Goal: Task Accomplishment & Management: Complete application form

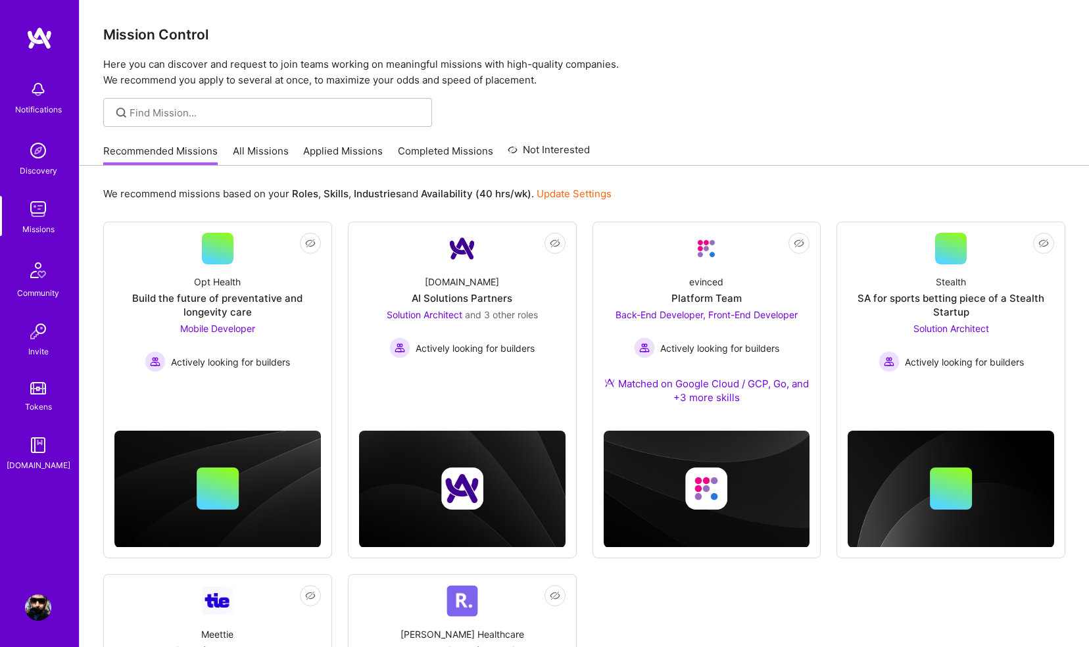
click at [33, 90] on img at bounding box center [38, 89] width 26 height 26
click at [29, 598] on img at bounding box center [38, 607] width 26 height 26
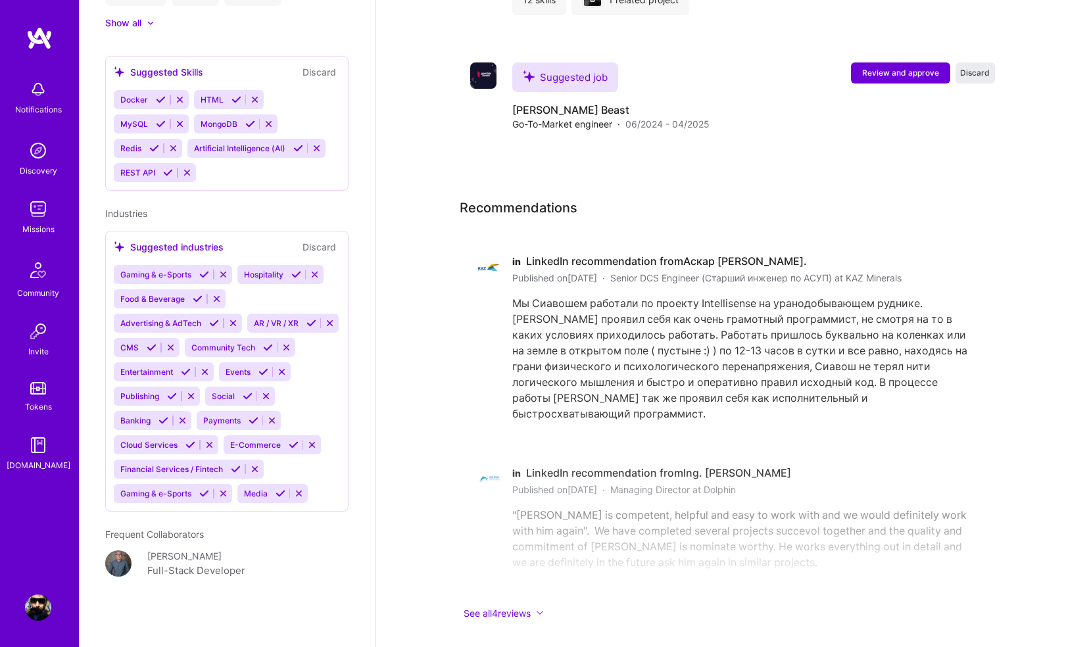
scroll to position [1128, 0]
click at [277, 494] on icon at bounding box center [280, 493] width 10 height 10
click at [204, 492] on icon at bounding box center [204, 493] width 10 height 10
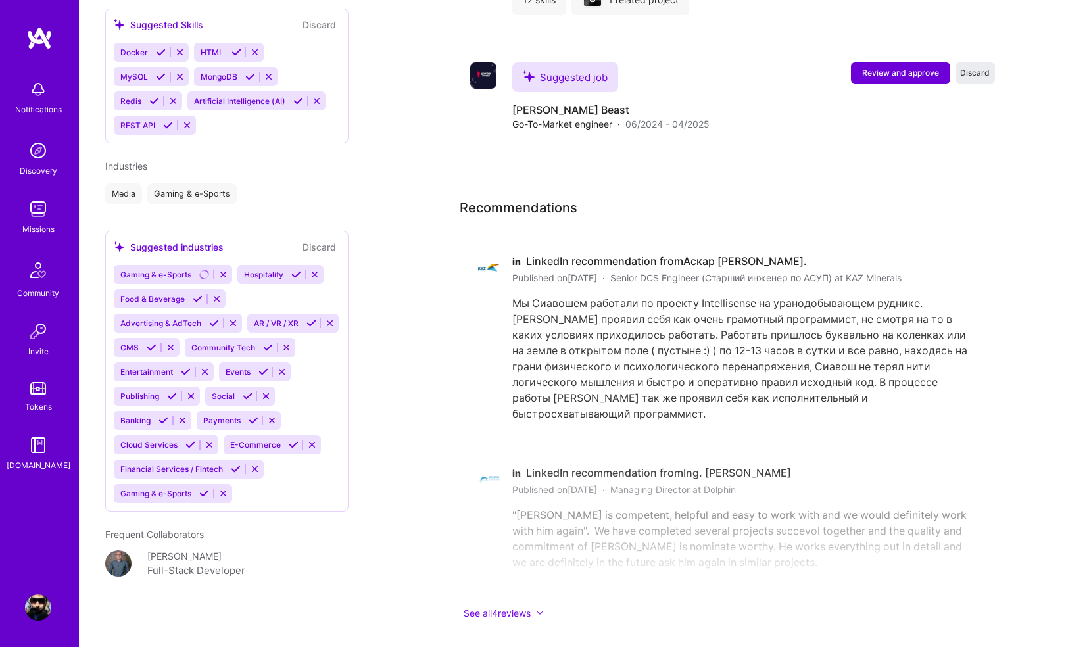
click at [207, 492] on icon at bounding box center [204, 493] width 10 height 10
click at [233, 471] on icon at bounding box center [236, 469] width 10 height 10
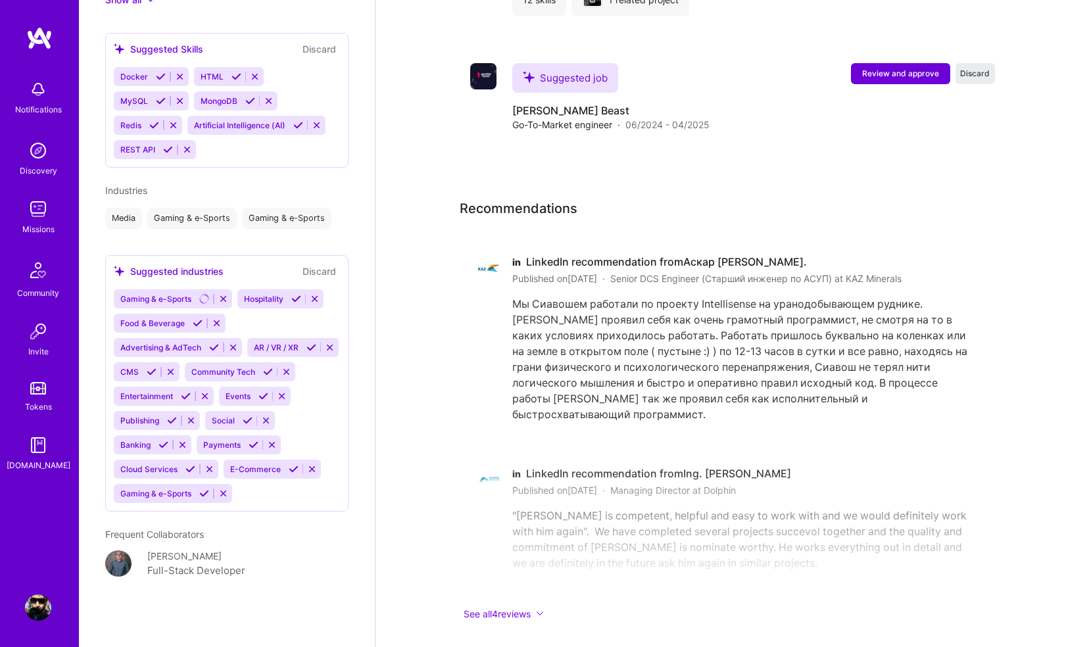
scroll to position [1150, 0]
click at [291, 469] on icon at bounding box center [294, 469] width 10 height 10
click at [254, 444] on icon at bounding box center [254, 445] width 10 height 10
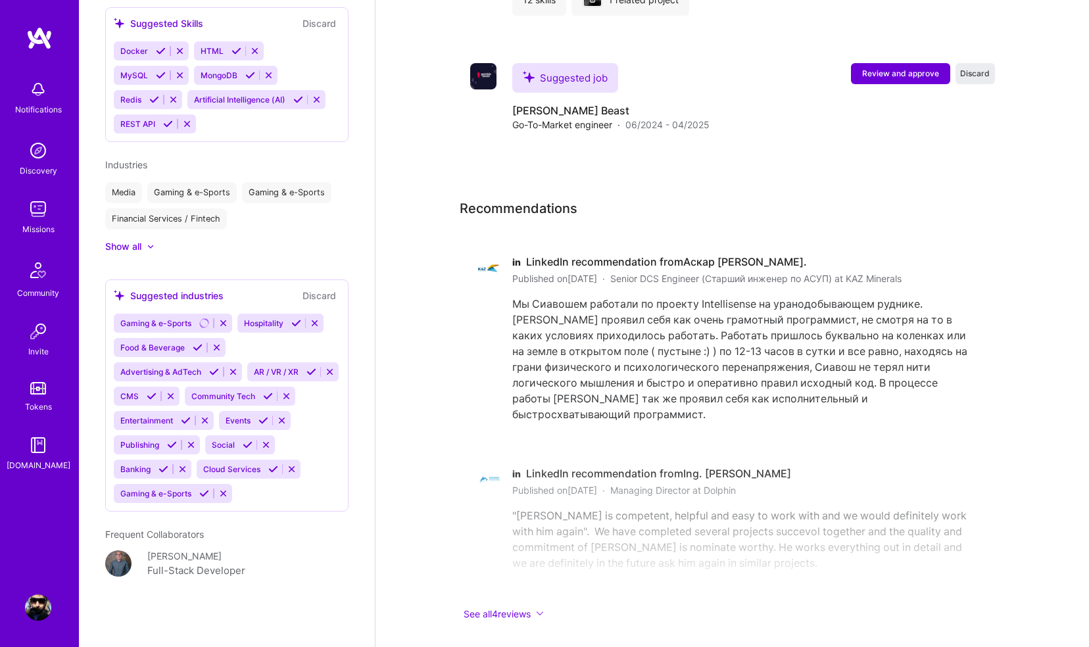
click at [164, 474] on icon at bounding box center [163, 469] width 10 height 10
click at [189, 474] on icon at bounding box center [190, 469] width 10 height 10
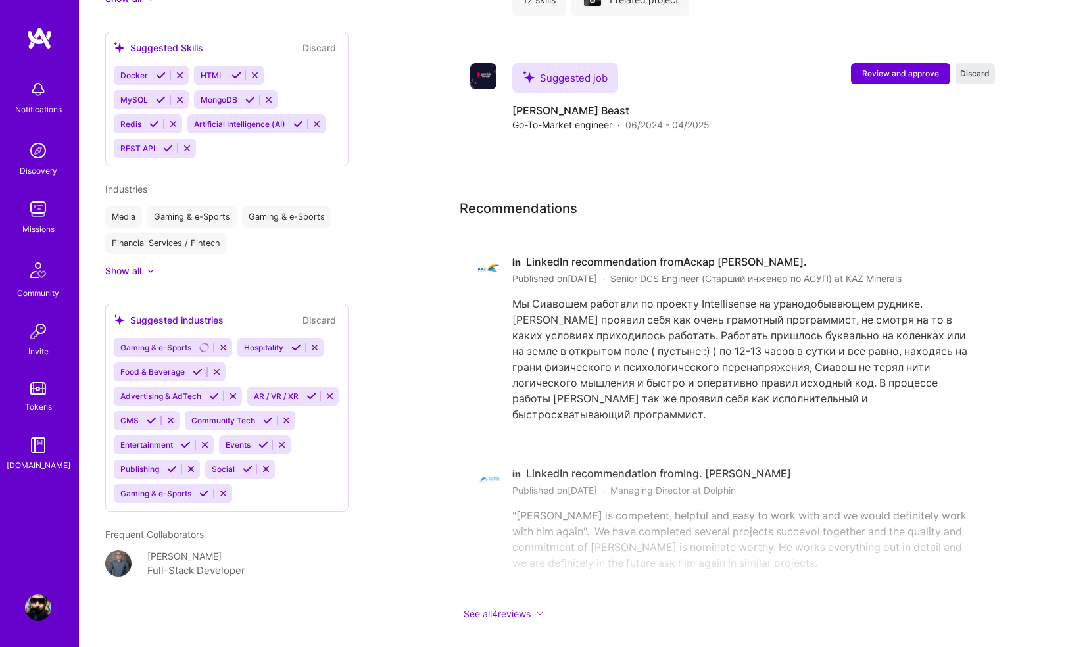
click at [216, 391] on icon at bounding box center [214, 396] width 10 height 10
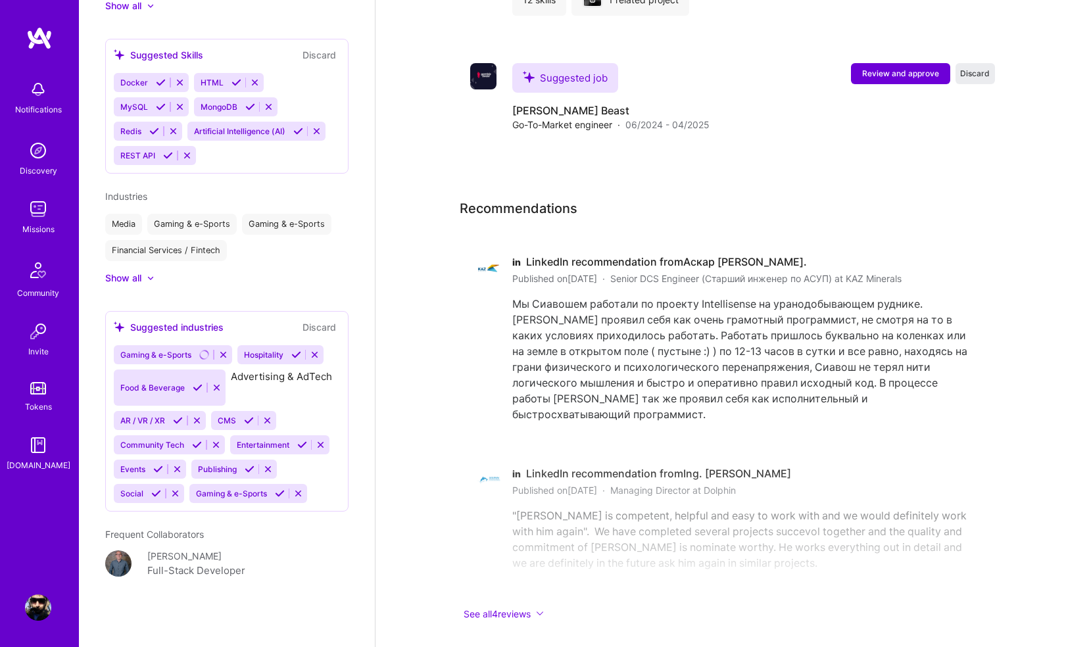
scroll to position [1103, 0]
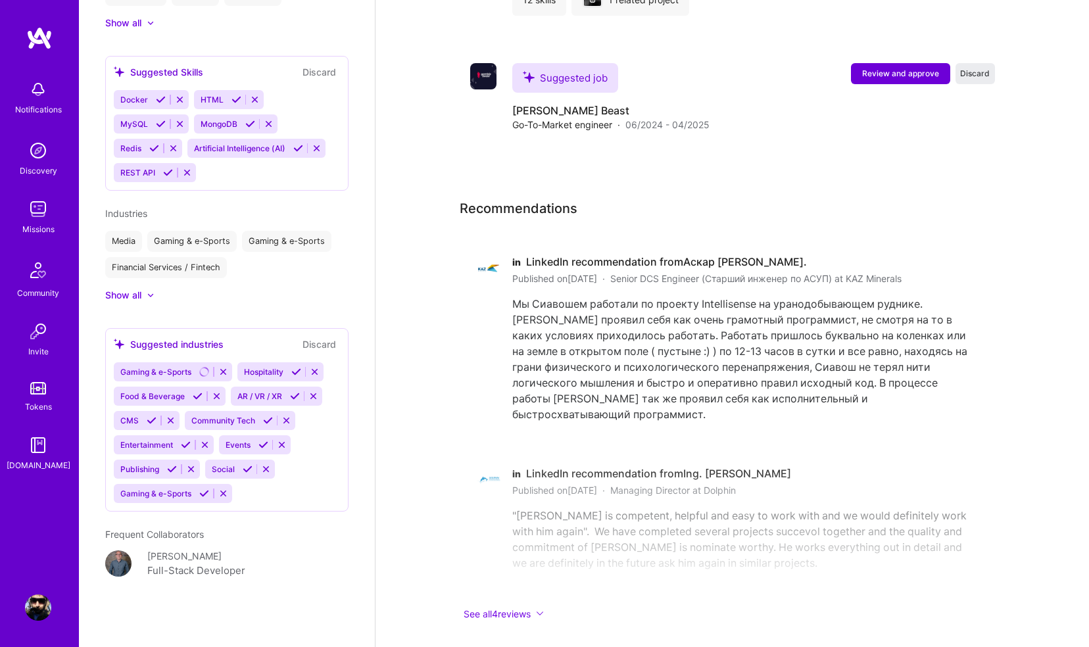
click at [149, 294] on icon at bounding box center [150, 295] width 7 height 4
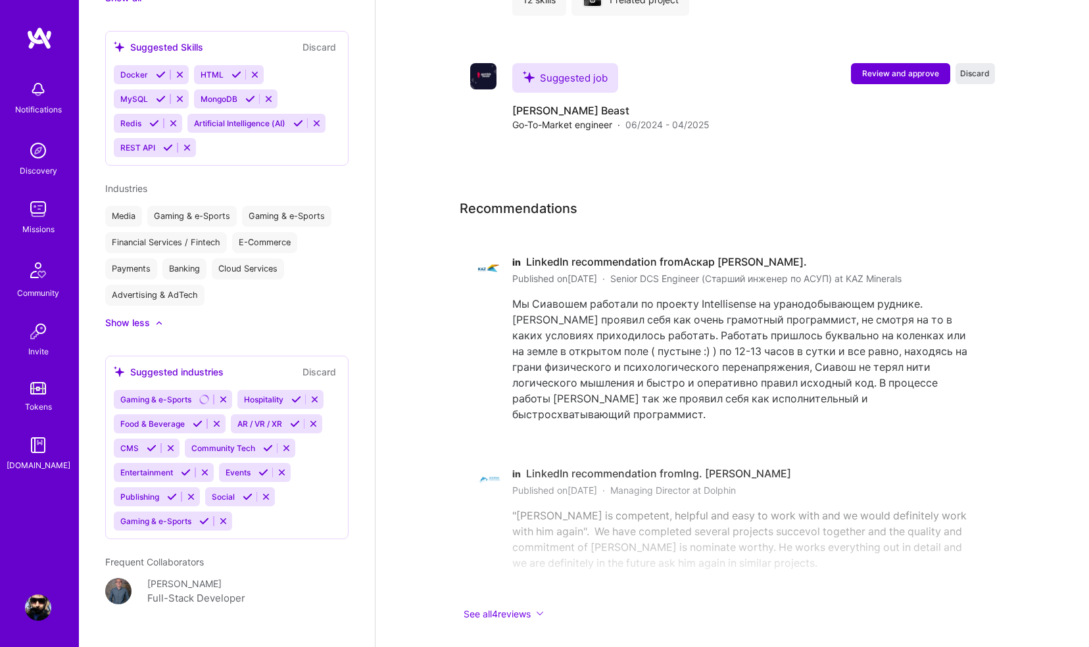
scroll to position [1095, 0]
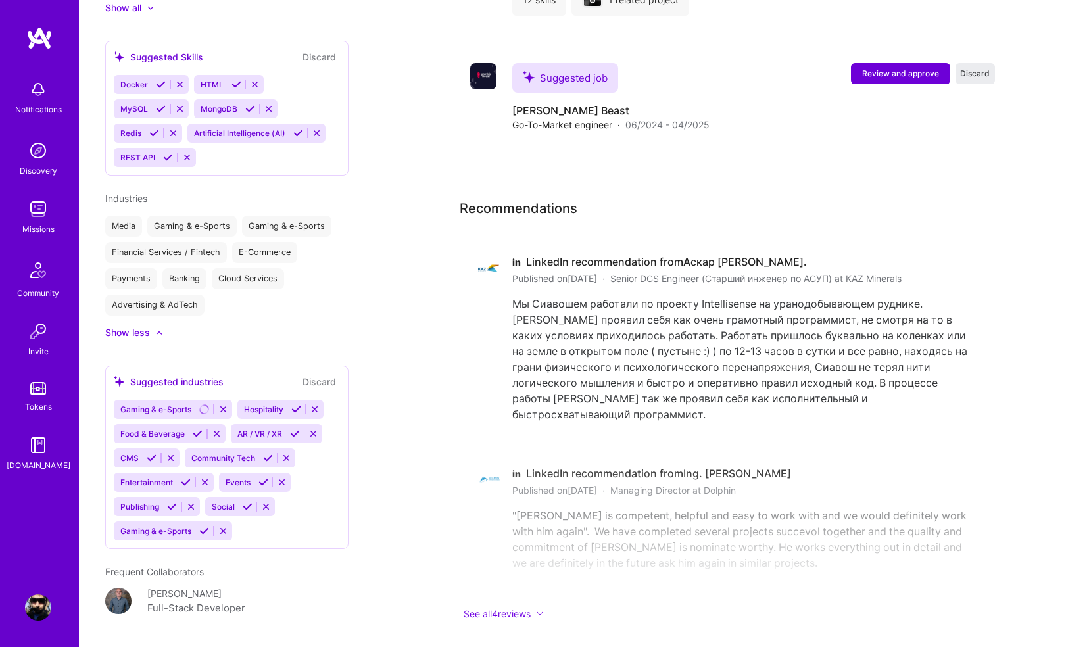
click at [300, 389] on button "Discard" at bounding box center [318, 381] width 41 height 15
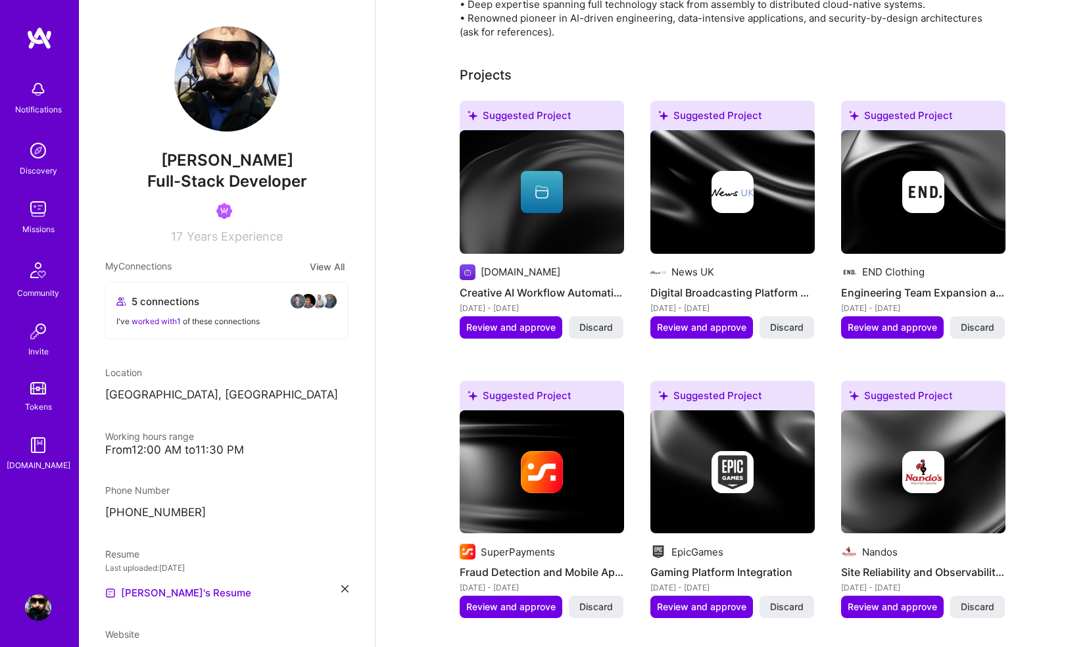
scroll to position [0, 0]
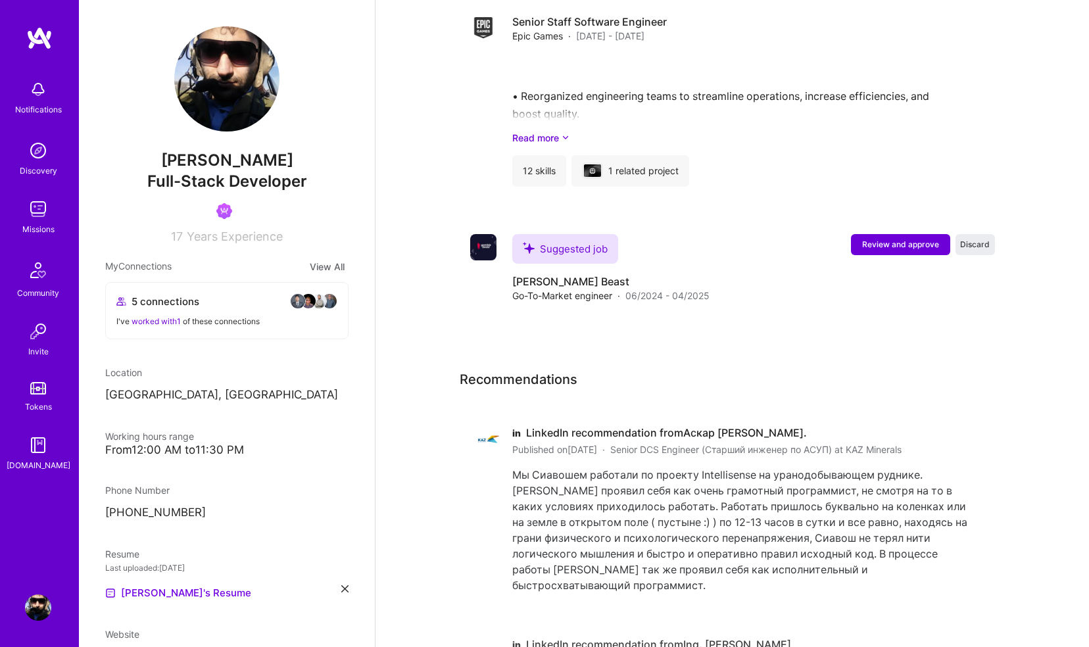
scroll to position [2581, 0]
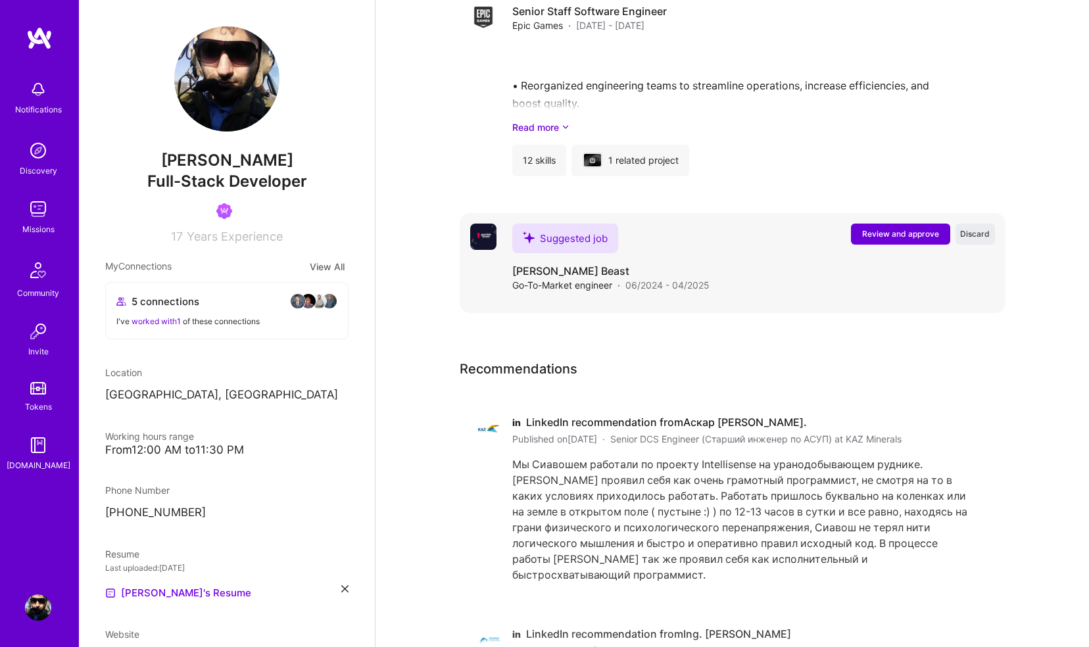
click at [490, 224] on img at bounding box center [483, 237] width 26 height 26
click at [550, 264] on h4 "[PERSON_NAME] Beast" at bounding box center [610, 271] width 197 height 14
click at [564, 224] on div "Suggested job" at bounding box center [565, 239] width 106 height 30
click at [913, 228] on span "Review and approve" at bounding box center [900, 233] width 77 height 11
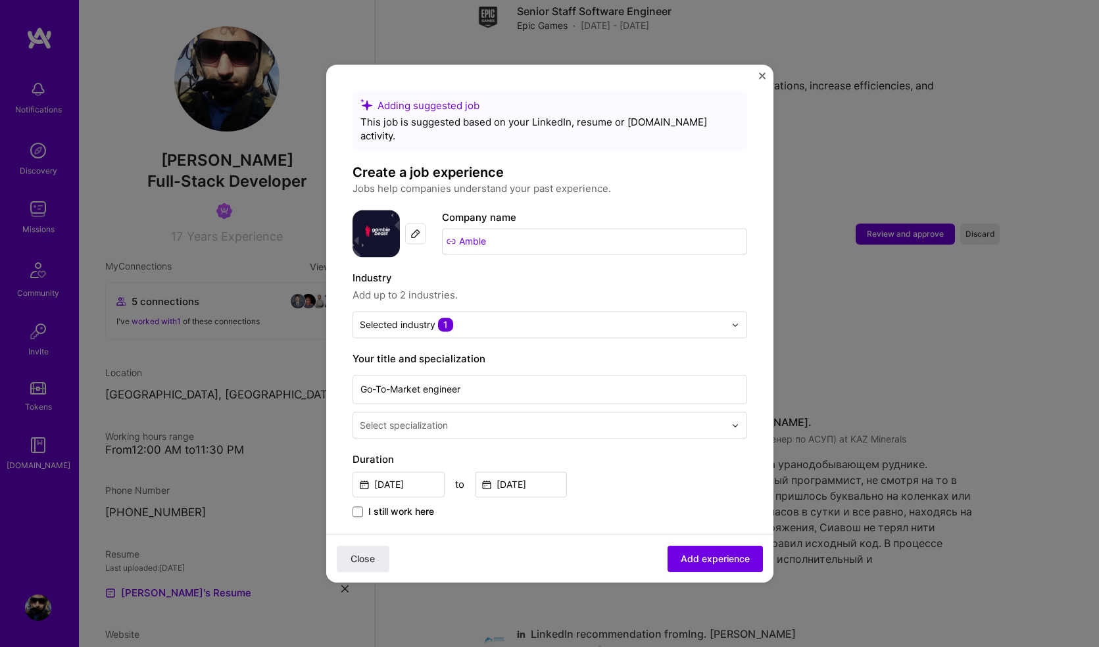
click at [478, 228] on input "Amble" at bounding box center [594, 241] width 305 height 26
drag, startPoint x: 461, startPoint y: 225, endPoint x: 538, endPoint y: 245, distance: 79.4
click at [538, 245] on div "Adding suggested job This job is suggested based on your LinkedIn, resume or A.…" at bounding box center [549, 618] width 394 height 1054
click at [418, 228] on img at bounding box center [415, 233] width 11 height 11
click at [371, 549] on button "Close" at bounding box center [363, 559] width 53 height 26
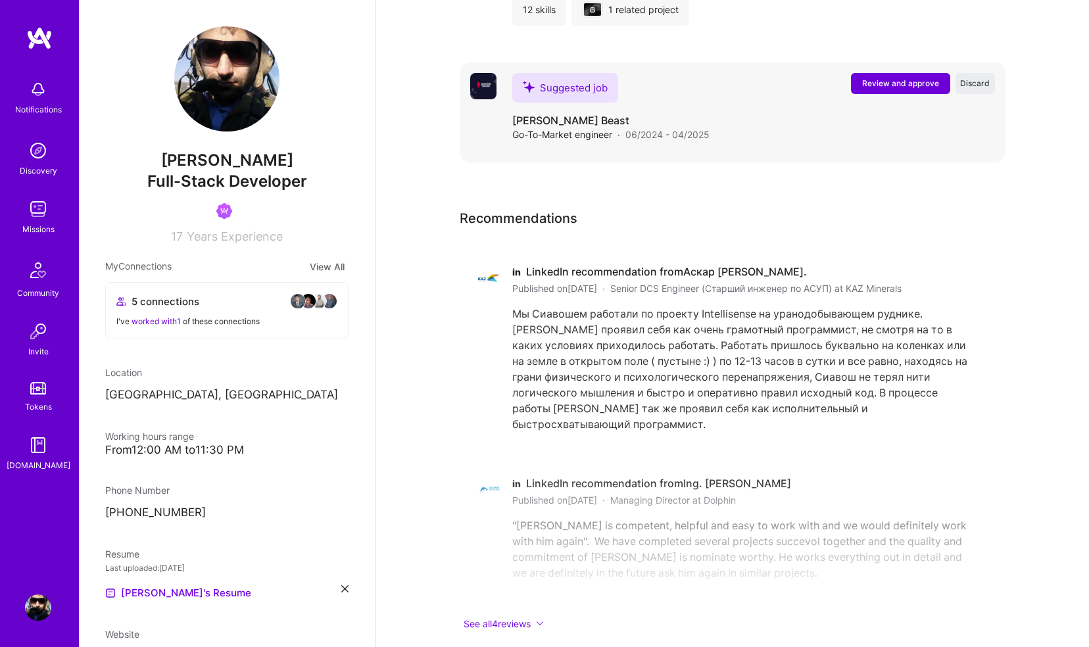
scroll to position [2741, 0]
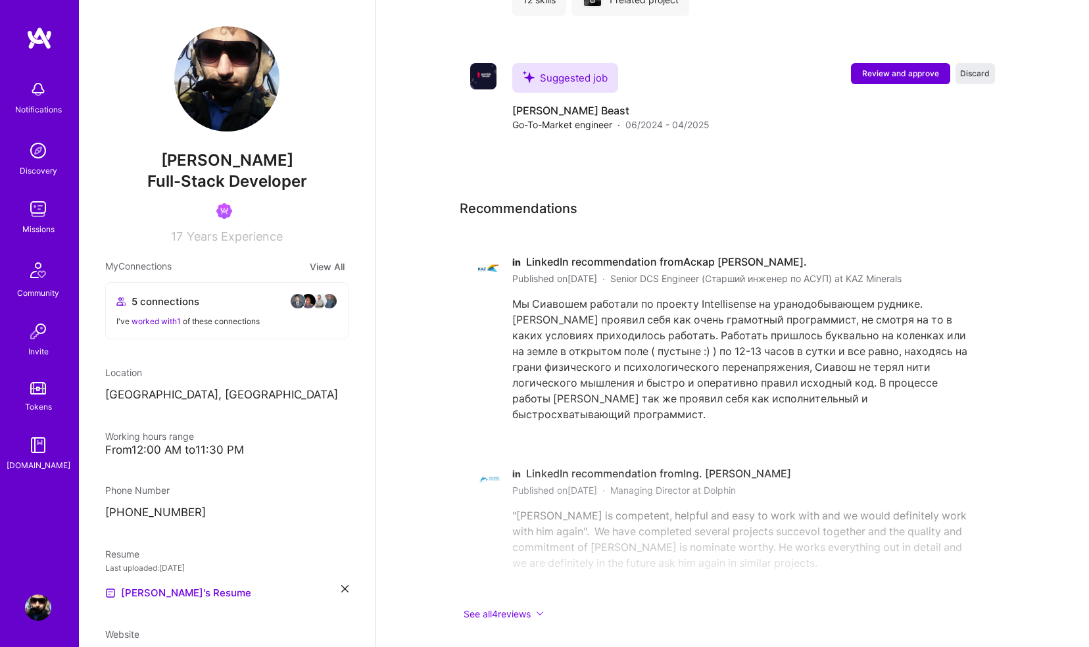
click at [523, 606] on button "See all 4 reviews" at bounding box center [723, 613] width 526 height 15
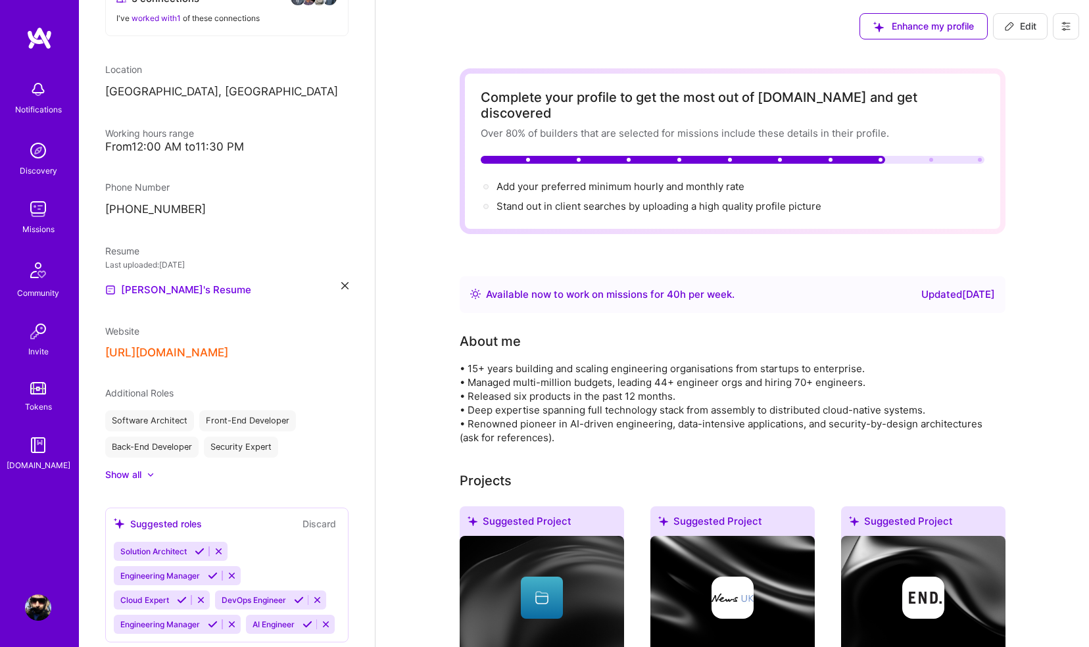
scroll to position [352, 0]
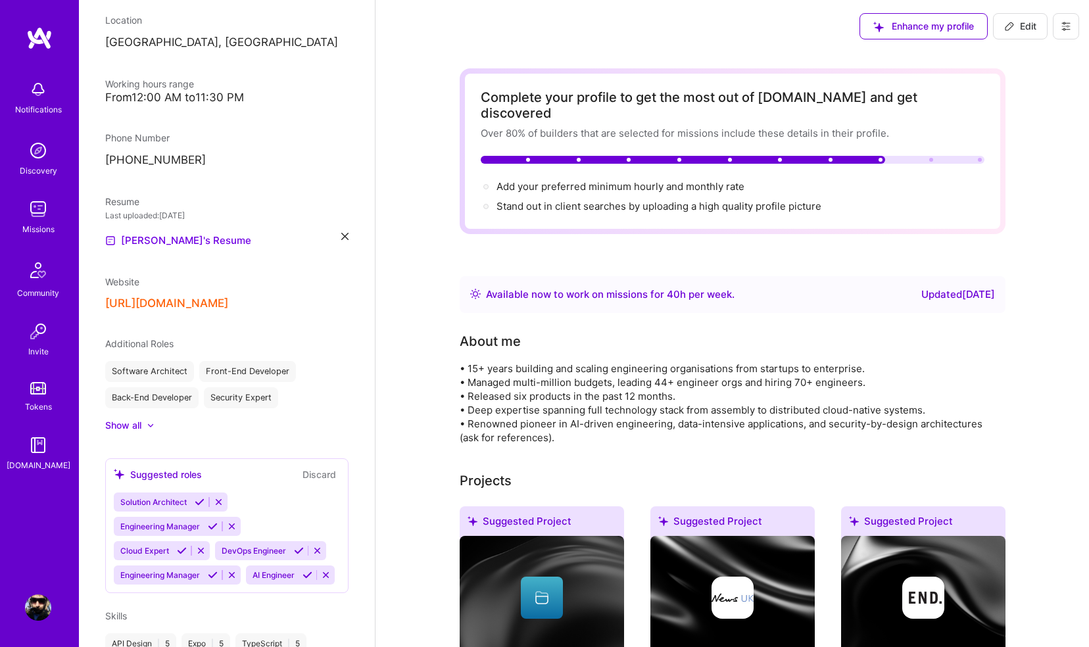
click at [151, 423] on icon at bounding box center [150, 425] width 7 height 4
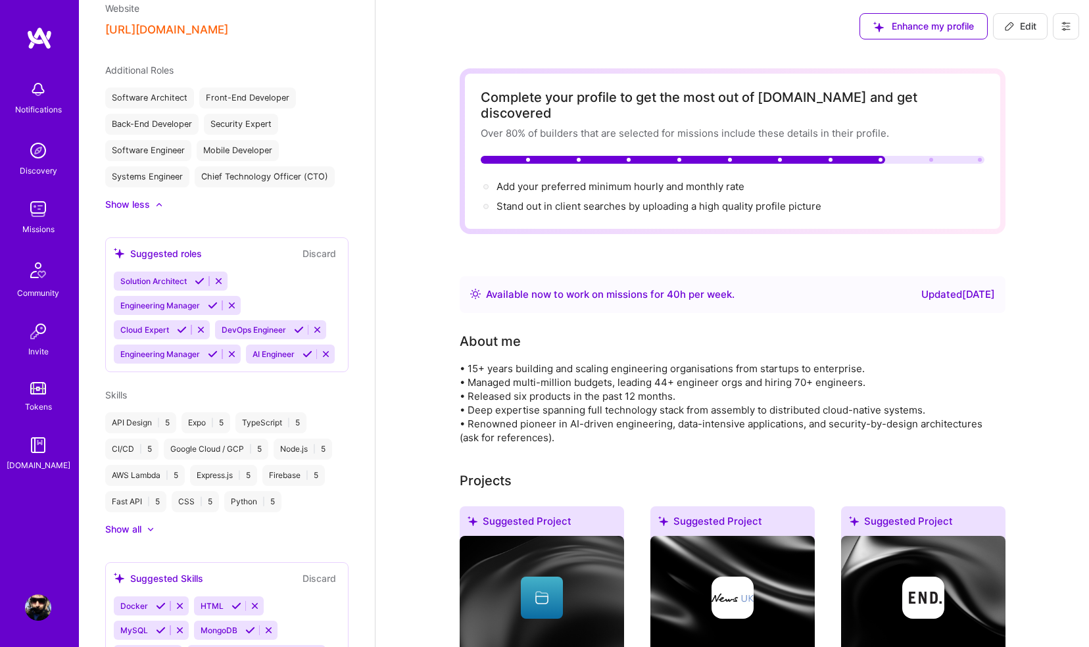
scroll to position [636, 0]
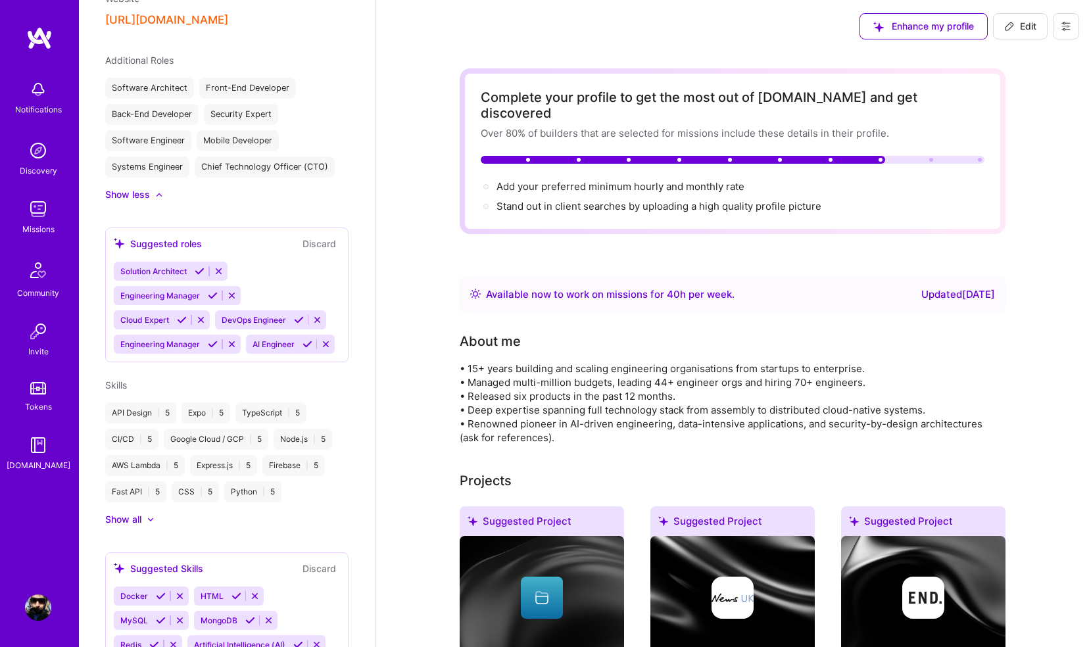
click at [302, 349] on icon at bounding box center [307, 344] width 10 height 10
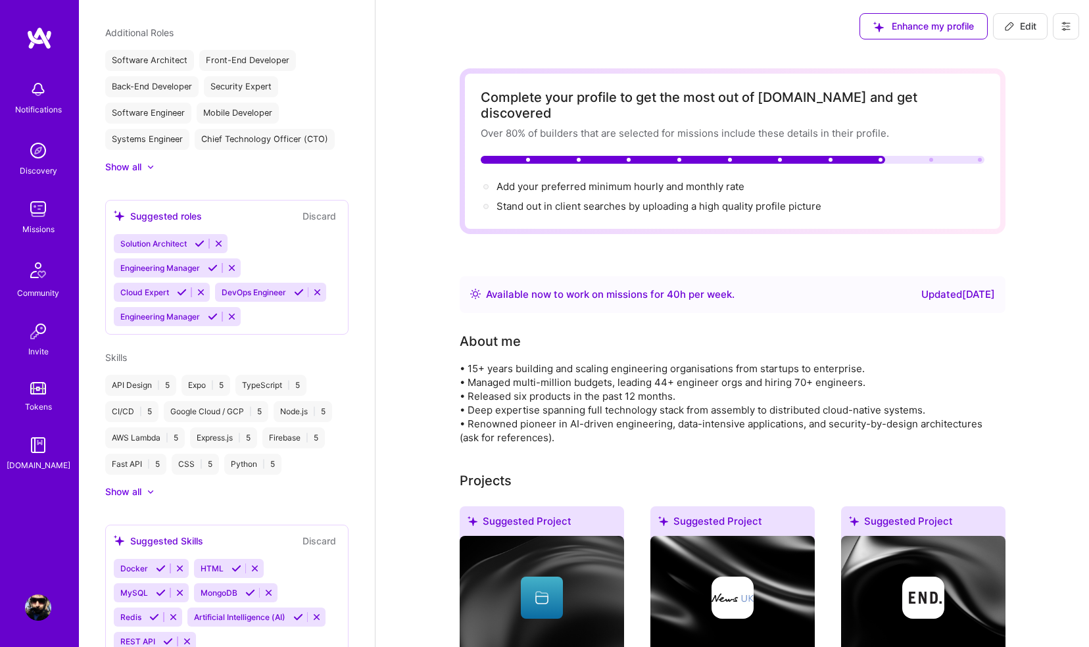
scroll to position [665, 0]
click at [182, 290] on icon at bounding box center [182, 290] width 10 height 10
click at [198, 242] on icon at bounding box center [200, 242] width 10 height 10
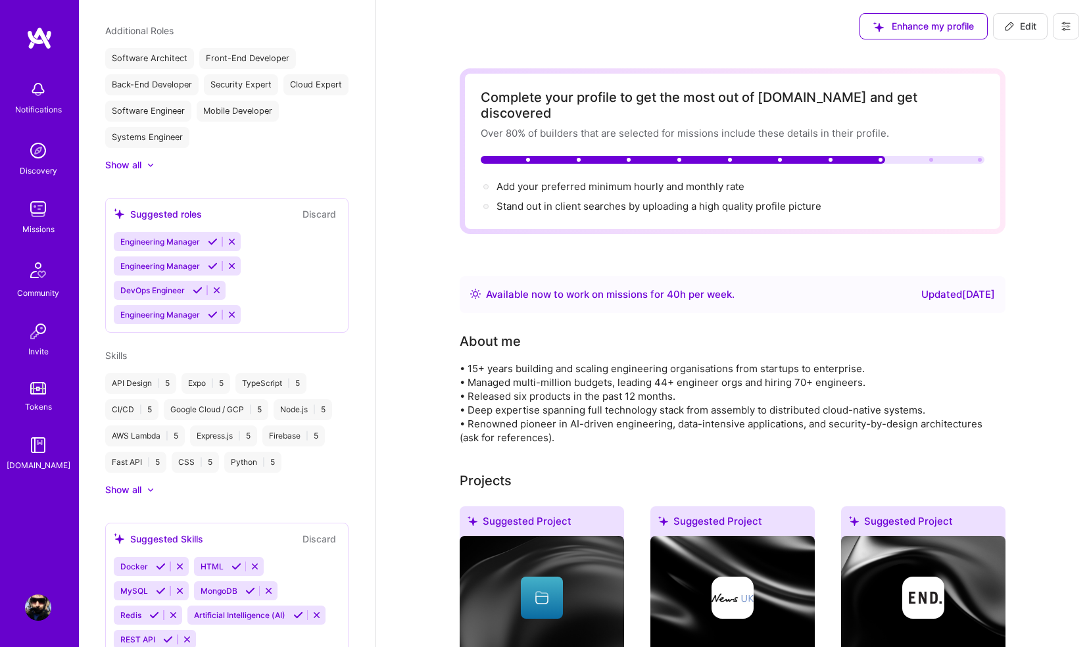
click at [209, 266] on icon at bounding box center [213, 266] width 10 height 10
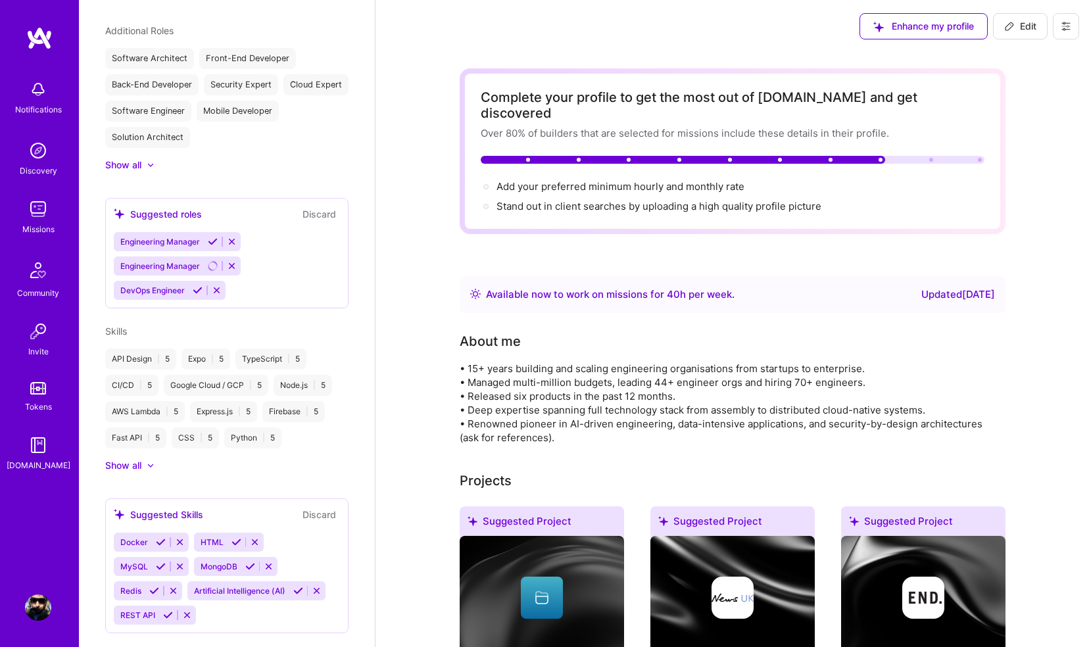
click at [215, 244] on icon at bounding box center [213, 242] width 10 height 10
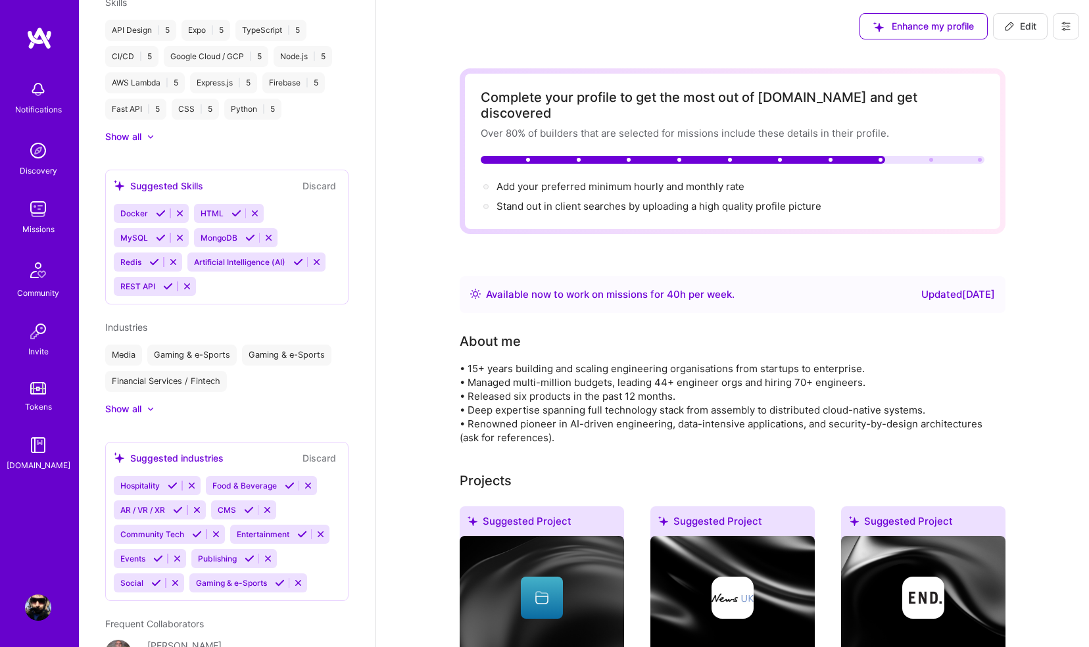
scroll to position [1014, 0]
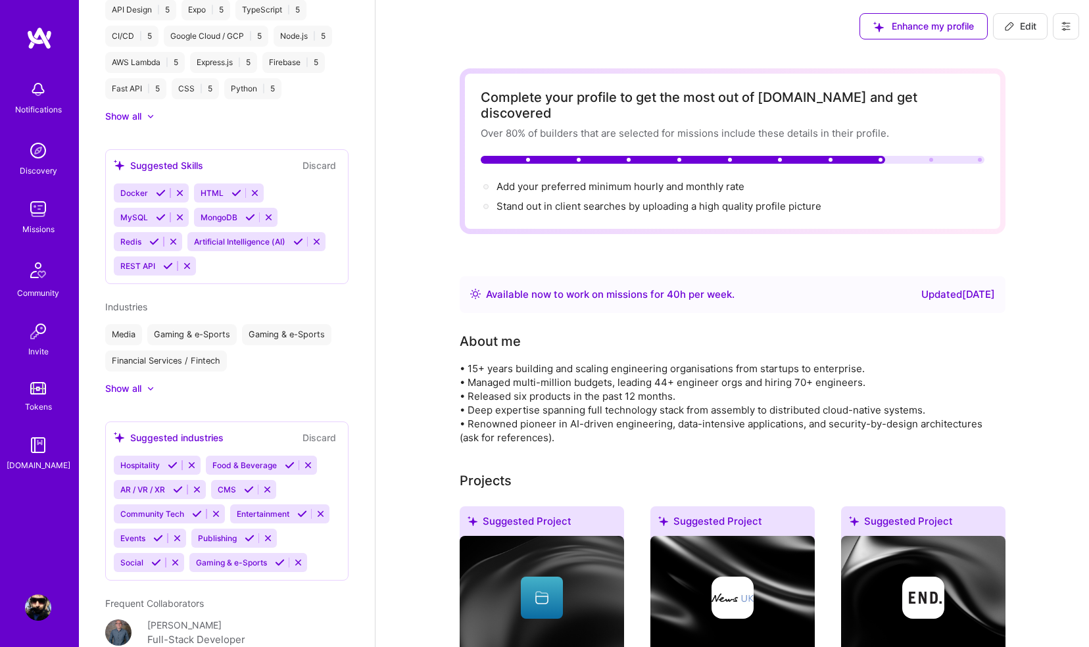
click at [162, 195] on icon at bounding box center [161, 193] width 10 height 10
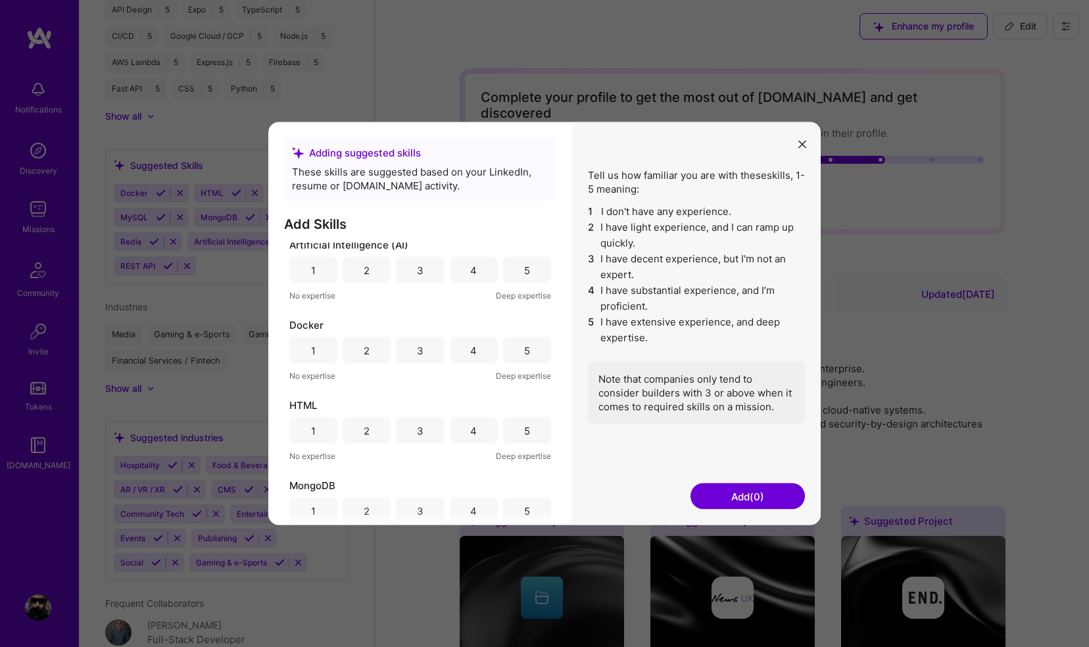
scroll to position [0, 0]
click at [524, 273] on div "5" at bounding box center [527, 275] width 6 height 14
click at [513, 352] on div "5" at bounding box center [527, 355] width 48 height 26
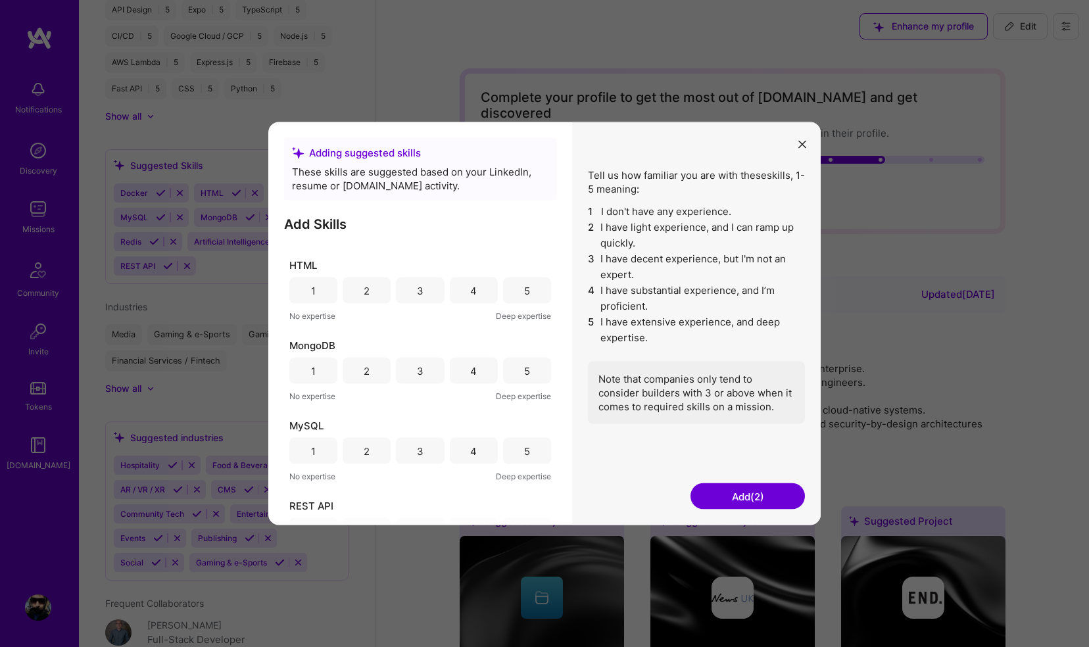
scroll to position [135, 0]
click at [524, 297] on div "5" at bounding box center [527, 300] width 6 height 14
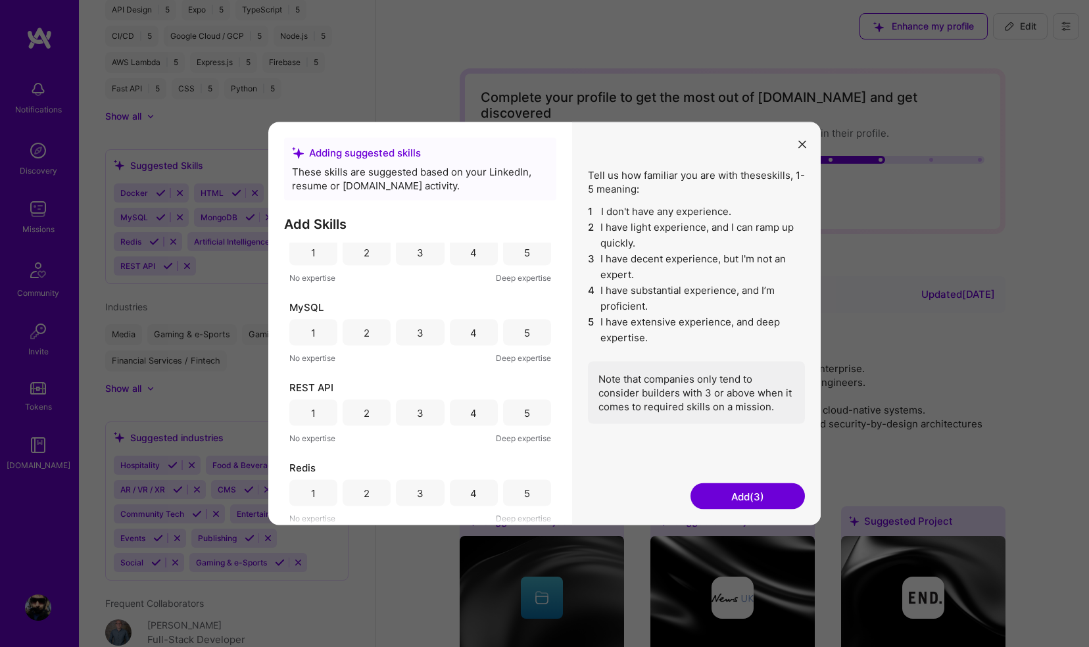
click at [515, 337] on div "5" at bounding box center [527, 333] width 48 height 26
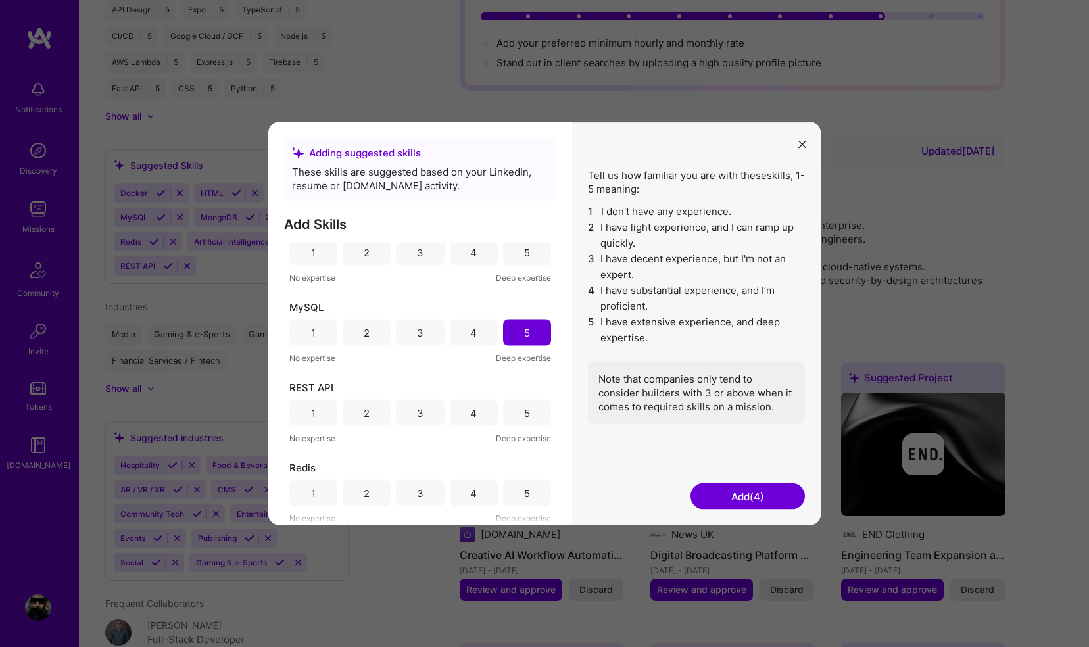
scroll to position [153, 0]
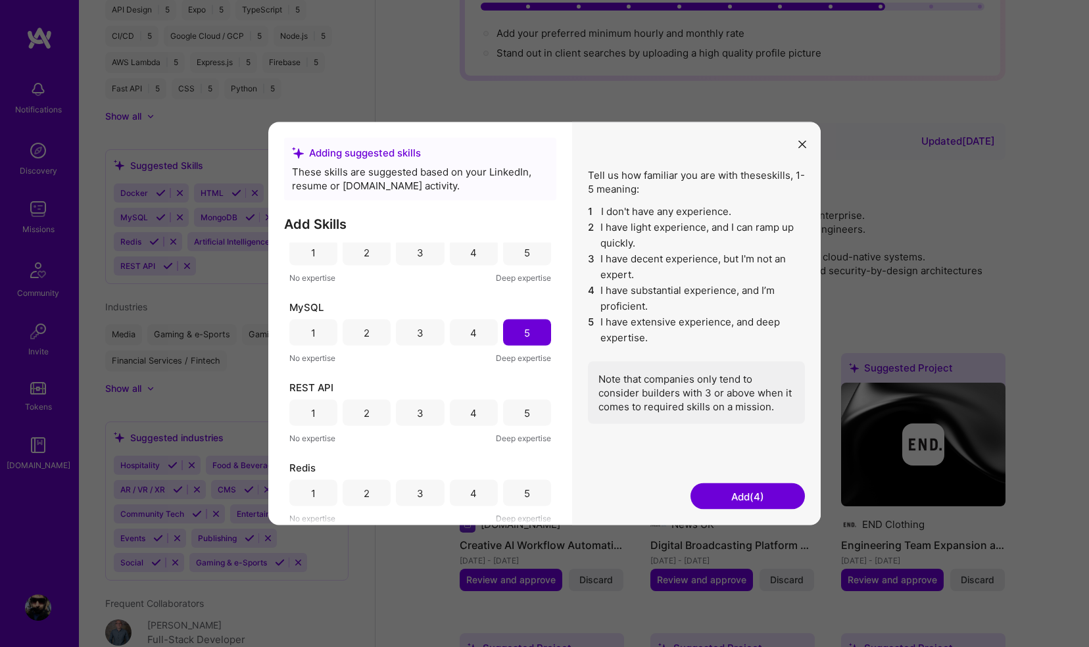
click at [517, 415] on div "5" at bounding box center [527, 413] width 48 height 26
click at [753, 497] on button "Add (5)" at bounding box center [747, 496] width 114 height 26
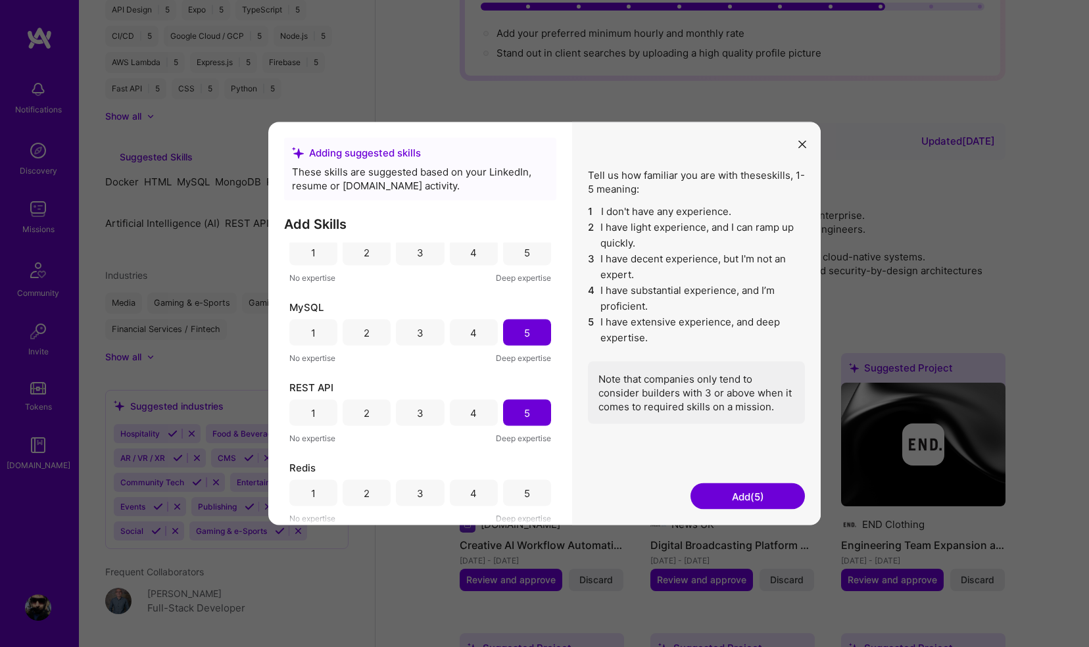
scroll to position [957, 0]
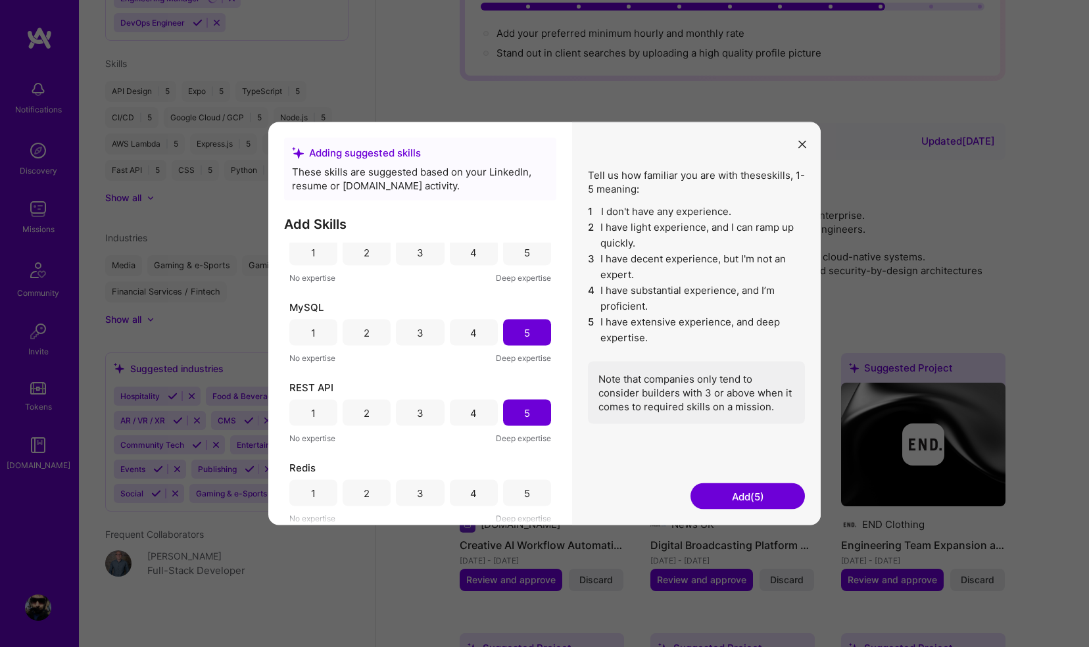
click at [730, 497] on button "Add (5)" at bounding box center [747, 496] width 114 height 26
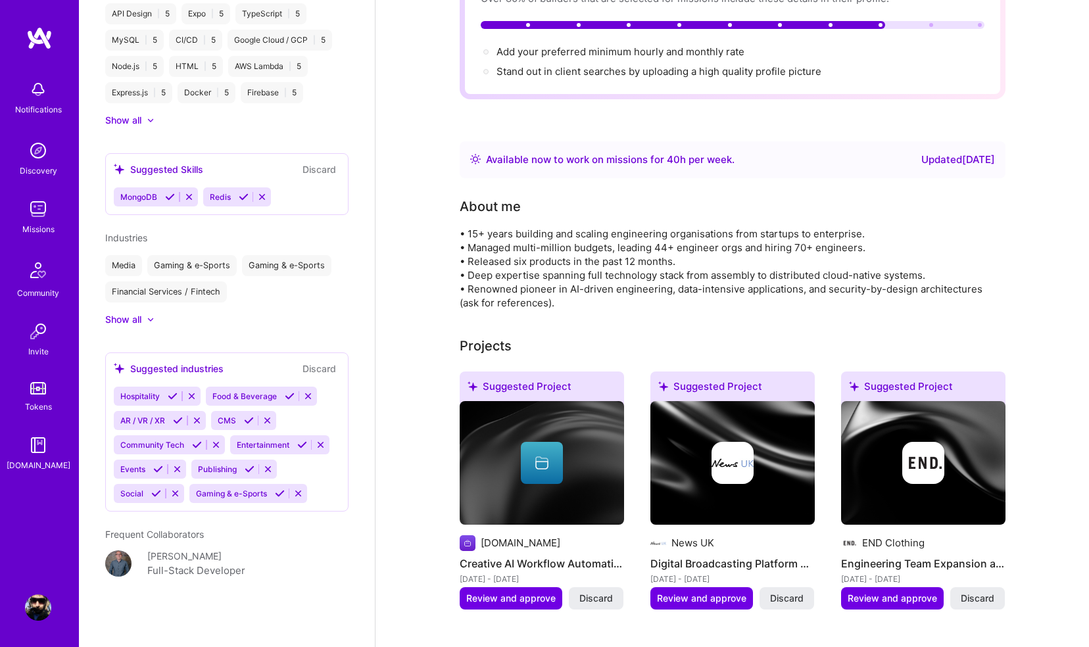
scroll to position [1012, 0]
click at [154, 316] on div at bounding box center [151, 320] width 8 height 8
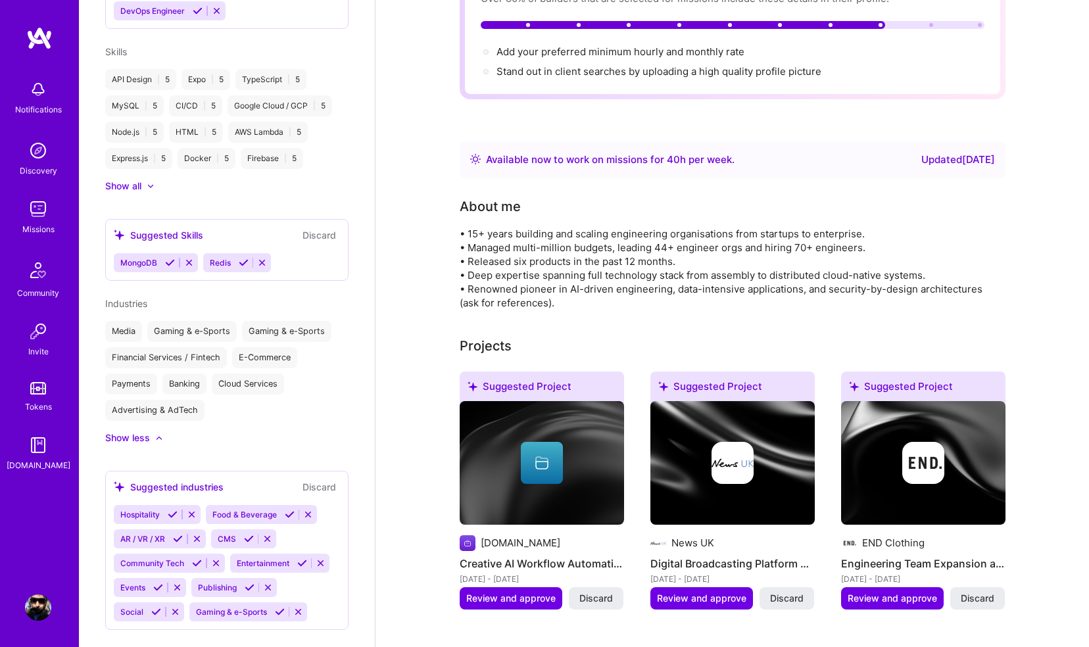
scroll to position [933, 0]
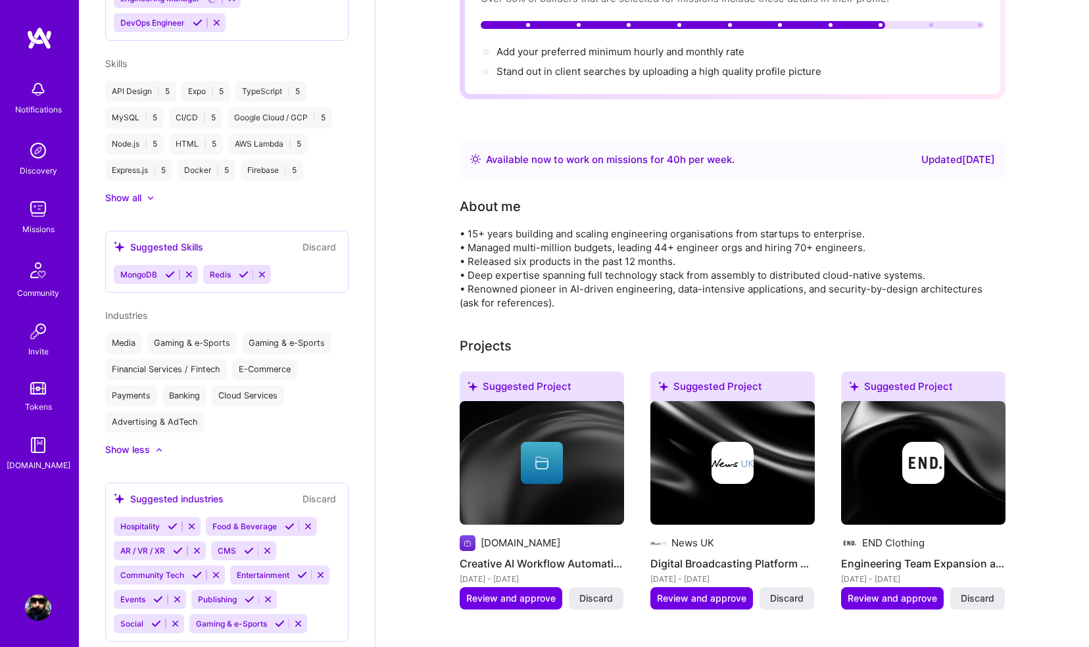
click at [169, 272] on icon at bounding box center [170, 275] width 10 height 10
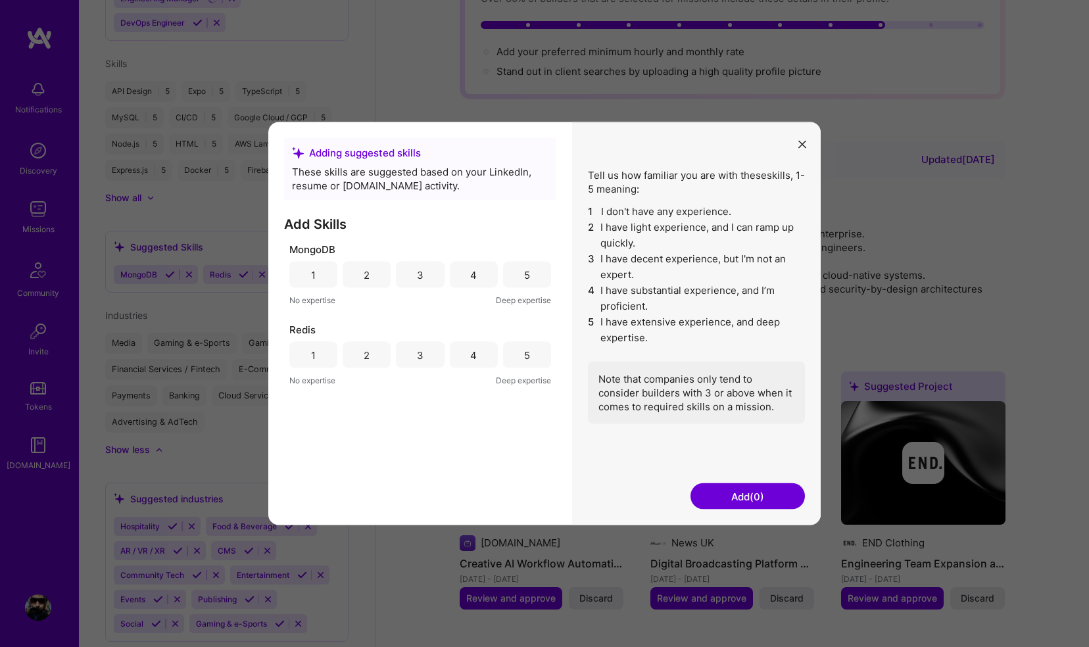
click at [511, 277] on div "5" at bounding box center [527, 275] width 48 height 26
click at [518, 353] on div "5" at bounding box center [527, 355] width 48 height 26
click at [785, 496] on button "Add (2)" at bounding box center [747, 496] width 114 height 26
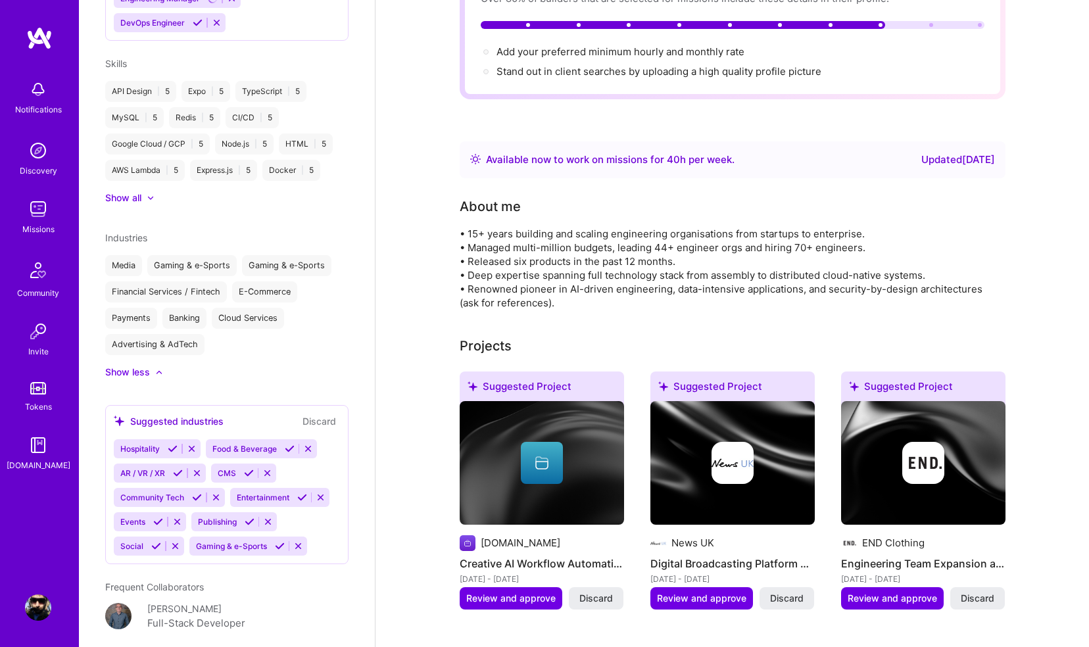
click at [743, 494] on img at bounding box center [732, 463] width 164 height 124
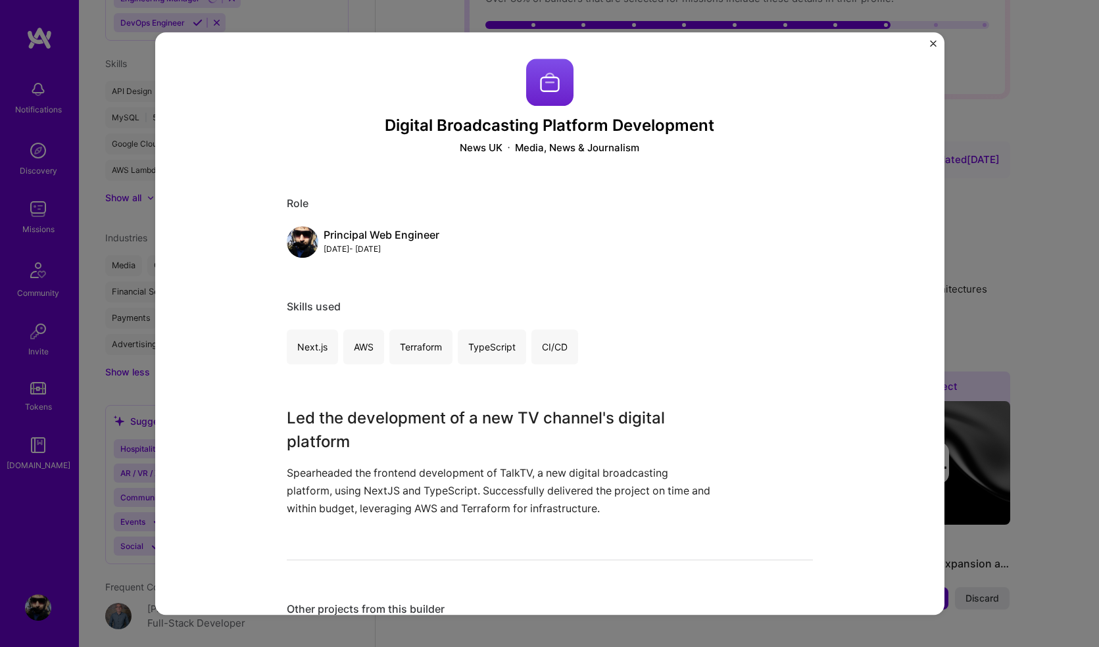
click at [932, 43] on img "Close" at bounding box center [933, 43] width 7 height 7
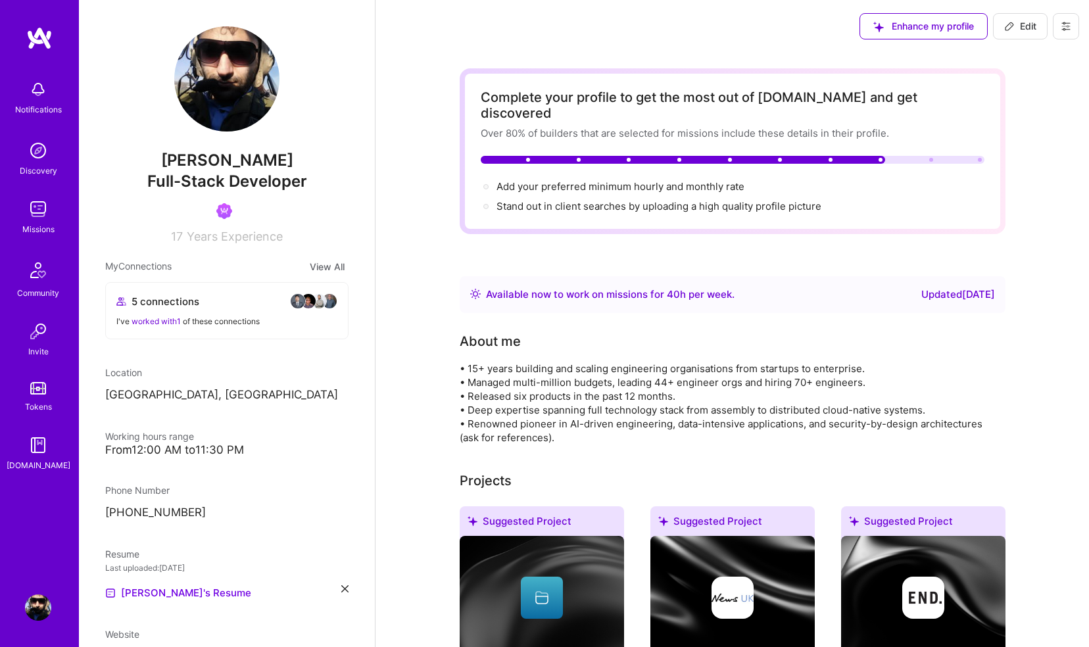
click at [192, 82] on img at bounding box center [226, 78] width 105 height 105
click at [222, 98] on img at bounding box center [226, 78] width 105 height 105
click at [1026, 29] on span "Edit" at bounding box center [1020, 26] width 32 height 13
select select "GB"
select select "Right Now"
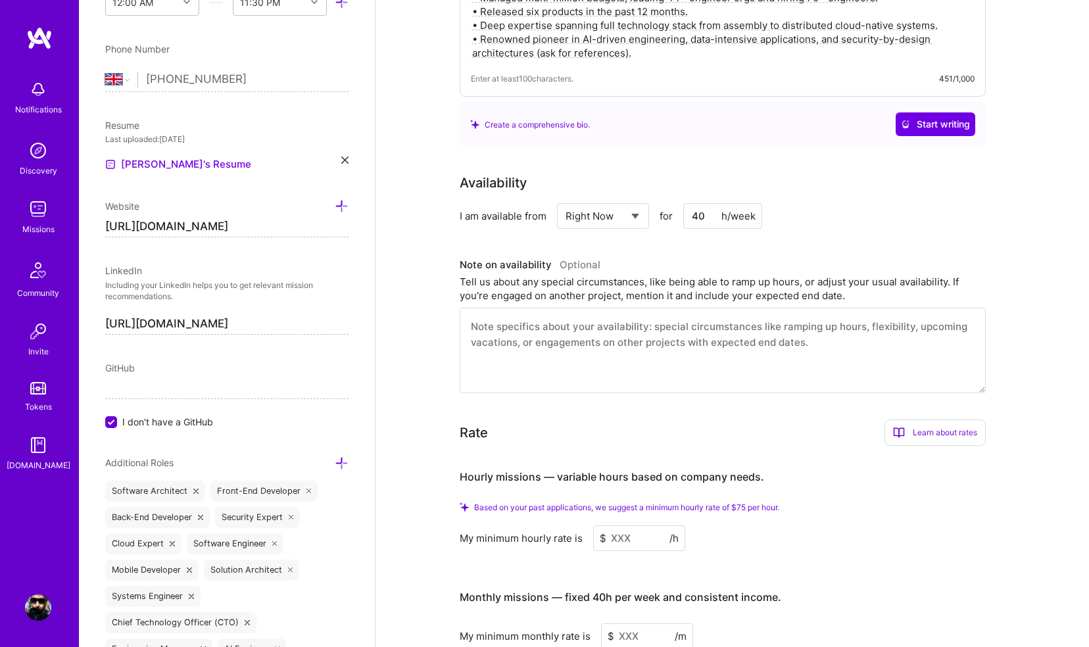
scroll to position [391, 0]
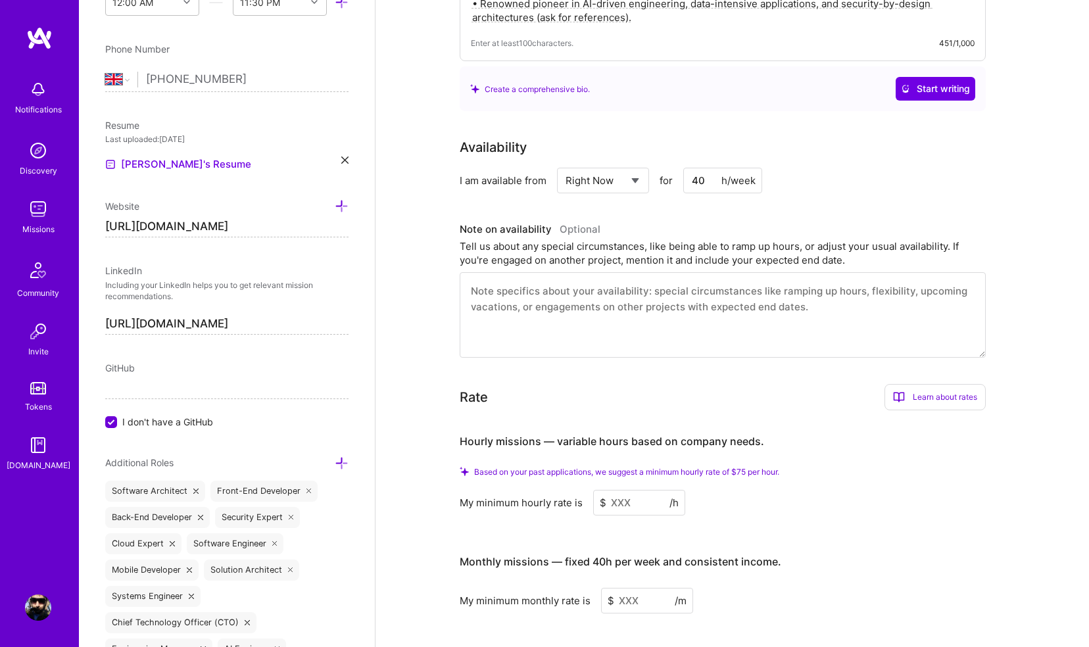
click at [554, 294] on textarea at bounding box center [723, 314] width 526 height 85
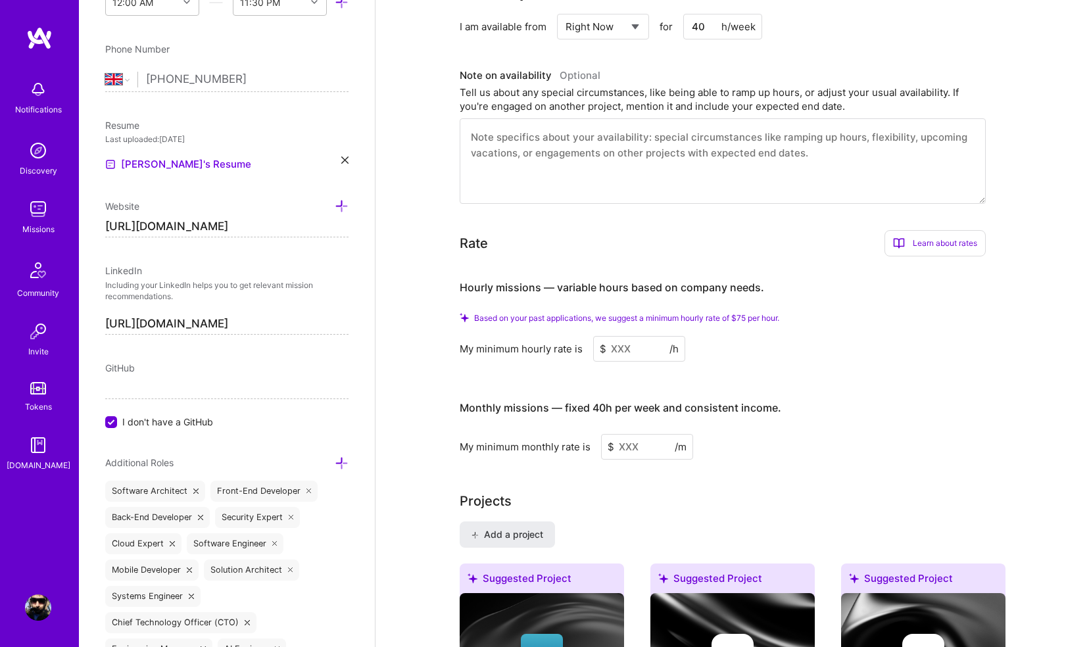
scroll to position [683, 0]
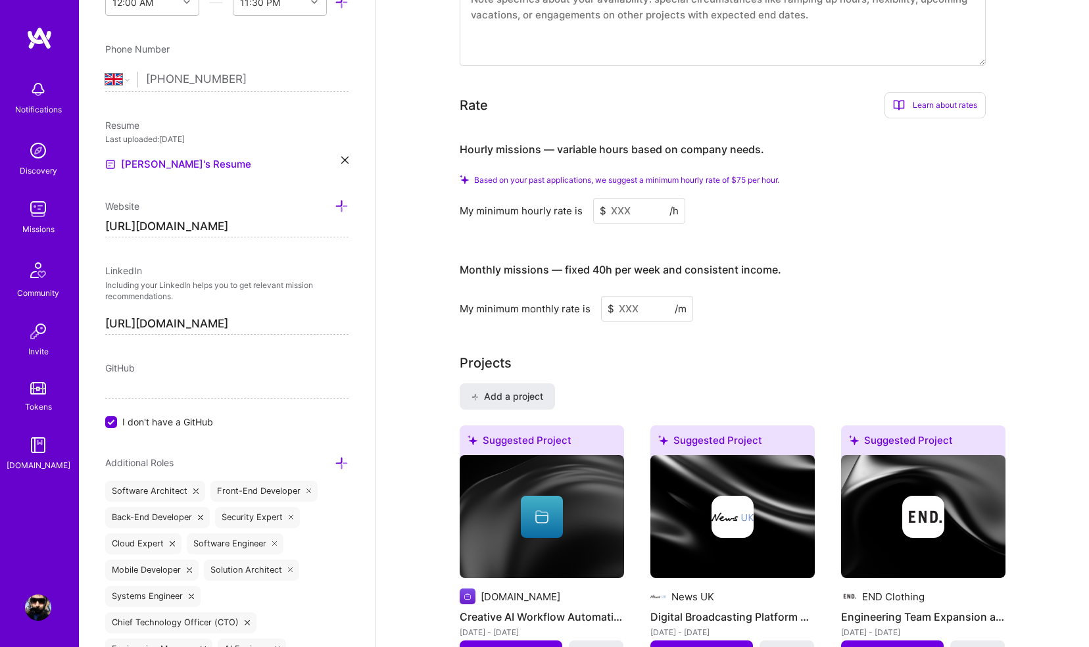
click at [626, 198] on input at bounding box center [639, 211] width 92 height 26
drag, startPoint x: 626, startPoint y: 193, endPoint x: 583, endPoint y: 193, distance: 42.7
click at [584, 198] on div "My minimum hourly rate is $ /h" at bounding box center [723, 211] width 526 height 26
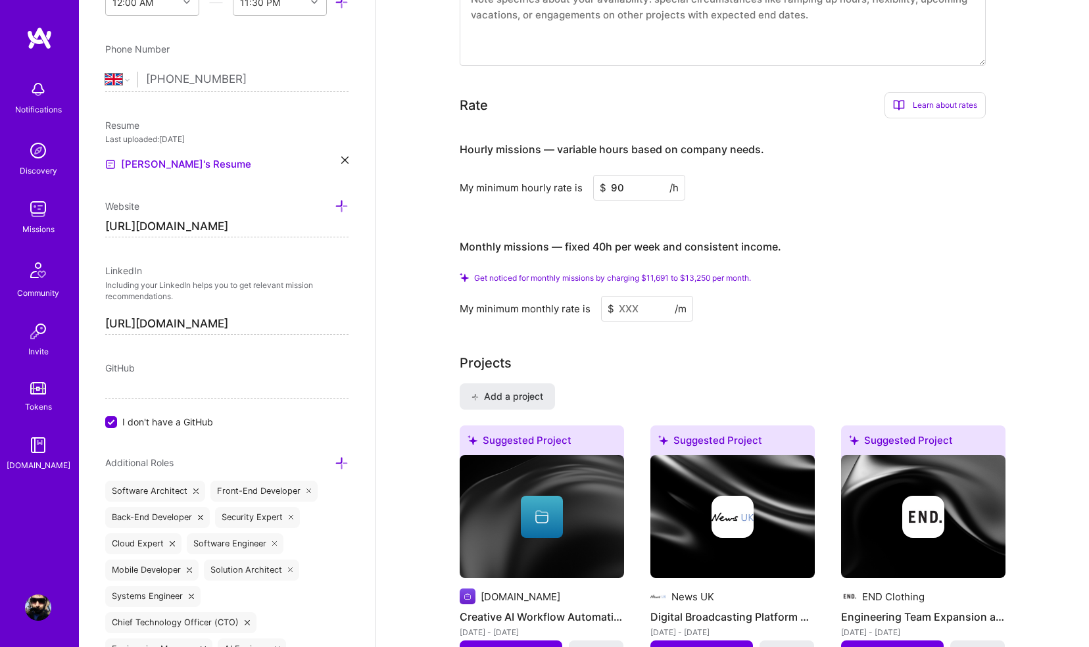
type input "90"
click at [630, 296] on input at bounding box center [647, 309] width 92 height 26
click at [618, 177] on input "90" at bounding box center [639, 188] width 92 height 26
type input "100"
click at [629, 297] on input at bounding box center [647, 309] width 92 height 26
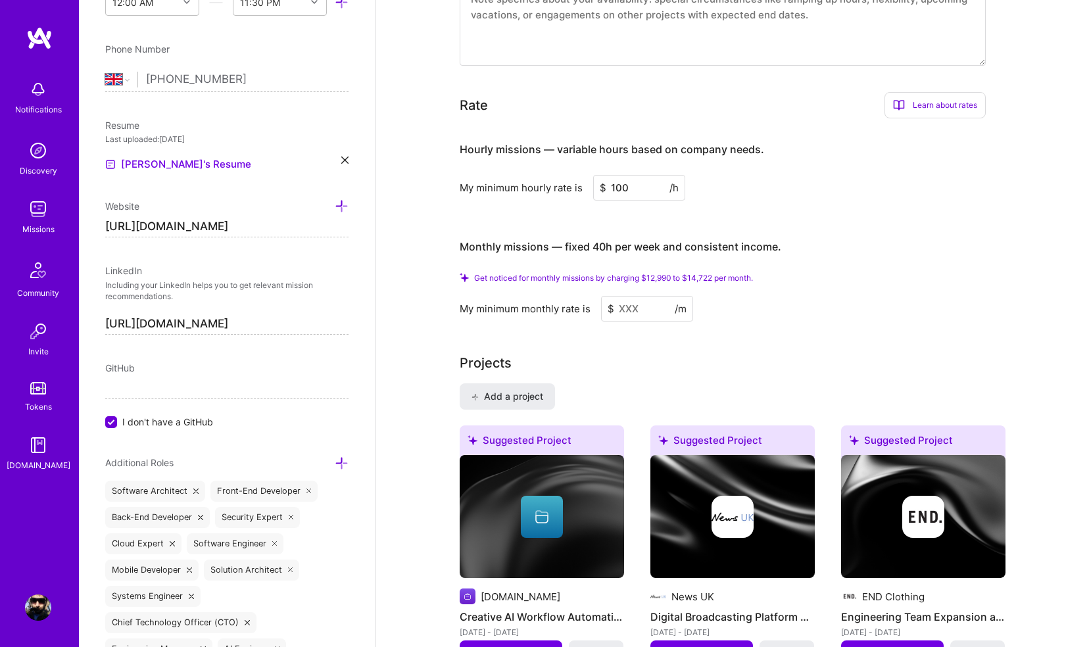
click at [700, 273] on span "Get noticed for monthly missions by charging $12,990 to $14,722 per month." at bounding box center [613, 278] width 279 height 10
click at [649, 296] on input at bounding box center [647, 309] width 92 height 26
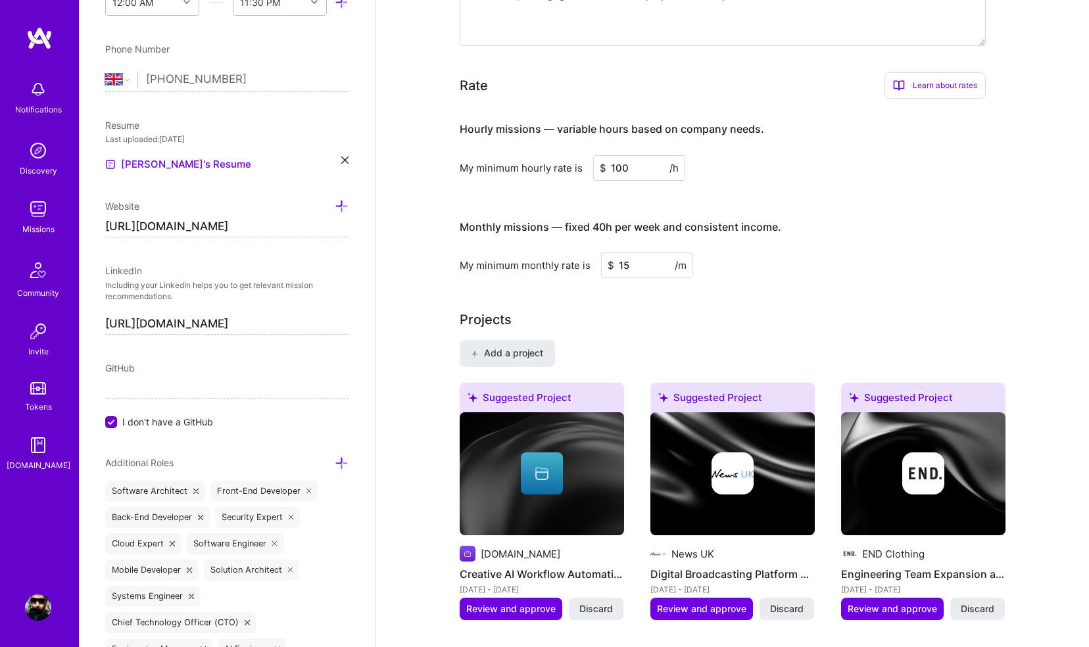
type input "1"
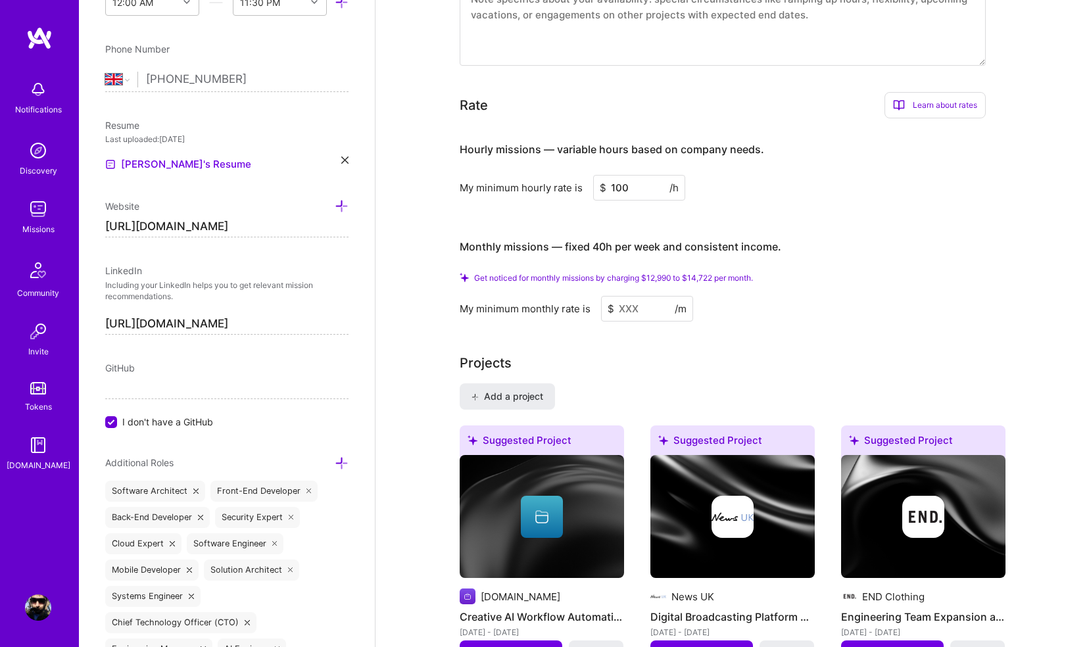
click at [630, 175] on input "100" at bounding box center [639, 188] width 92 height 26
type input "1"
type input "5"
click at [619, 296] on input at bounding box center [647, 309] width 92 height 26
click at [617, 175] on input "150" at bounding box center [639, 188] width 92 height 26
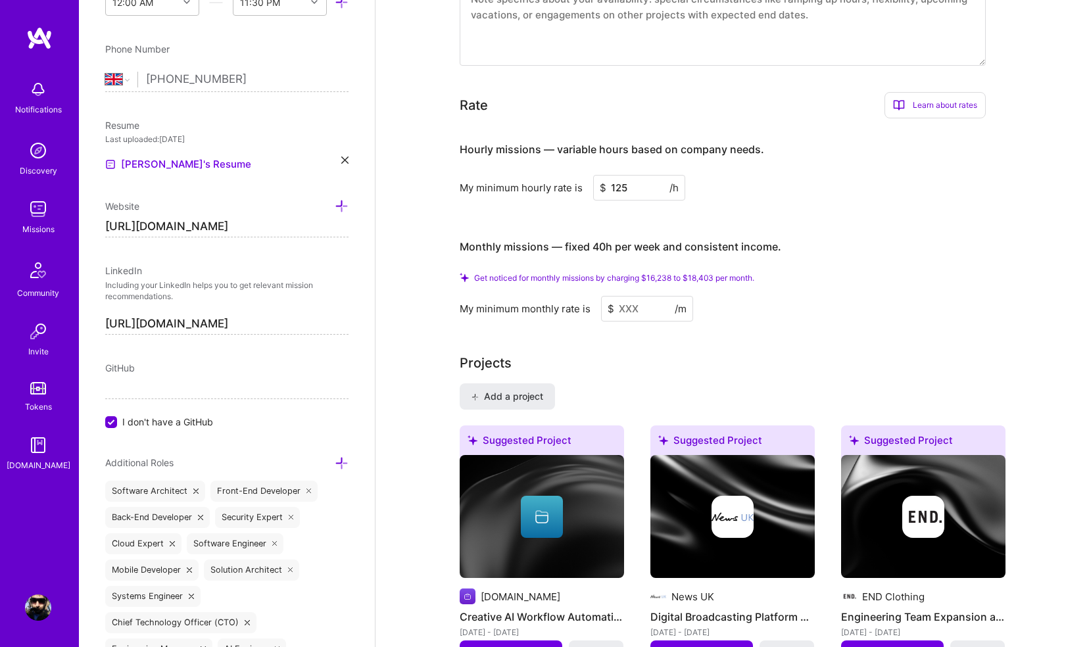
type input "125"
click at [623, 300] on input at bounding box center [647, 309] width 92 height 26
type input "1"
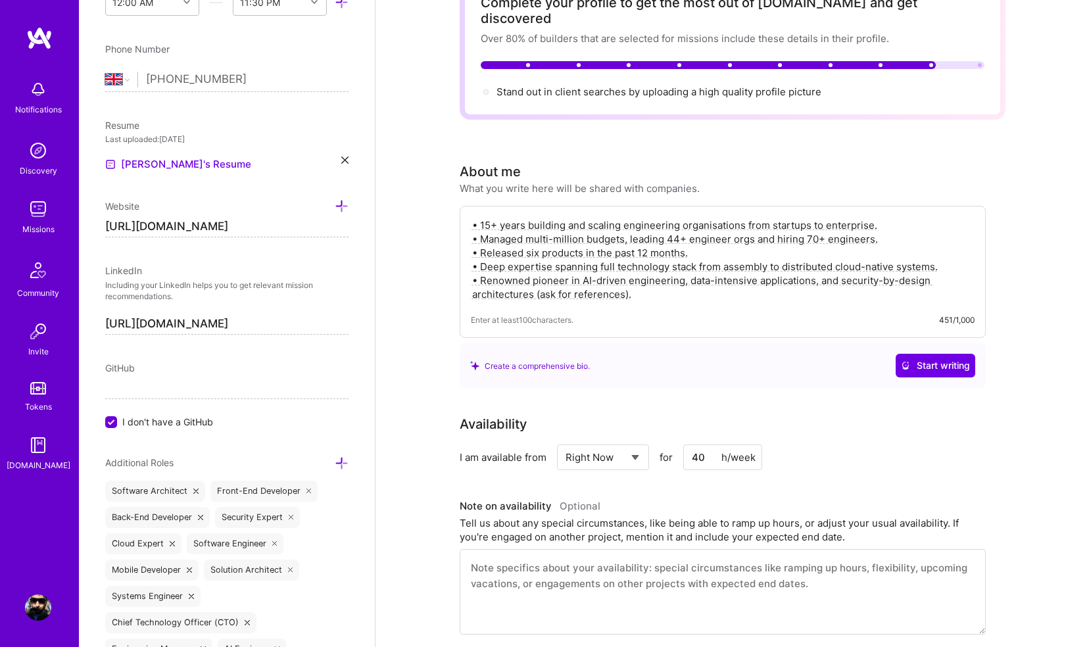
scroll to position [0, 0]
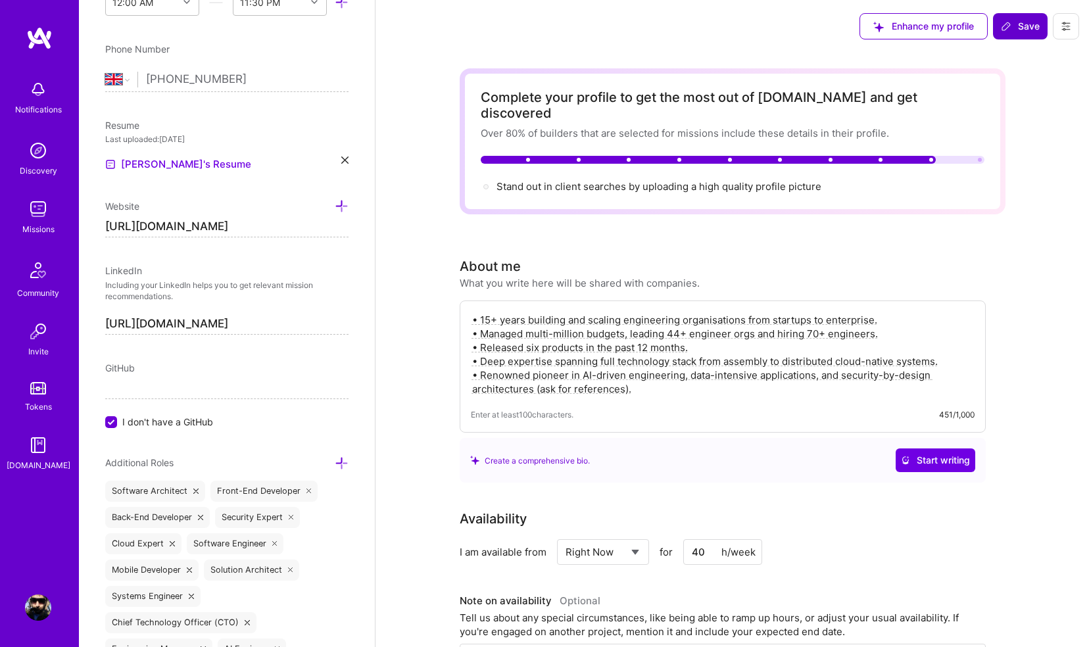
type input "16000"
click at [1021, 27] on span "Save" at bounding box center [1020, 26] width 39 height 13
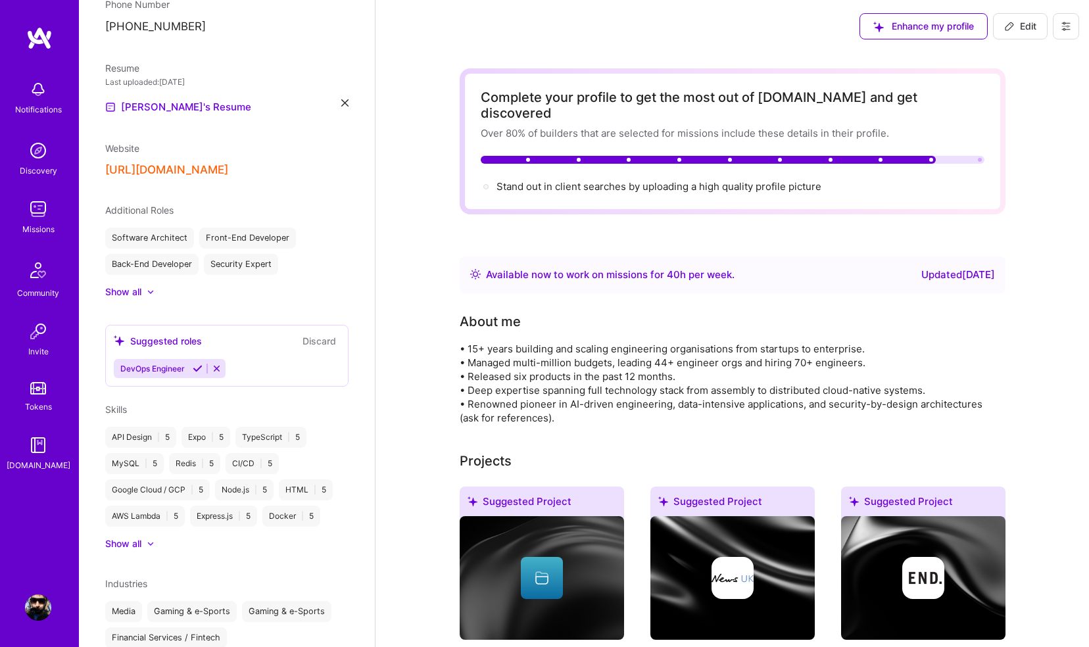
scroll to position [455, 0]
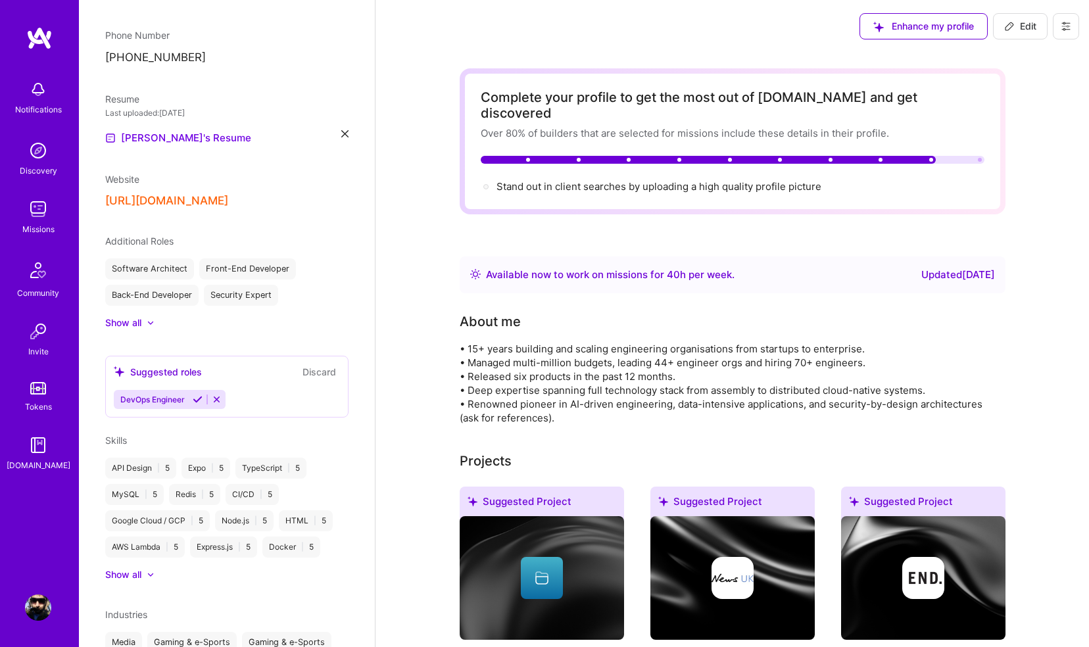
click at [1028, 18] on button "Edit" at bounding box center [1020, 26] width 55 height 26
select select "GB"
select select "Right Now"
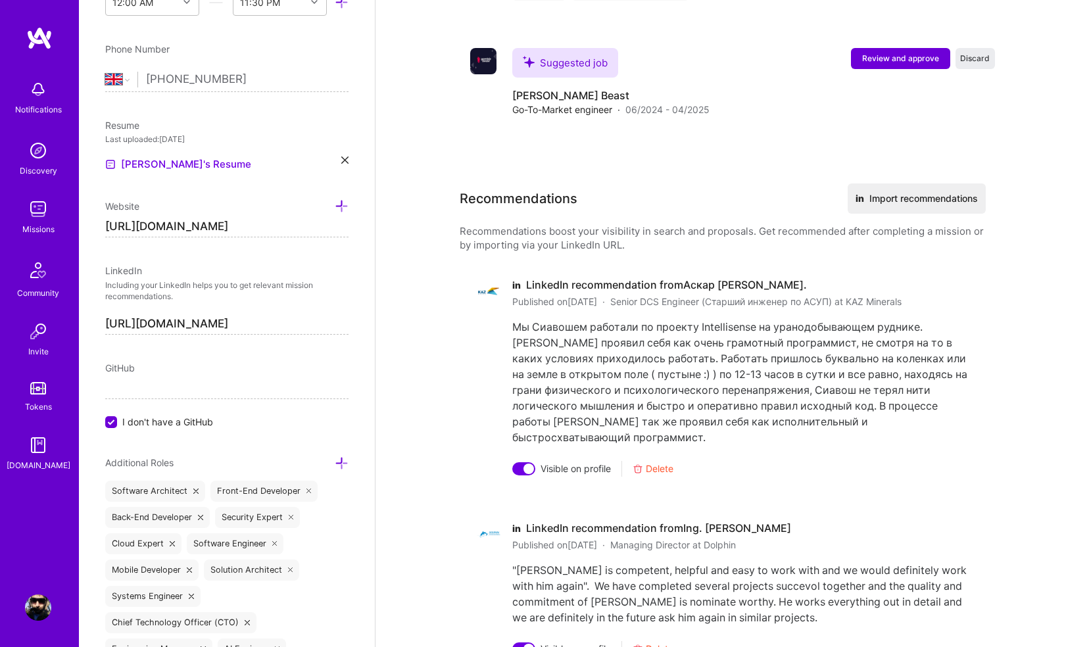
scroll to position [3442, 0]
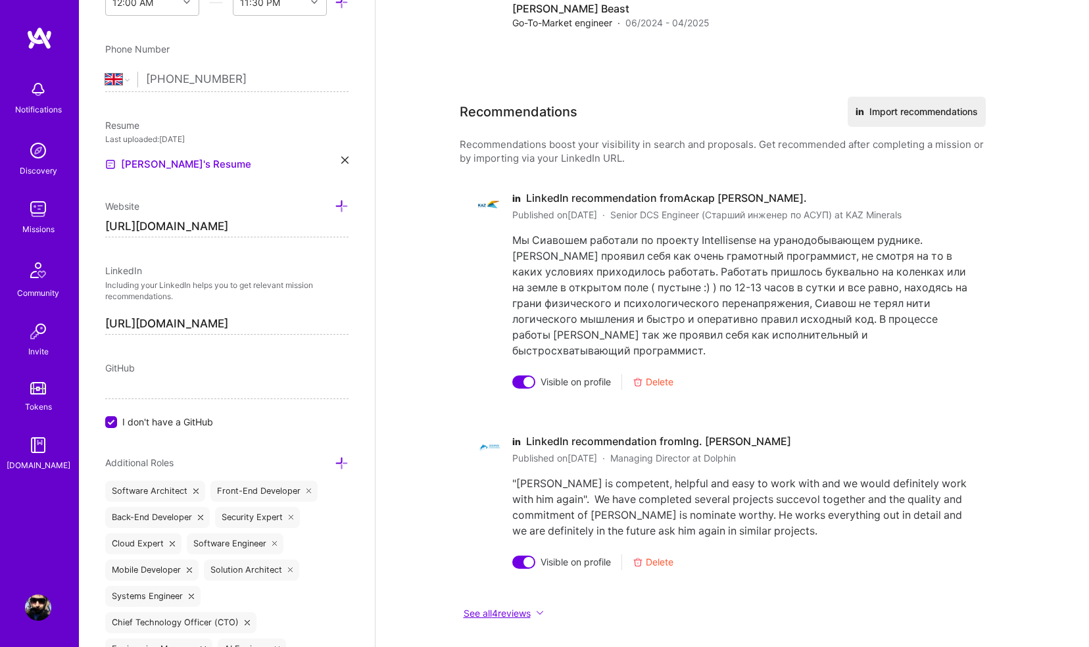
click at [537, 605] on button "See all 4 reviews" at bounding box center [723, 612] width 526 height 15
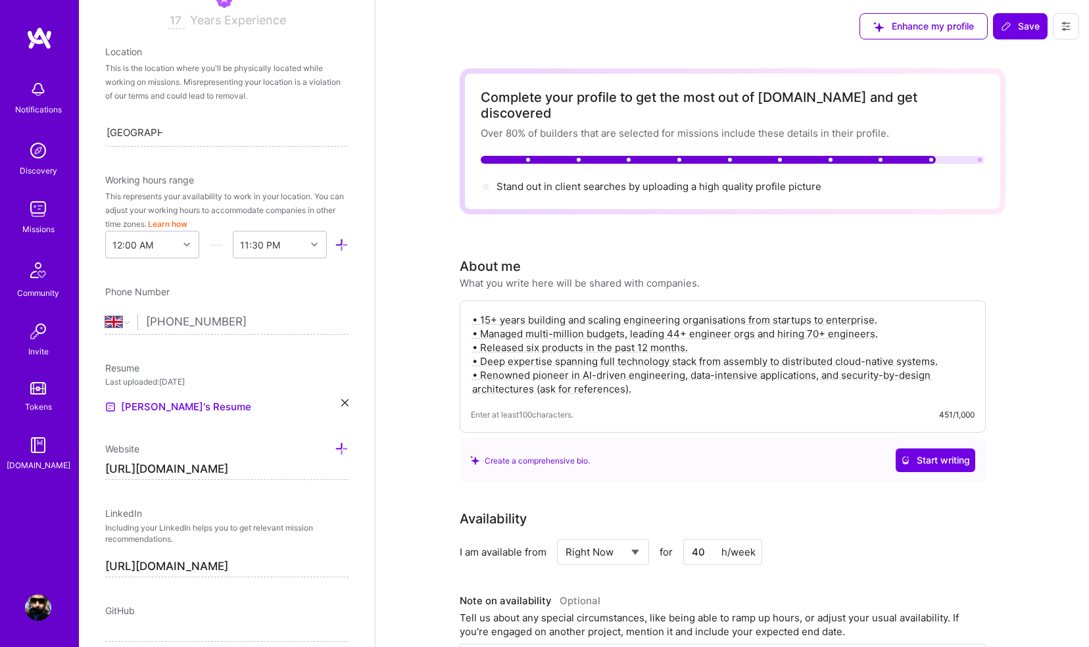
scroll to position [0, 0]
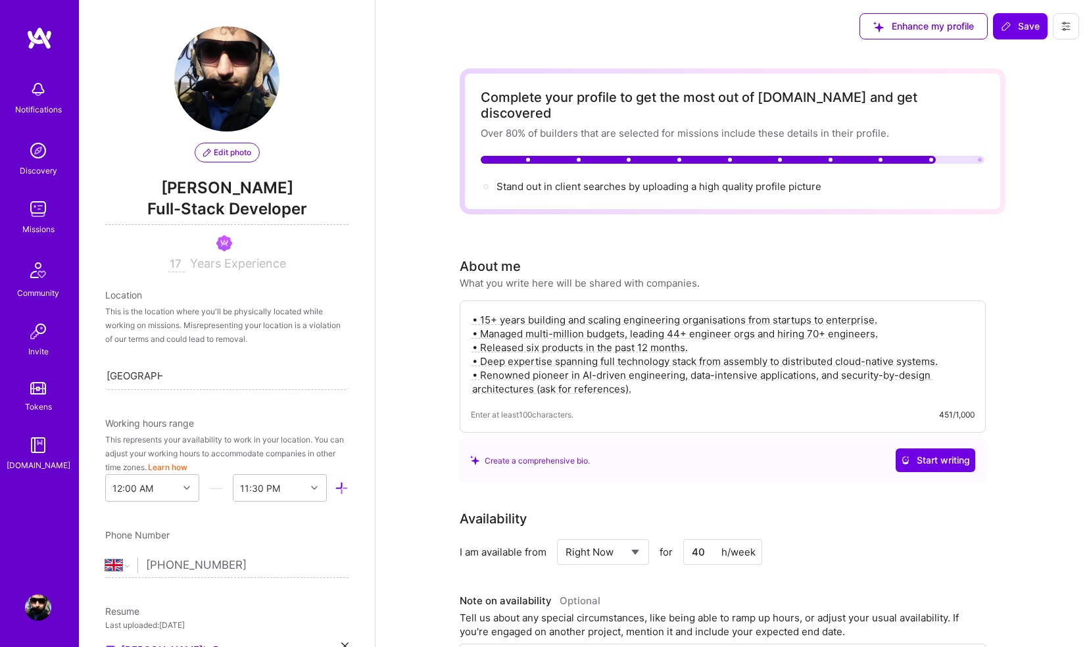
click at [227, 153] on span "Edit photo" at bounding box center [227, 153] width 48 height 12
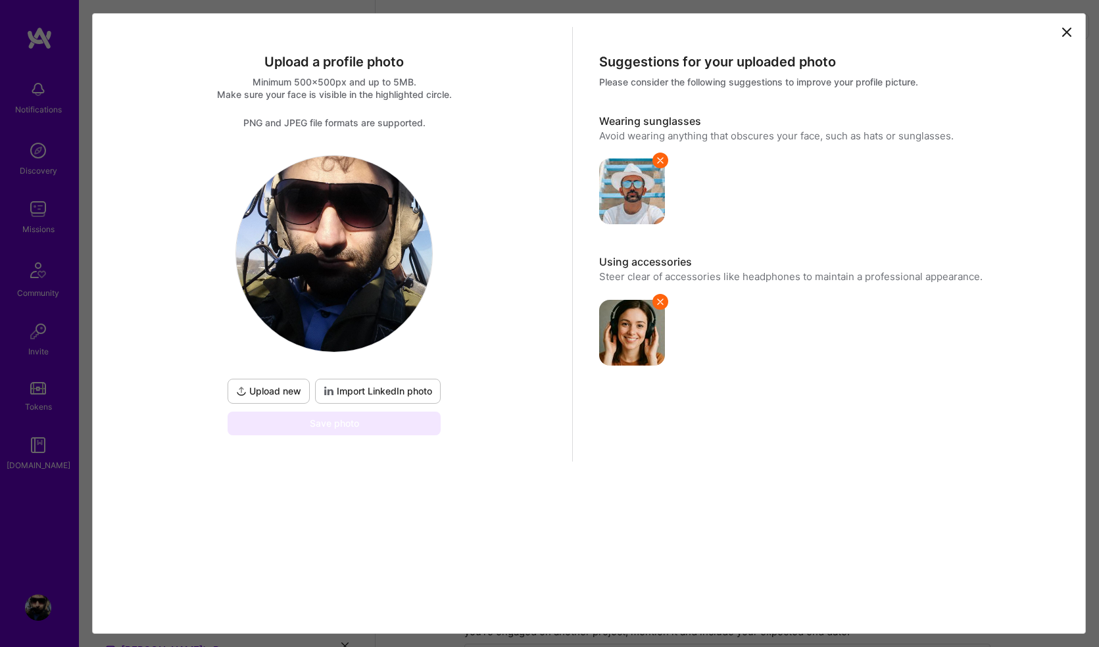
click at [342, 391] on span "Import LinkedIn photo" at bounding box center [377, 391] width 108 height 13
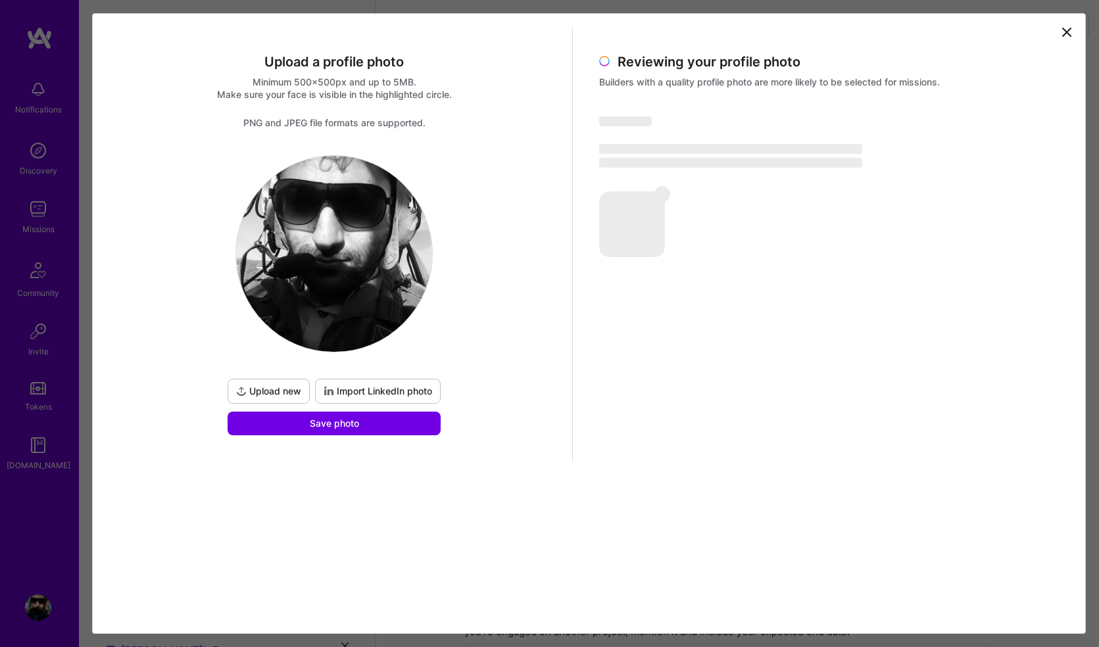
click at [285, 388] on span "Upload new" at bounding box center [268, 391] width 65 height 13
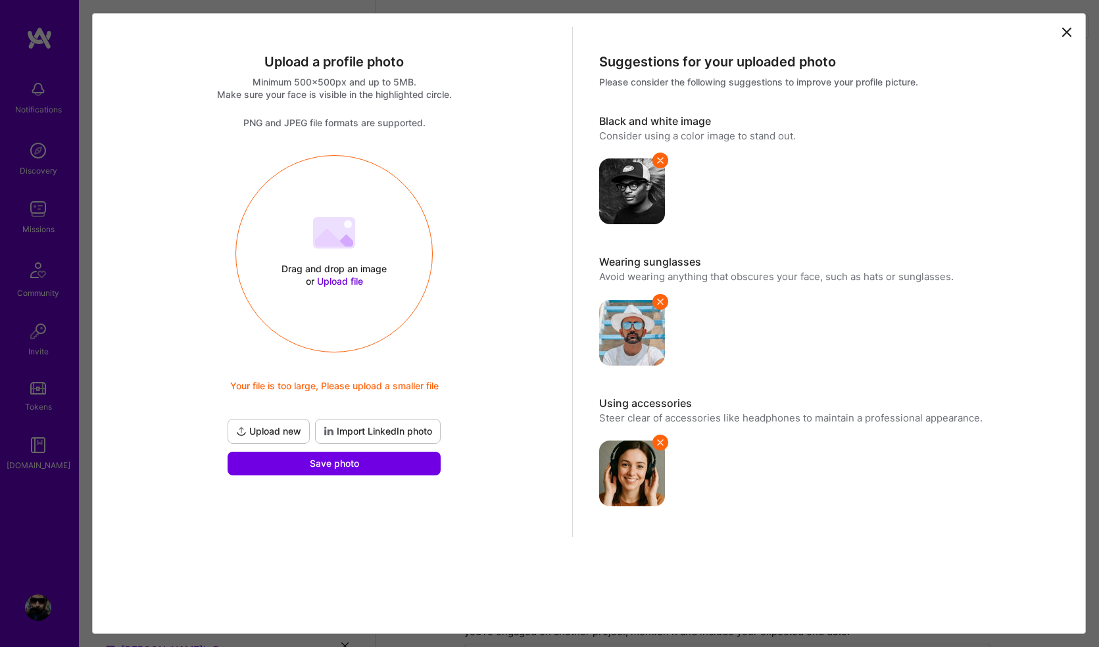
click at [287, 427] on span "Upload new" at bounding box center [268, 431] width 65 height 13
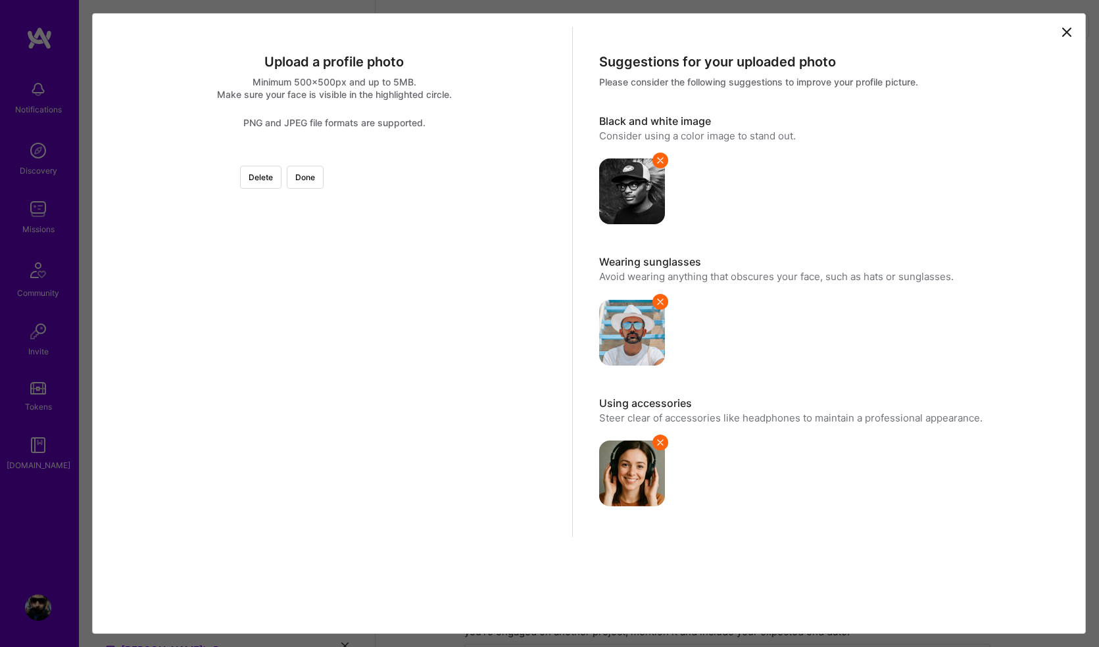
click at [343, 357] on div at bounding box center [465, 356] width 262 height 262
click at [323, 187] on button "Done" at bounding box center [305, 177] width 37 height 23
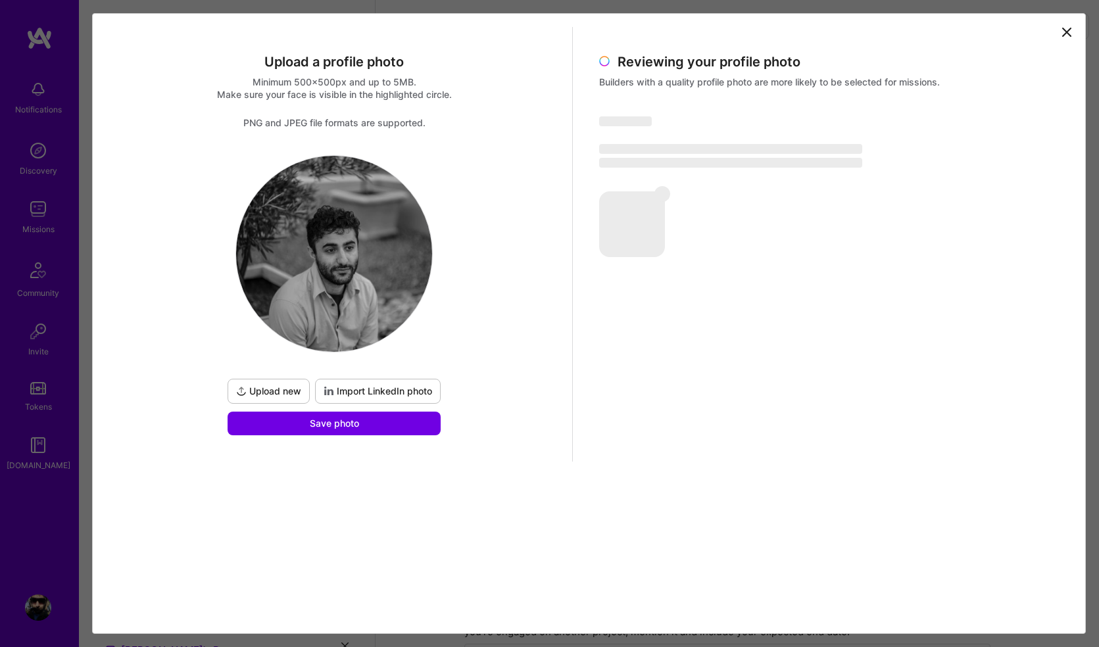
click at [185, 265] on div "Upload new Import LinkedIn photo Save photo" at bounding box center [334, 295] width 456 height 280
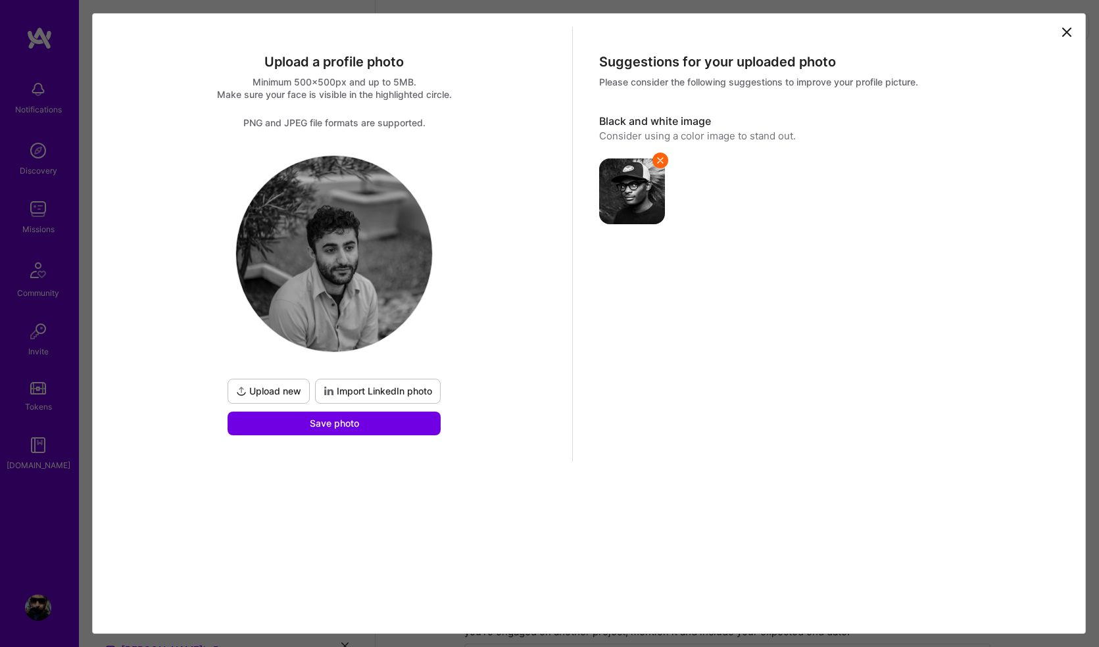
click at [282, 391] on span "Upload new" at bounding box center [268, 391] width 65 height 13
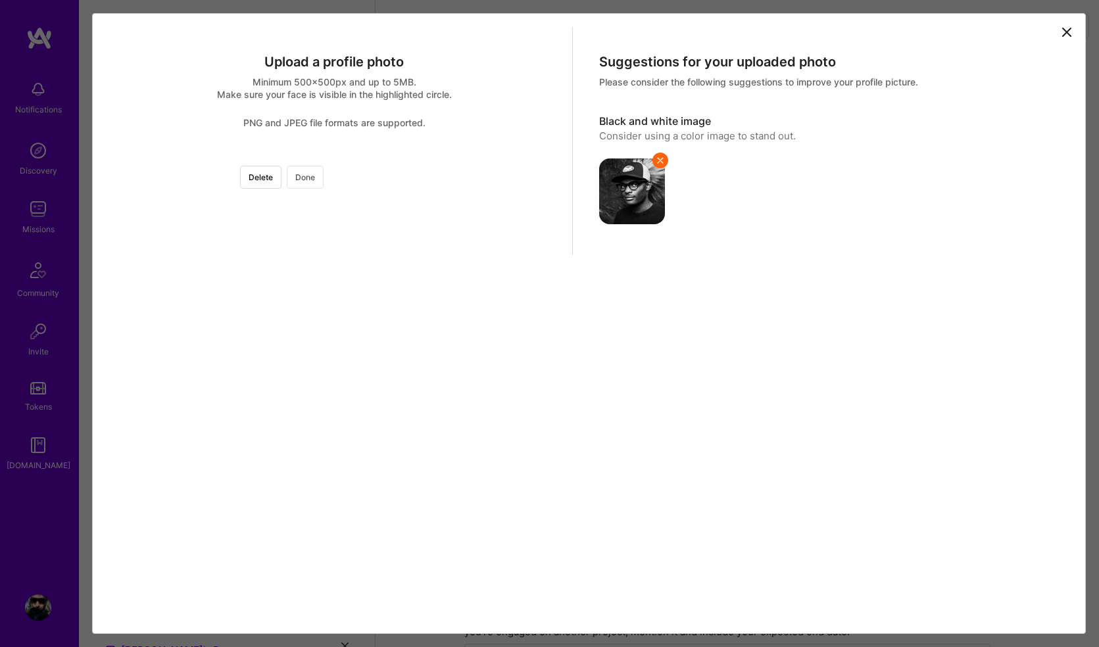
click at [323, 179] on button "Done" at bounding box center [305, 177] width 37 height 23
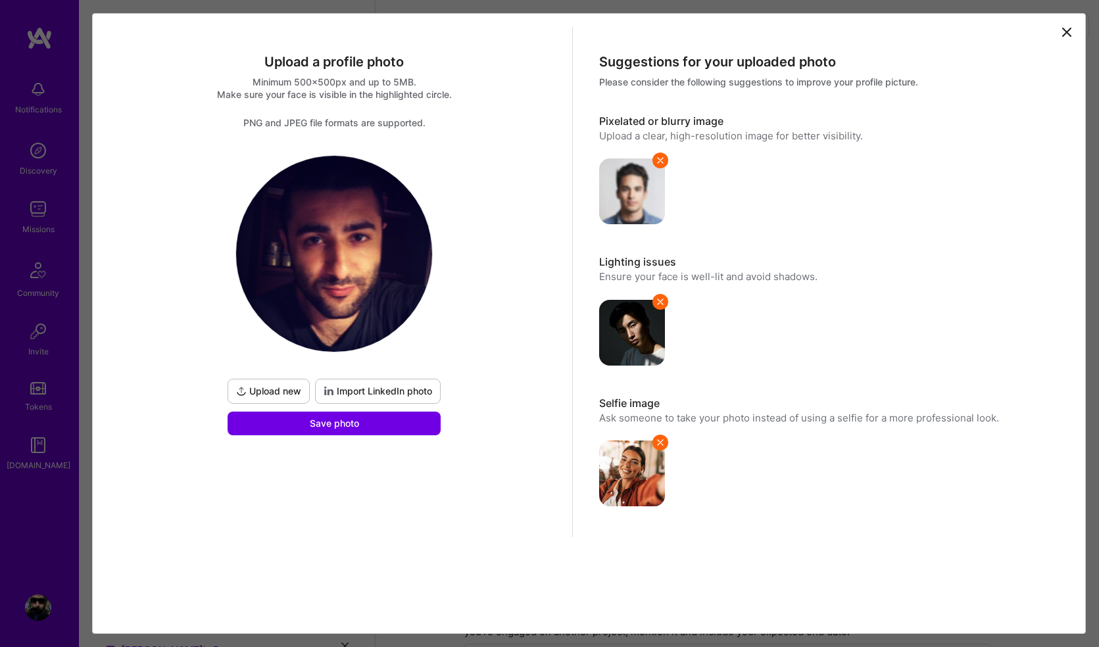
click at [290, 387] on span "Upload new" at bounding box center [268, 391] width 65 height 13
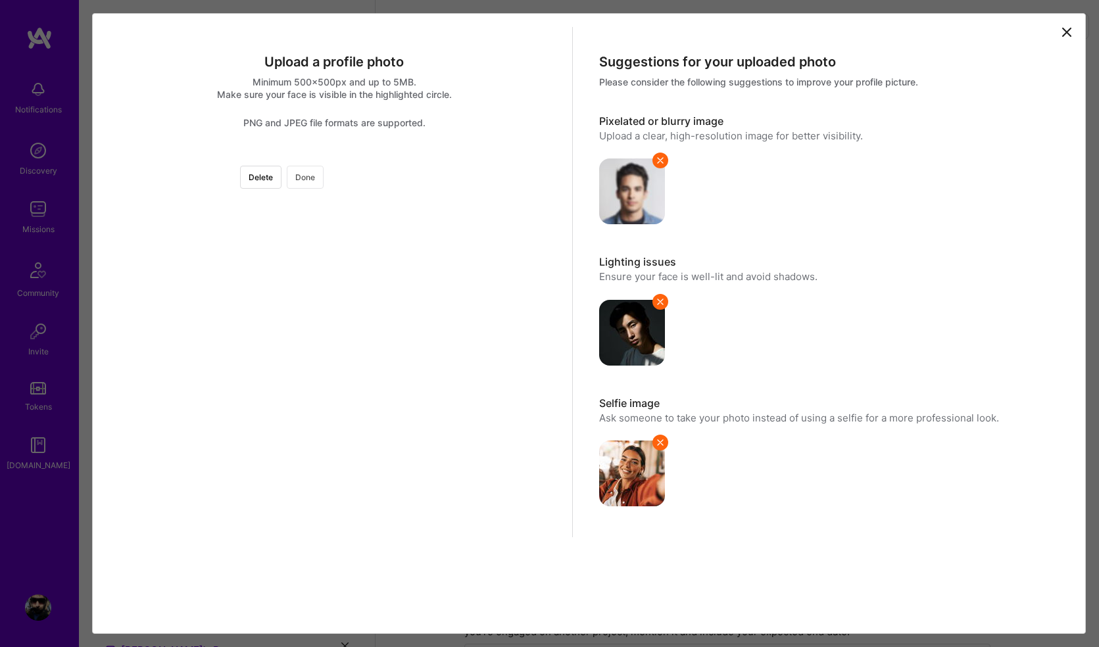
click at [323, 181] on button "Done" at bounding box center [305, 177] width 37 height 23
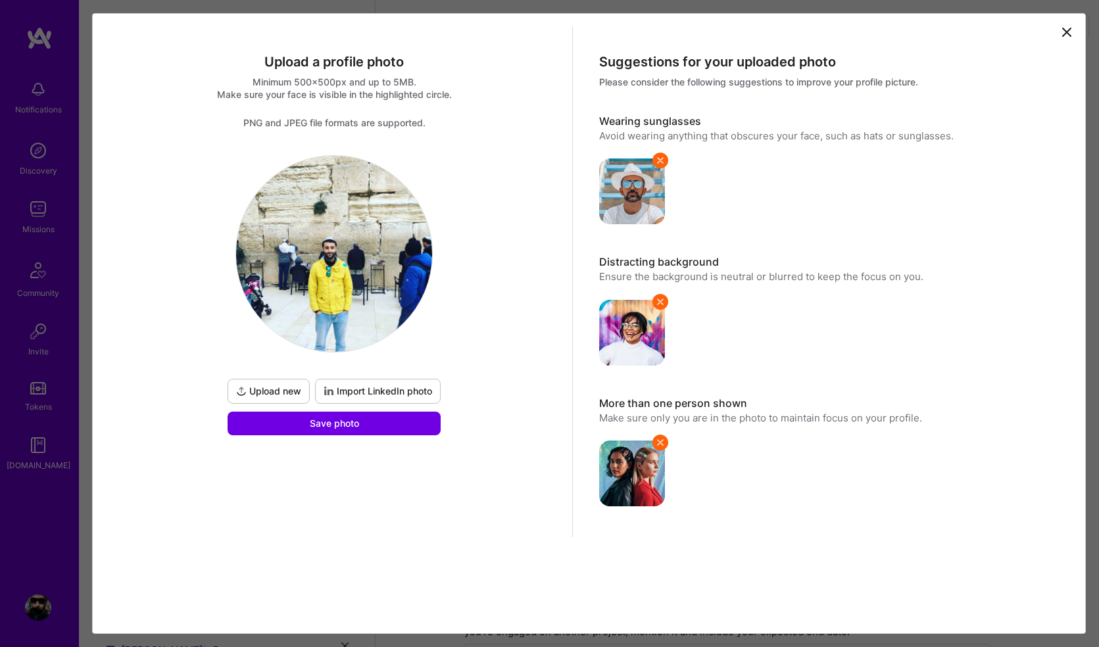
click at [274, 394] on span "Upload new" at bounding box center [268, 391] width 65 height 13
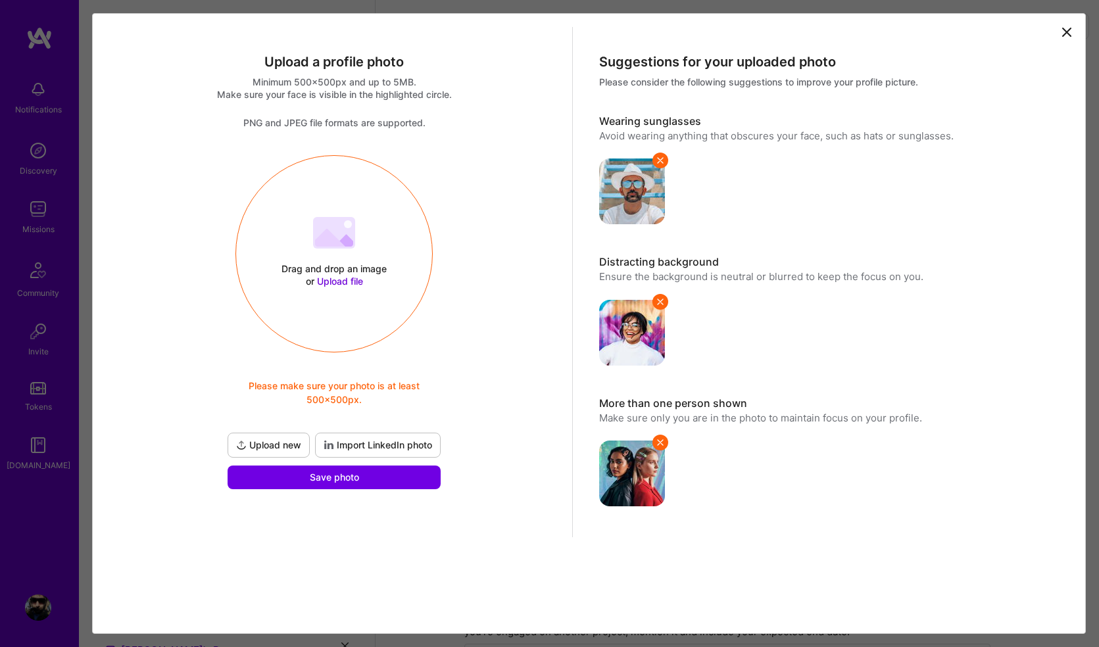
click at [277, 446] on span "Upload new" at bounding box center [268, 444] width 65 height 13
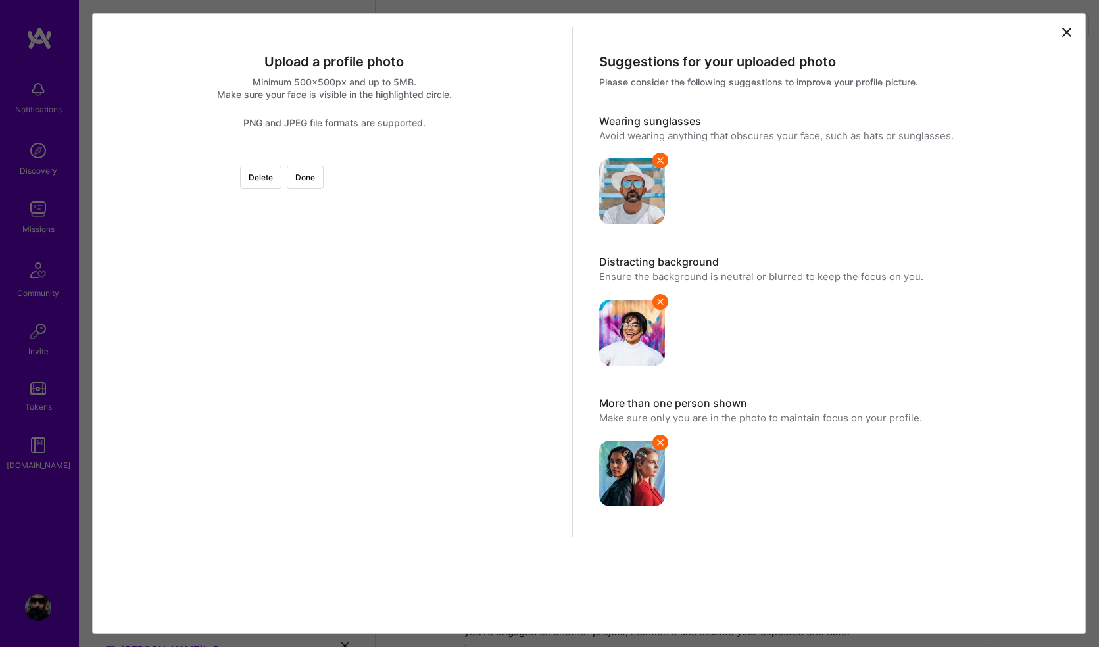
click at [334, 224] on div at bounding box center [531, 352] width 394 height 394
click at [334, 394] on div at bounding box center [531, 352] width 394 height 394
click at [323, 182] on button "Done" at bounding box center [305, 177] width 37 height 23
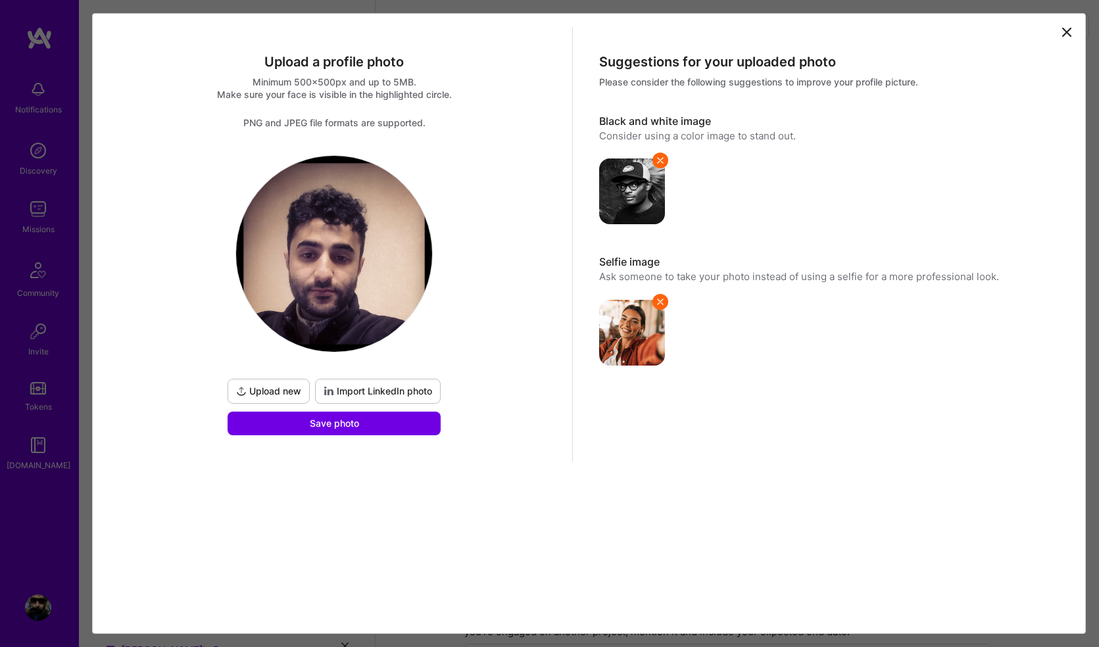
click at [279, 389] on span "Upload new" at bounding box center [268, 391] width 65 height 13
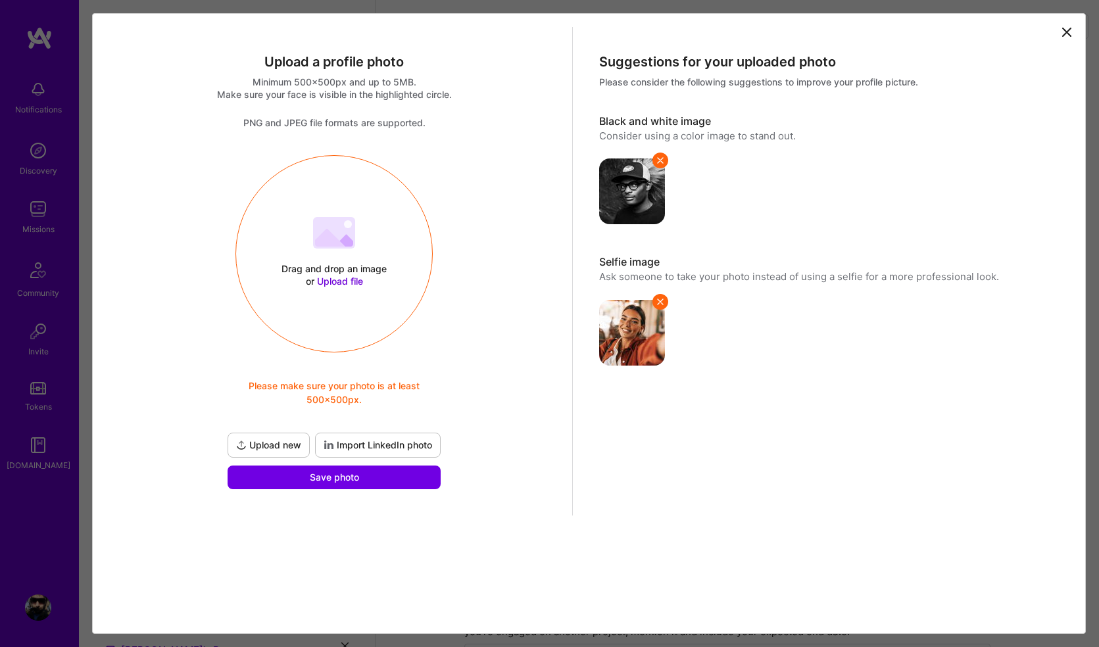
click at [268, 446] on span "Upload new" at bounding box center [268, 444] width 65 height 13
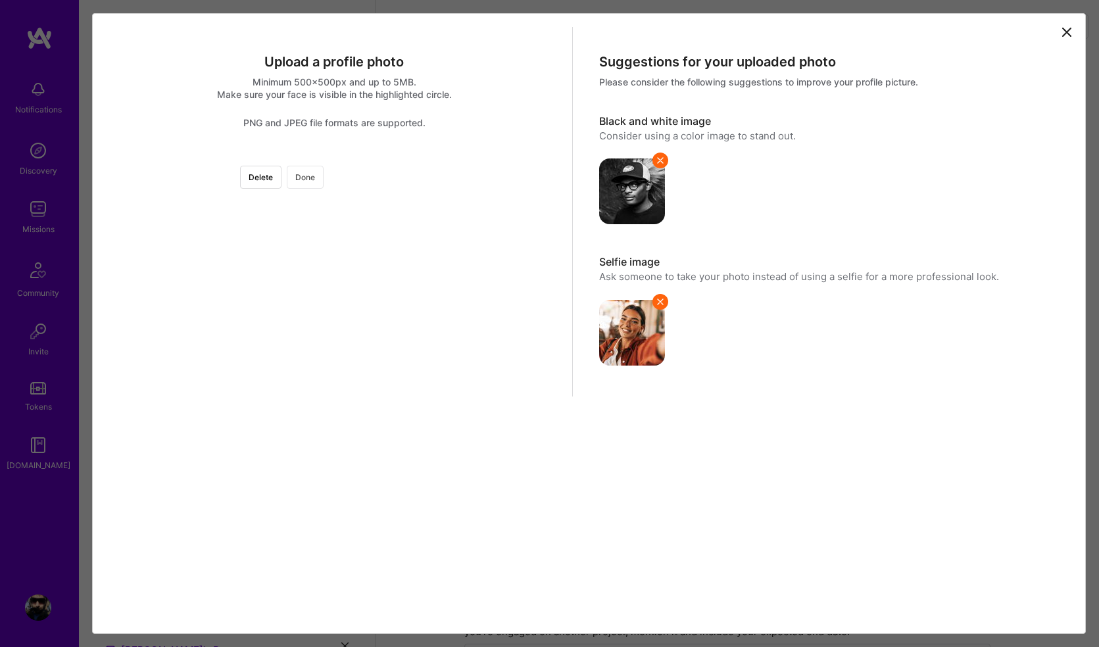
click at [323, 180] on button "Done" at bounding box center [305, 177] width 37 height 23
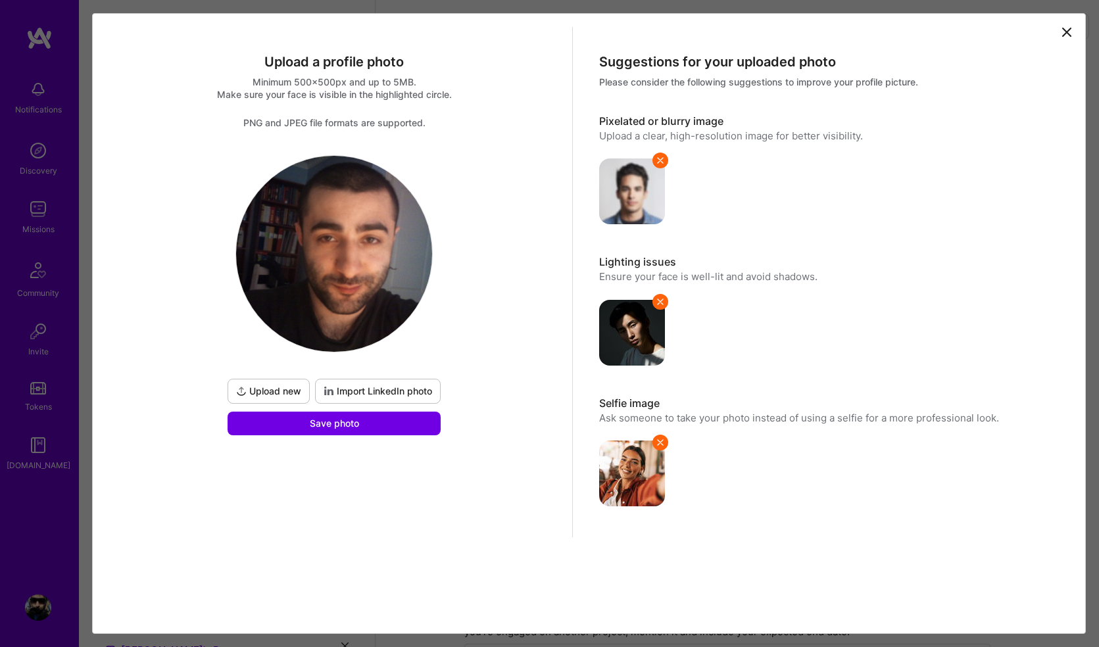
click at [1060, 32] on icon at bounding box center [1066, 32] width 16 height 16
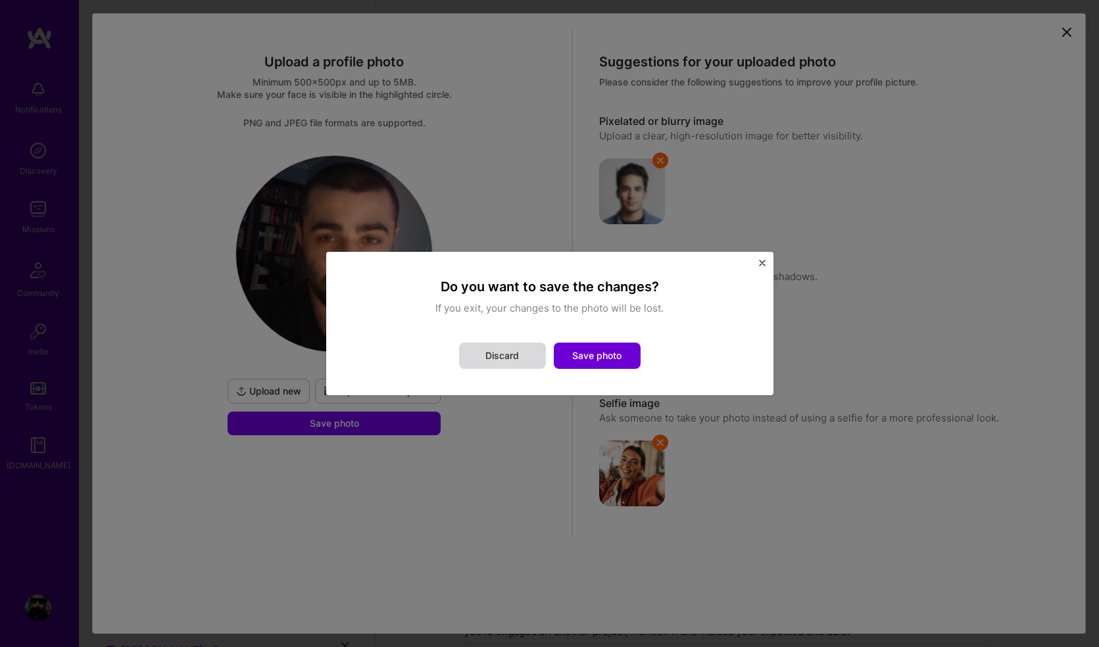
click at [517, 363] on button "Discard" at bounding box center [502, 356] width 87 height 26
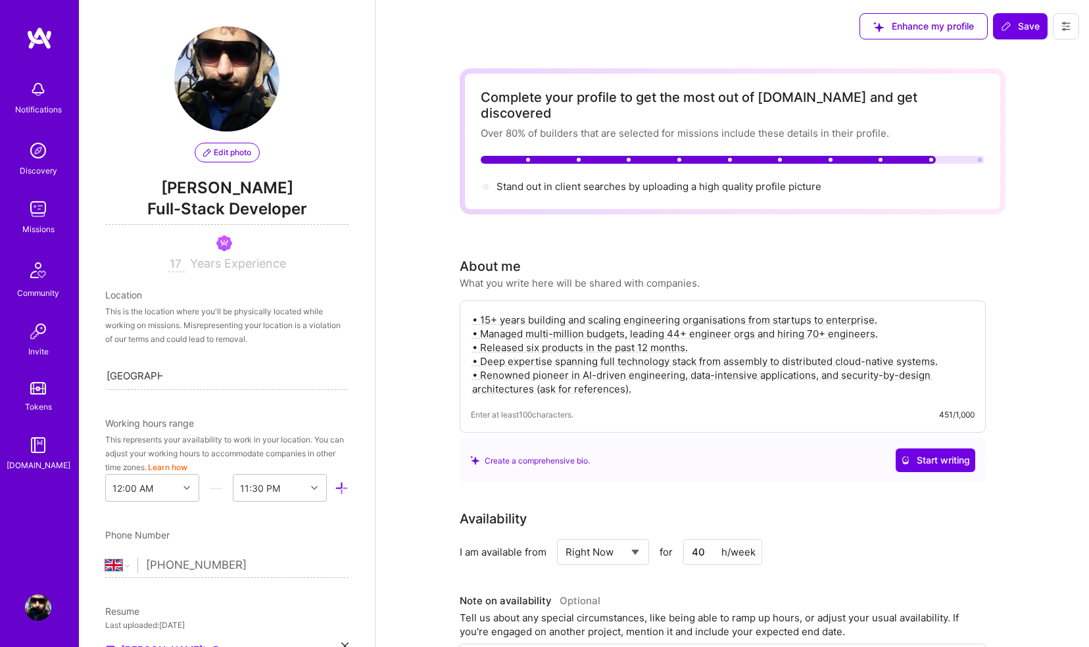
click at [220, 154] on span "Edit photo" at bounding box center [227, 153] width 48 height 12
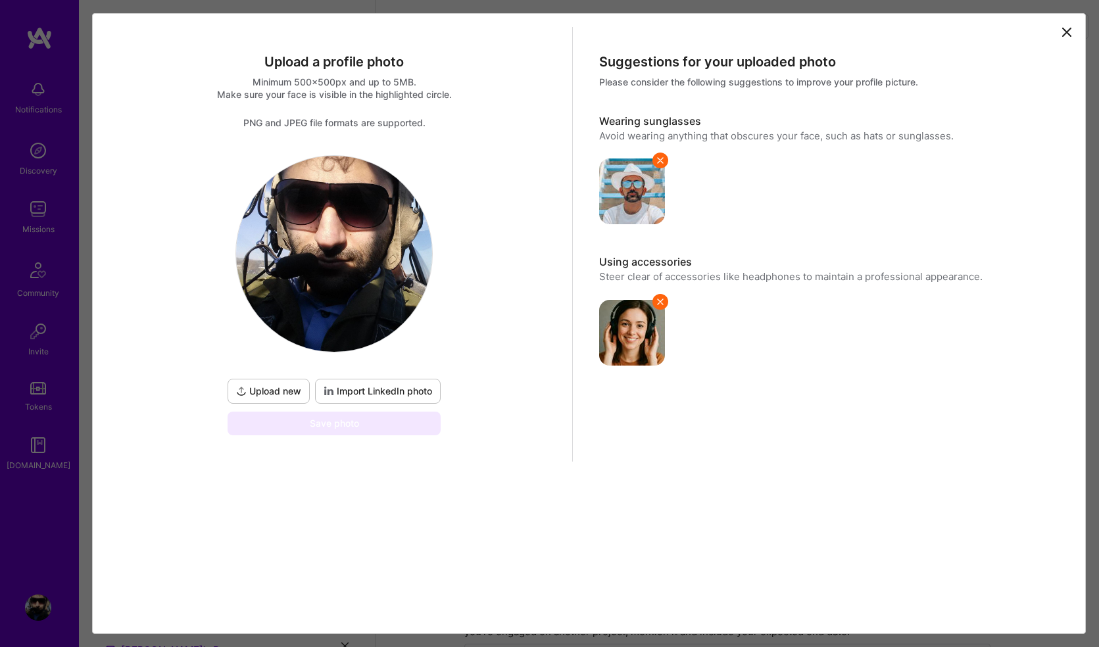
click at [281, 388] on span "Upload new" at bounding box center [268, 391] width 65 height 13
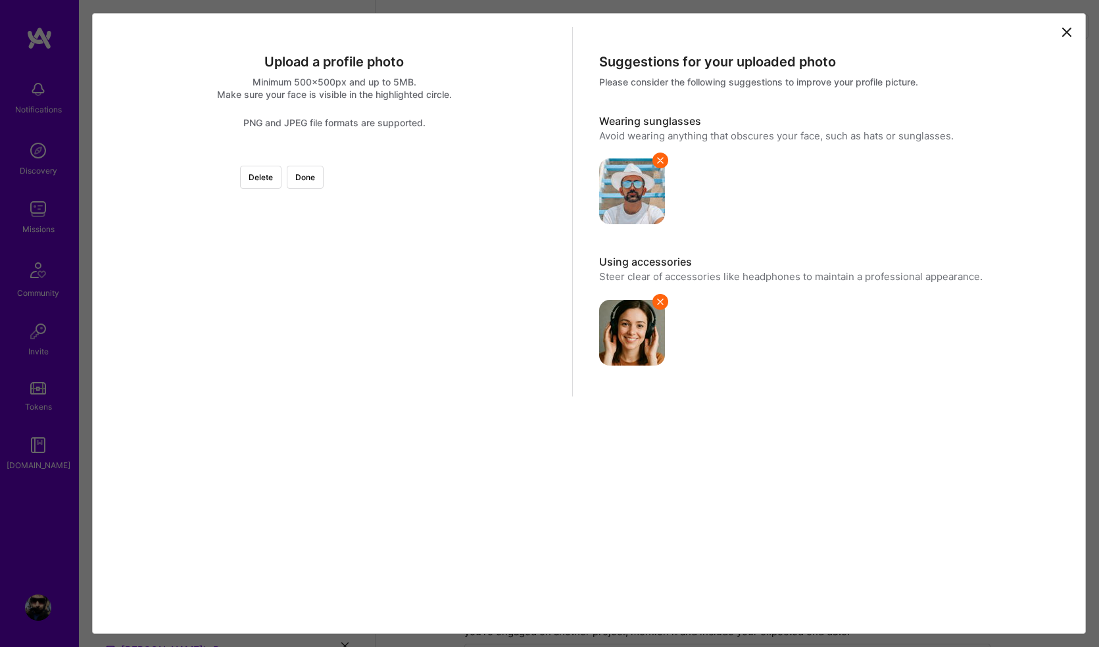
click at [400, 238] on div at bounding box center [528, 283] width 256 height 256
click at [323, 185] on button "Done" at bounding box center [305, 177] width 37 height 23
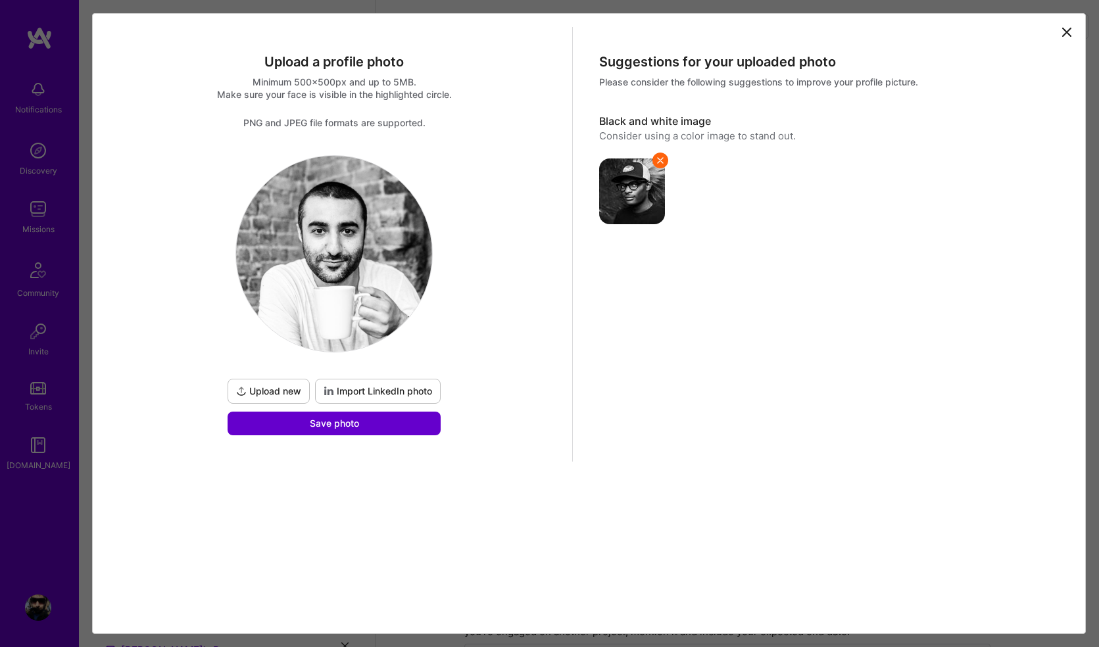
click at [352, 423] on span "Save photo" at bounding box center [334, 423] width 49 height 13
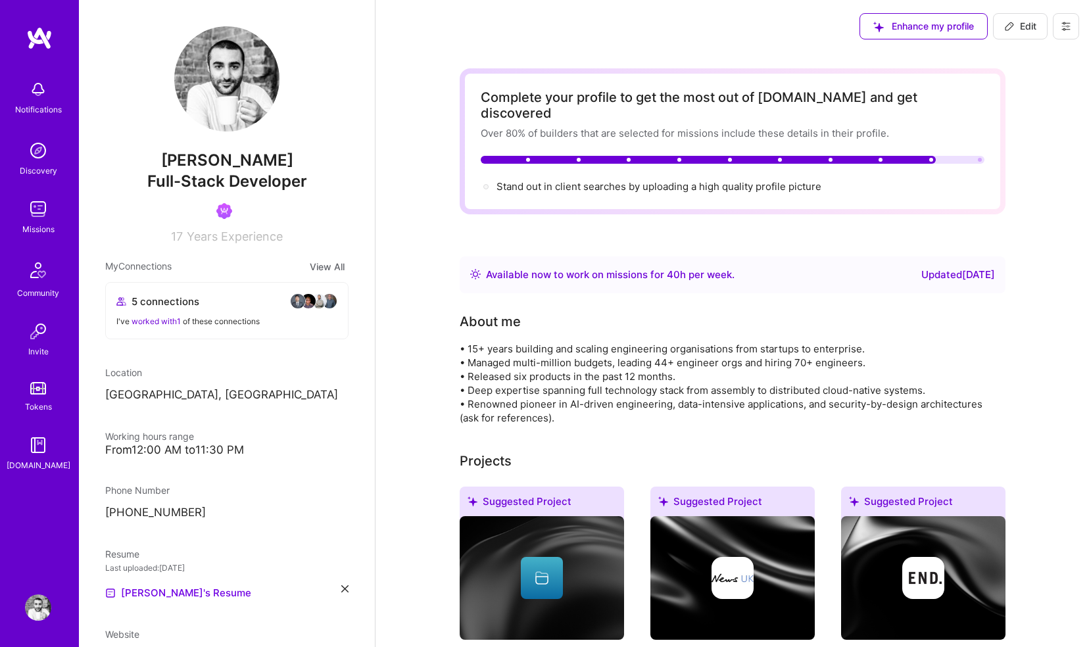
click at [979, 158] on div at bounding box center [980, 160] width 4 height 4
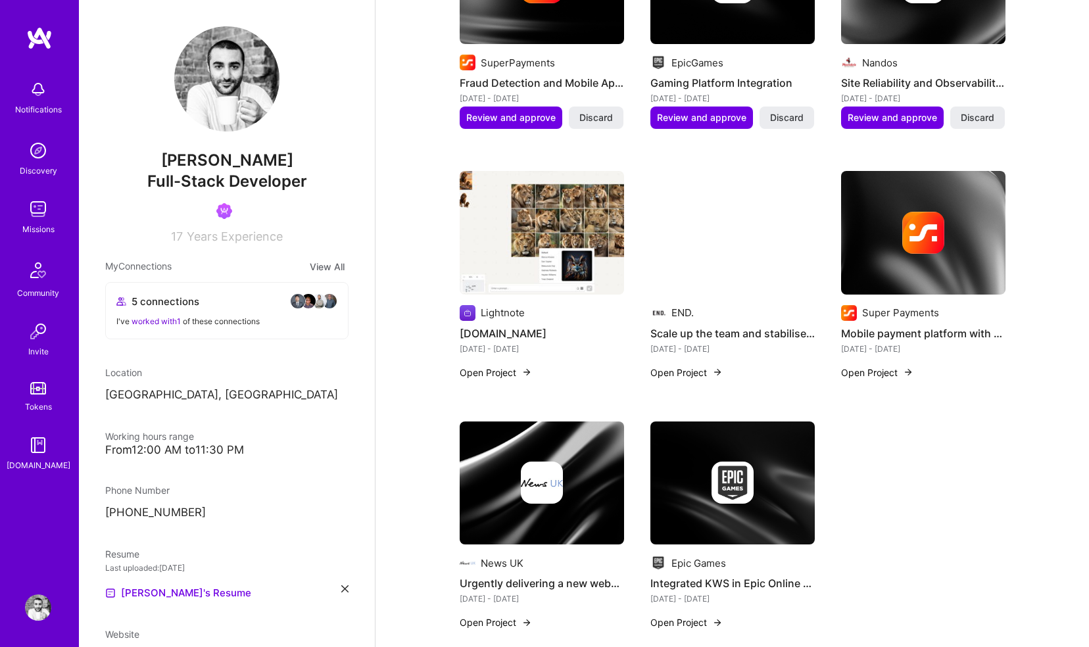
scroll to position [873, 0]
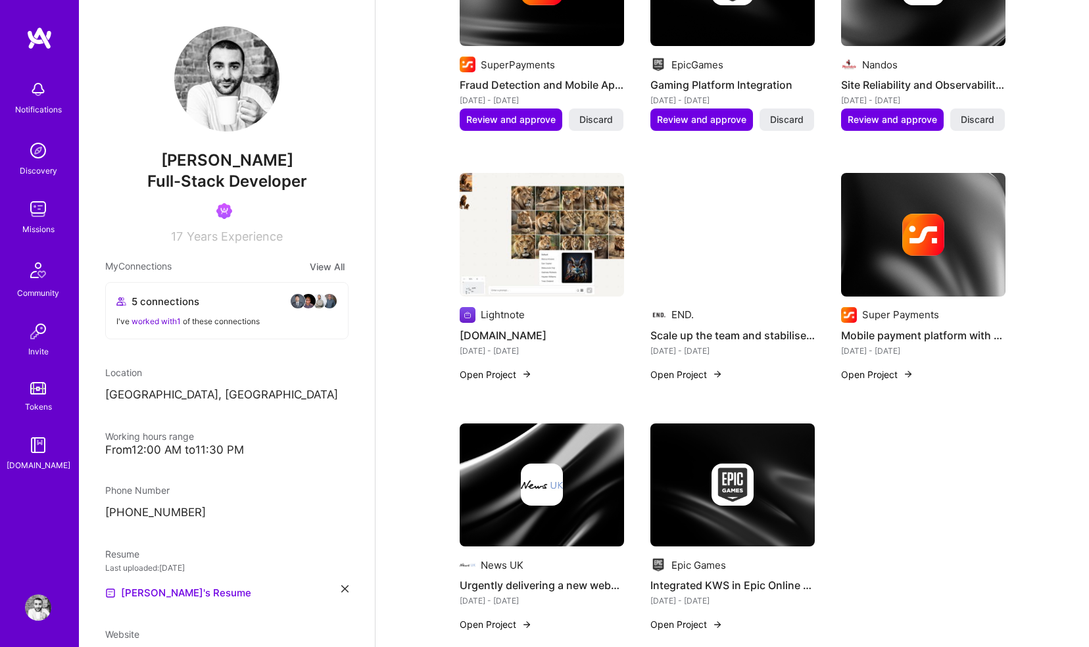
click at [37, 212] on img at bounding box center [38, 209] width 26 height 26
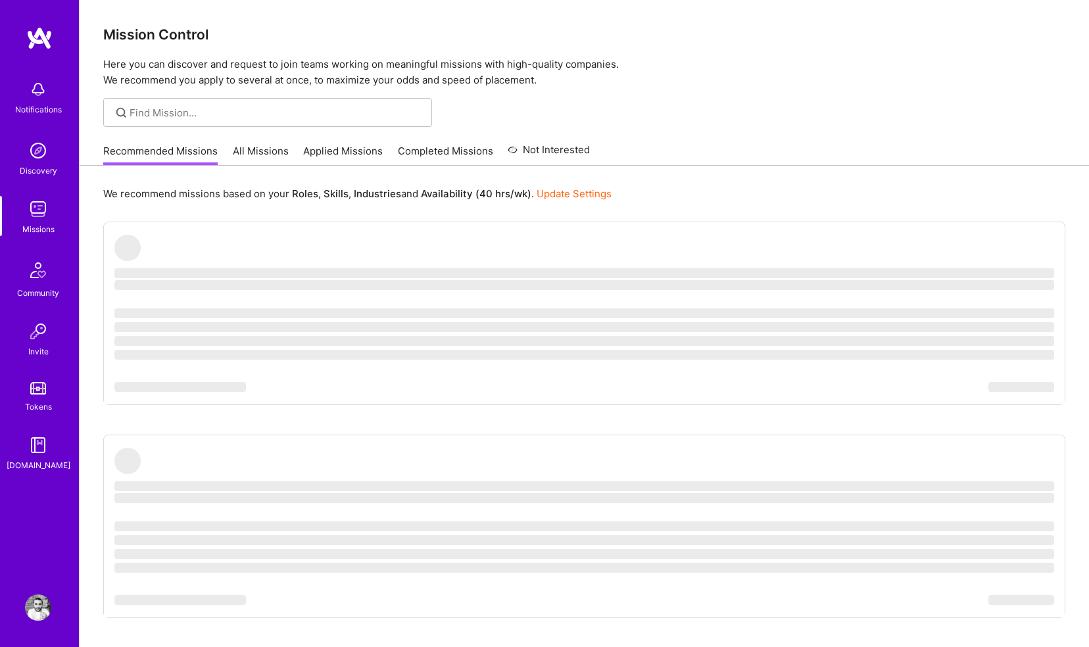
click at [36, 91] on img at bounding box center [38, 89] width 26 height 26
click at [42, 611] on img at bounding box center [38, 607] width 26 height 26
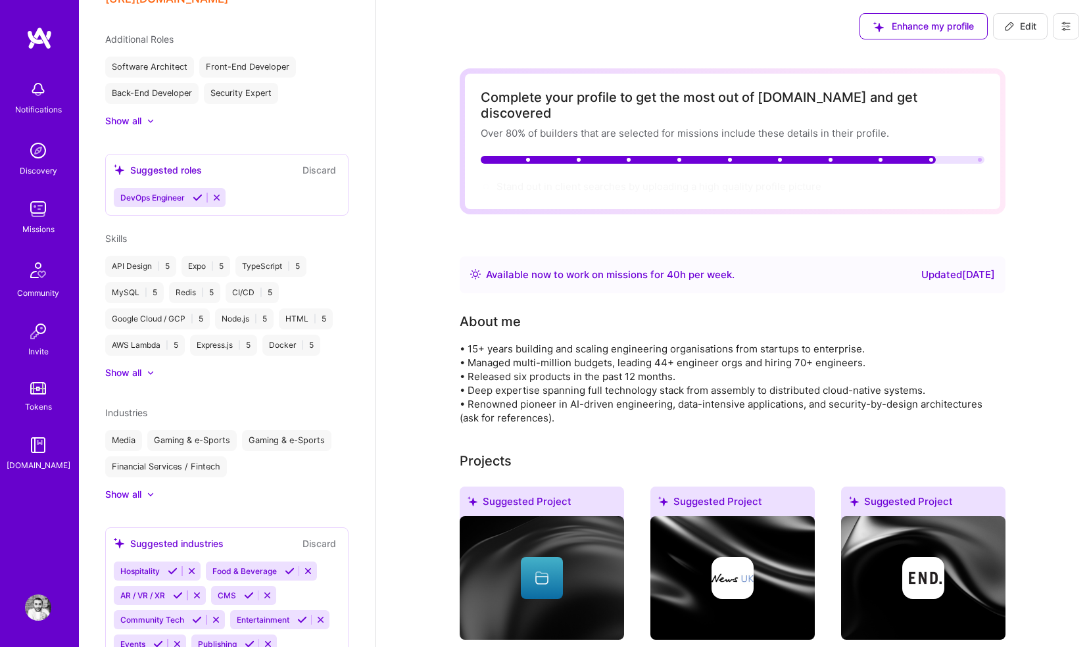
scroll to position [661, 0]
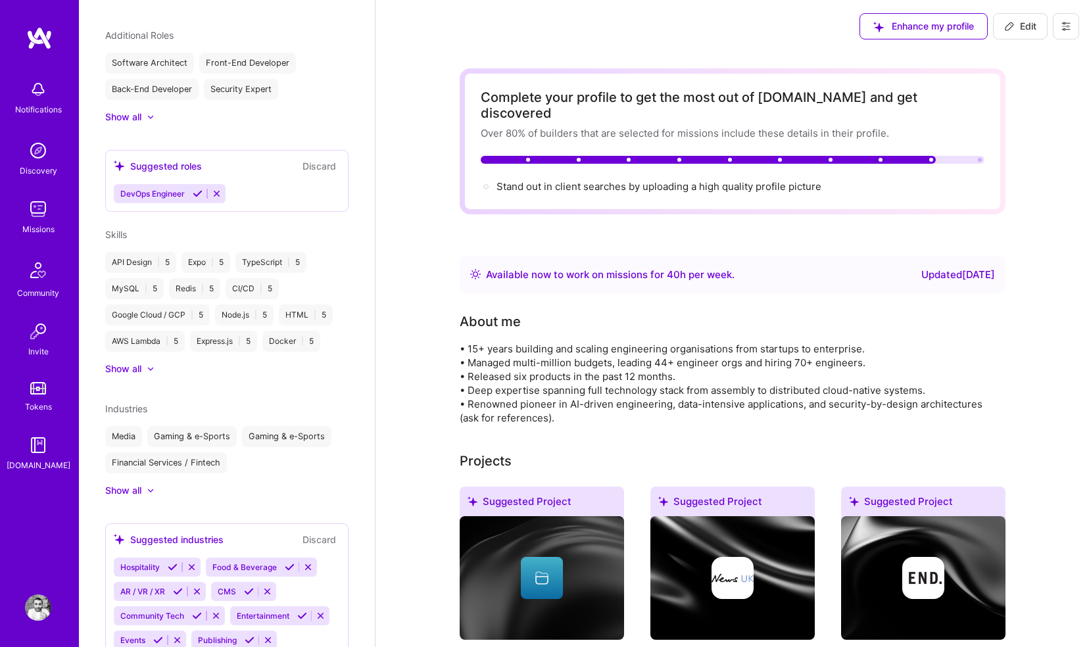
click at [306, 165] on button "Discard" at bounding box center [318, 165] width 41 height 15
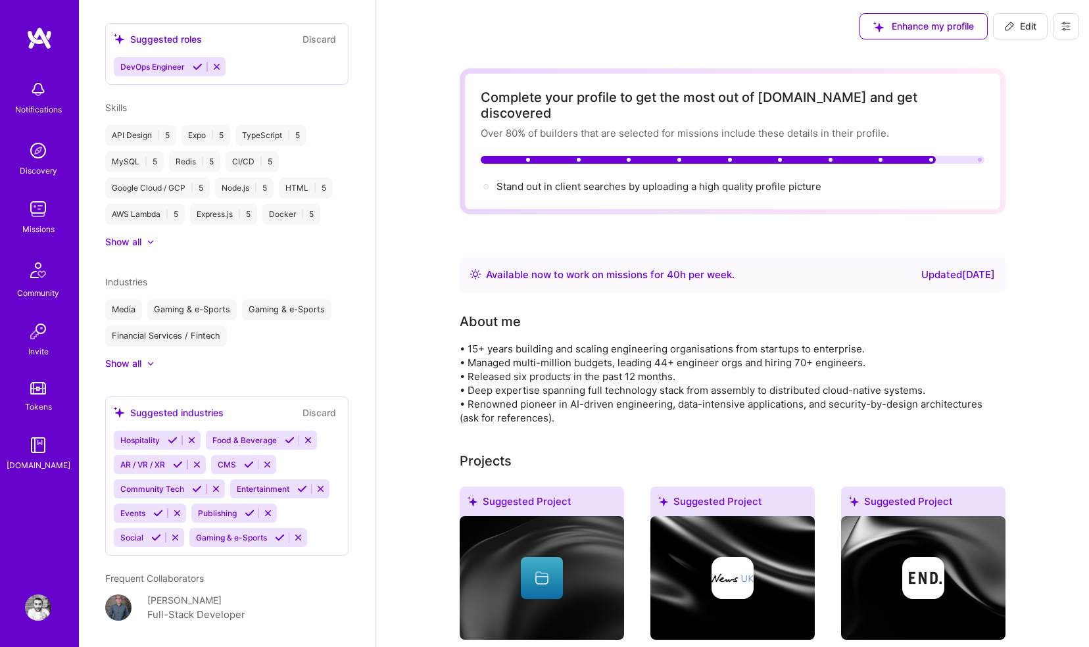
scroll to position [795, 0]
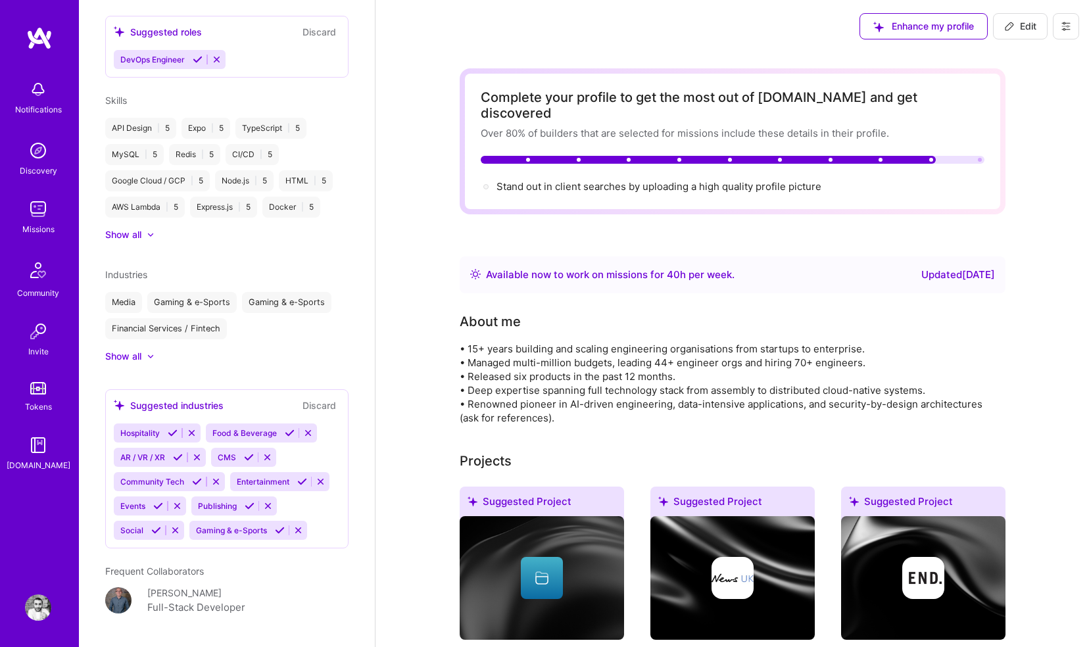
click at [149, 359] on div at bounding box center [151, 356] width 8 height 8
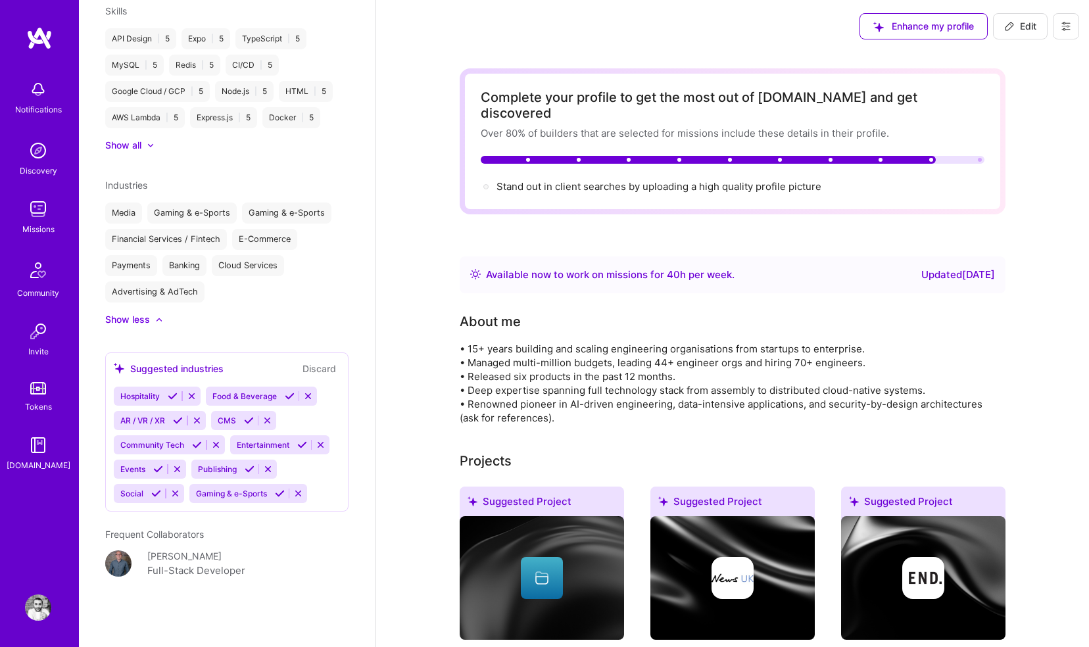
scroll to position [908, 0]
click at [275, 495] on icon at bounding box center [280, 493] width 10 height 10
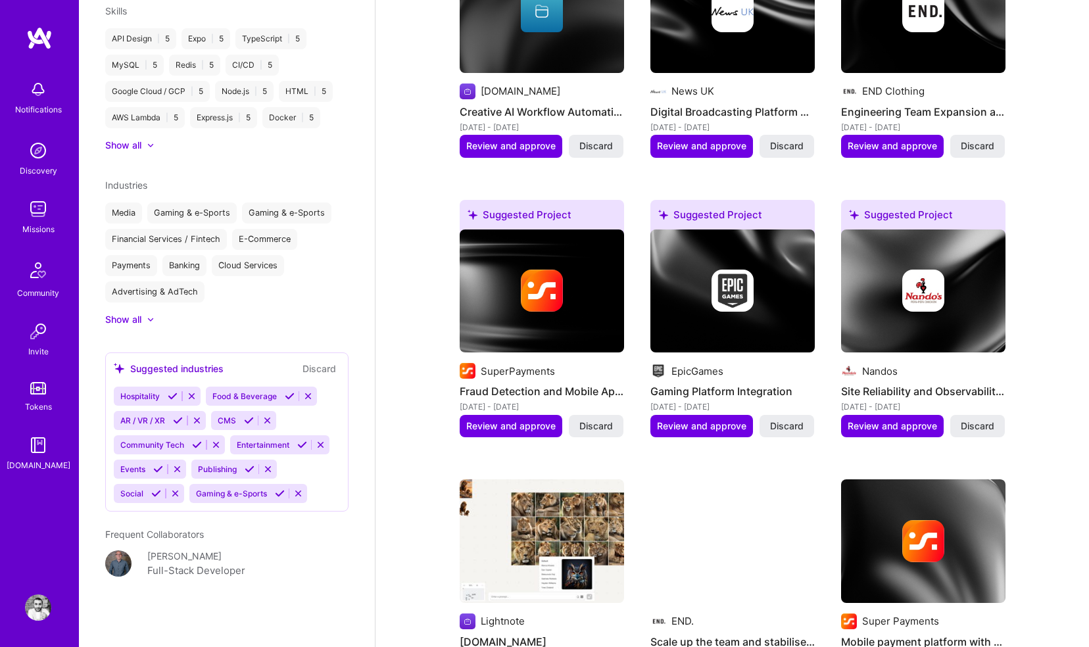
scroll to position [577, 0]
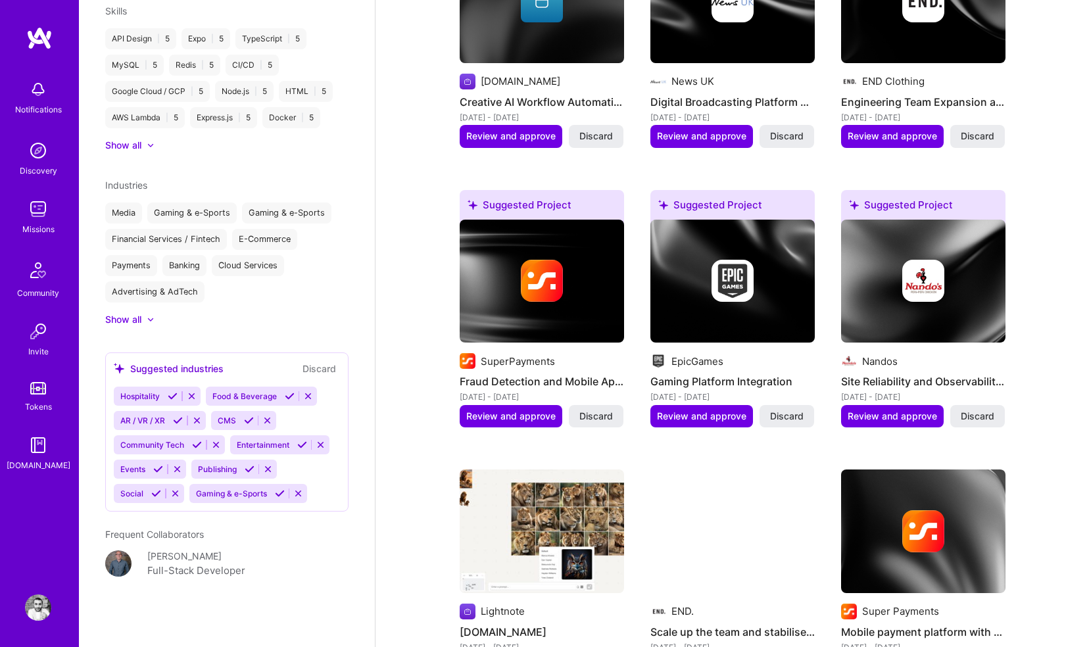
click at [275, 494] on icon at bounding box center [280, 493] width 10 height 10
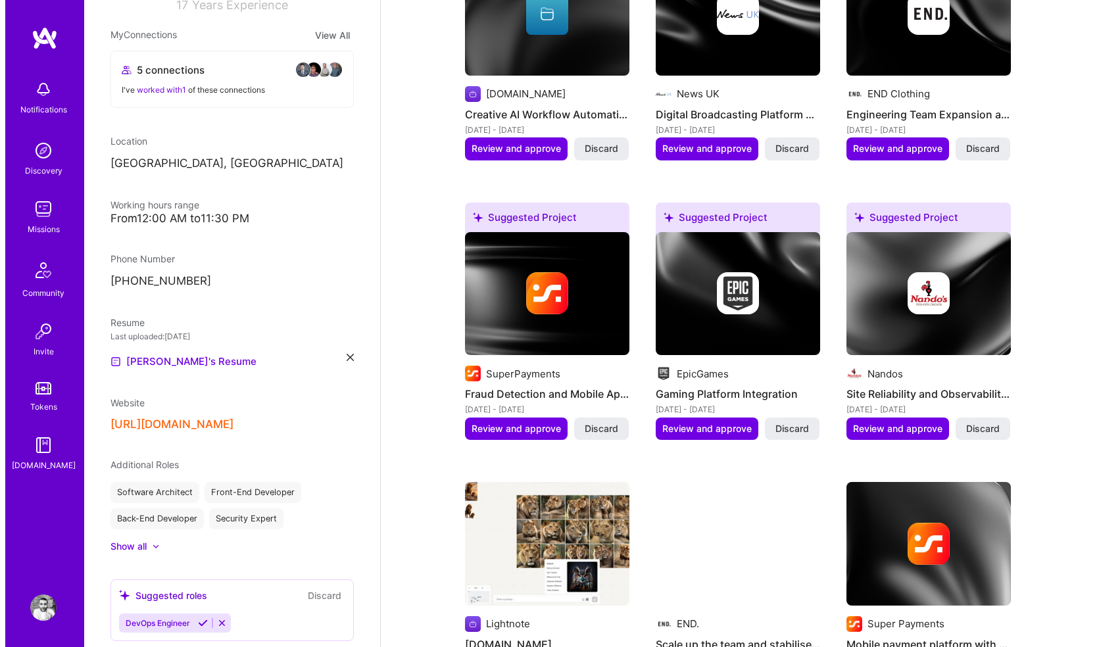
scroll to position [557, 0]
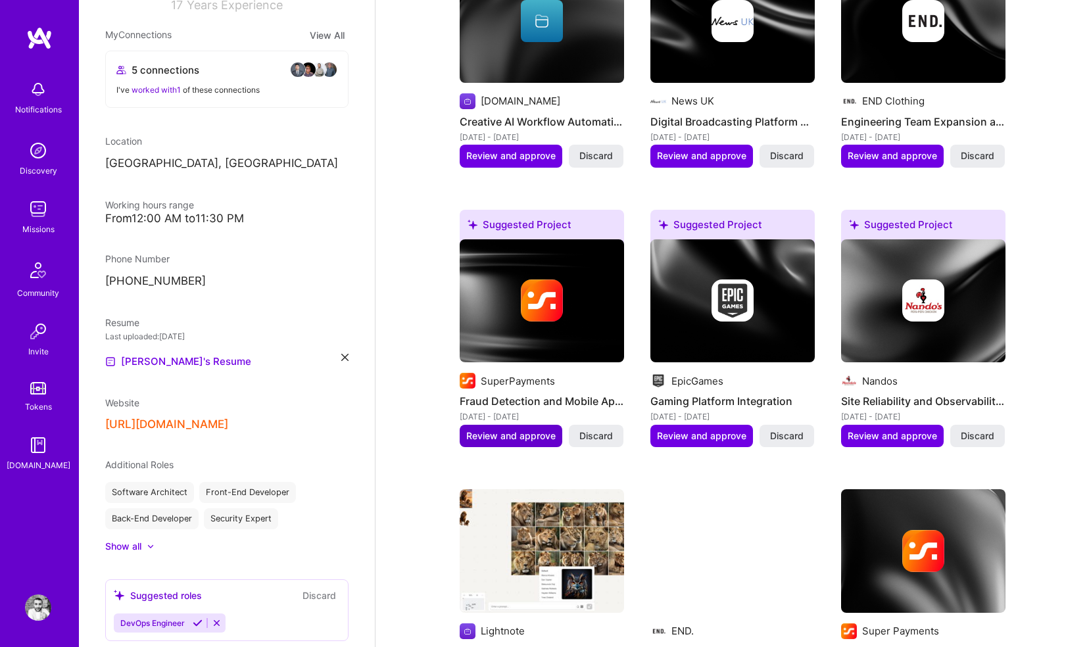
click at [504, 429] on span "Review and approve" at bounding box center [510, 435] width 89 height 13
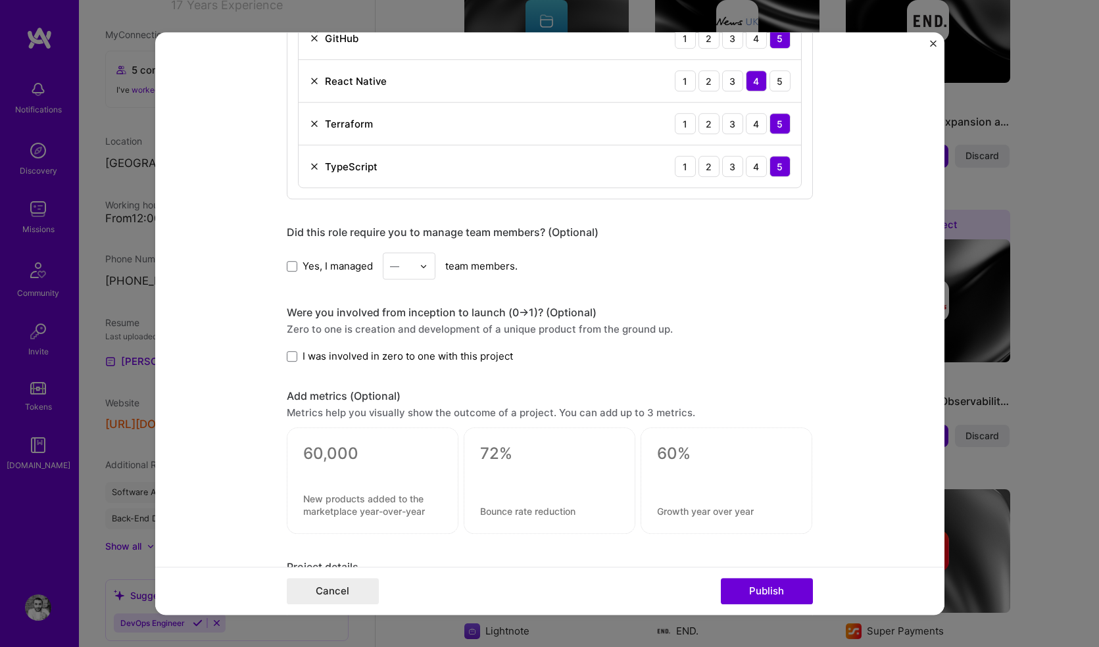
scroll to position [859, 0]
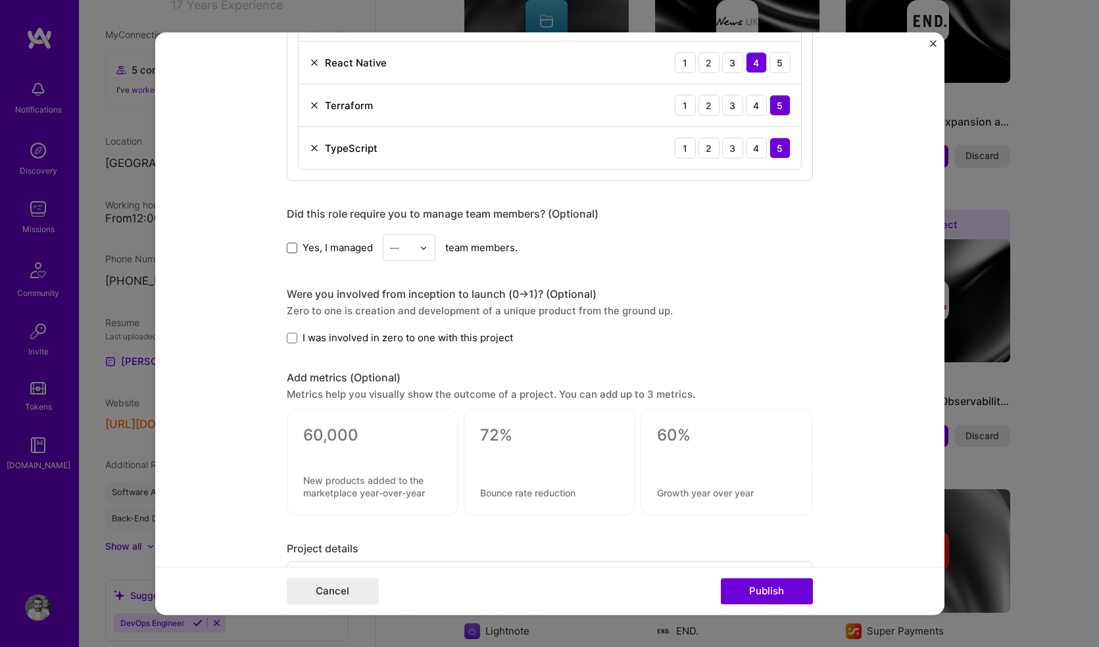
click at [290, 250] on span at bounding box center [292, 248] width 11 height 11
click at [0, 0] on input "Yes, I managed" at bounding box center [0, 0] width 0 height 0
click at [419, 248] on img at bounding box center [423, 248] width 8 height 8
click at [396, 349] on div "4" at bounding box center [409, 355] width 45 height 24
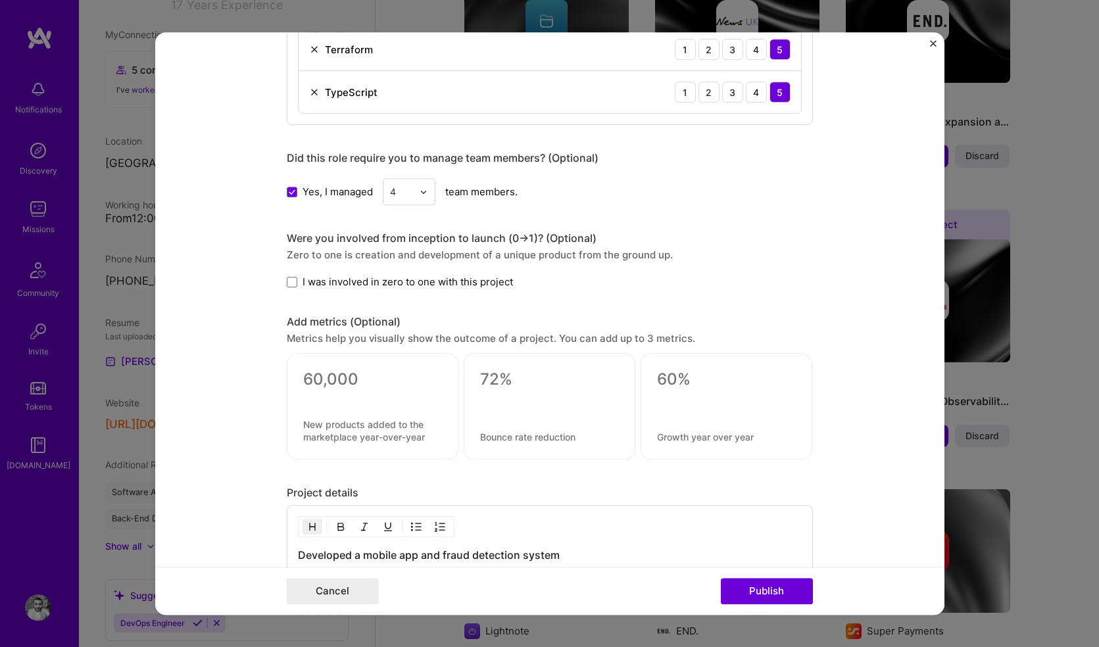
scroll to position [920, 0]
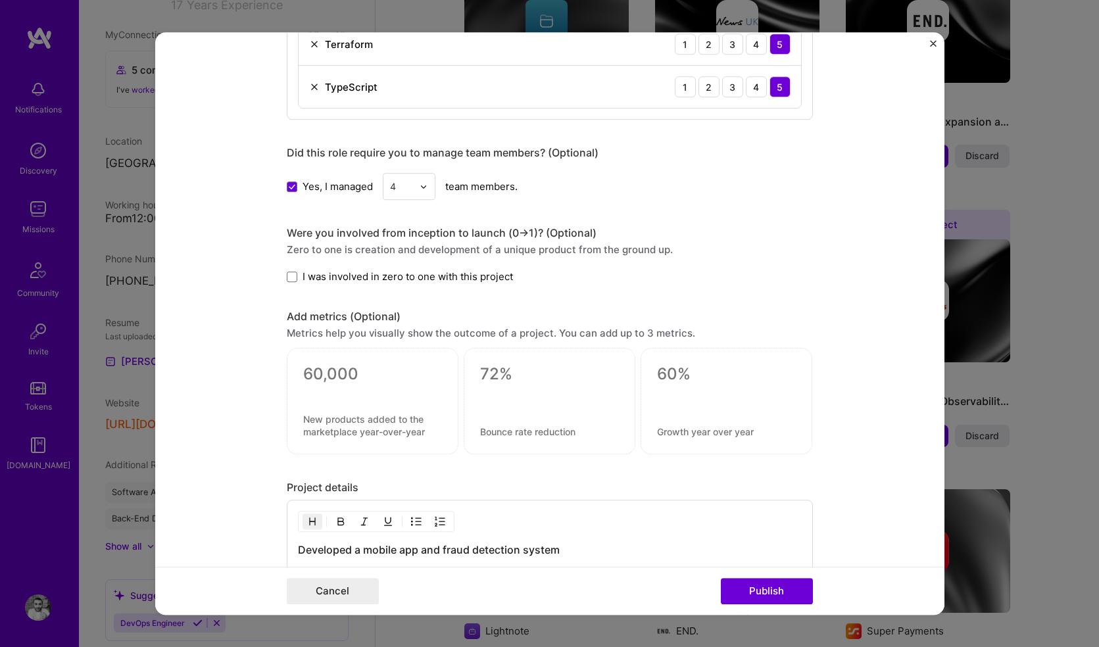
click at [293, 275] on label "I was involved in zero to one with this project" at bounding box center [400, 277] width 226 height 14
click at [0, 0] on input "I was involved in zero to one with this project" at bounding box center [0, 0] width 0 height 0
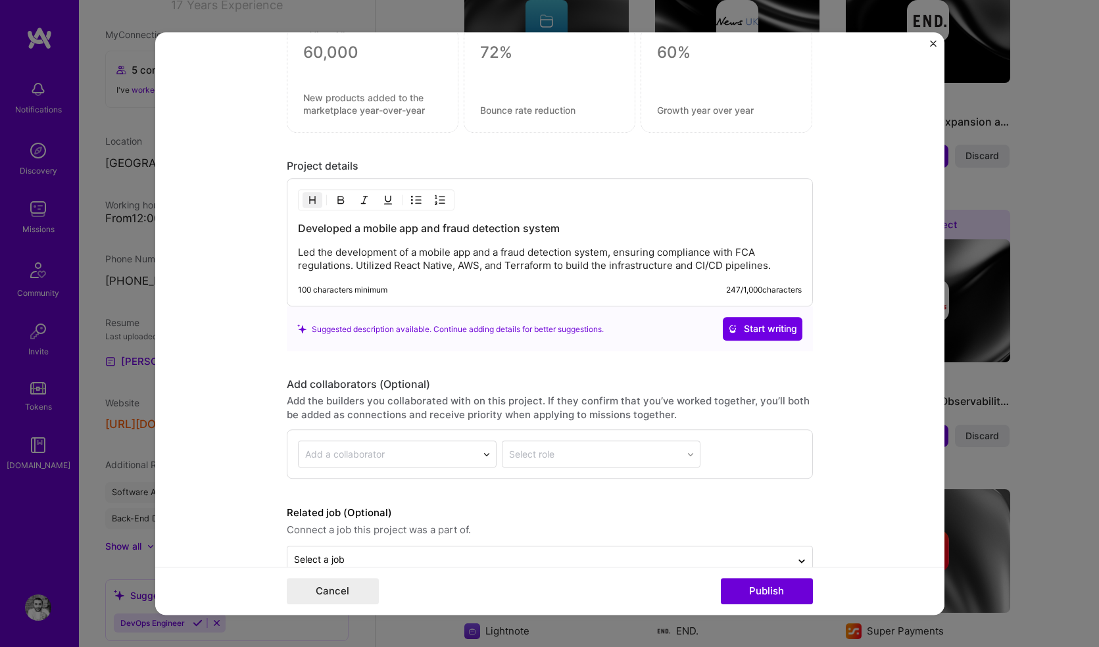
scroll to position [1252, 0]
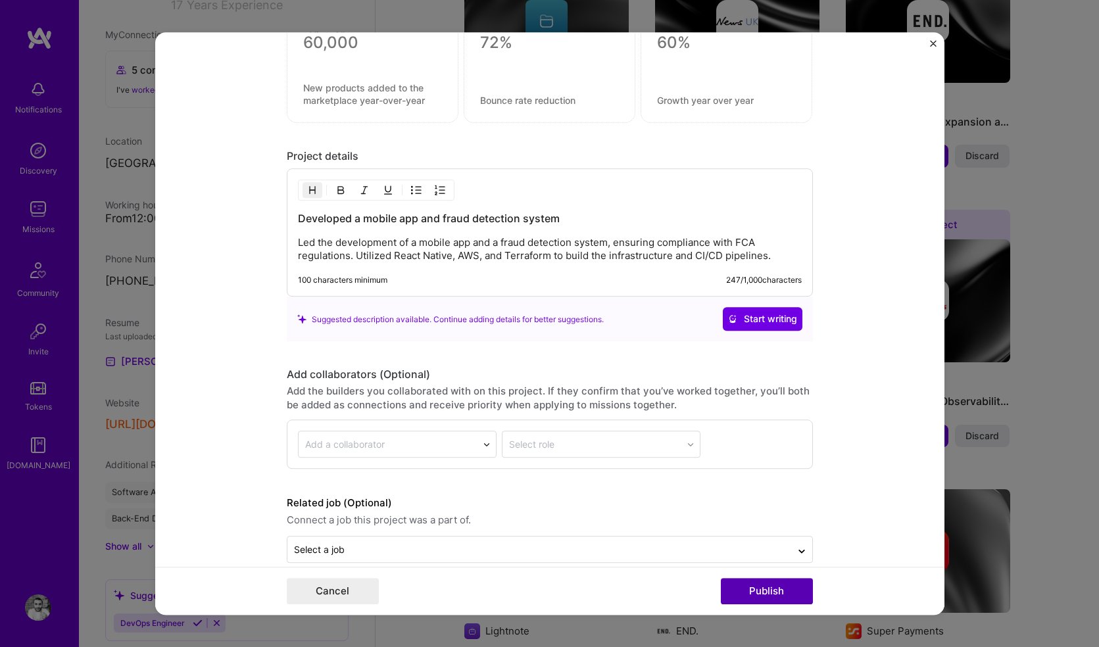
click at [768, 597] on button "Publish" at bounding box center [767, 591] width 92 height 26
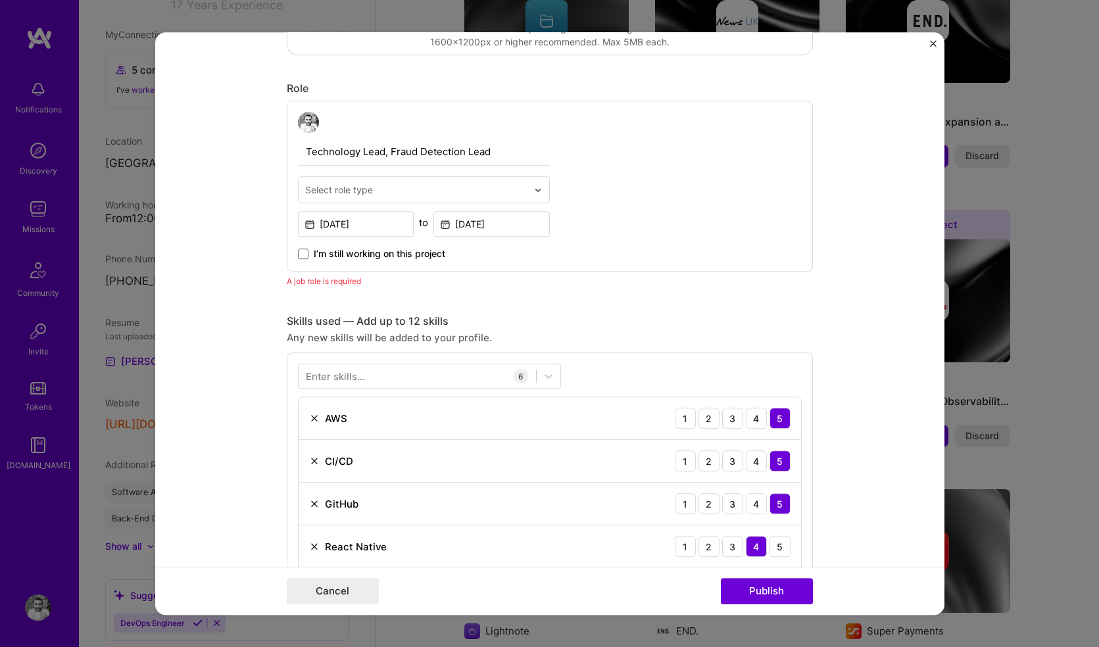
scroll to position [391, 0]
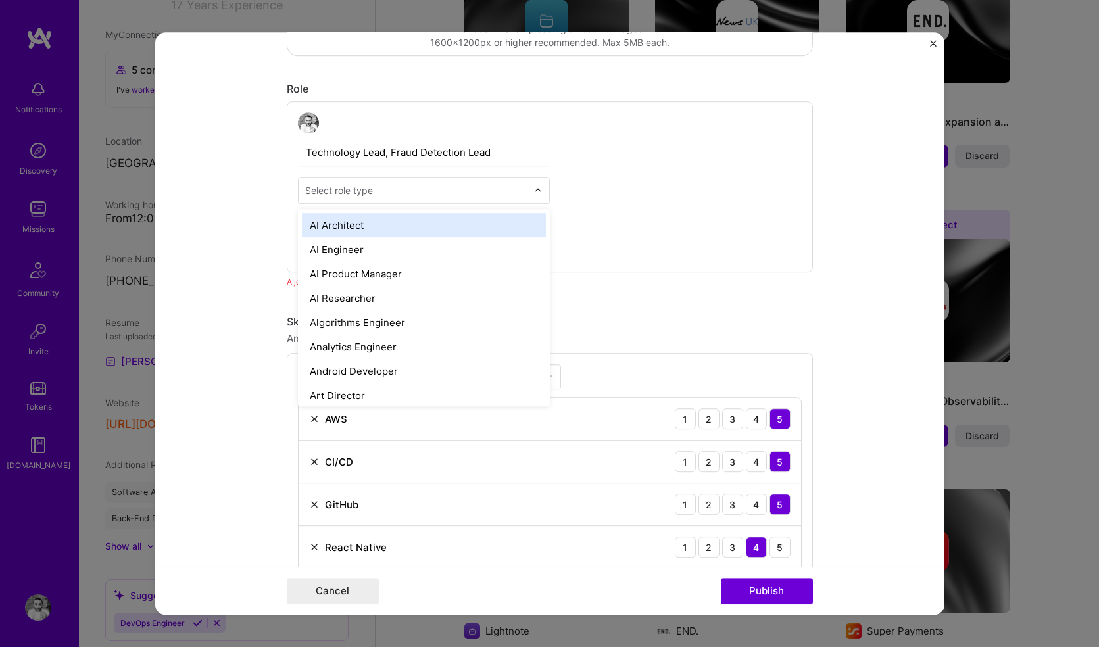
click at [395, 193] on input "text" at bounding box center [416, 190] width 222 height 14
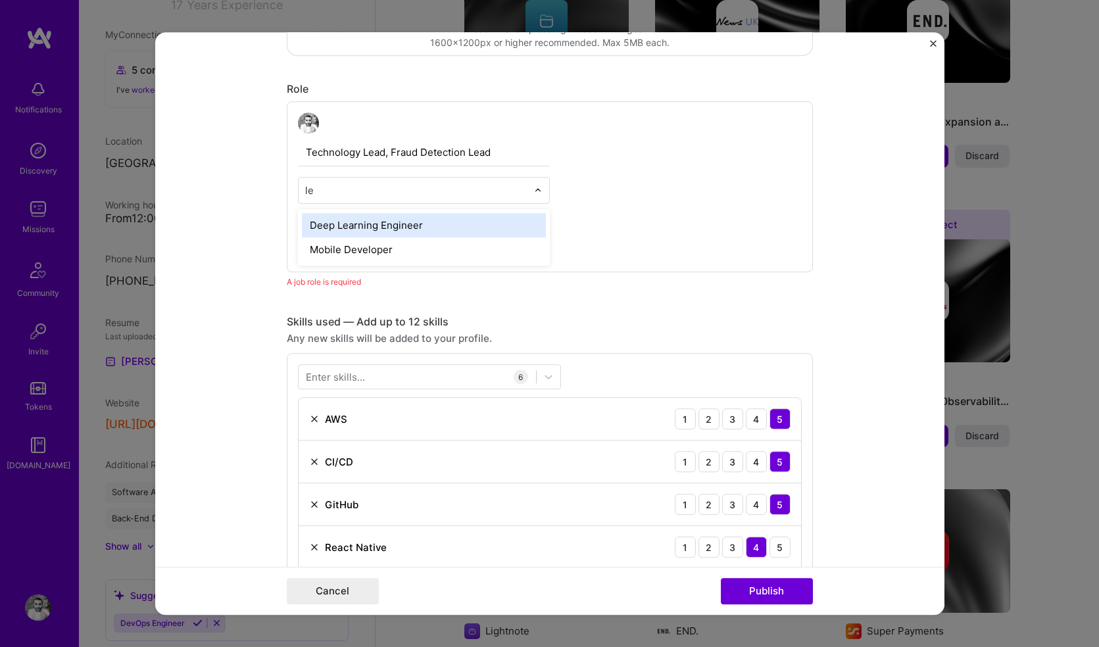
scroll to position [0, 0]
type input "l"
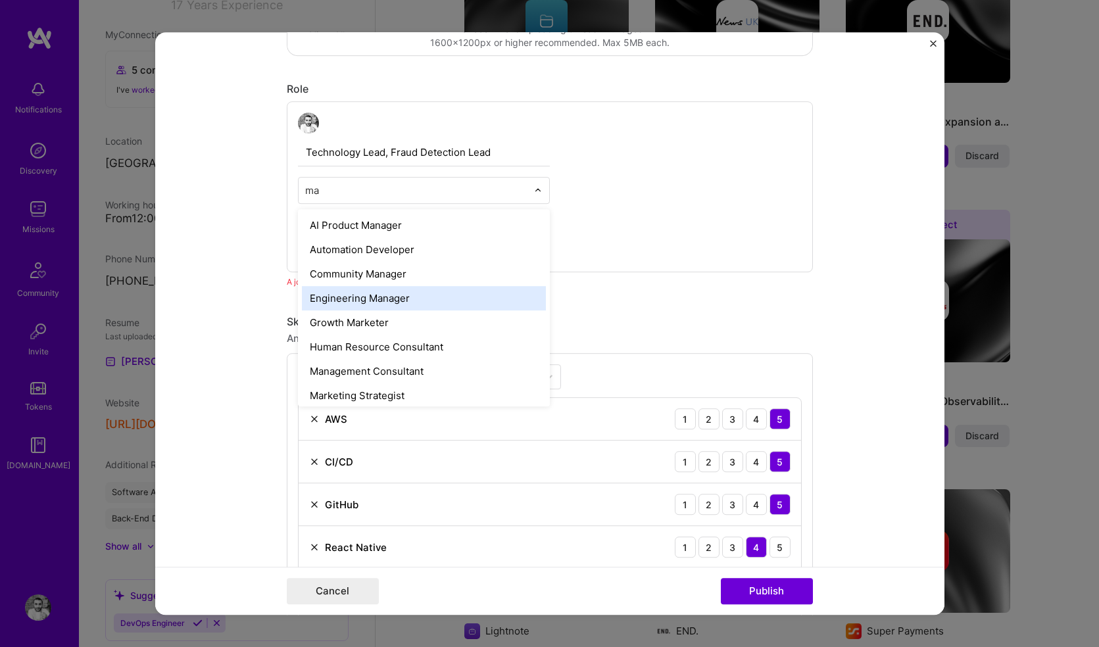
type input "m"
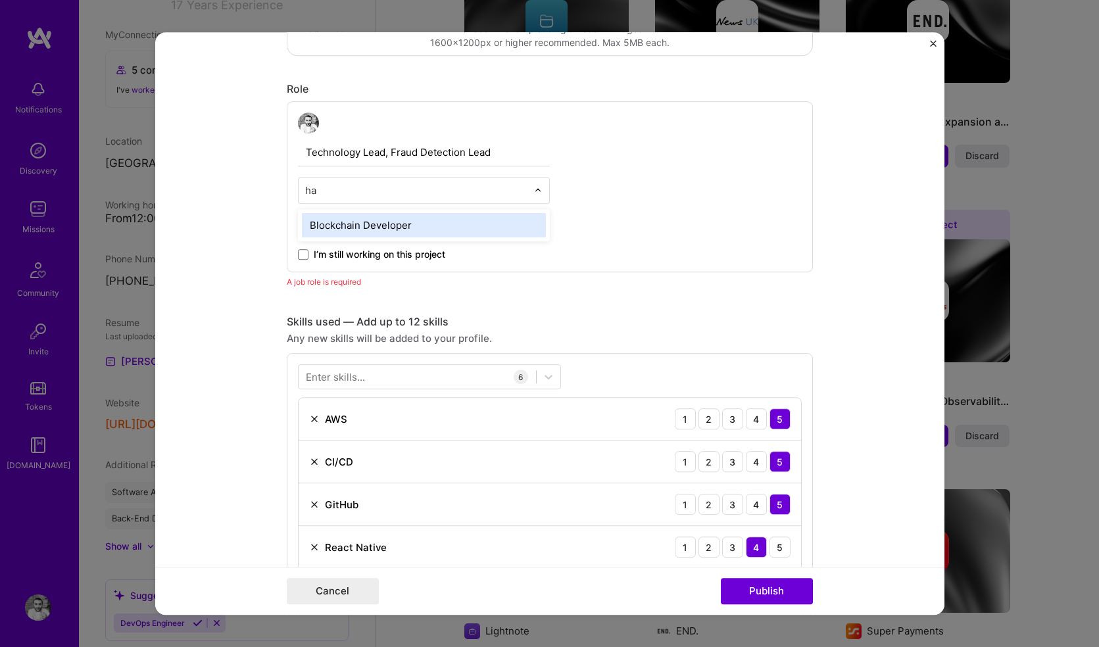
type input "h"
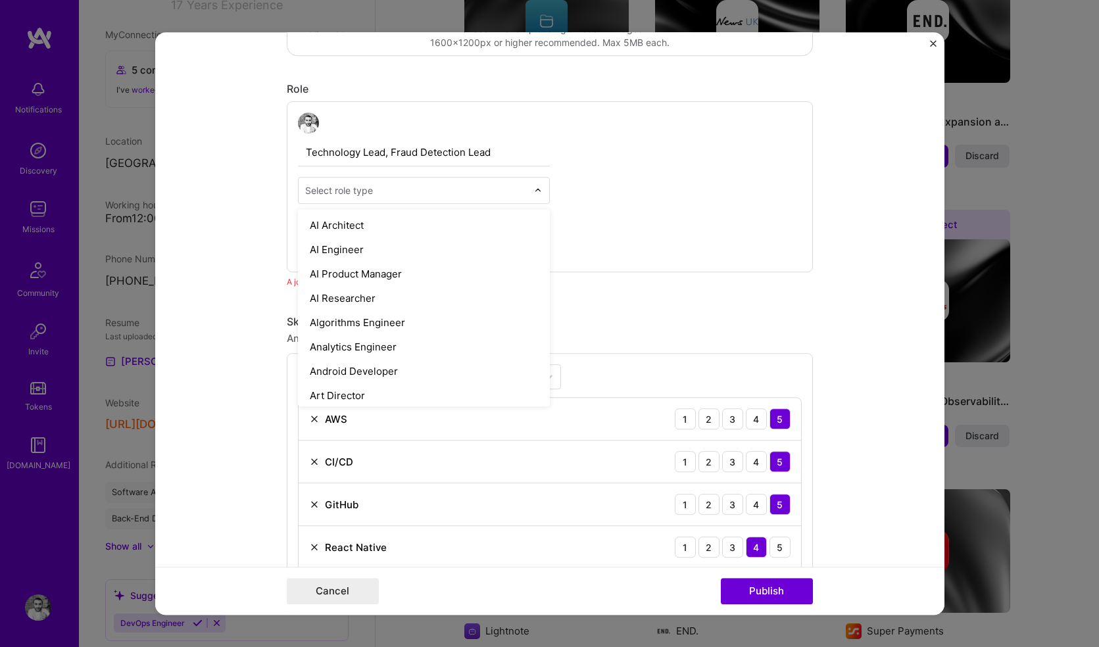
type input "g"
type input "t"
click at [251, 185] on form "Editing suggested project This project is suggested based on your LinkedIn, res…" at bounding box center [549, 323] width 789 height 582
click at [336, 191] on div "Select role type" at bounding box center [339, 190] width 68 height 14
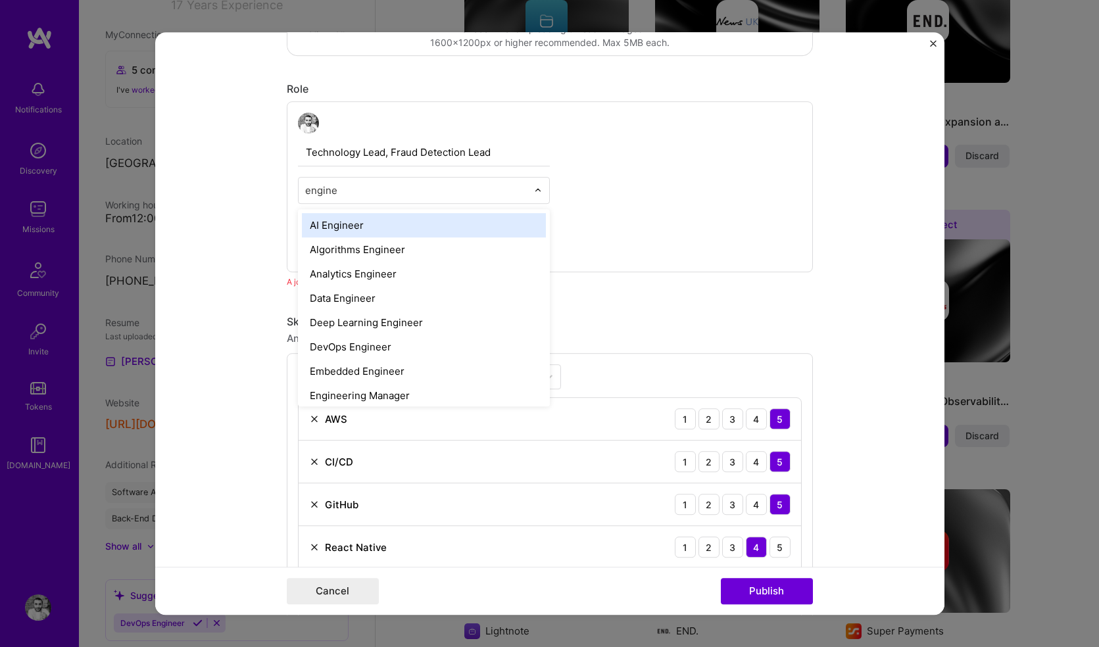
type input "enginee"
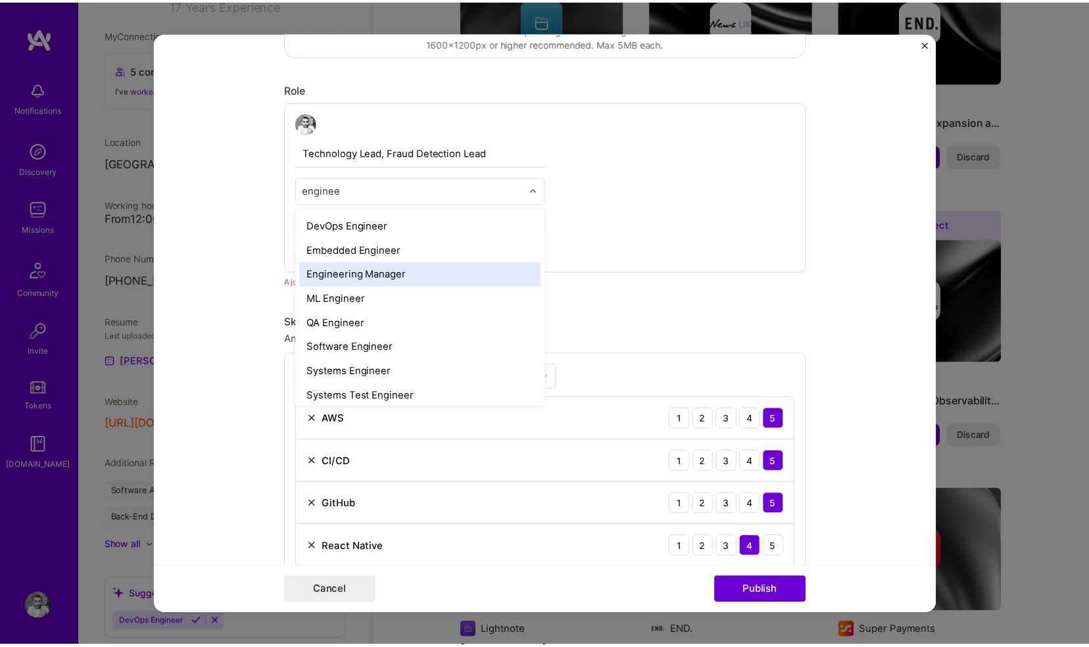
scroll to position [127, 0]
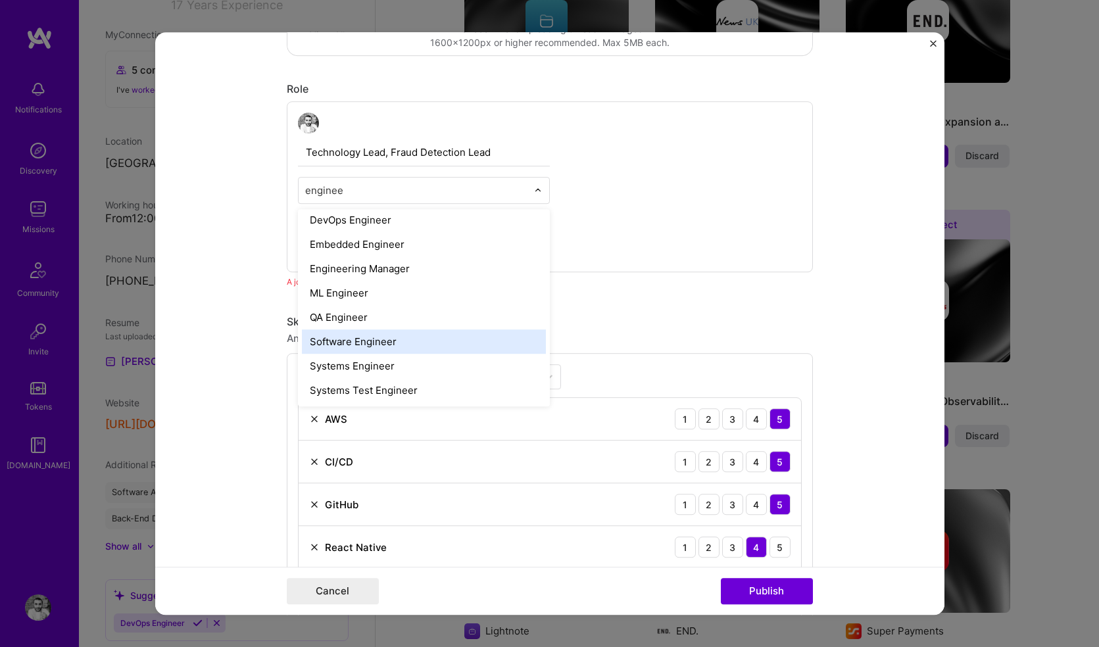
click at [343, 350] on div "Software Engineer" at bounding box center [424, 341] width 244 height 24
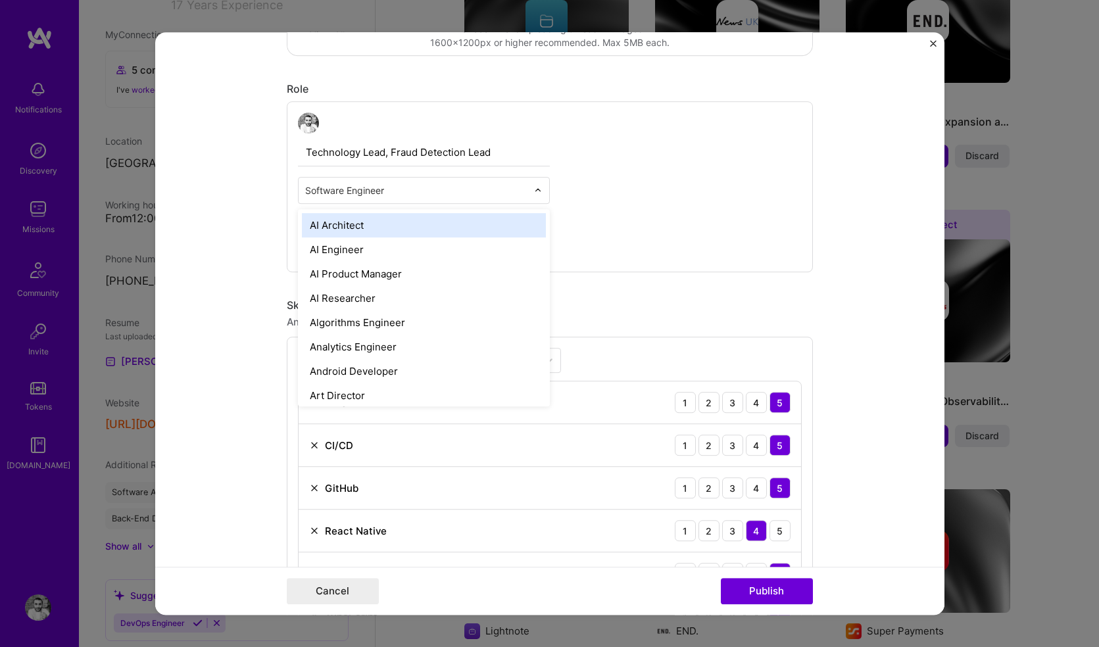
click at [397, 187] on input "text" at bounding box center [416, 190] width 222 height 14
type input "arch"
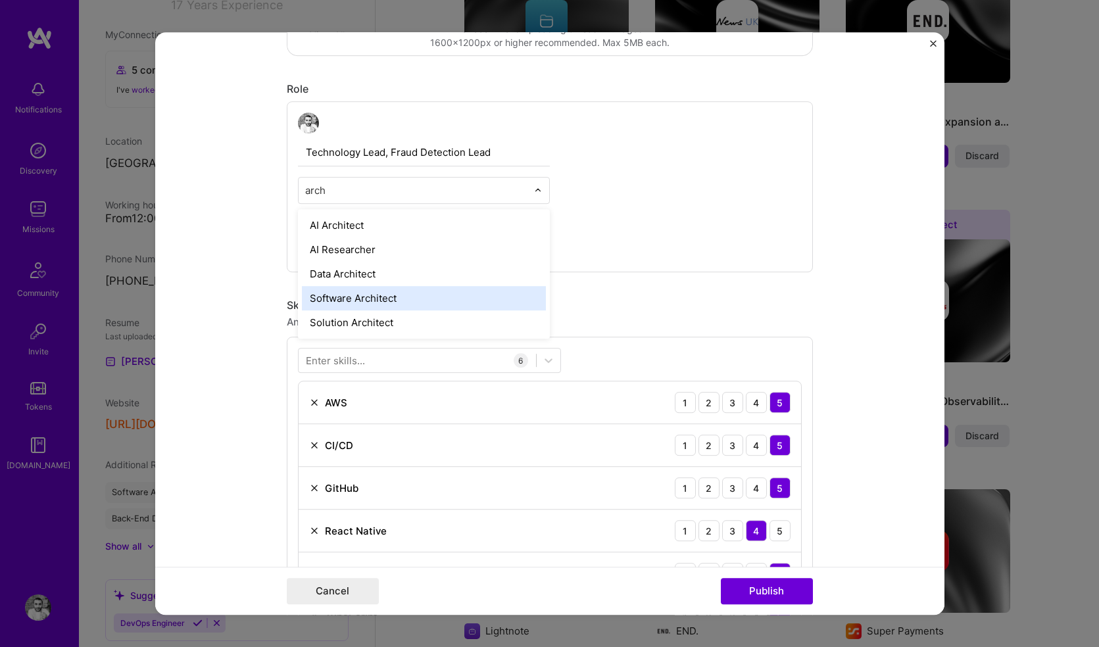
click at [348, 295] on div "Software Architect" at bounding box center [424, 298] width 244 height 24
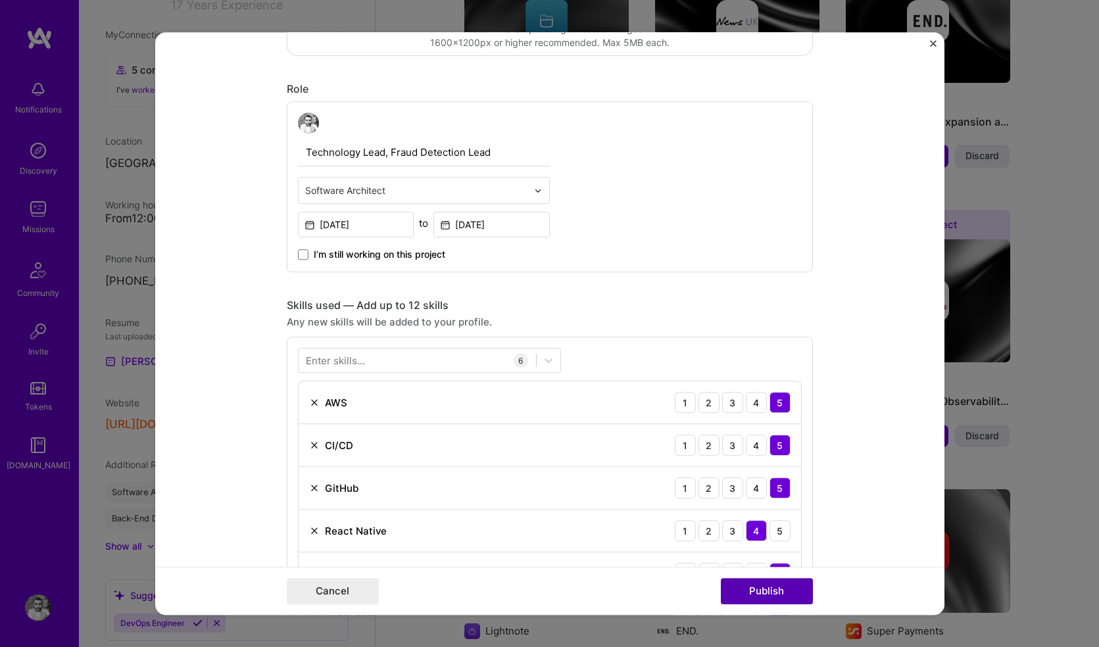
click at [761, 589] on button "Publish" at bounding box center [767, 591] width 92 height 26
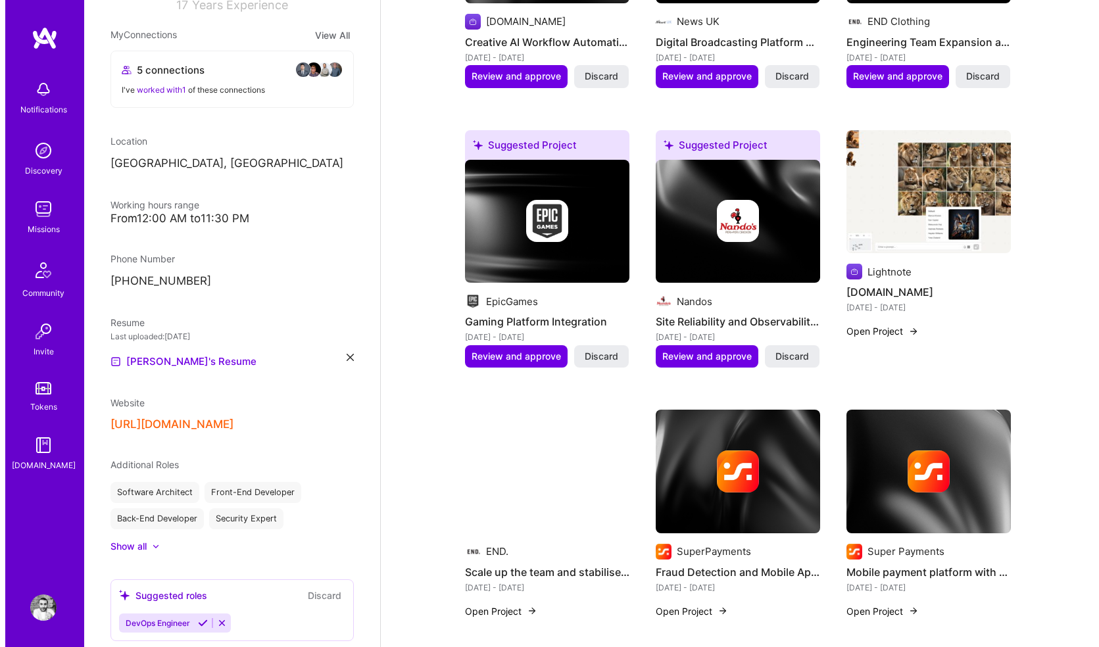
scroll to position [579, 0]
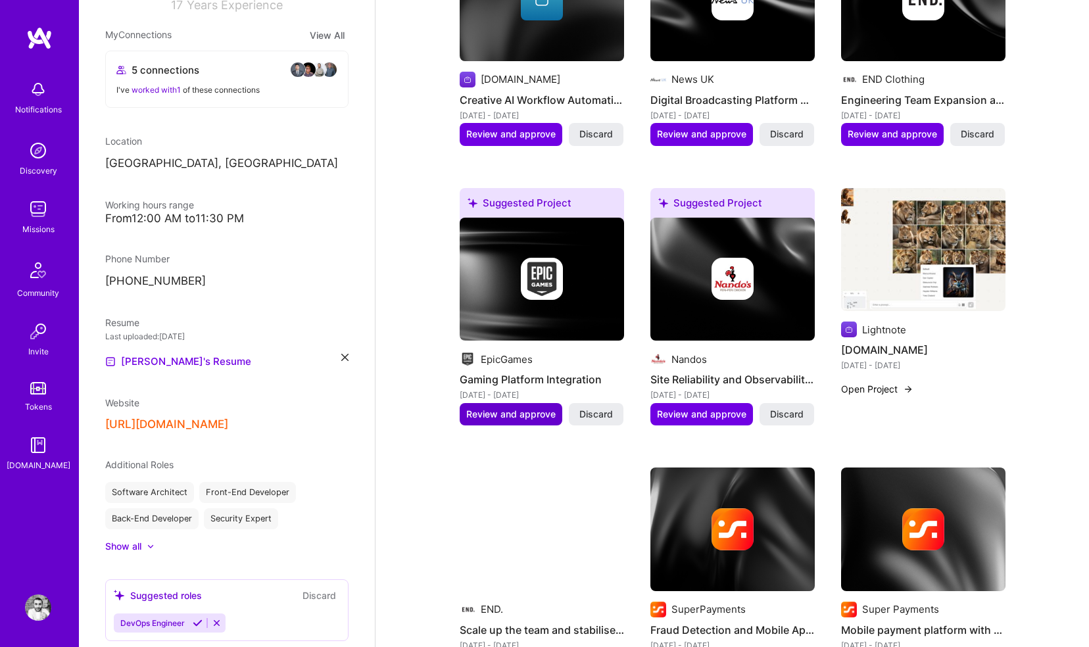
click at [527, 408] on span "Review and approve" at bounding box center [510, 414] width 89 height 13
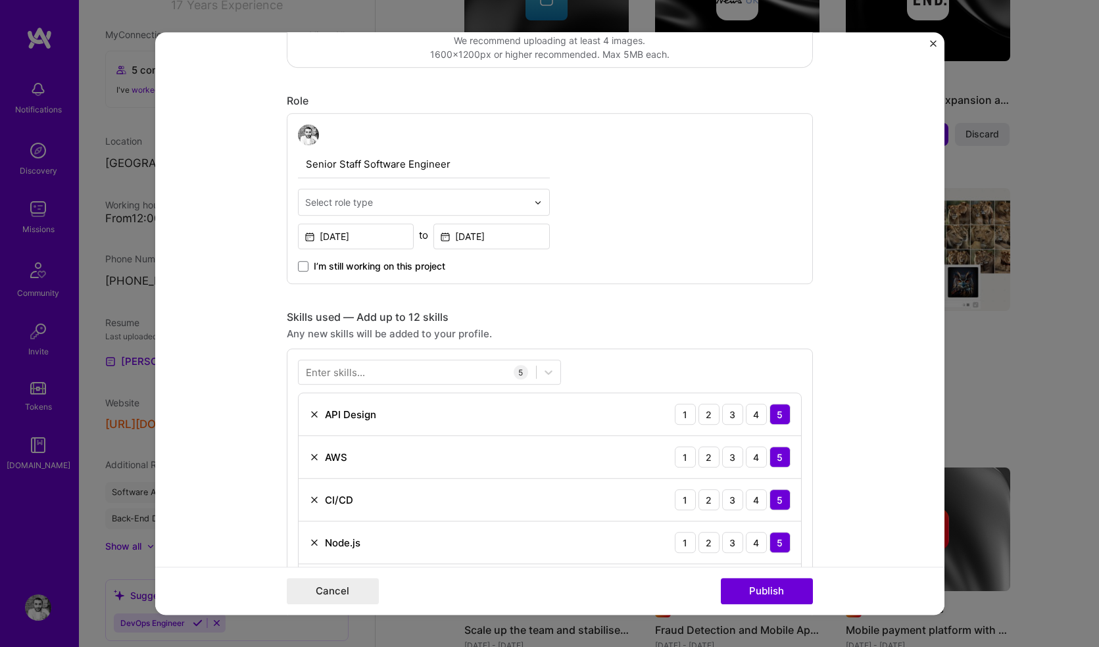
scroll to position [385, 0]
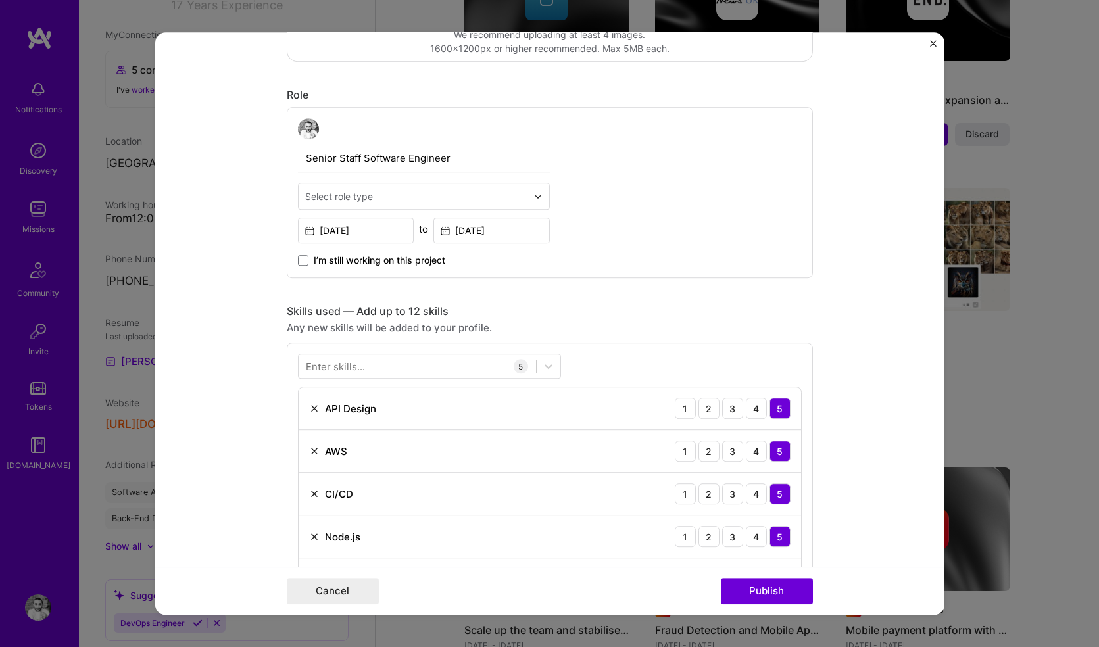
click at [354, 193] on div "Select role type" at bounding box center [339, 196] width 68 height 14
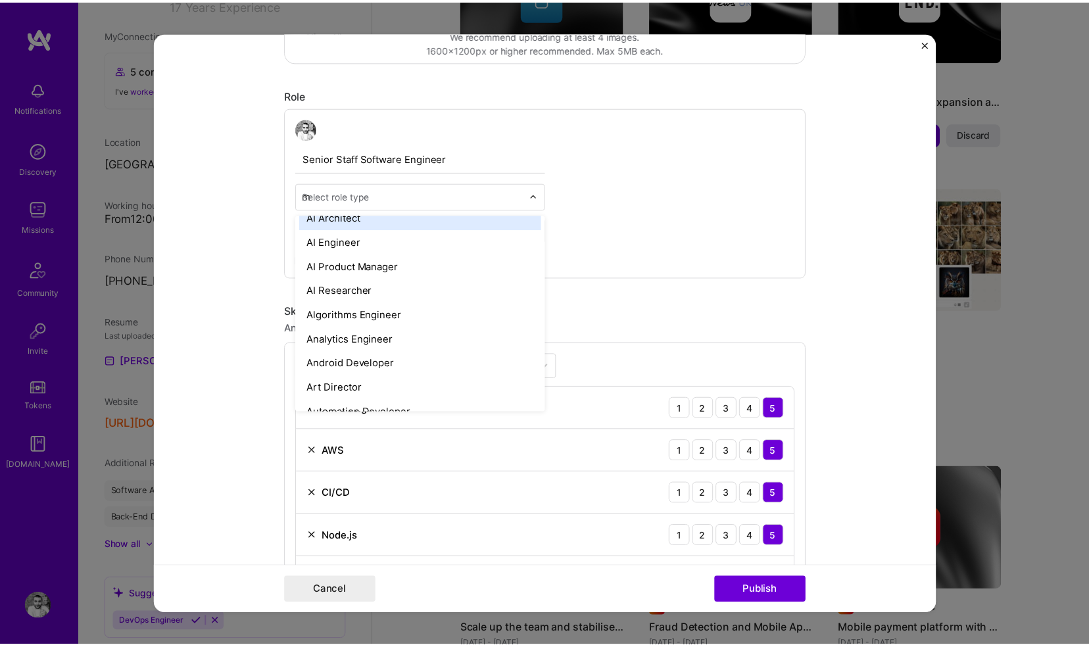
scroll to position [0, 0]
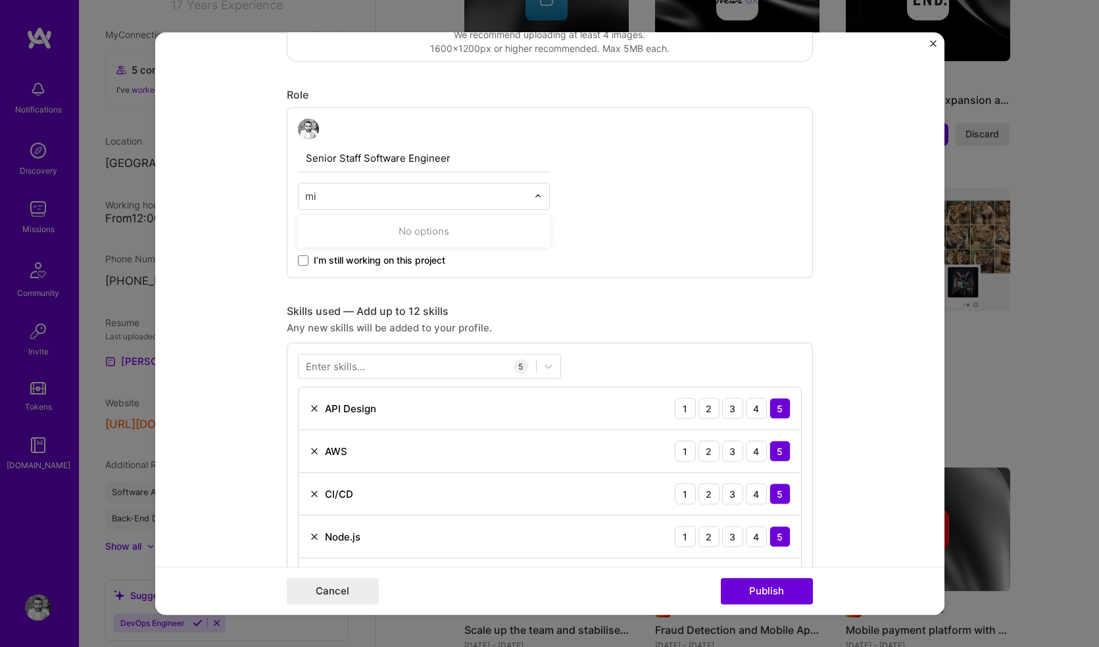
type input "m"
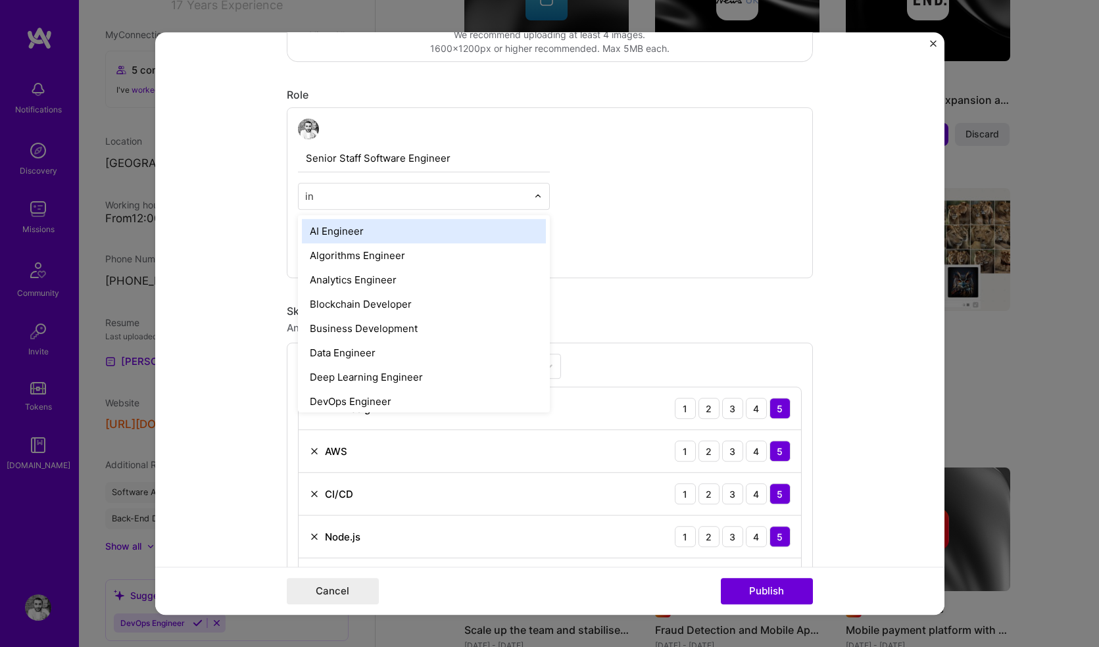
type input "i"
type input "sof"
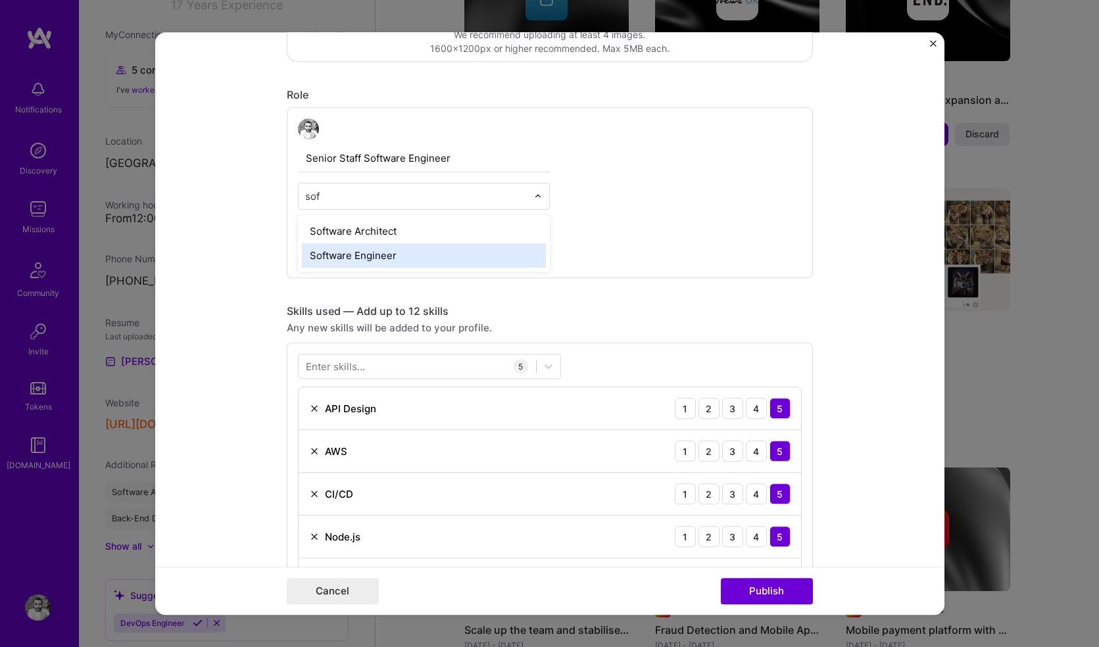
click at [348, 247] on div "Software Engineer" at bounding box center [424, 255] width 244 height 24
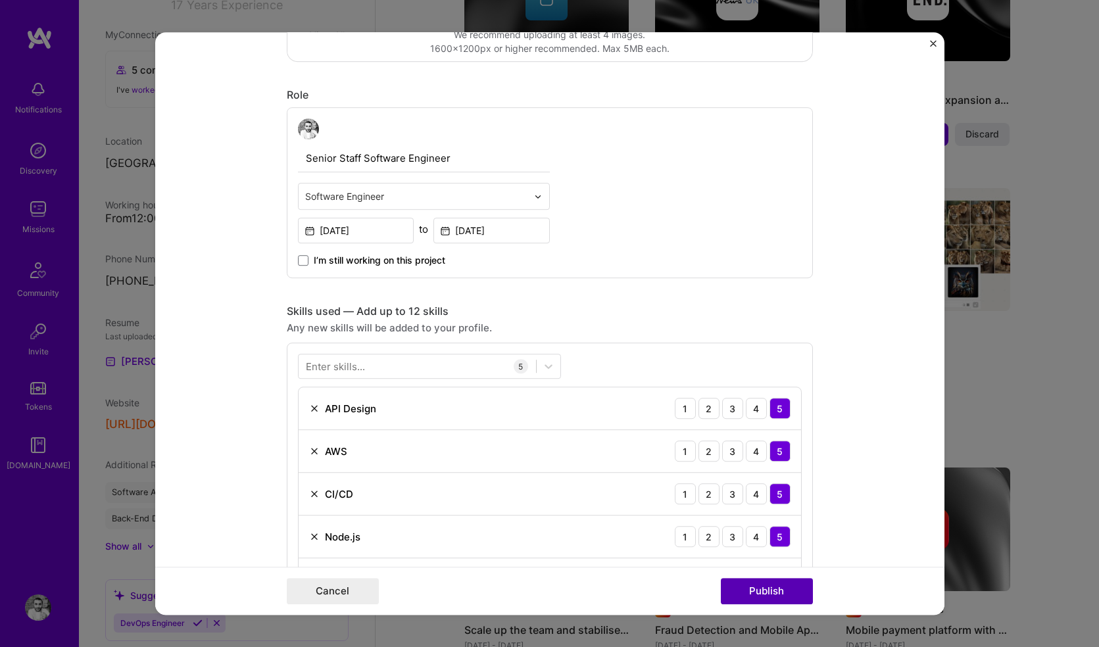
click at [742, 590] on button "Publish" at bounding box center [767, 591] width 92 height 26
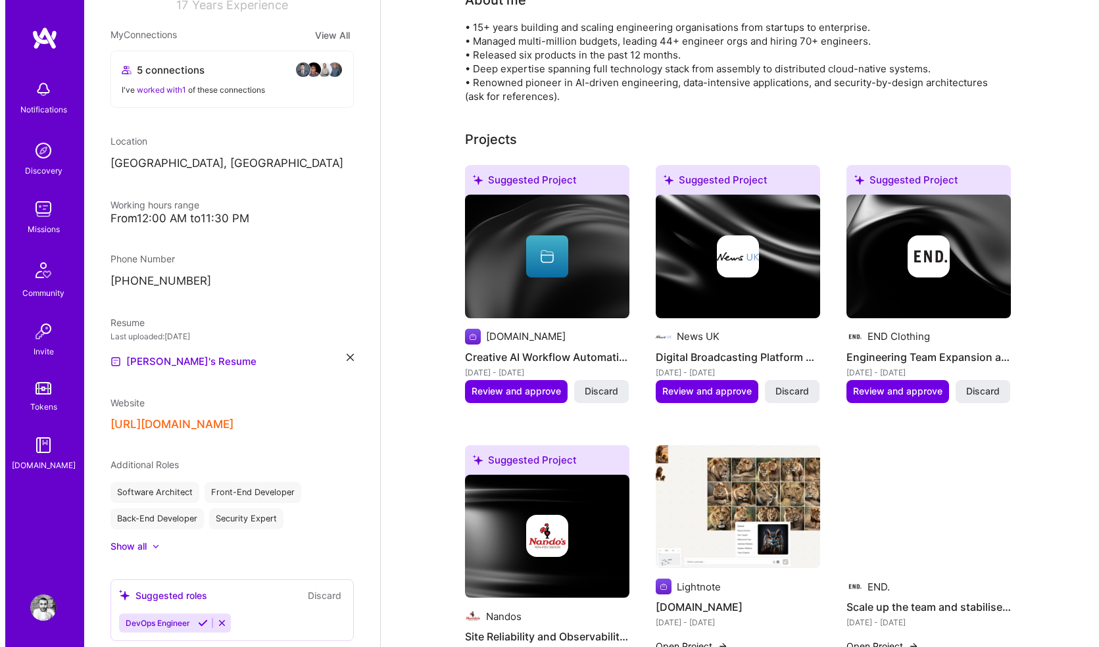
scroll to position [312, 0]
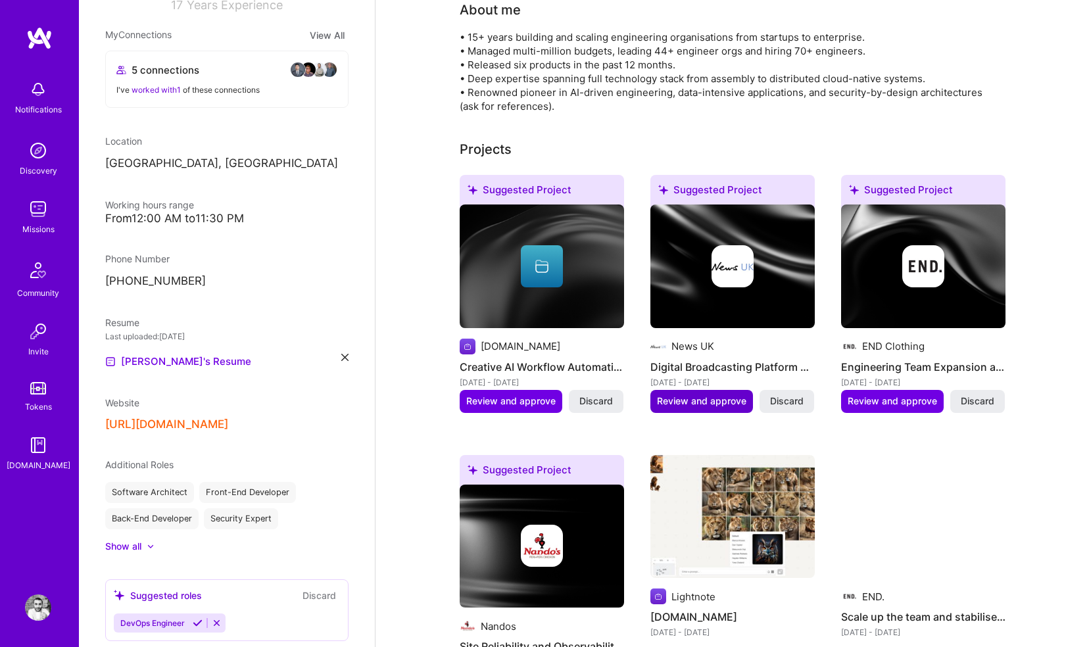
click at [723, 394] on span "Review and approve" at bounding box center [701, 400] width 89 height 13
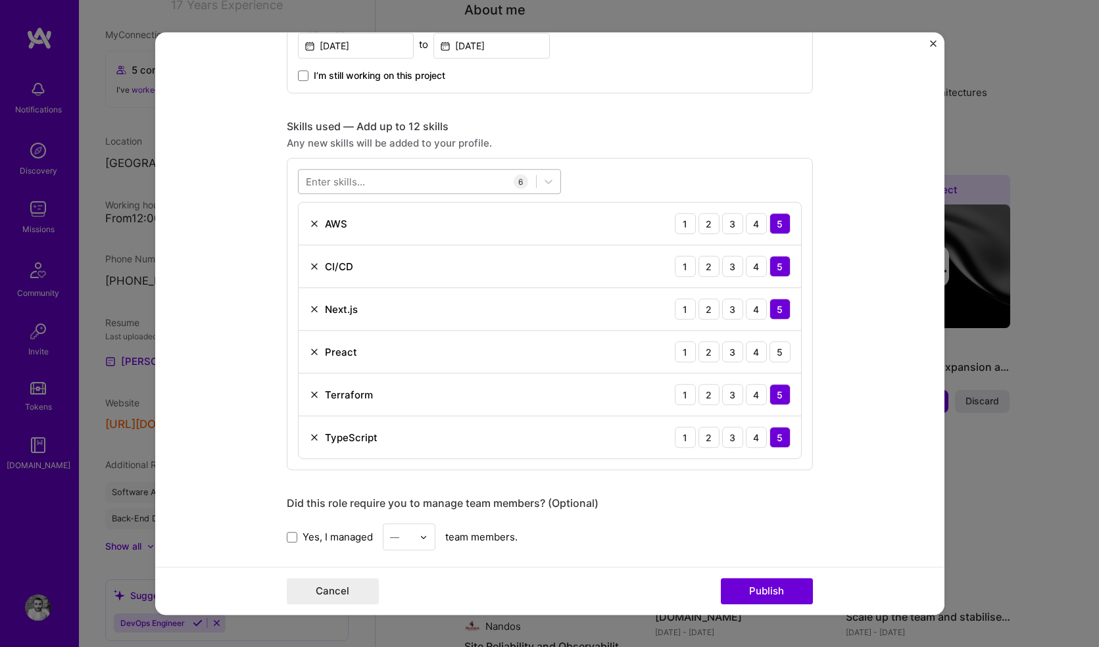
scroll to position [565, 0]
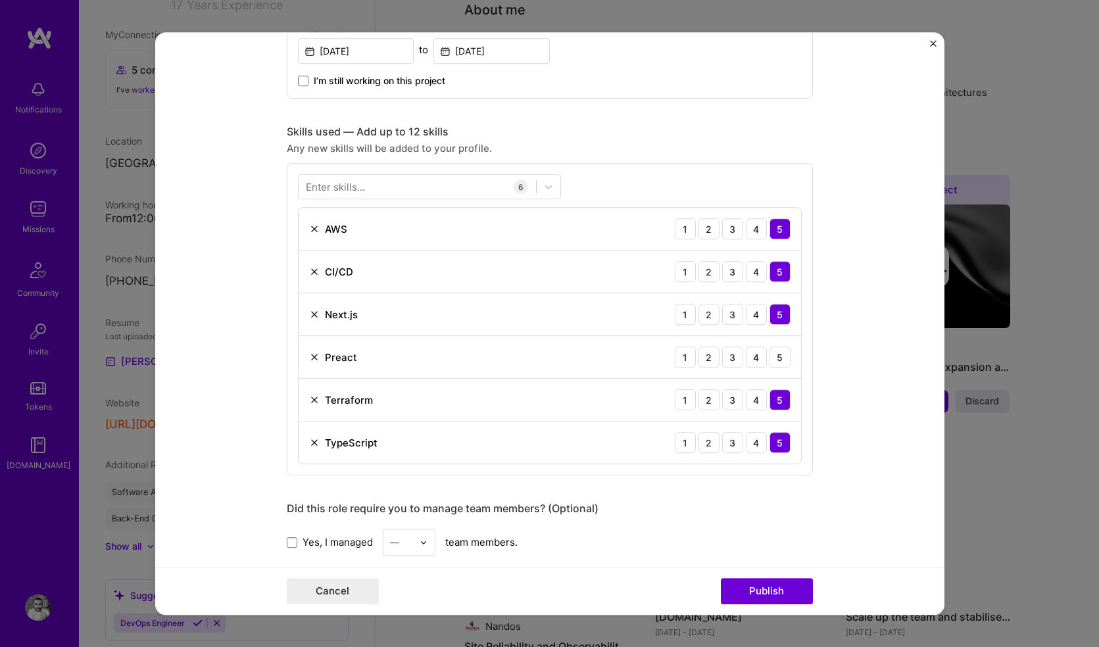
click at [310, 358] on img at bounding box center [314, 357] width 11 height 11
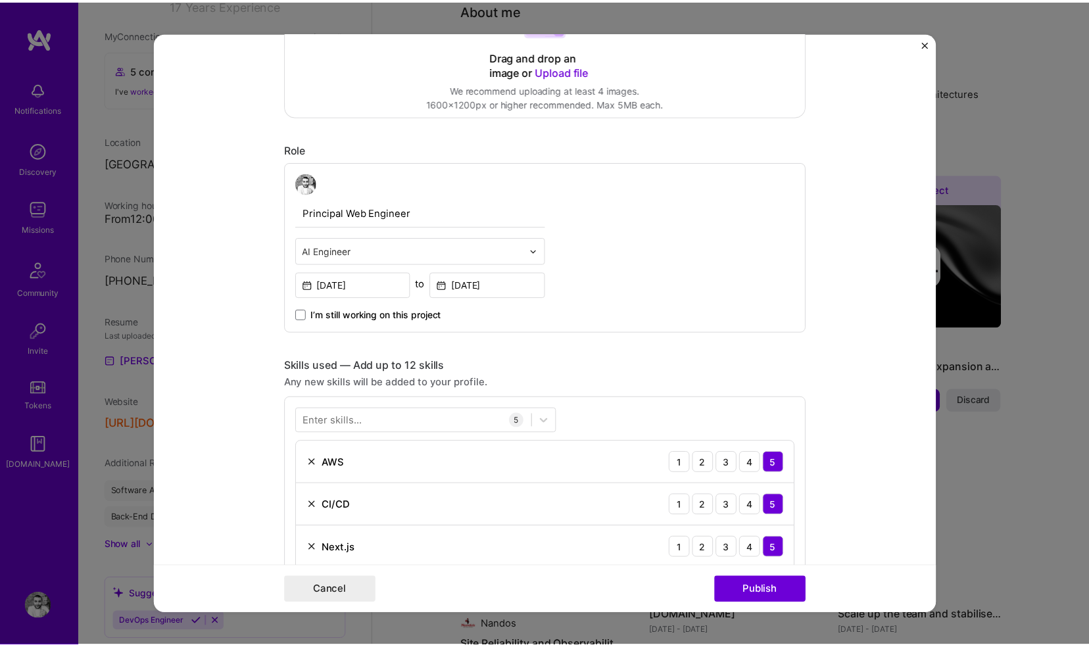
scroll to position [337, 0]
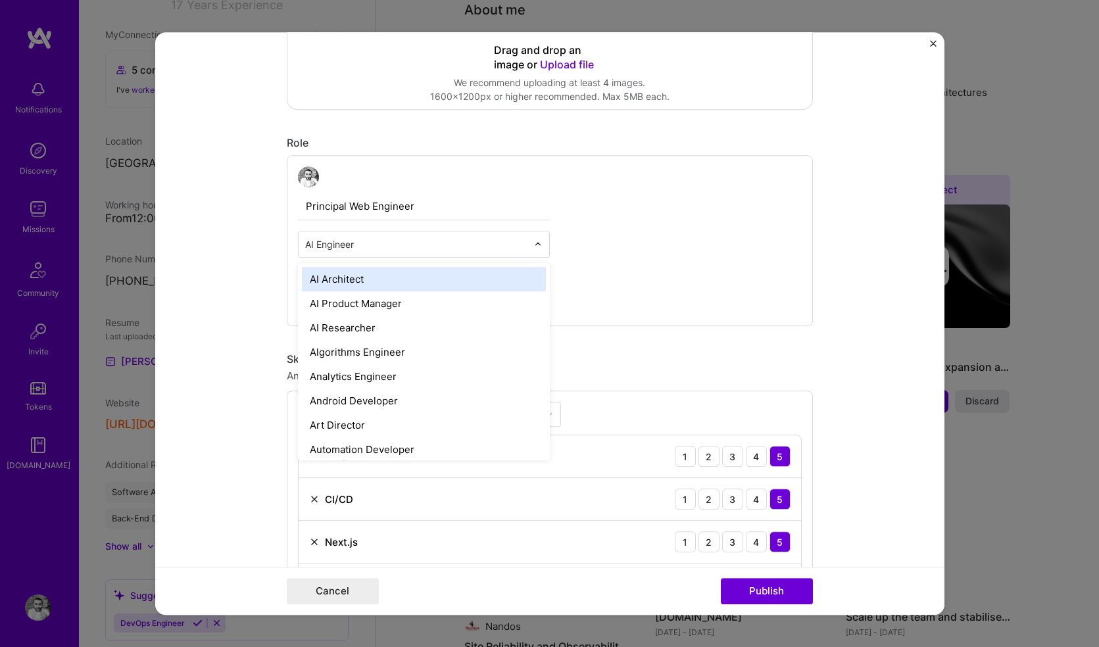
click at [466, 245] on input "text" at bounding box center [416, 244] width 222 height 14
type input "fr"
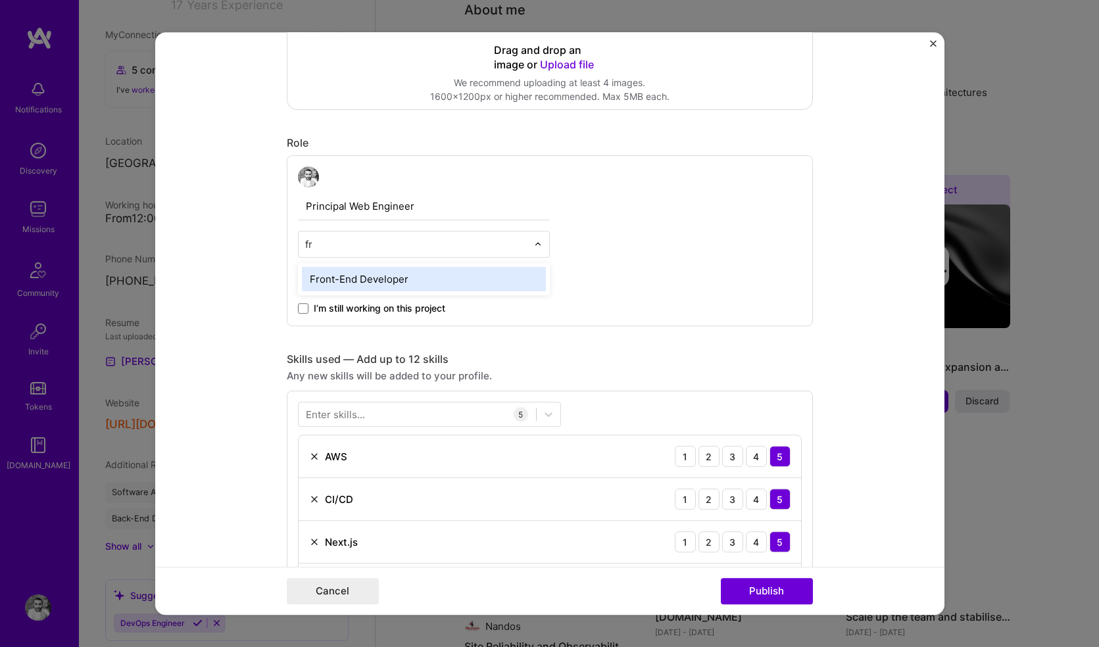
click at [372, 281] on div "Front-End Developer" at bounding box center [424, 279] width 244 height 24
click at [450, 243] on input "text" at bounding box center [416, 244] width 222 height 14
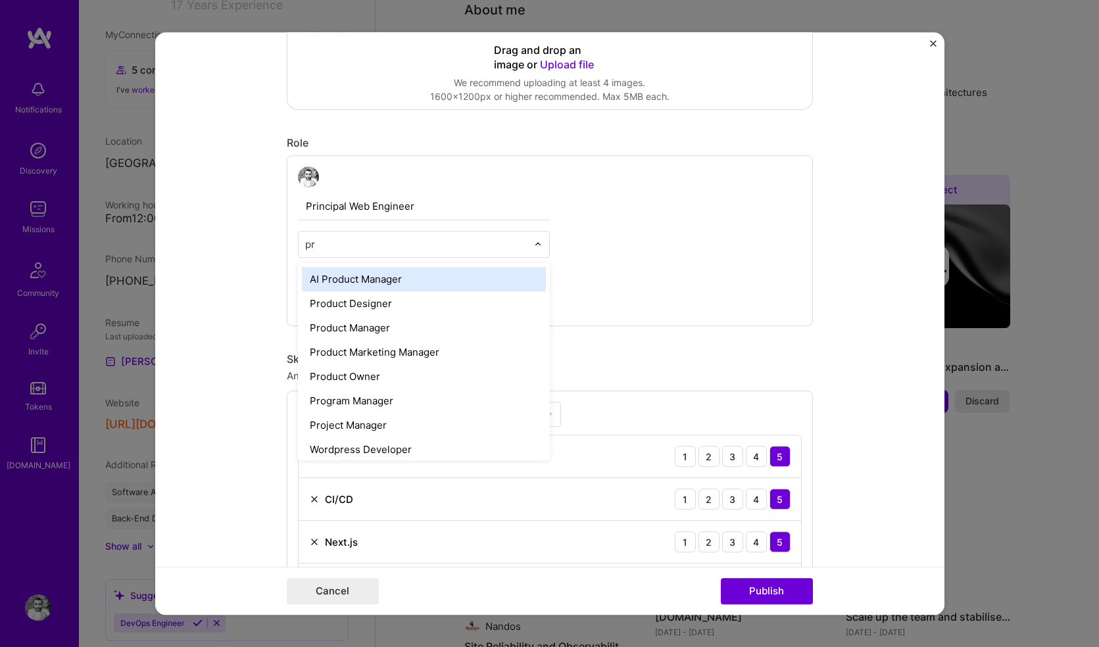
type input "p"
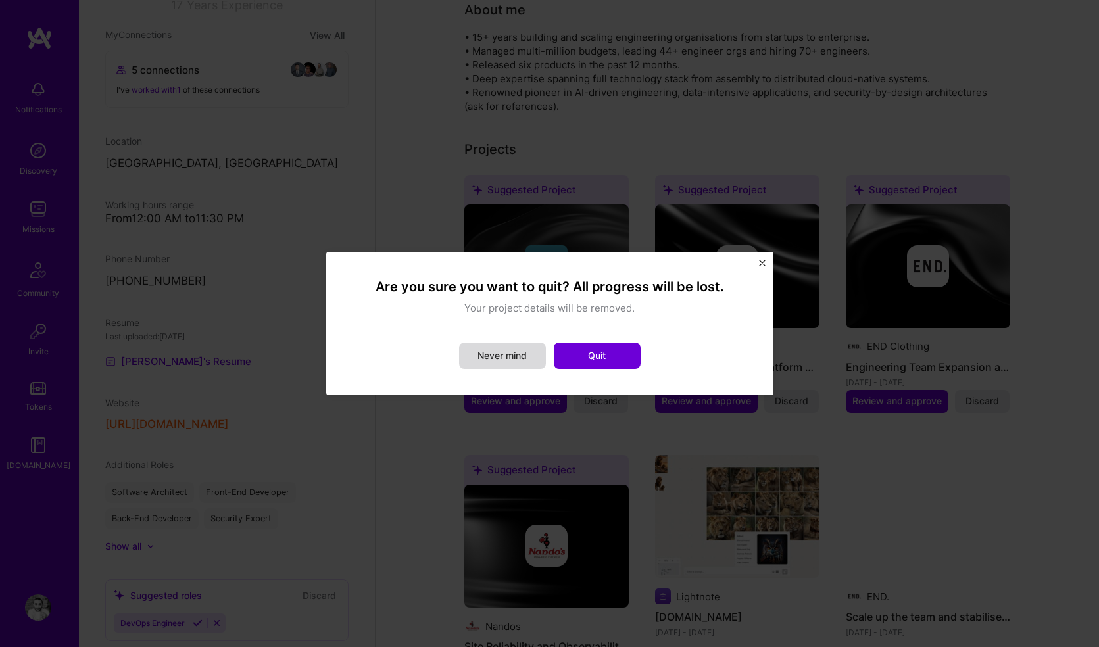
click at [511, 348] on button "Never mind" at bounding box center [502, 356] width 87 height 26
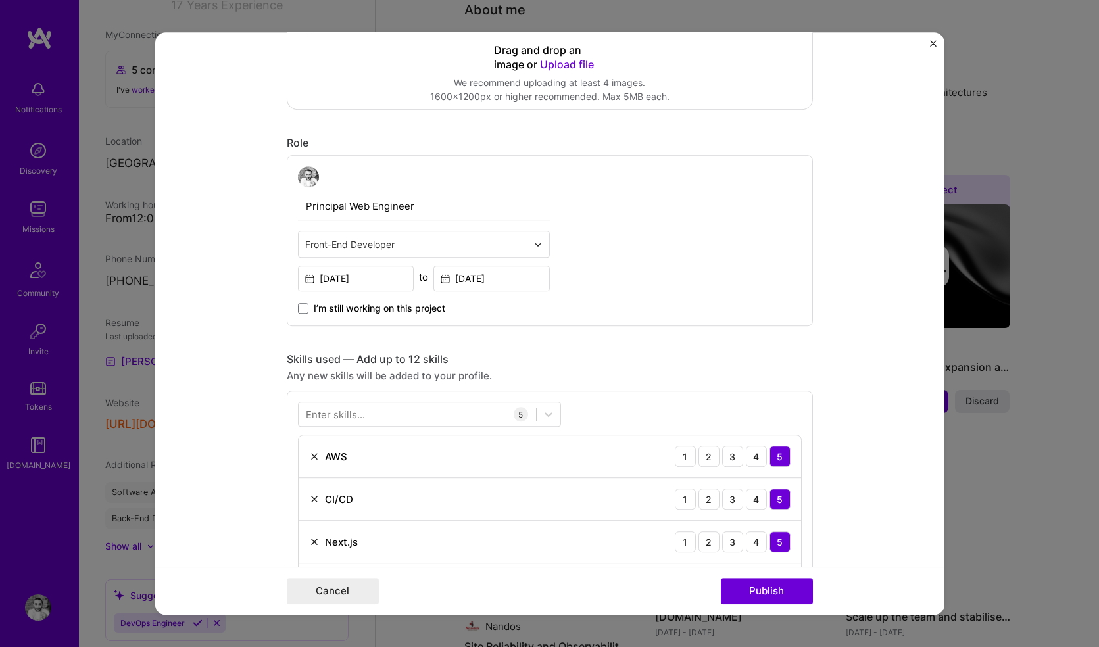
click at [424, 245] on input "text" at bounding box center [416, 244] width 222 height 14
click at [416, 237] on div at bounding box center [416, 244] width 222 height 16
click at [630, 262] on div "Principal Web Engineer Select is focused ,type to refine list, press Down to op…" at bounding box center [550, 240] width 526 height 171
click at [767, 590] on button "Publish" at bounding box center [767, 591] width 92 height 26
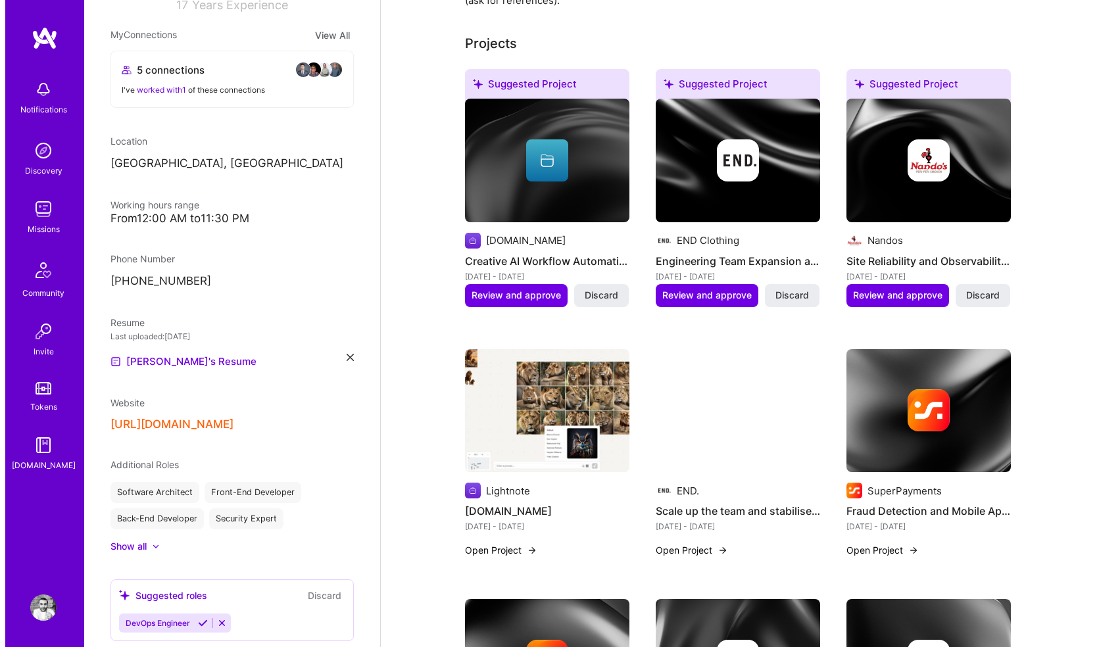
scroll to position [412, 0]
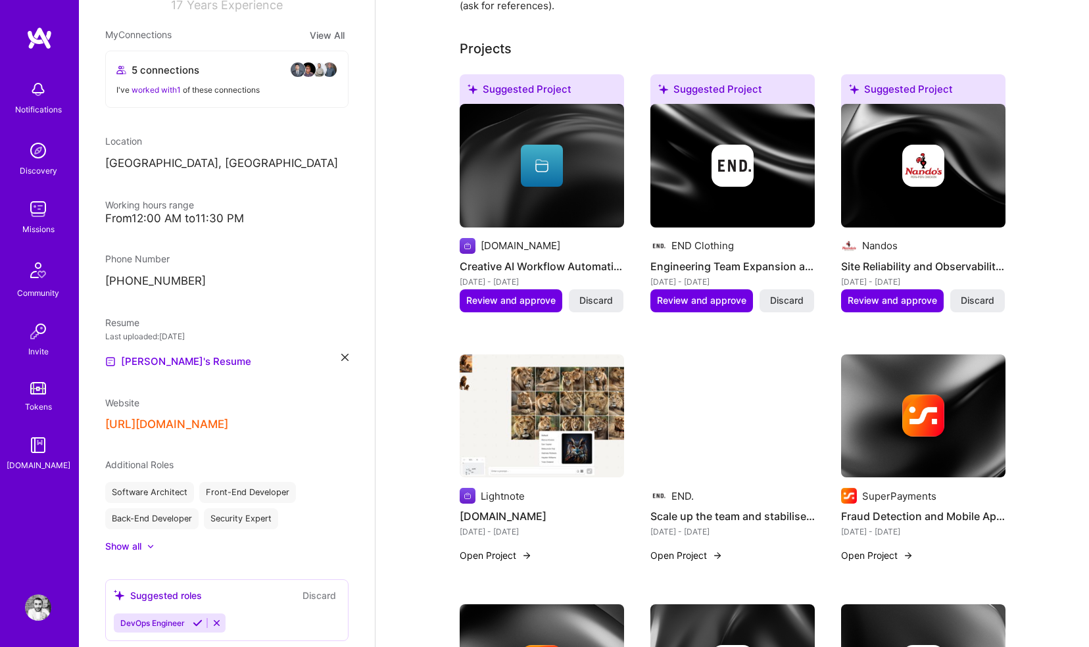
click at [557, 394] on img at bounding box center [542, 416] width 164 height 124
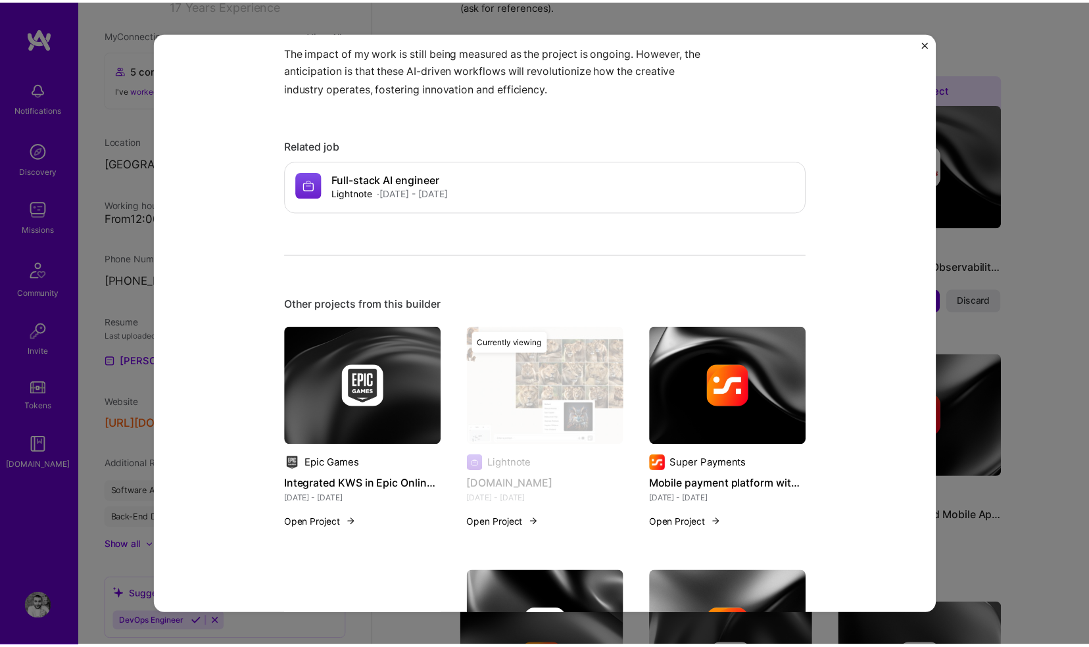
scroll to position [1337, 0]
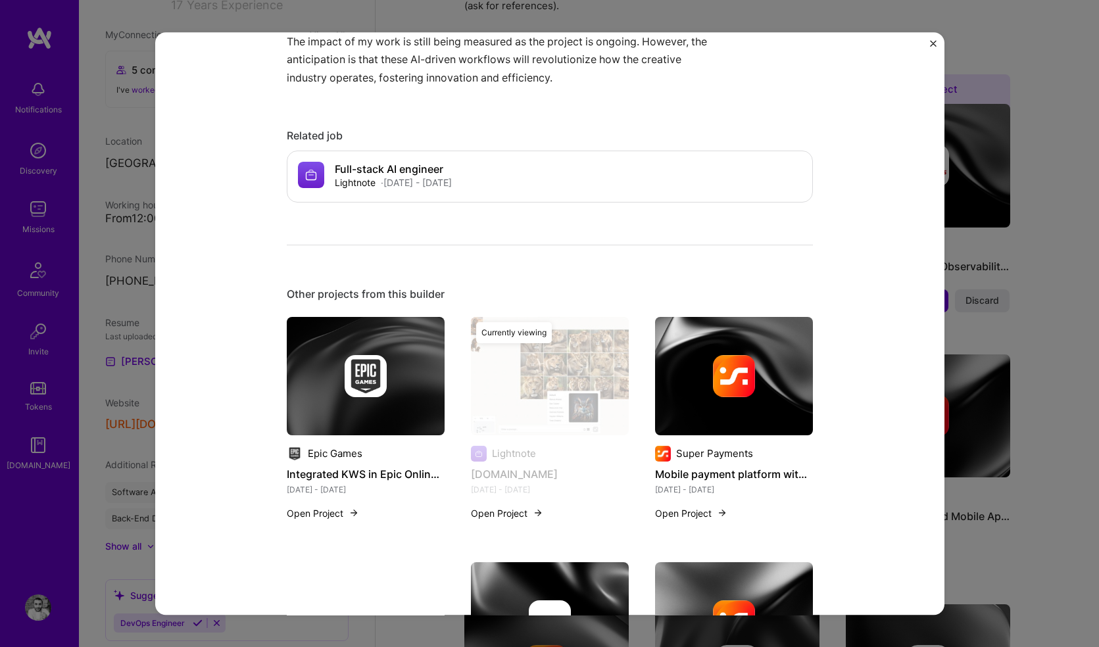
click at [1002, 246] on div "Lightnote.io Lightnote Artifical Intelligence / Machine Learning, Architecture …" at bounding box center [549, 323] width 1099 height 647
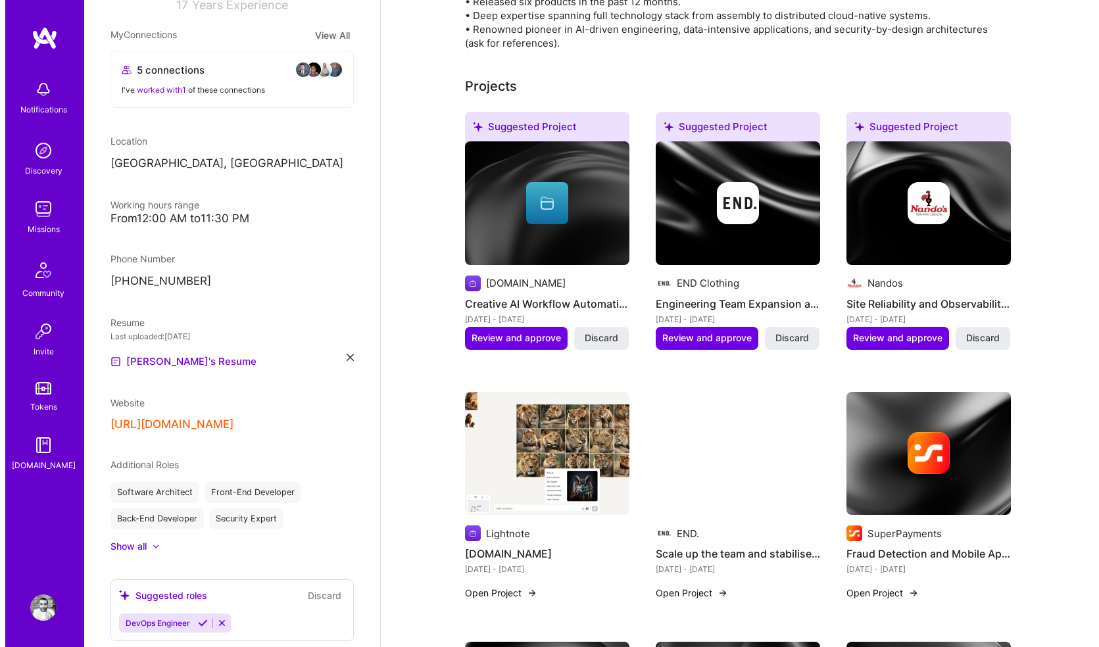
scroll to position [371, 0]
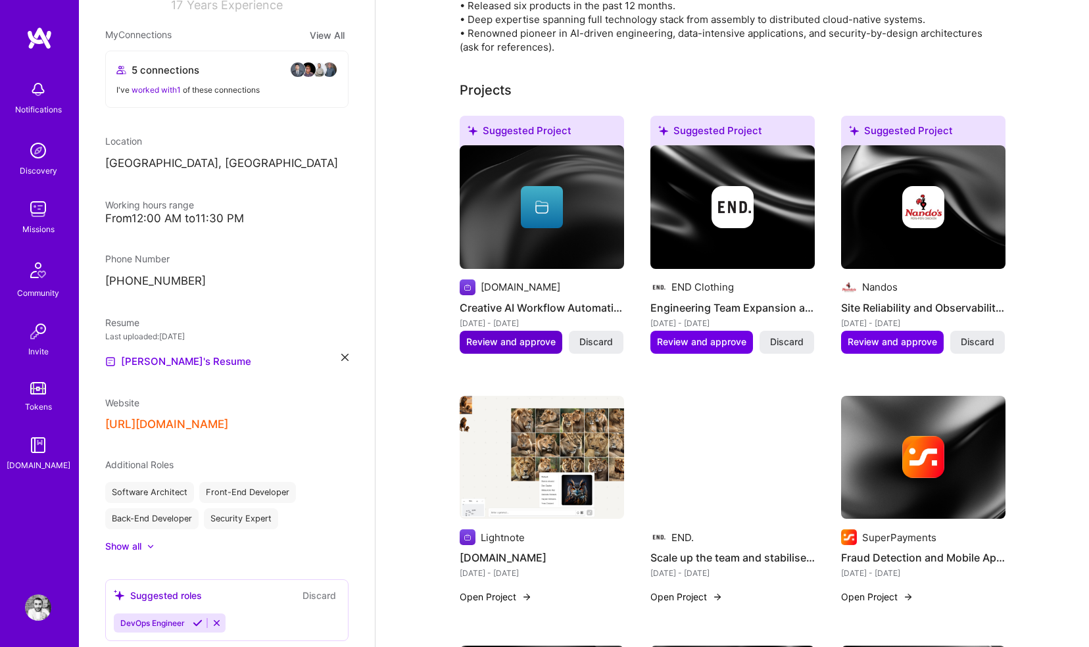
click at [520, 335] on span "Review and approve" at bounding box center [510, 341] width 89 height 13
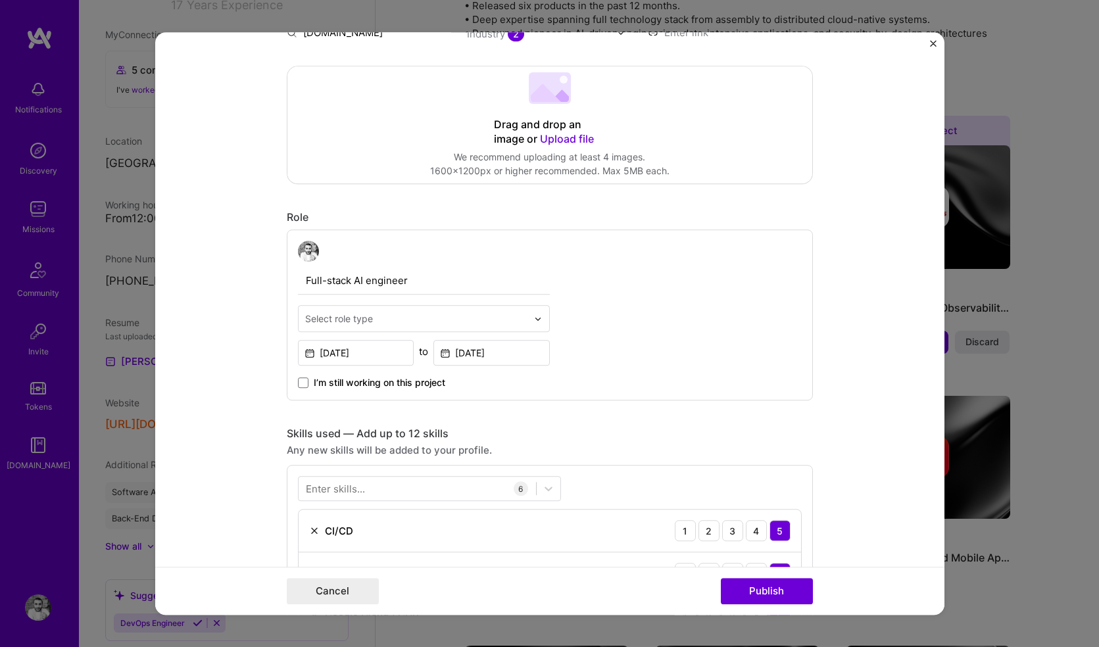
scroll to position [283, 0]
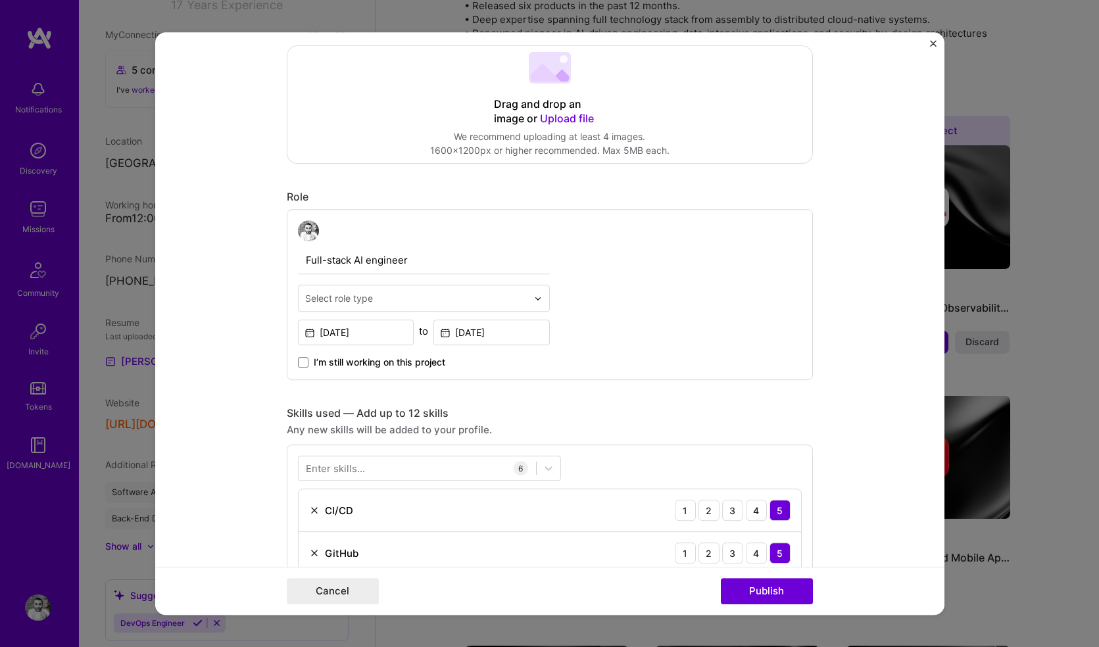
click at [410, 298] on input "text" at bounding box center [416, 298] width 222 height 14
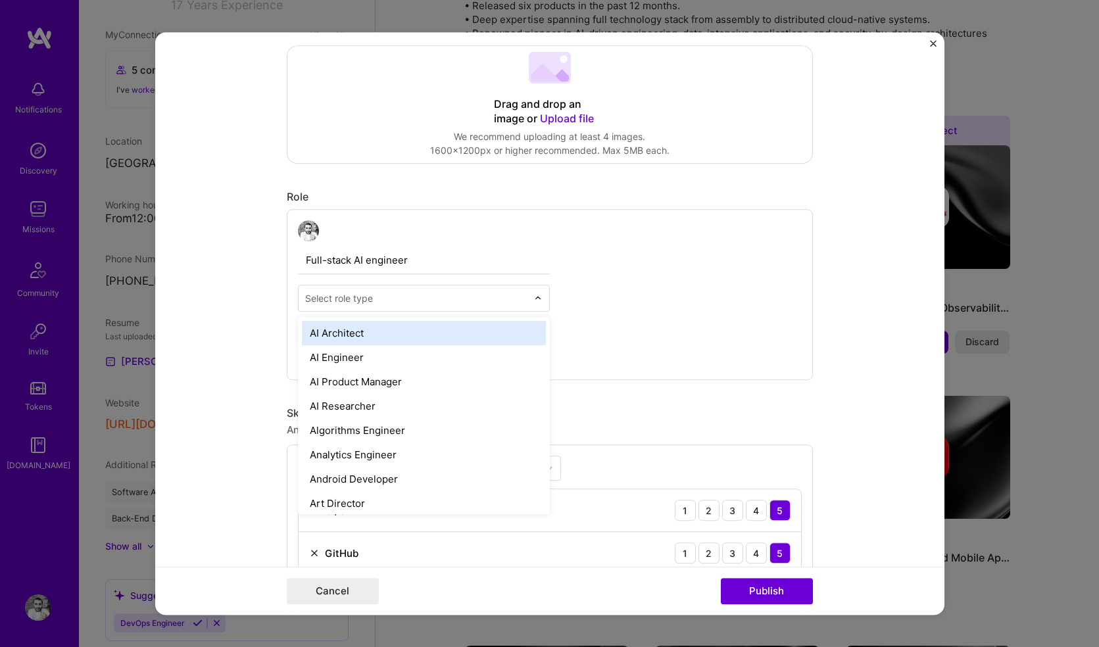
type input "A"
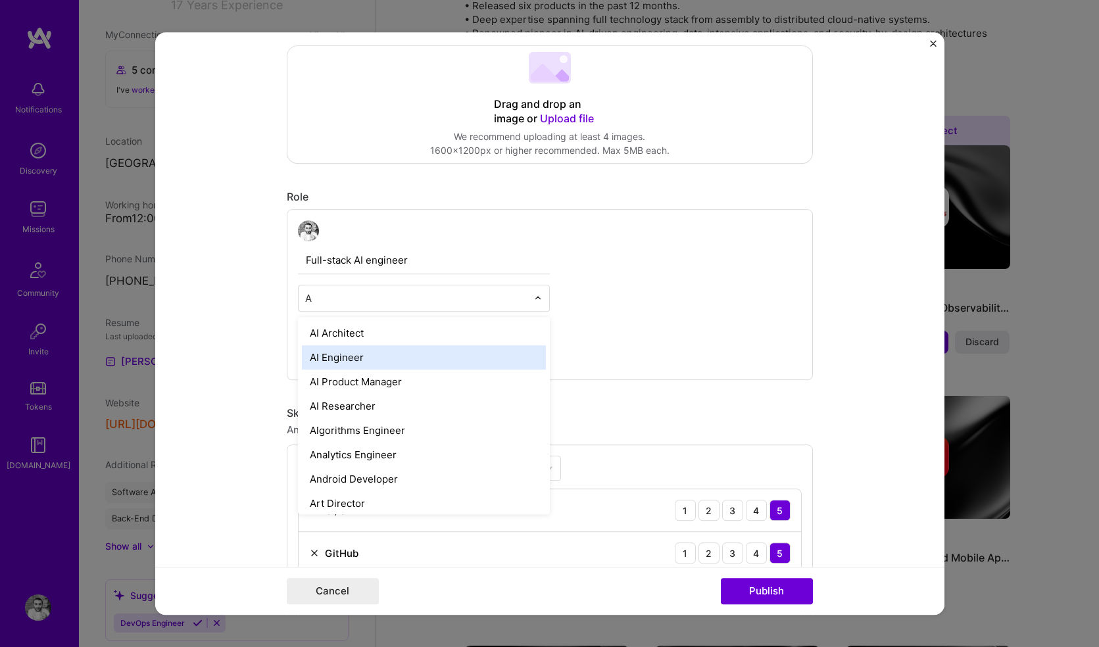
click at [373, 358] on div "AI Engineer" at bounding box center [424, 357] width 244 height 24
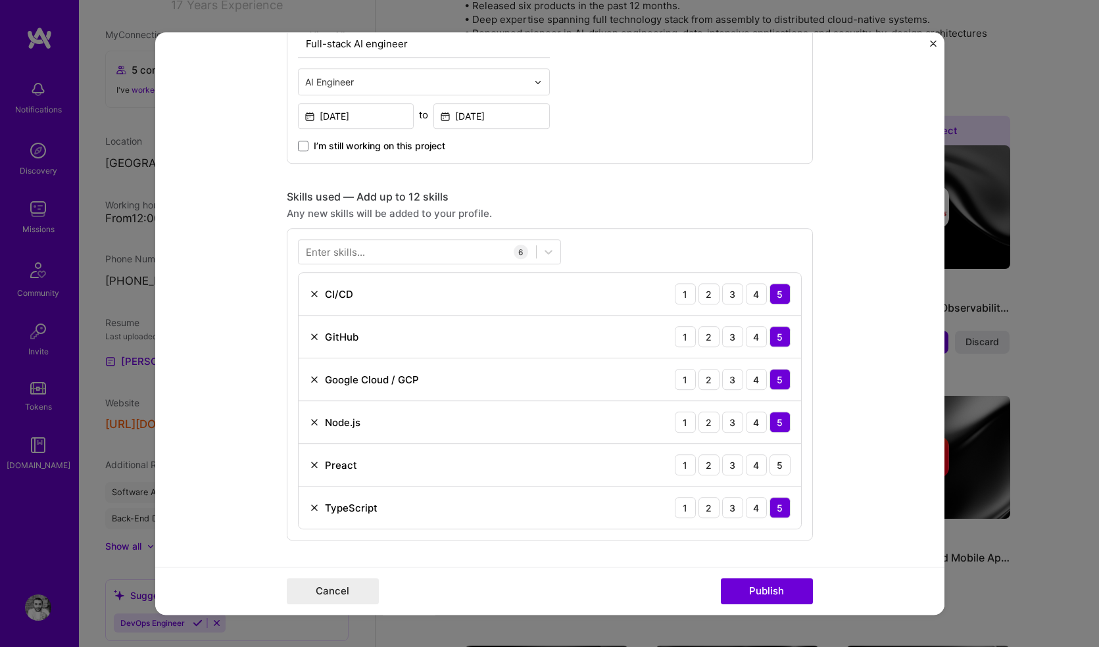
scroll to position [531, 0]
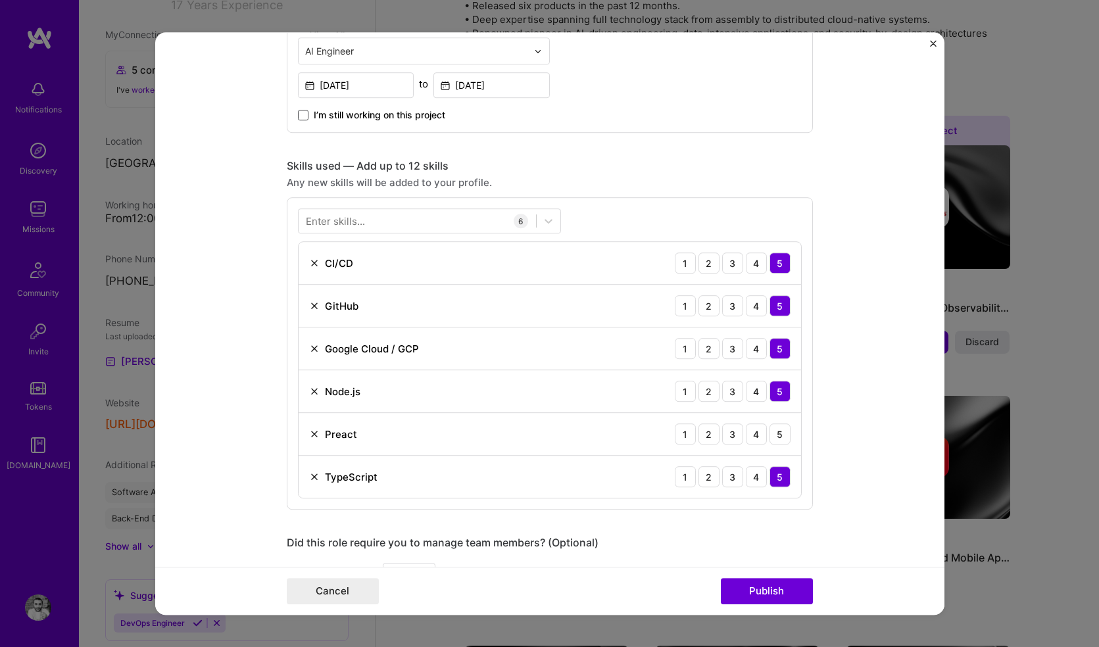
click at [300, 117] on span at bounding box center [303, 115] width 11 height 11
click at [0, 0] on input "I’m still working on this project" at bounding box center [0, 0] width 0 height 0
click at [309, 435] on img at bounding box center [314, 434] width 11 height 11
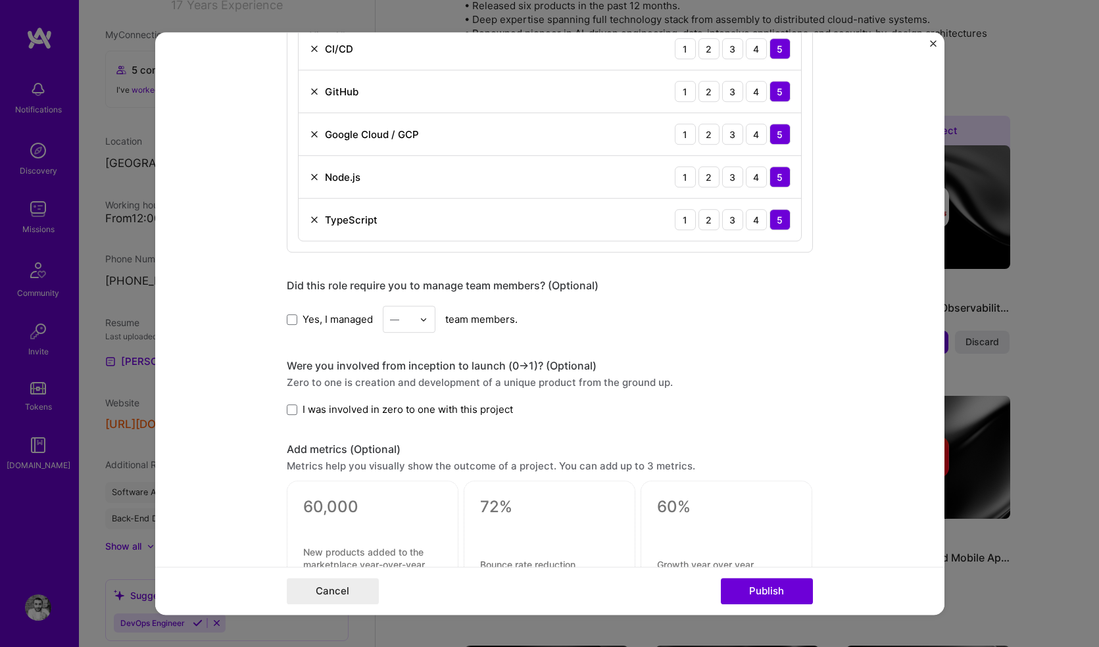
scroll to position [758, 0]
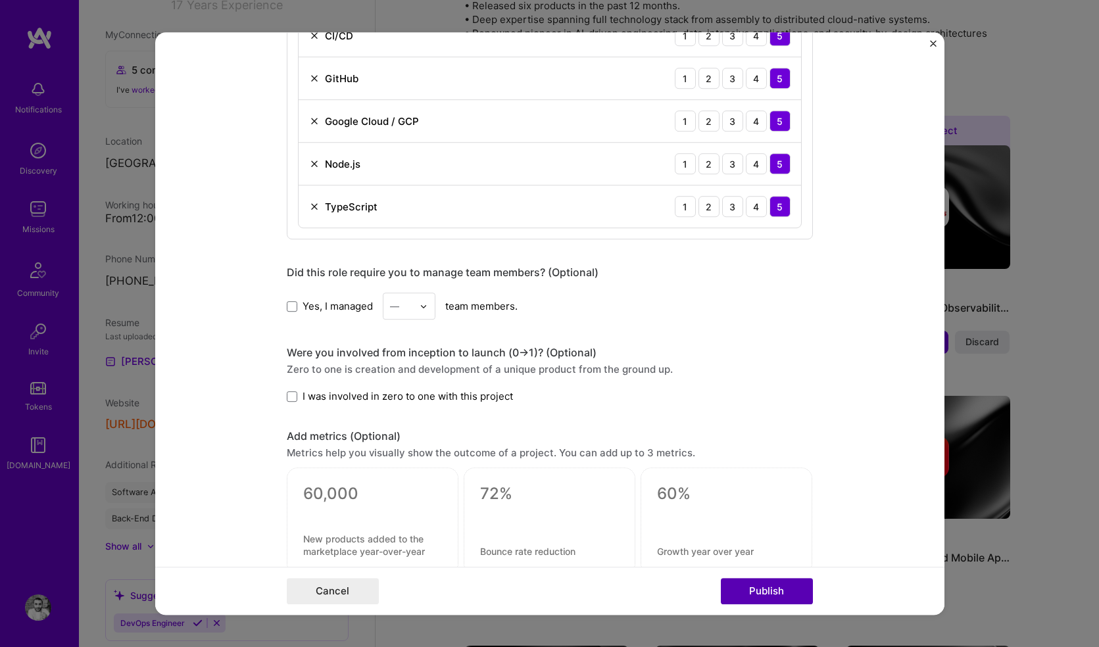
click at [753, 594] on button "Publish" at bounding box center [767, 591] width 92 height 26
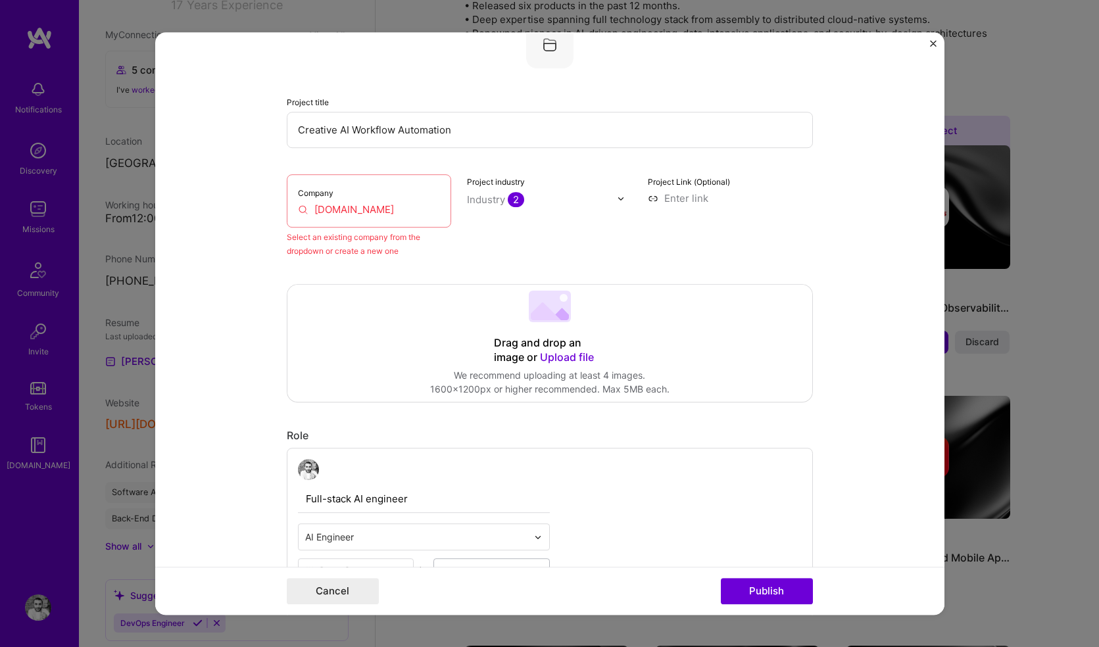
scroll to position [0, 0]
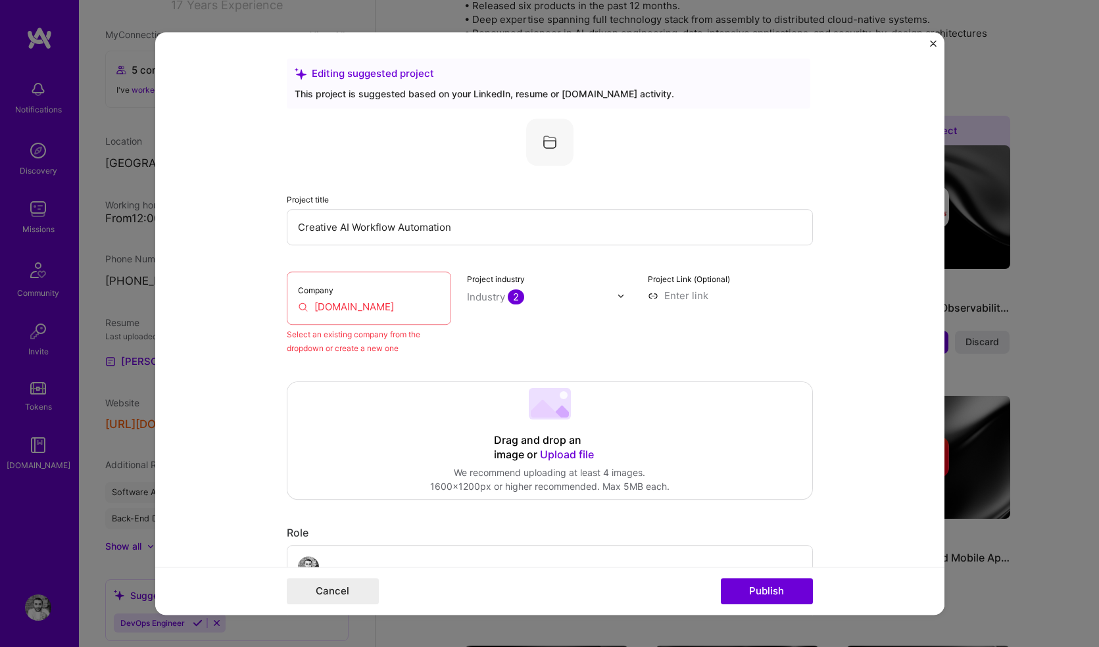
click at [315, 308] on input "[DOMAIN_NAME]" at bounding box center [369, 307] width 143 height 14
drag, startPoint x: 410, startPoint y: 306, endPoint x: 239, endPoint y: 302, distance: 170.3
click at [239, 302] on form "Editing suggested project This project is suggested based on your LinkedIn, res…" at bounding box center [549, 323] width 789 height 582
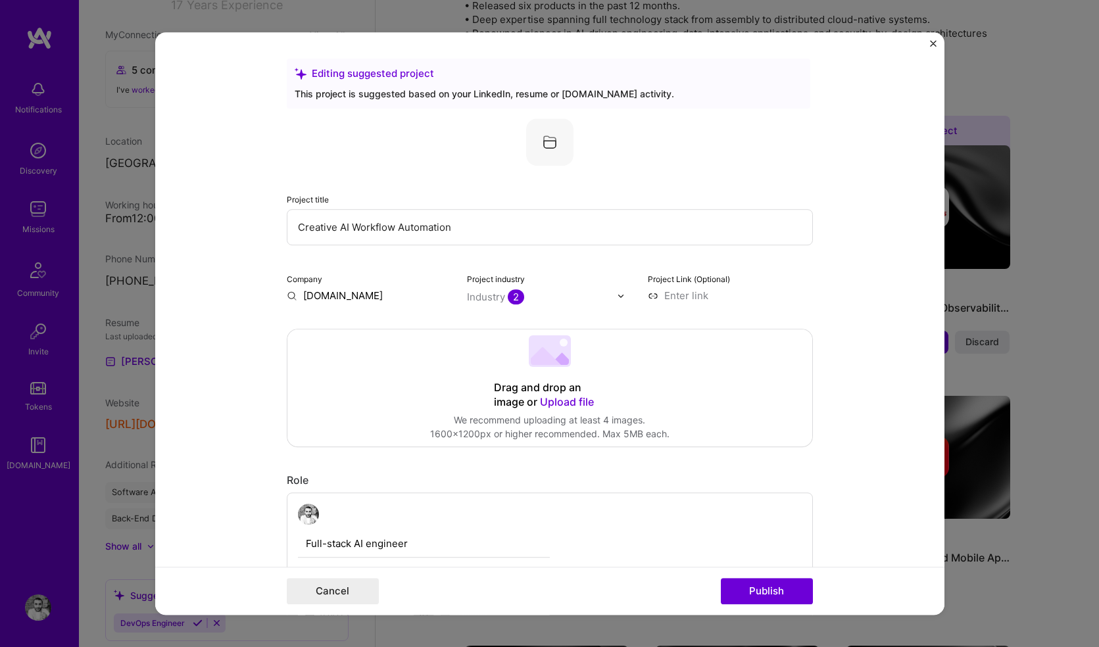
type input "[DOMAIN_NAME]"
click at [389, 324] on div "[DOMAIN_NAME]" at bounding box center [406, 325] width 92 height 23
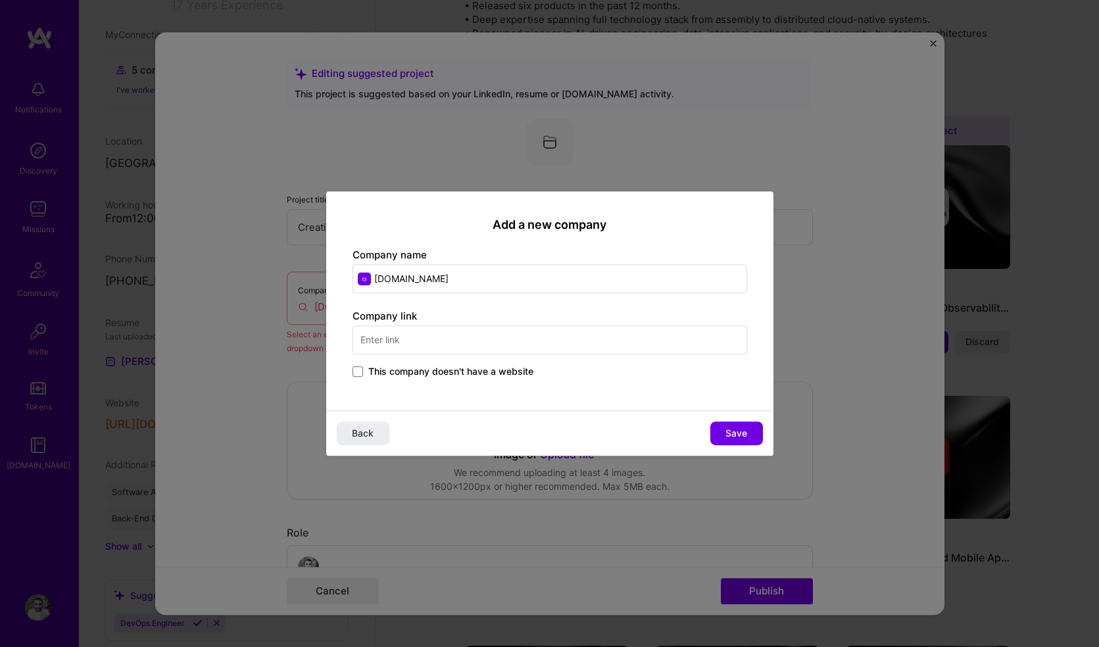
click at [446, 342] on input "text" at bounding box center [549, 339] width 394 height 29
type input "https://zarrasvand.com"
click at [730, 431] on span "Save" at bounding box center [736, 433] width 22 height 13
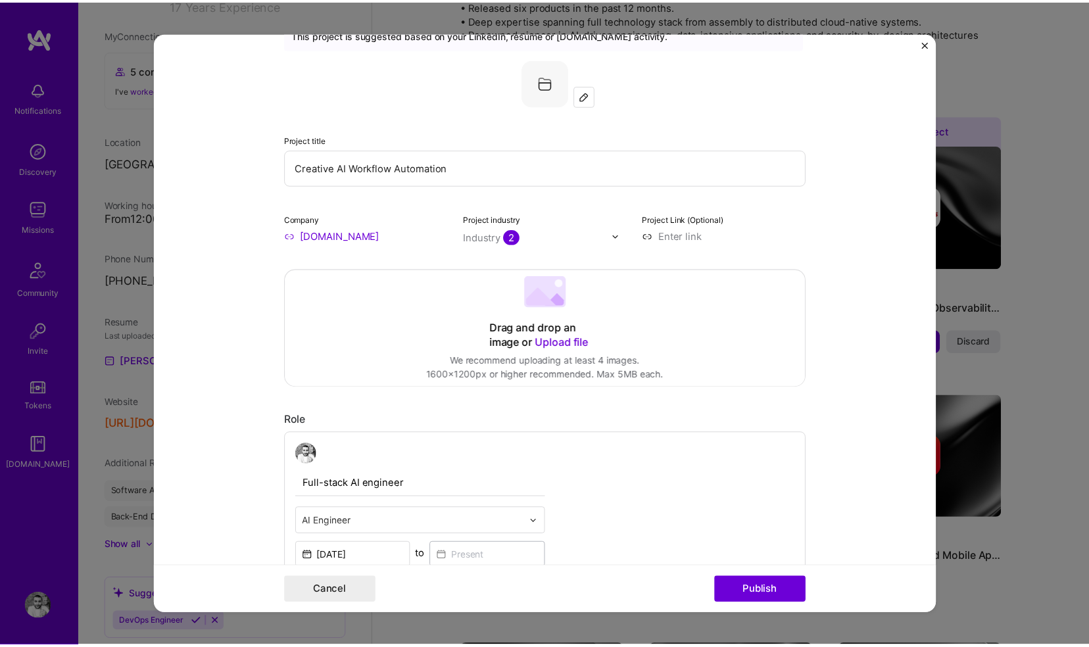
scroll to position [154, 0]
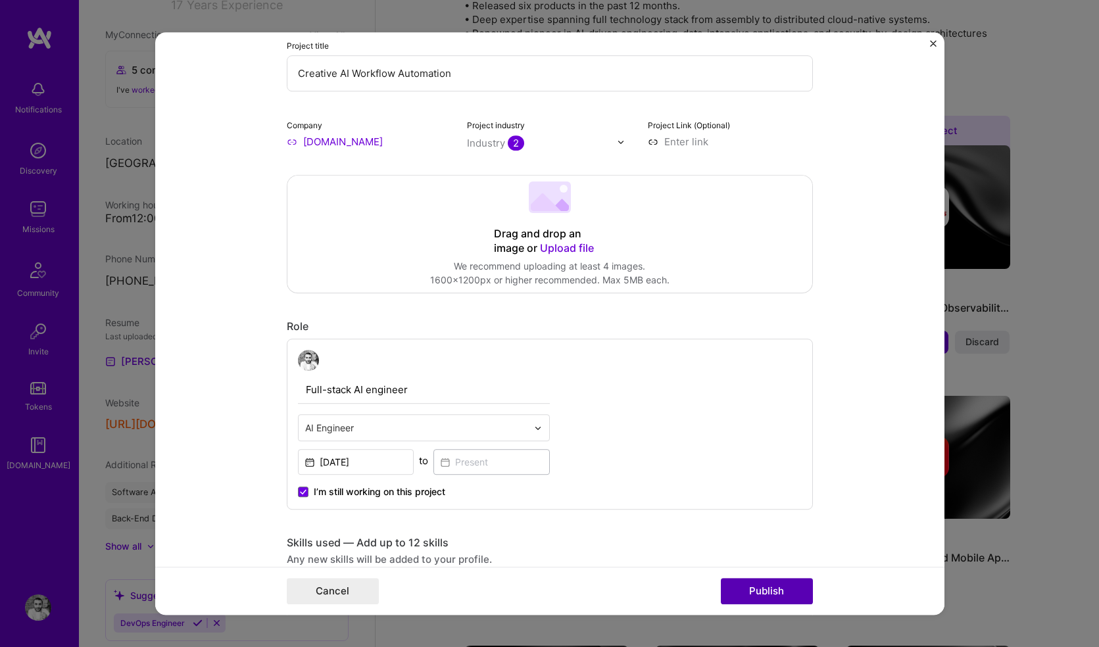
click at [769, 592] on button "Publish" at bounding box center [767, 591] width 92 height 26
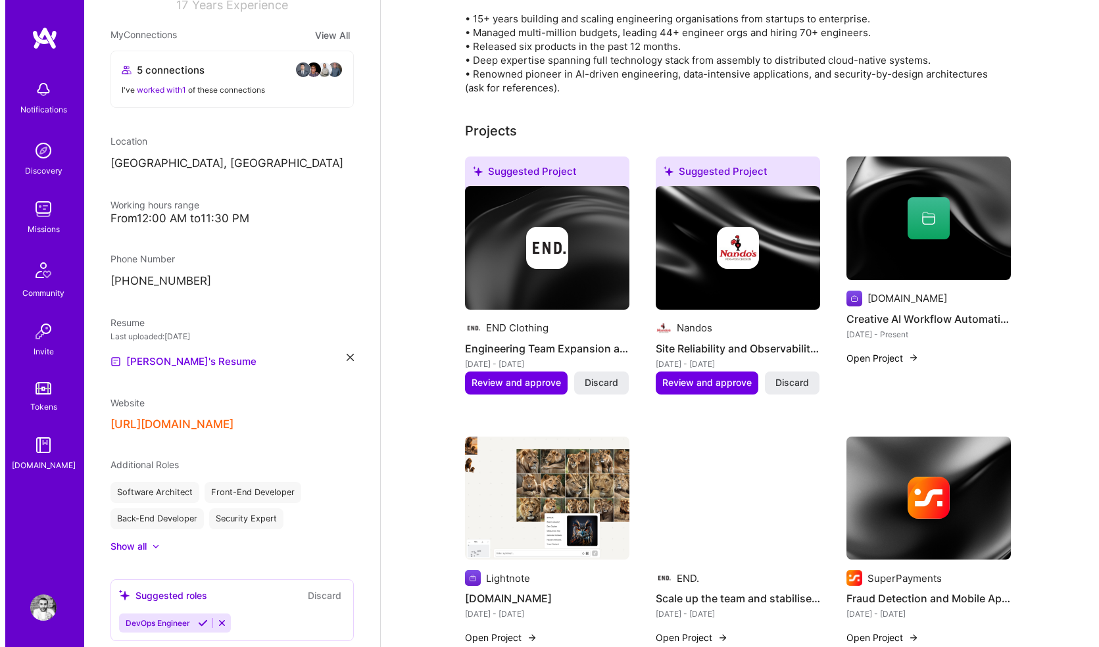
scroll to position [334, 0]
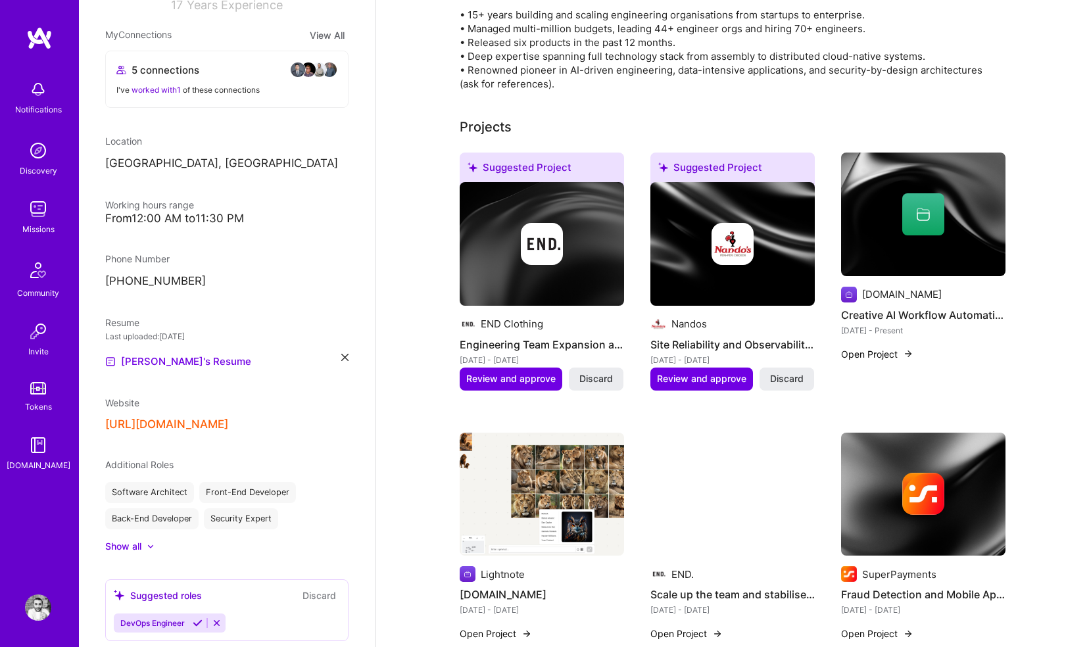
click at [698, 372] on span "Review and approve" at bounding box center [701, 378] width 89 height 13
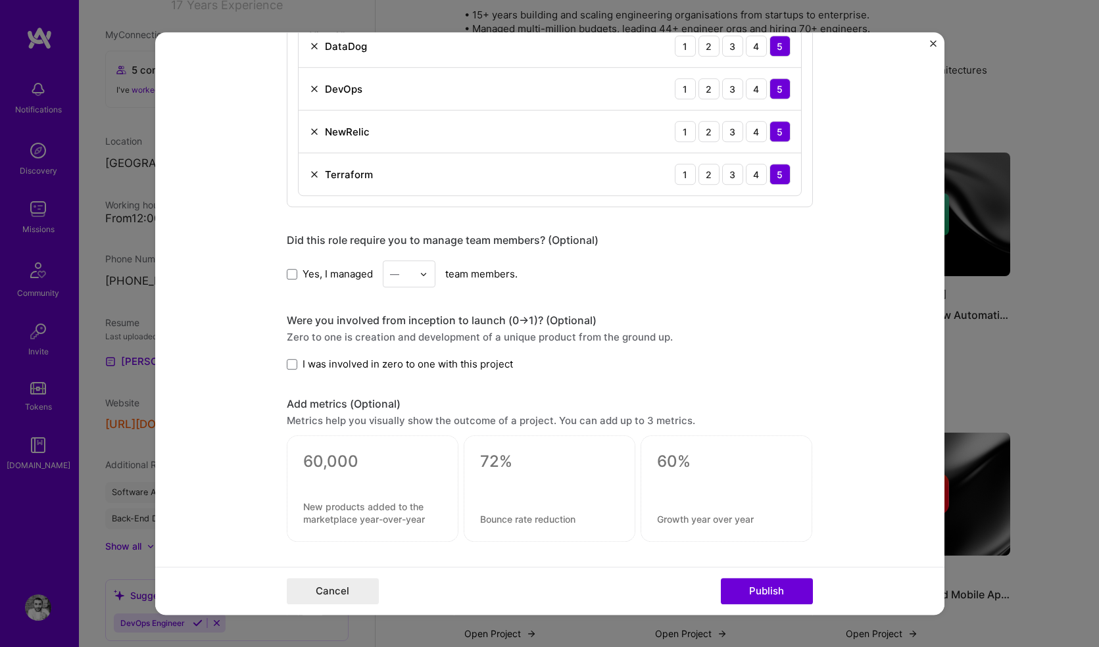
scroll to position [857, 0]
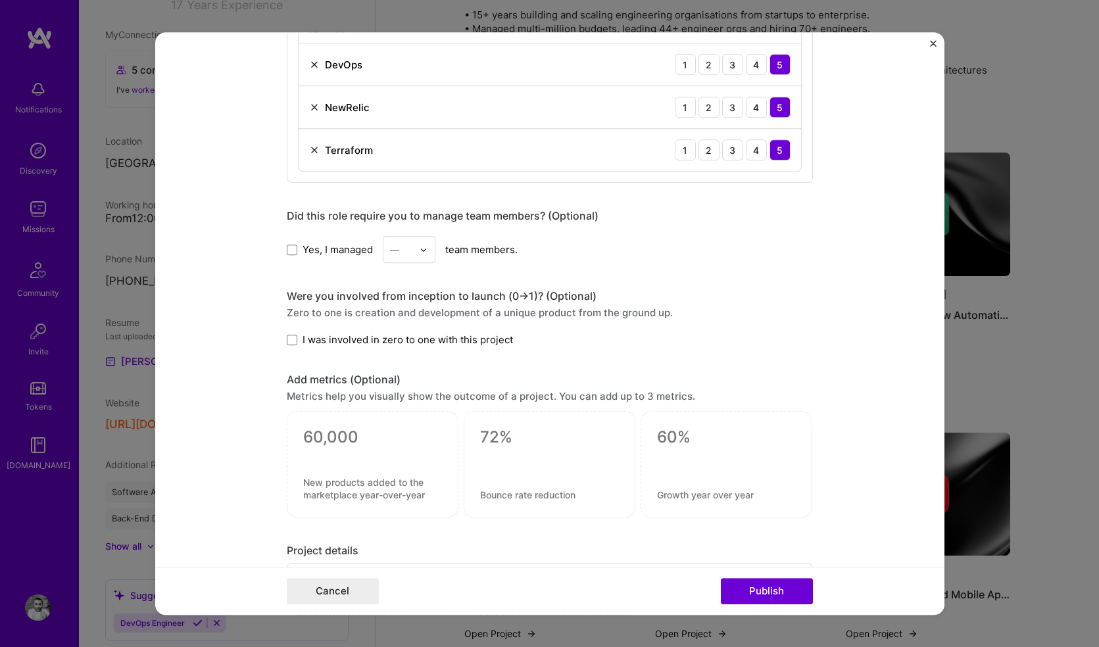
click at [302, 252] on span "Yes, I managed" at bounding box center [337, 250] width 70 height 14
click at [0, 0] on input "Yes, I managed" at bounding box center [0, 0] width 0 height 0
click at [408, 247] on input "text" at bounding box center [401, 250] width 23 height 14
click at [395, 414] on div "18" at bounding box center [409, 406] width 45 height 24
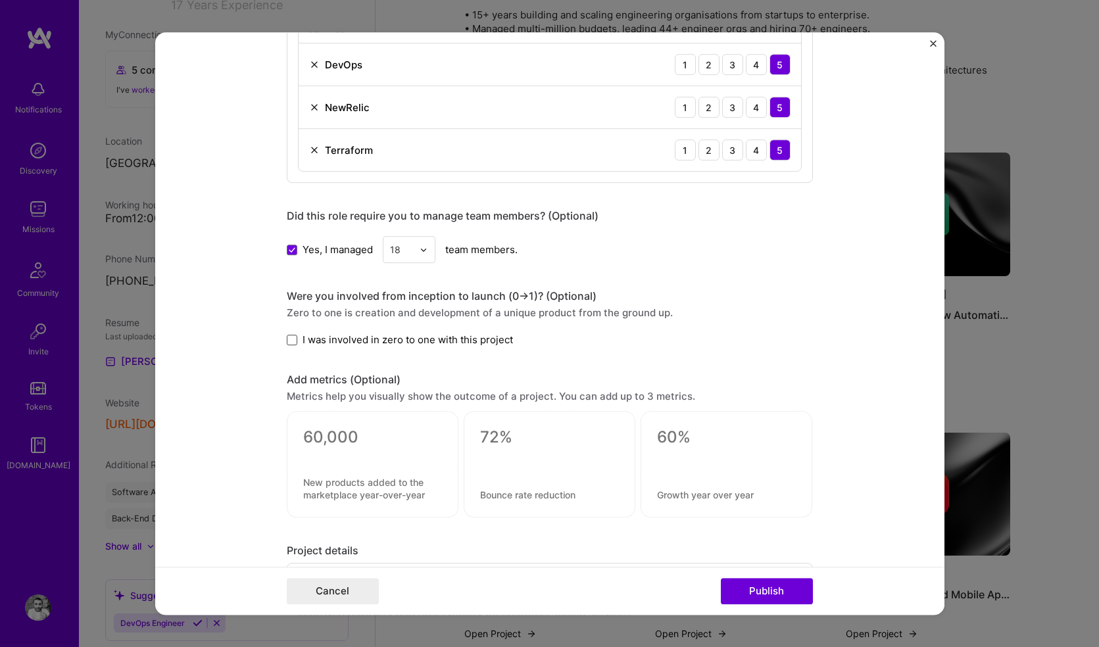
click at [287, 343] on span at bounding box center [292, 340] width 11 height 11
click at [0, 0] on input "I was involved in zero to one with this project" at bounding box center [0, 0] width 0 height 0
click at [741, 588] on button "Publish" at bounding box center [767, 591] width 92 height 26
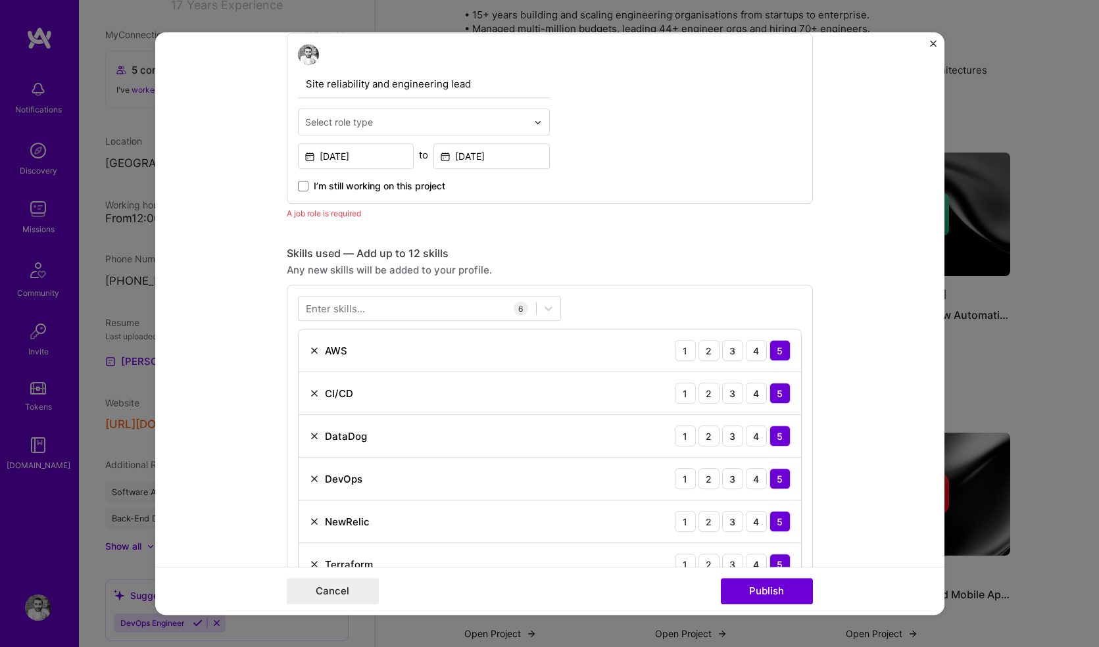
scroll to position [442, 0]
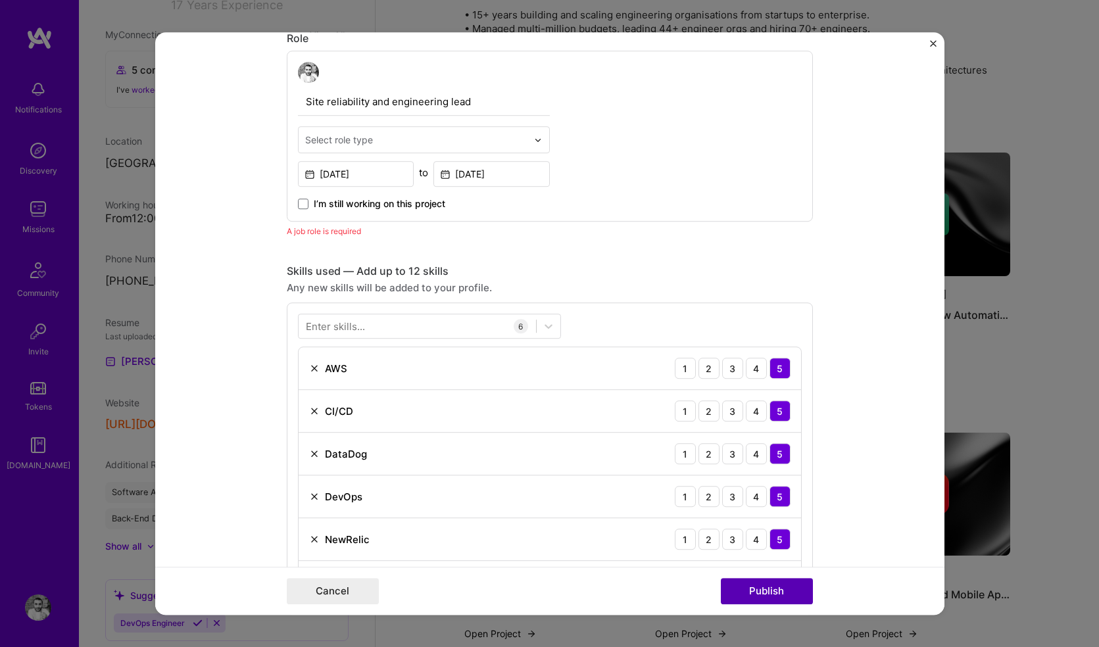
click at [748, 591] on button "Publish" at bounding box center [767, 591] width 92 height 26
click at [417, 146] on input "text" at bounding box center [416, 140] width 222 height 14
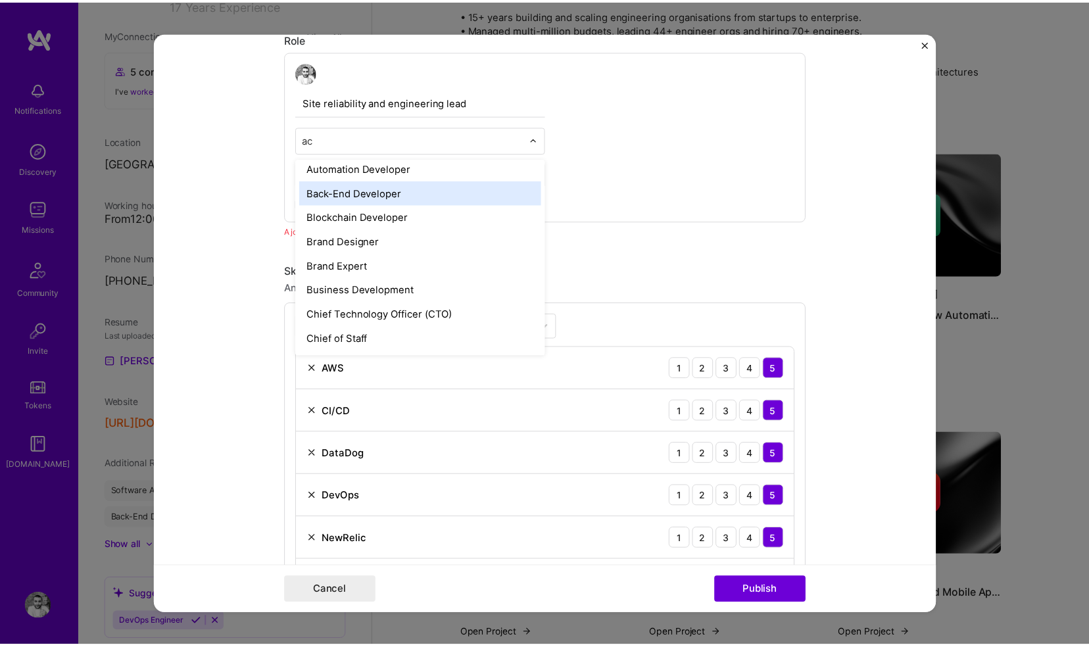
scroll to position [0, 0]
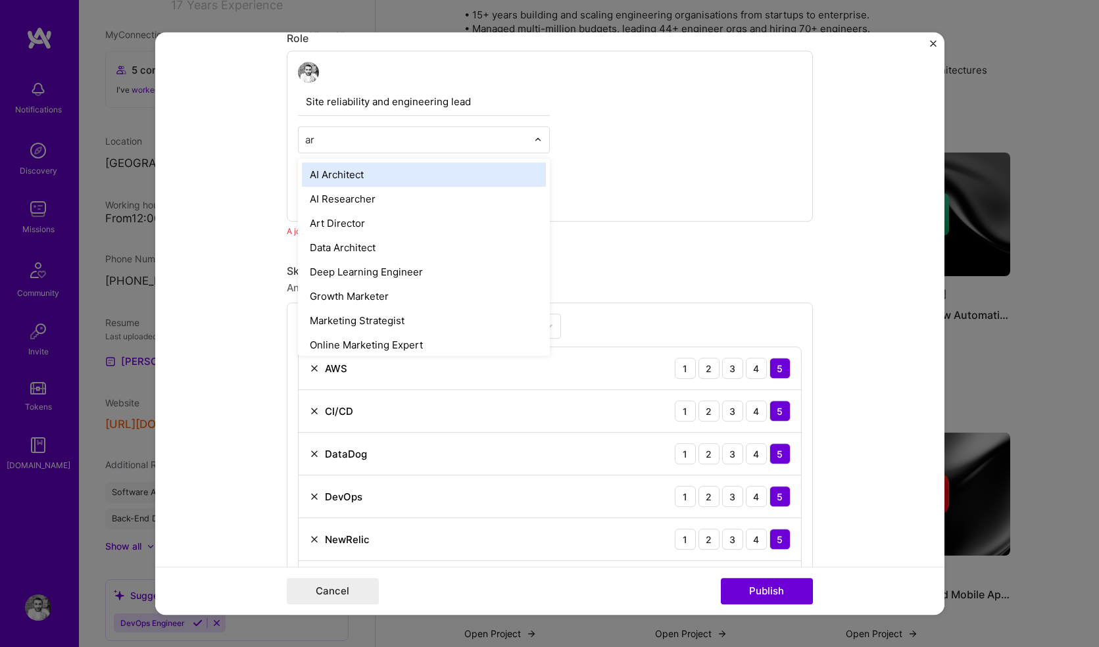
type input "arc"
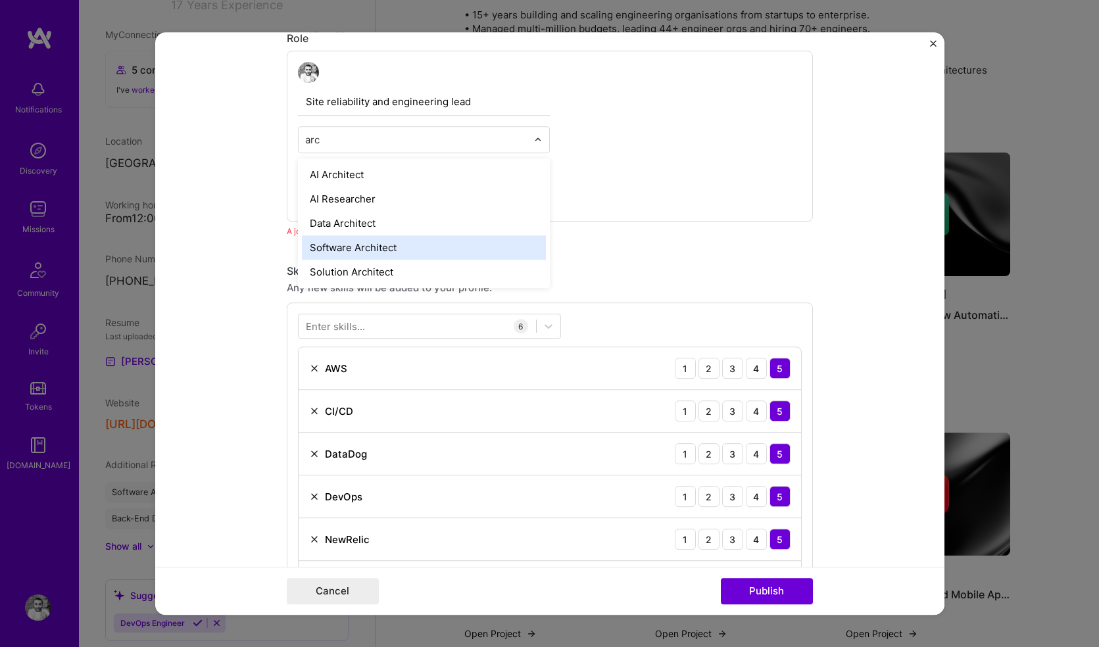
click at [325, 247] on div "Software Architect" at bounding box center [424, 247] width 244 height 24
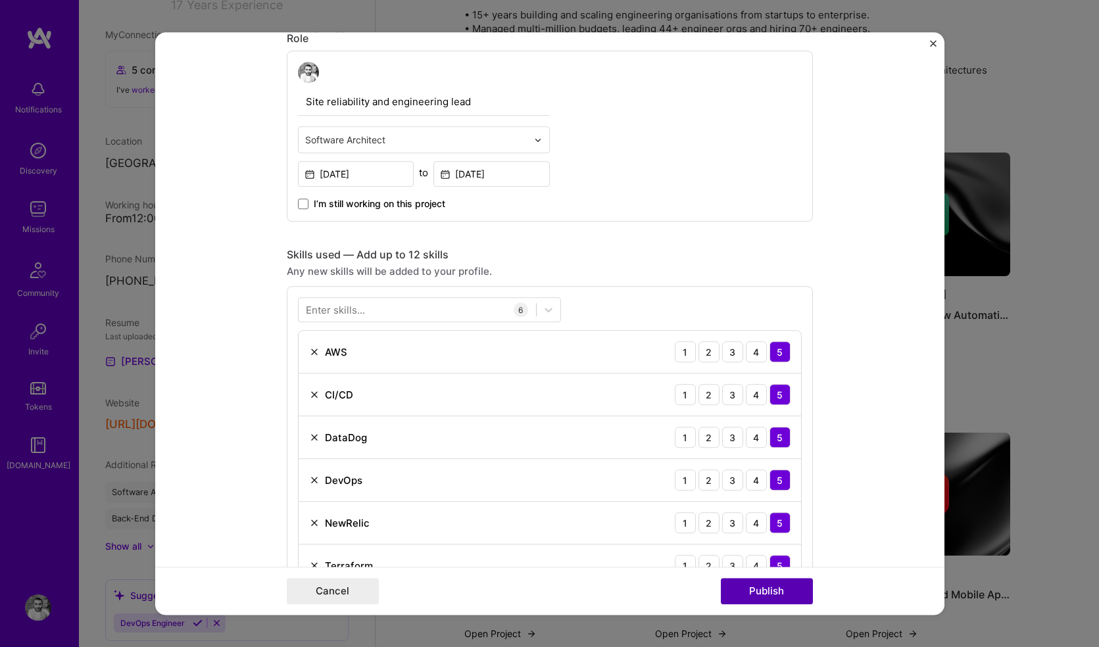
click at [772, 600] on button "Publish" at bounding box center [767, 591] width 92 height 26
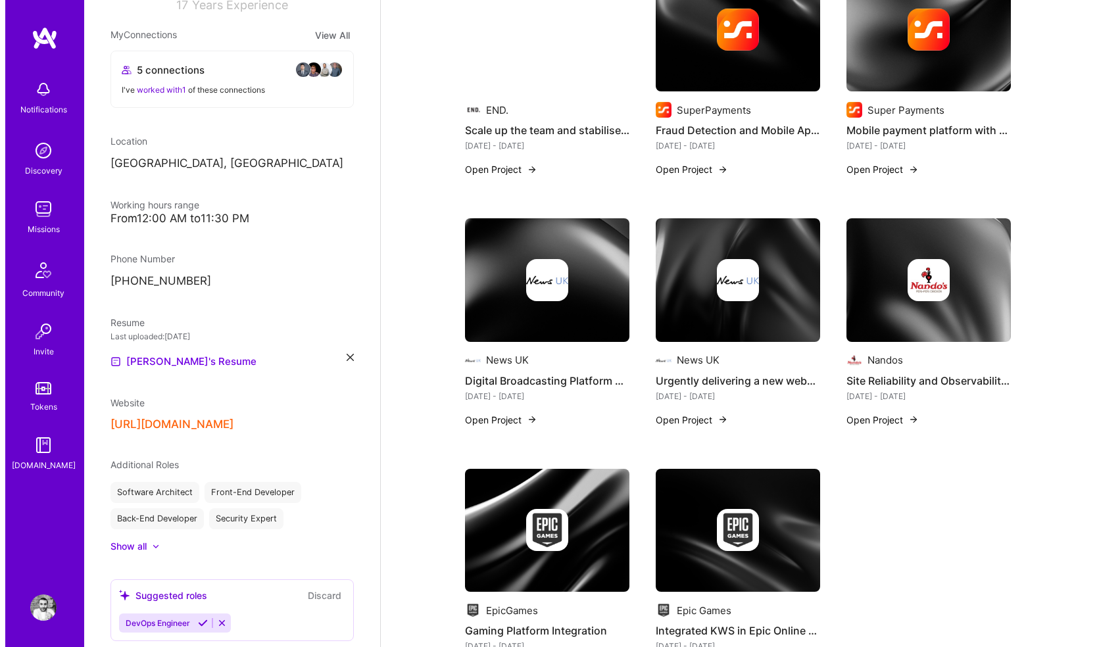
scroll to position [847, 0]
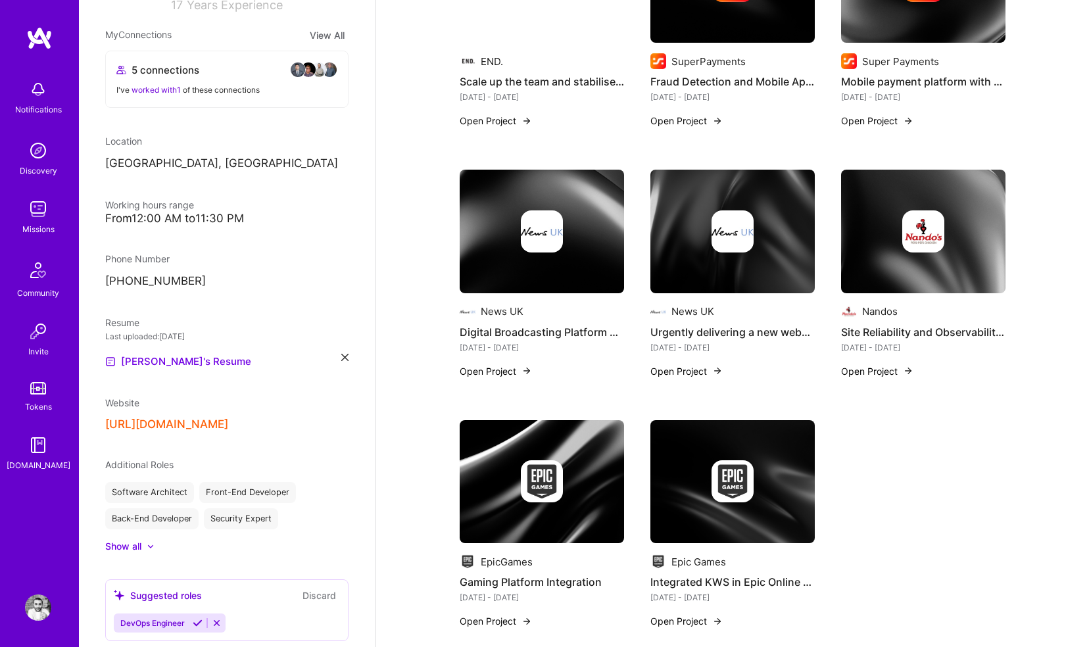
click at [576, 423] on img at bounding box center [542, 482] width 164 height 124
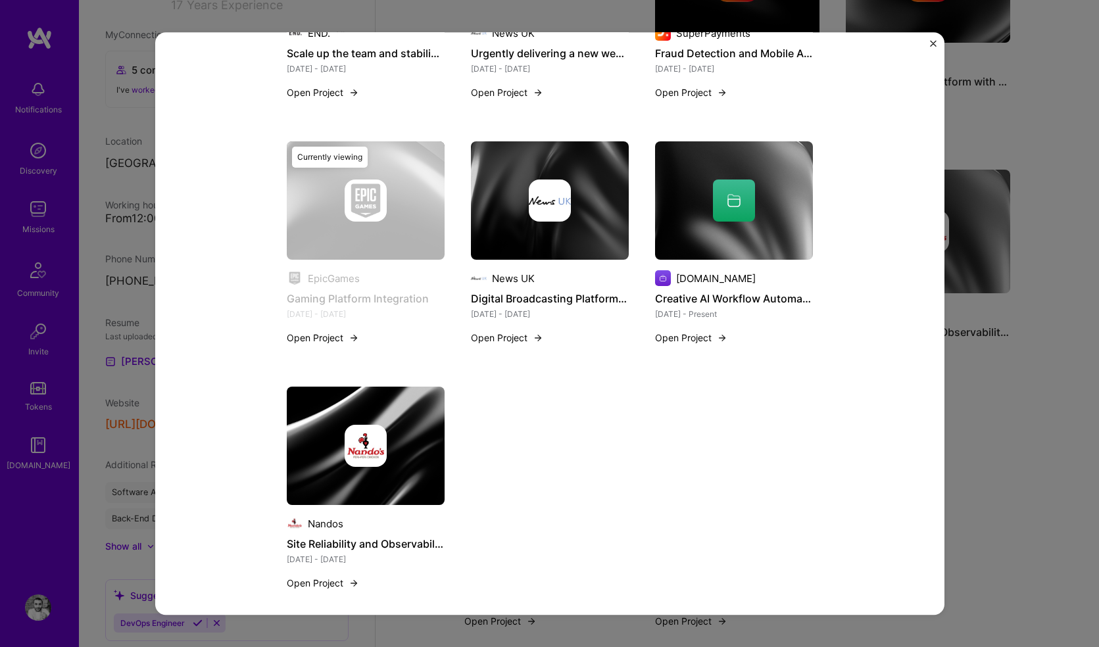
scroll to position [962, 0]
click at [321, 335] on button "Open Project" at bounding box center [323, 338] width 72 height 14
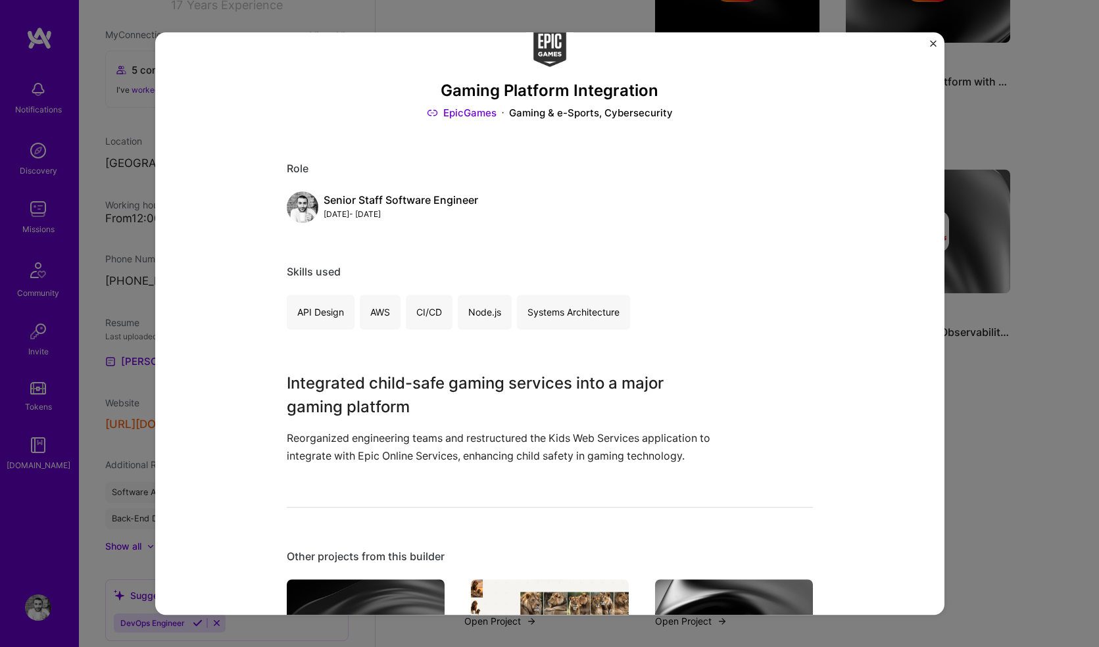
scroll to position [0, 0]
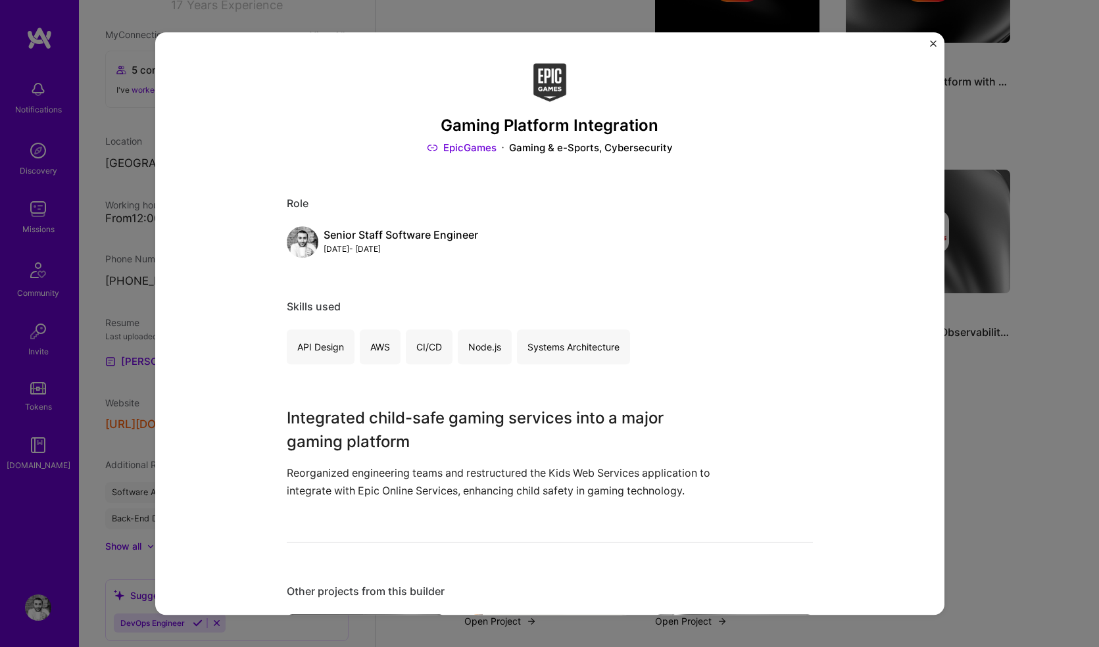
click at [443, 149] on link "EpicGames" at bounding box center [462, 148] width 70 height 14
click at [931, 42] on img "Close" at bounding box center [933, 43] width 7 height 7
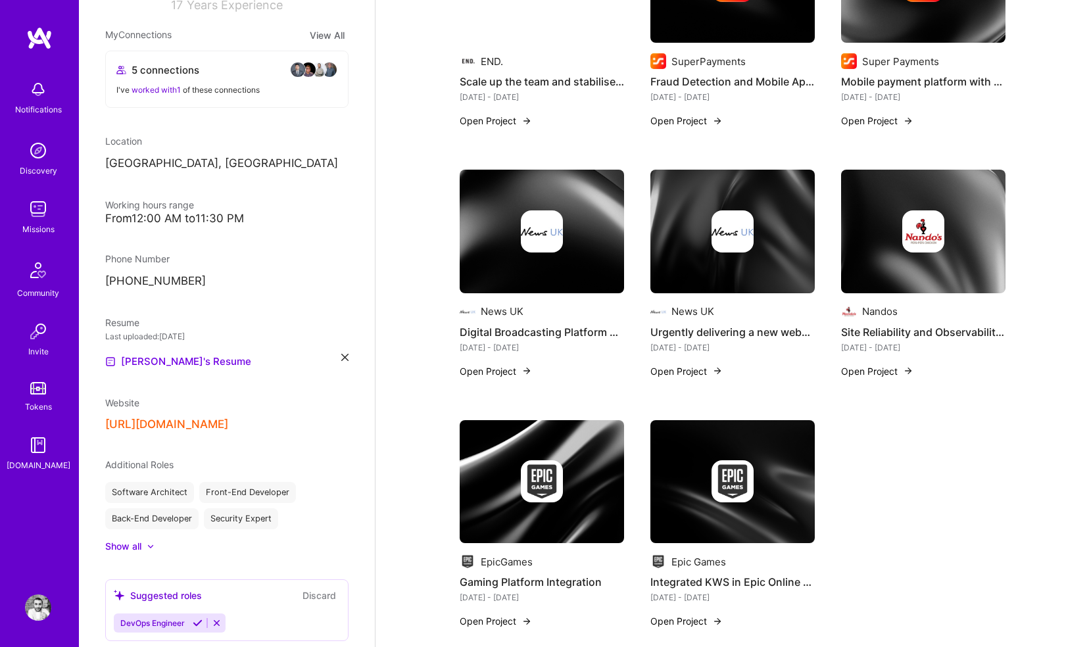
click at [717, 366] on img at bounding box center [717, 371] width 11 height 11
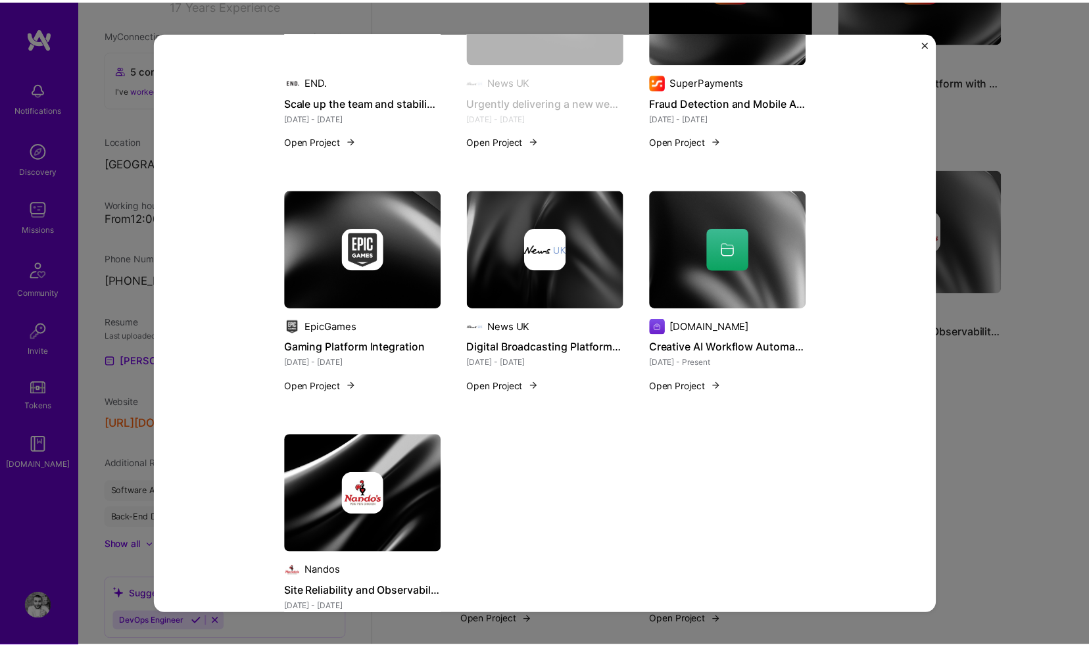
scroll to position [1185, 0]
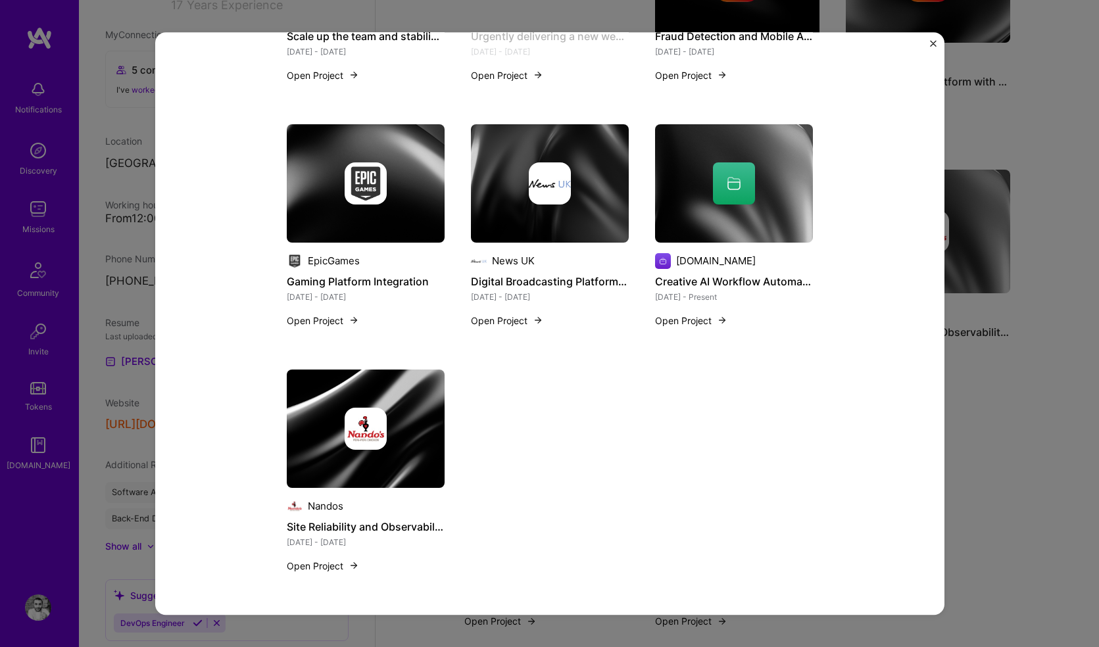
click at [931, 39] on div "Urgently delivering a new website for the launch of a new TV channel News UK Me…" at bounding box center [549, 323] width 789 height 582
click at [934, 43] on img "Close" at bounding box center [933, 43] width 7 height 7
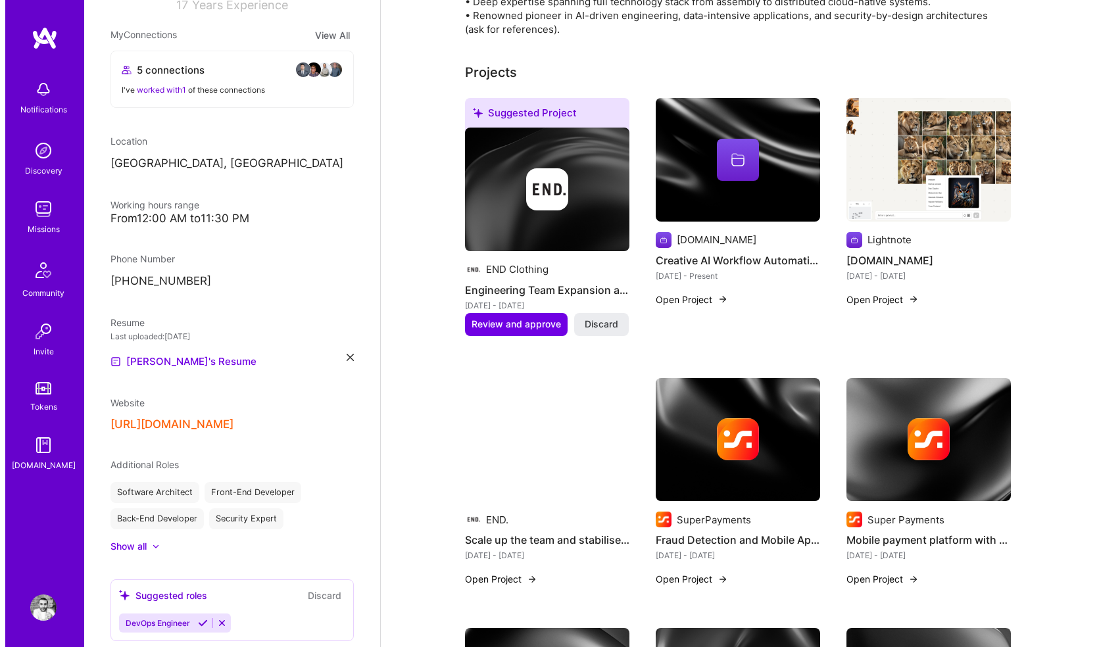
scroll to position [316, 0]
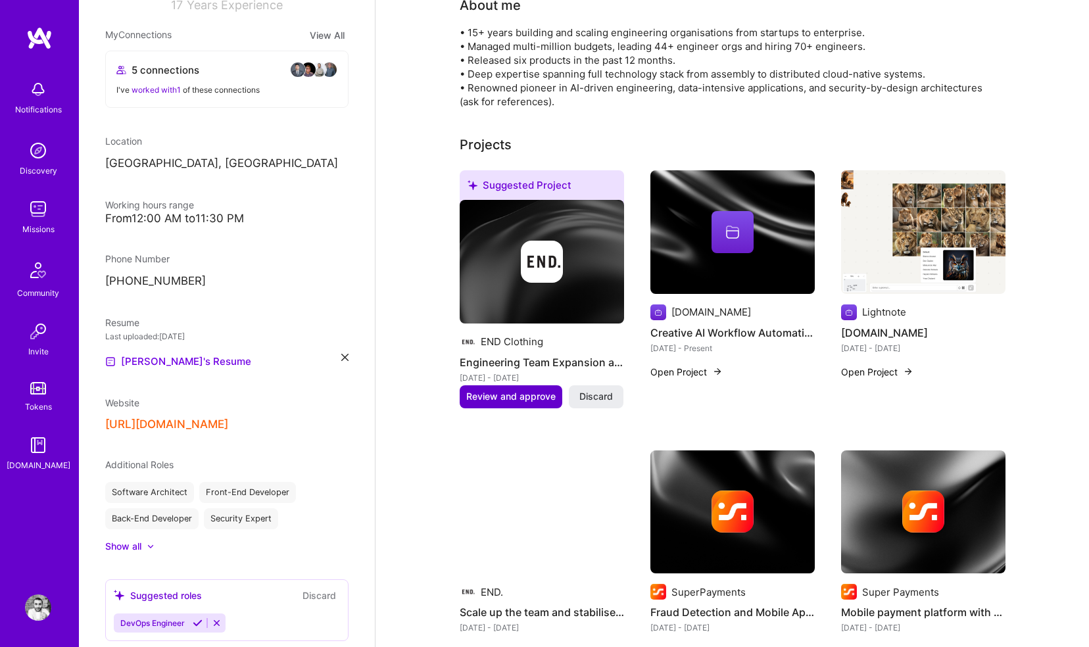
click at [504, 390] on span "Review and approve" at bounding box center [510, 396] width 89 height 13
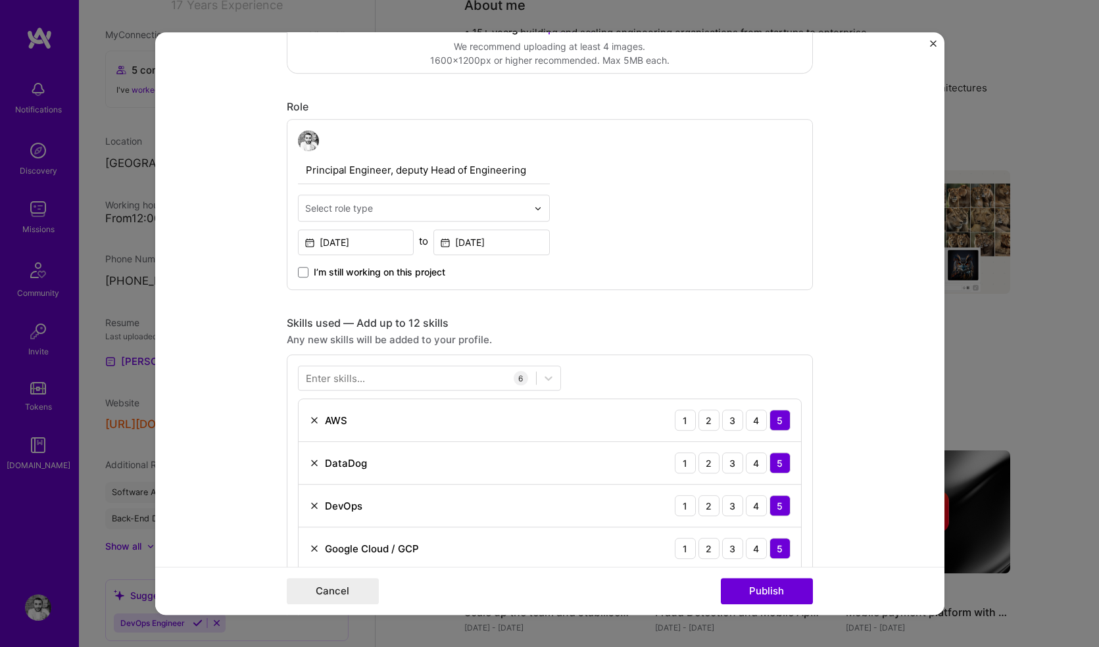
scroll to position [388, 0]
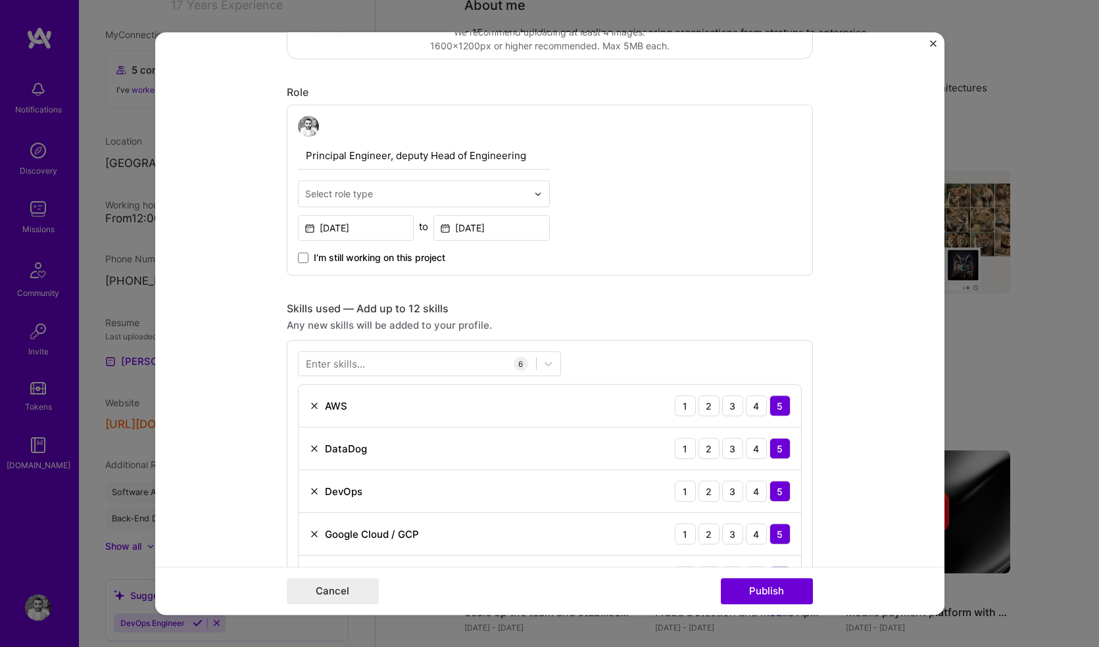
click at [424, 195] on input "text" at bounding box center [416, 194] width 222 height 14
type input "soft"
click at [394, 231] on div "Software Architect" at bounding box center [424, 228] width 244 height 24
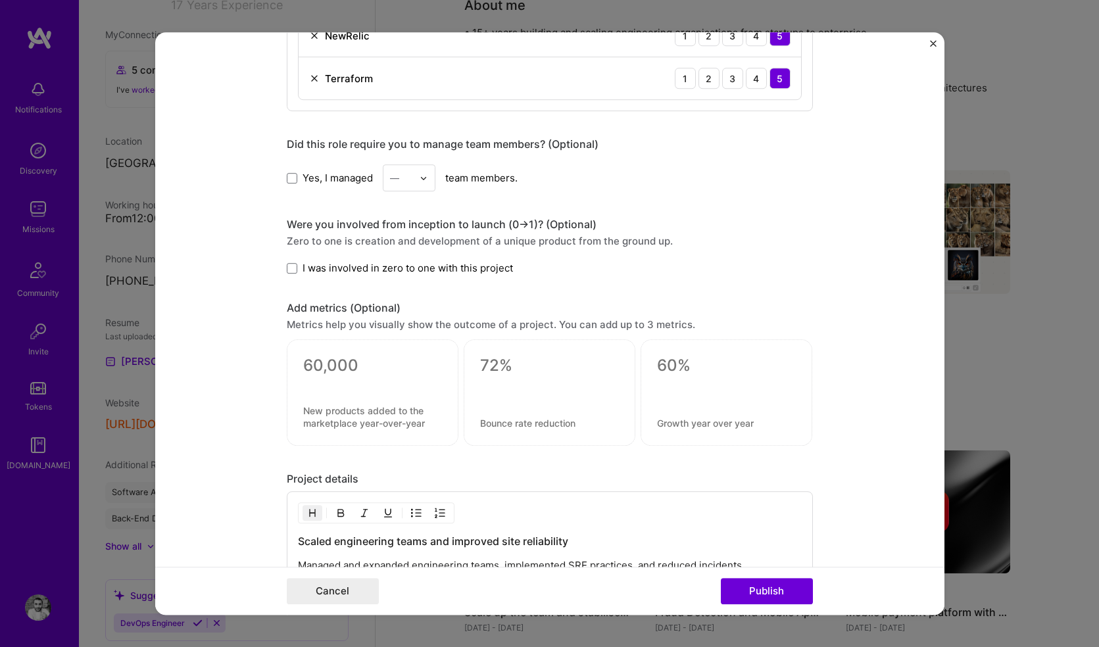
scroll to position [855, 0]
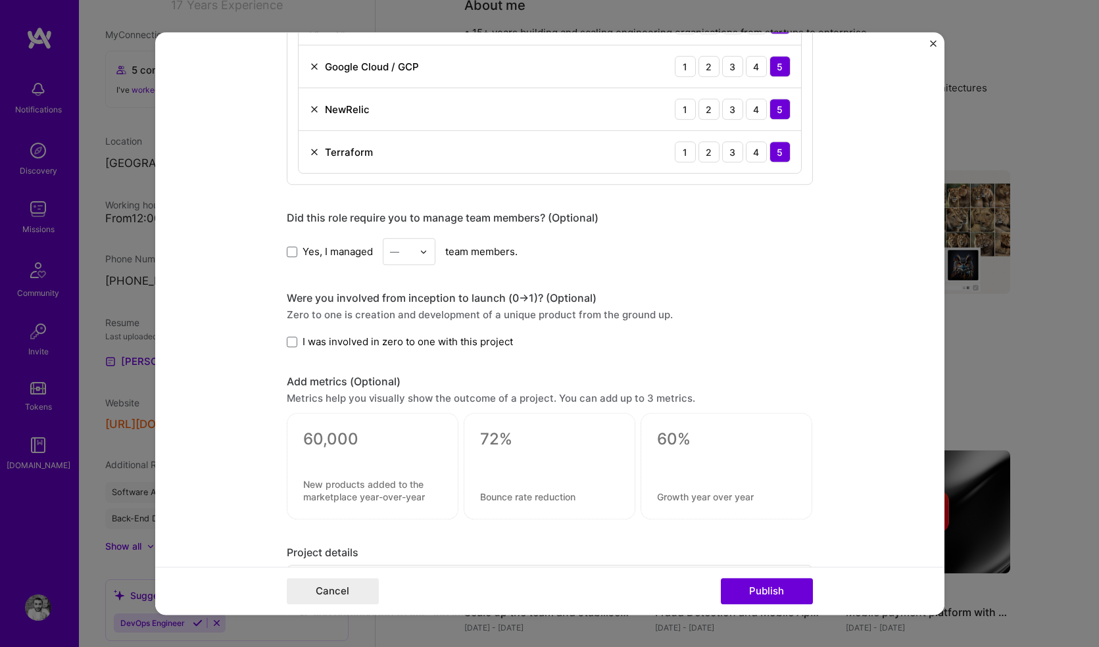
click at [302, 252] on span "Yes, I managed" at bounding box center [337, 252] width 70 height 14
click at [0, 0] on input "Yes, I managed" at bounding box center [0, 0] width 0 height 0
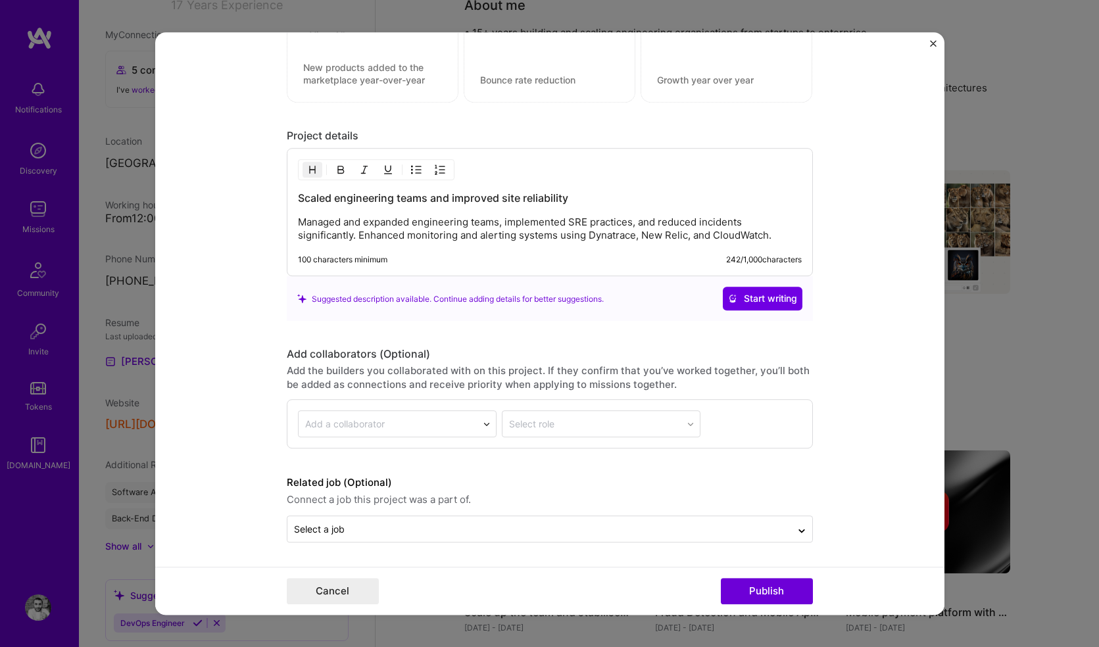
click at [334, 419] on div "Add a collaborator" at bounding box center [345, 424] width 80 height 14
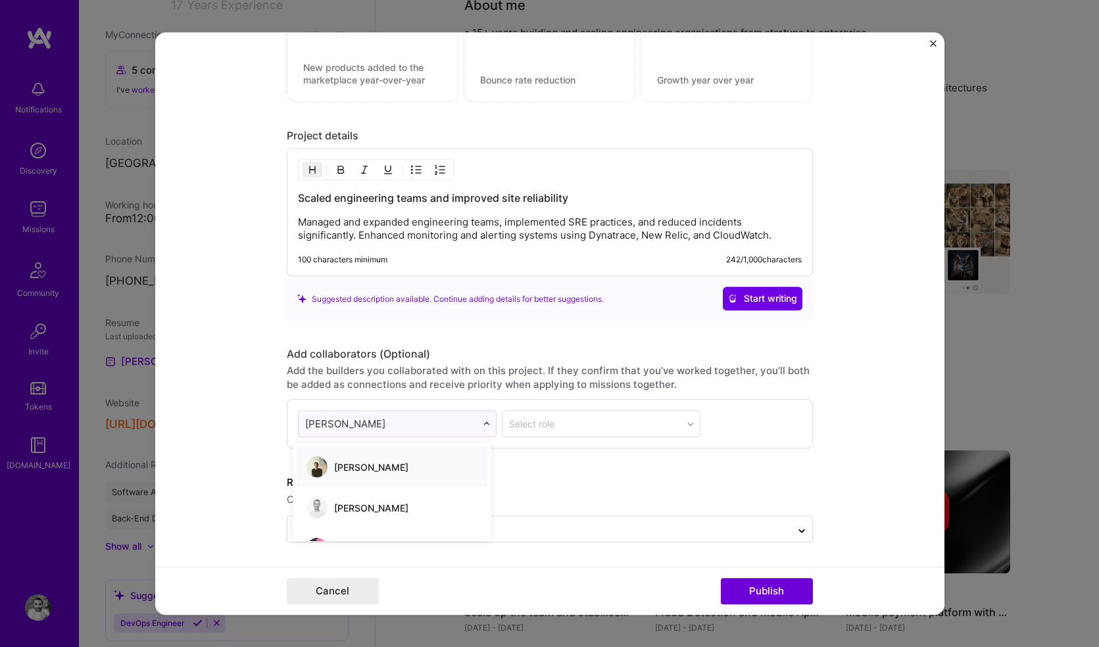
type input "ian p"
click at [349, 467] on span "[PERSON_NAME]" at bounding box center [371, 467] width 74 height 11
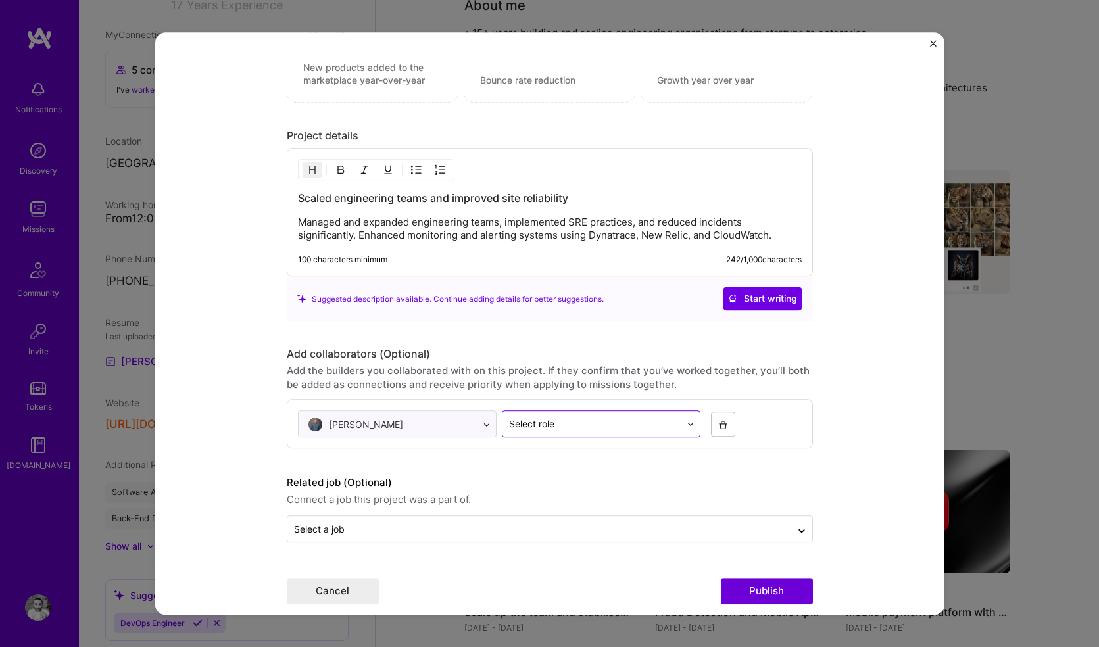
click at [529, 420] on div "Select role" at bounding box center [531, 424] width 45 height 14
type input "soft"
click at [549, 466] on div "Software Architect" at bounding box center [595, 458] width 191 height 24
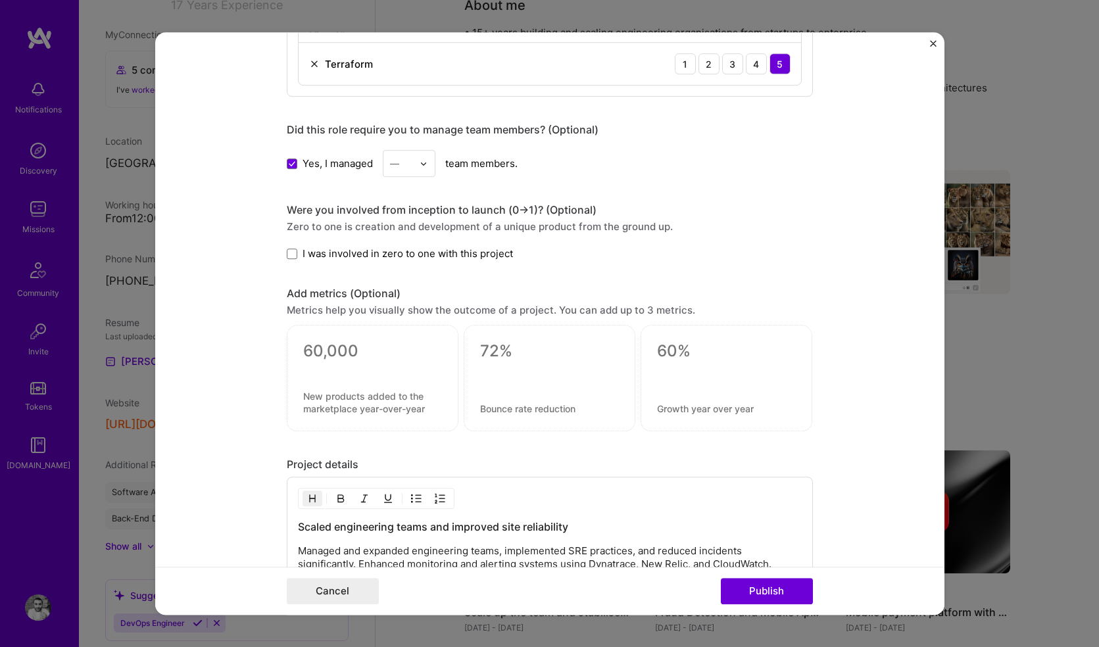
scroll to position [930, 0]
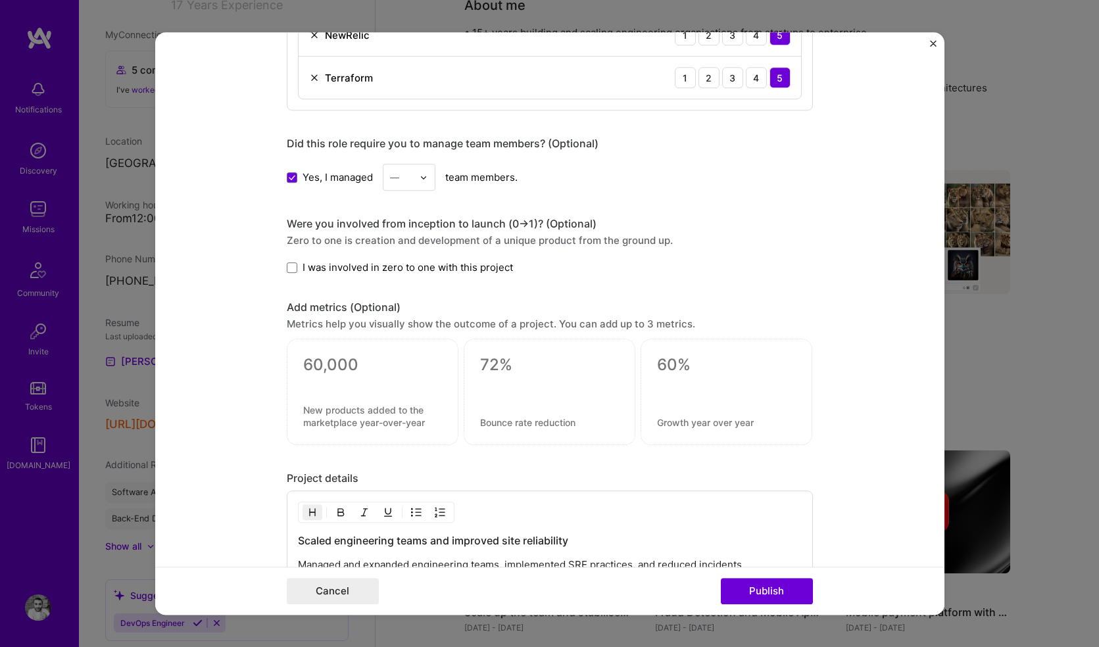
click at [366, 271] on span "I was involved in zero to one with this project" at bounding box center [407, 267] width 210 height 14
click at [0, 0] on input "I was involved in zero to one with this project" at bounding box center [0, 0] width 0 height 0
click at [403, 174] on input "text" at bounding box center [401, 177] width 23 height 14
click at [399, 366] on div "25+" at bounding box center [409, 377] width 45 height 24
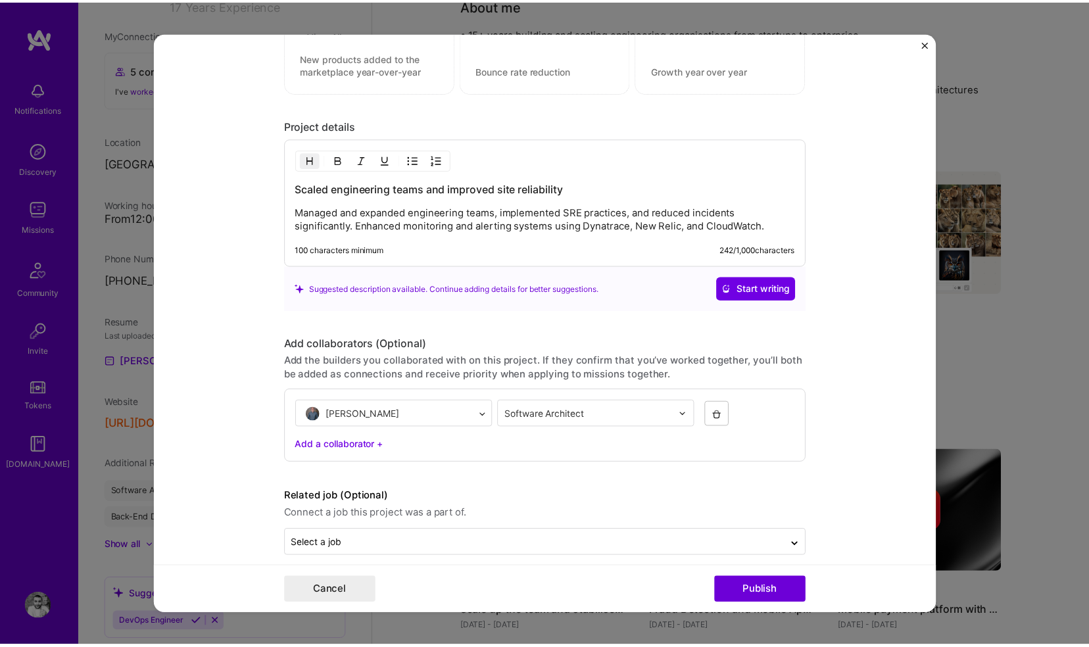
scroll to position [1298, 0]
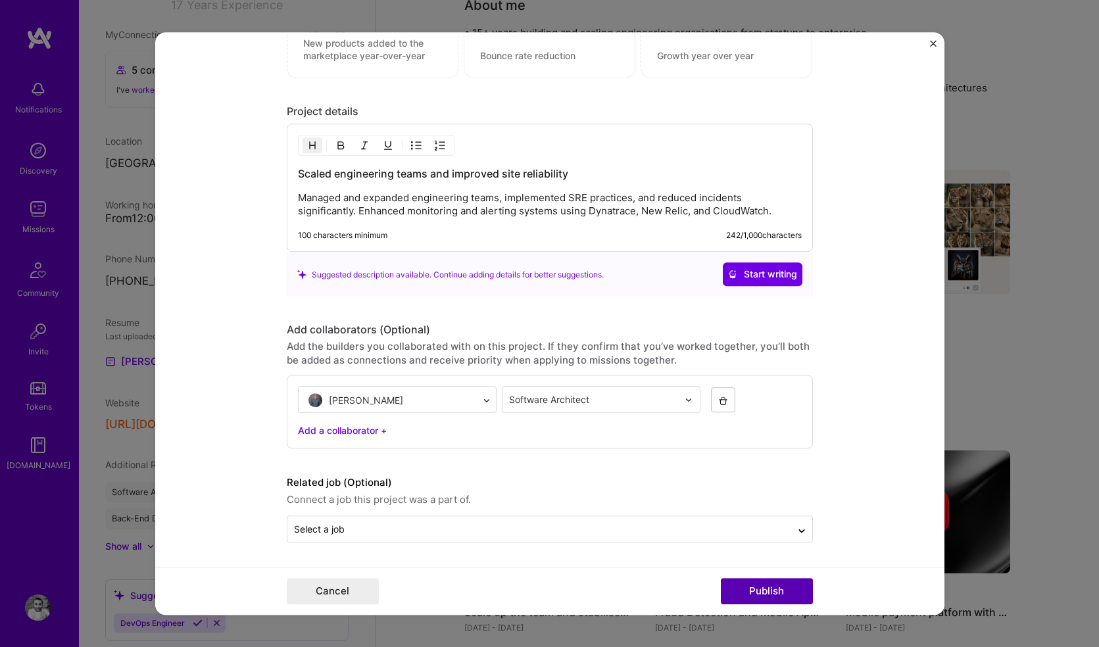
click at [762, 587] on button "Publish" at bounding box center [767, 591] width 92 height 26
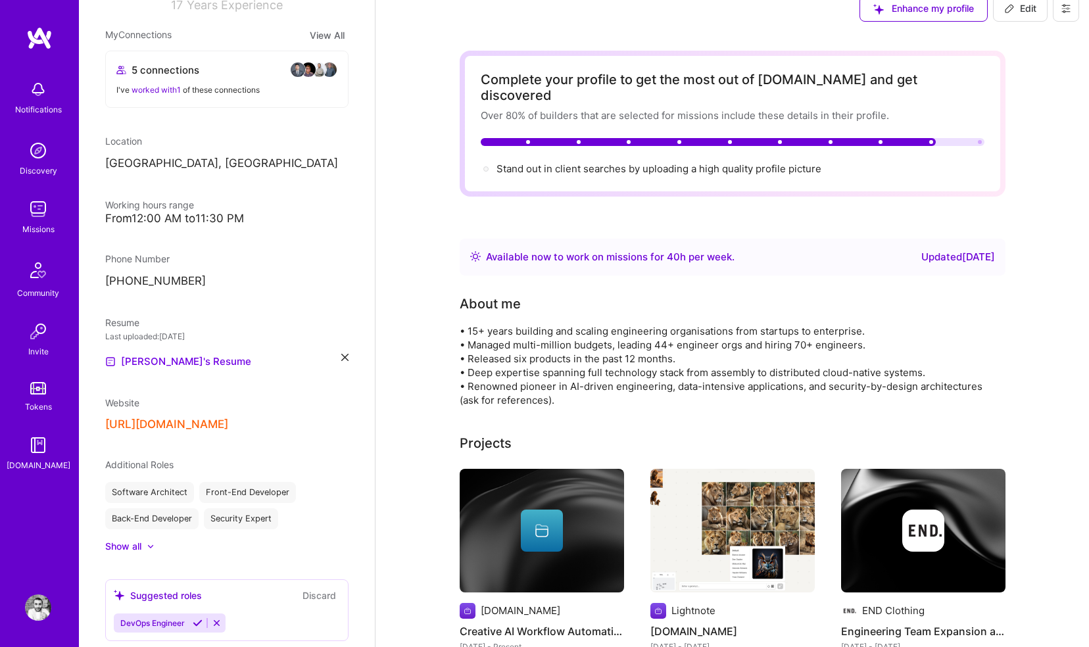
scroll to position [116, 0]
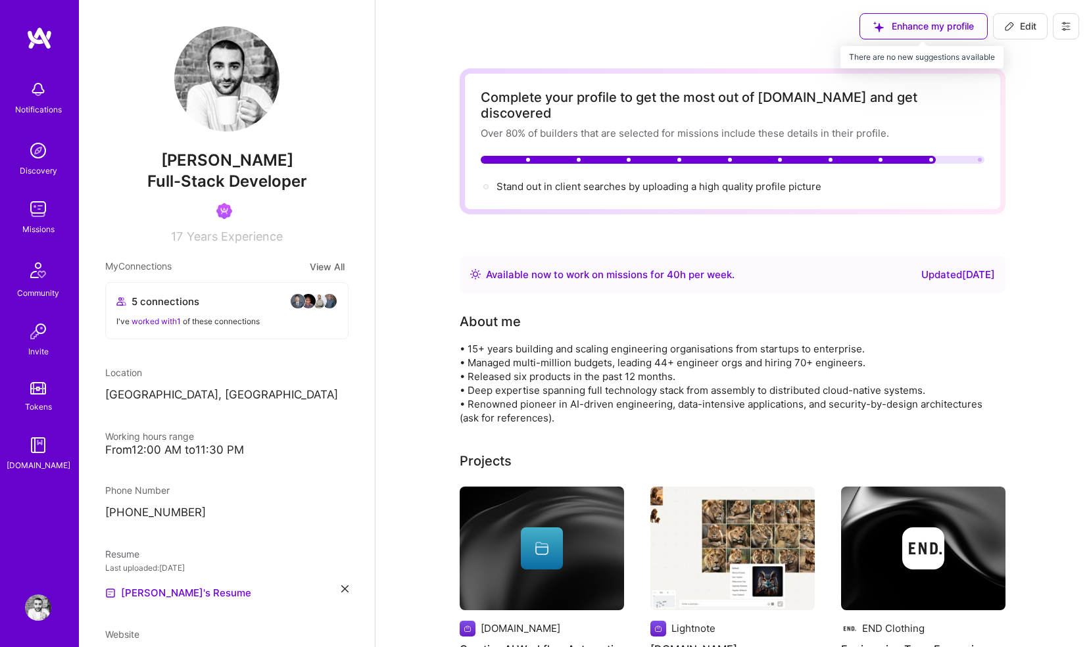
click at [886, 32] on div "Enhance my profile" at bounding box center [923, 26] width 128 height 26
click at [917, 21] on div "Enhance my profile" at bounding box center [923, 26] width 128 height 26
click at [938, 23] on div "Enhance my profile" at bounding box center [923, 26] width 128 height 26
click at [947, 26] on div "Enhance my profile" at bounding box center [923, 26] width 128 height 26
click at [1027, 27] on span "Edit" at bounding box center [1020, 26] width 32 height 13
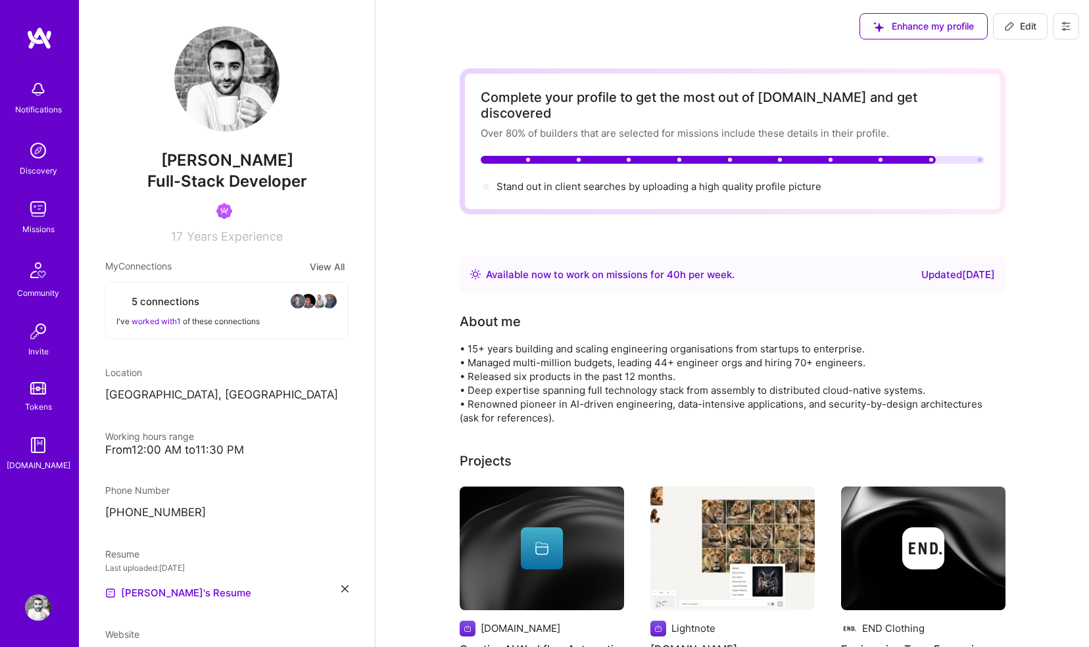
select select "GB"
select select "Right Now"
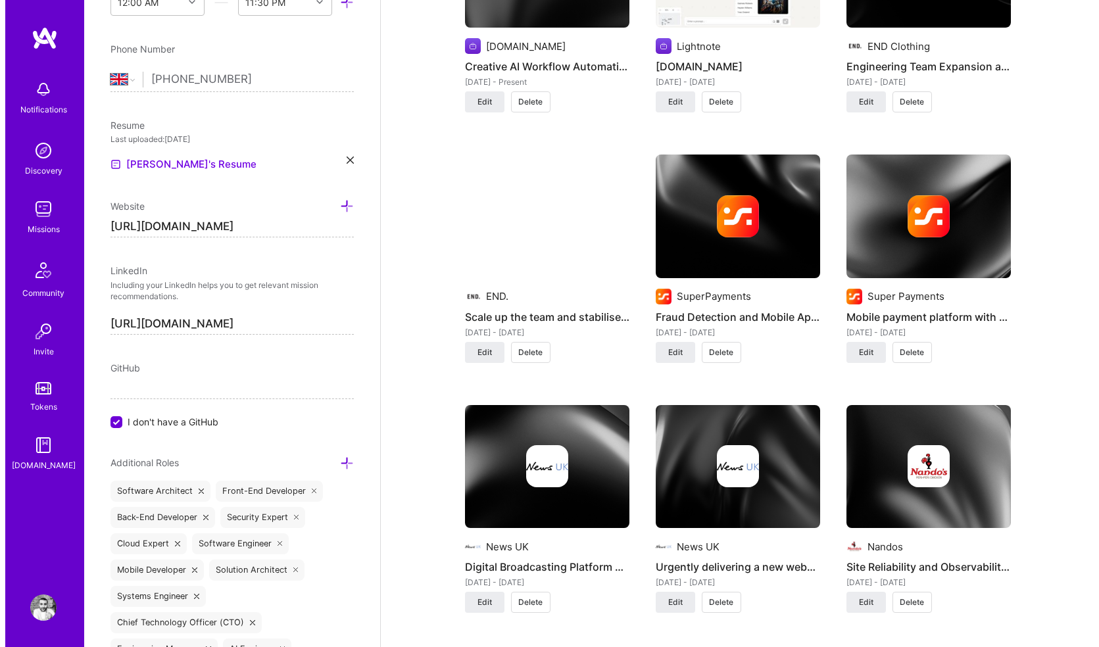
scroll to position [1180, 0]
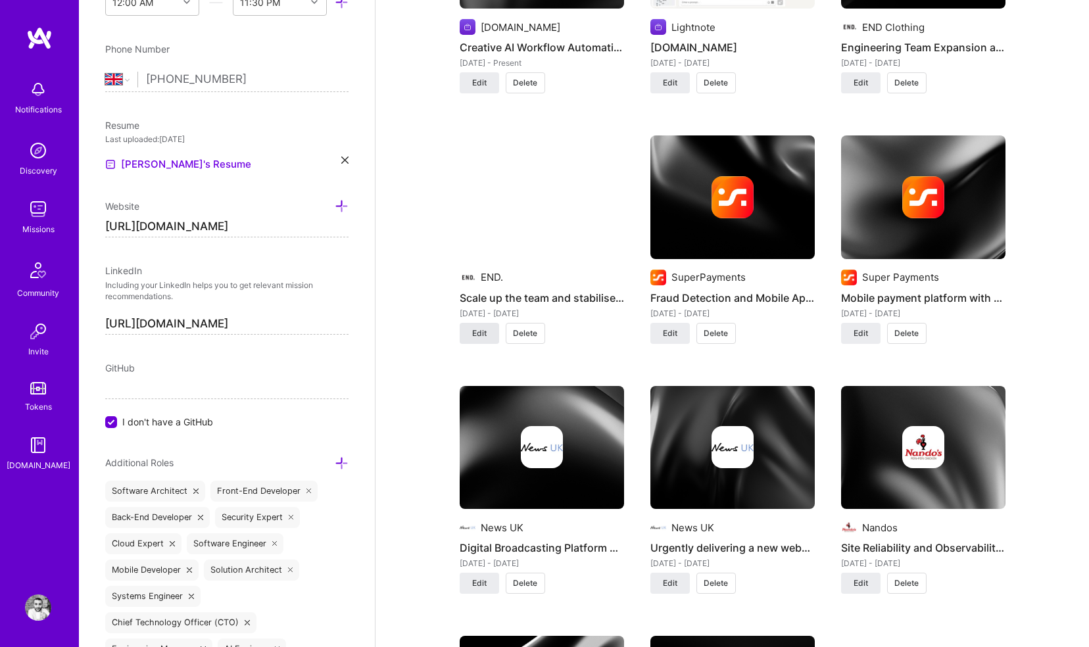
click at [481, 327] on span "Edit" at bounding box center [479, 333] width 14 height 12
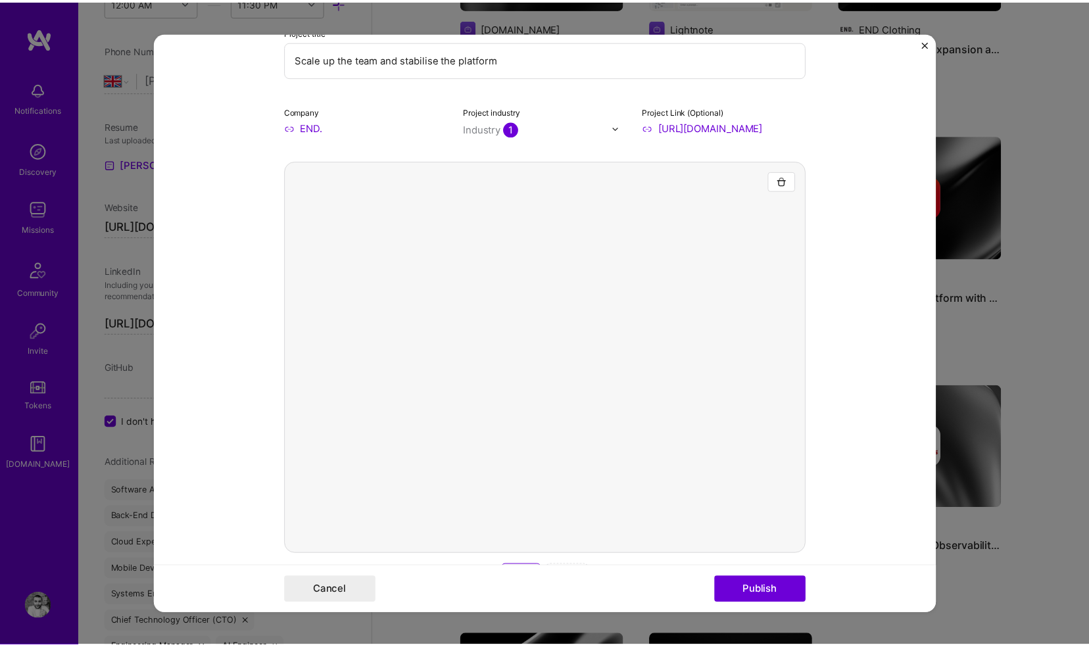
scroll to position [0, 0]
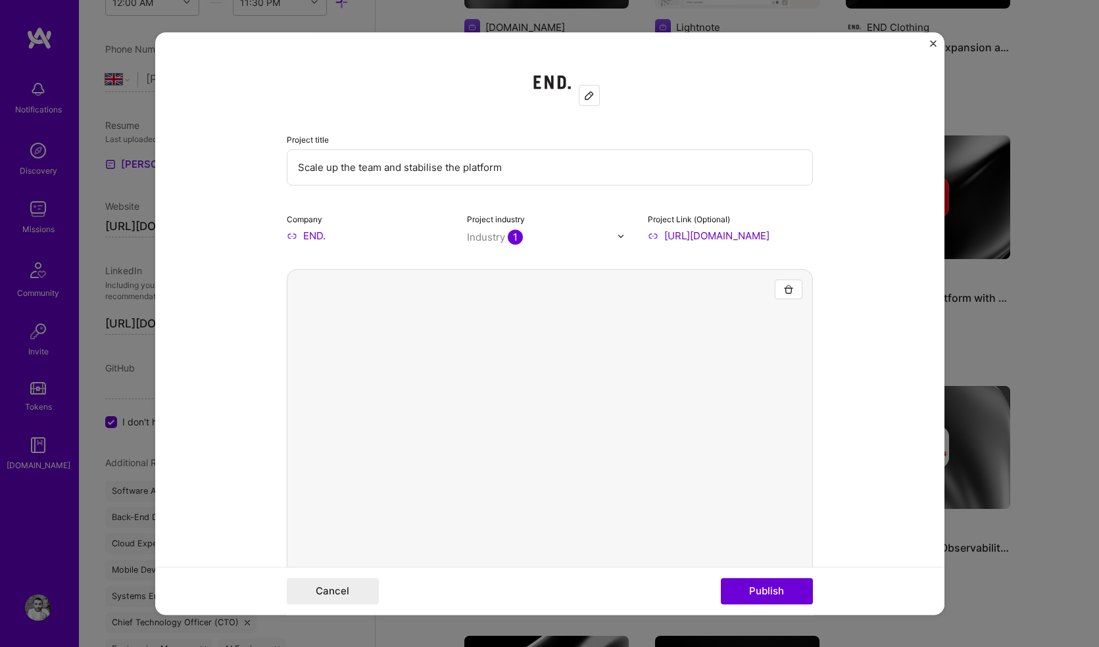
click at [935, 45] on img "Close" at bounding box center [933, 43] width 7 height 7
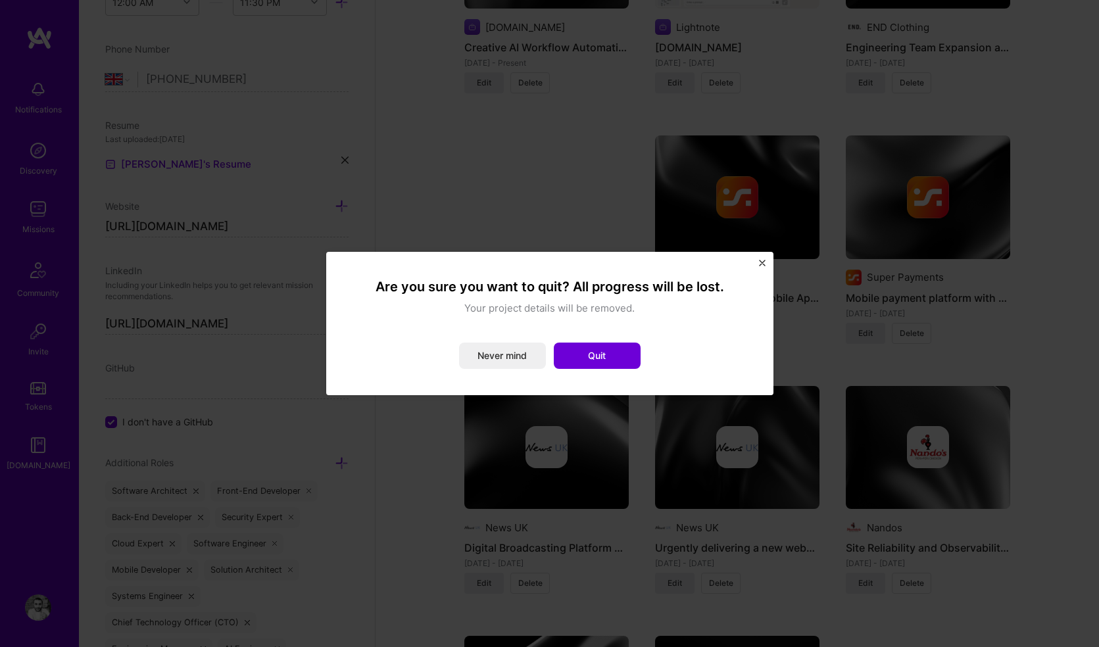
click at [756, 263] on div "Are you sure you want to quit? All progress will be lost. Your project details …" at bounding box center [549, 323] width 447 height 143
click at [763, 262] on img "Close" at bounding box center [762, 263] width 7 height 7
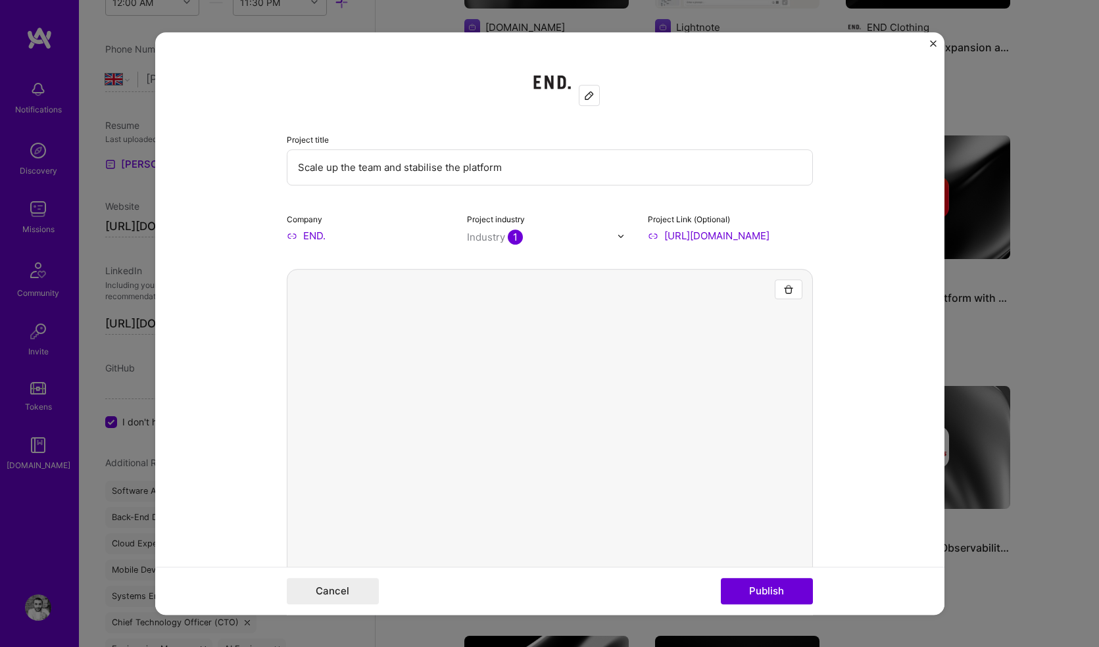
click at [932, 40] on img "Close" at bounding box center [933, 43] width 7 height 7
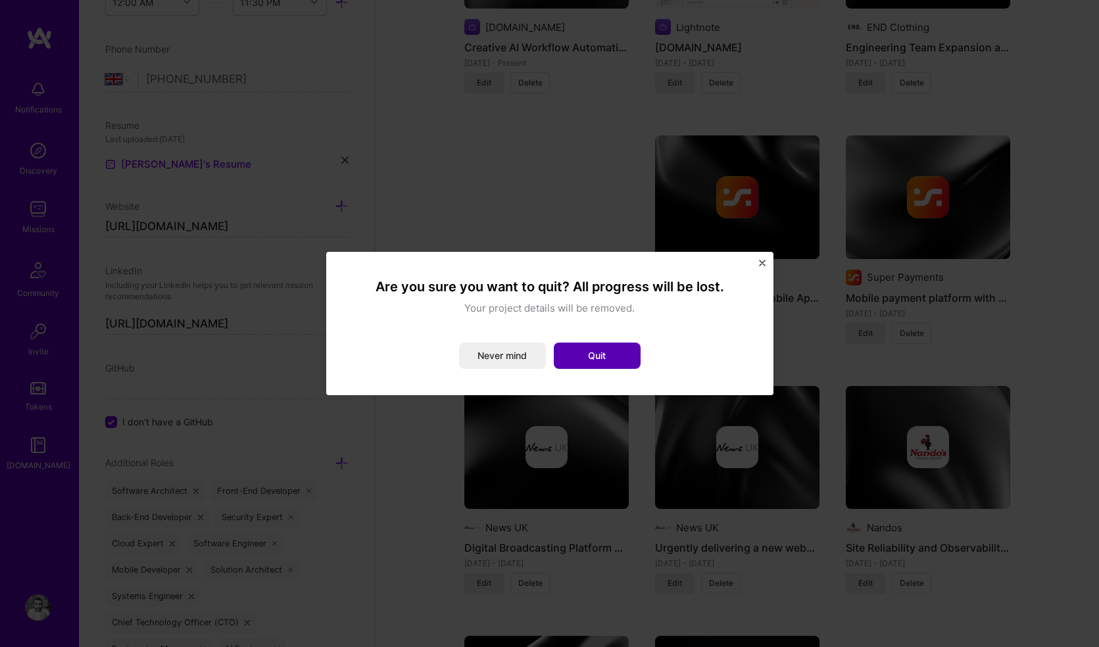
click at [589, 352] on button "Quit" at bounding box center [597, 356] width 87 height 26
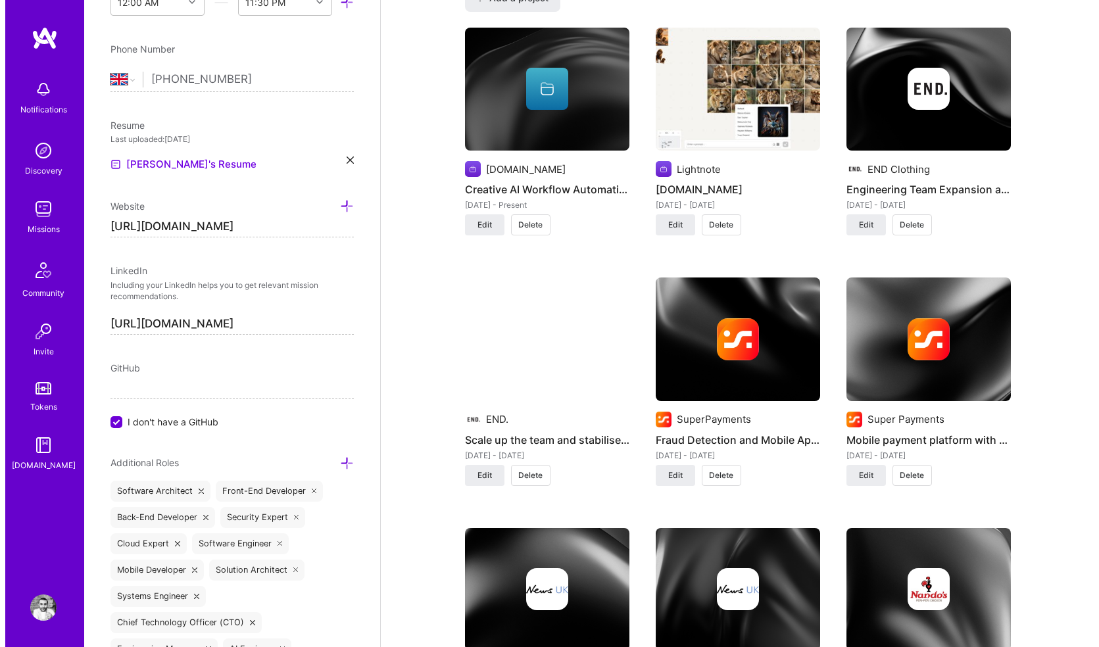
scroll to position [1039, 0]
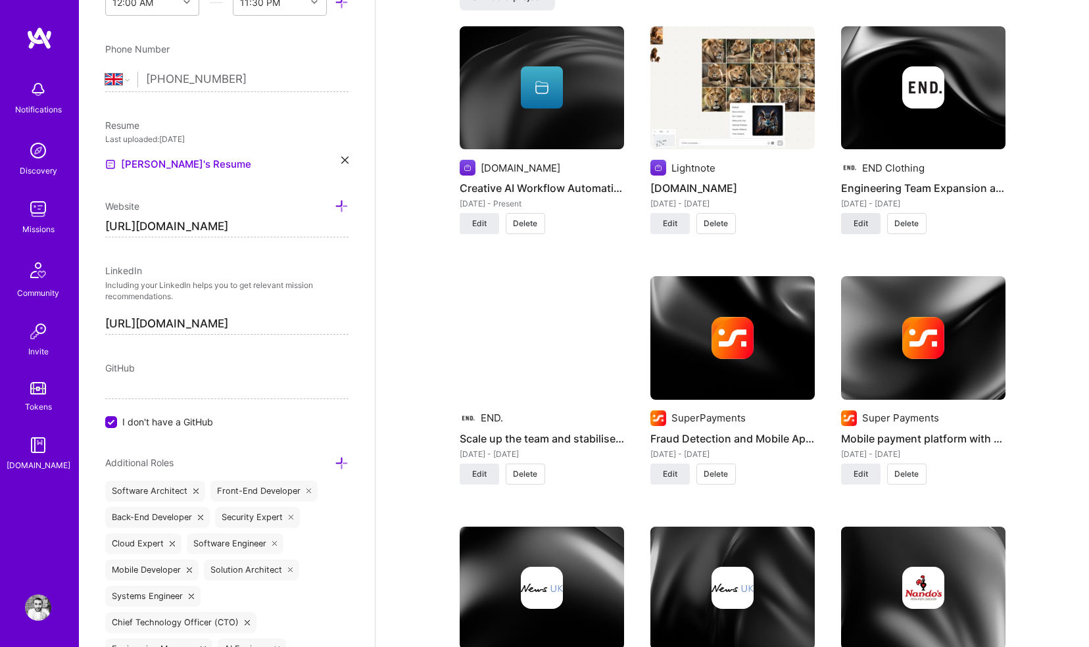
click at [863, 218] on span "Edit" at bounding box center [860, 224] width 14 height 12
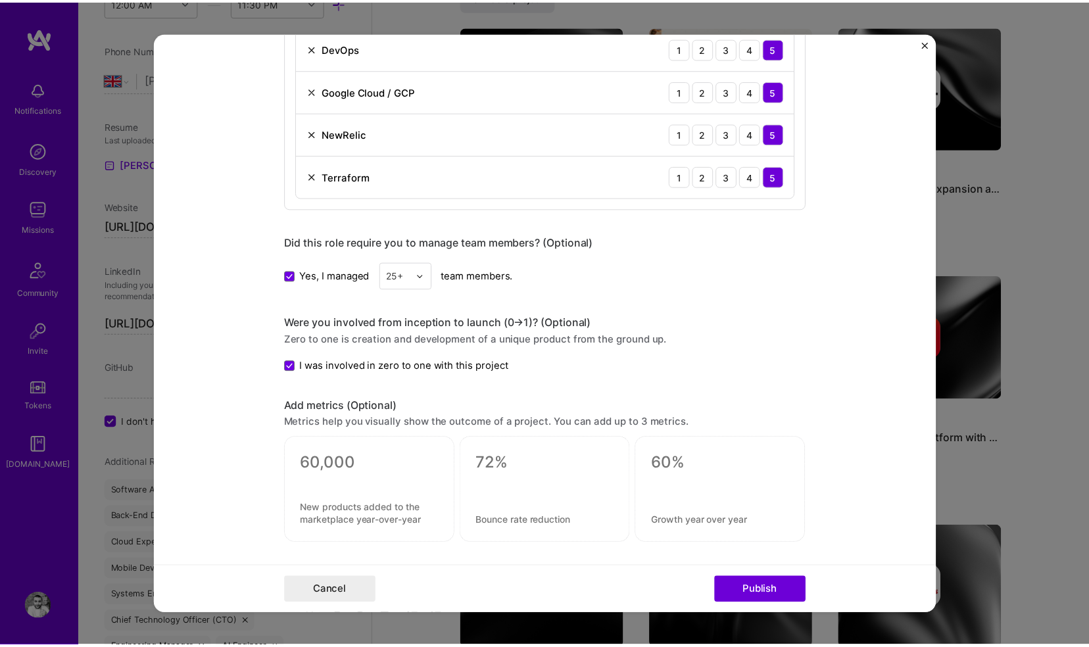
scroll to position [1214, 0]
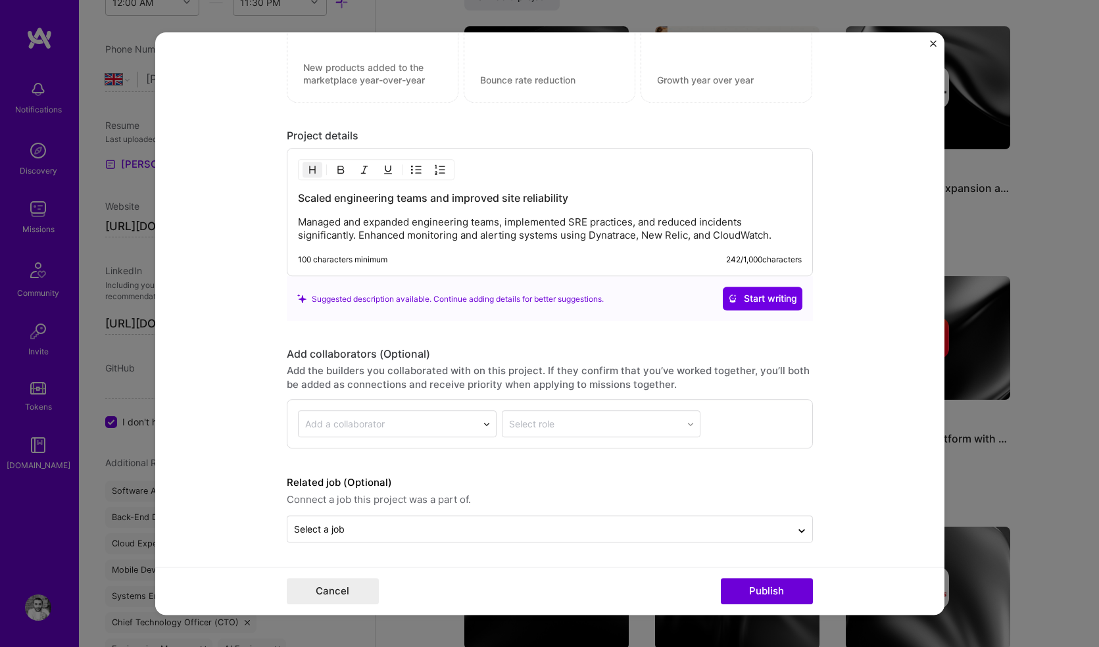
click at [934, 42] on img "Close" at bounding box center [933, 43] width 7 height 7
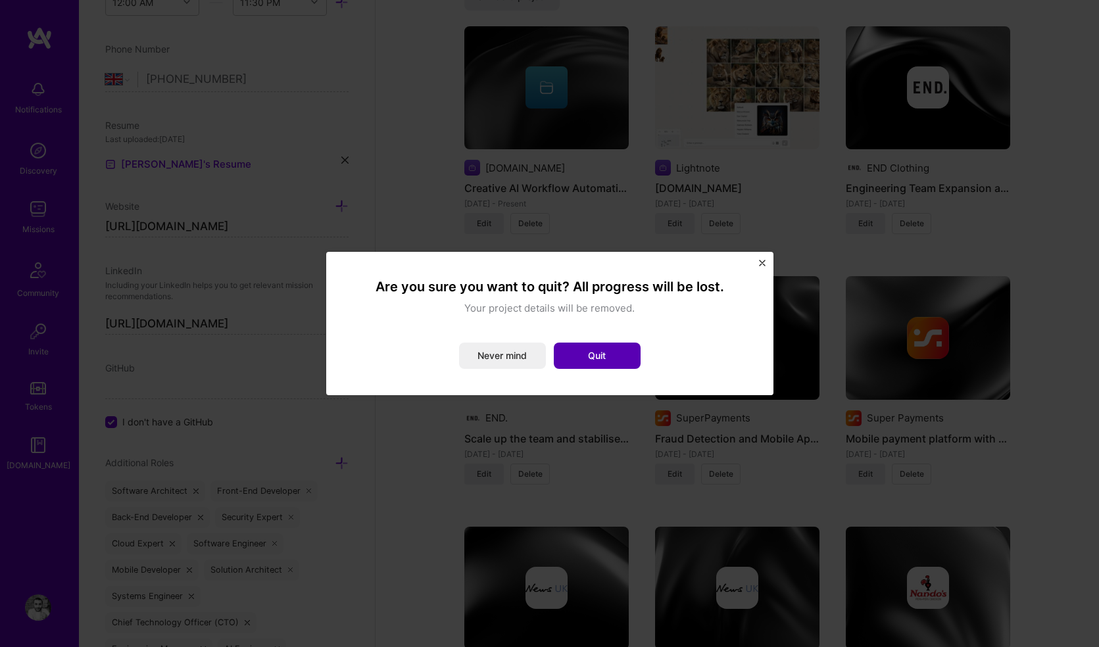
click at [582, 352] on button "Quit" at bounding box center [597, 356] width 87 height 26
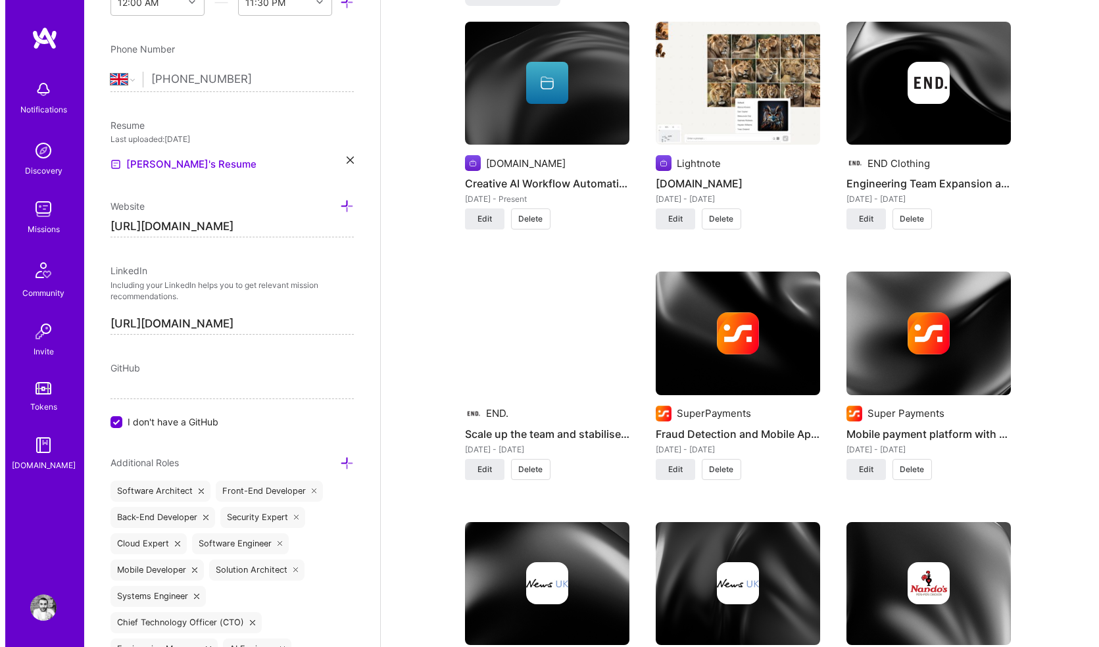
scroll to position [1072, 0]
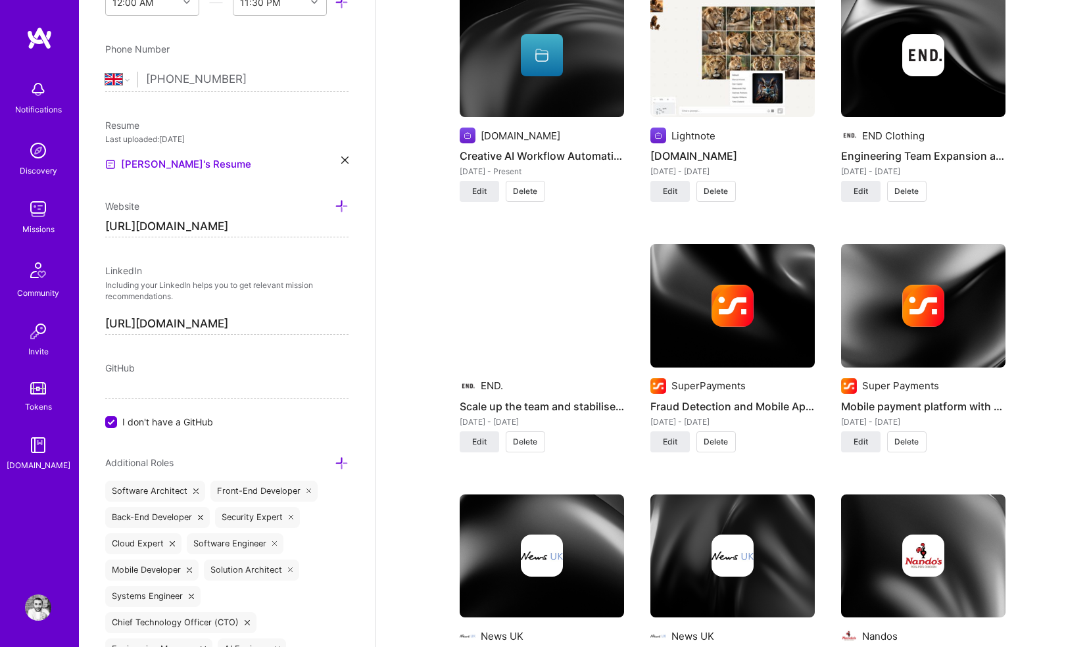
click at [527, 347] on img at bounding box center [542, 306] width 164 height 124
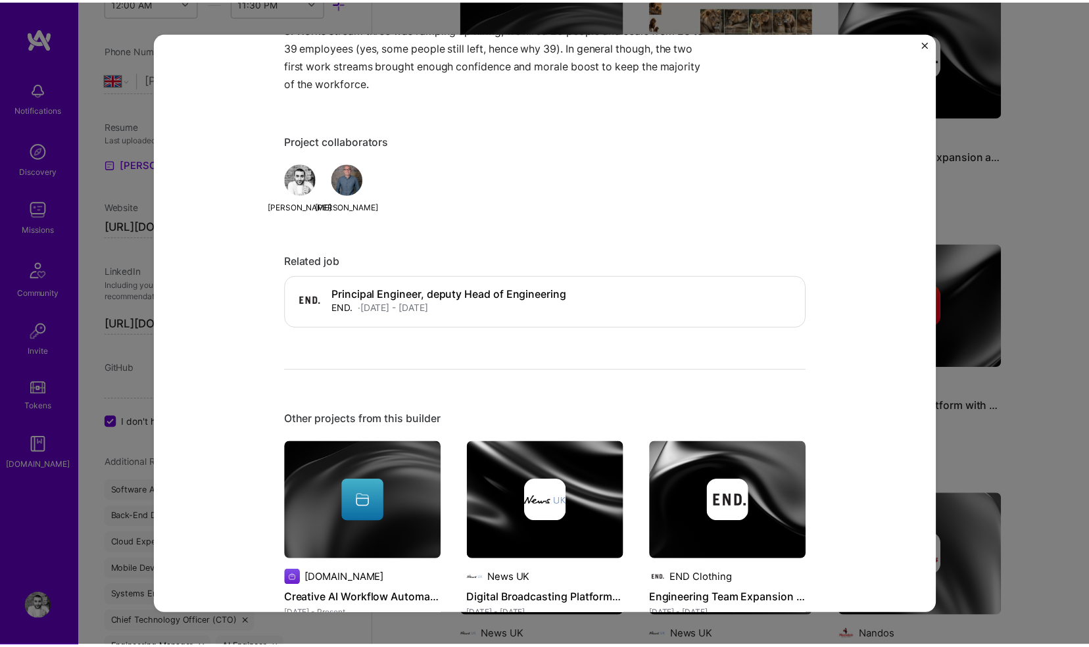
scroll to position [1207, 0]
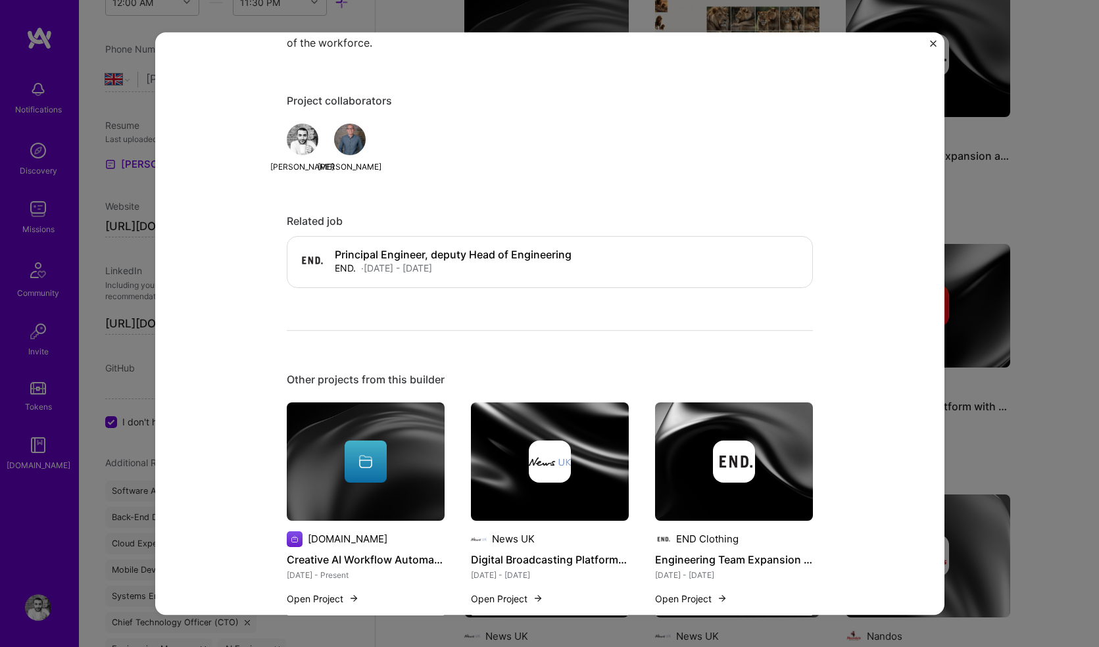
click at [935, 40] on img "Close" at bounding box center [933, 43] width 7 height 7
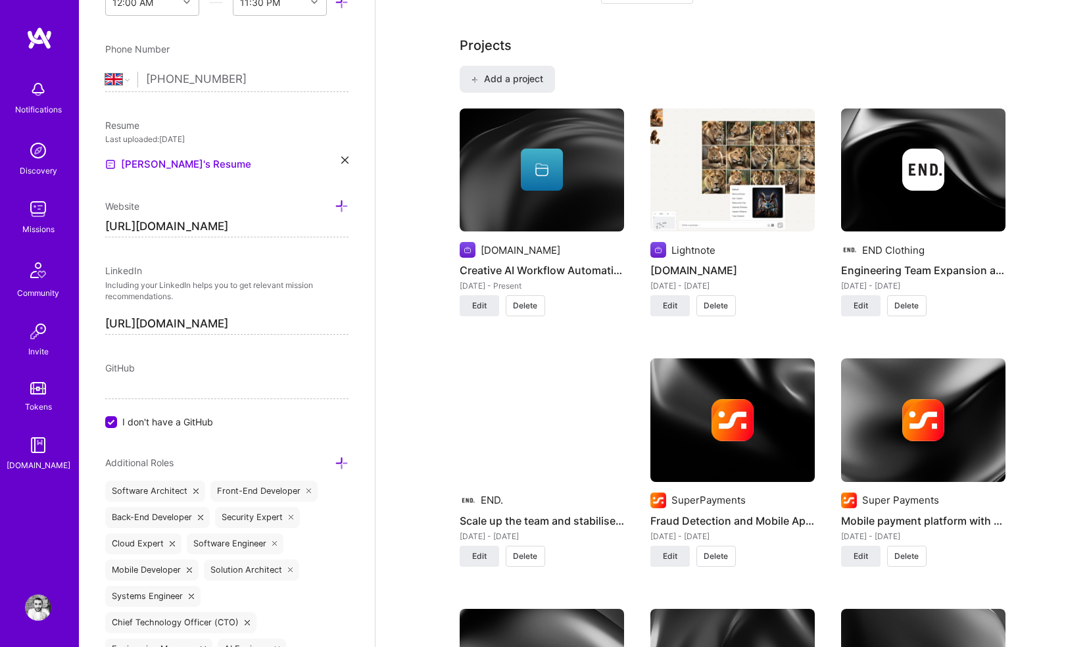
scroll to position [908, 0]
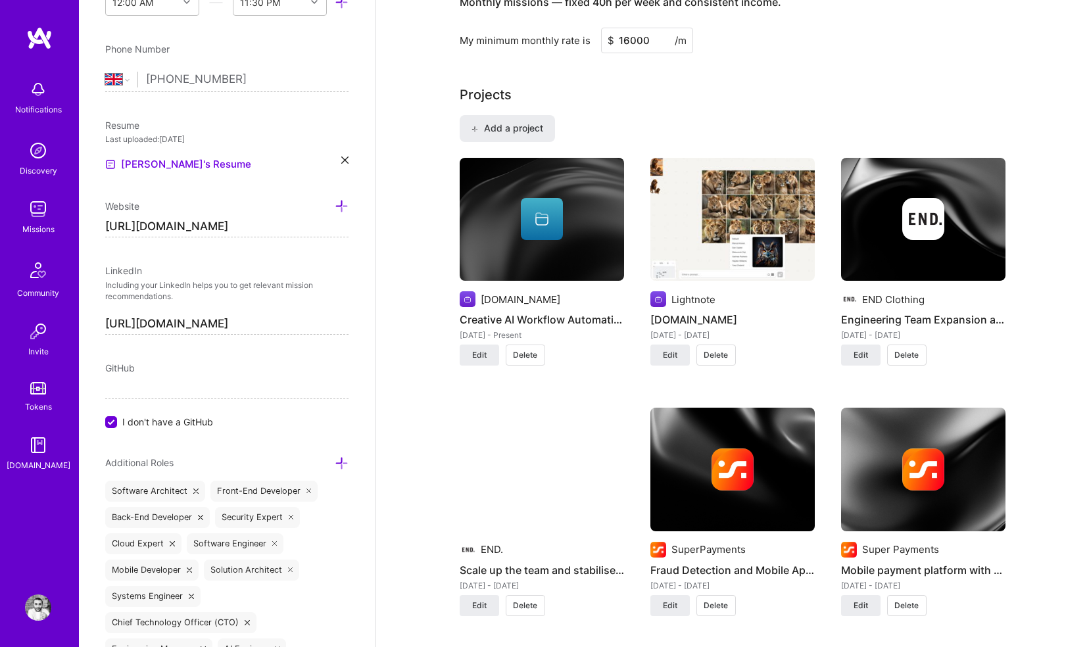
click at [899, 349] on span "Delete" at bounding box center [906, 355] width 24 height 12
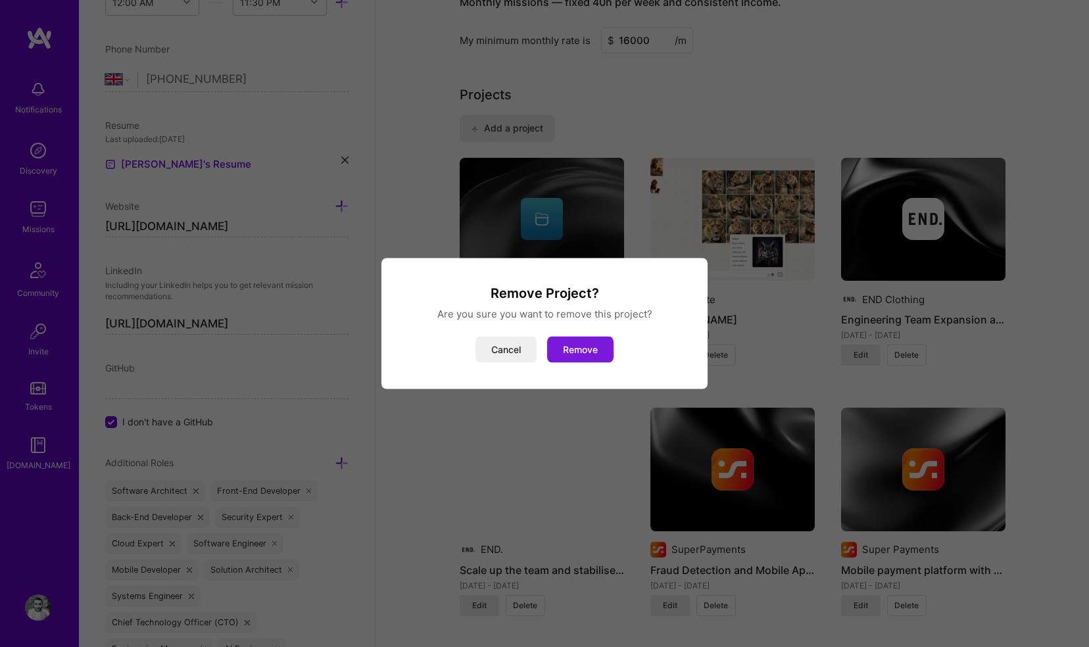
click at [577, 354] on button "Remove" at bounding box center [580, 350] width 66 height 26
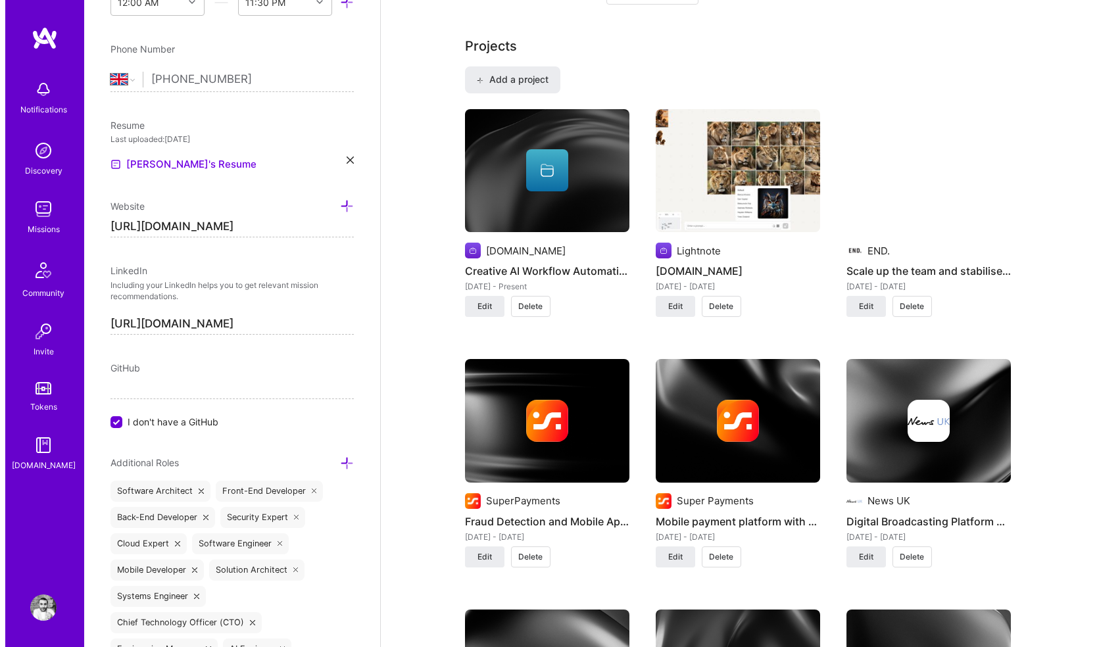
scroll to position [969, 0]
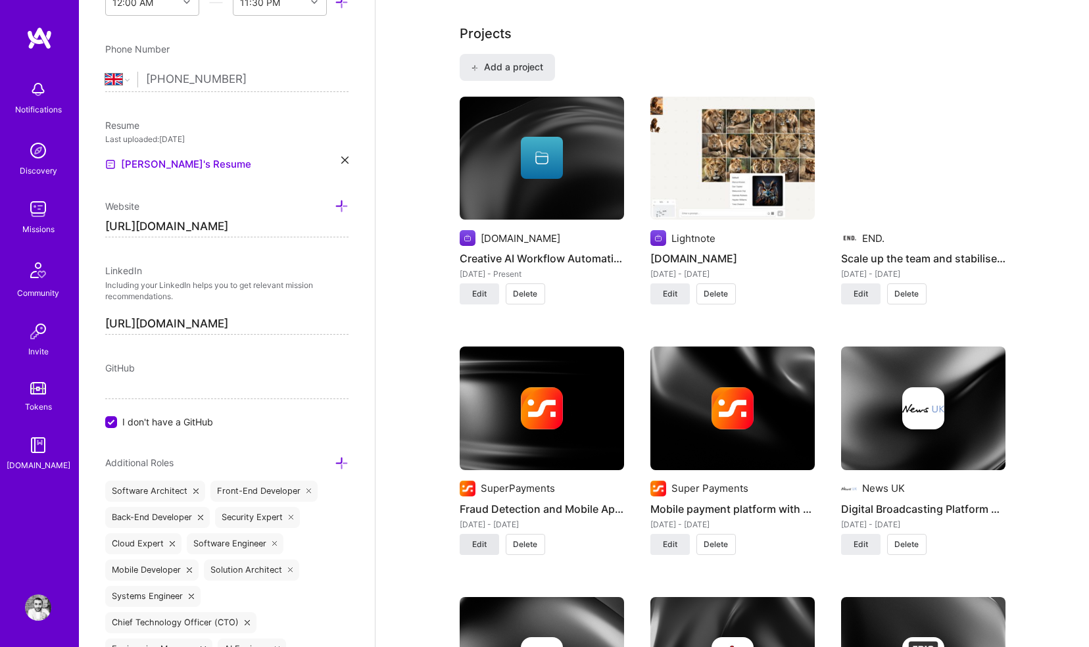
click at [483, 538] on span "Edit" at bounding box center [479, 544] width 14 height 12
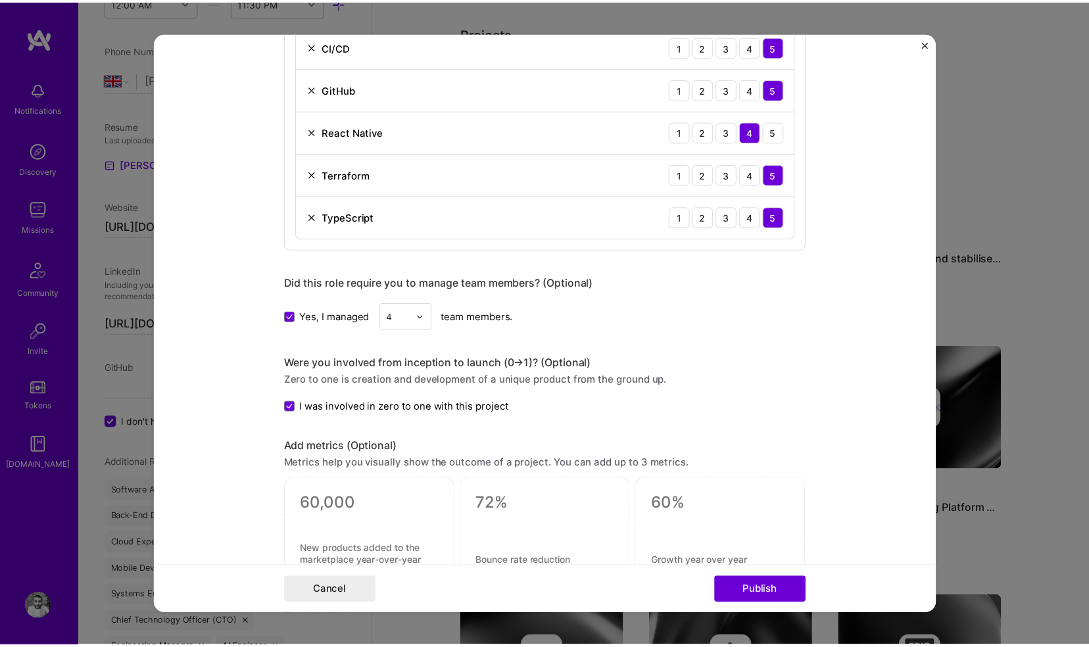
scroll to position [732, 0]
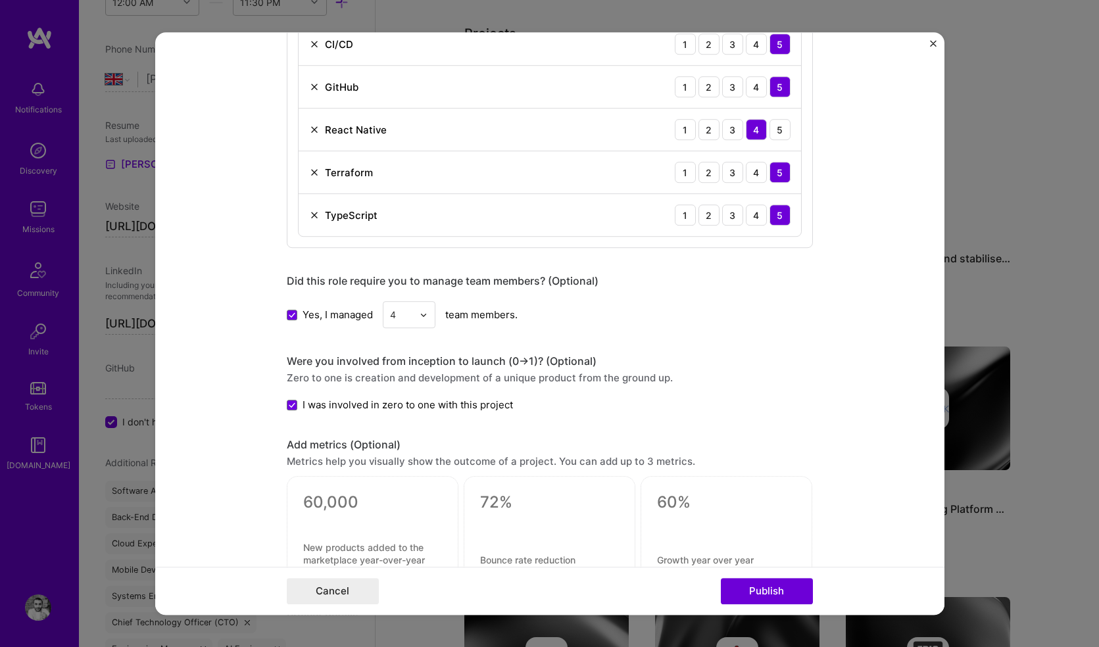
click at [989, 262] on div "Project title Fraud Detection and Mobile App Development Company SuperPayments …" at bounding box center [549, 323] width 1099 height 647
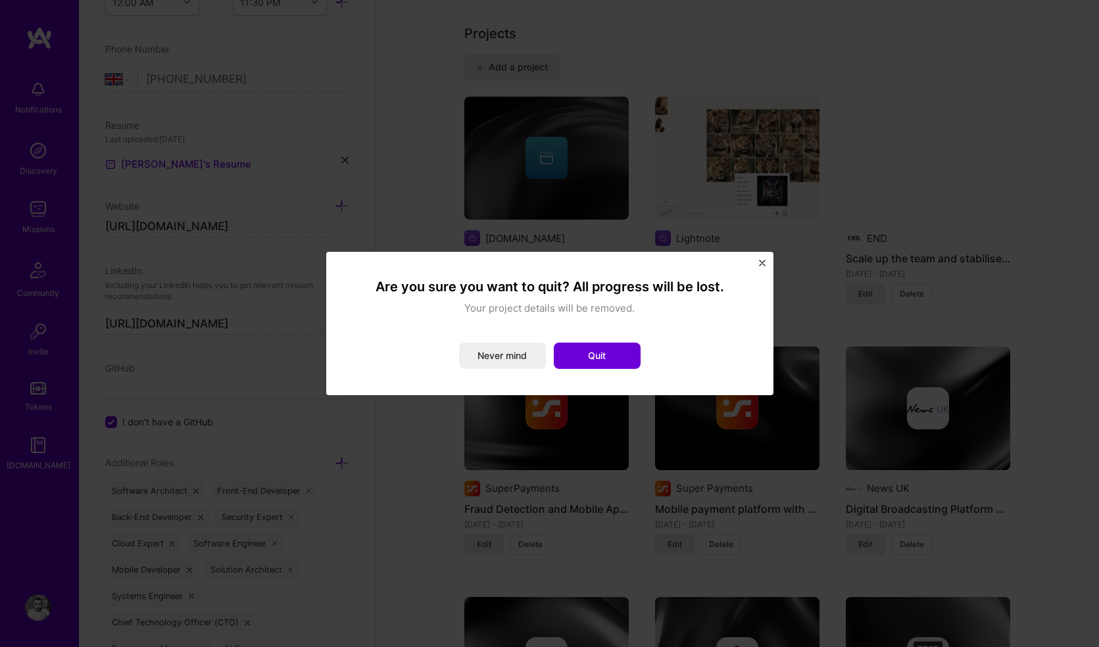
click at [766, 260] on div "Are you sure you want to quit? All progress will be lost. Your project details …" at bounding box center [549, 323] width 447 height 143
click at [757, 262] on div "Are you sure you want to quit? All progress will be lost. Your project details …" at bounding box center [549, 323] width 447 height 143
click at [762, 260] on img "Close" at bounding box center [762, 263] width 7 height 7
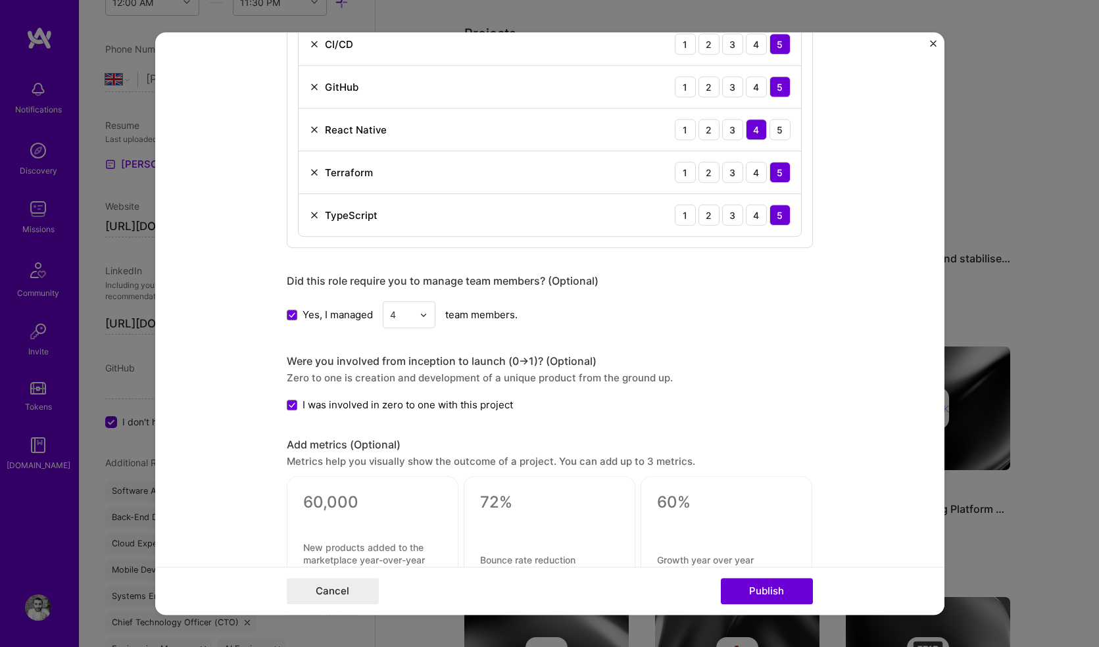
click at [931, 43] on img "Close" at bounding box center [933, 43] width 7 height 7
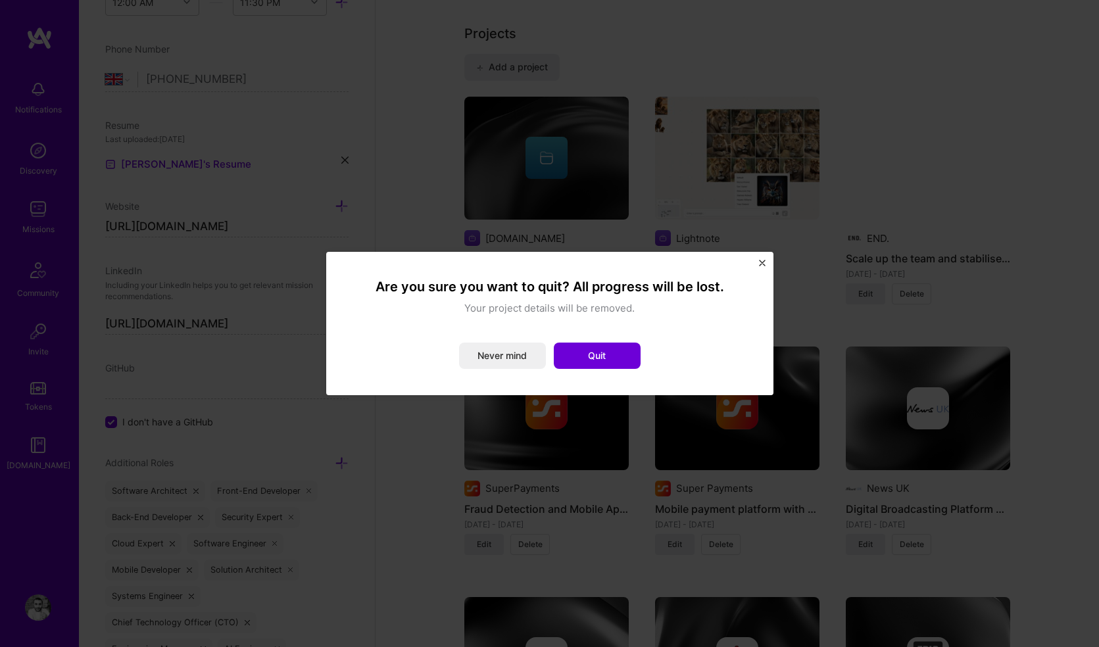
click at [573, 341] on div "Are you sure you want to quit? All progress will be lost. Your project details …" at bounding box center [549, 323] width 394 height 91
click at [577, 353] on button "Quit" at bounding box center [597, 356] width 87 height 26
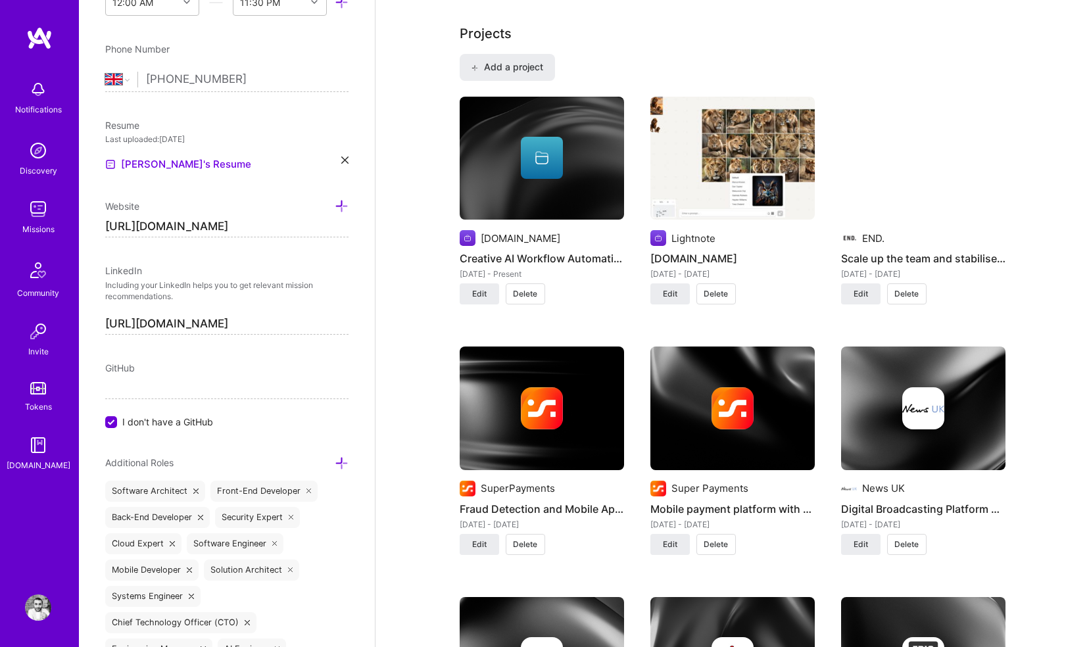
click at [717, 538] on span "Delete" at bounding box center [715, 544] width 24 height 12
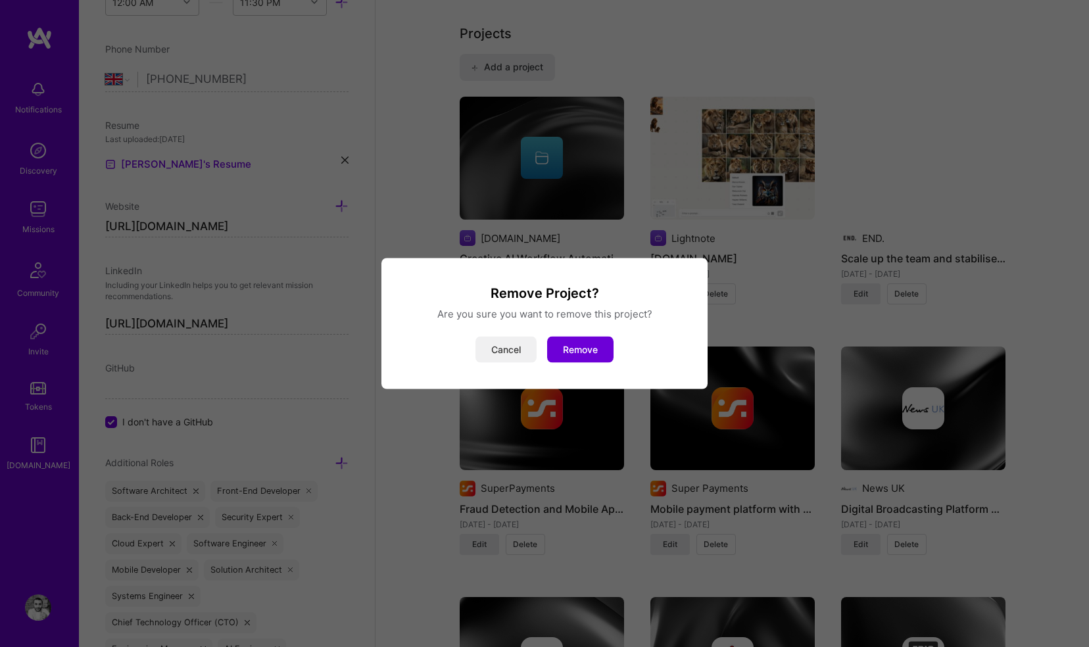
click at [515, 355] on button "Cancel" at bounding box center [505, 350] width 61 height 26
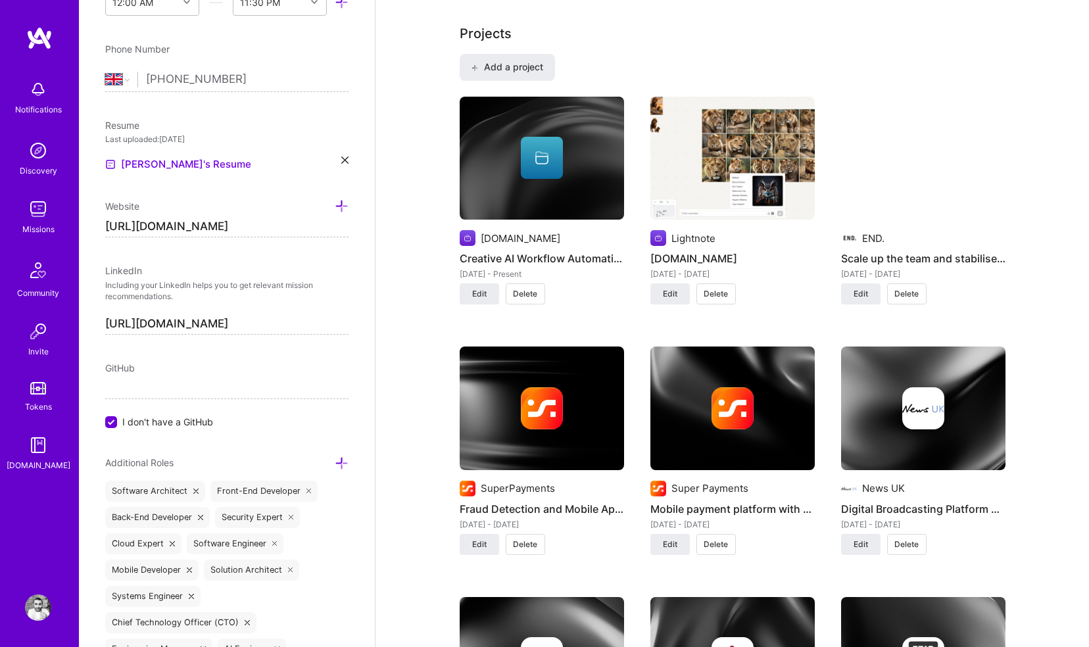
click at [705, 538] on span "Delete" at bounding box center [715, 544] width 24 height 12
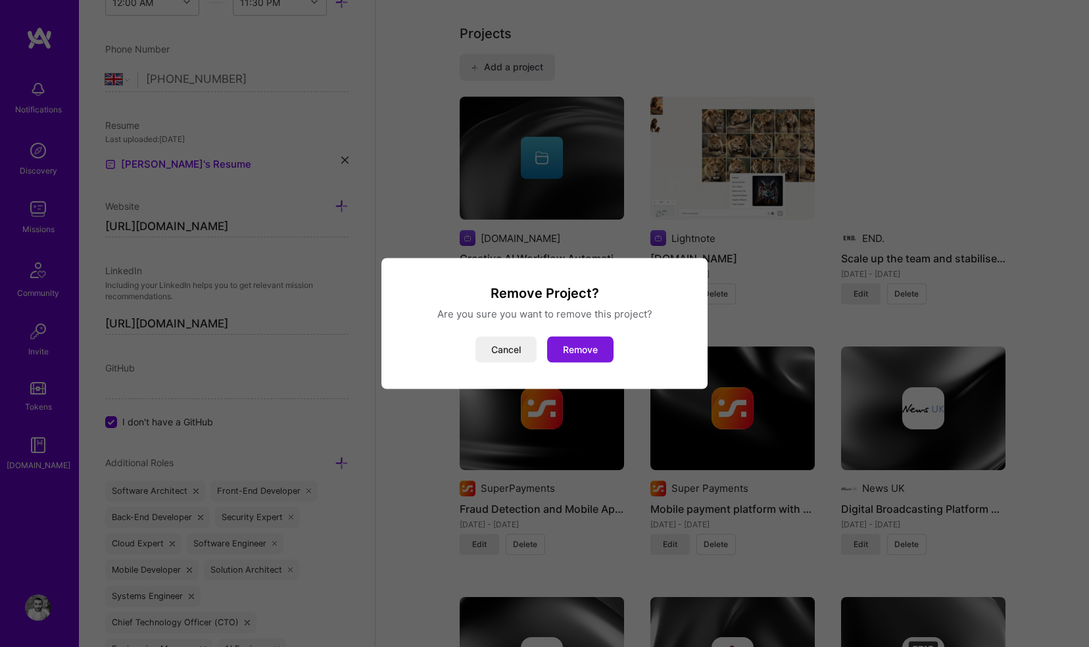
click at [588, 348] on button "Remove" at bounding box center [580, 350] width 66 height 26
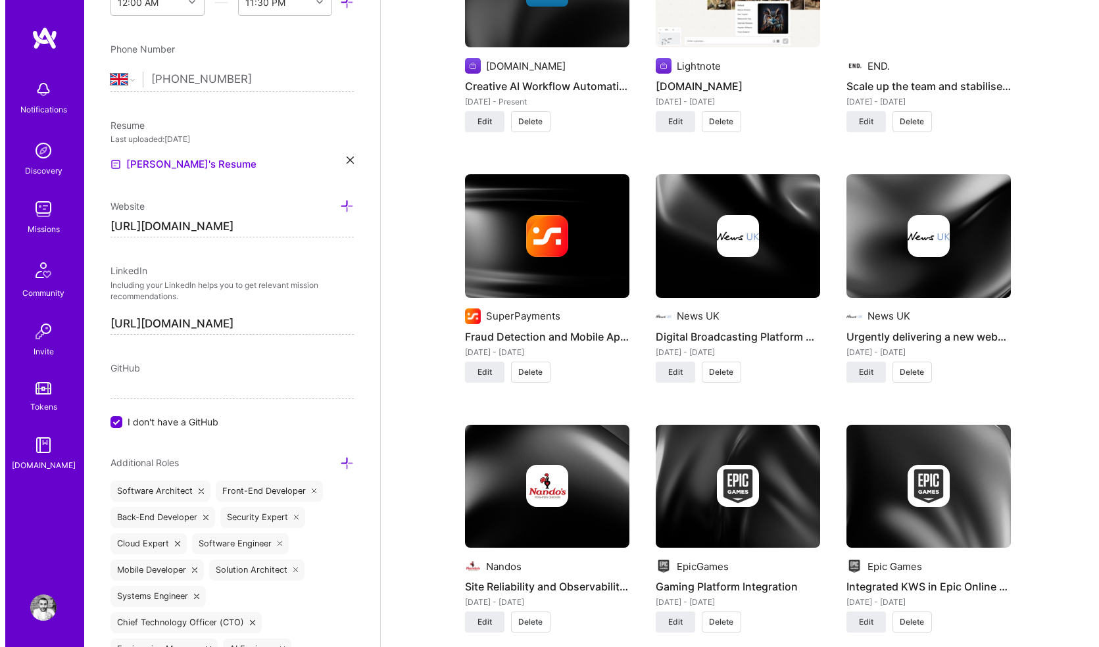
scroll to position [1135, 0]
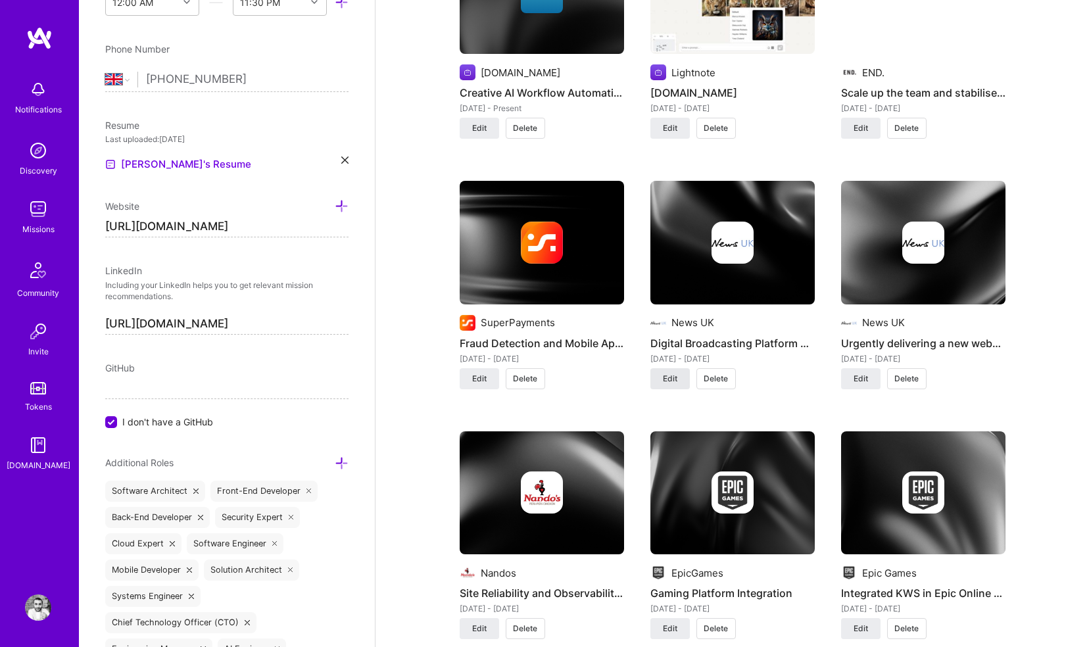
click at [669, 373] on span "Edit" at bounding box center [670, 379] width 14 height 12
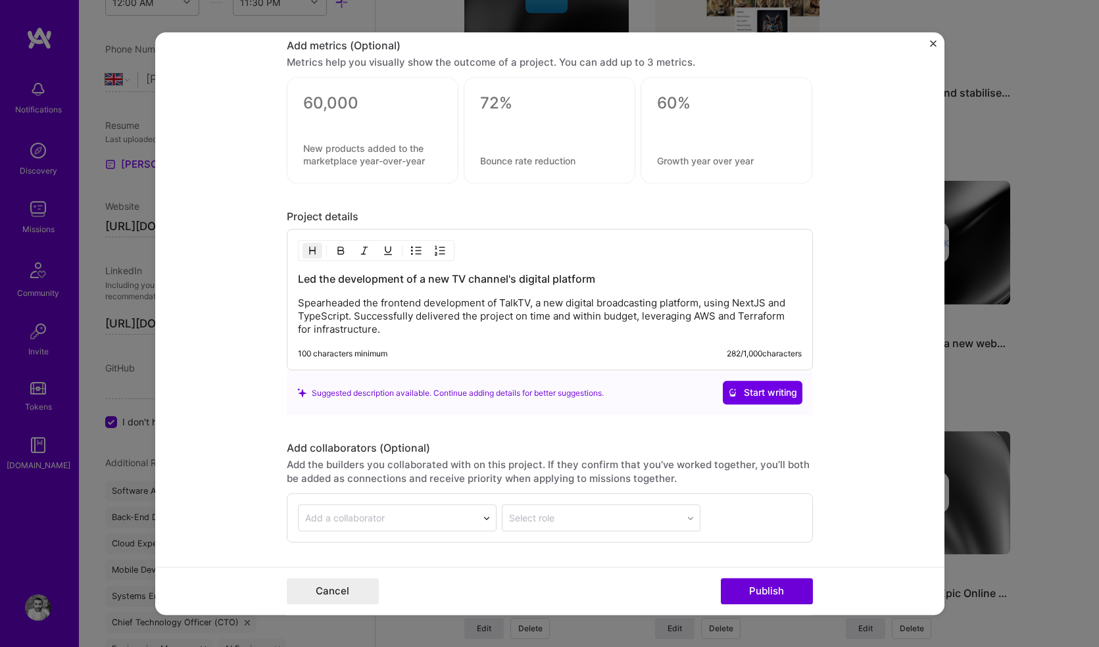
scroll to position [1090, 0]
click at [930, 43] on img "Close" at bounding box center [933, 43] width 7 height 7
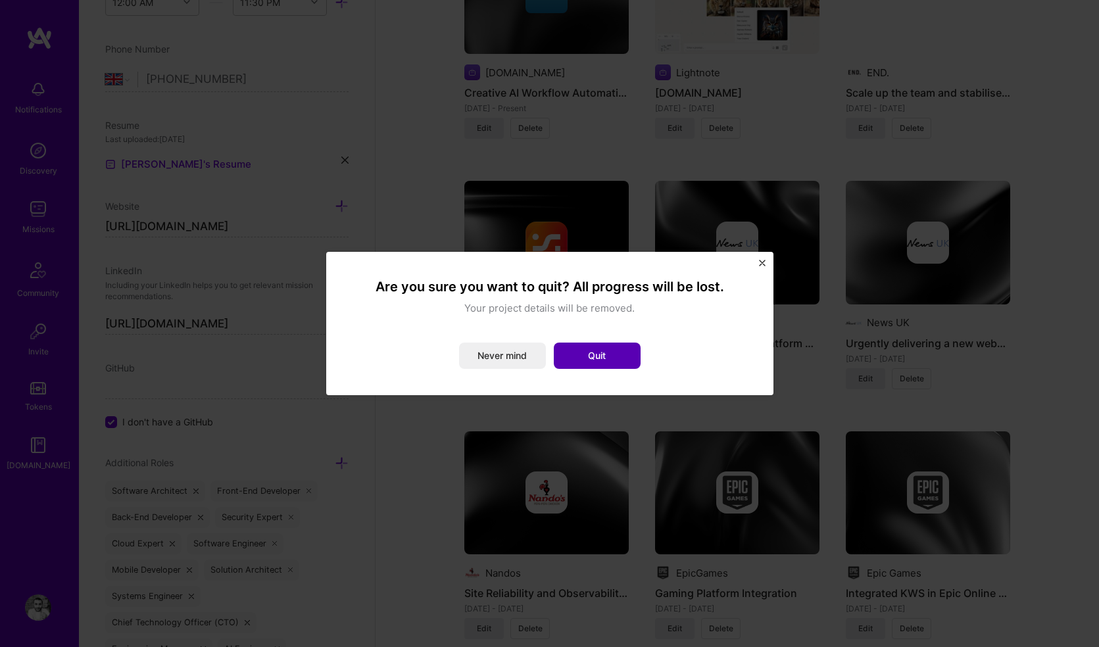
click at [584, 360] on button "Quit" at bounding box center [597, 356] width 87 height 26
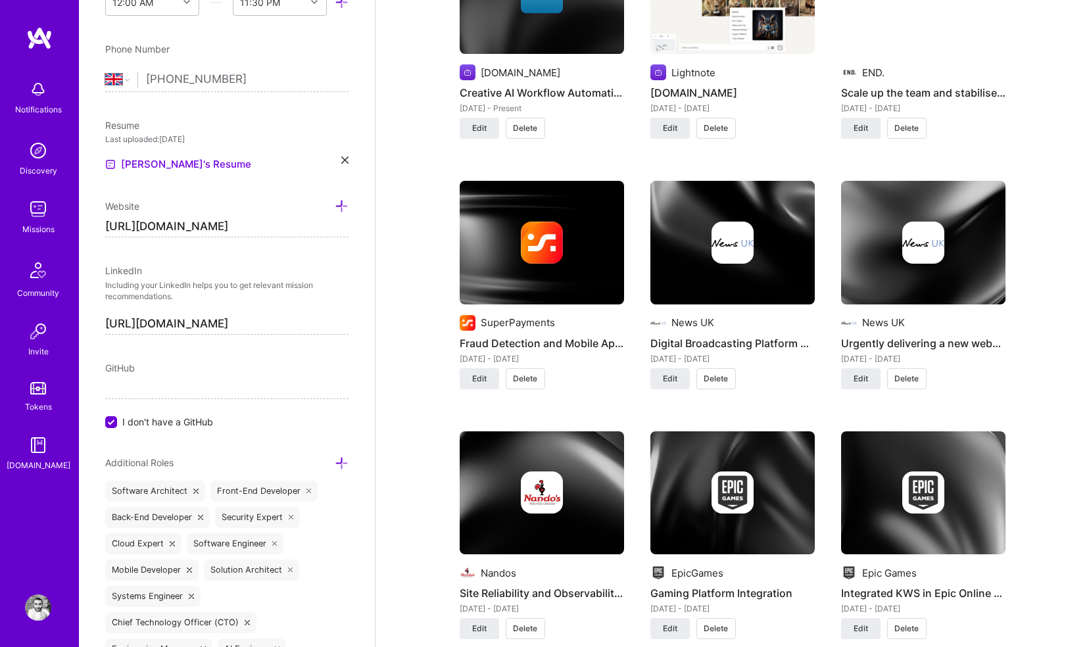
click at [880, 270] on img at bounding box center [923, 243] width 164 height 124
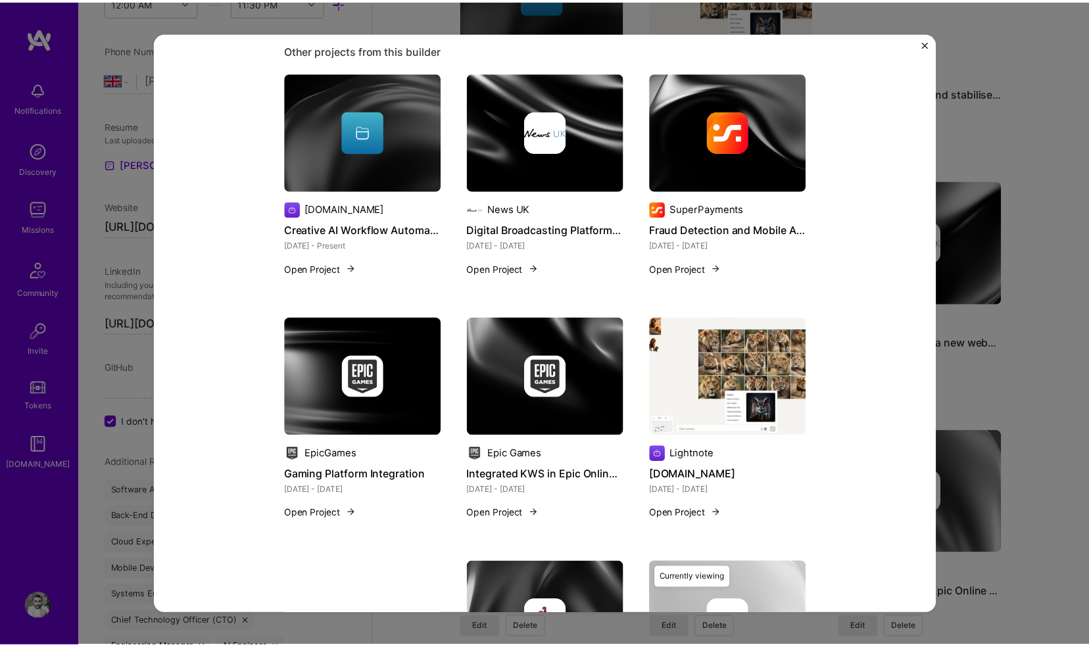
scroll to position [749, 0]
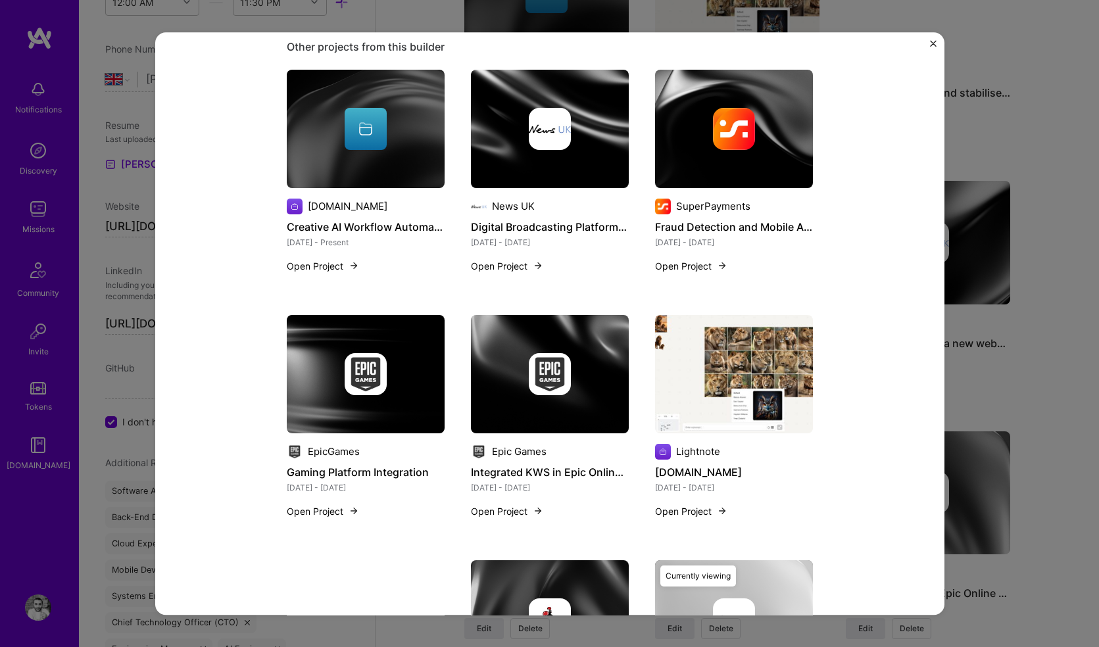
click at [934, 47] on button "Close" at bounding box center [933, 47] width 7 height 14
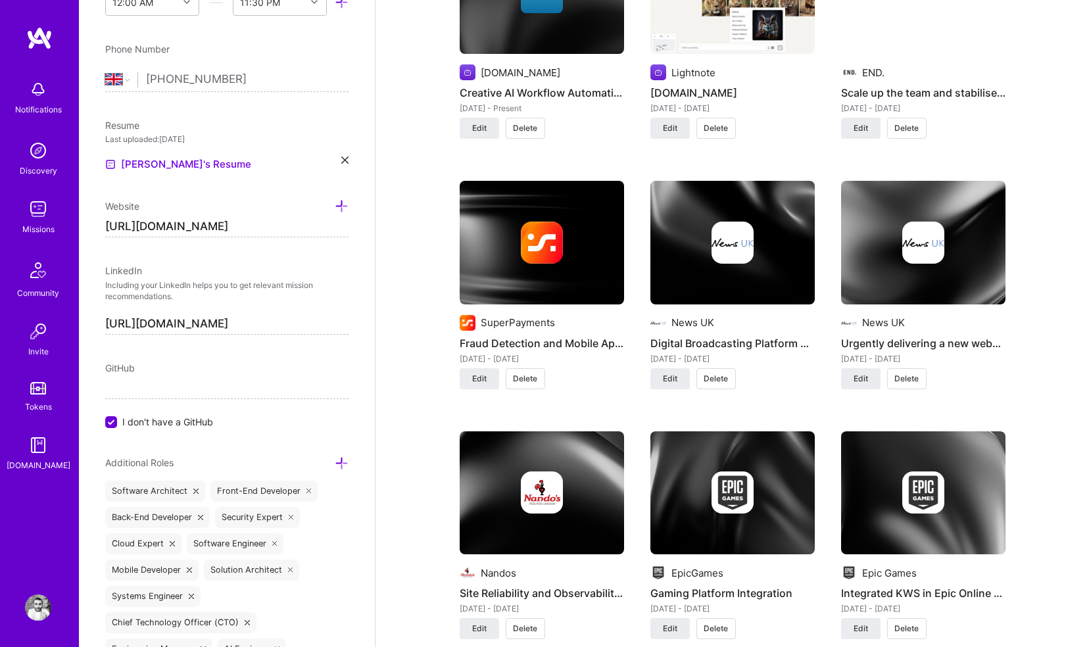
click at [899, 373] on span "Delete" at bounding box center [906, 379] width 24 height 12
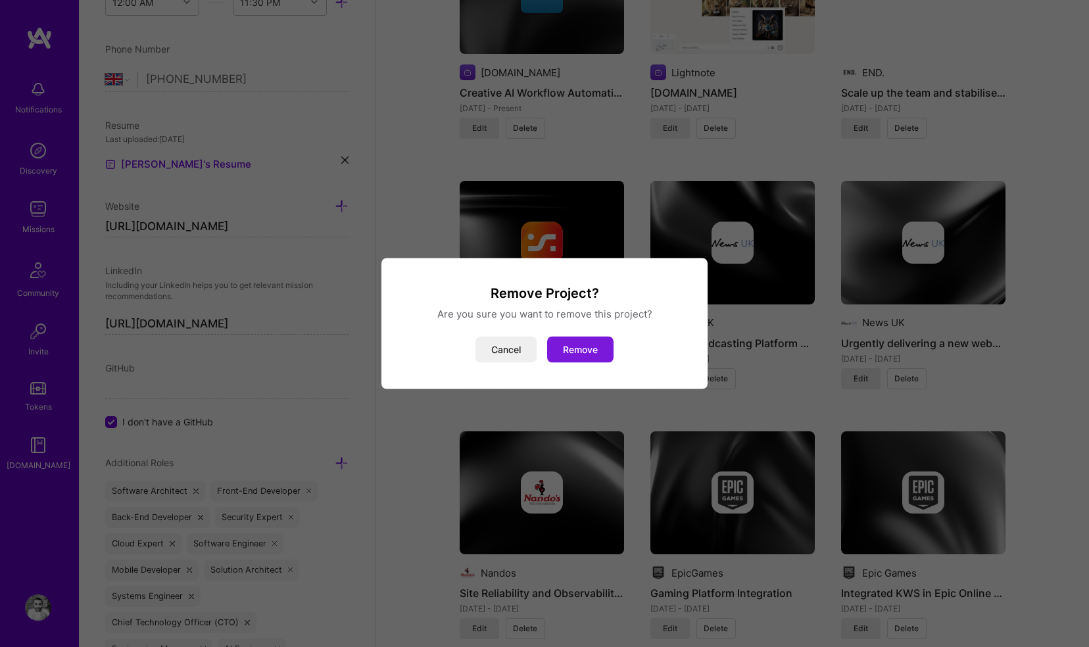
click at [578, 350] on button "Remove" at bounding box center [580, 350] width 66 height 26
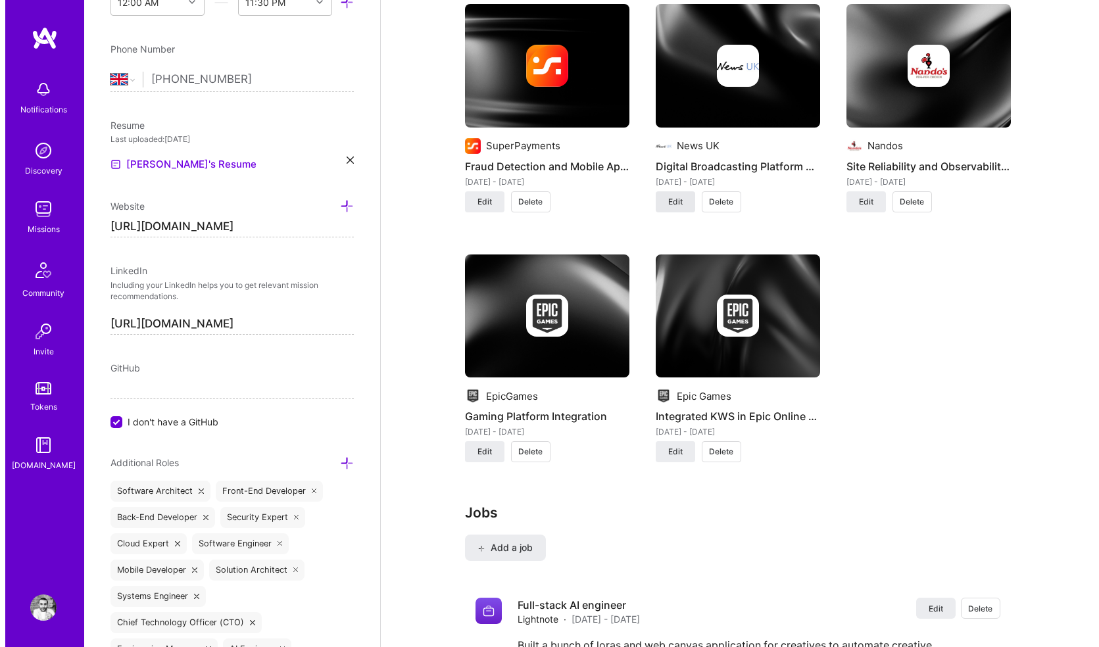
scroll to position [1348, 0]
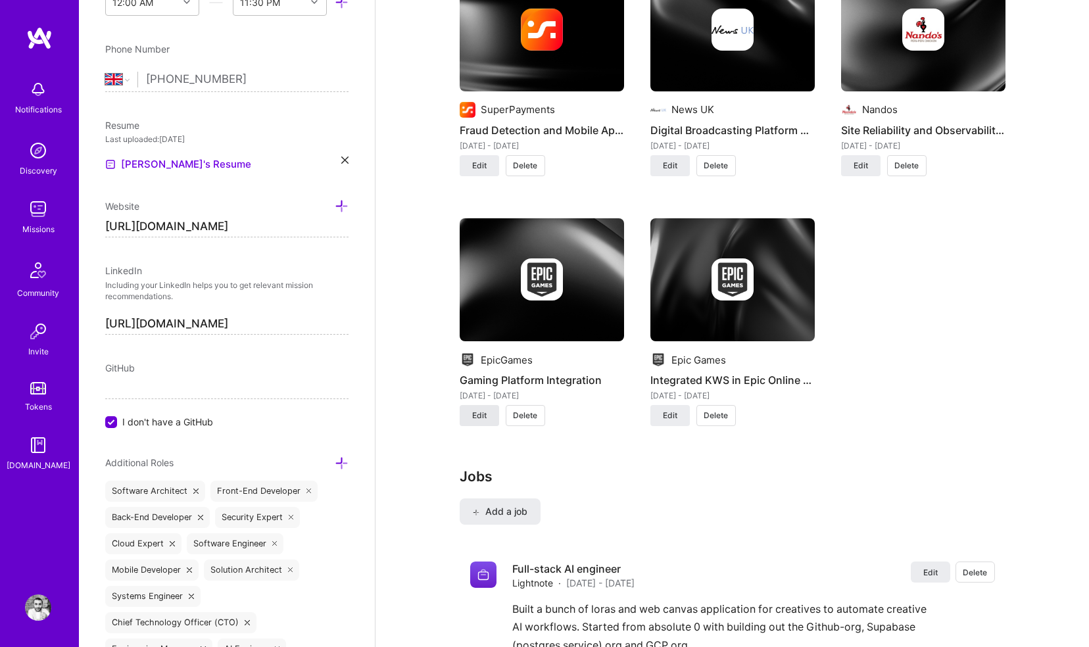
click at [477, 410] on span "Edit" at bounding box center [479, 416] width 14 height 12
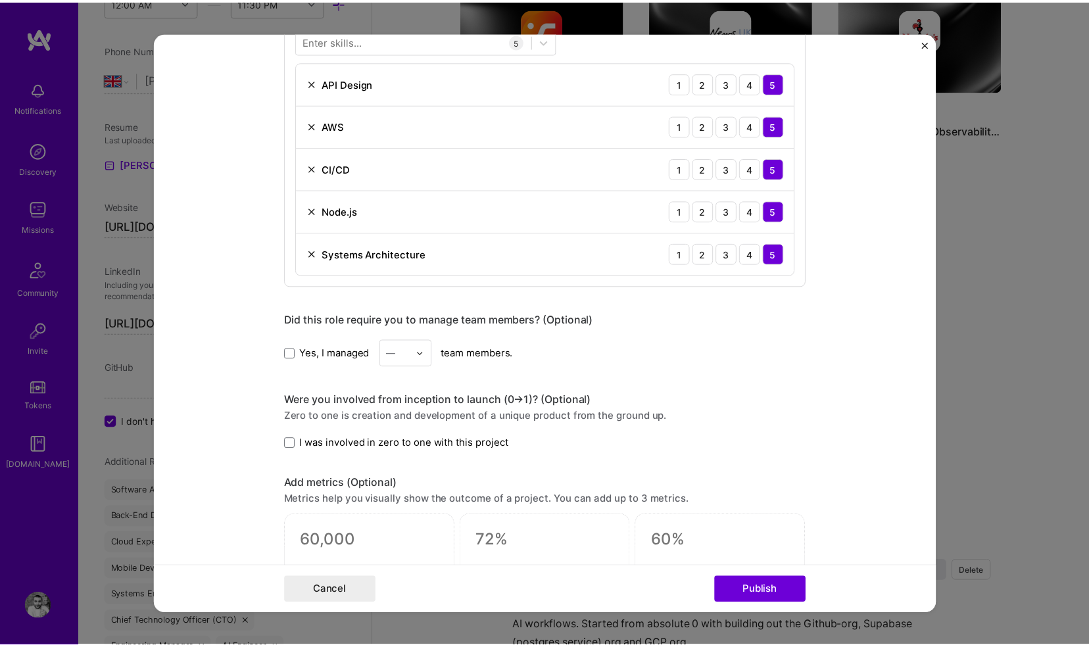
scroll to position [638, 0]
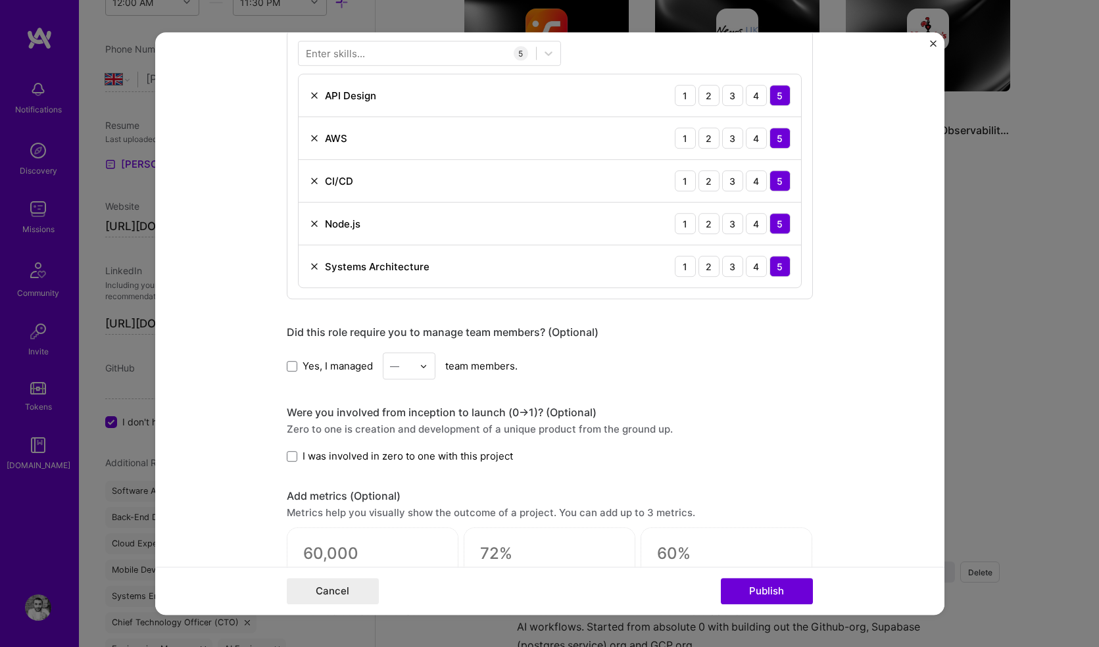
click at [931, 43] on img "Close" at bounding box center [933, 43] width 7 height 7
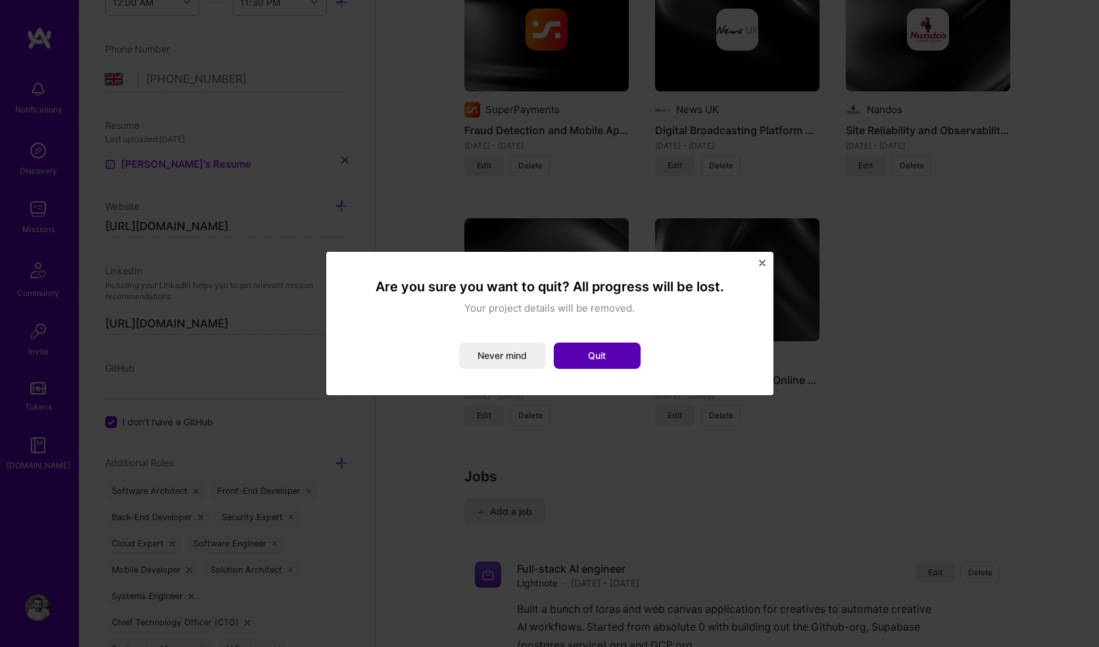
click at [580, 354] on button "Quit" at bounding box center [597, 356] width 87 height 26
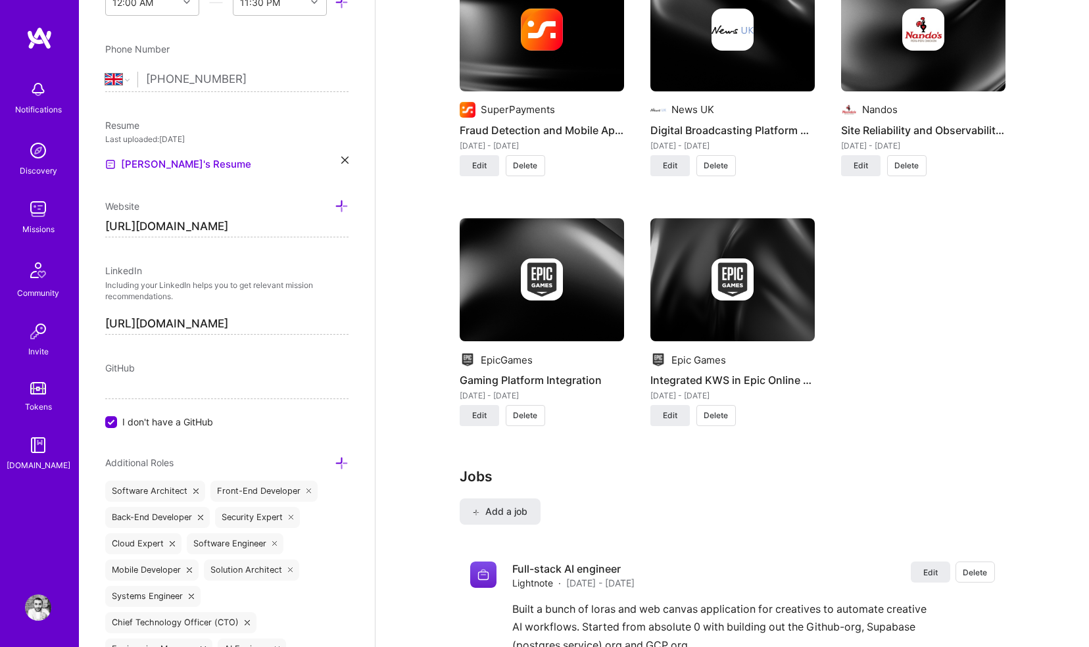
click at [521, 410] on span "Delete" at bounding box center [525, 416] width 24 height 12
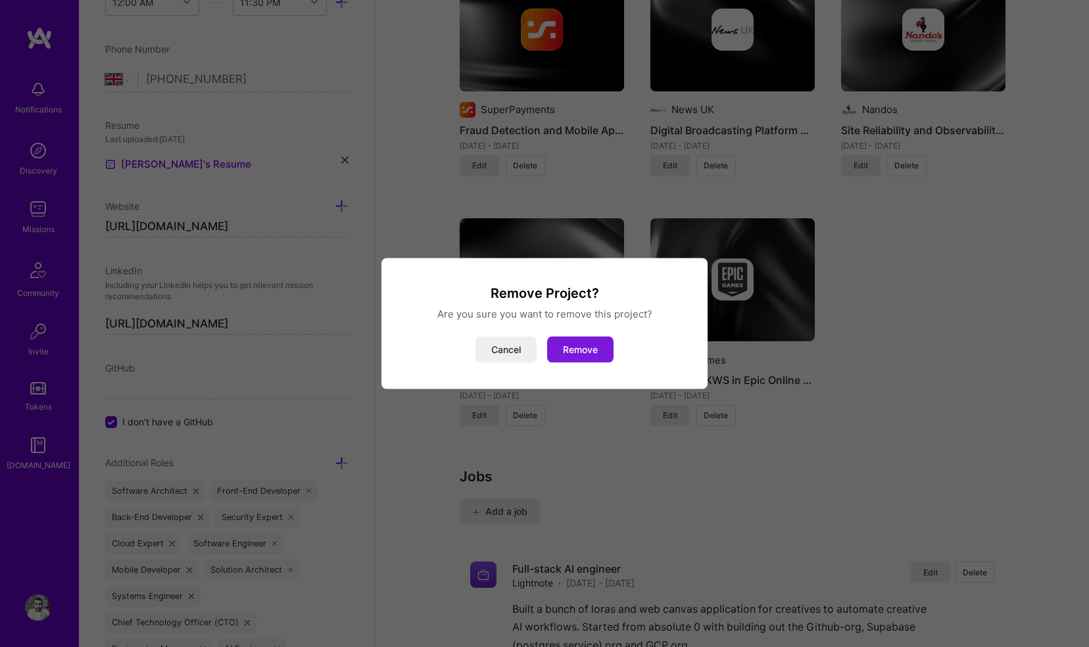
click at [567, 343] on button "Remove" at bounding box center [580, 350] width 66 height 26
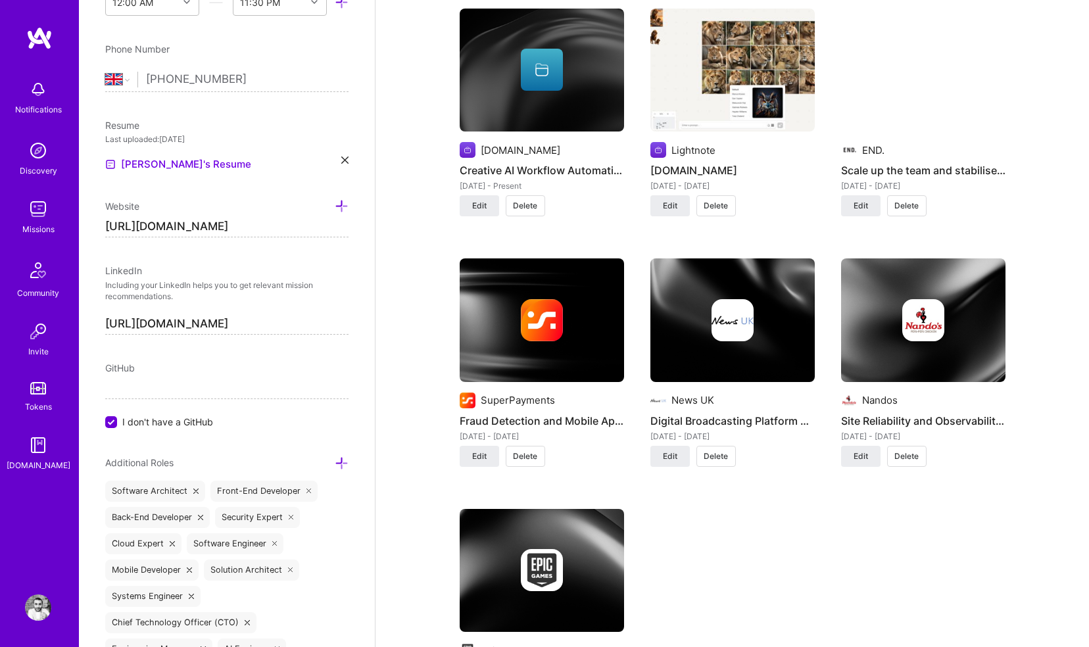
scroll to position [0, 0]
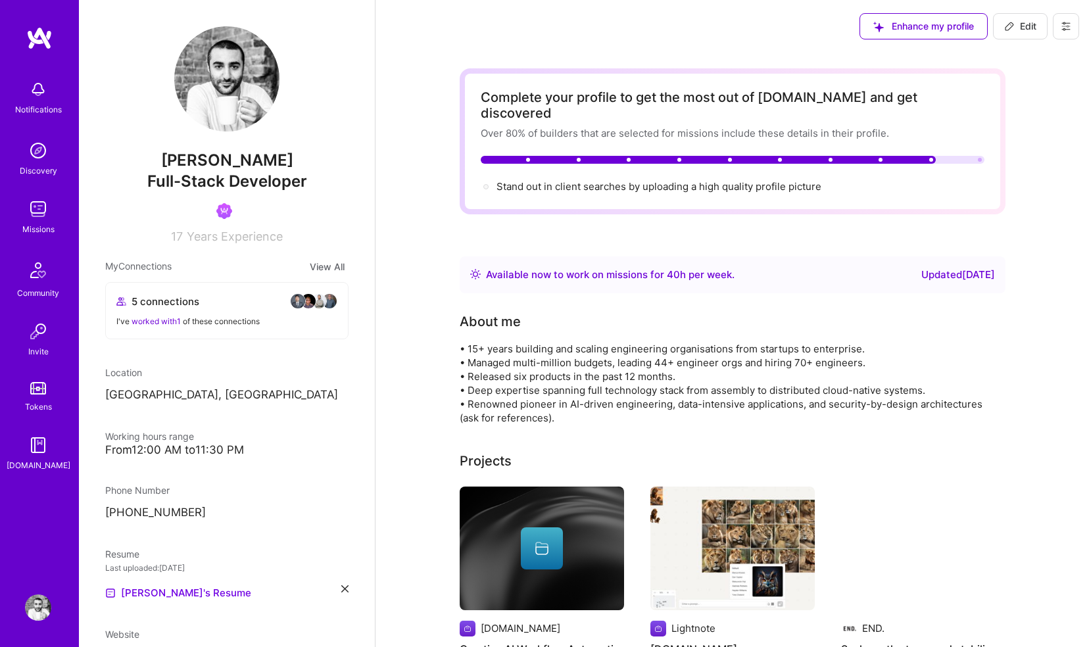
click at [1007, 26] on icon at bounding box center [1009, 26] width 11 height 11
select select "GB"
select select "Right Now"
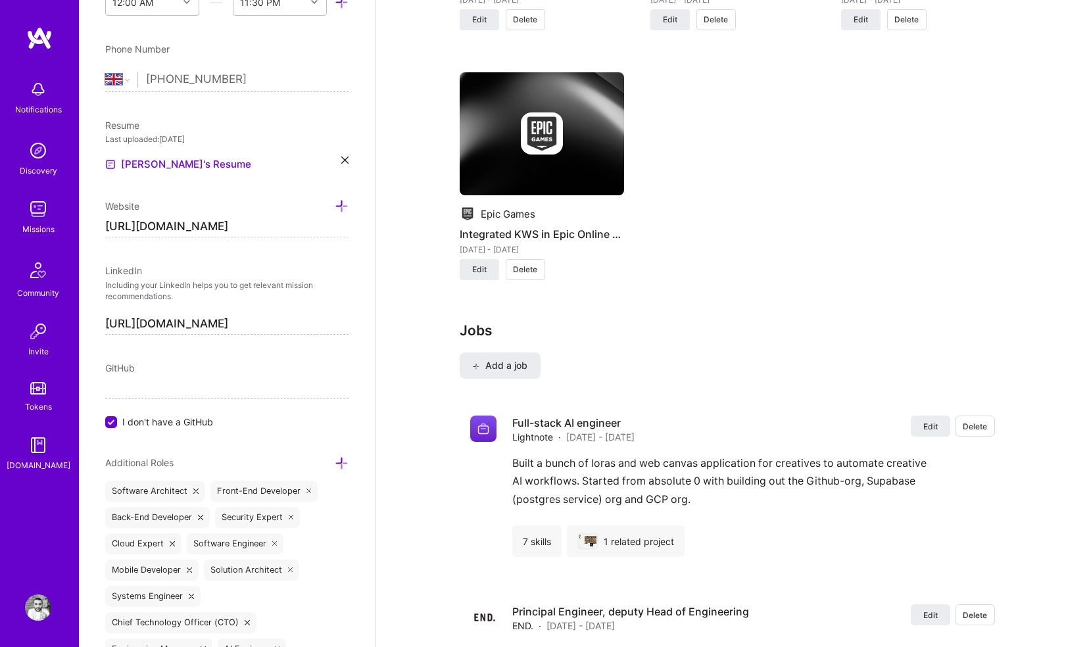
scroll to position [1511, 0]
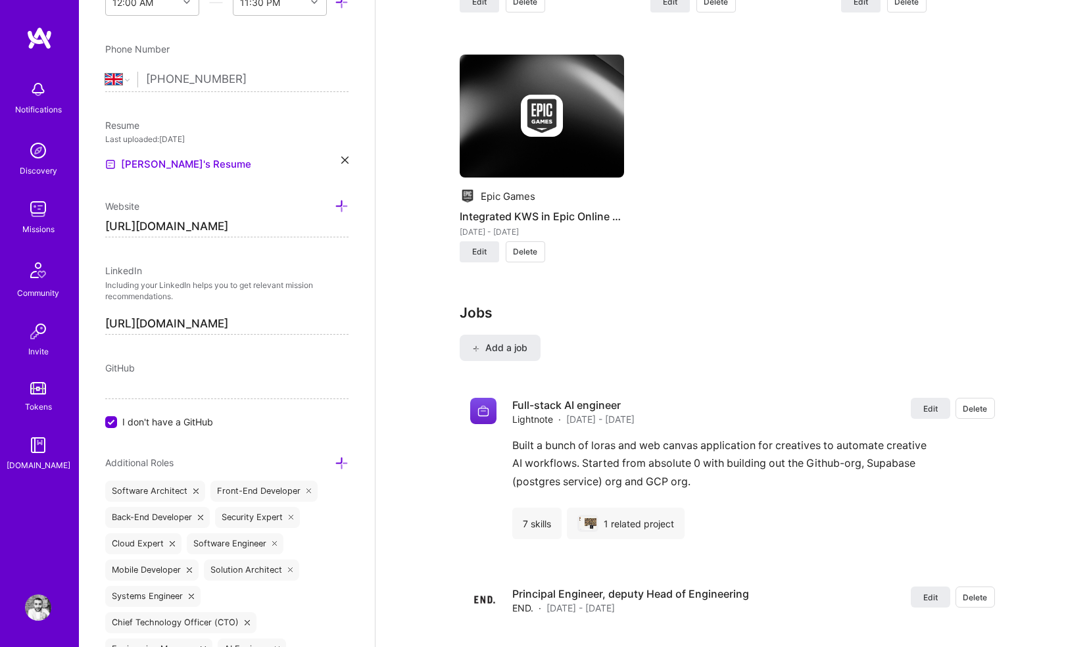
click at [111, 426] on input "I don't have a GitHub" at bounding box center [113, 423] width 12 height 12
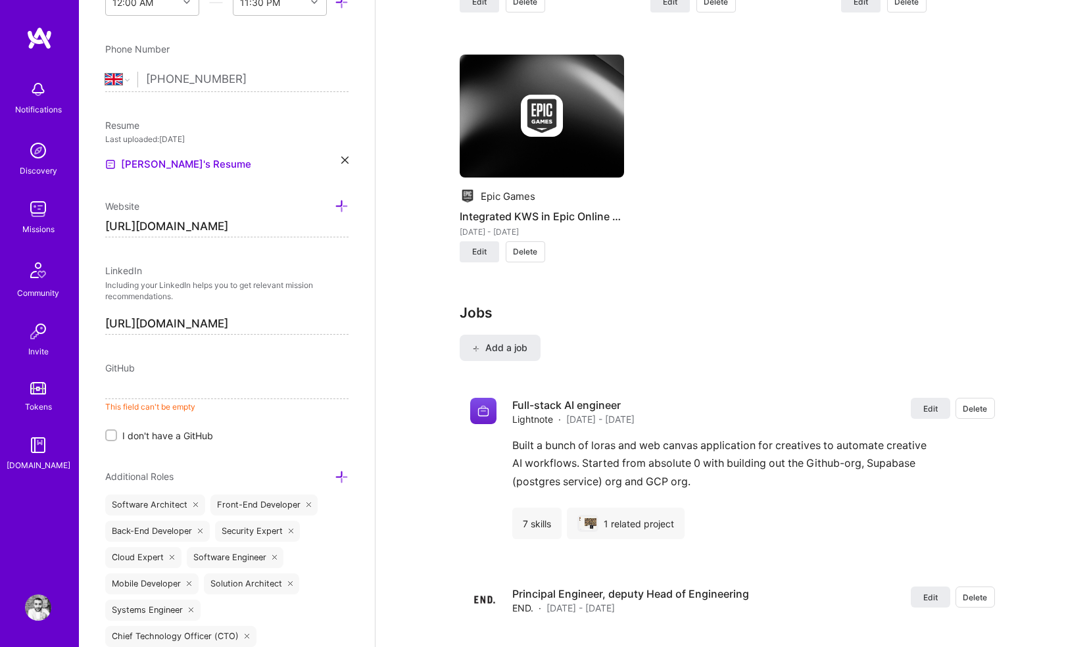
drag, startPoint x: 107, startPoint y: 225, endPoint x: 314, endPoint y: 241, distance: 208.3
click at [314, 241] on div "Edit photo [PERSON_NAME] Full-Stack Developer 17 Years Experience Location This…" at bounding box center [227, 323] width 296 height 647
click at [254, 381] on input at bounding box center [226, 388] width 243 height 21
paste input "[URL][DOMAIN_NAME]"
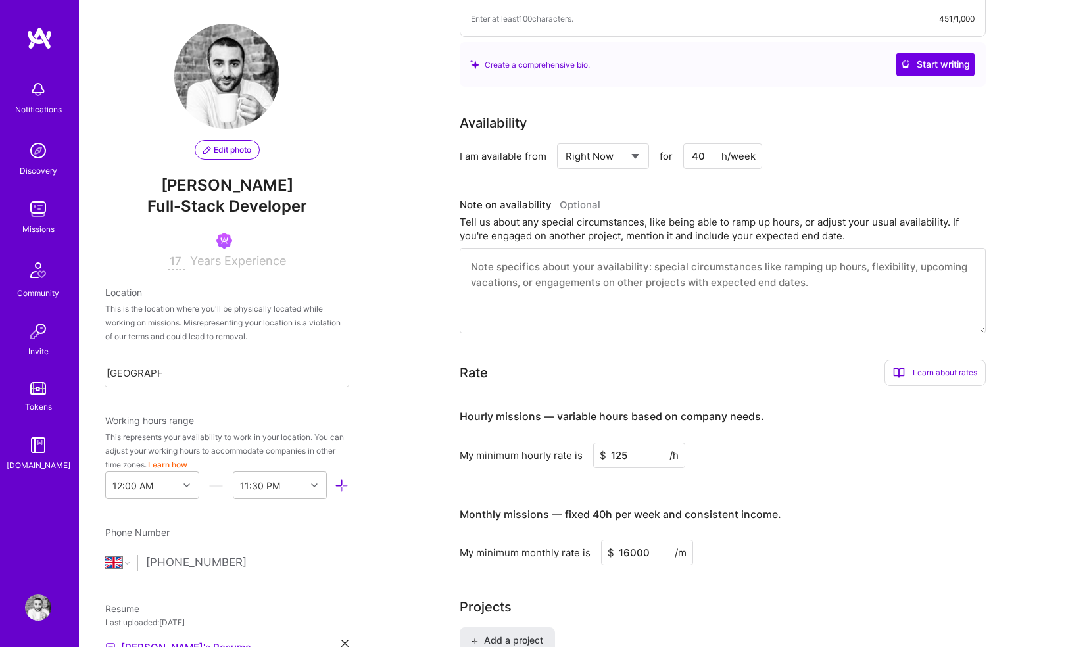
scroll to position [0, 0]
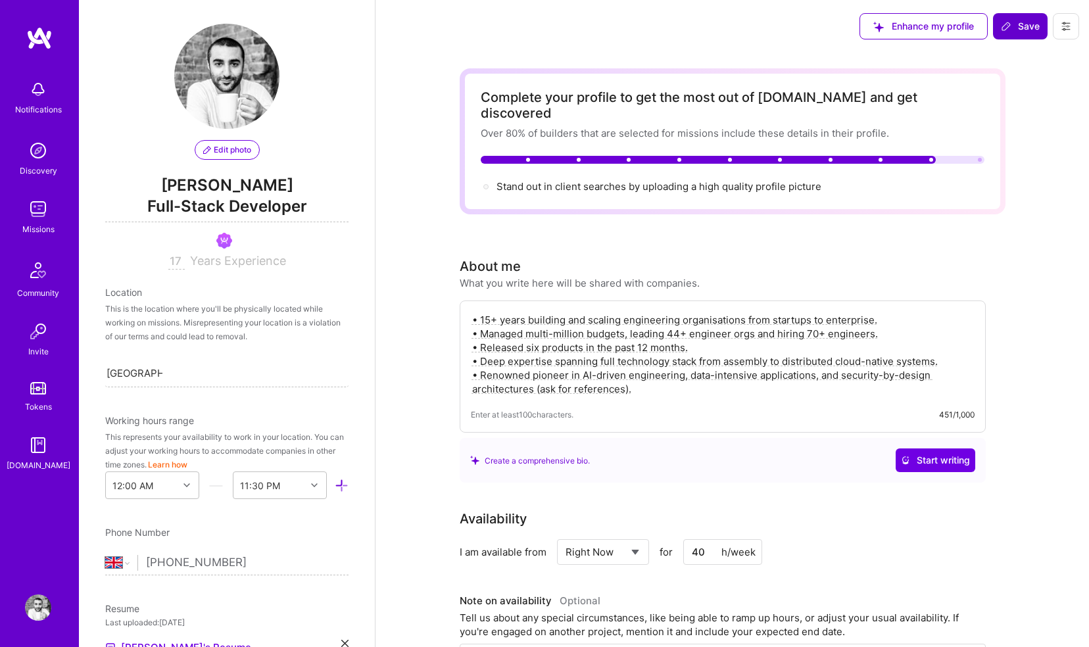
type input "[URL][DOMAIN_NAME]"
click at [1020, 30] on span "Save" at bounding box center [1020, 26] width 39 height 13
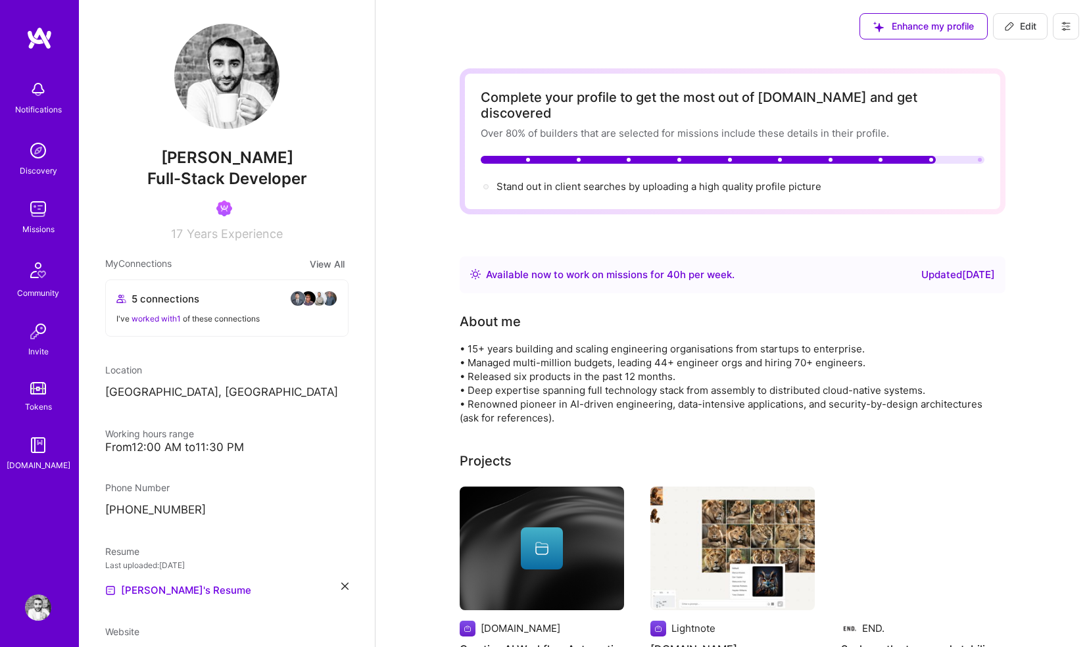
click at [1009, 29] on icon at bounding box center [1009, 26] width 11 height 11
select select "GB"
select select "Right Now"
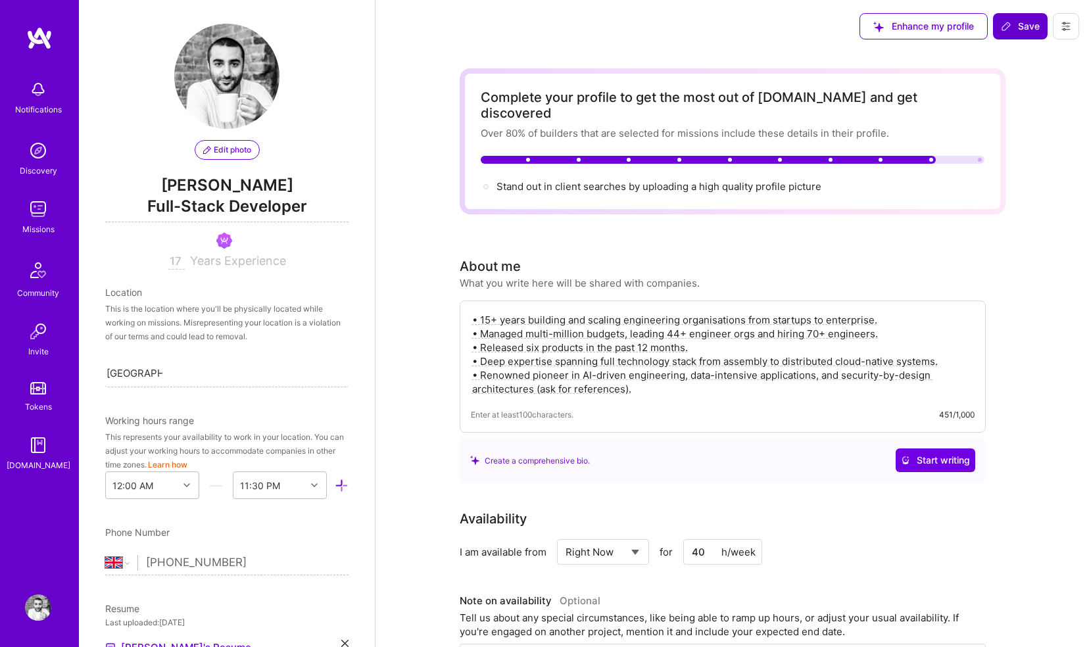
scroll to position [486, 0]
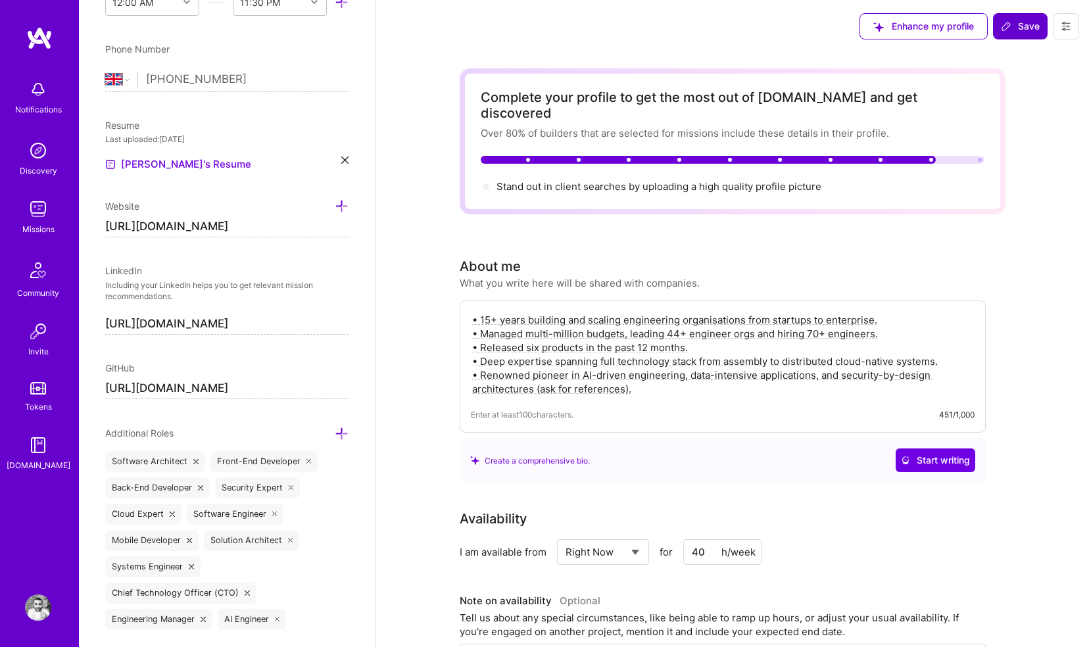
click at [677, 47] on div "Enhance my profile Save" at bounding box center [731, 26] width 713 height 53
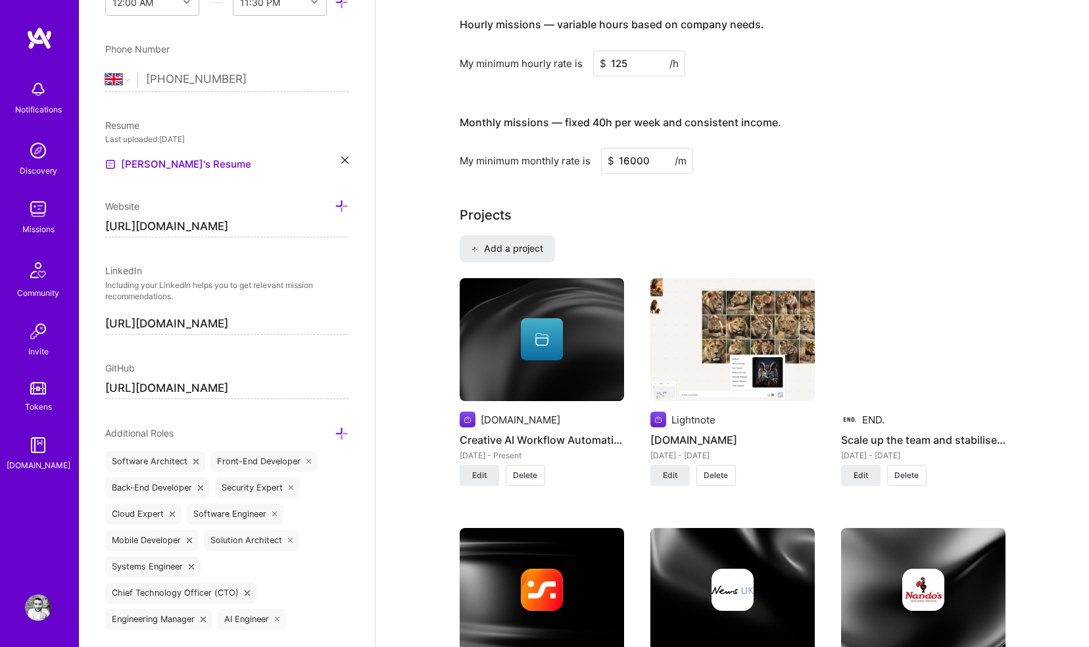
scroll to position [796, 0]
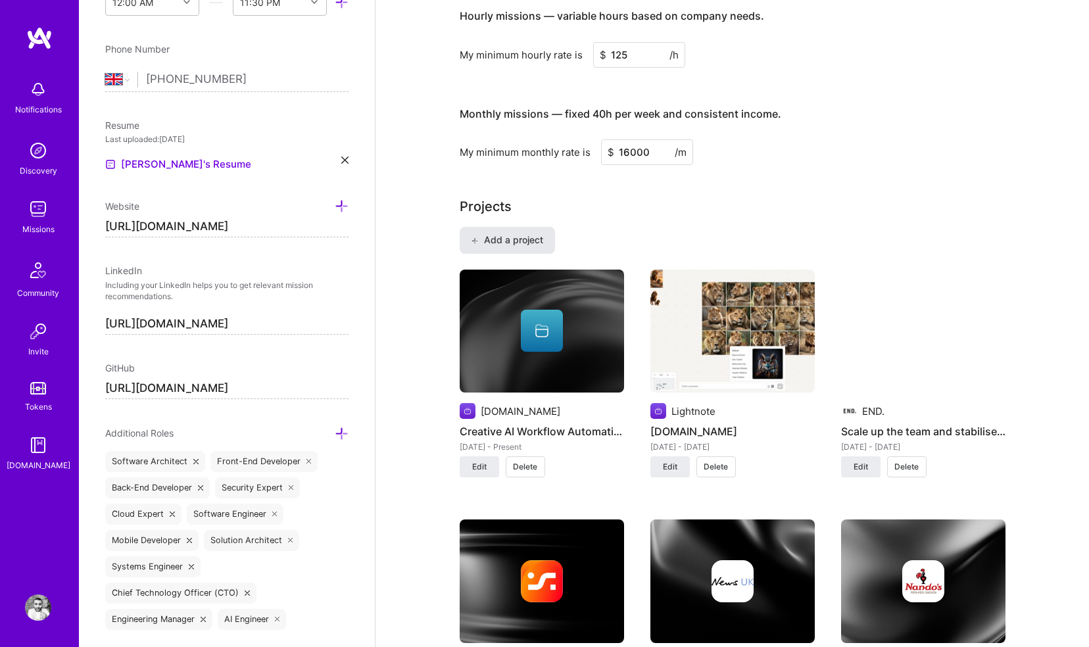
click at [547, 227] on button "Add a project" at bounding box center [507, 240] width 95 height 26
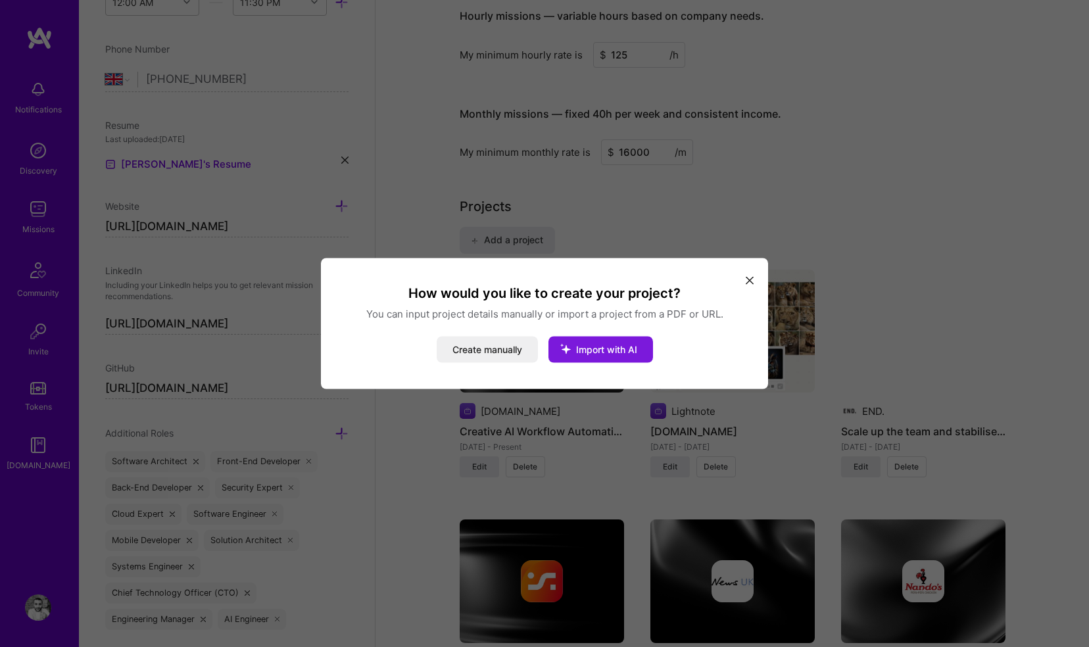
click at [565, 345] on icon "modal" at bounding box center [565, 349] width 34 height 34
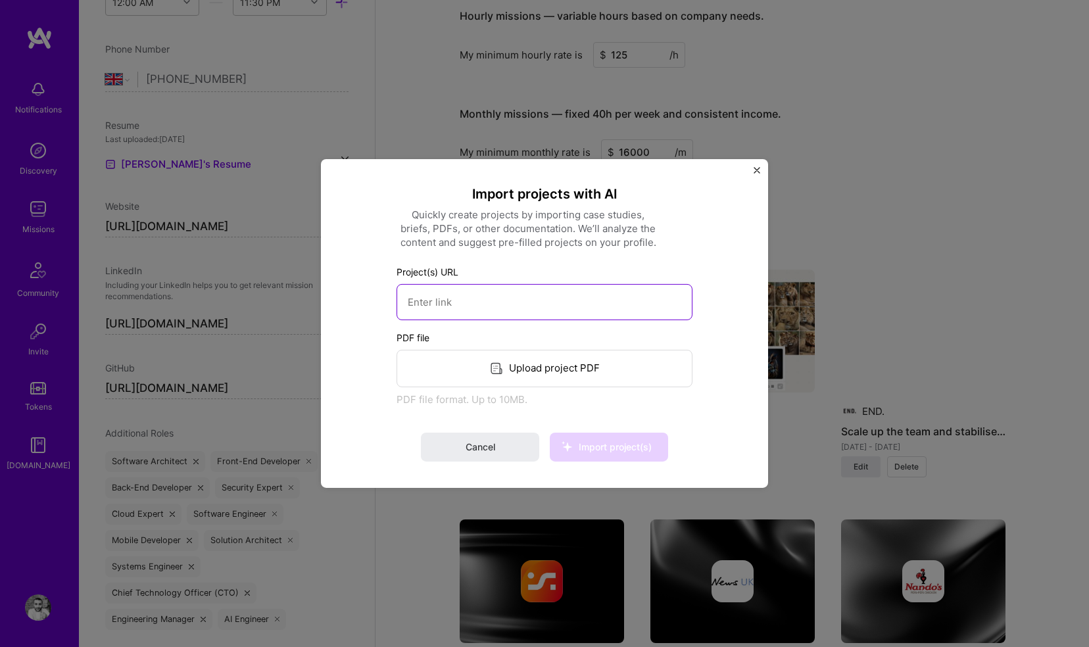
click at [506, 302] on input at bounding box center [544, 302] width 296 height 36
type input "[URL][DOMAIN_NAME]"
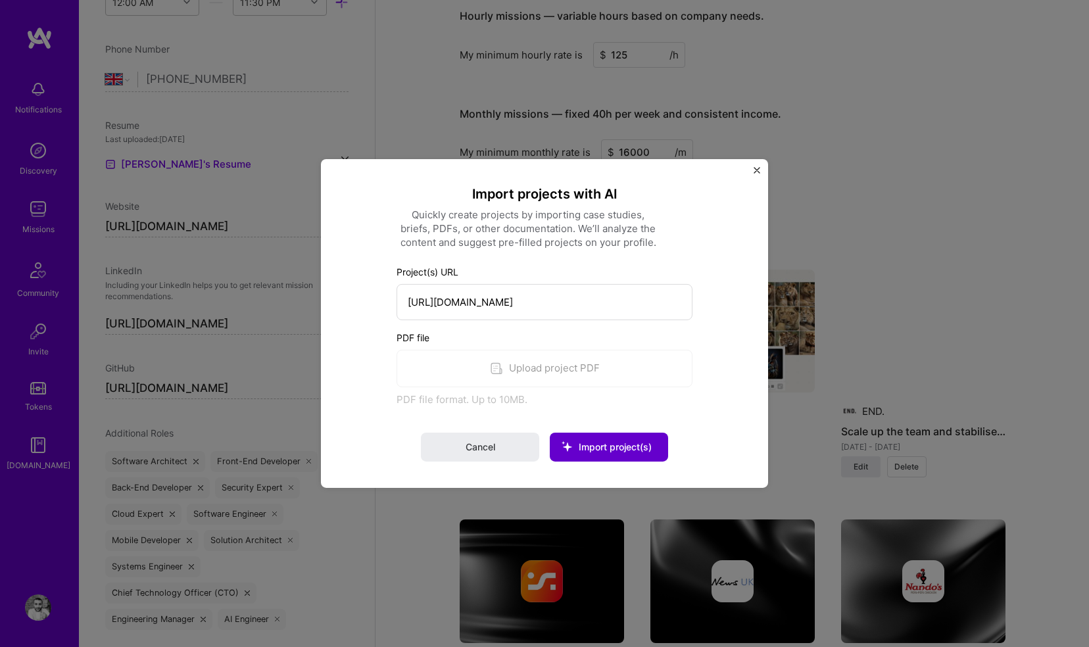
click at [586, 447] on span "Import project(s)" at bounding box center [615, 446] width 73 height 11
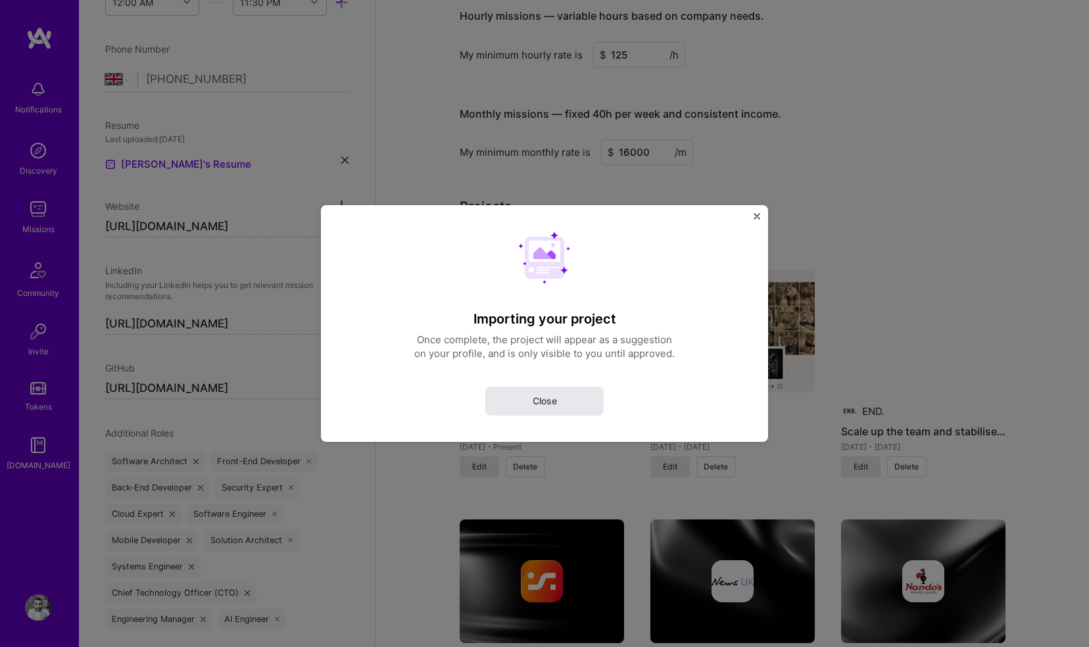
click at [550, 398] on span "Close" at bounding box center [545, 400] width 24 height 13
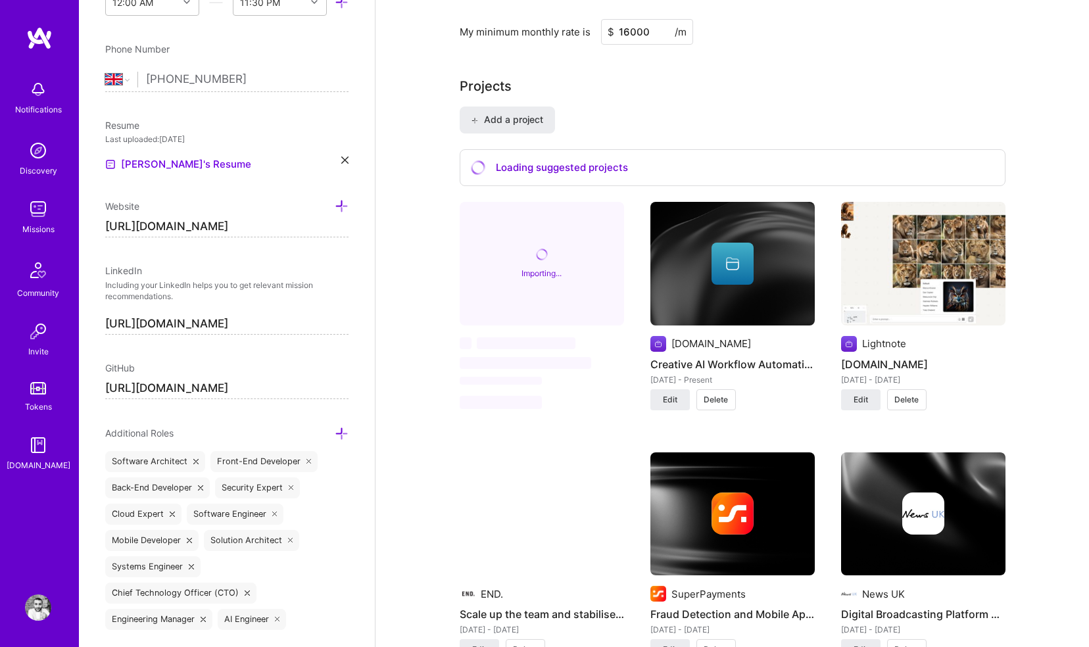
scroll to position [817, 0]
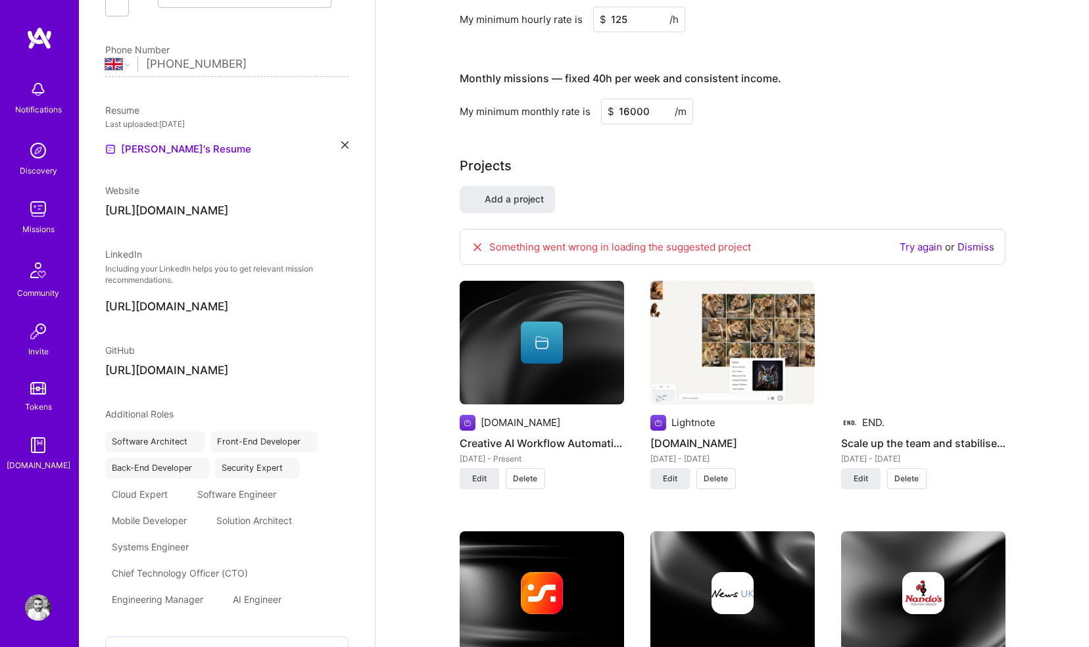
select select "GB"
select select "Right Now"
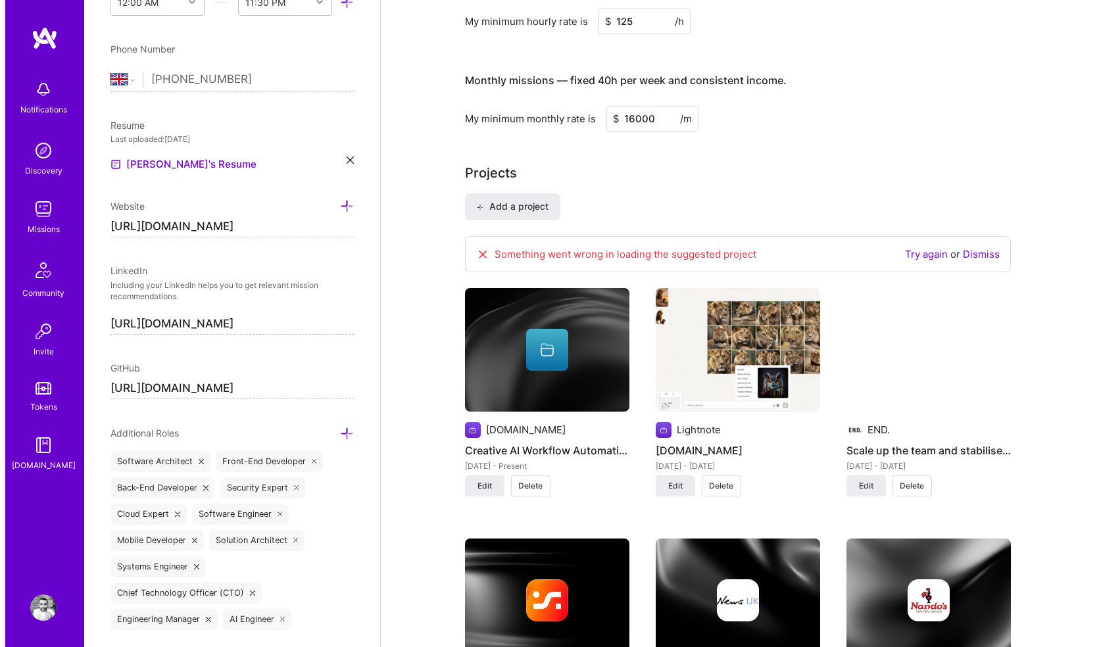
scroll to position [823, 0]
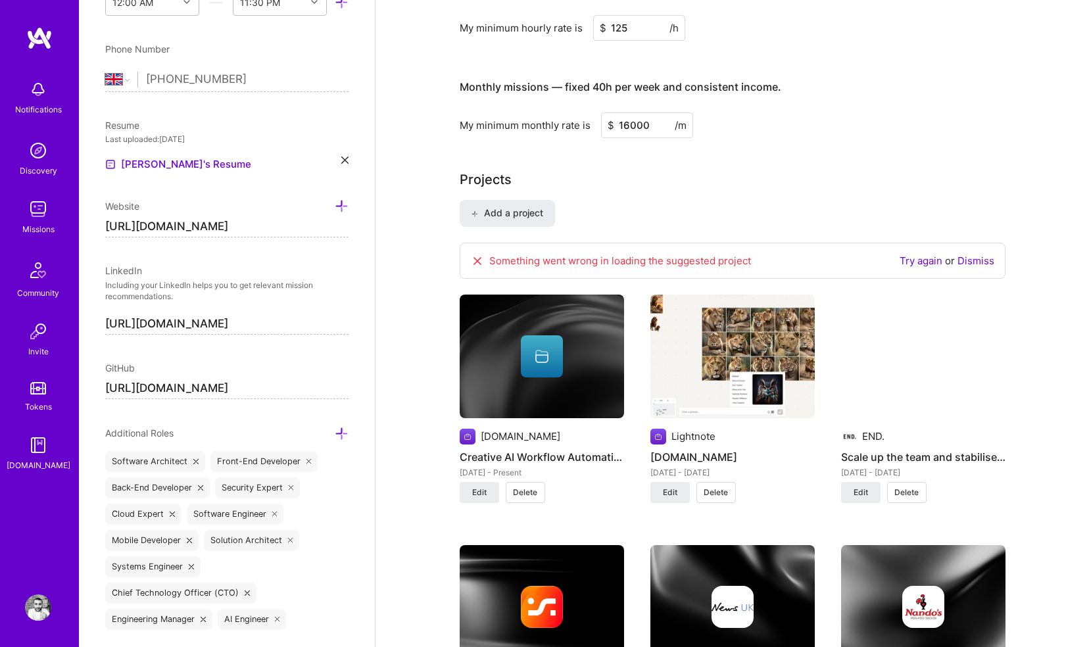
click at [920, 254] on link "Try again" at bounding box center [920, 260] width 43 height 12
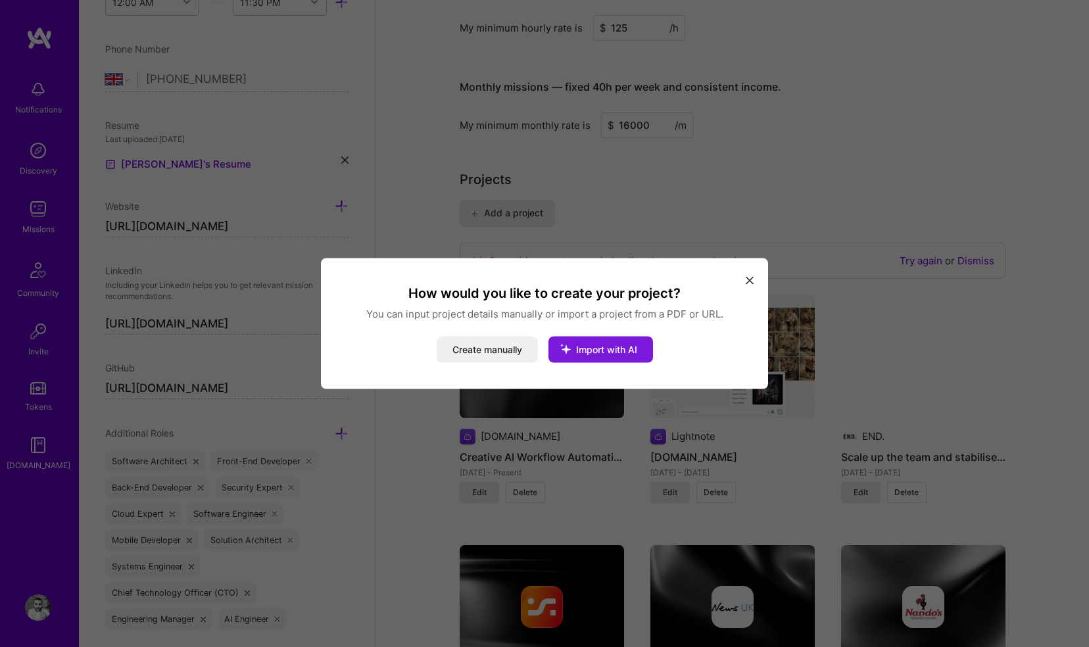
click at [605, 348] on span "Import with AI" at bounding box center [606, 349] width 61 height 11
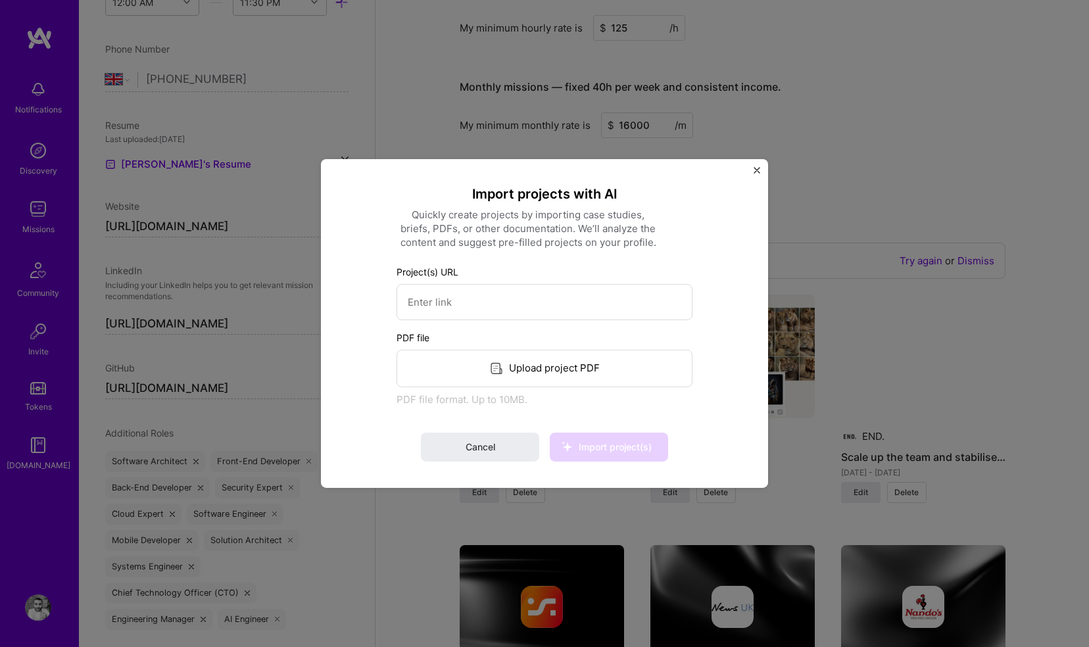
click at [541, 321] on div "Project(s) URL PDF file Upload project PDF PDF file format. Up to 10MB." at bounding box center [544, 335] width 296 height 141
click at [543, 311] on input at bounding box center [544, 302] width 296 height 36
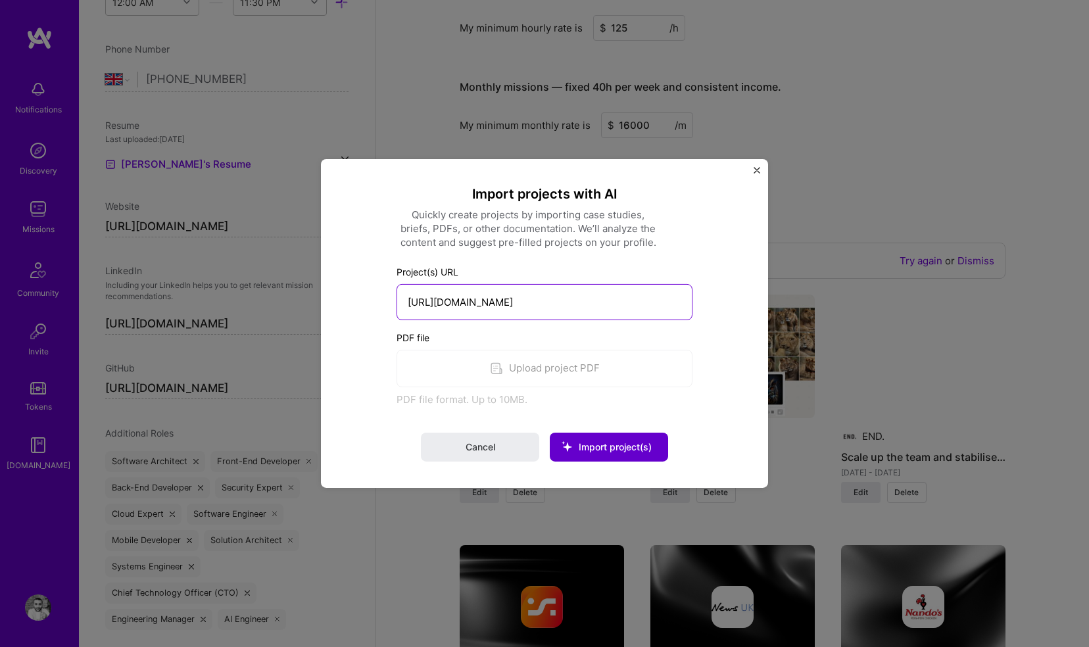
type input "[URL][DOMAIN_NAME]"
click at [584, 450] on span "Import project(s)" at bounding box center [615, 446] width 73 height 11
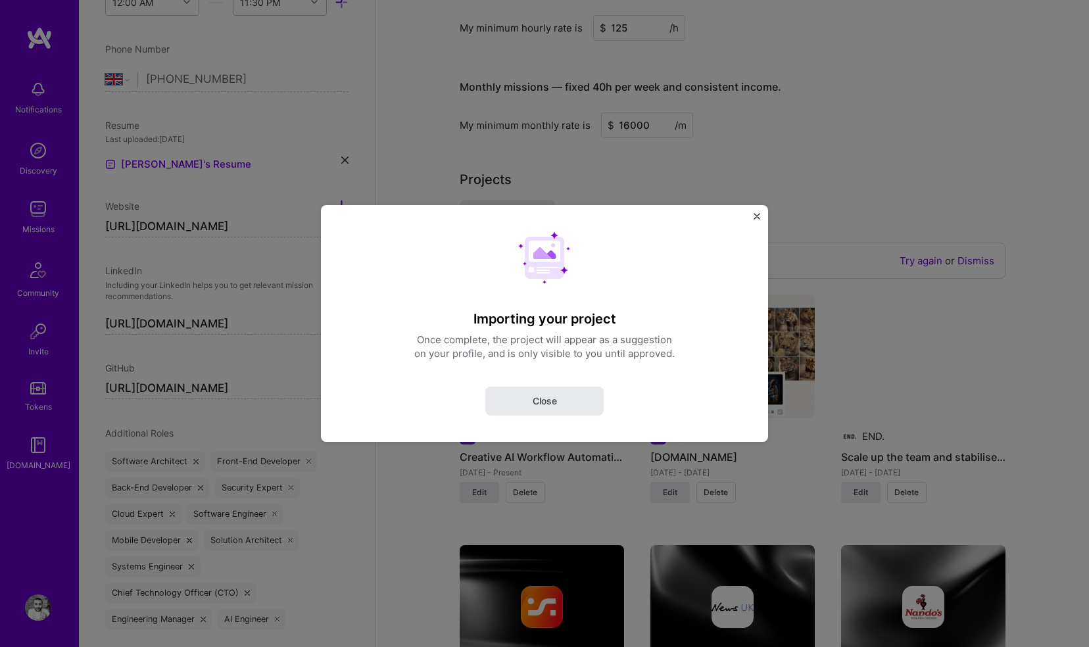
click at [536, 396] on span "Close" at bounding box center [545, 400] width 24 height 13
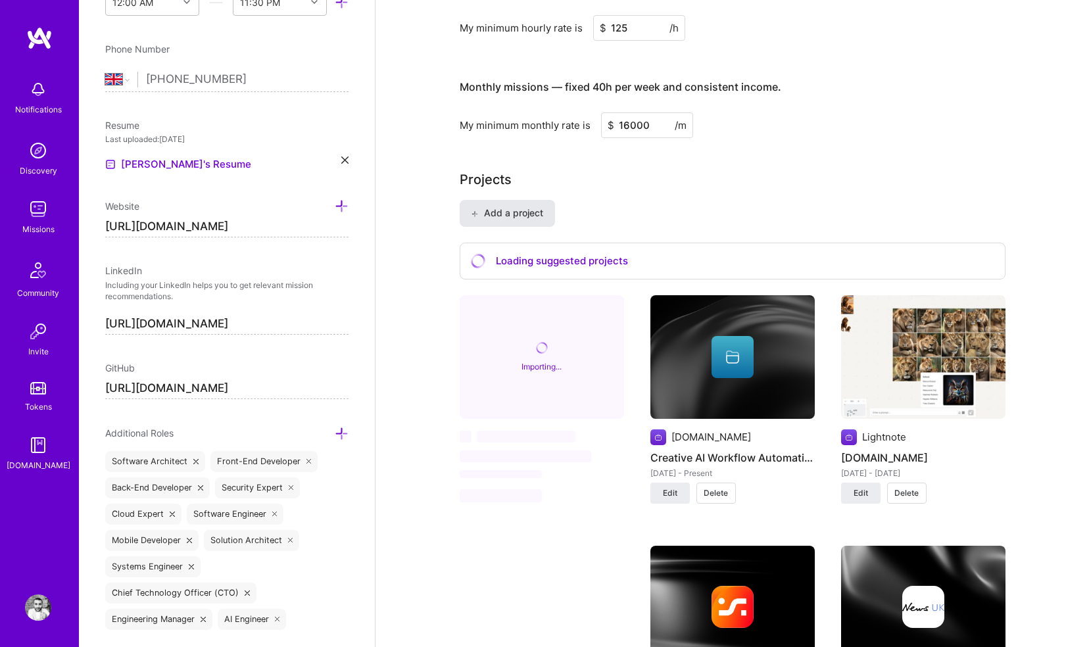
click at [512, 206] on span "Add a project" at bounding box center [507, 212] width 72 height 13
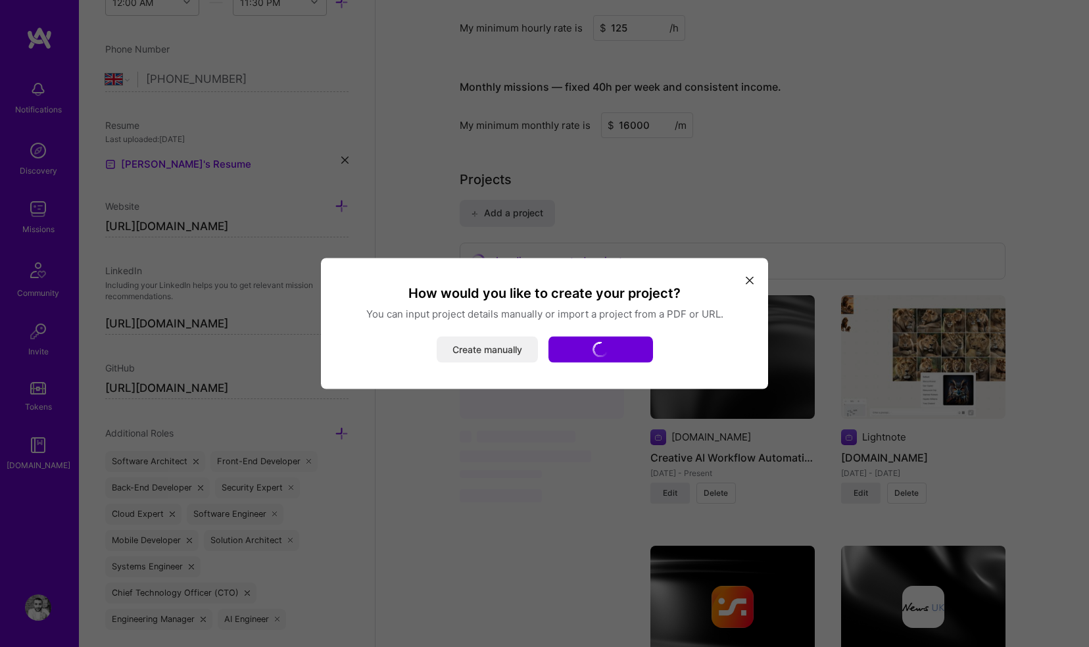
click at [477, 337] on button "Create manually" at bounding box center [487, 350] width 101 height 26
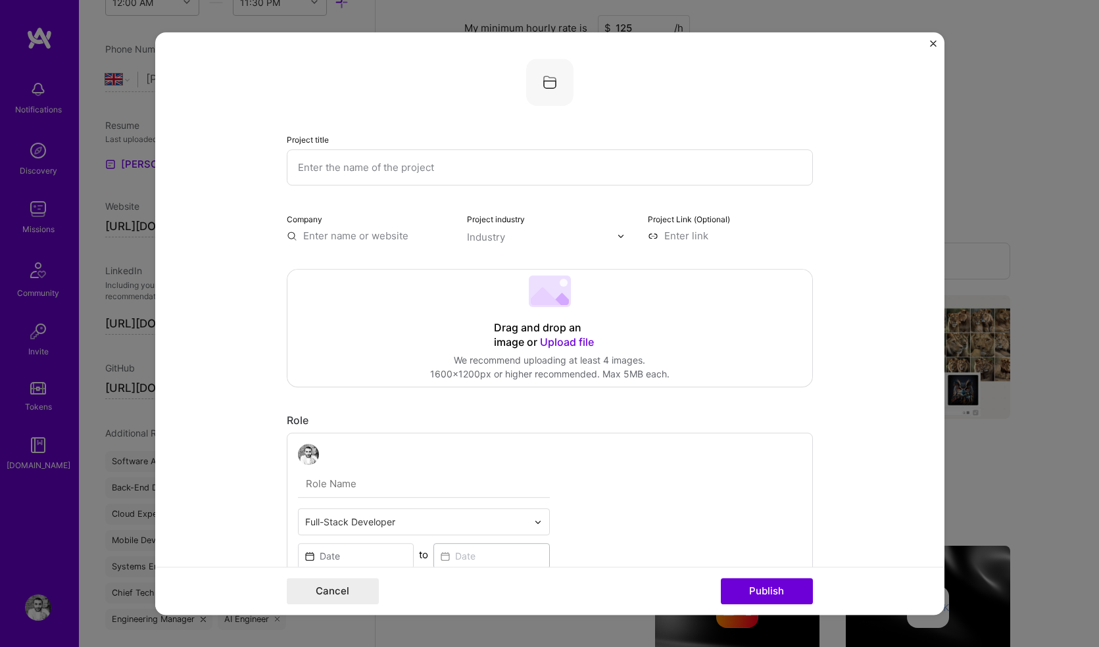
click at [455, 174] on input "text" at bounding box center [550, 167] width 526 height 36
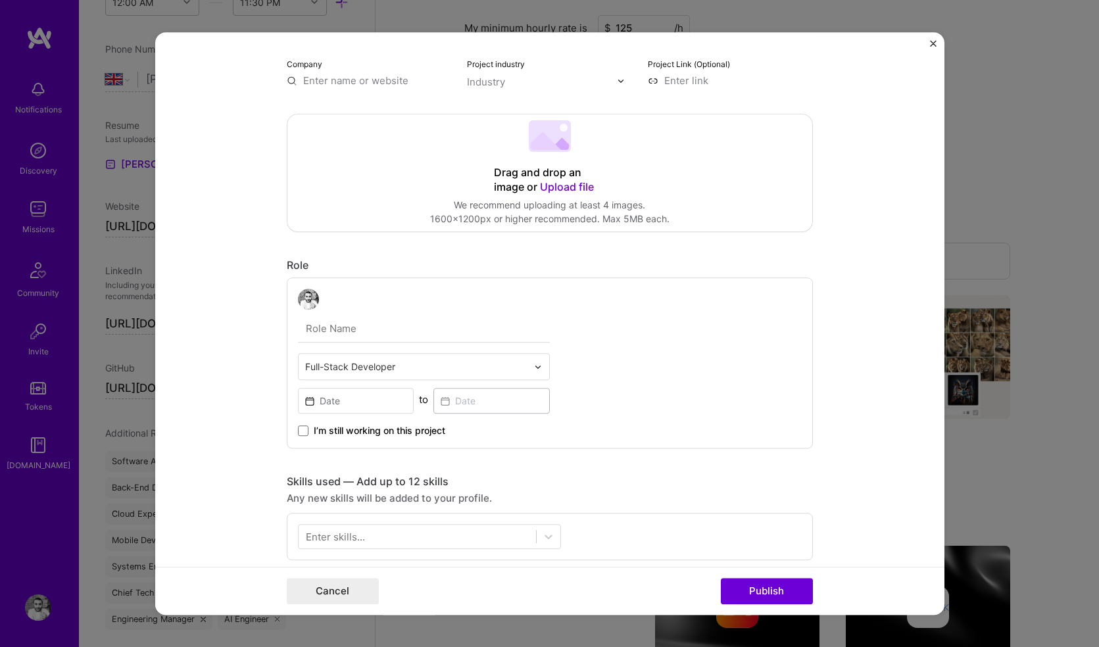
scroll to position [166, 0]
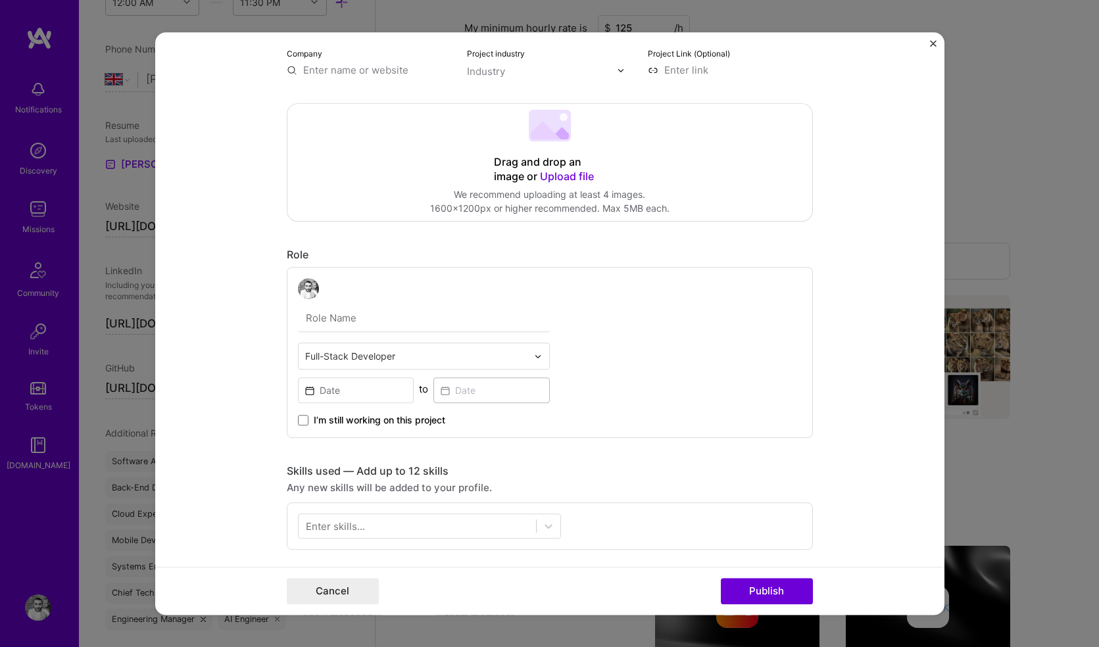
type input "AcquireWise"
click at [383, 324] on input "text" at bounding box center [424, 318] width 252 height 28
type input "a"
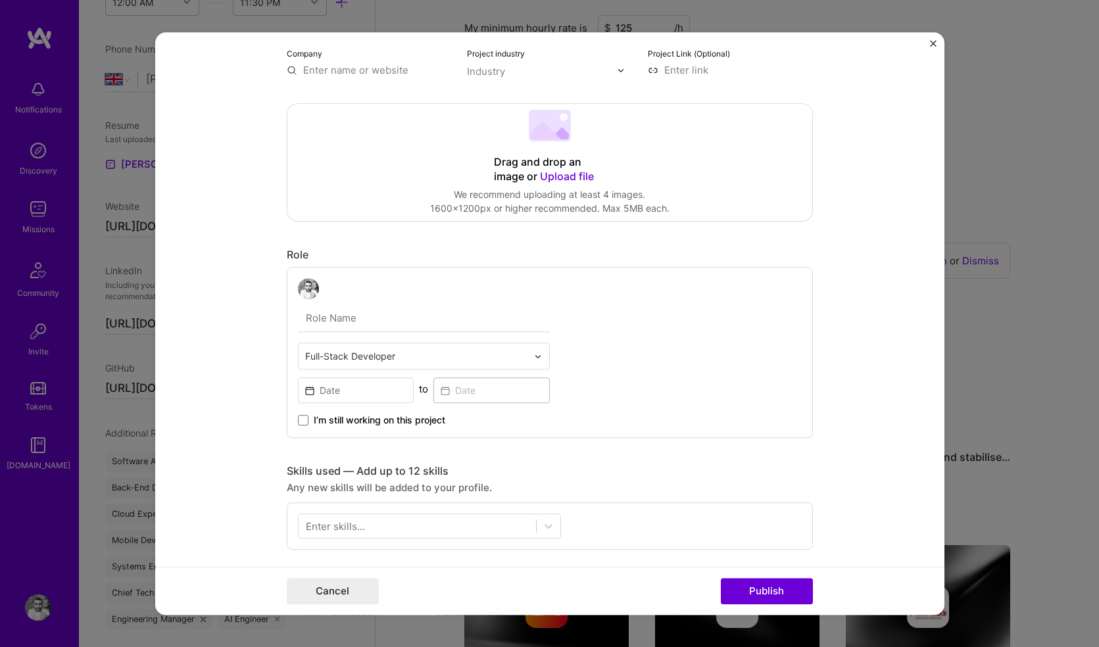
click at [365, 360] on input "text" at bounding box center [416, 356] width 222 height 14
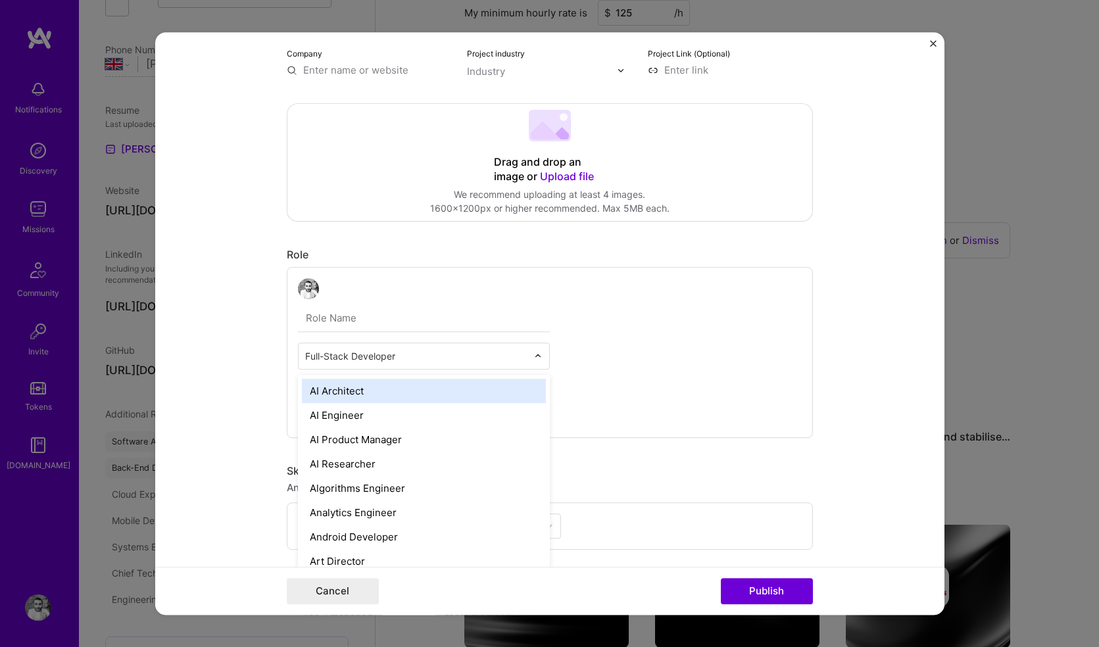
scroll to position [0, 0]
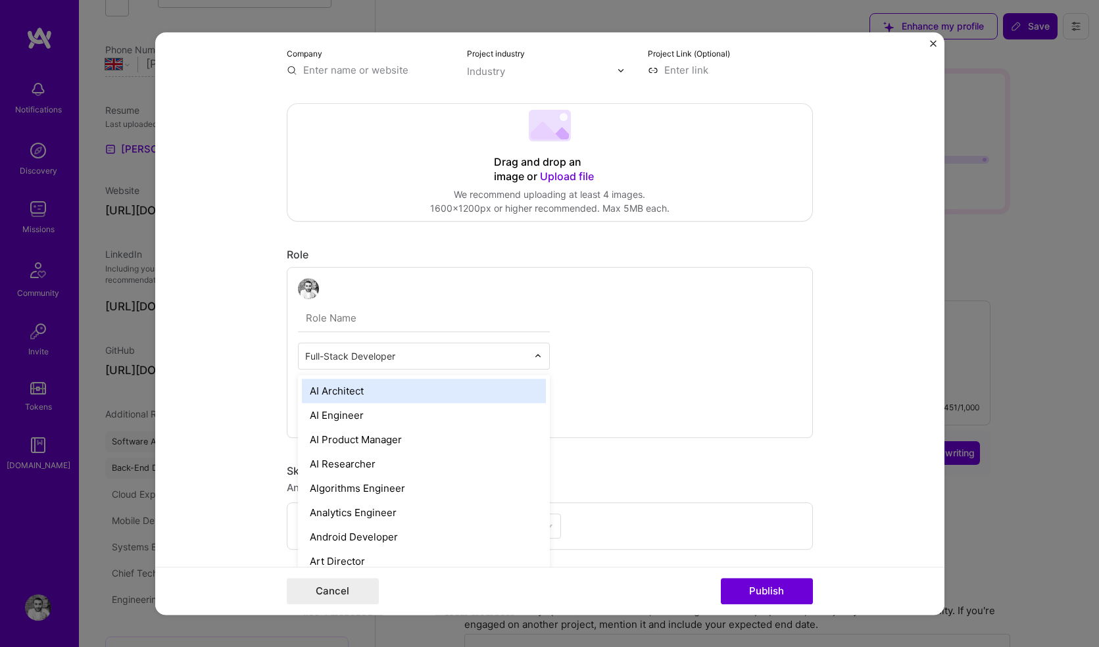
select select "GB"
select select "Right Now"
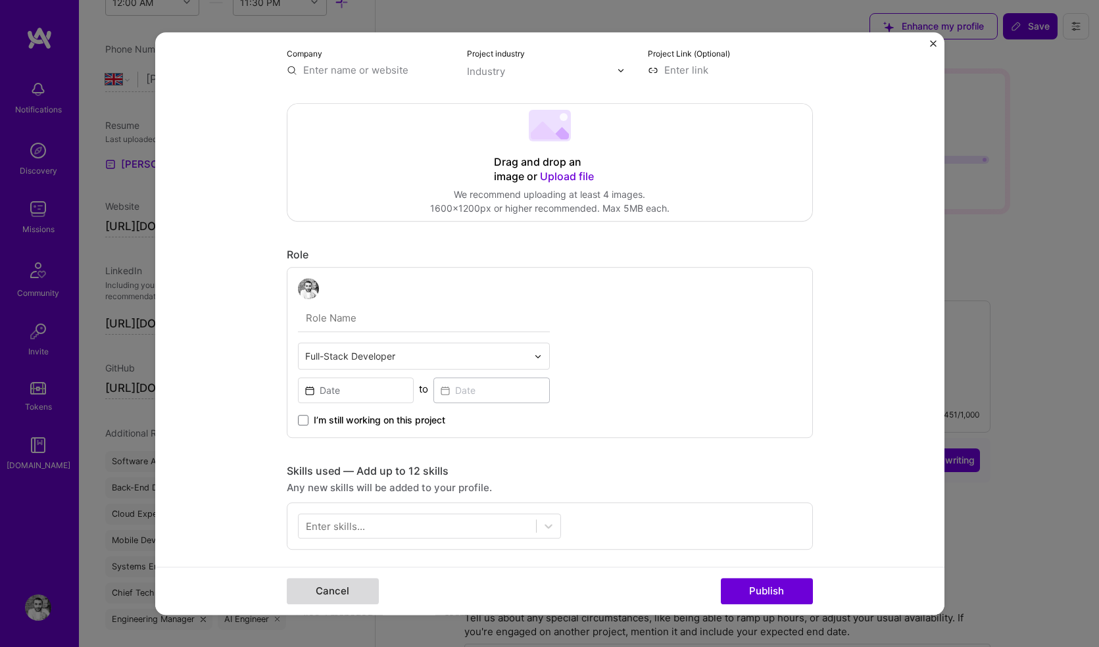
click at [321, 588] on button "Cancel" at bounding box center [333, 591] width 92 height 26
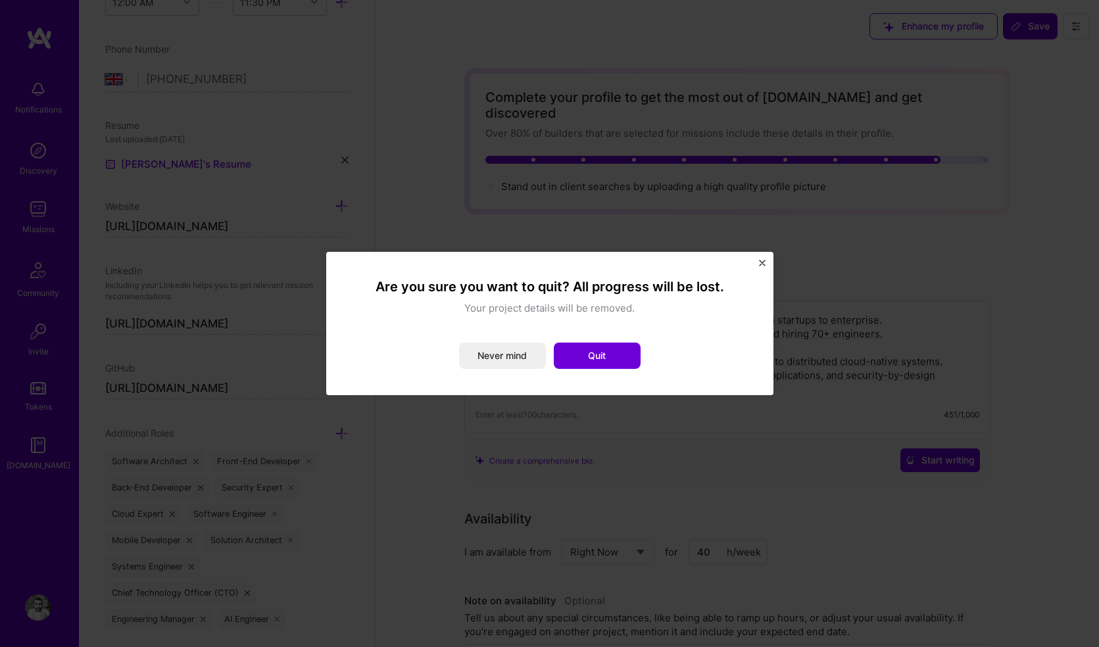
click at [759, 262] on img "Close" at bounding box center [762, 263] width 7 height 7
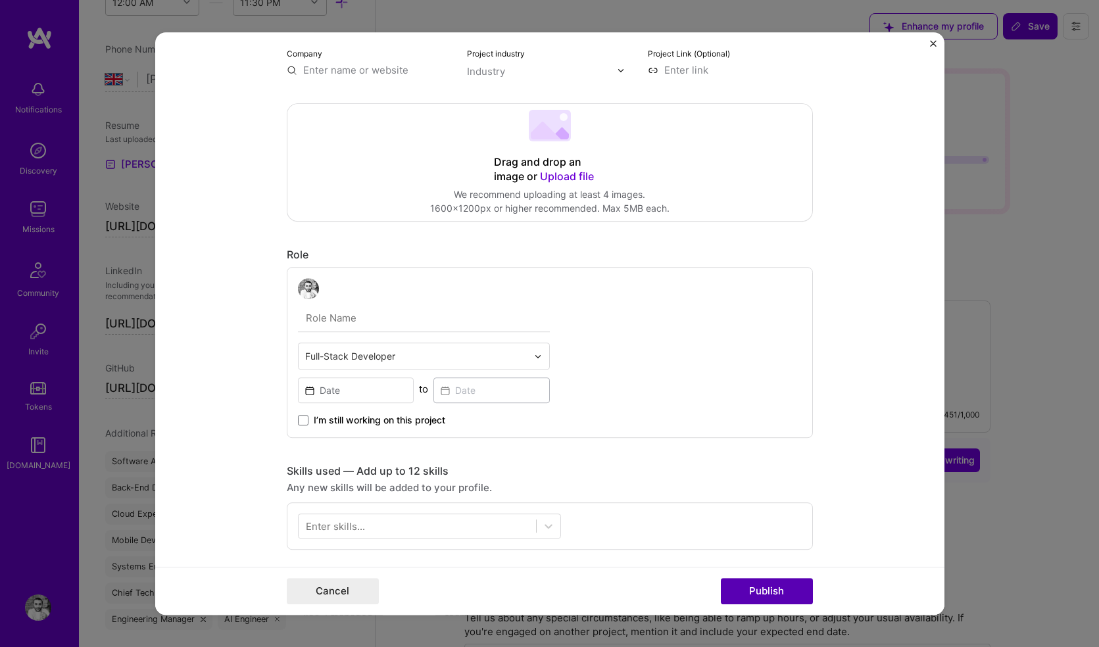
click at [759, 588] on button "Publish" at bounding box center [767, 591] width 92 height 26
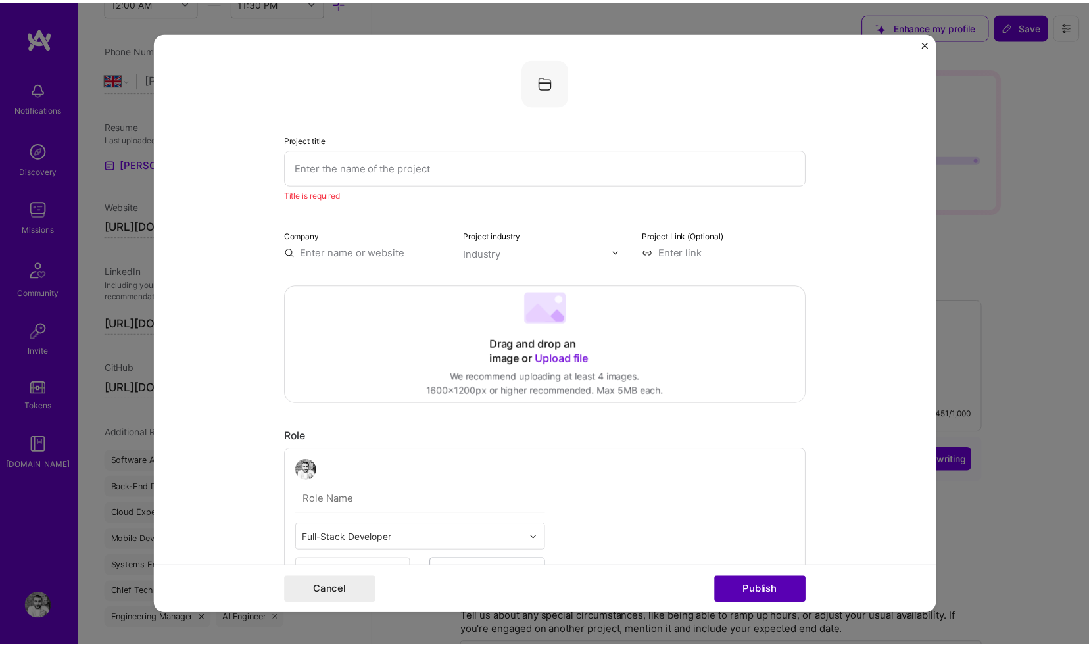
scroll to position [26, 0]
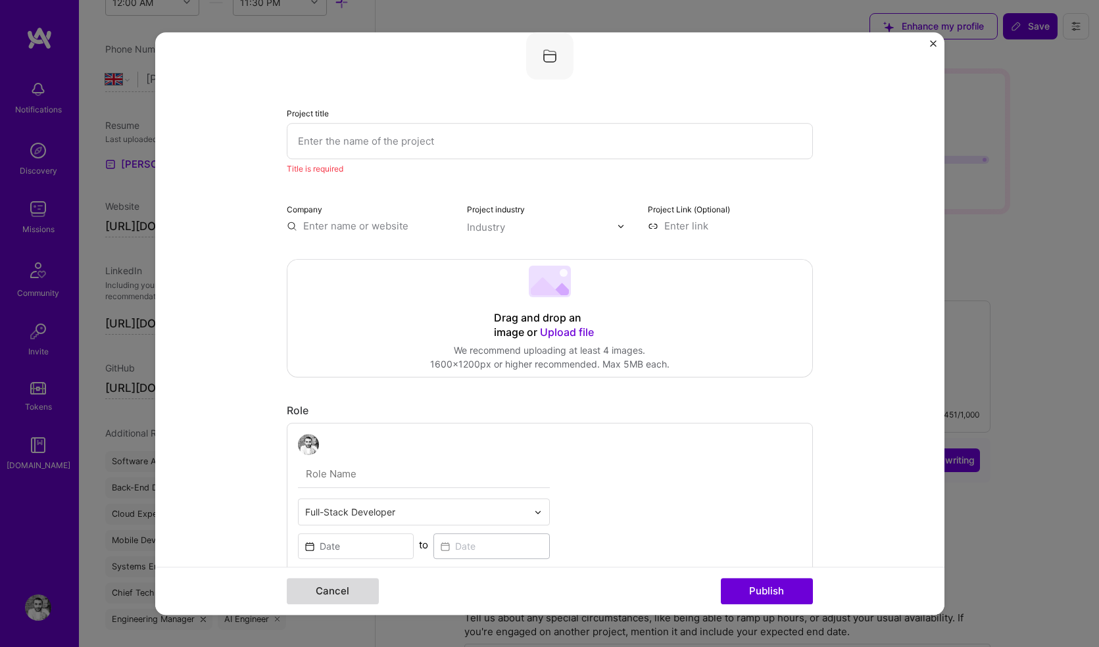
click at [339, 592] on button "Cancel" at bounding box center [333, 591] width 92 height 26
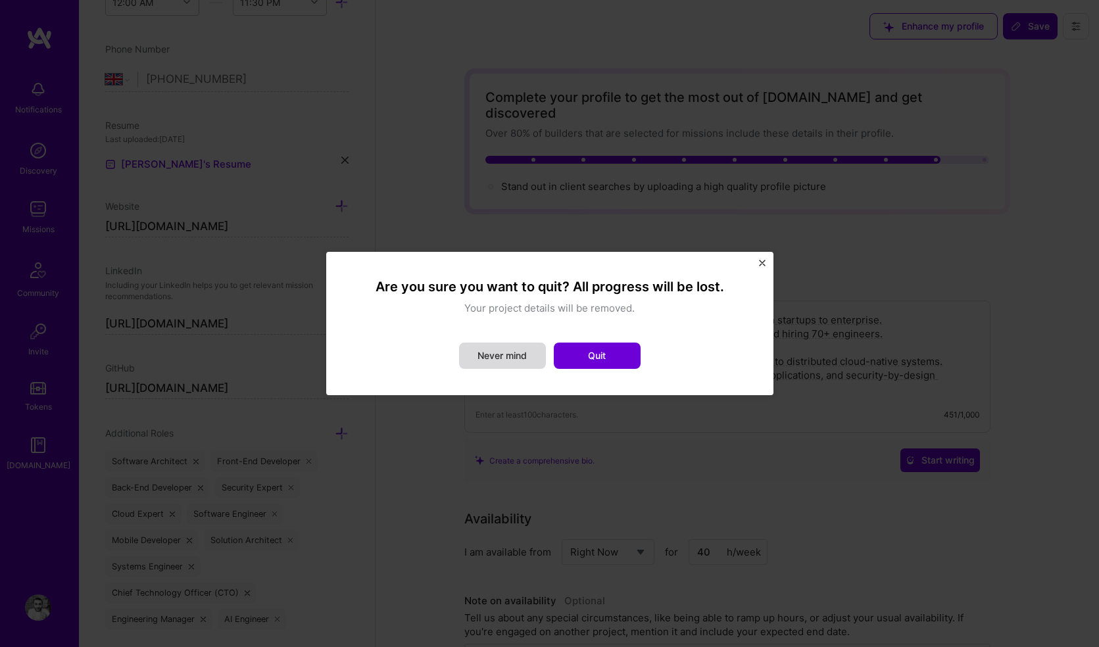
click at [498, 363] on button "Never mind" at bounding box center [502, 356] width 87 height 26
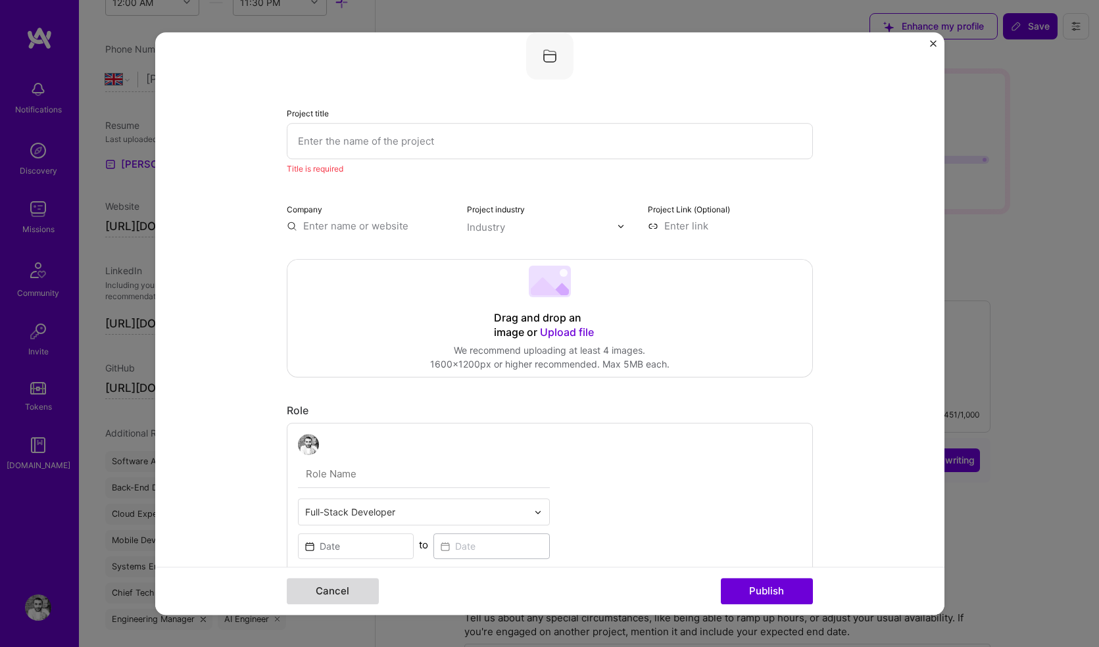
click at [362, 584] on button "Cancel" at bounding box center [333, 591] width 92 height 26
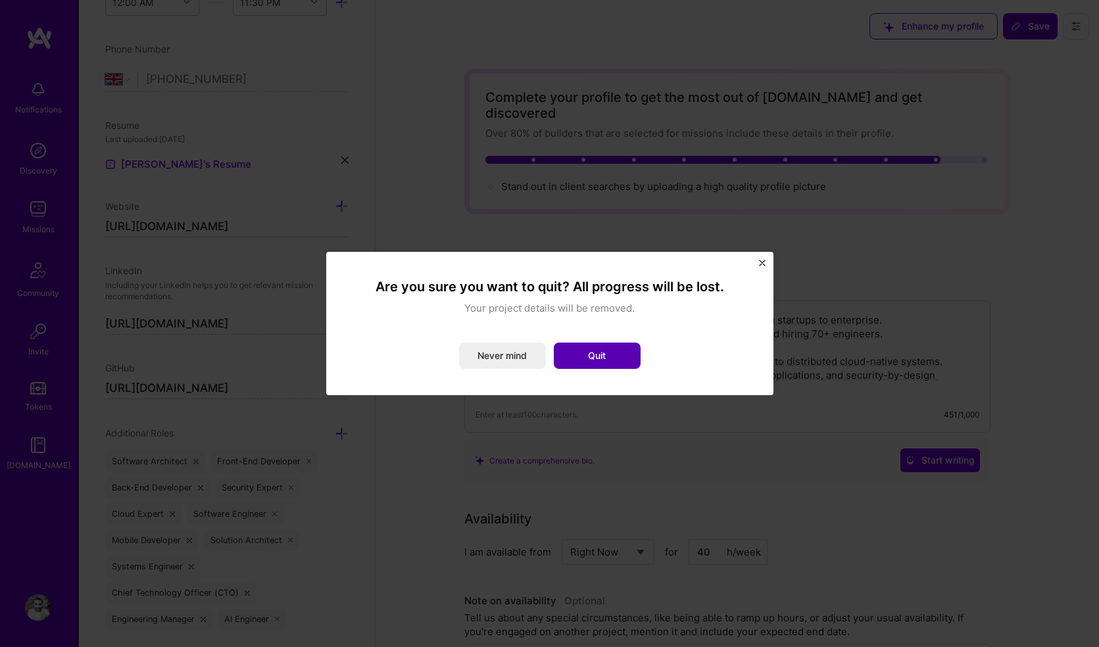
click at [593, 352] on button "Quit" at bounding box center [597, 356] width 87 height 26
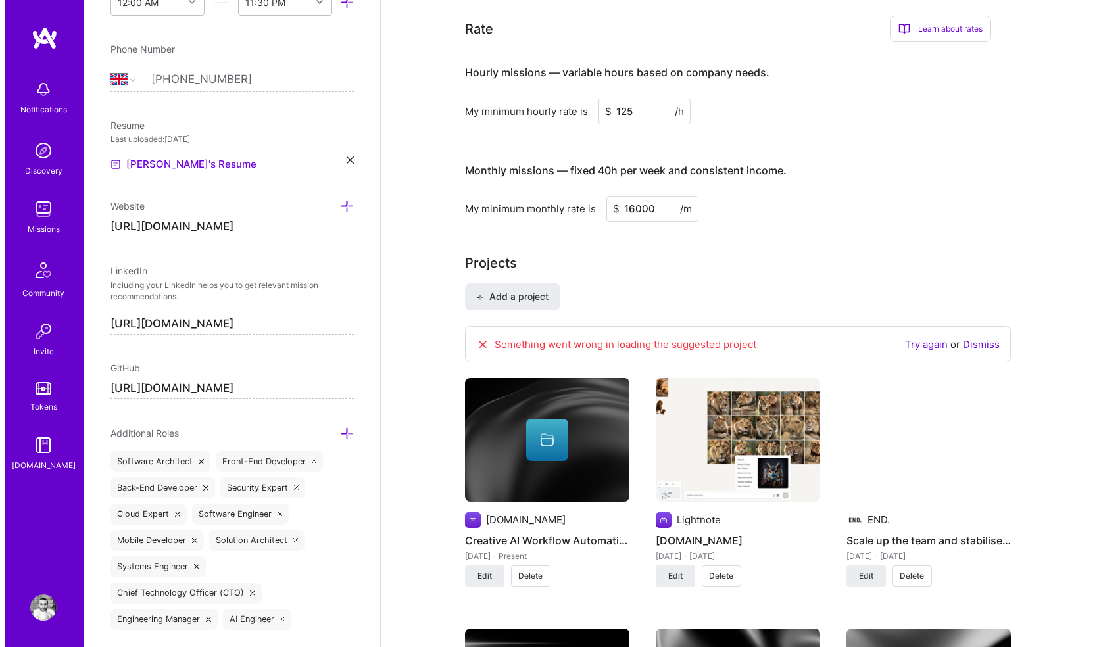
scroll to position [676, 0]
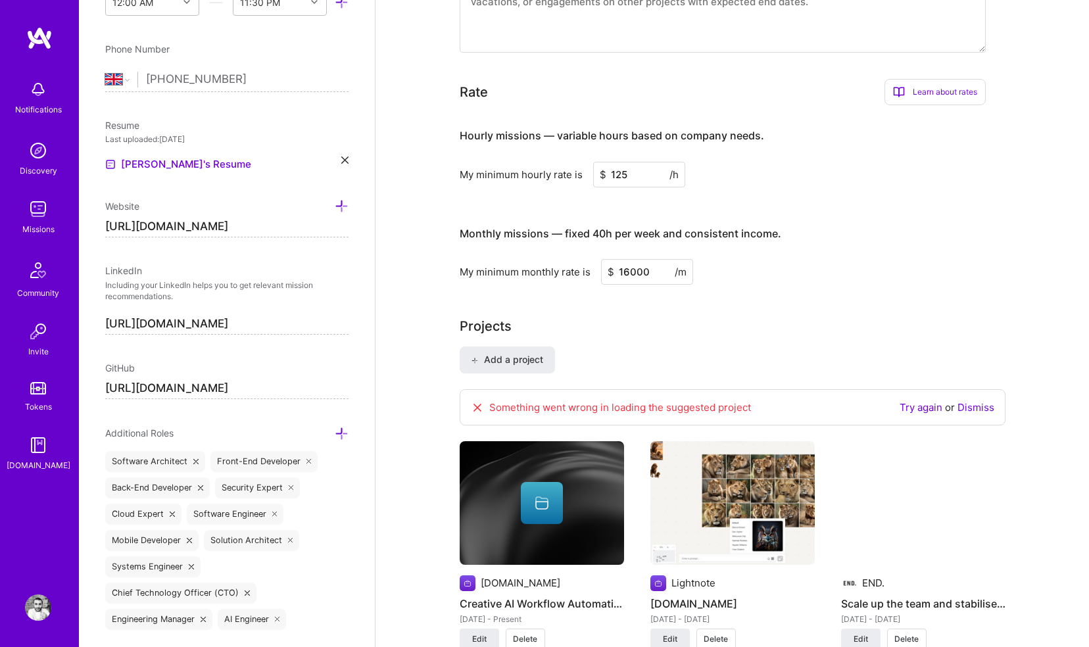
click at [474, 401] on icon at bounding box center [477, 407] width 13 height 13
click at [973, 401] on link "Dismiss" at bounding box center [975, 407] width 37 height 12
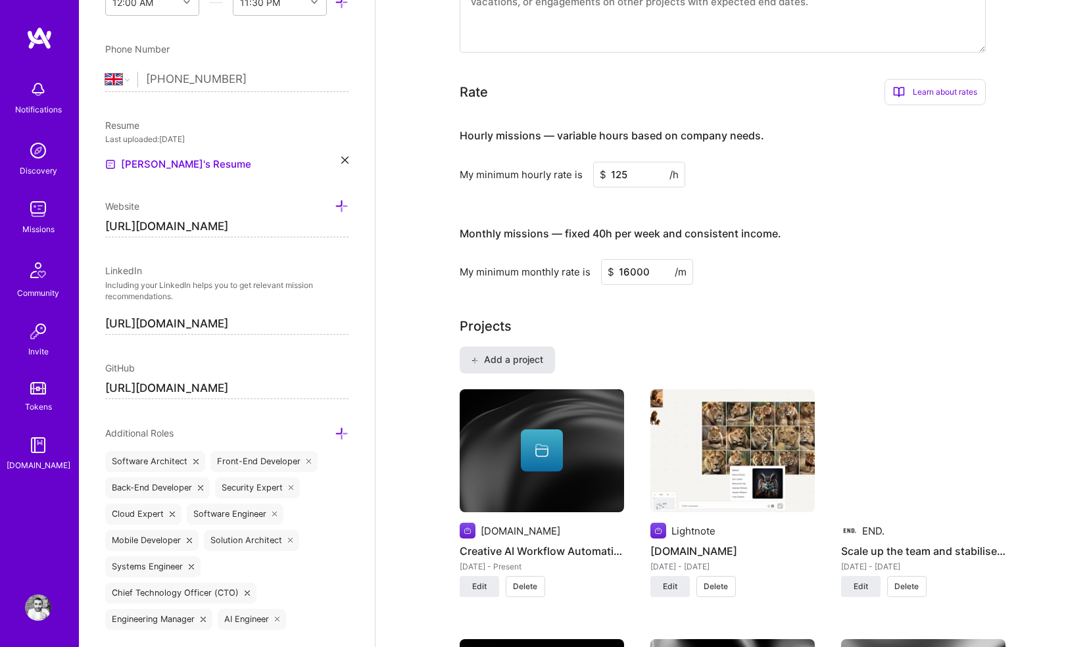
click at [513, 353] on span "Add a project" at bounding box center [507, 359] width 72 height 13
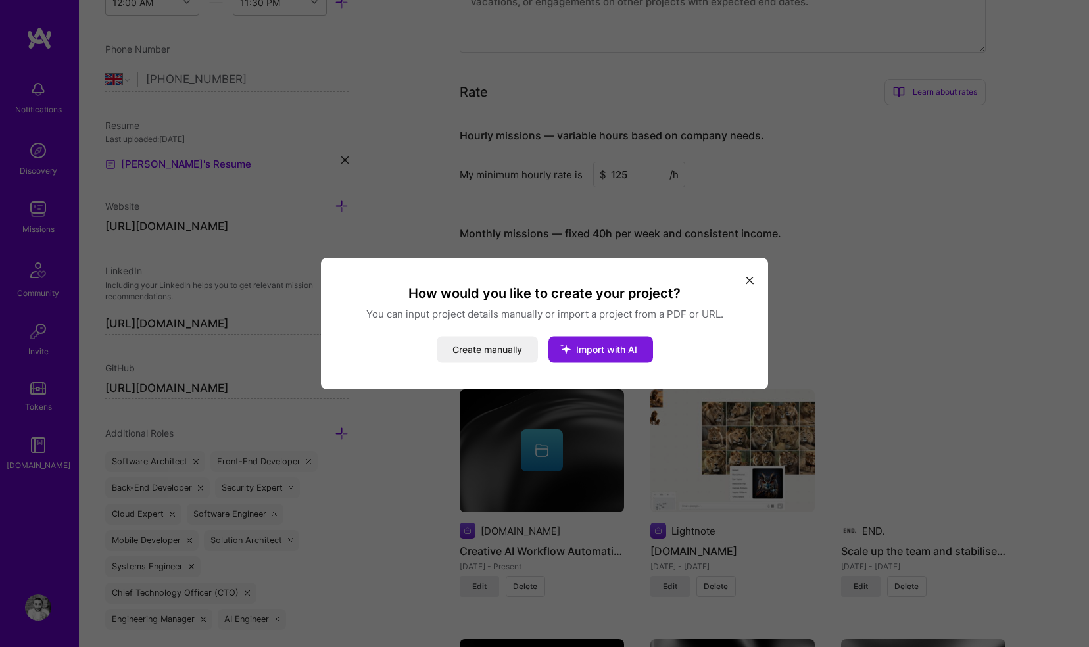
click at [575, 347] on icon "modal" at bounding box center [565, 349] width 34 height 34
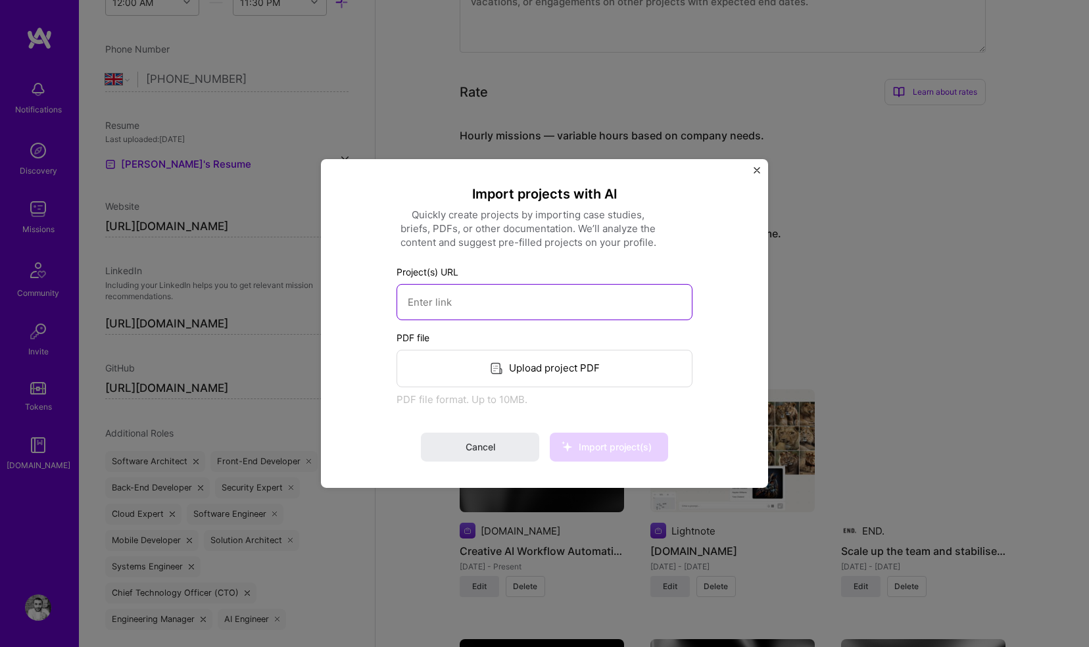
click at [511, 308] on input at bounding box center [544, 302] width 296 height 36
paste input "https://www.acquirewise.co.uk/"
type input "https://www.acquirewise.co.uk/"
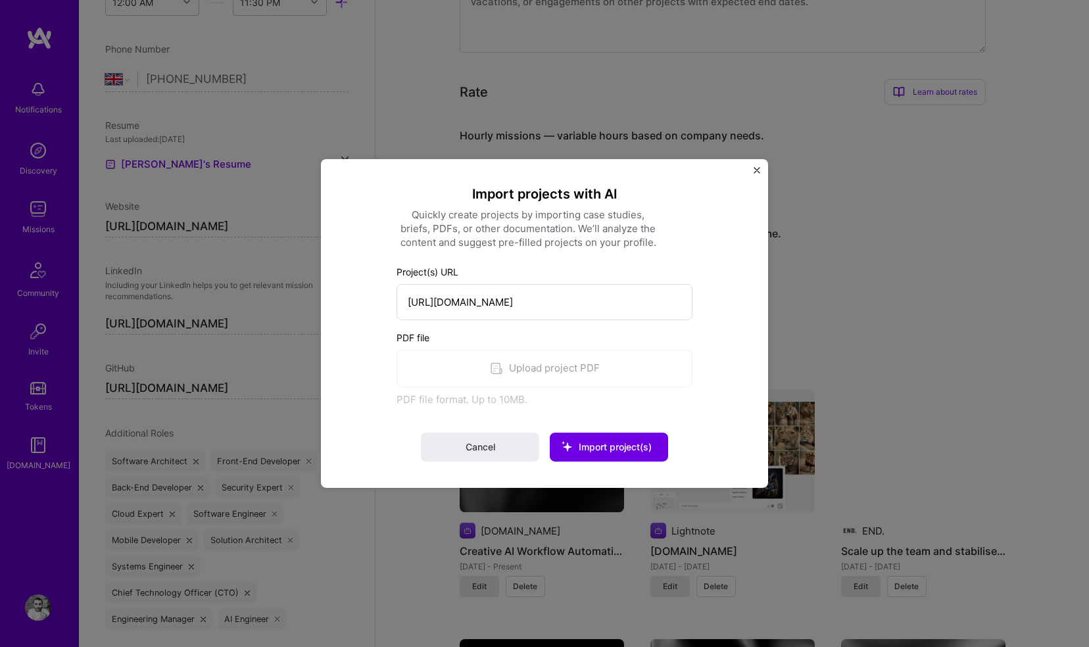
click at [472, 464] on div "Import projects with AI Quickly create projects by importing case studies, brie…" at bounding box center [544, 323] width 447 height 329
click at [472, 453] on span "Cancel" at bounding box center [480, 446] width 30 height 13
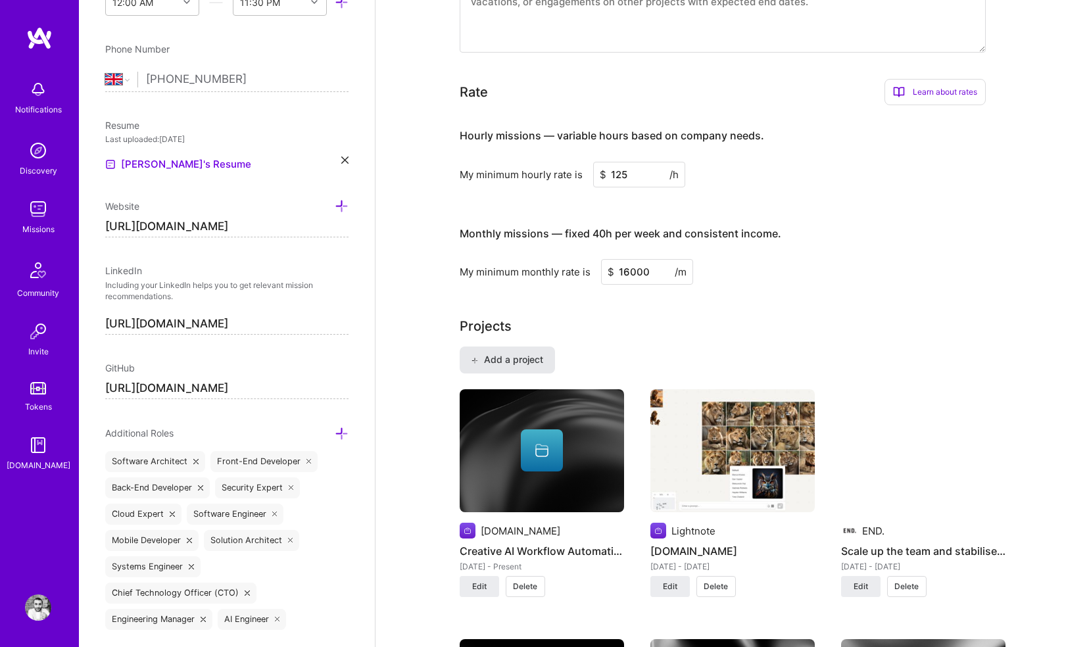
click at [498, 353] on span "Add a project" at bounding box center [507, 359] width 72 height 13
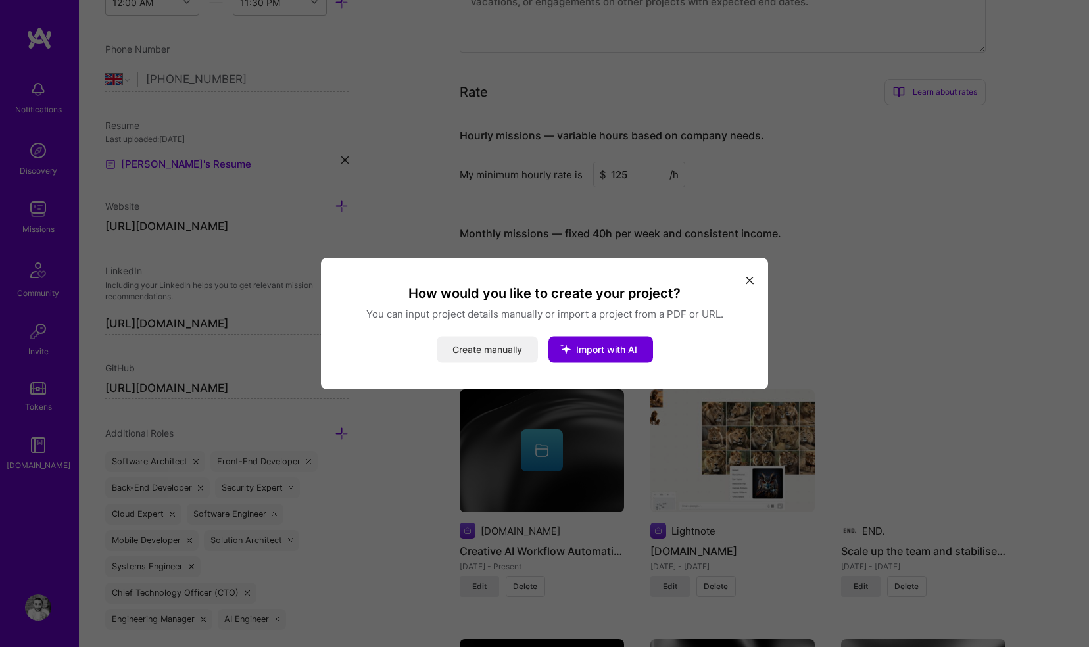
click at [471, 348] on button "Create manually" at bounding box center [487, 350] width 101 height 26
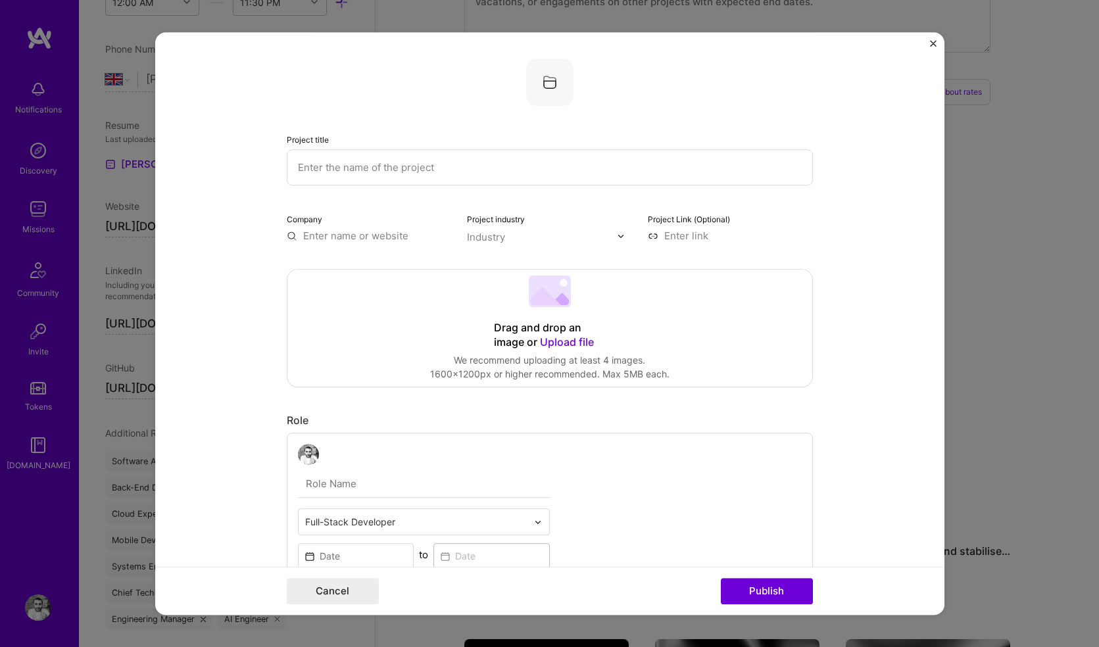
click at [429, 176] on input "text" at bounding box center [550, 167] width 526 height 36
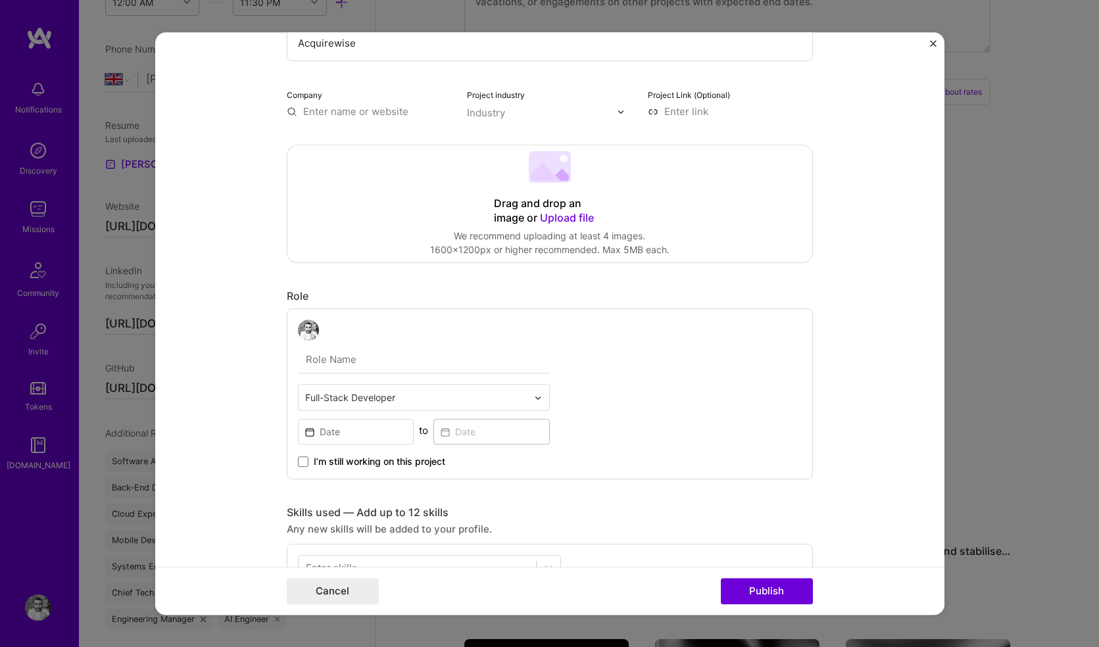
scroll to position [233, 0]
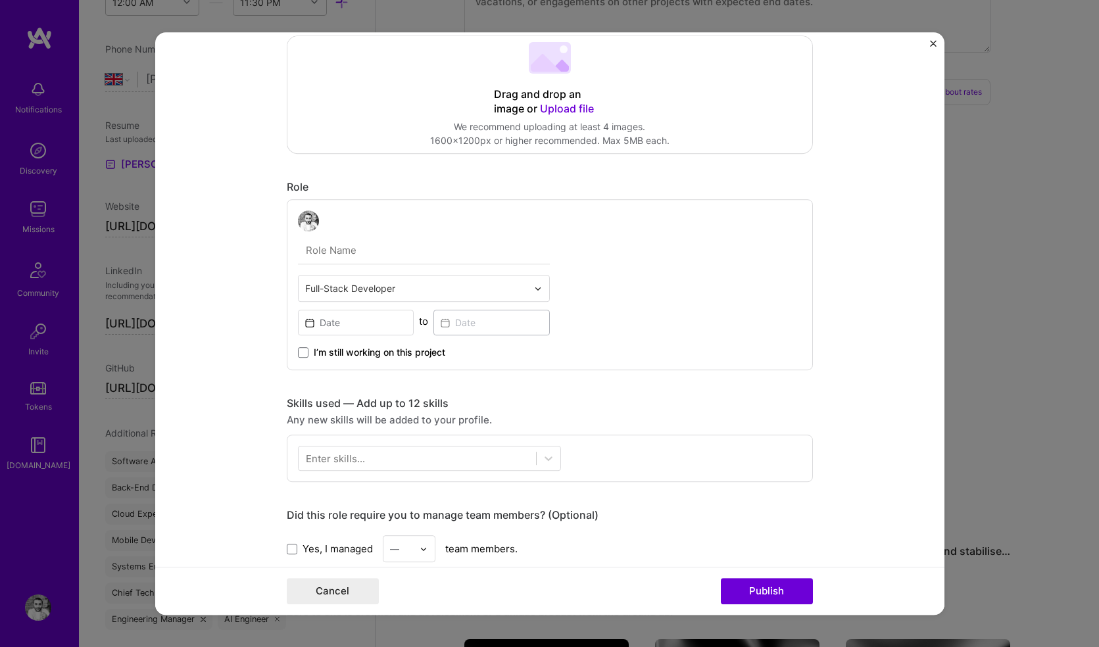
type input "Acquirewise"
click at [389, 306] on div "Full-Stack Developer to I’m still working on this project" at bounding box center [424, 284] width 252 height 149
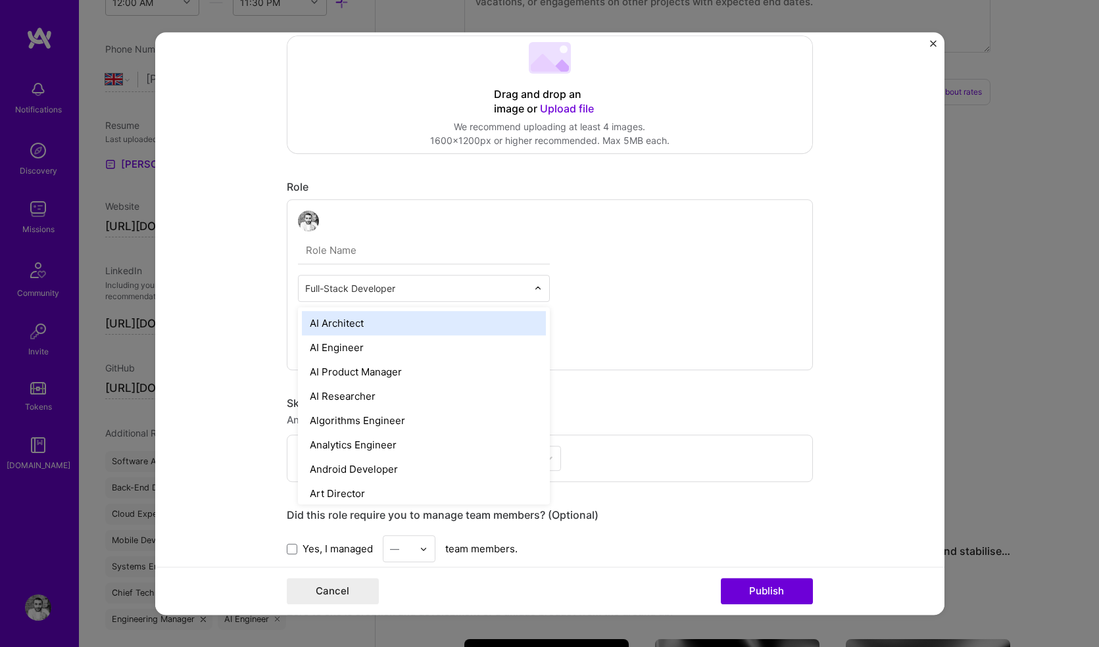
click at [389, 298] on div "Full-Stack Developer" at bounding box center [415, 288] width 235 height 26
type input "A"
type input "a"
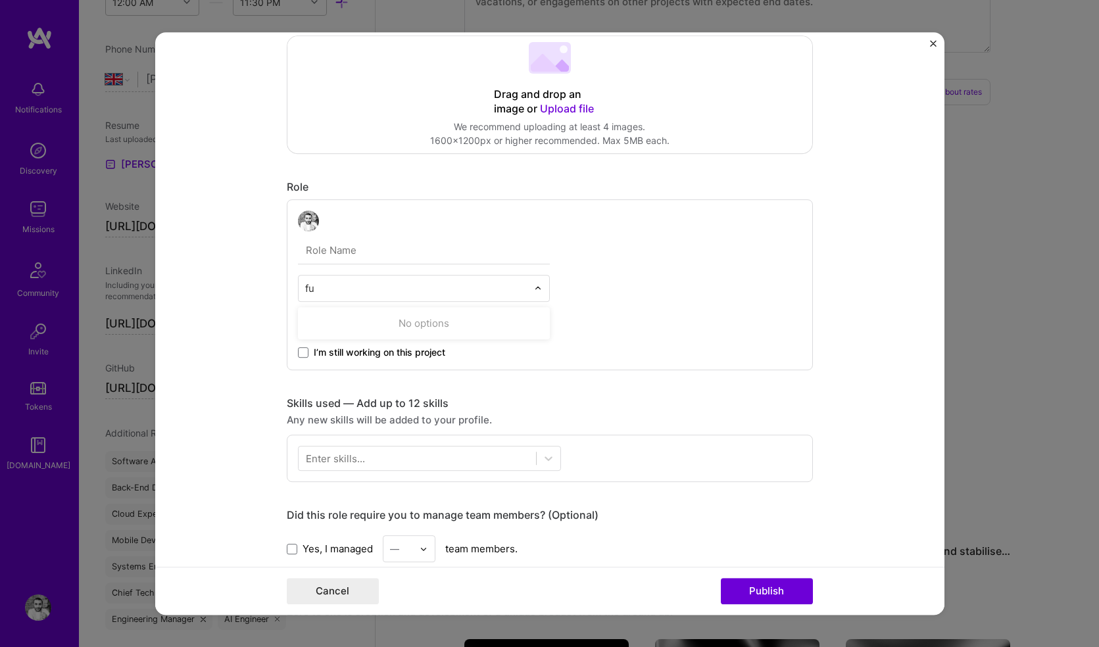
type input "f"
click at [366, 327] on input at bounding box center [356, 323] width 116 height 26
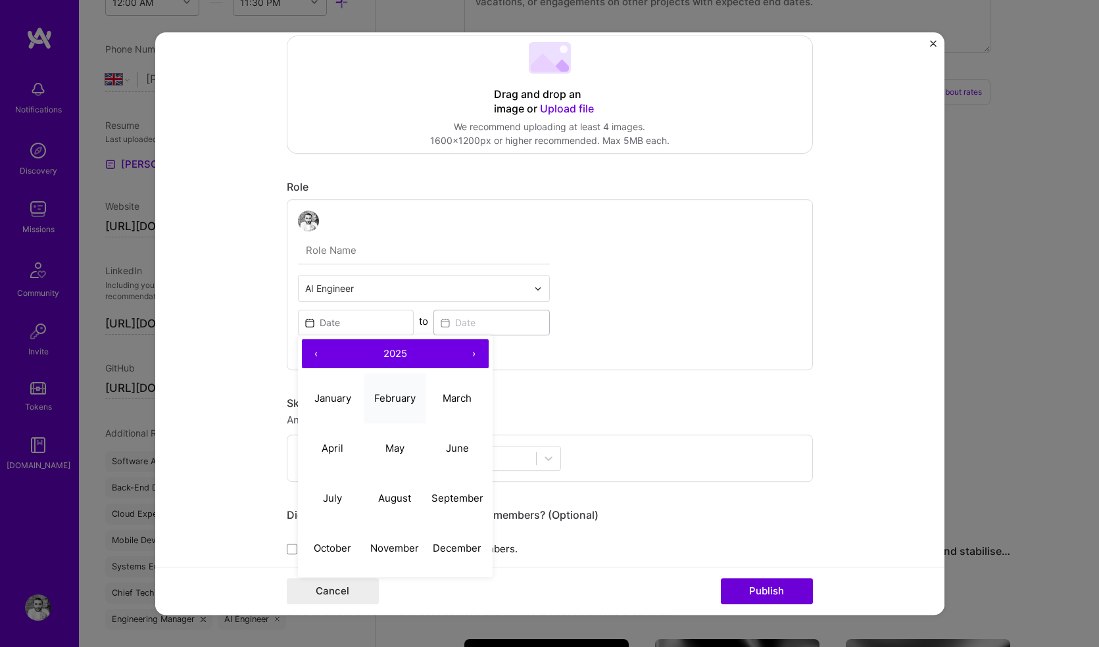
click at [377, 408] on button "February" at bounding box center [395, 398] width 62 height 50
type input "Feb, 2025"
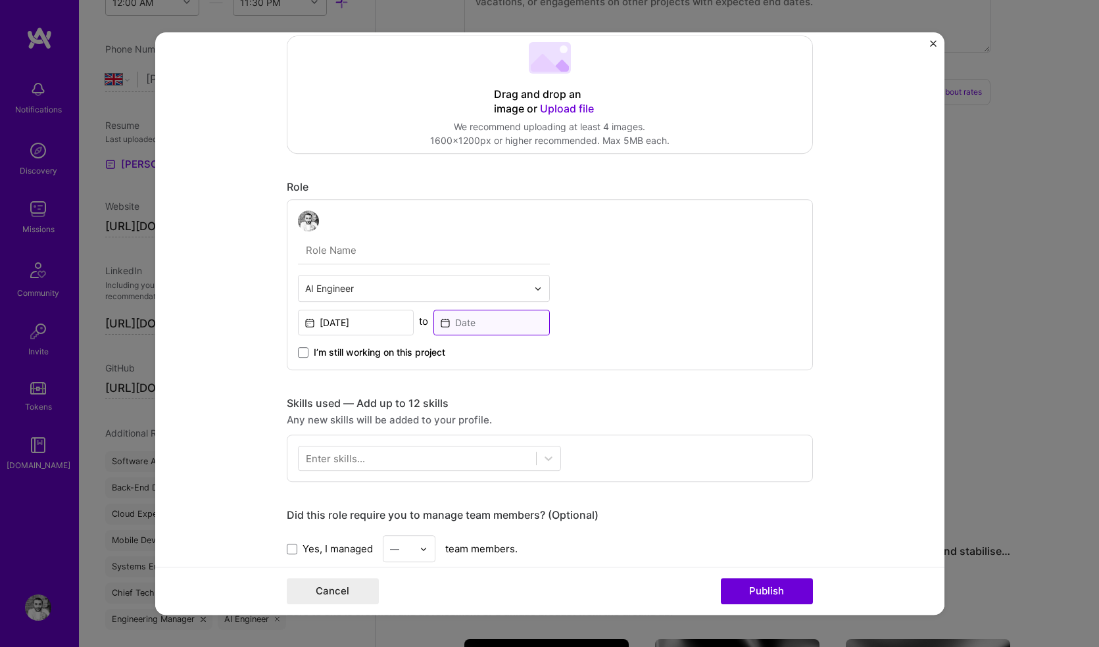
click at [449, 324] on input at bounding box center [491, 323] width 116 height 26
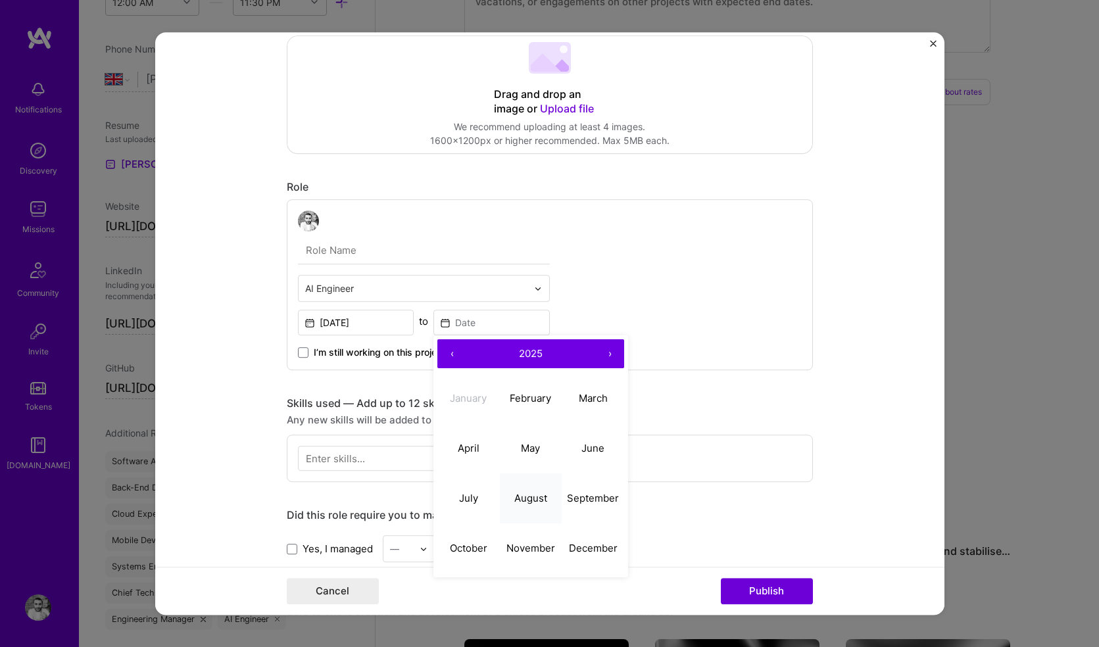
click at [515, 498] on abbr "August" at bounding box center [530, 498] width 33 height 12
type input "Aug, 2025"
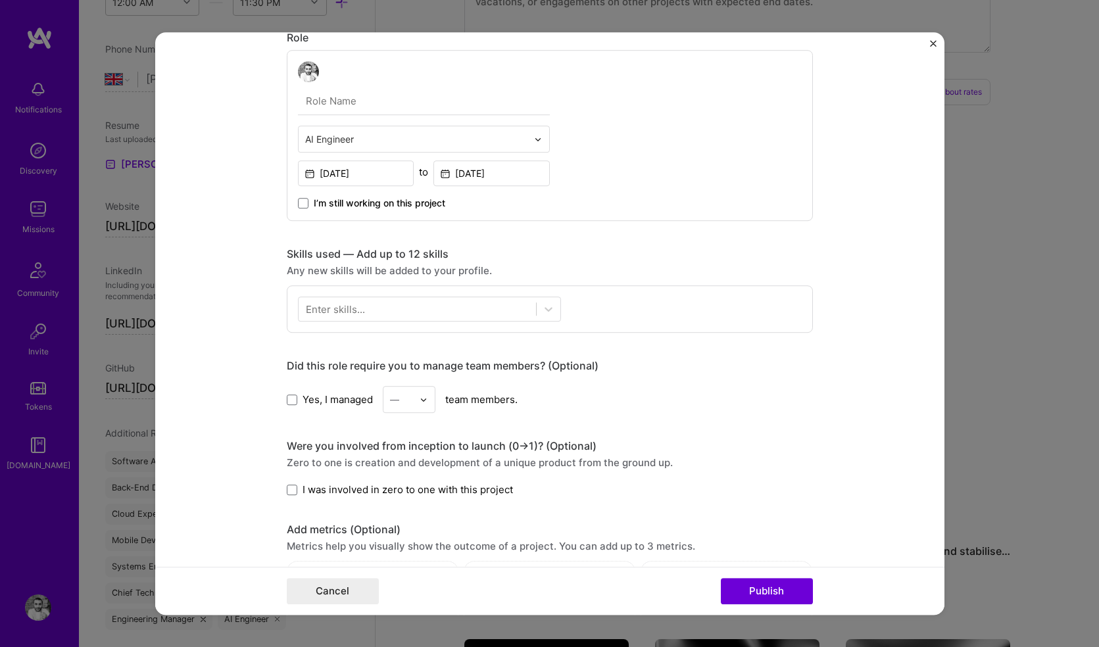
scroll to position [389, 0]
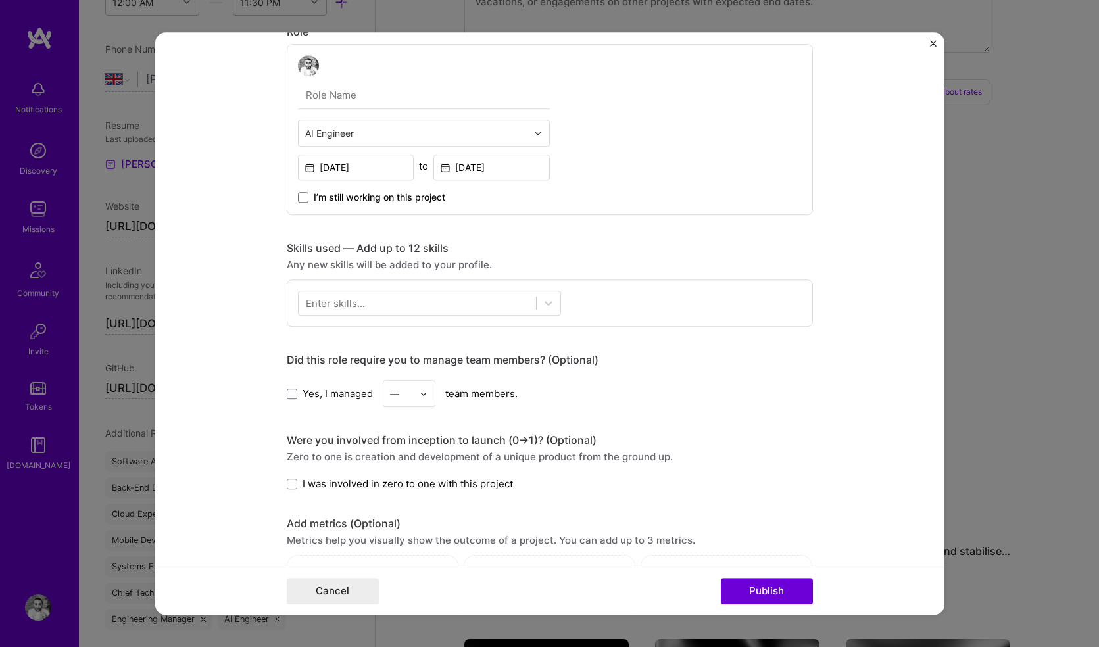
click at [353, 302] on div "Enter skills..." at bounding box center [335, 303] width 59 height 14
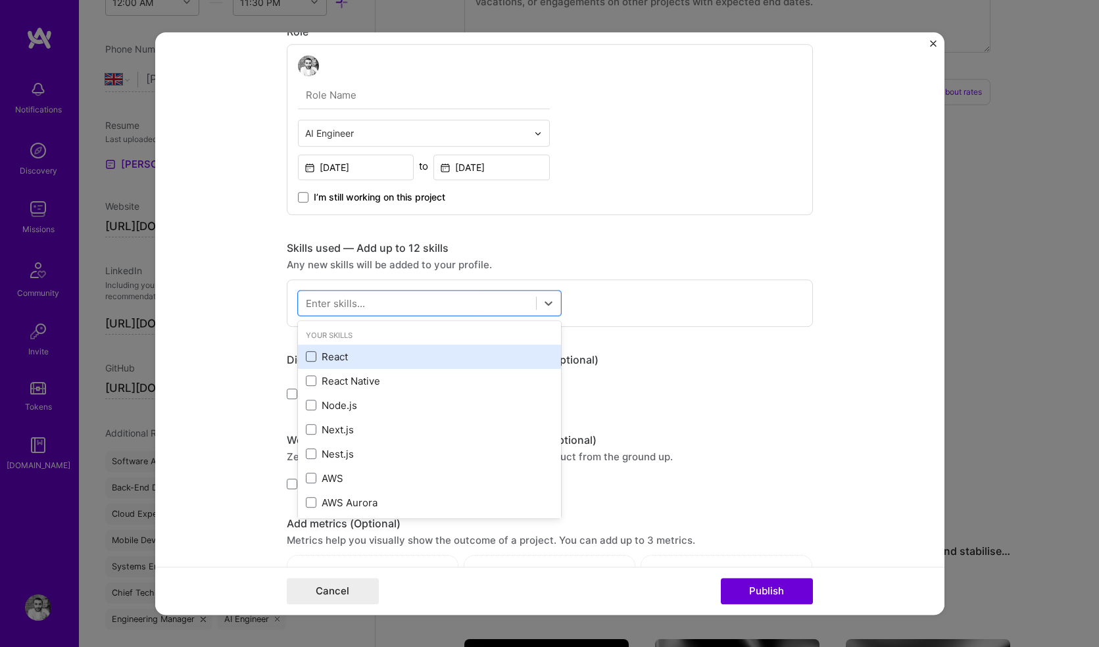
click at [306, 356] on span at bounding box center [311, 357] width 11 height 11
click at [0, 0] on input "checkbox" at bounding box center [0, 0] width 0 height 0
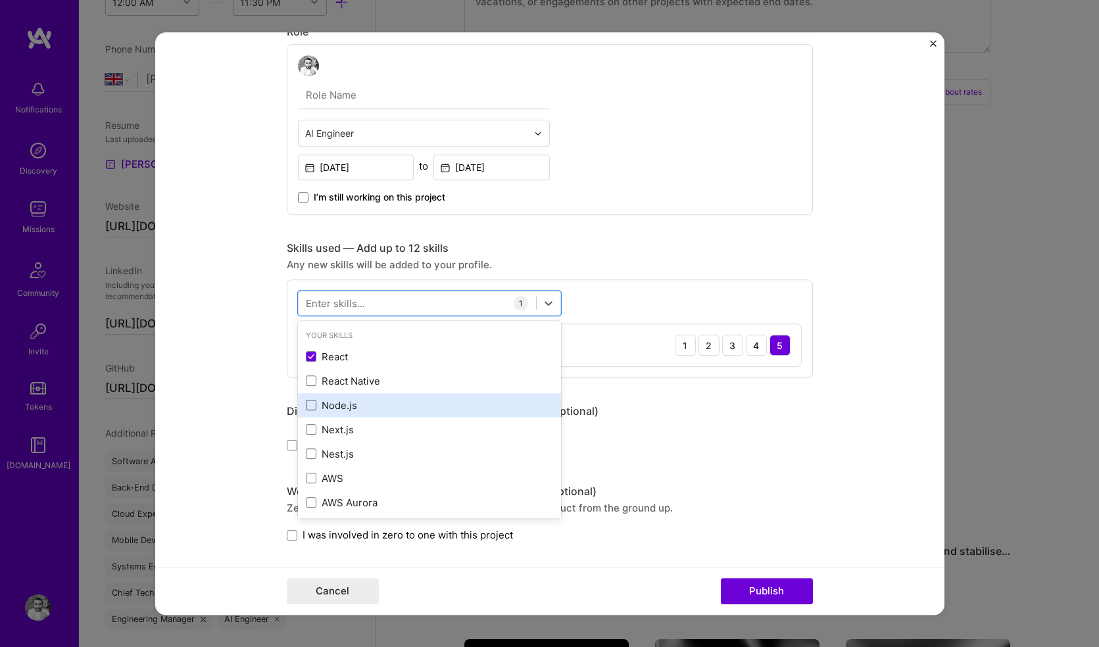
click at [306, 406] on span at bounding box center [311, 405] width 11 height 11
click at [0, 0] on input "checkbox" at bounding box center [0, 0] width 0 height 0
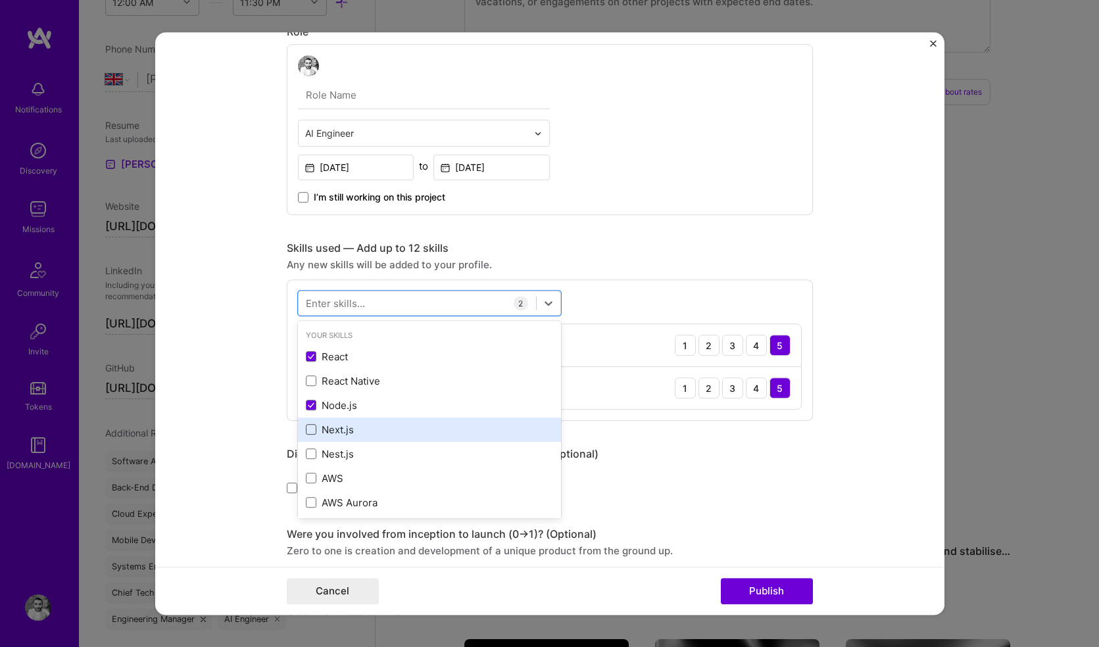
click at [306, 427] on span at bounding box center [311, 430] width 11 height 11
click at [0, 0] on input "checkbox" at bounding box center [0, 0] width 0 height 0
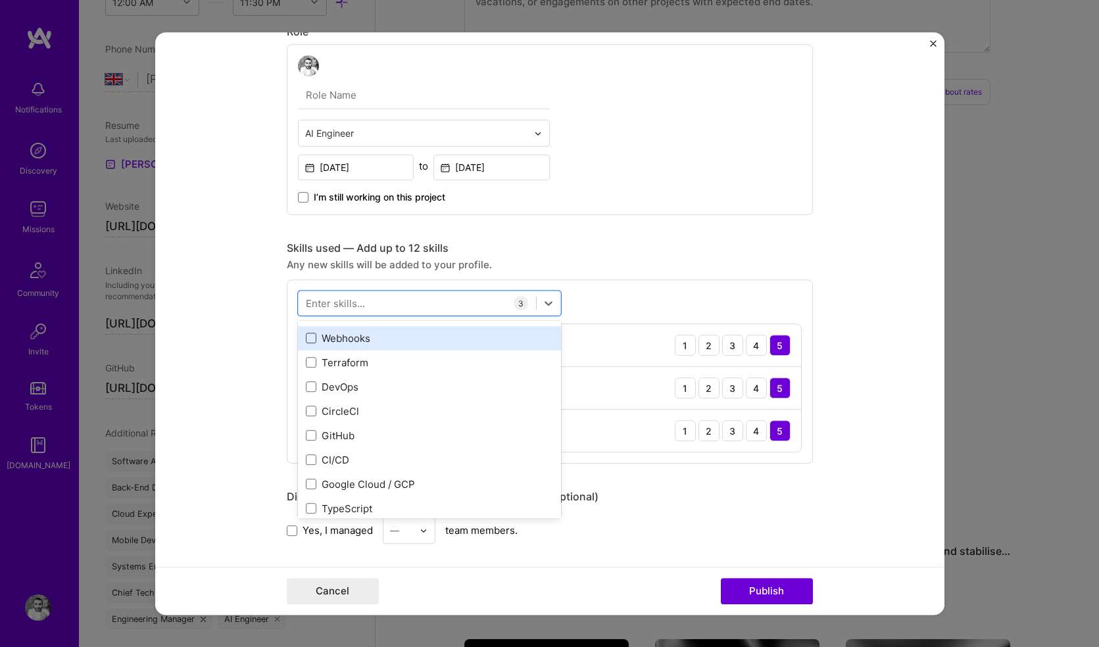
scroll to position [258, 0]
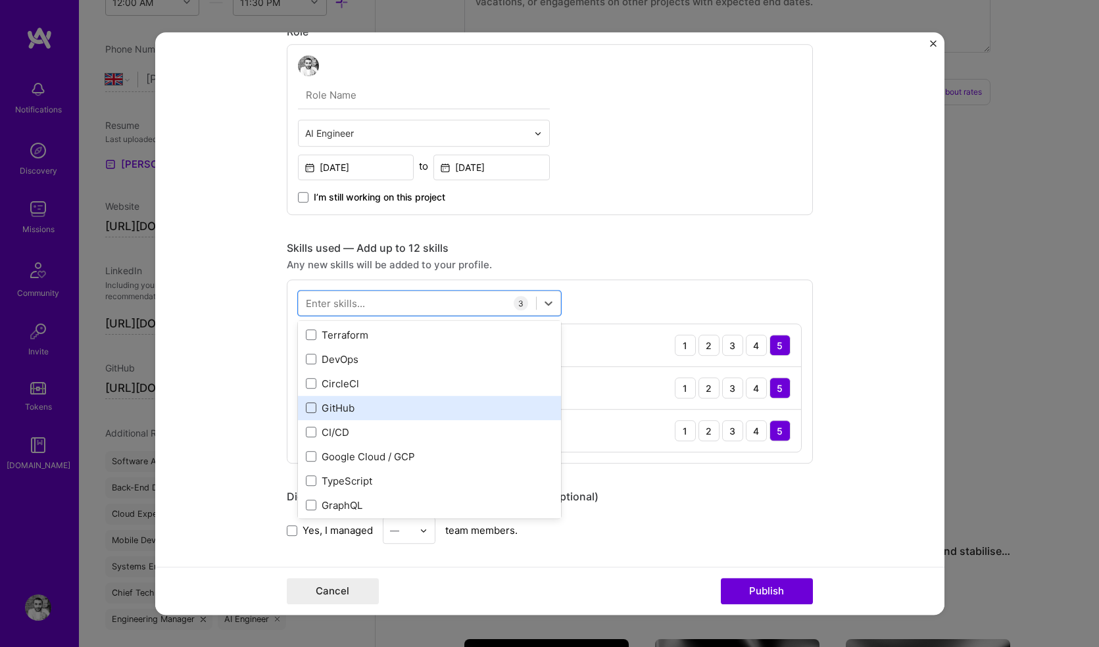
click at [306, 408] on span at bounding box center [311, 408] width 11 height 11
click at [0, 0] on input "checkbox" at bounding box center [0, 0] width 0 height 0
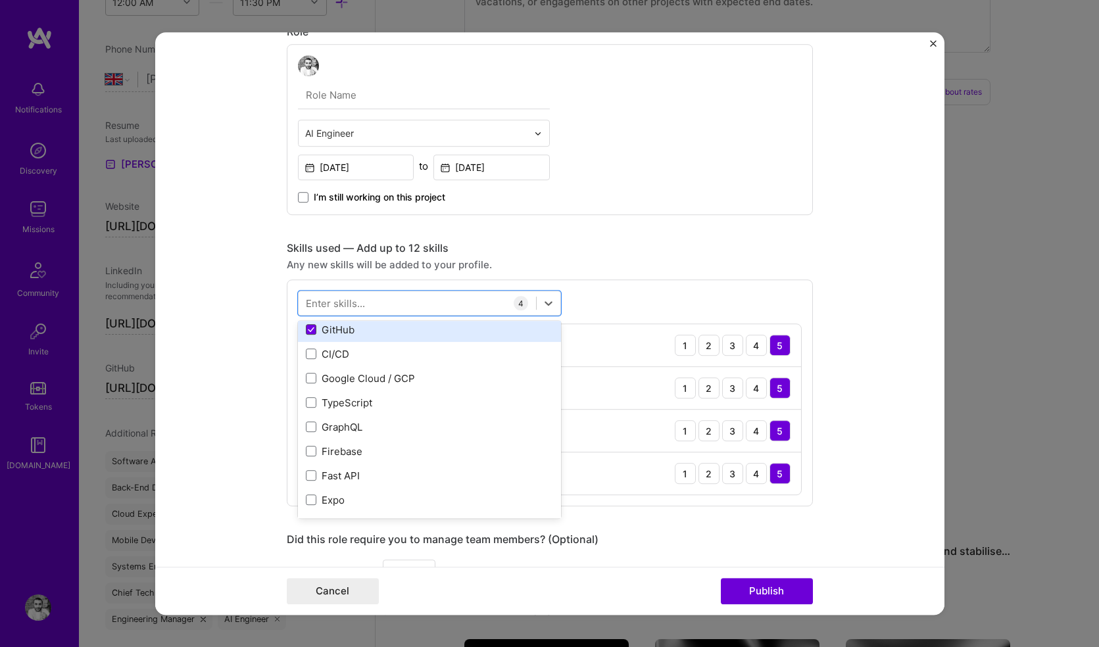
scroll to position [376, 0]
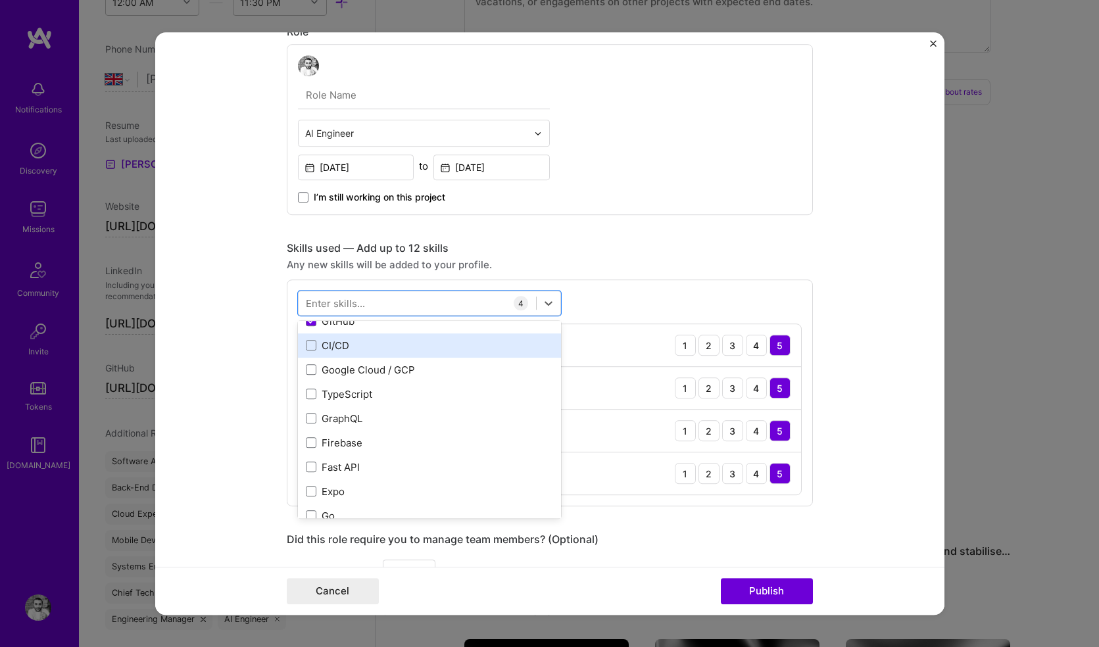
click at [300, 350] on div "CI/CD" at bounding box center [429, 345] width 263 height 24
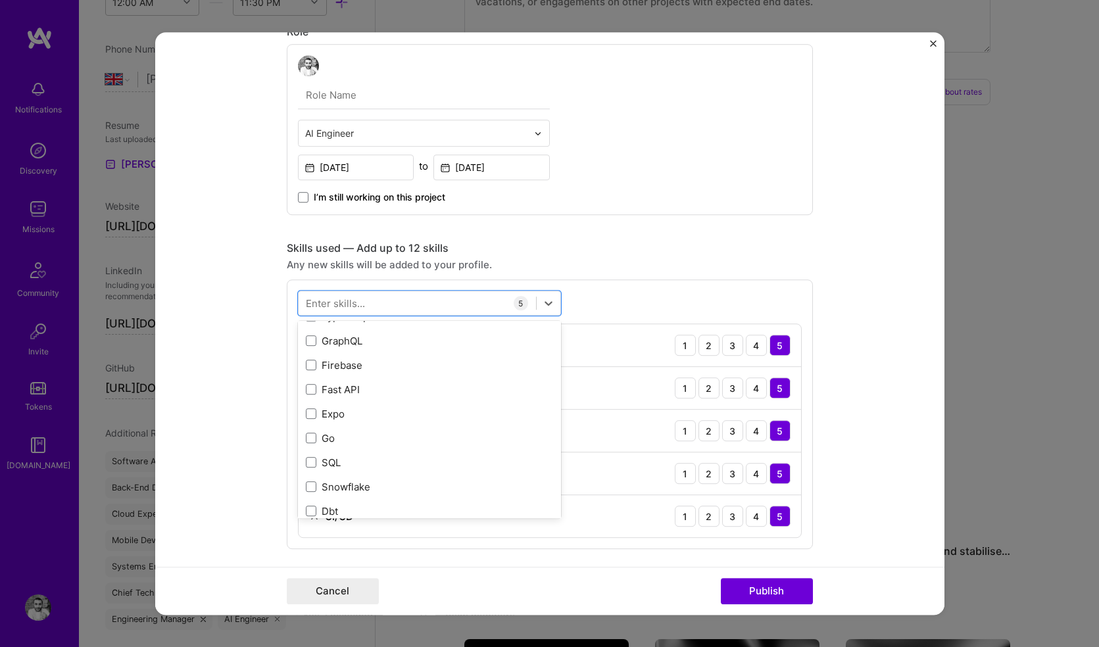
scroll to position [460, 0]
click at [336, 308] on div "Enter skills..." at bounding box center [335, 303] width 59 height 14
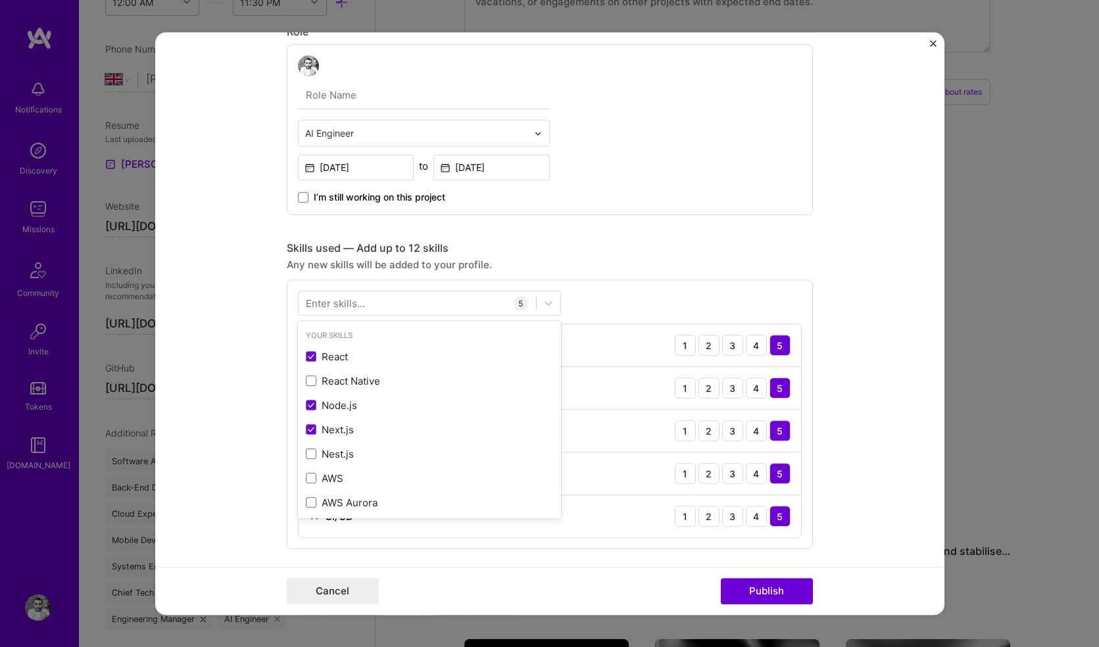
click at [336, 308] on div "Enter skills..." at bounding box center [335, 303] width 59 height 14
click at [356, 304] on div "Enter skills..." at bounding box center [335, 303] width 59 height 14
click at [347, 304] on div "Enter skills..." at bounding box center [335, 303] width 59 height 14
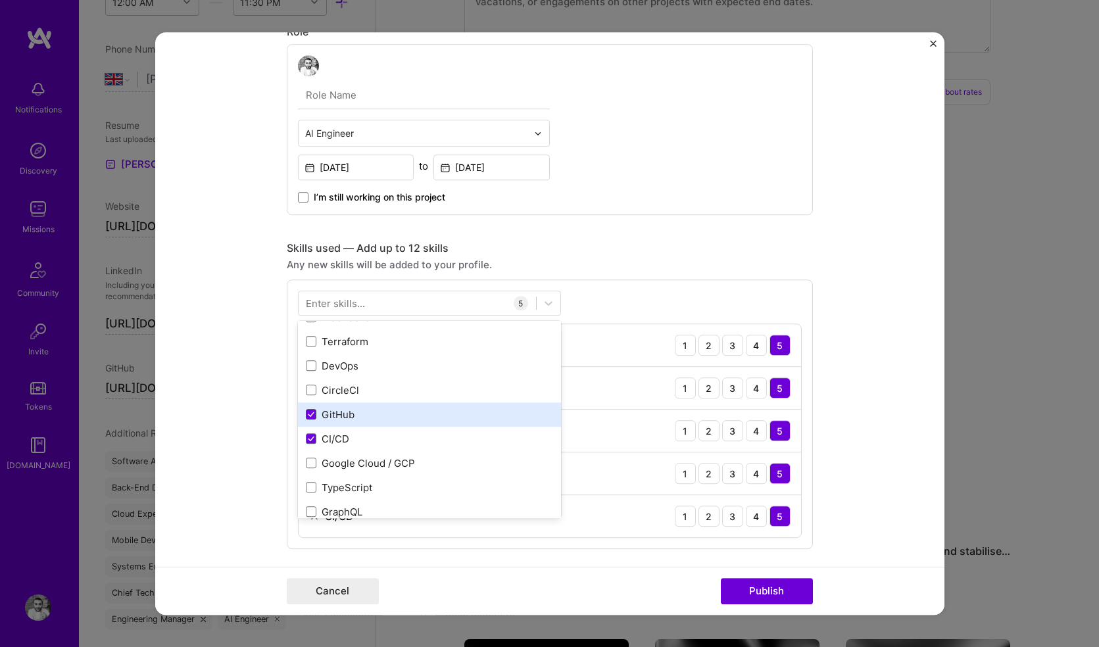
click at [306, 417] on div "React React Native Node.js Next.js Nest.js AWS AWS Aurora AWS Lambda DataDog Ne…" at bounding box center [429, 646] width 263 height 1168
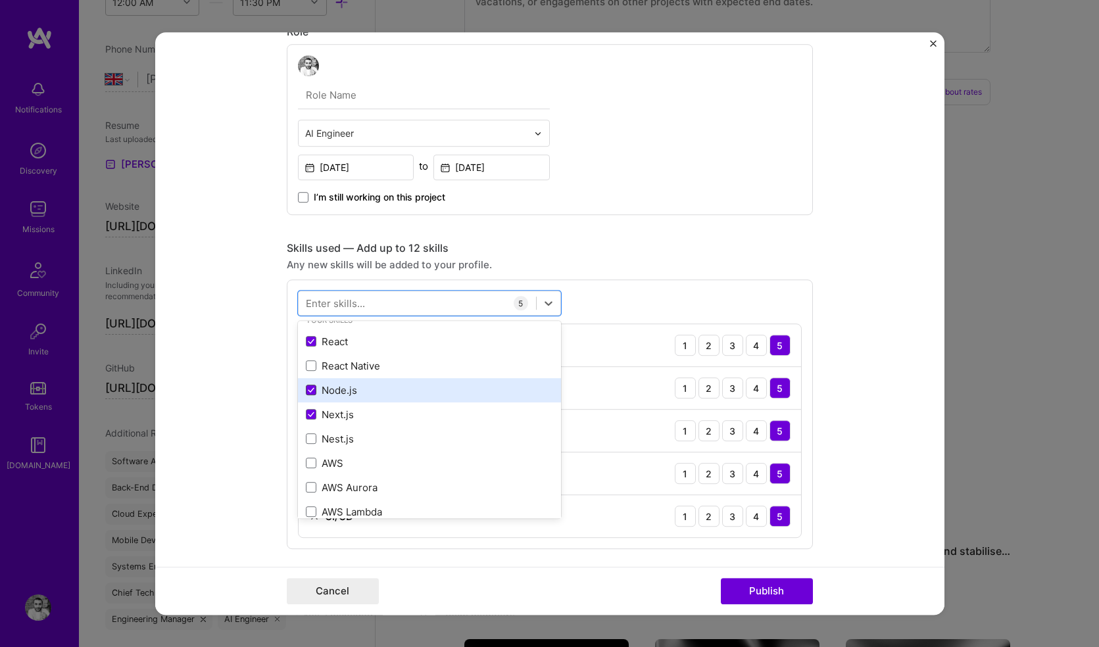
click at [308, 392] on icon at bounding box center [311, 390] width 7 height 5
click at [0, 0] on input "checkbox" at bounding box center [0, 0] width 0 height 0
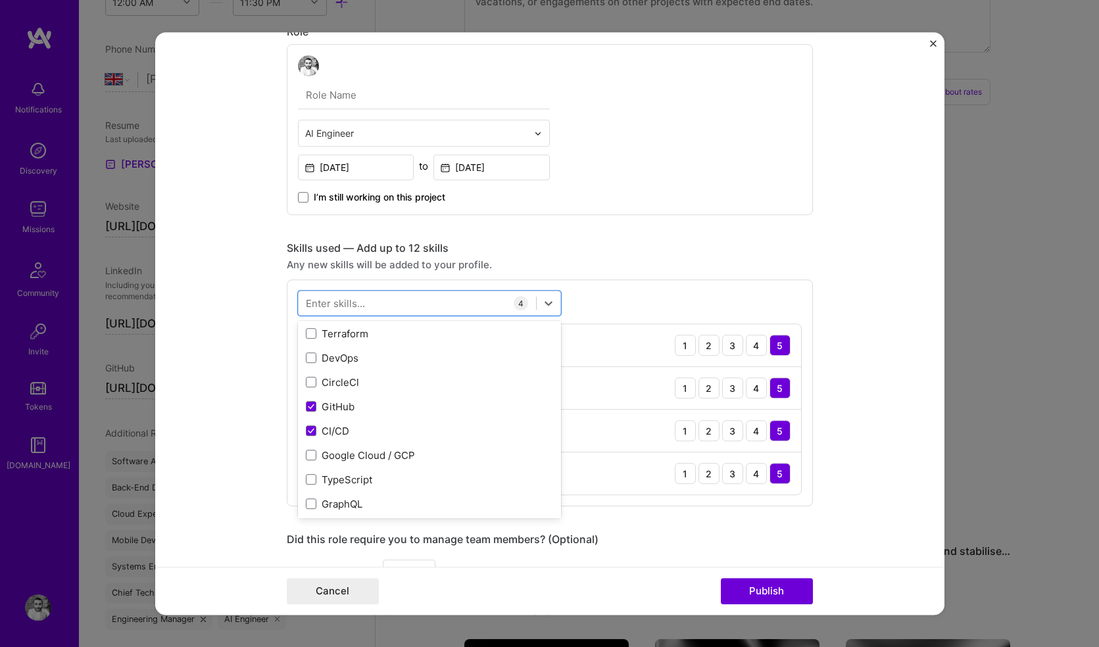
scroll to position [290, 0]
click at [308, 432] on icon at bounding box center [311, 431] width 7 height 5
click at [0, 0] on input "checkbox" at bounding box center [0, 0] width 0 height 0
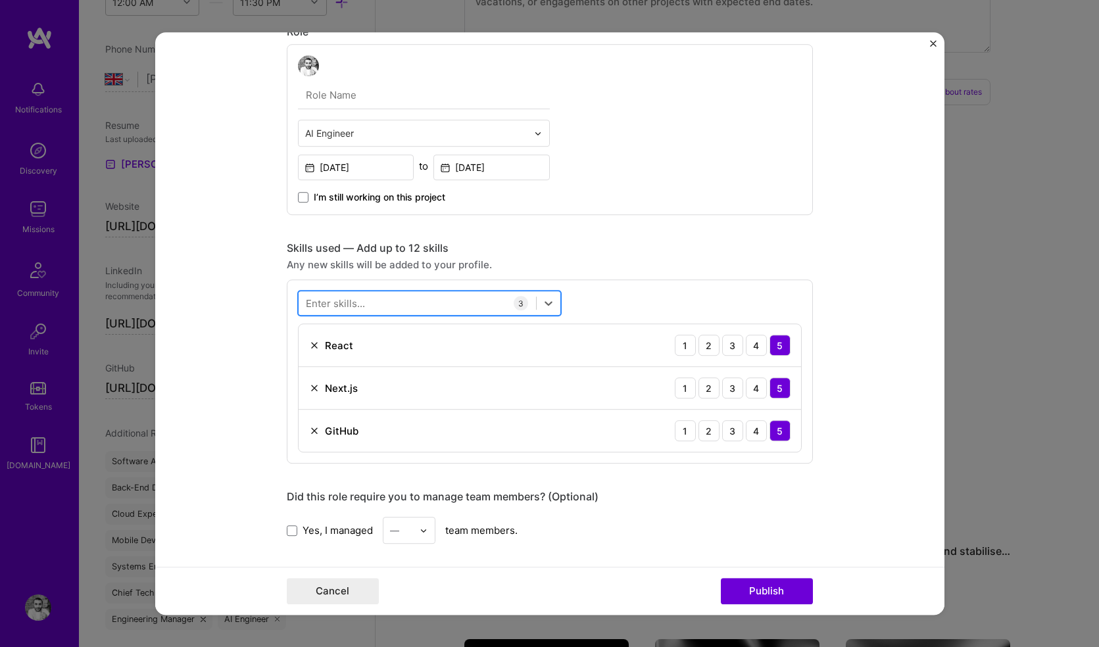
click at [369, 301] on div at bounding box center [416, 304] width 237 height 22
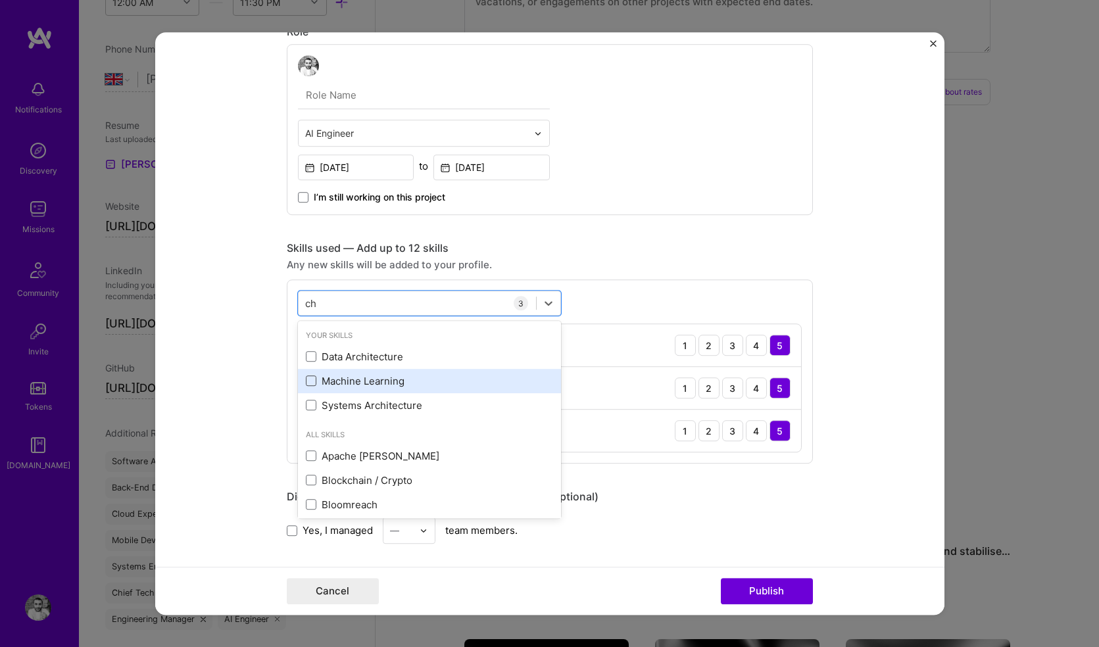
click at [308, 379] on span at bounding box center [311, 381] width 11 height 11
click at [0, 0] on input "checkbox" at bounding box center [0, 0] width 0 height 0
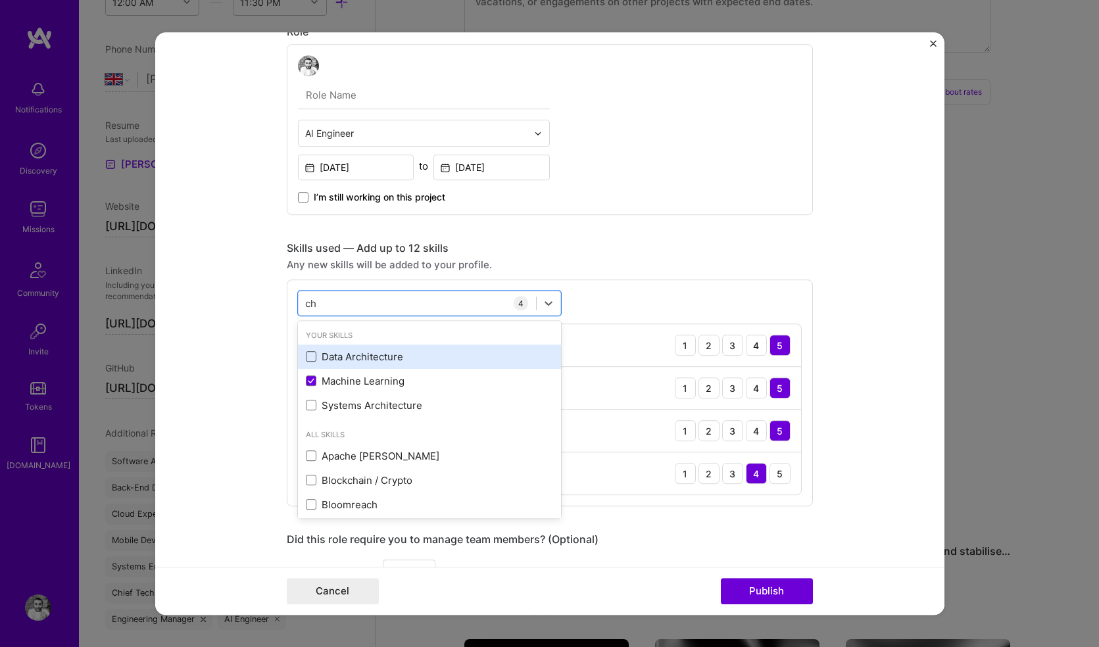
click at [306, 359] on span at bounding box center [311, 357] width 11 height 11
click at [0, 0] on input "checkbox" at bounding box center [0, 0] width 0 height 0
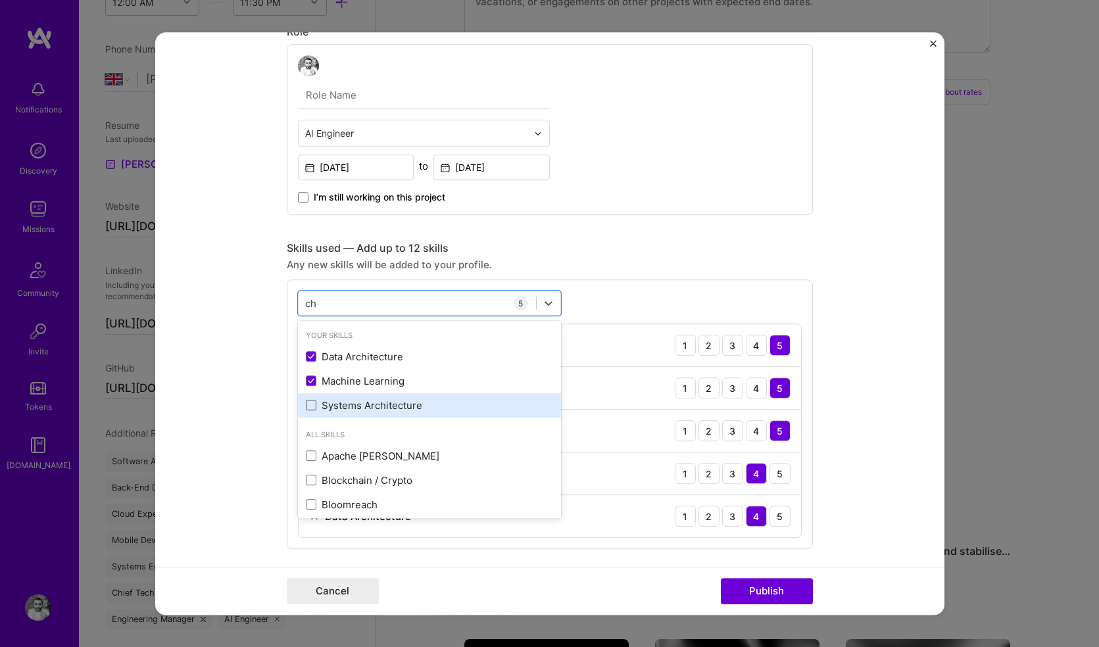
click at [306, 410] on span at bounding box center [311, 405] width 11 height 11
click at [0, 0] on input "checkbox" at bounding box center [0, 0] width 0 height 0
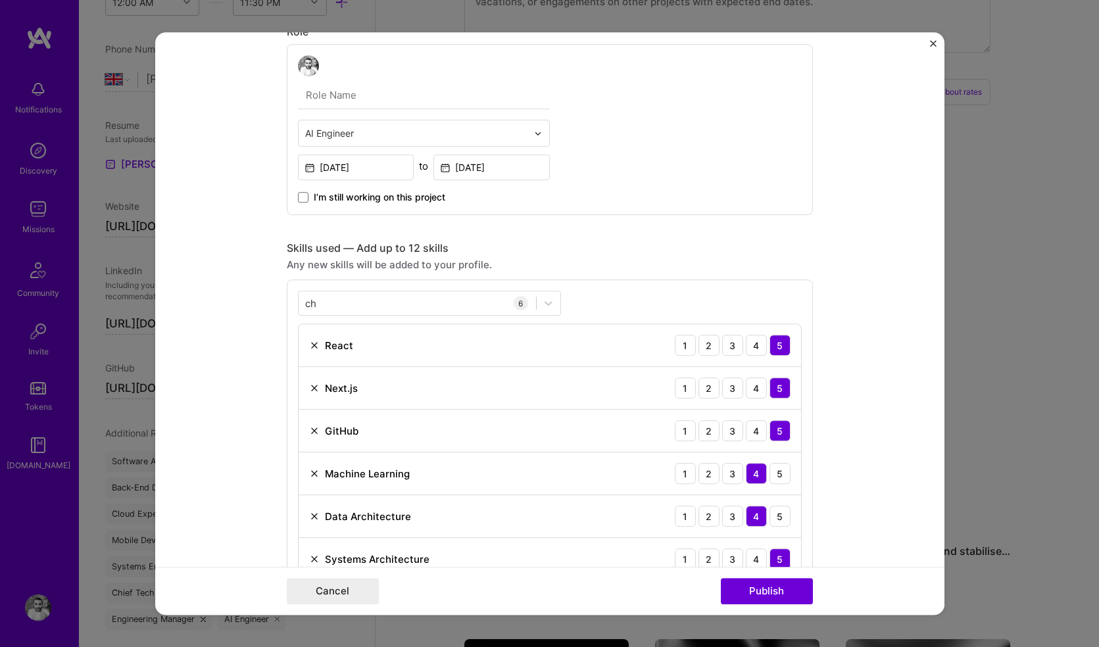
click at [631, 225] on div "Project title Acquirewise Company Project industry Industry Project Link (Optio…" at bounding box center [550, 506] width 526 height 1673
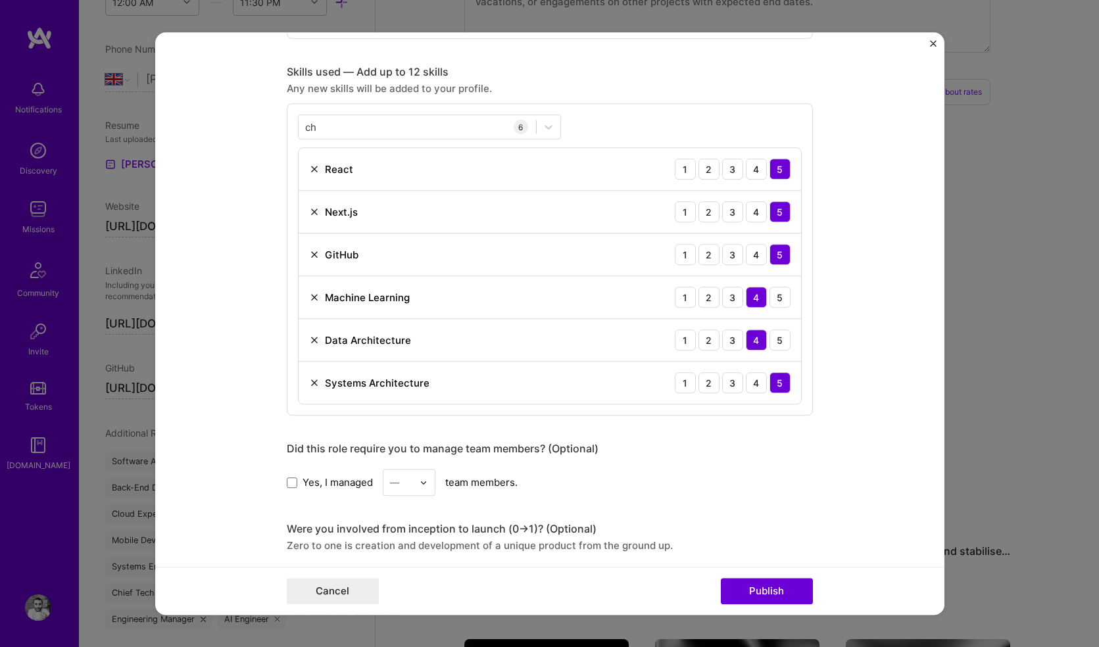
scroll to position [571, 0]
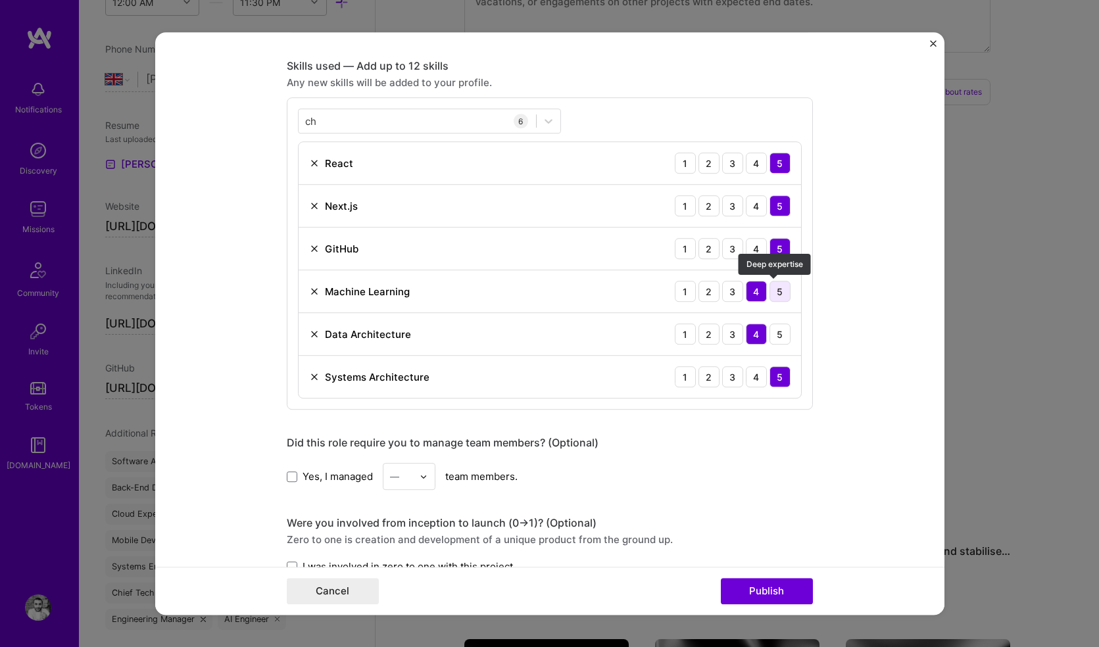
click at [782, 293] on div "5" at bounding box center [779, 291] width 21 height 21
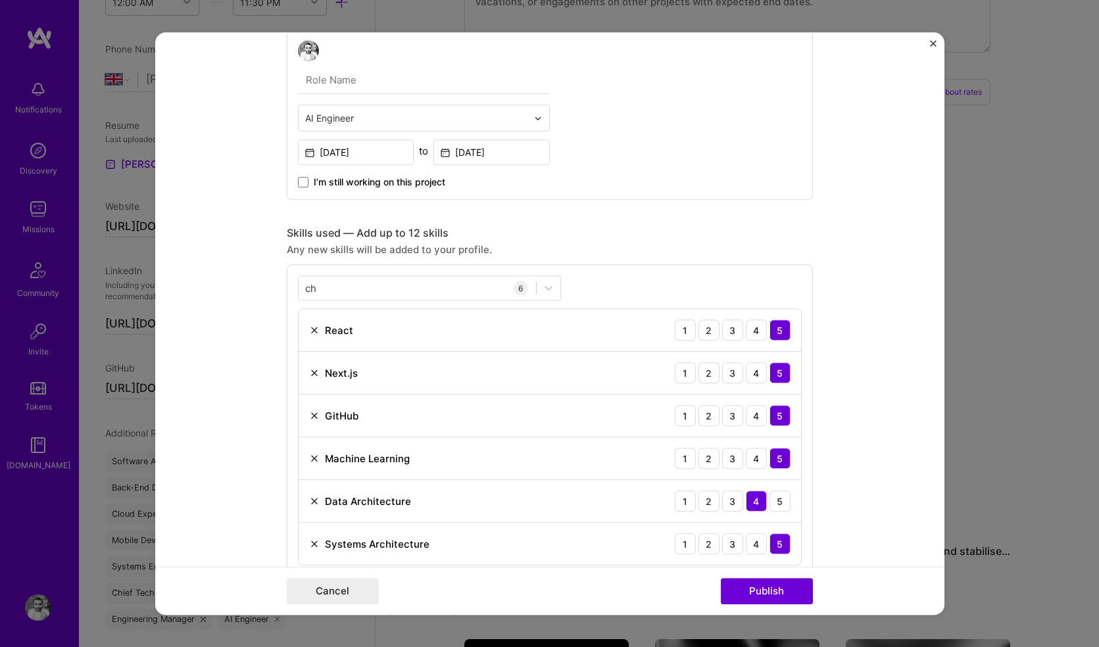
scroll to position [417, 0]
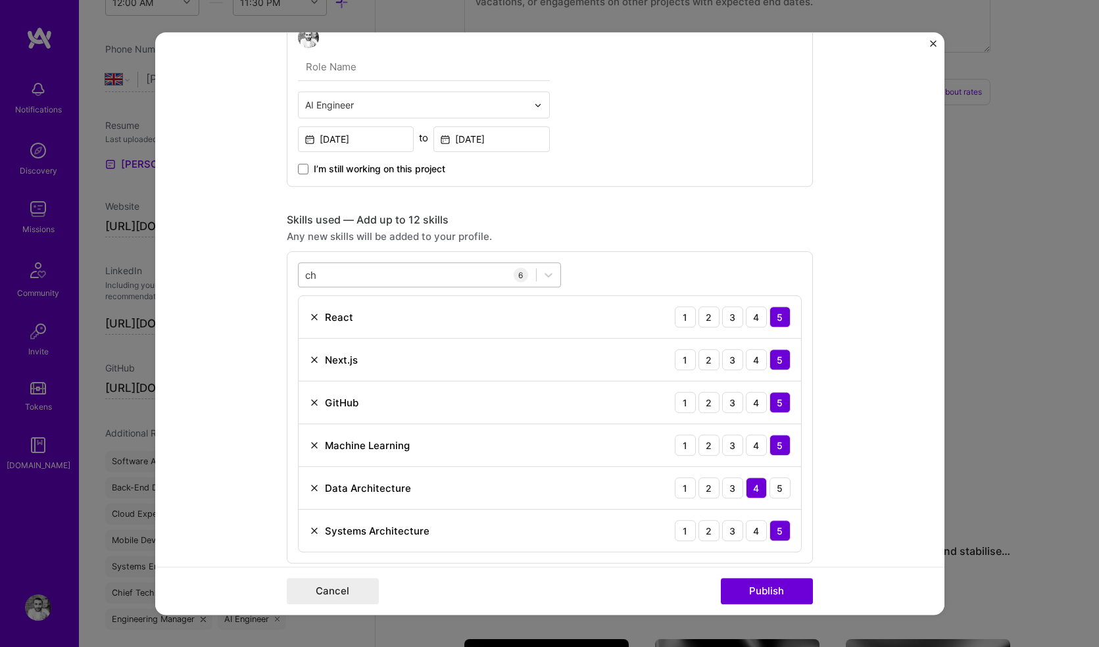
click at [461, 273] on div "ch ch" at bounding box center [416, 275] width 237 height 22
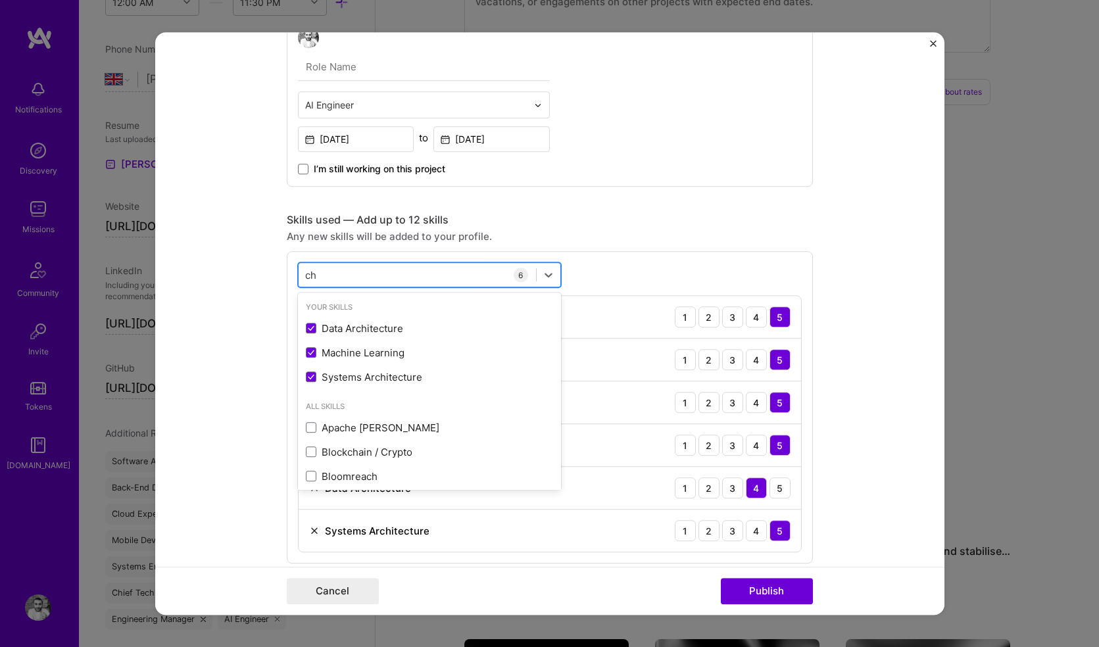
type input "c"
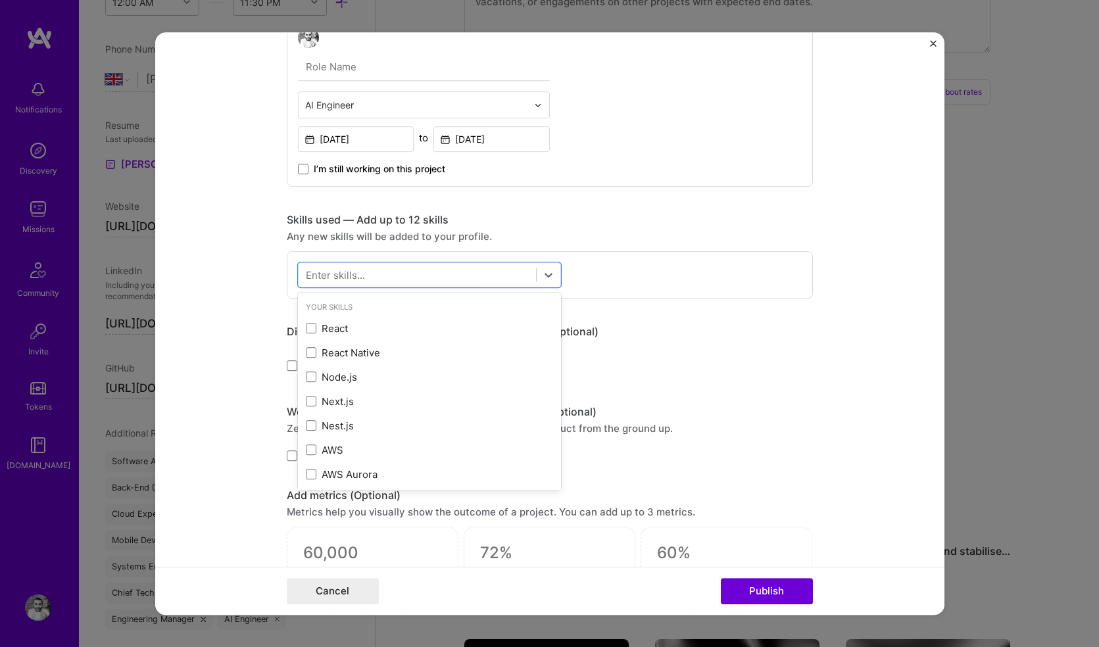
click at [238, 270] on form "Project title Acquirewise Company Project industry Industry Project Link (Optio…" at bounding box center [549, 323] width 789 height 582
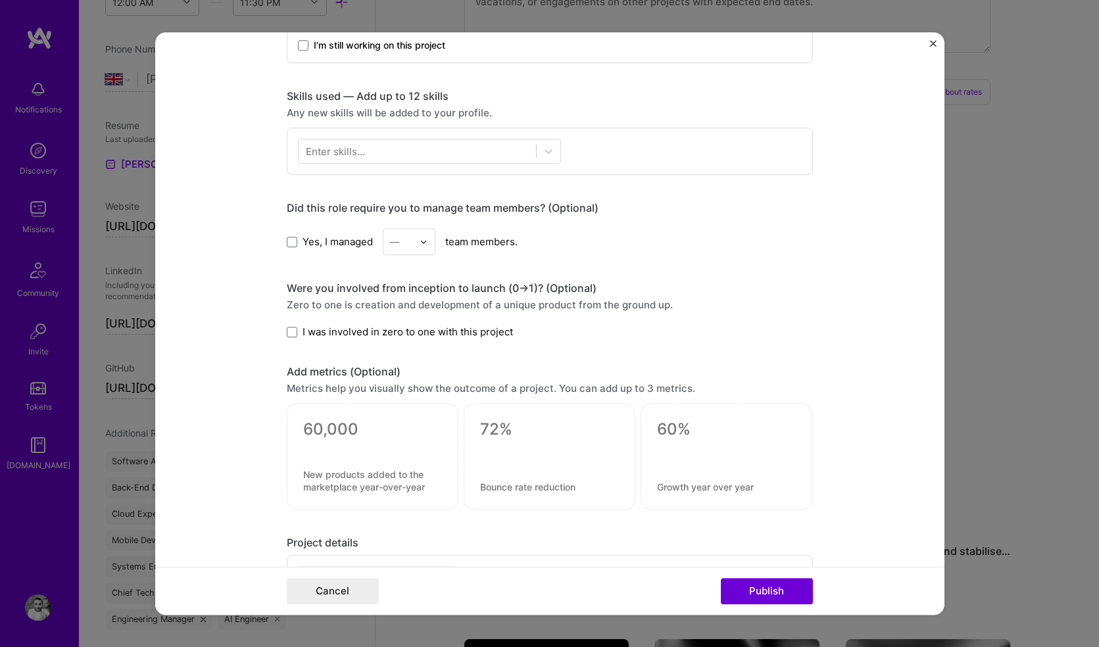
scroll to position [433, 0]
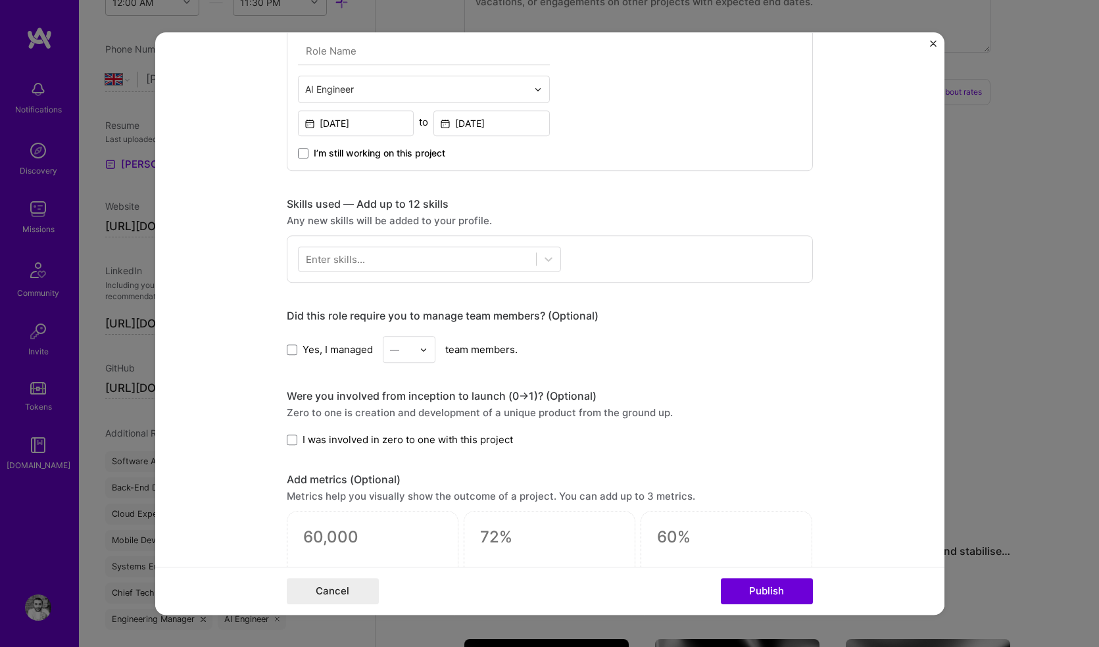
click at [342, 257] on div "Enter skills..." at bounding box center [335, 259] width 59 height 14
click at [237, 269] on form "Project title Acquirewise Company Project industry Industry Project Link (Optio…" at bounding box center [549, 323] width 789 height 582
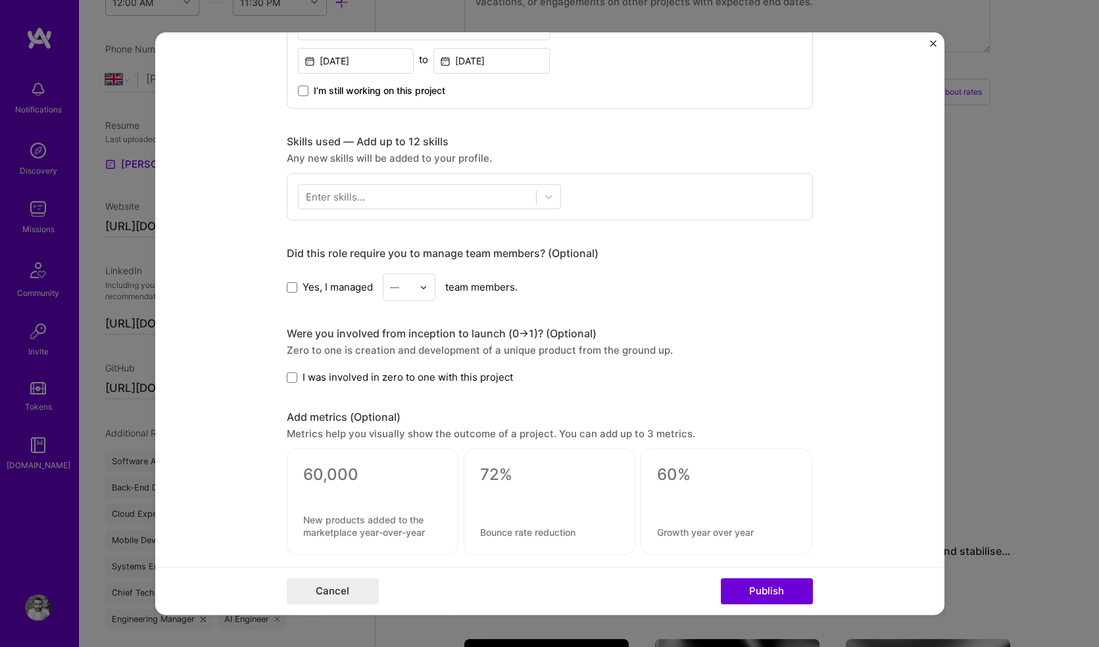
scroll to position [527, 0]
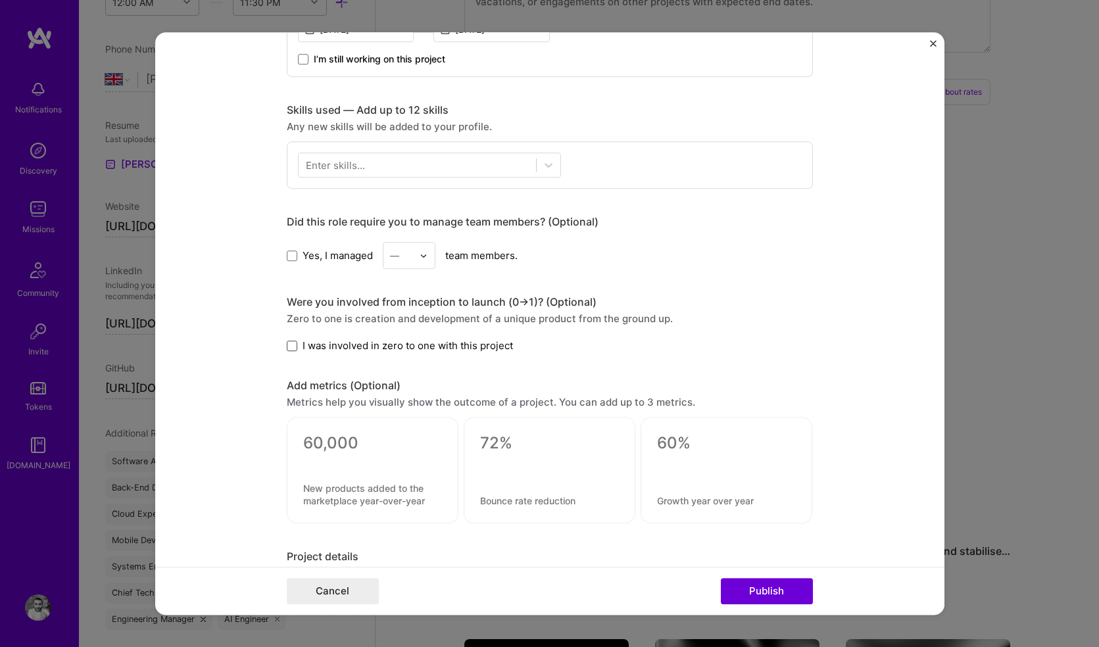
click at [289, 345] on span at bounding box center [292, 346] width 11 height 11
click at [0, 0] on input "I was involved in zero to one with this project" at bounding box center [0, 0] width 0 height 0
click at [357, 168] on div "Enter skills..." at bounding box center [335, 165] width 59 height 14
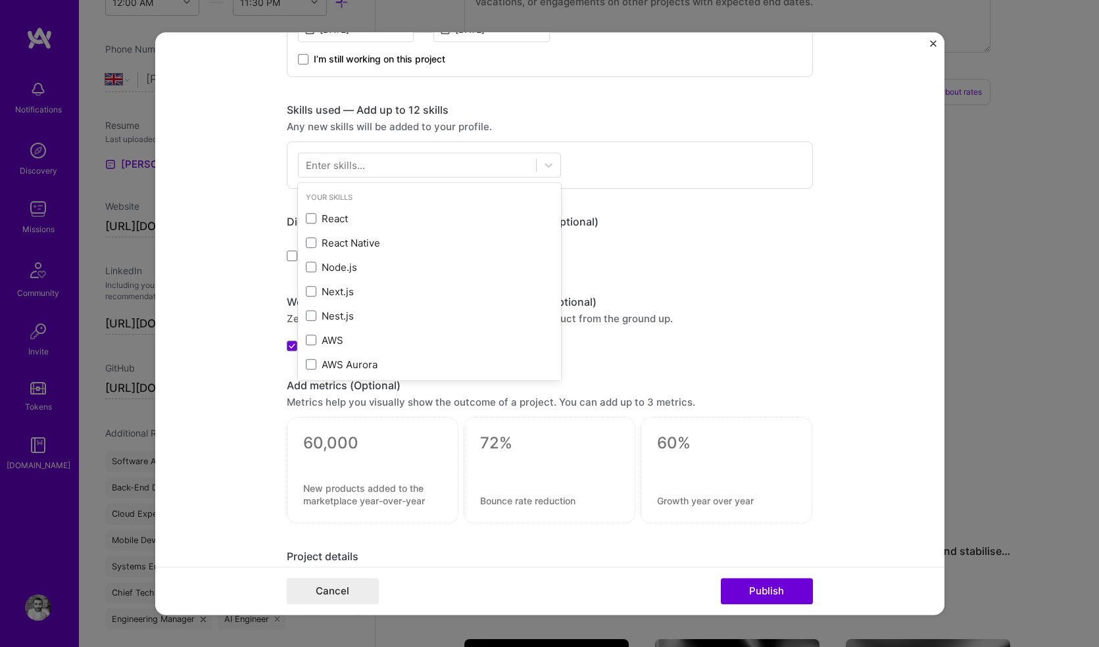
click at [341, 168] on div "Enter skills..." at bounding box center [335, 165] width 59 height 14
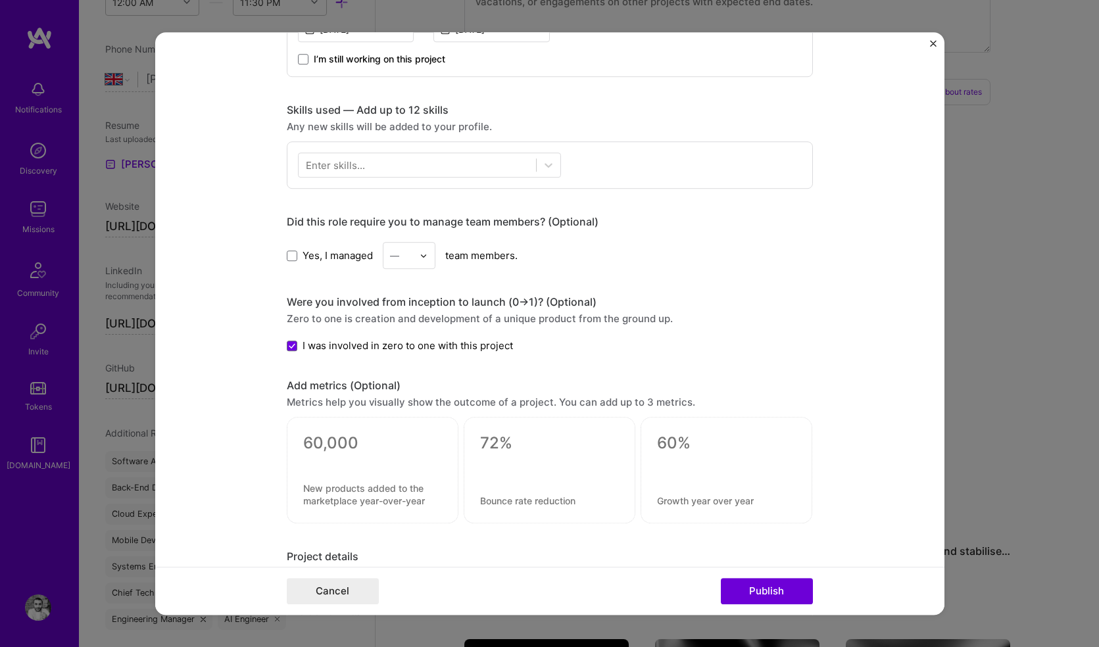
click at [334, 168] on div "Enter skills..." at bounding box center [335, 165] width 59 height 14
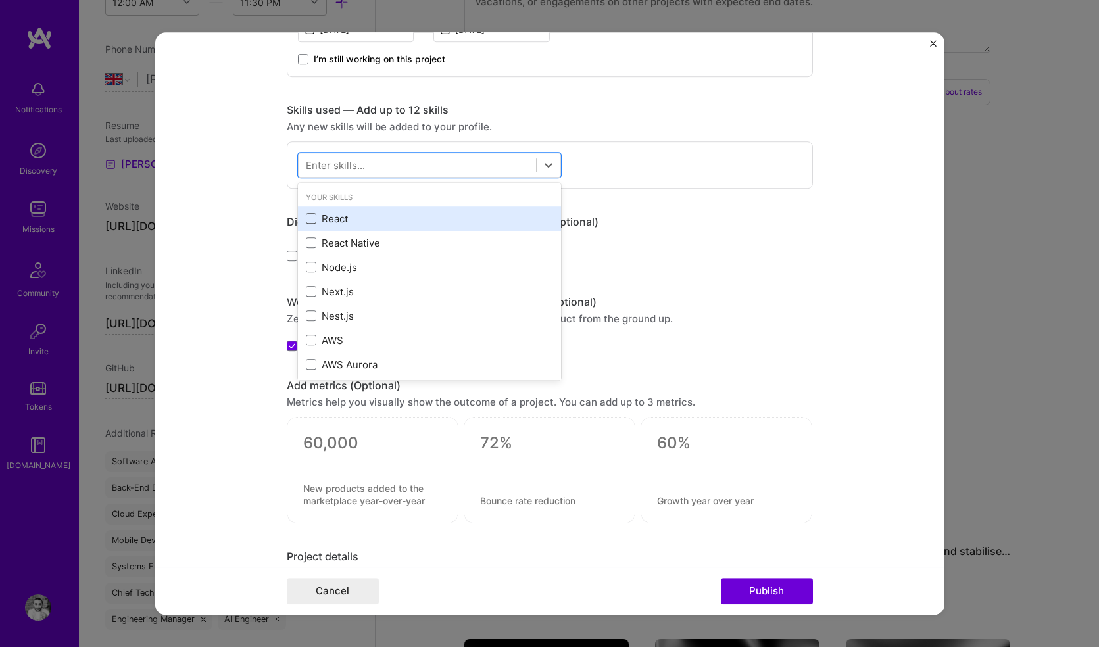
click at [306, 217] on span at bounding box center [311, 219] width 11 height 11
click at [0, 0] on input "checkbox" at bounding box center [0, 0] width 0 height 0
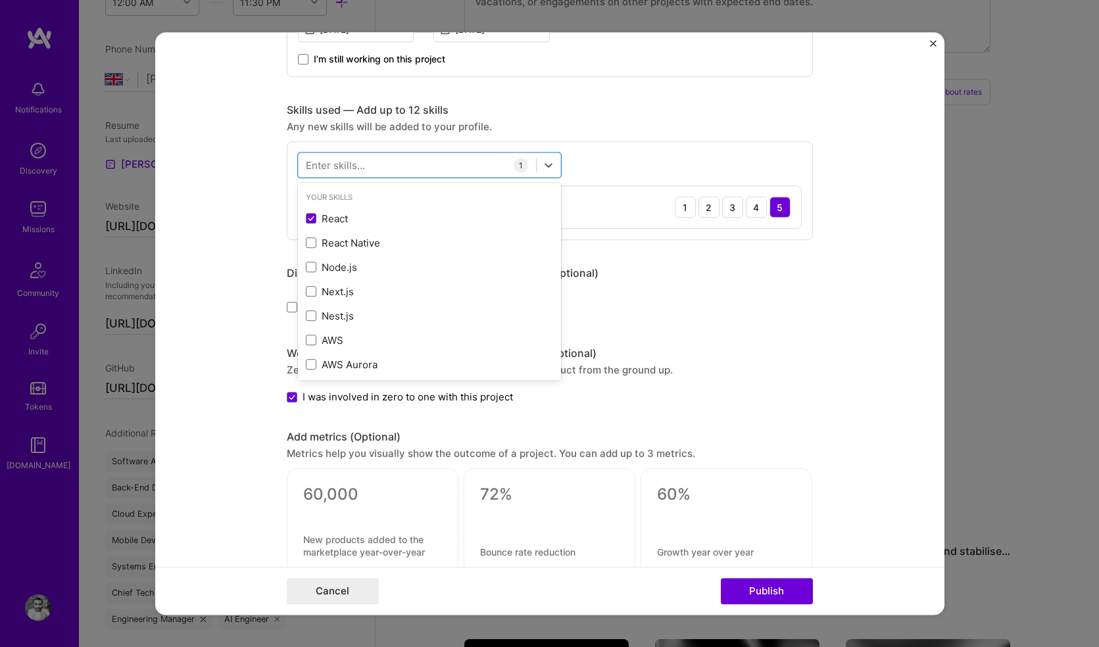
click at [247, 194] on form "Project title Acquirewise Company Project industry Industry Project Link (Optio…" at bounding box center [549, 323] width 789 height 582
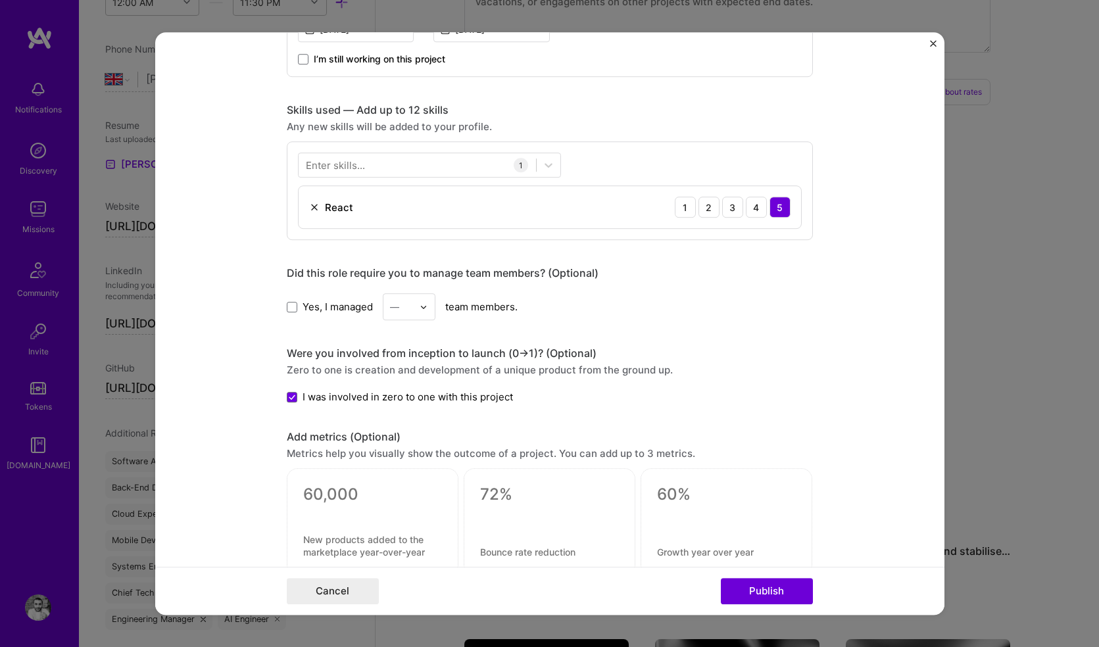
click at [346, 166] on div "Enter skills..." at bounding box center [335, 165] width 59 height 14
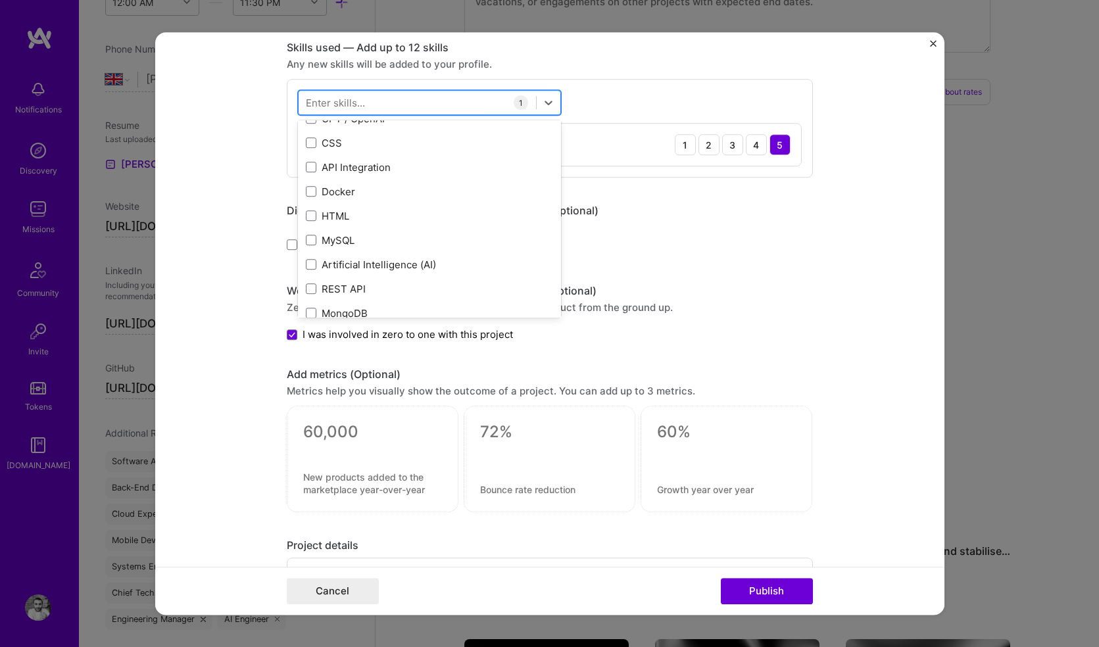
scroll to position [15, 0]
click at [408, 102] on div at bounding box center [416, 103] width 237 height 22
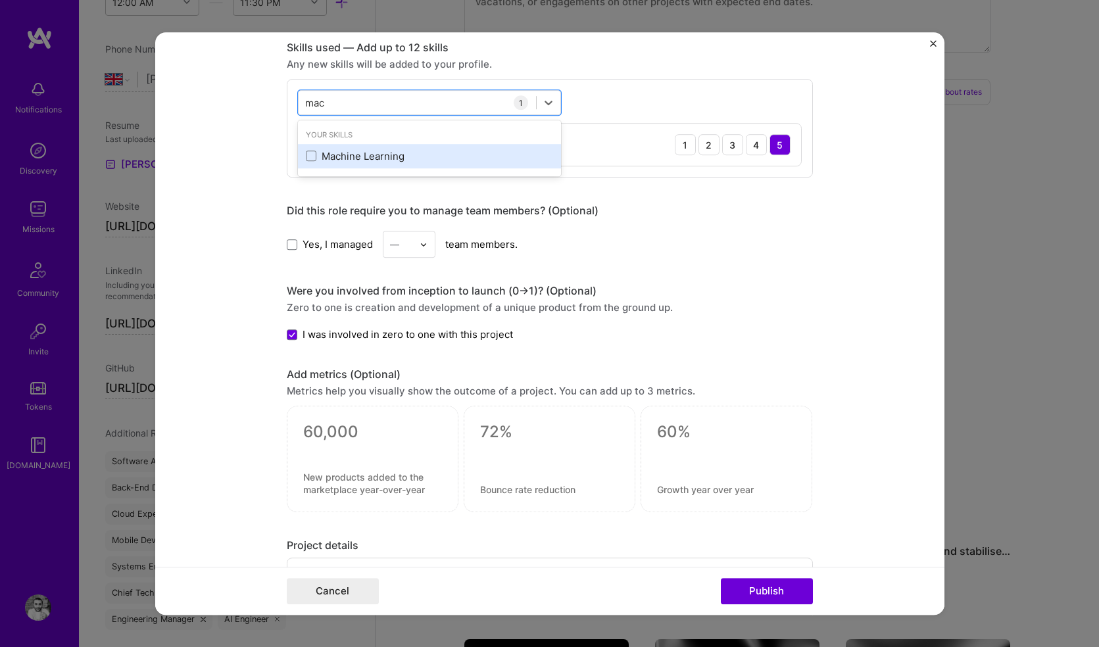
click at [364, 166] on div "Machine Learning" at bounding box center [429, 156] width 263 height 24
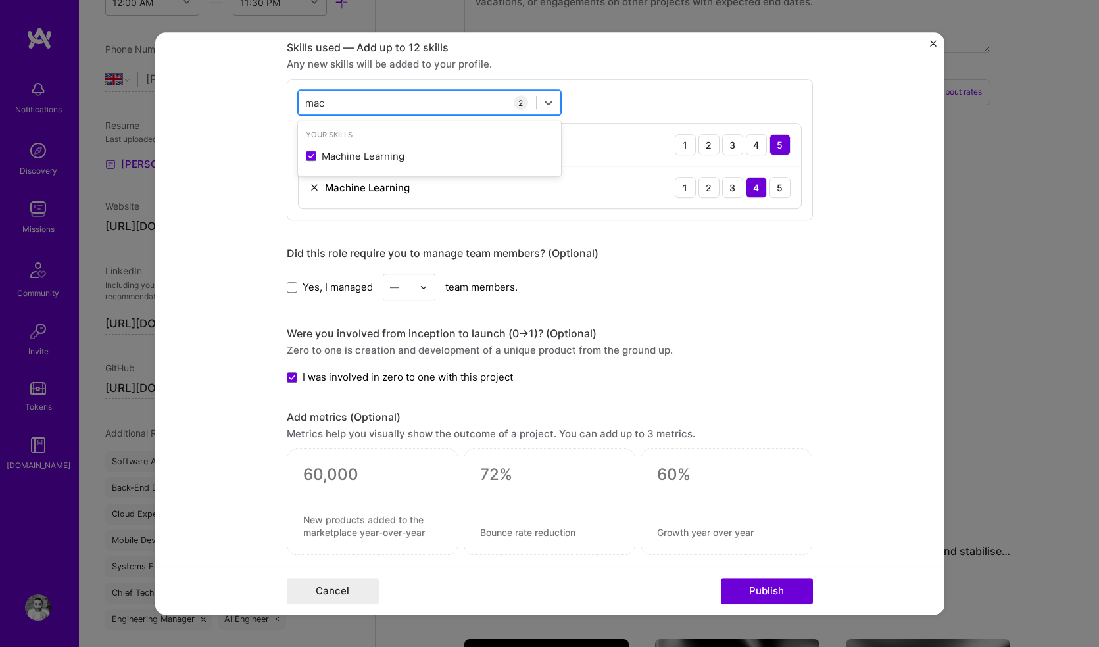
click at [358, 108] on div "mac mac" at bounding box center [416, 103] width 237 height 22
type input "m"
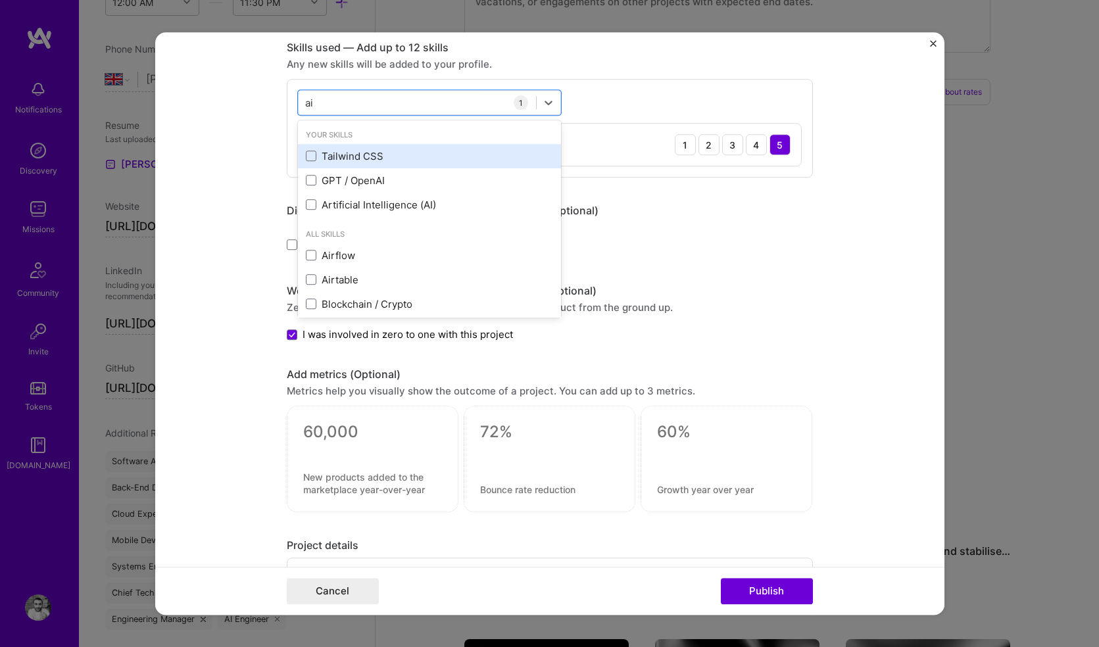
click at [323, 156] on div "Tailwind CSS" at bounding box center [429, 156] width 247 height 14
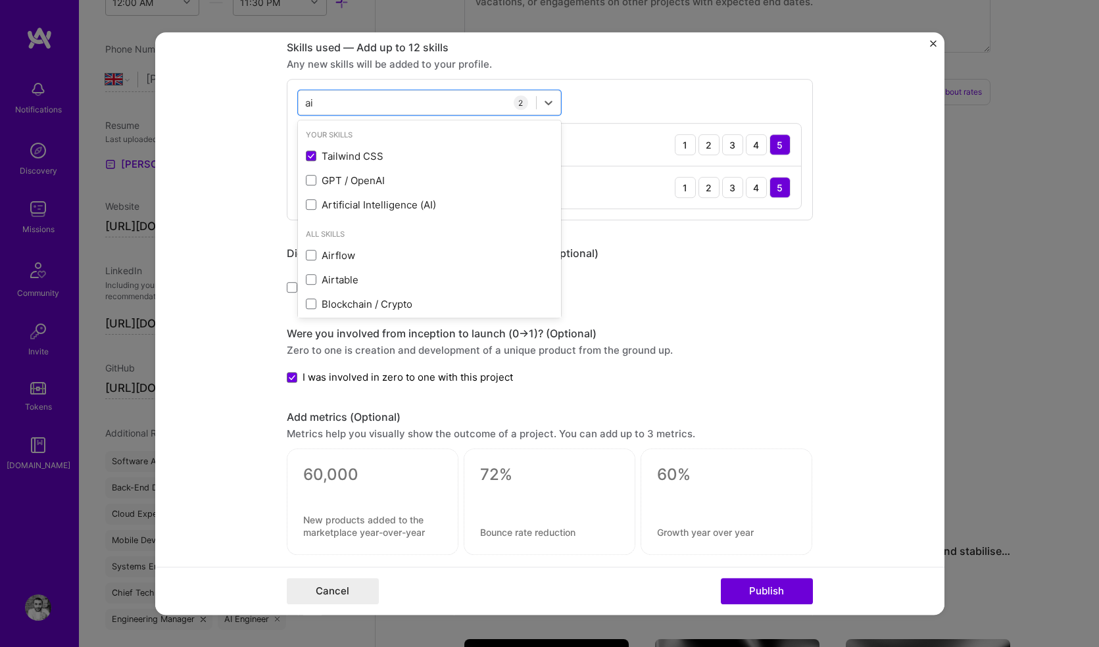
type input "a"
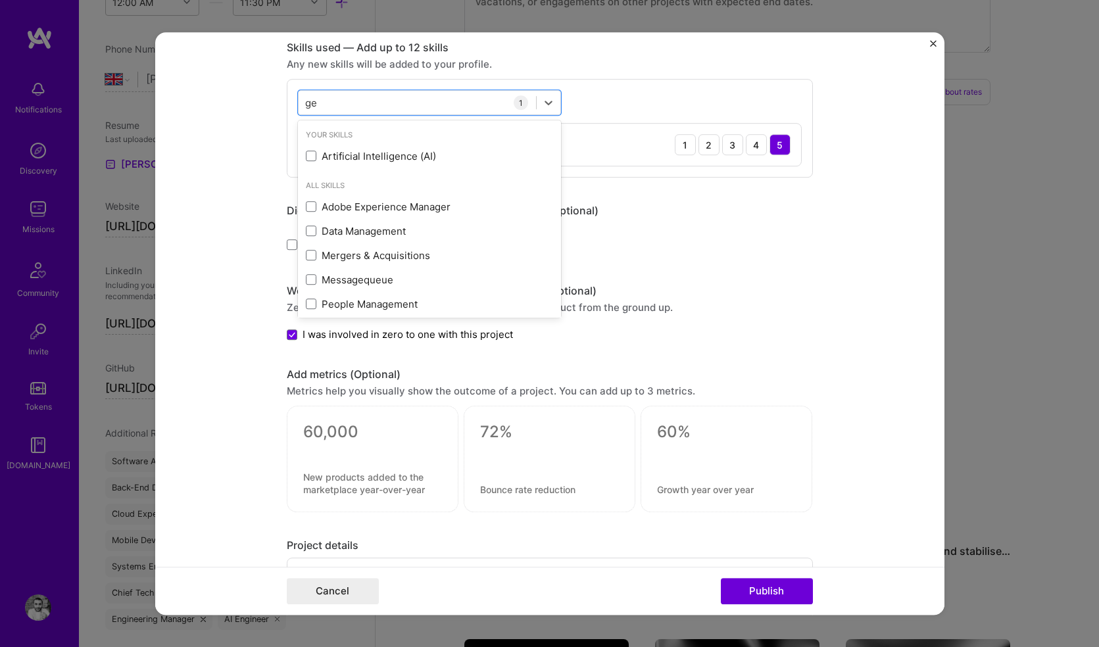
type input "g"
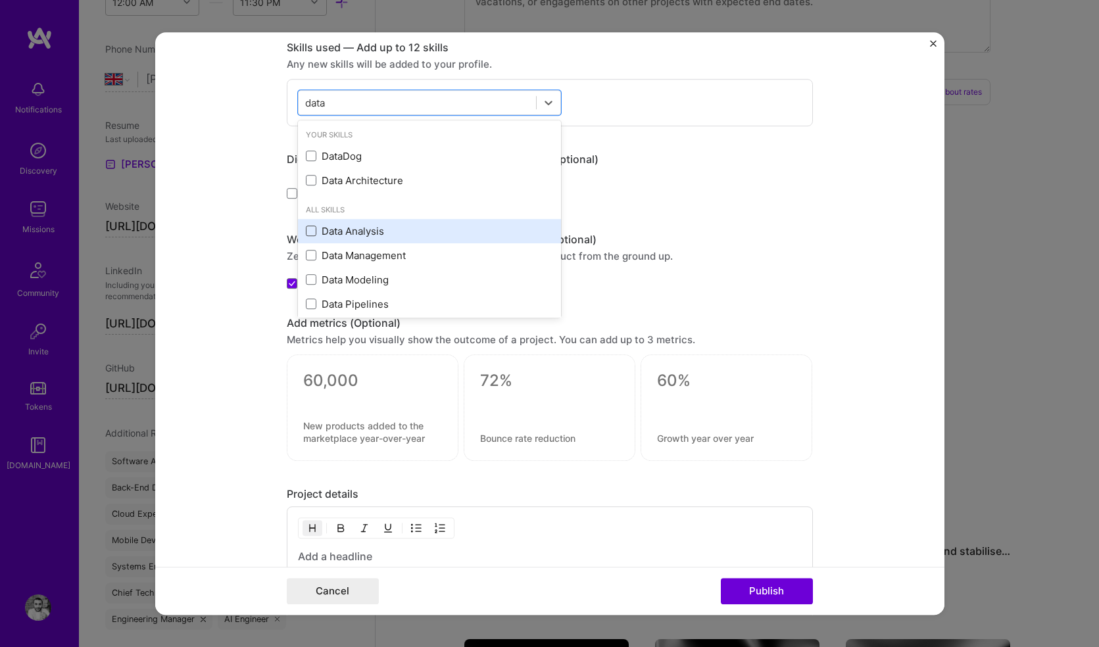
click at [306, 227] on span at bounding box center [311, 230] width 11 height 11
click at [0, 0] on input "checkbox" at bounding box center [0, 0] width 0 height 0
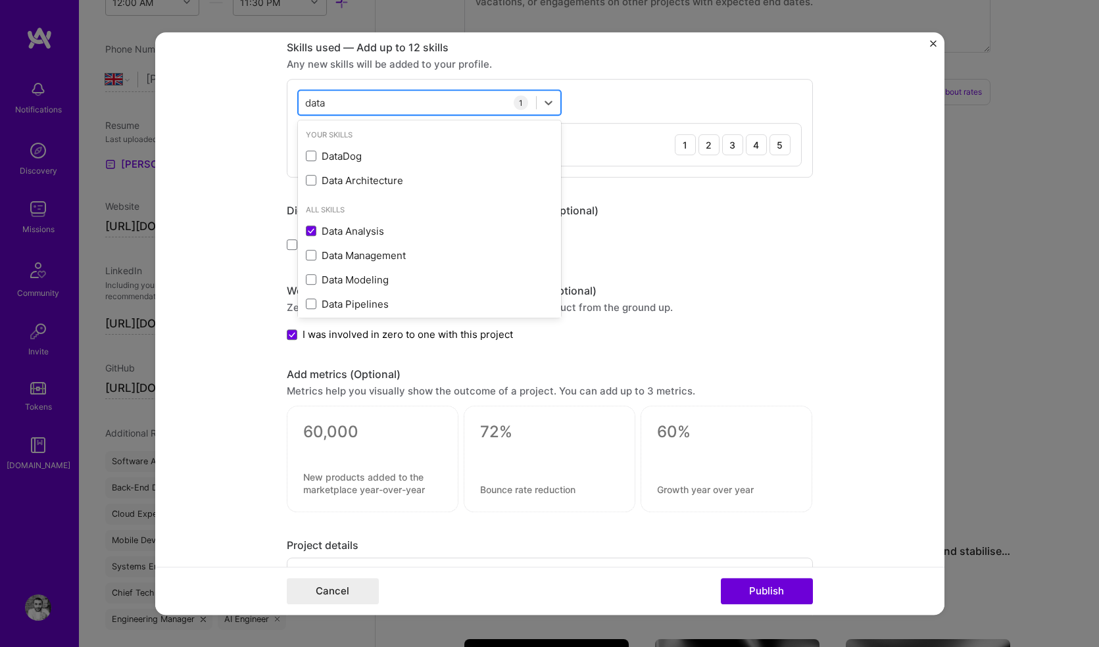
click at [355, 105] on div "data data" at bounding box center [416, 103] width 237 height 22
type input "d"
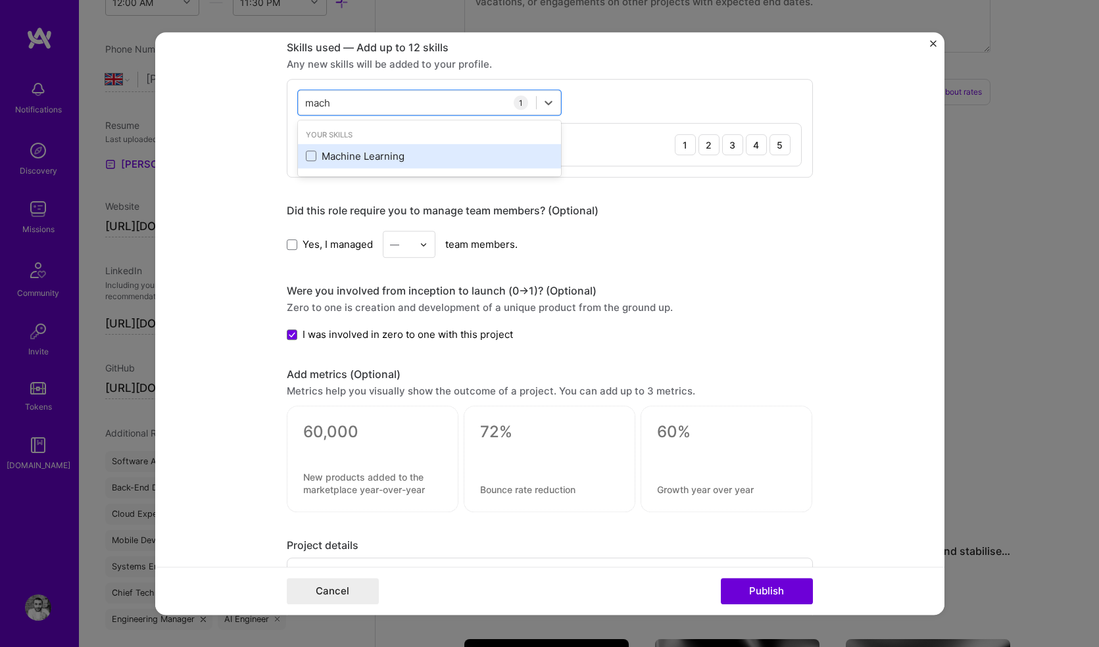
click at [320, 153] on div "Machine Learning" at bounding box center [429, 156] width 247 height 14
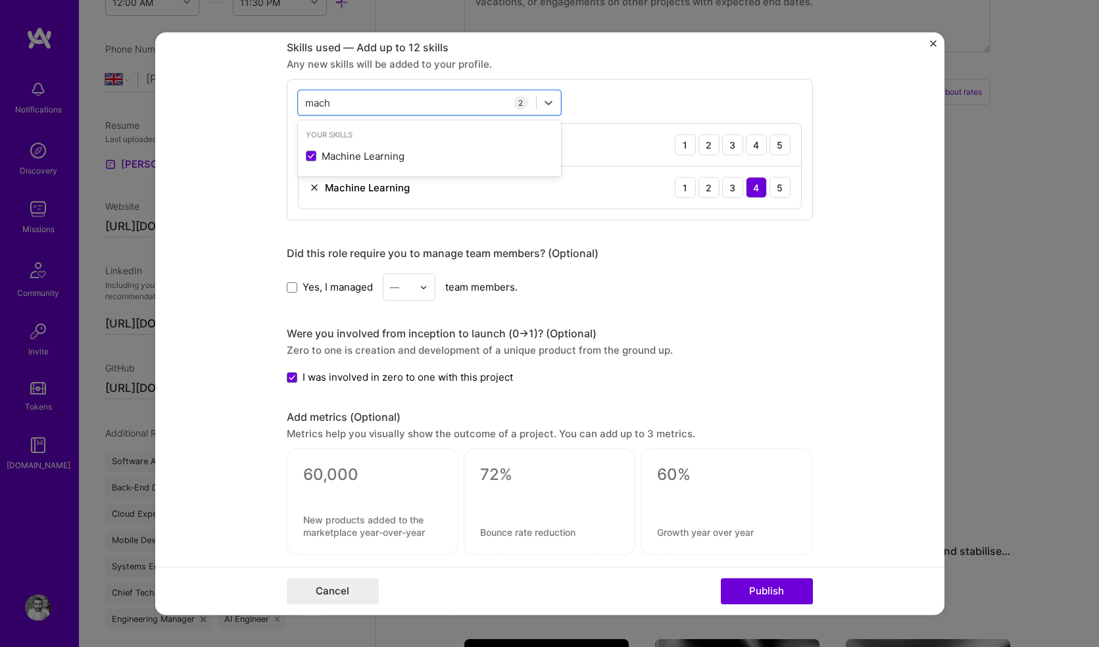
click at [225, 158] on form "Project title Acquirewise Company Project industry Industry Project Link (Optio…" at bounding box center [549, 323] width 789 height 582
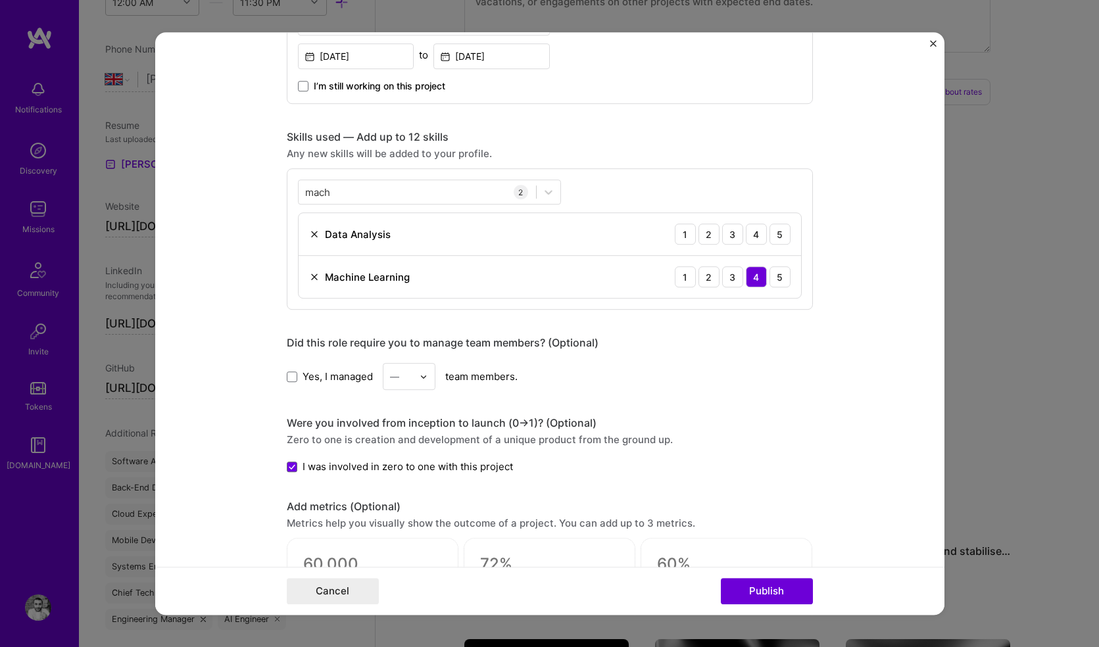
scroll to position [496, 0]
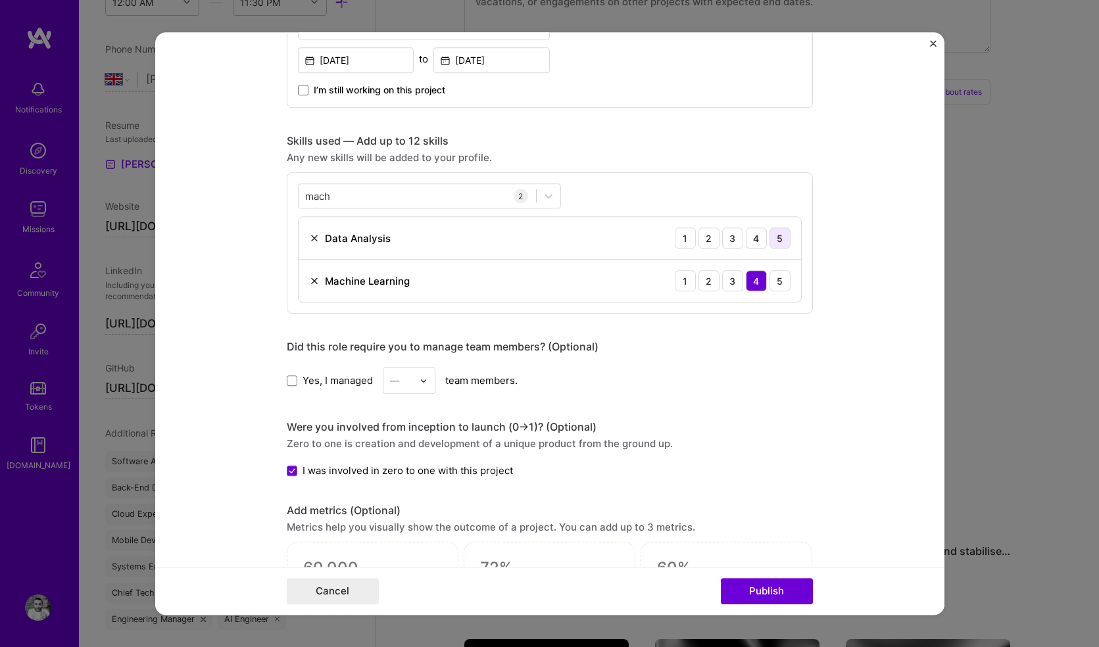
click at [770, 233] on div "5" at bounding box center [779, 237] width 21 height 21
click at [770, 281] on div "5" at bounding box center [779, 280] width 21 height 21
click at [751, 238] on div "4" at bounding box center [756, 237] width 21 height 21
click at [341, 196] on div "mach mach" at bounding box center [416, 196] width 237 height 22
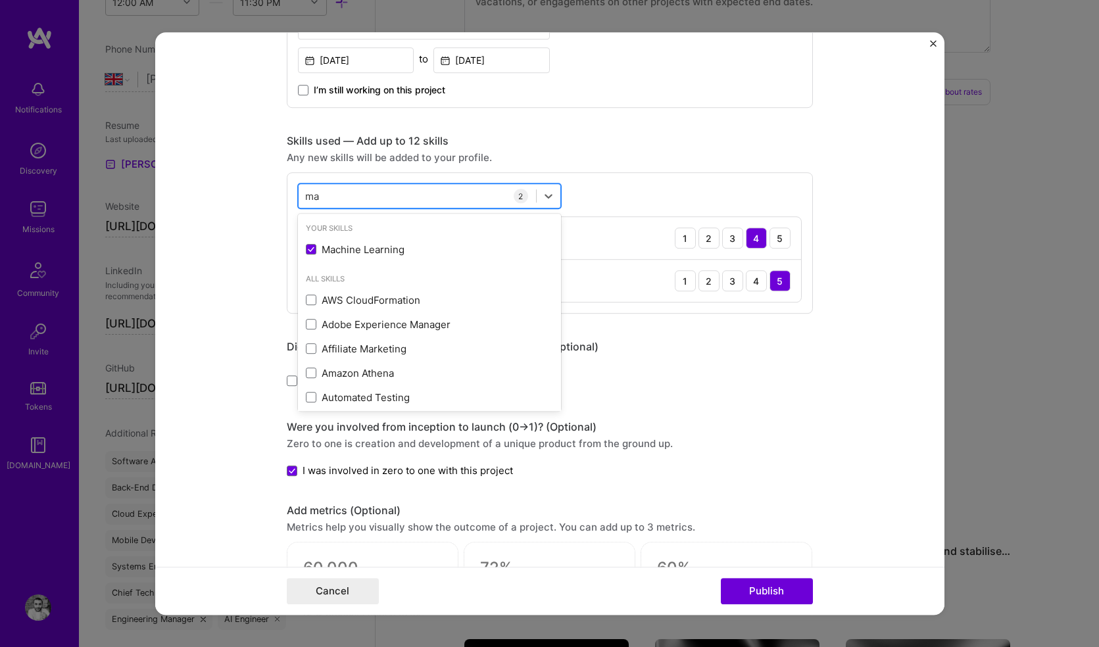
type input "m"
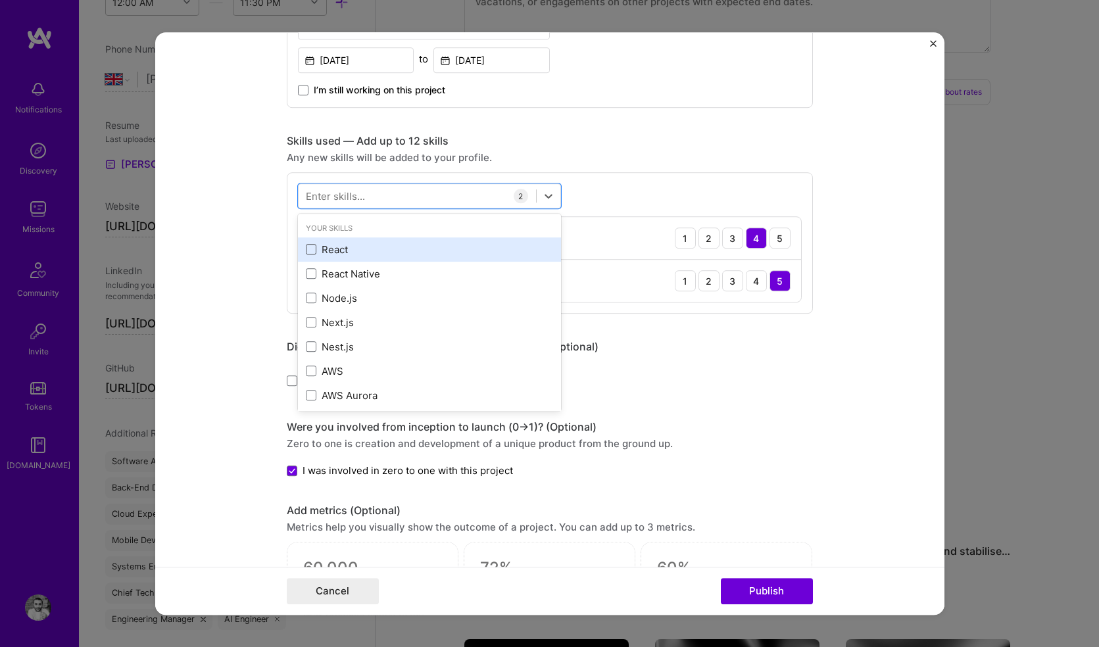
click at [308, 248] on span at bounding box center [311, 250] width 11 height 11
click at [0, 0] on input "checkbox" at bounding box center [0, 0] width 0 height 0
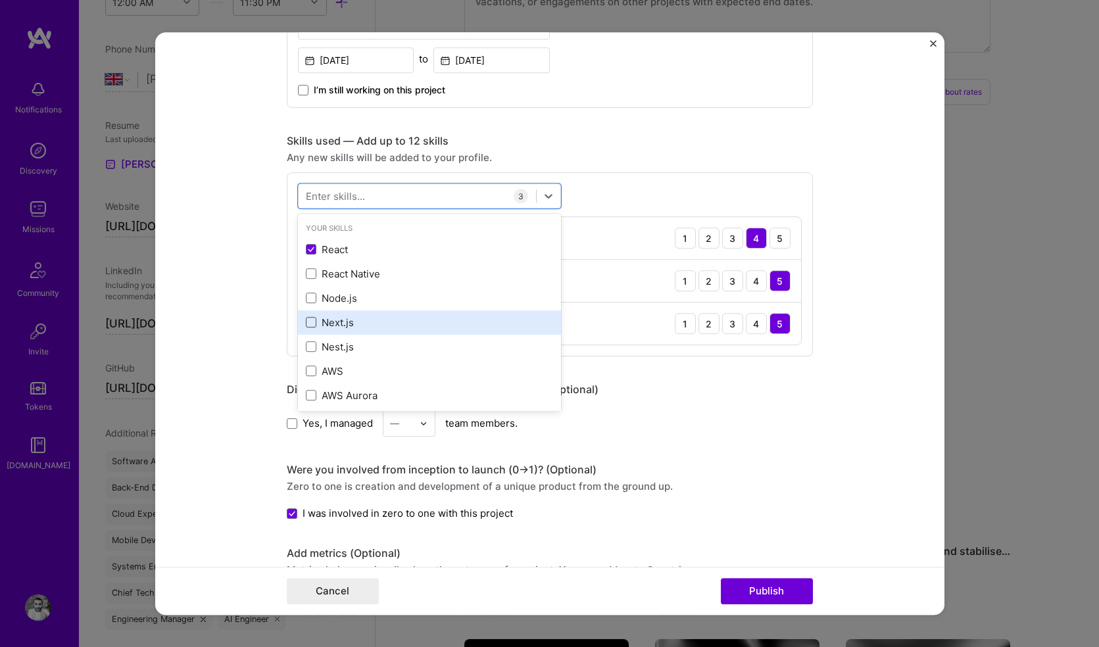
click at [309, 320] on span at bounding box center [311, 323] width 11 height 11
click at [0, 0] on input "checkbox" at bounding box center [0, 0] width 0 height 0
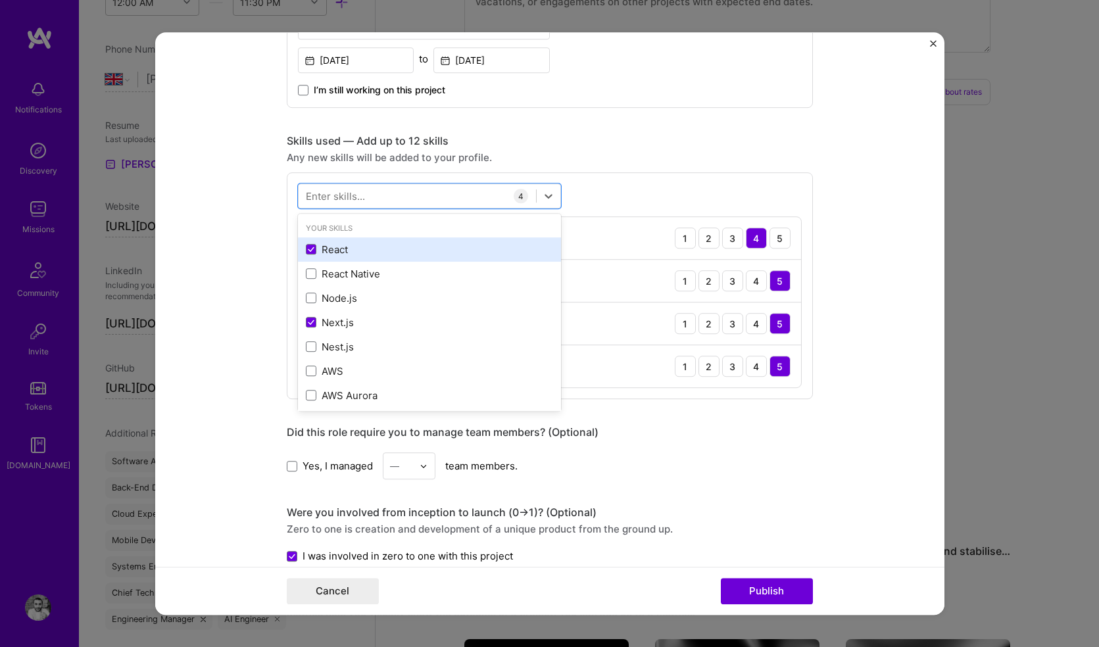
click at [306, 244] on div "React" at bounding box center [429, 250] width 247 height 14
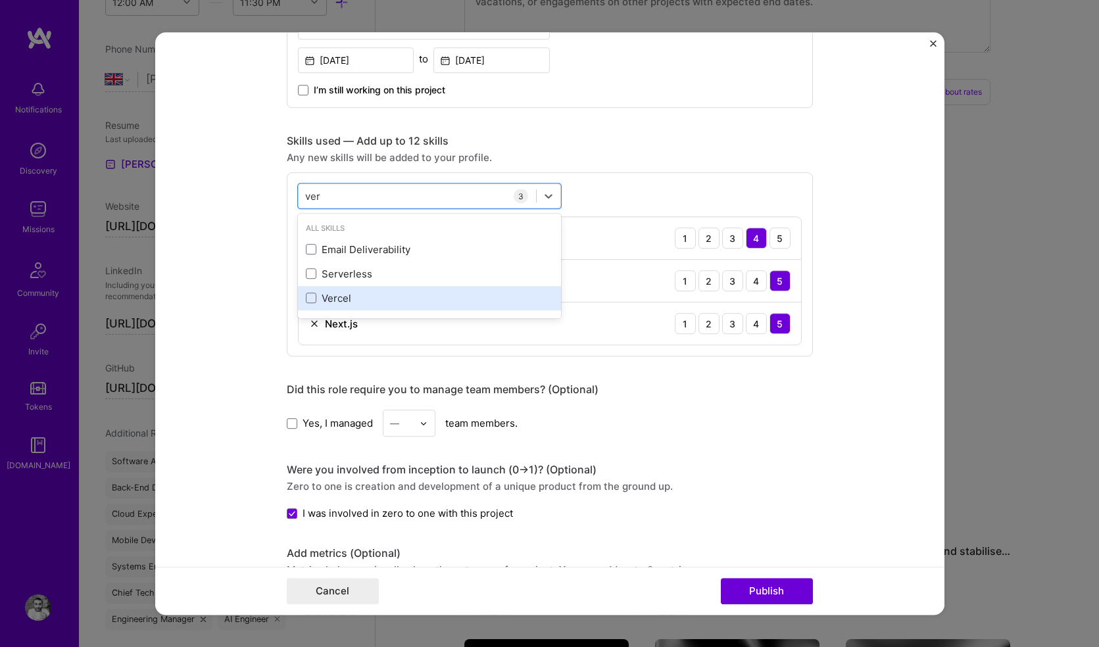
click at [311, 297] on div "Vercel" at bounding box center [429, 298] width 247 height 14
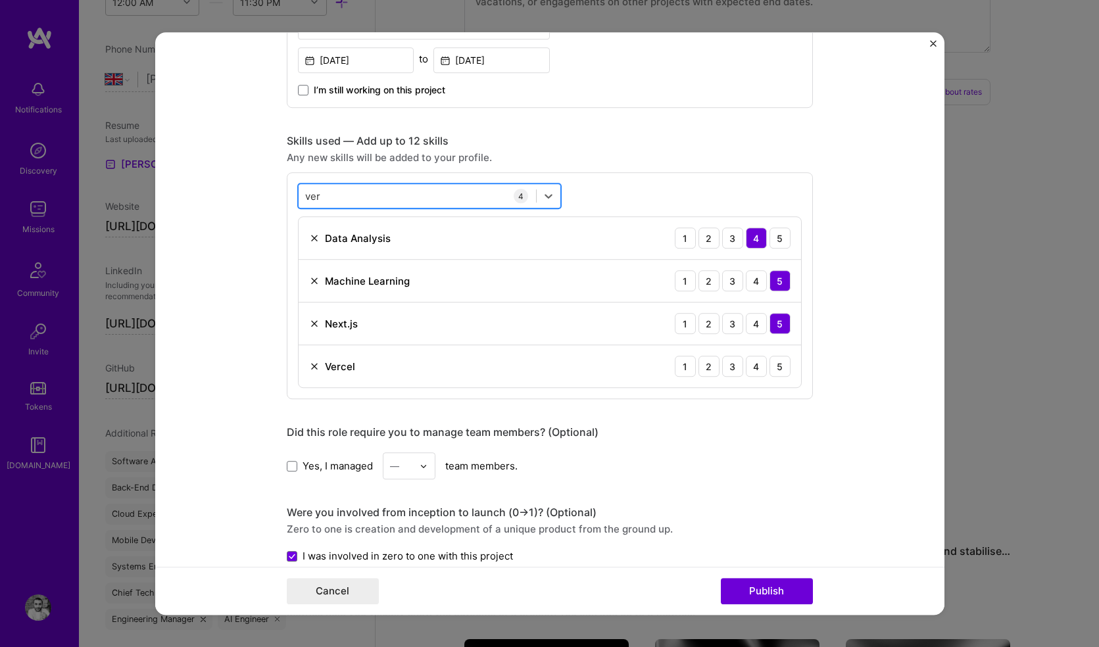
click at [341, 201] on div "ver ver" at bounding box center [416, 196] width 237 height 22
click at [343, 193] on div "ver ver" at bounding box center [416, 196] width 237 height 22
type input "v"
type input "m"
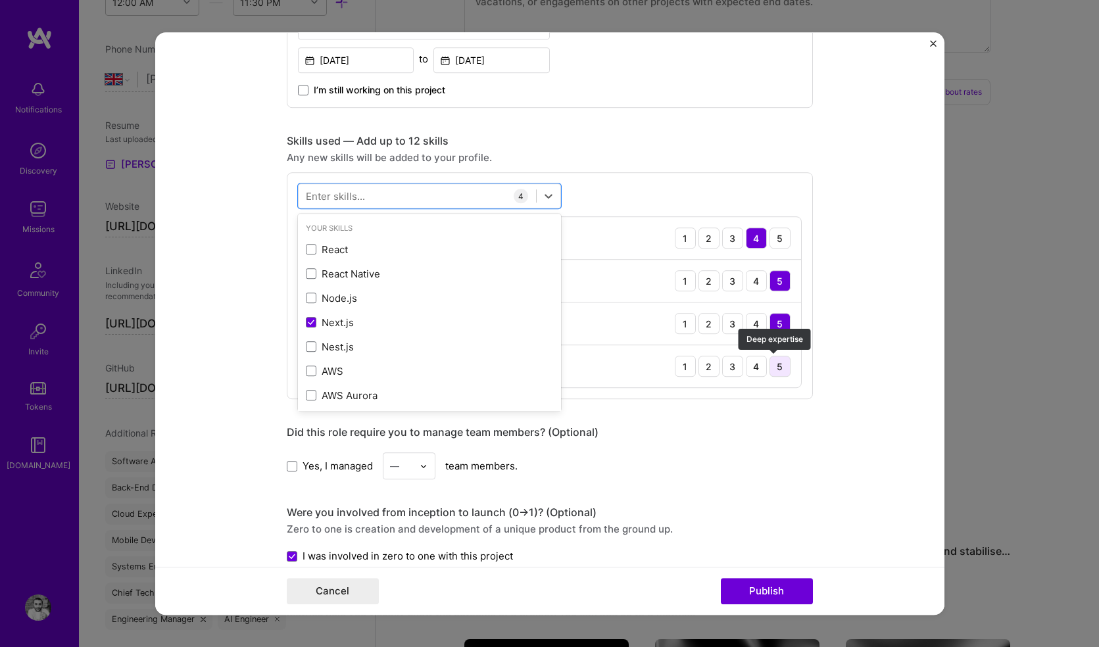
click at [774, 366] on div "5" at bounding box center [779, 366] width 21 height 21
click at [416, 198] on div at bounding box center [416, 196] width 237 height 22
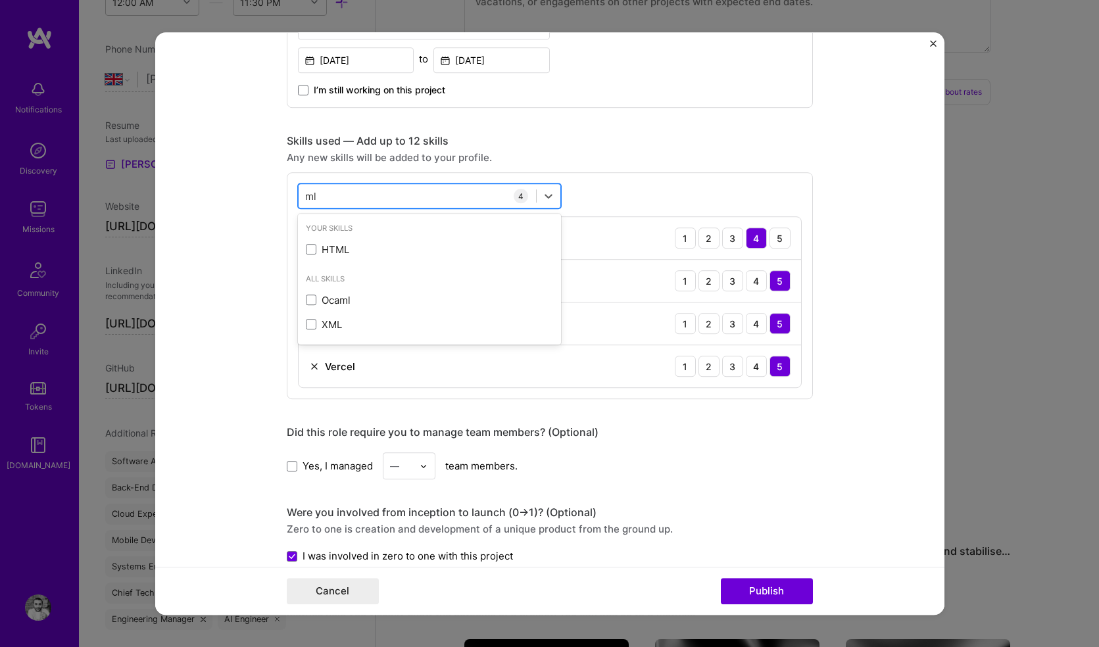
type input "m"
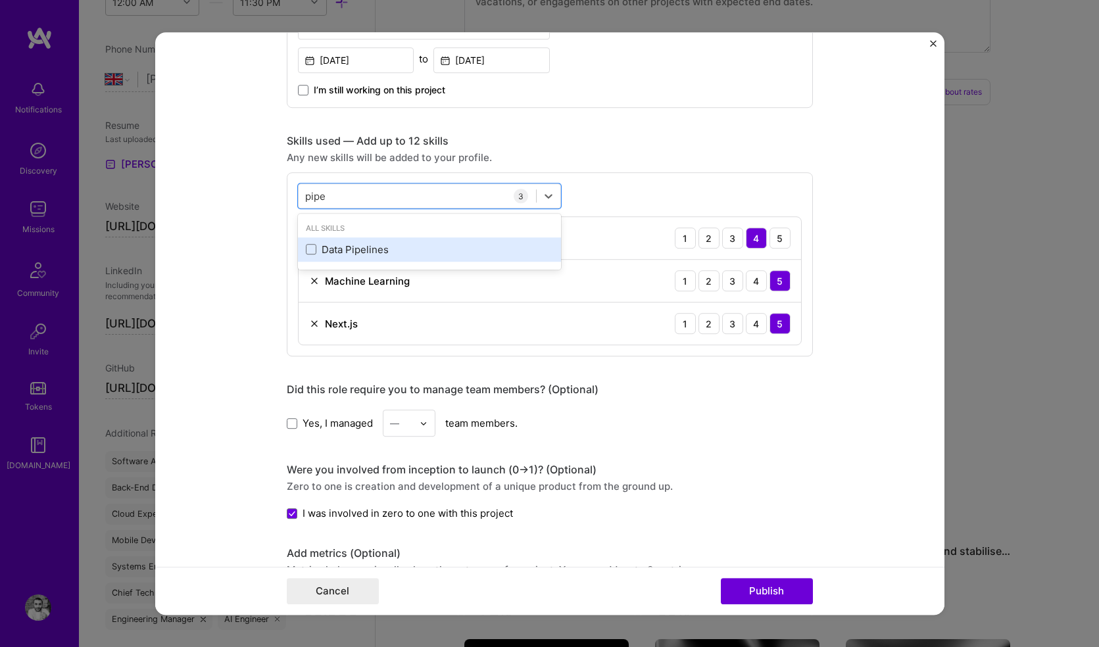
click at [345, 253] on div "Data Pipelines" at bounding box center [429, 250] width 247 height 14
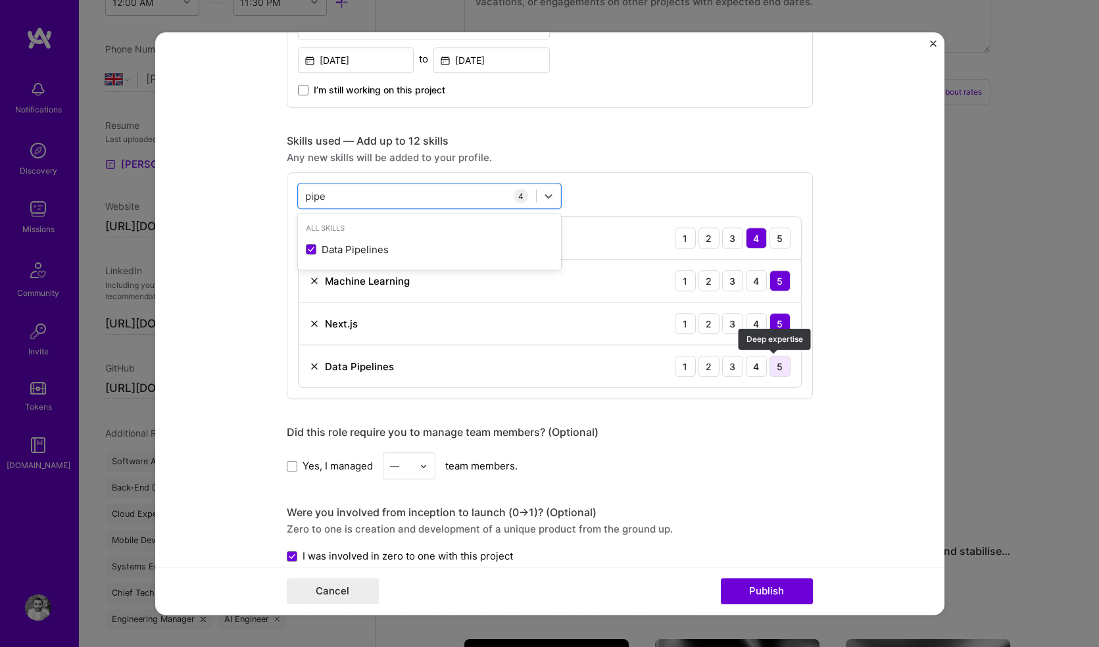
click at [771, 367] on div "5" at bounding box center [779, 366] width 21 height 21
click at [352, 196] on div "pipe pipe" at bounding box center [416, 196] width 237 height 22
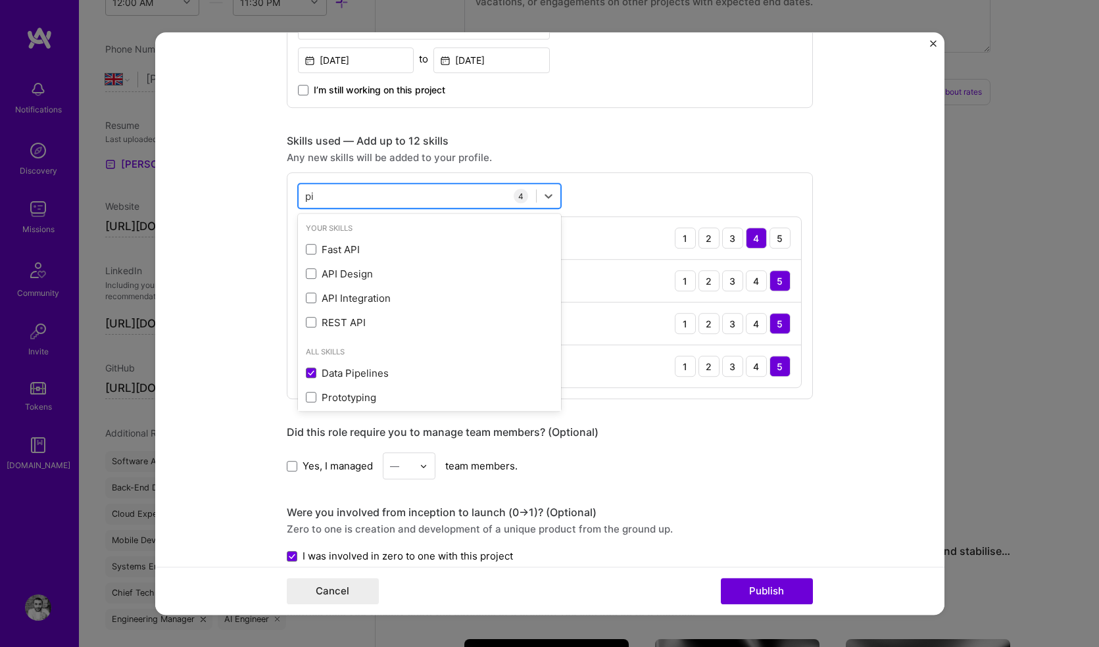
type input "p"
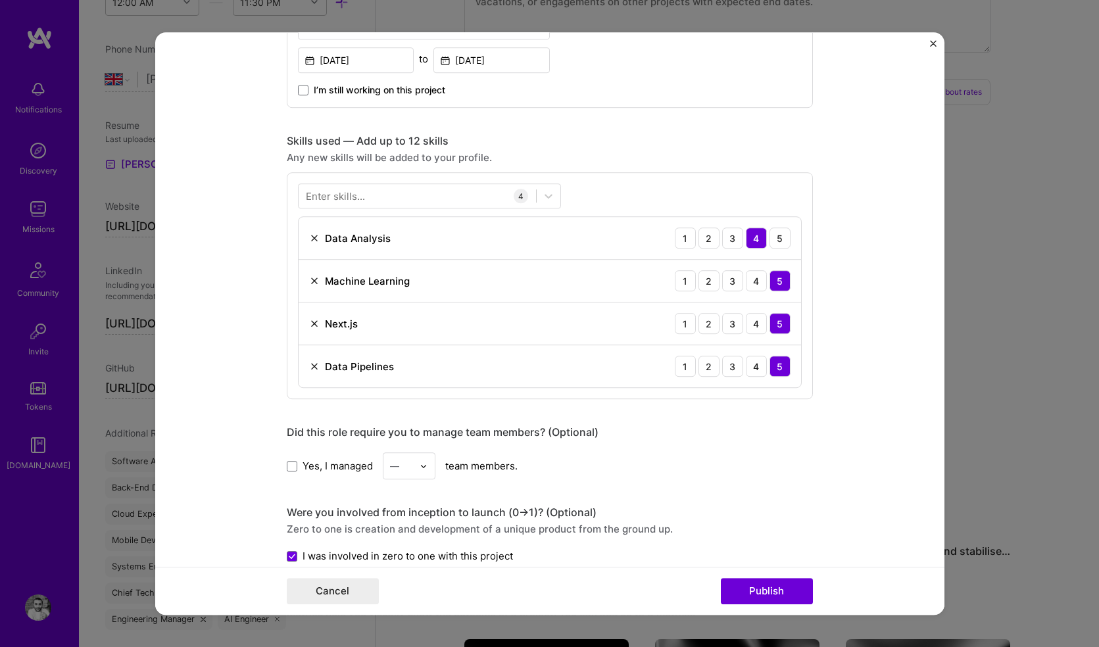
click at [550, 141] on div "Skills used — Add up to 12 skills" at bounding box center [550, 141] width 526 height 14
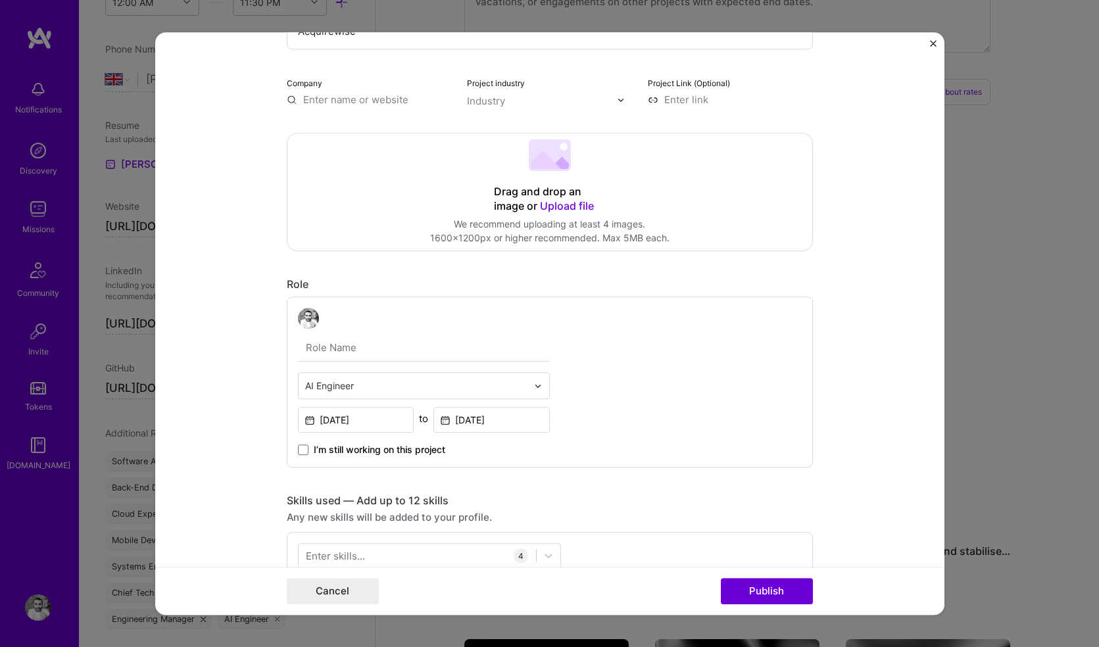
scroll to position [135, 0]
click at [550, 210] on span "Upload file" at bounding box center [567, 206] width 54 height 13
click at [427, 352] on input "text" at bounding box center [424, 349] width 252 height 28
click at [287, 369] on div "AI Engineer Feb, 2025 to Aug, 2025 I’m still working on this project" at bounding box center [550, 382] width 526 height 171
click at [330, 356] on input "text" at bounding box center [424, 349] width 252 height 28
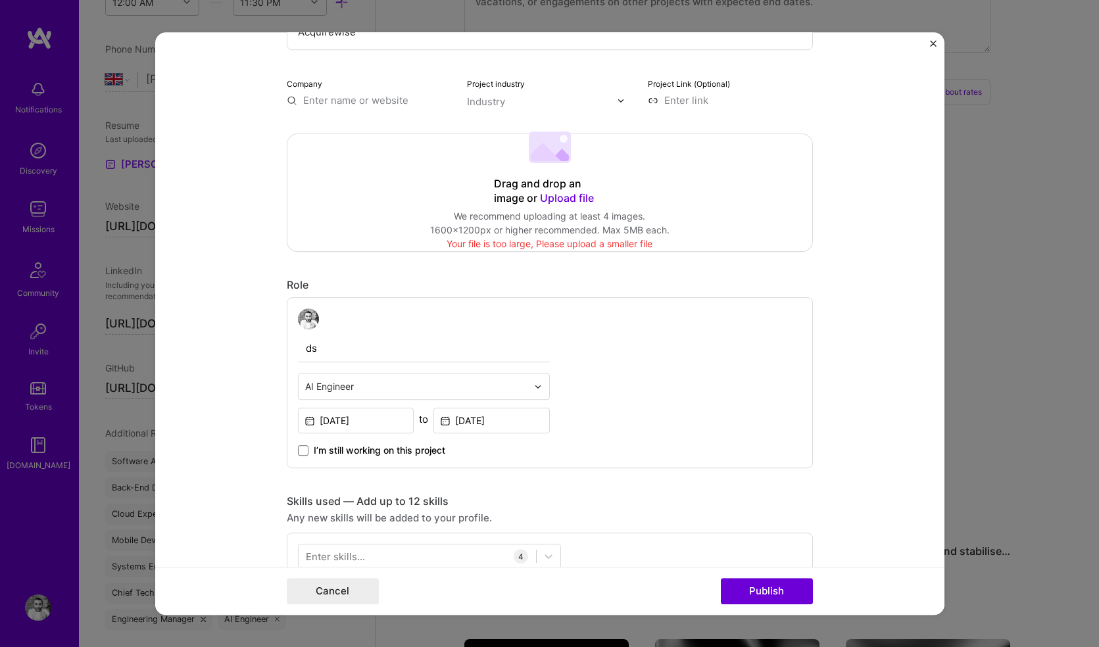
type input "d"
click at [327, 386] on input "text" at bounding box center [416, 386] width 222 height 14
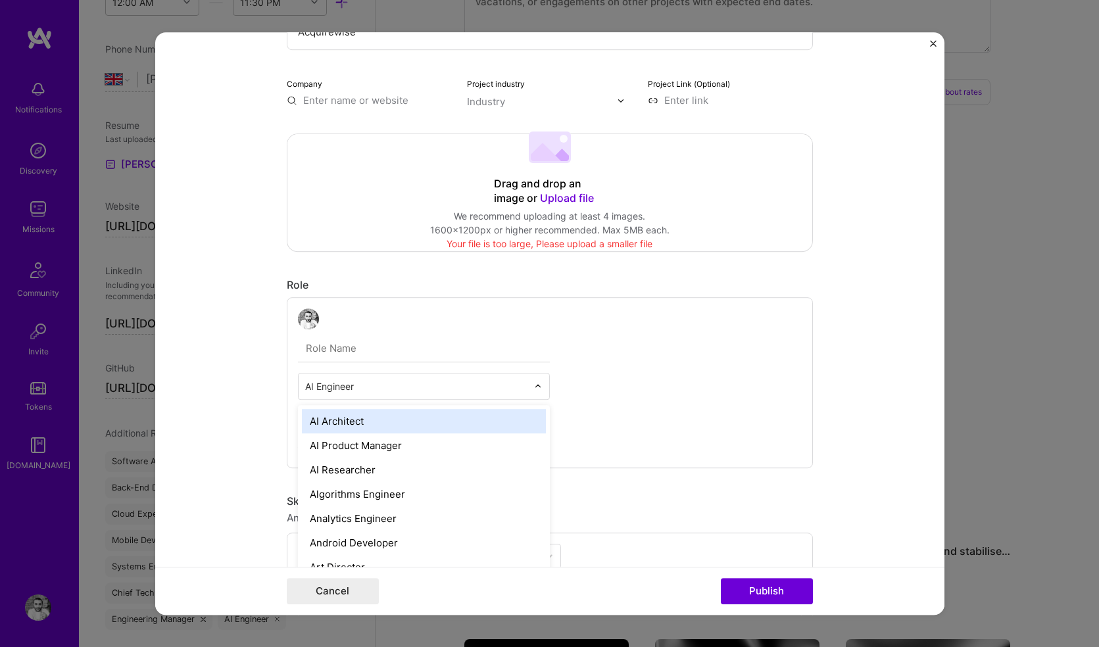
click at [316, 419] on div "AI Architect" at bounding box center [424, 421] width 244 height 24
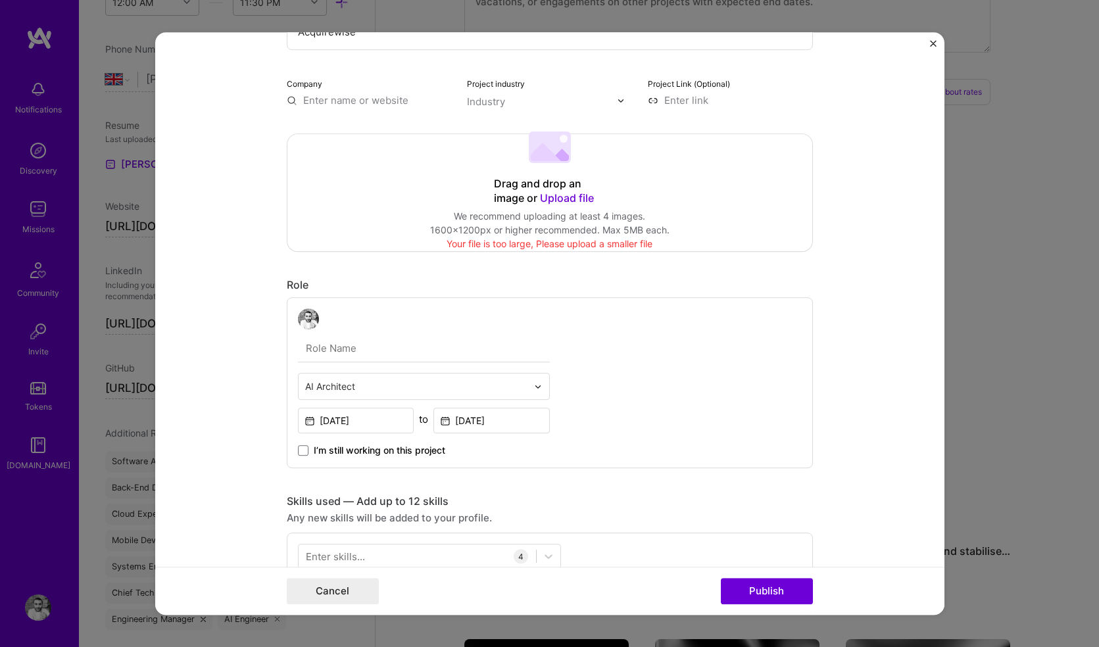
click at [337, 391] on input "text" at bounding box center [416, 386] width 222 height 14
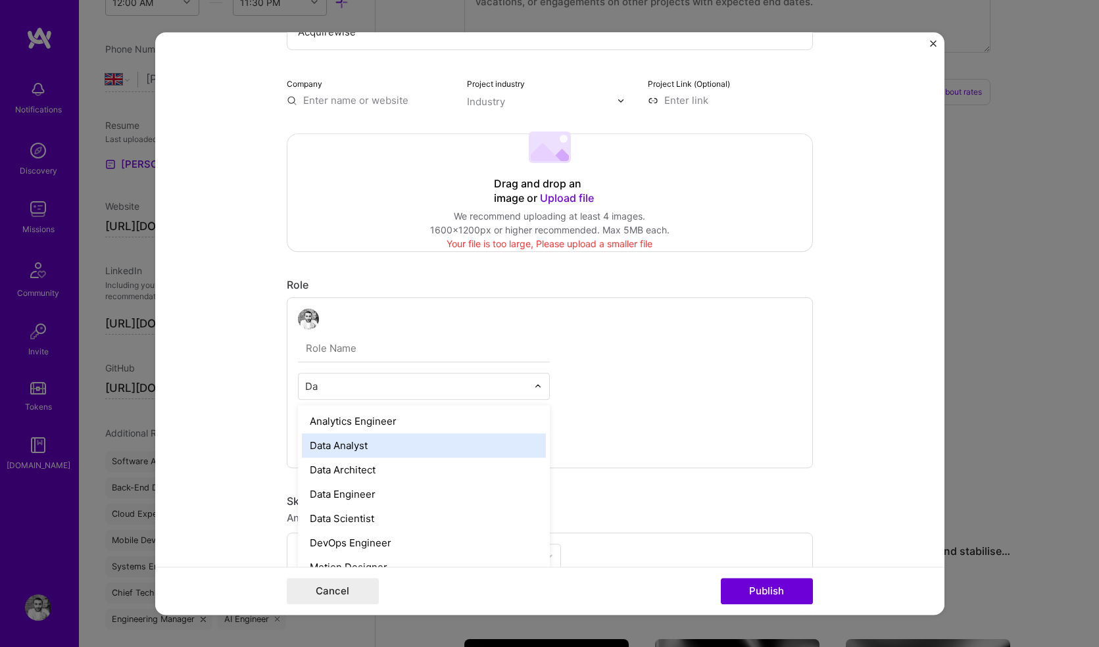
type input "D"
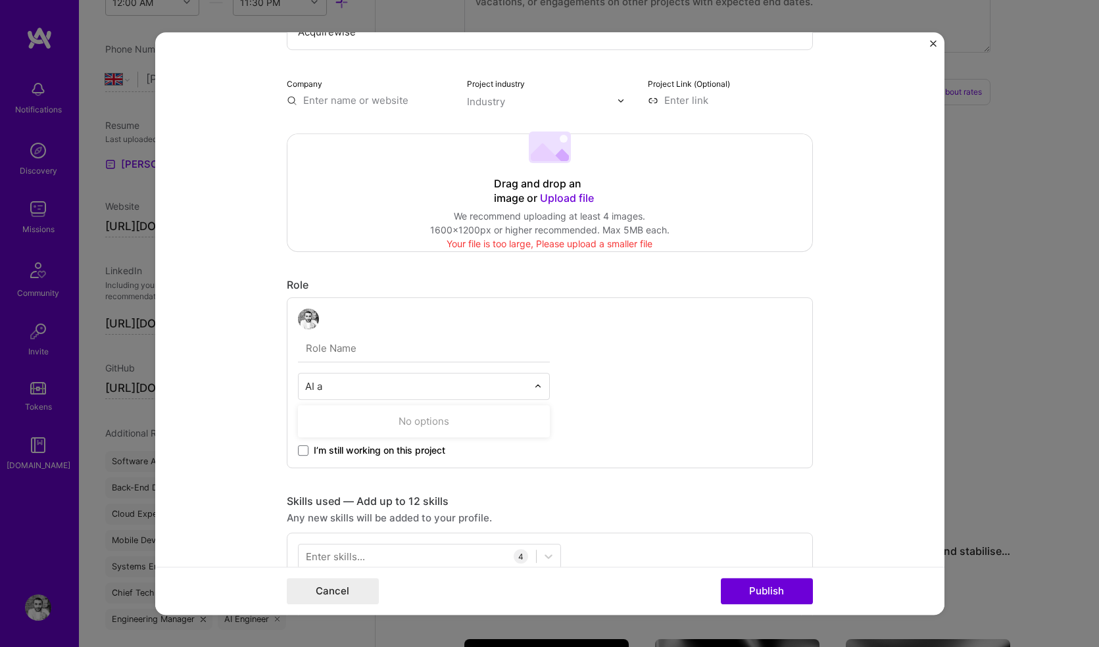
type input "AI"
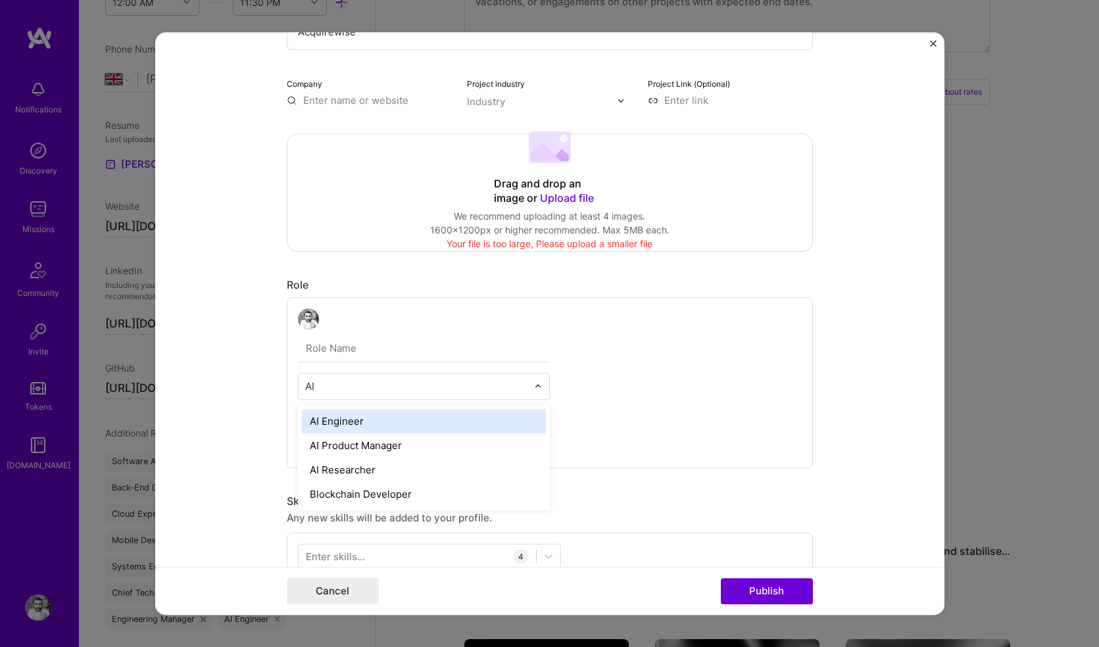
click at [324, 419] on div "AI Engineer" at bounding box center [424, 421] width 244 height 24
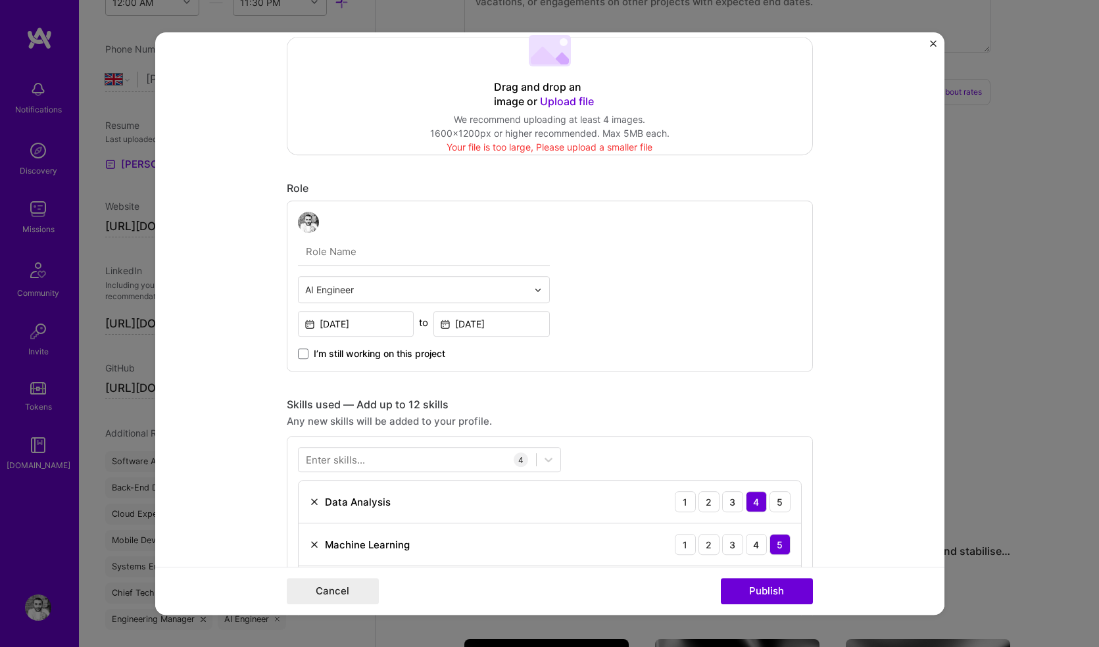
scroll to position [314, 0]
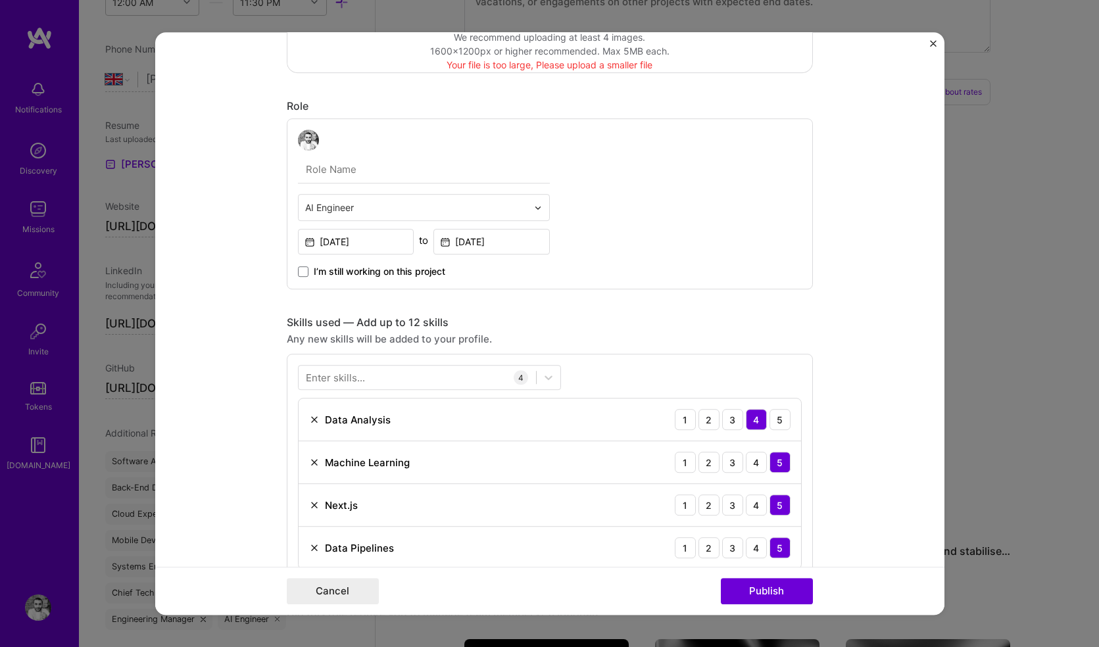
click at [360, 175] on input "text" at bounding box center [424, 170] width 252 height 28
click at [269, 210] on form "Project title Acquirewise Company Project industry Industry Project Link (Optio…" at bounding box center [549, 323] width 789 height 582
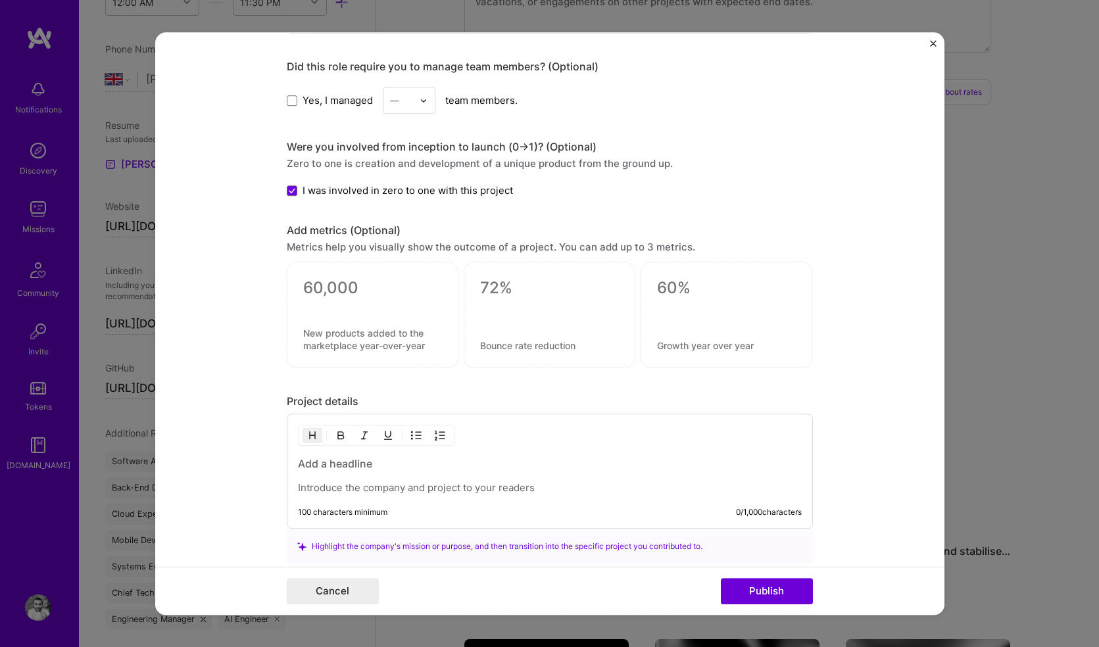
scroll to position [864, 0]
click at [325, 296] on div at bounding box center [372, 303] width 139 height 14
click at [540, 285] on textarea at bounding box center [549, 286] width 139 height 20
click at [358, 291] on textarea at bounding box center [372, 286] width 139 height 20
click at [350, 343] on textarea at bounding box center [372, 337] width 139 height 25
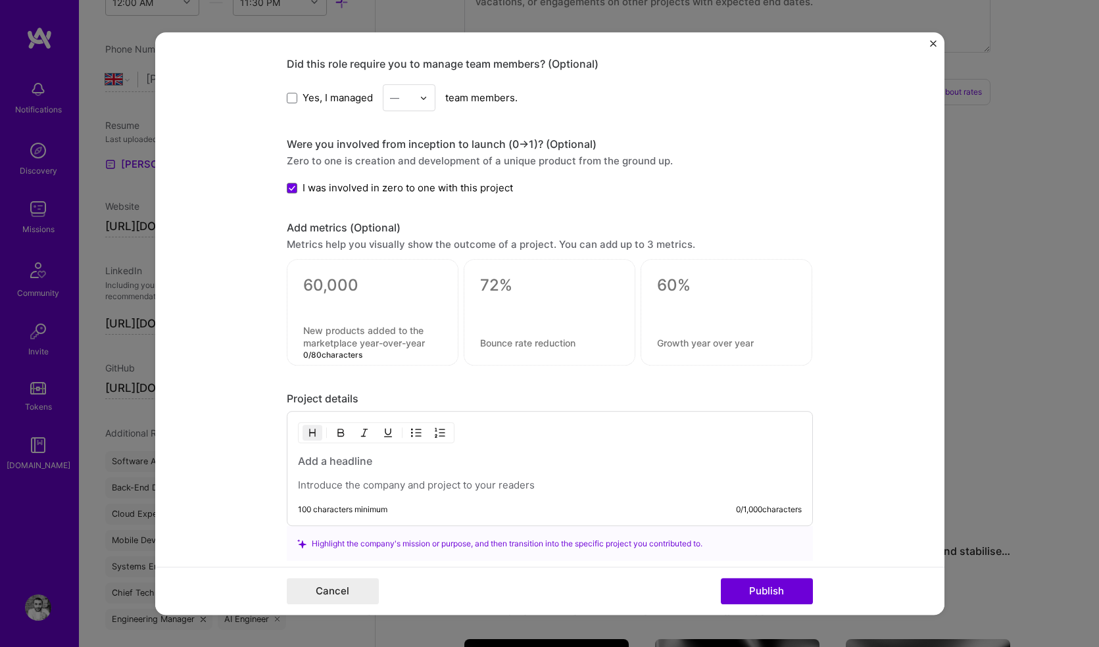
click at [333, 288] on textarea at bounding box center [372, 286] width 139 height 20
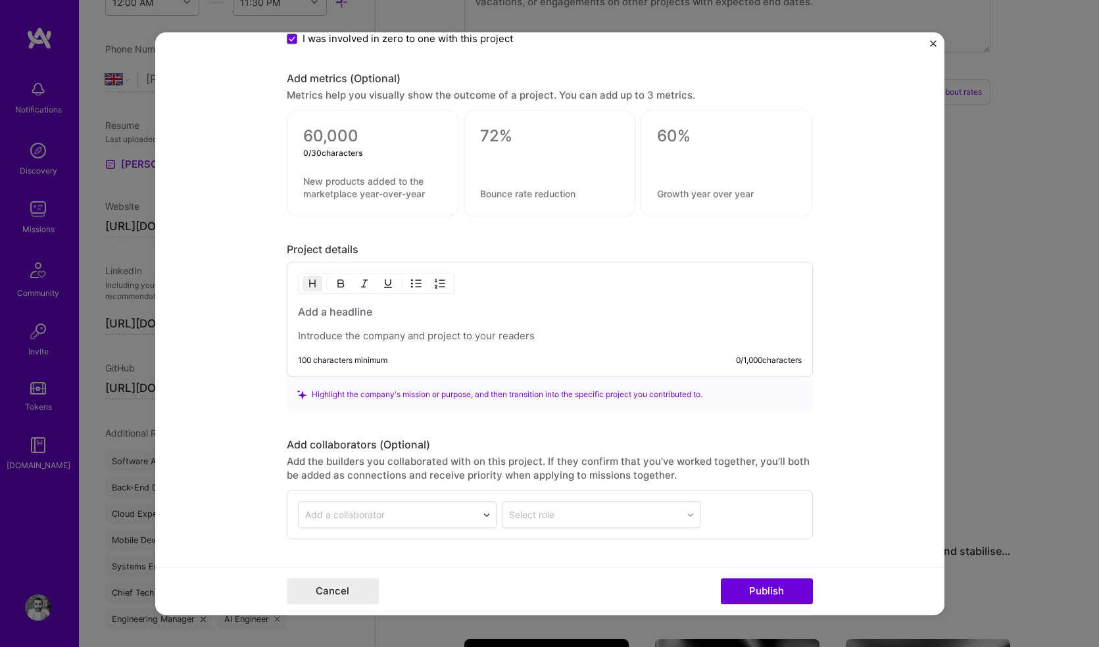
scroll to position [1105, 0]
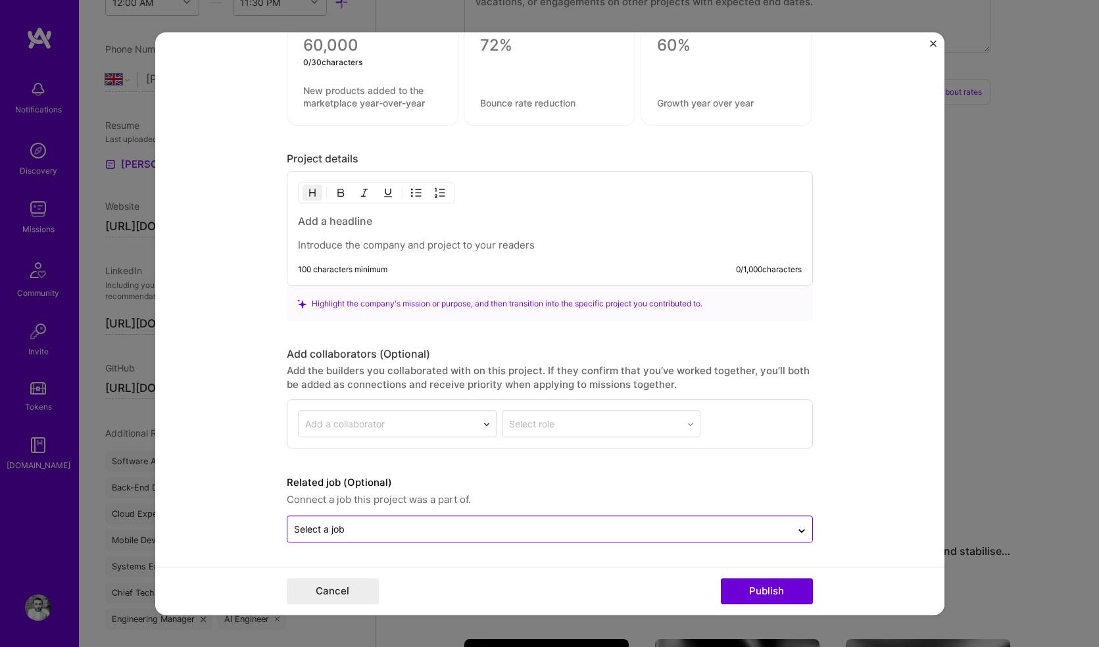
click at [374, 523] on input "text" at bounding box center [539, 530] width 490 height 14
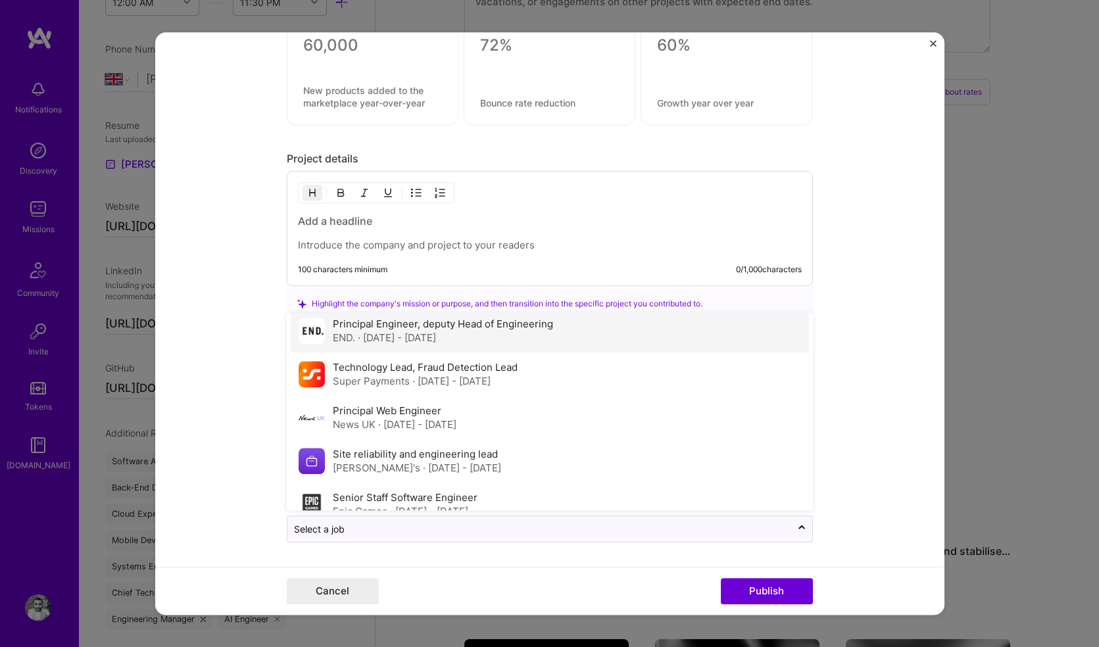
scroll to position [71, 0]
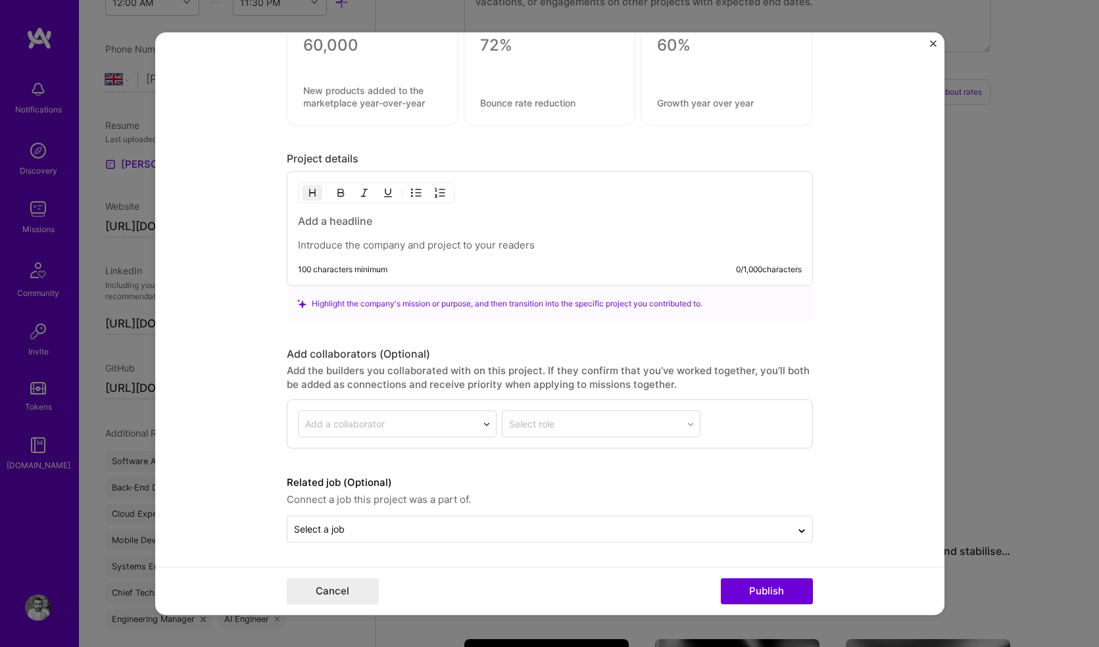
click at [247, 448] on form "Project title Acquirewise Company Project industry Industry Project Link (Optio…" at bounding box center [549, 323] width 789 height 582
click at [508, 425] on div "Select role" at bounding box center [601, 424] width 199 height 27
click at [395, 432] on div "Add a collaborator" at bounding box center [387, 425] width 179 height 26
click at [425, 369] on div "Add the builders you collaborated with on this project. If they confirm that yo…" at bounding box center [550, 378] width 526 height 28
click at [584, 233] on div at bounding box center [550, 233] width 504 height 38
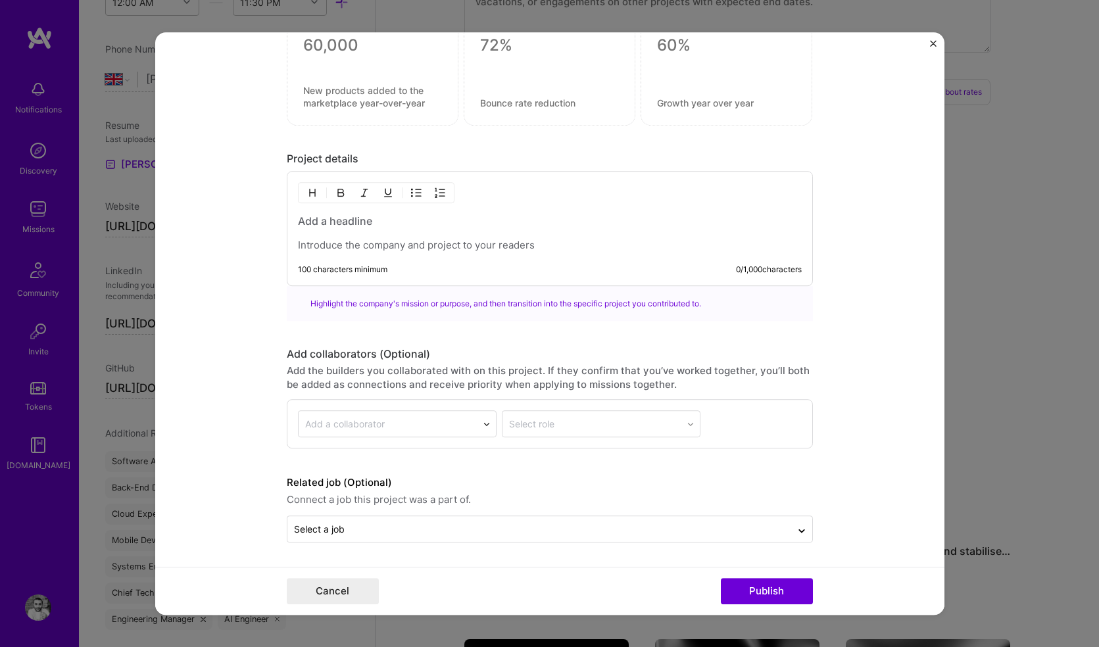
paste div
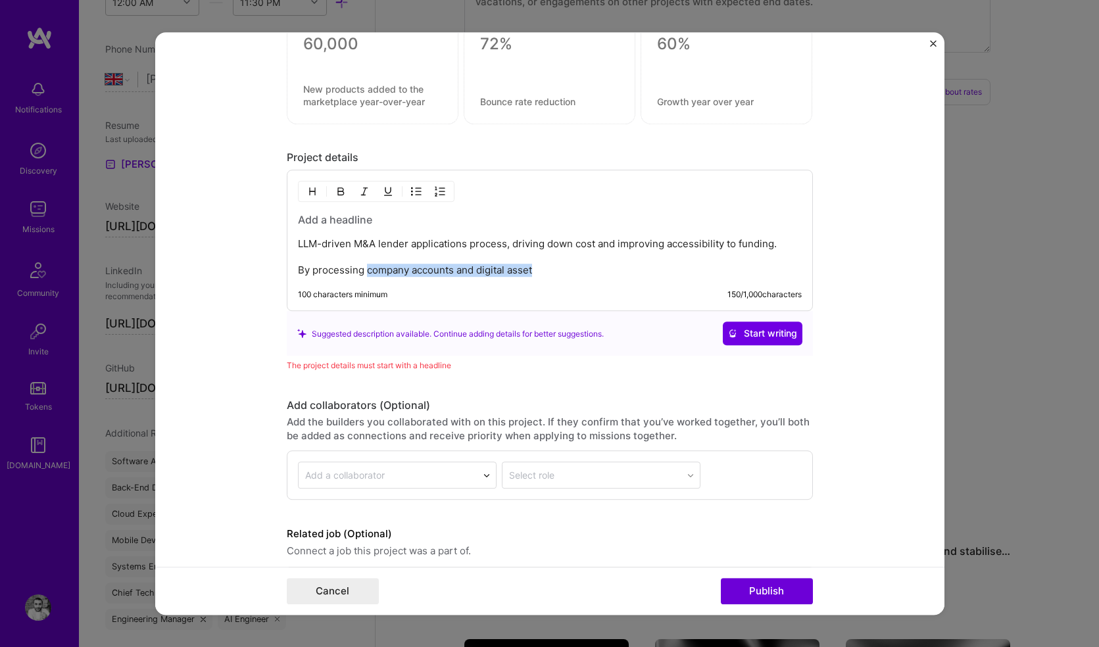
drag, startPoint x: 362, startPoint y: 272, endPoint x: 613, endPoint y: 337, distance: 259.4
click at [613, 337] on div "Project details LLM-driven M&A lender applications process, driving down cost a…" at bounding box center [550, 262] width 526 height 222
click at [344, 258] on p "LLM-driven M&A lender applications process, driving down cost and improving acc…" at bounding box center [550, 257] width 504 height 39
click at [772, 247] on p "LLM-driven M&A lender applications process, driving down cost and improving acc…" at bounding box center [550, 257] width 504 height 39
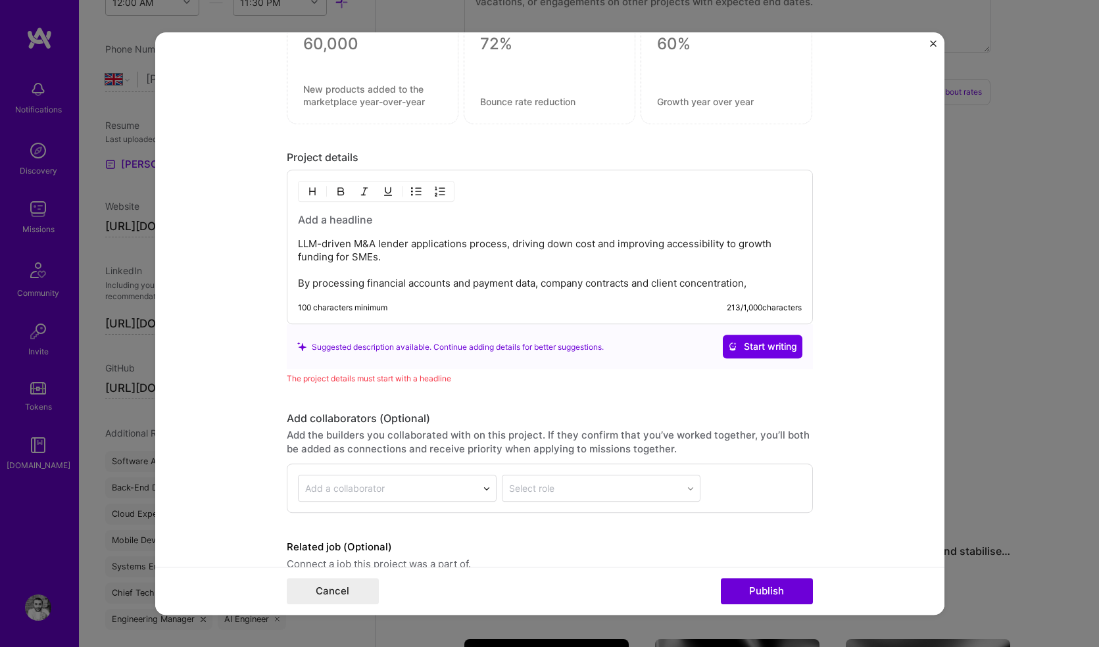
click at [461, 284] on p "LLM-driven M&A lender applications process, driving down cost and improving acc…" at bounding box center [550, 264] width 504 height 53
click at [569, 285] on p "LLM-driven M&A lender applications process, driving down cost and improving acc…" at bounding box center [550, 264] width 504 height 53
click at [696, 285] on p "LLM-driven M&A lender applications process, driving down cost and improving acc…" at bounding box center [550, 264] width 504 height 53
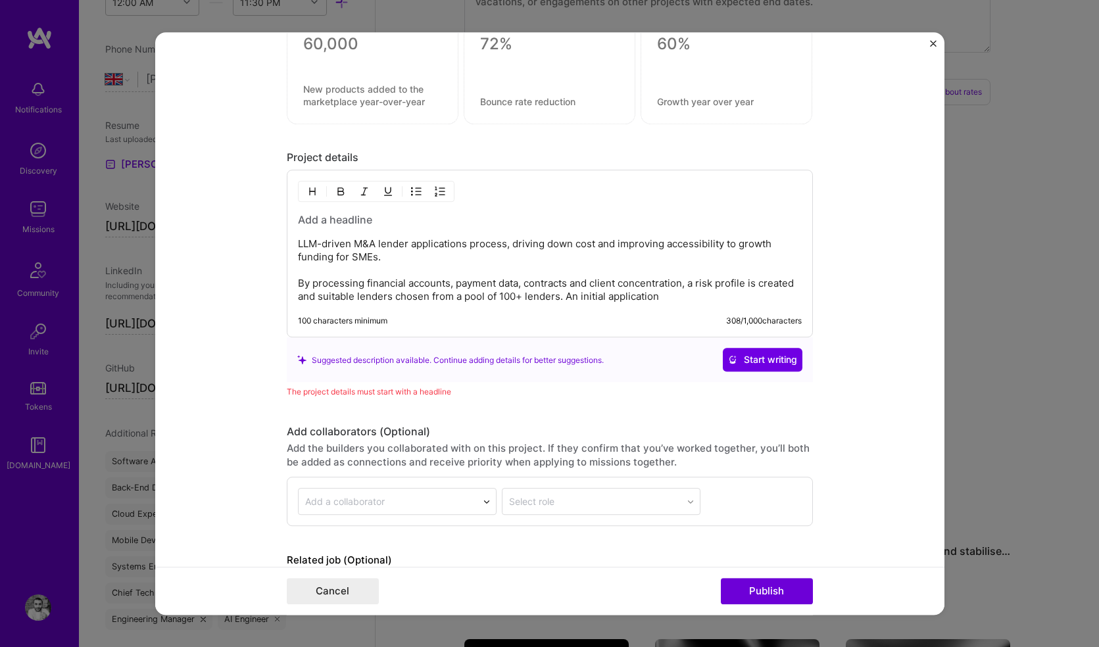
click at [570, 296] on p "LLM-driven M&A lender applications process, driving down cost and improving acc…" at bounding box center [550, 271] width 504 height 66
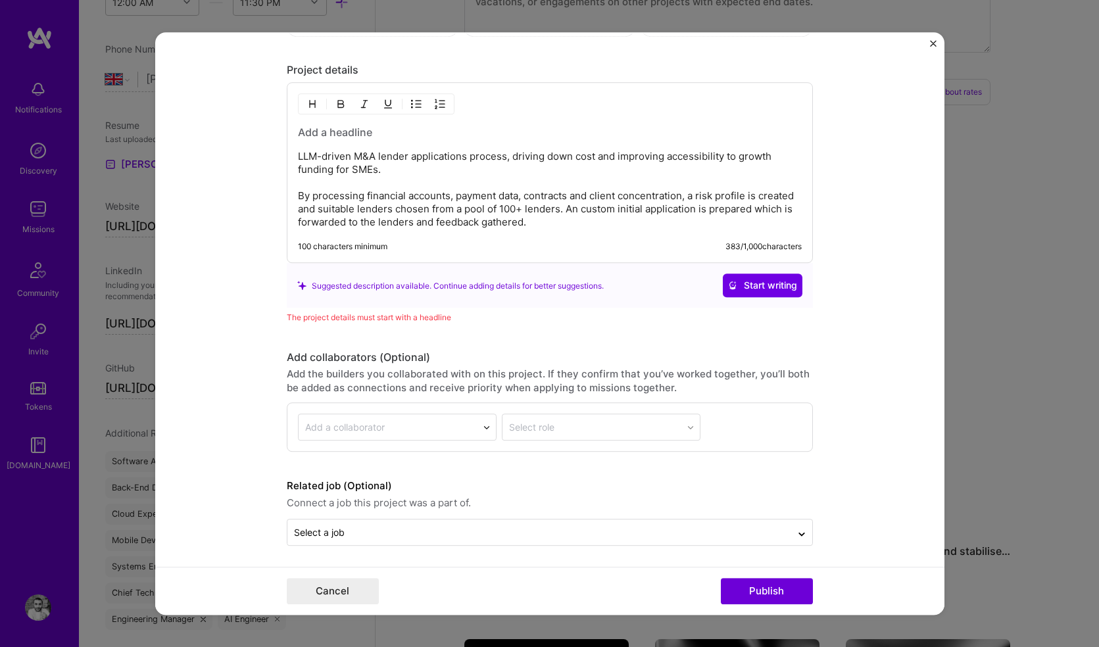
scroll to position [1197, 0]
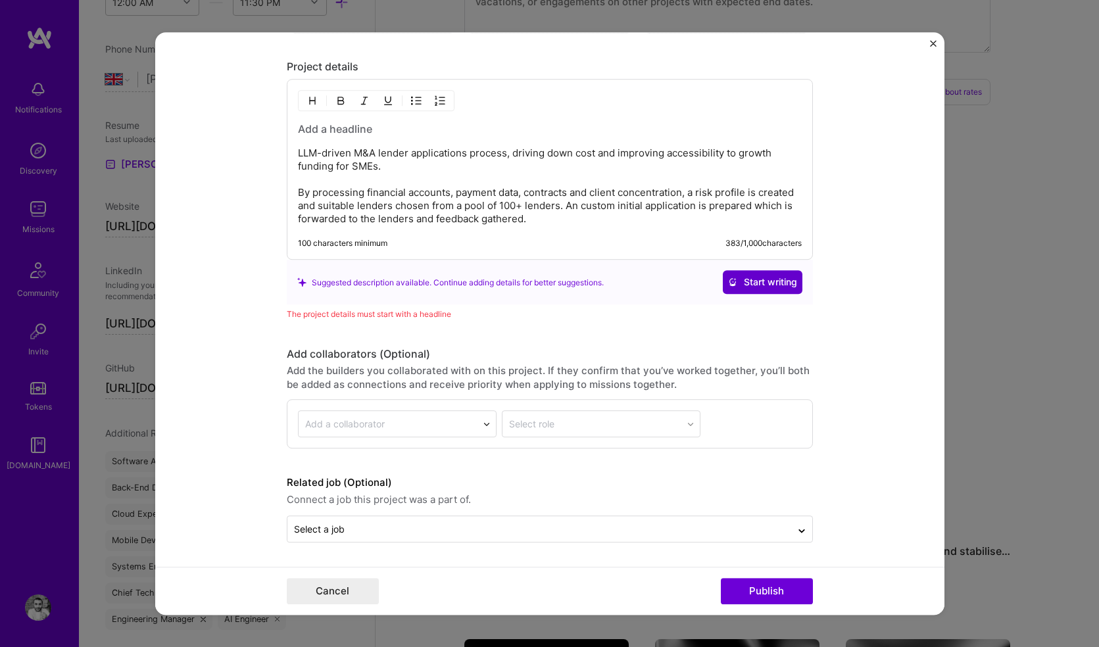
click at [751, 281] on span "Start writing" at bounding box center [762, 282] width 69 height 13
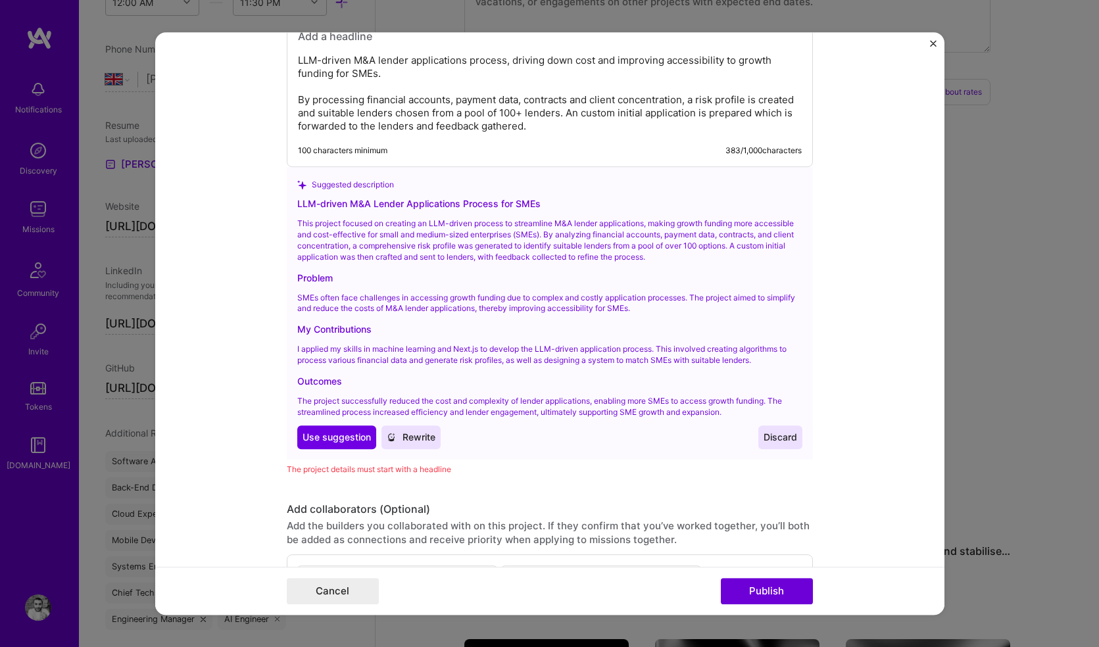
scroll to position [1298, 0]
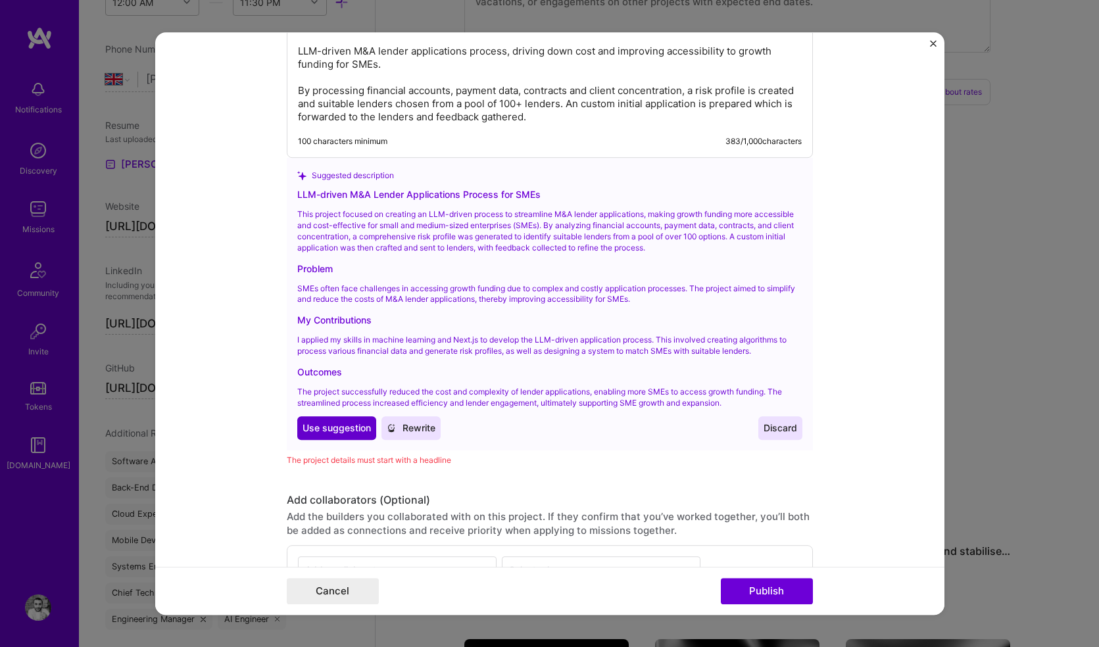
click at [332, 429] on span "Use suggestion" at bounding box center [336, 428] width 68 height 13
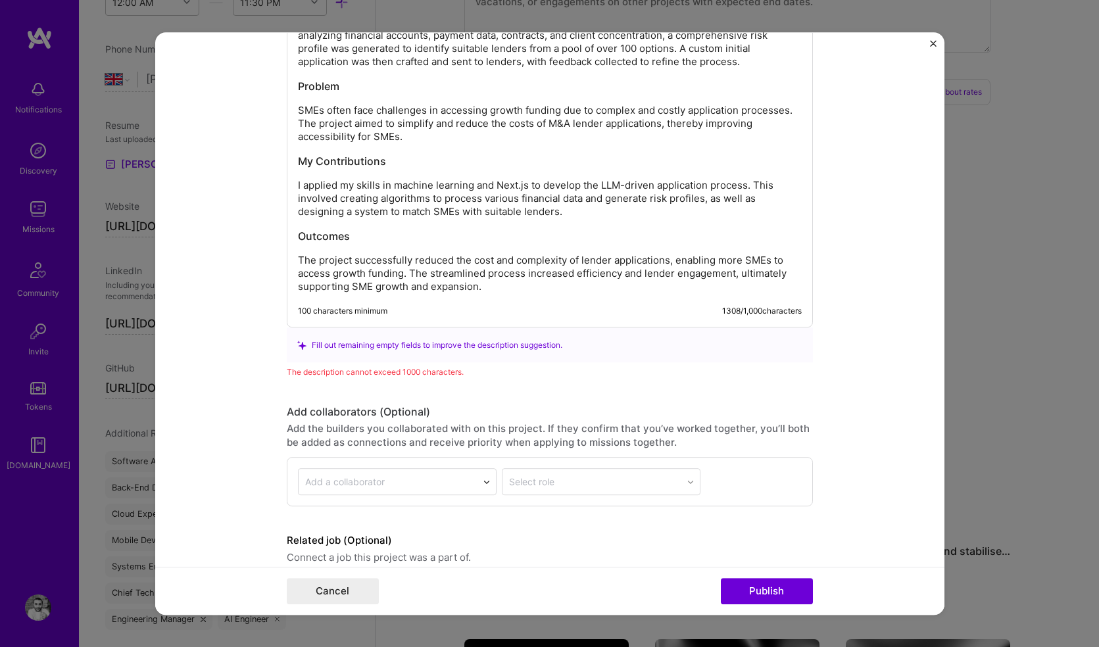
scroll to position [1399, 0]
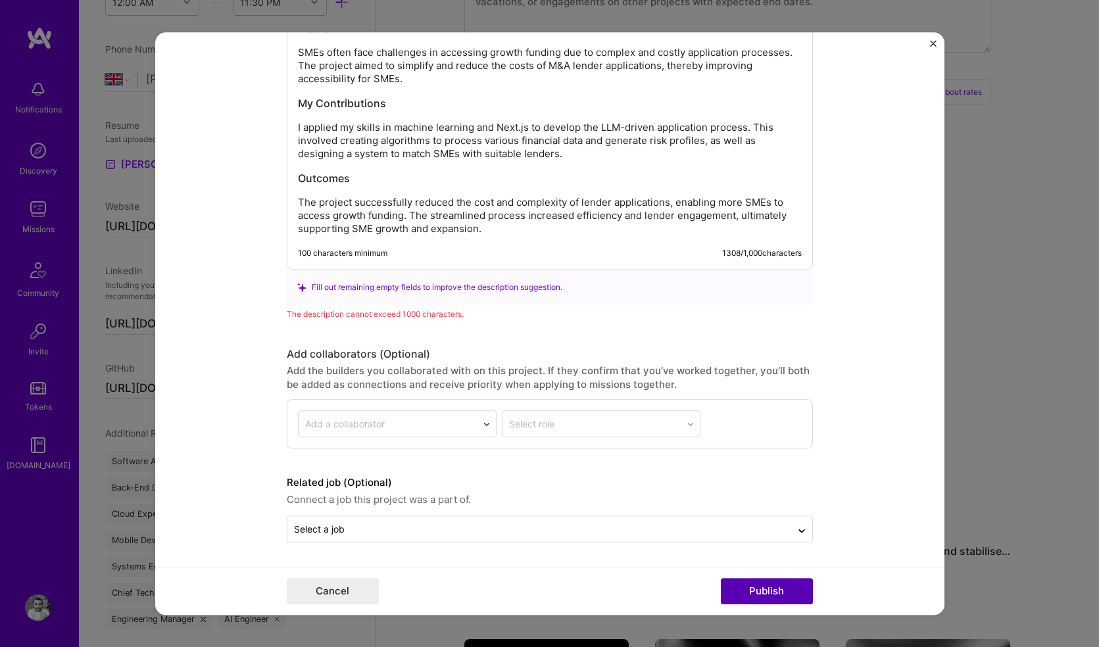
click at [759, 590] on button "Publish" at bounding box center [767, 591] width 92 height 26
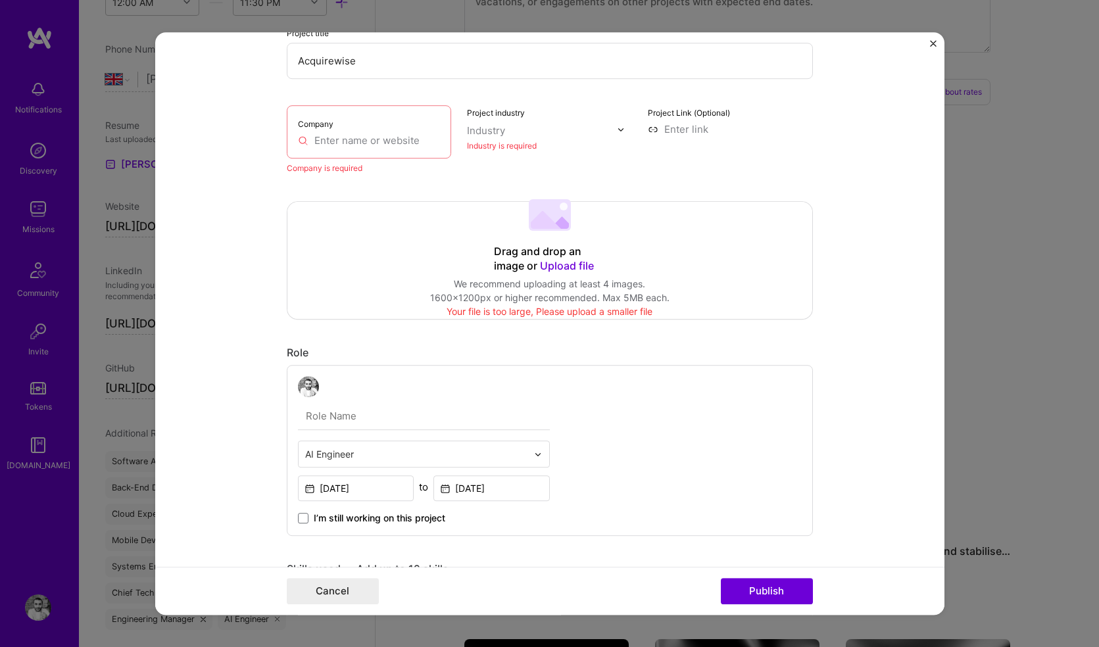
scroll to position [26, 0]
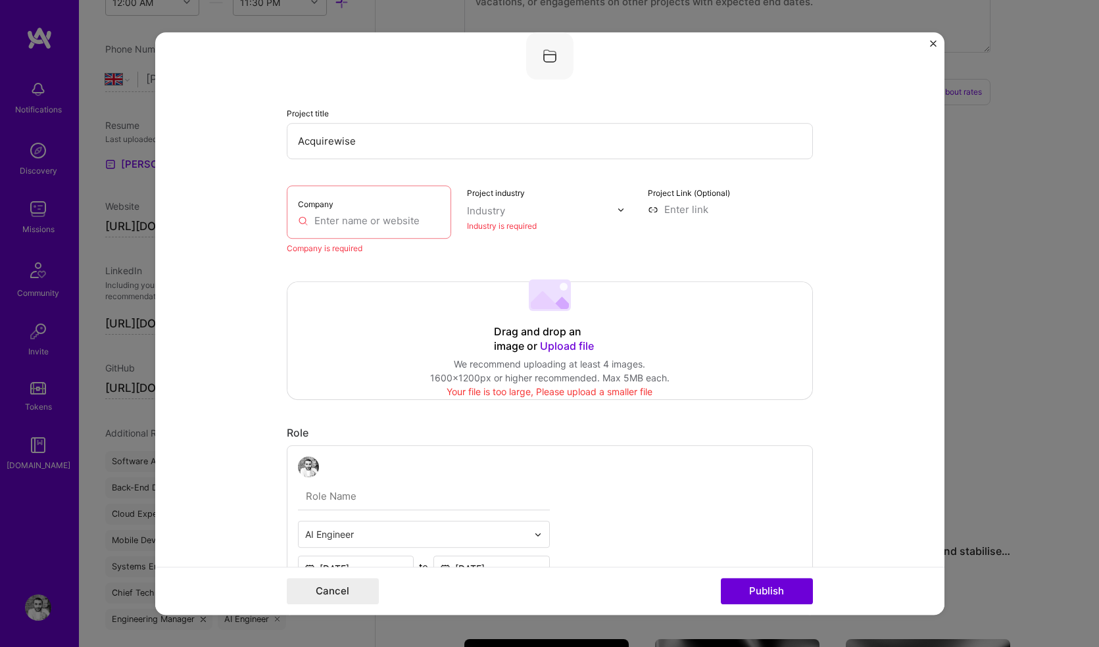
click at [345, 227] on input "text" at bounding box center [369, 221] width 143 height 14
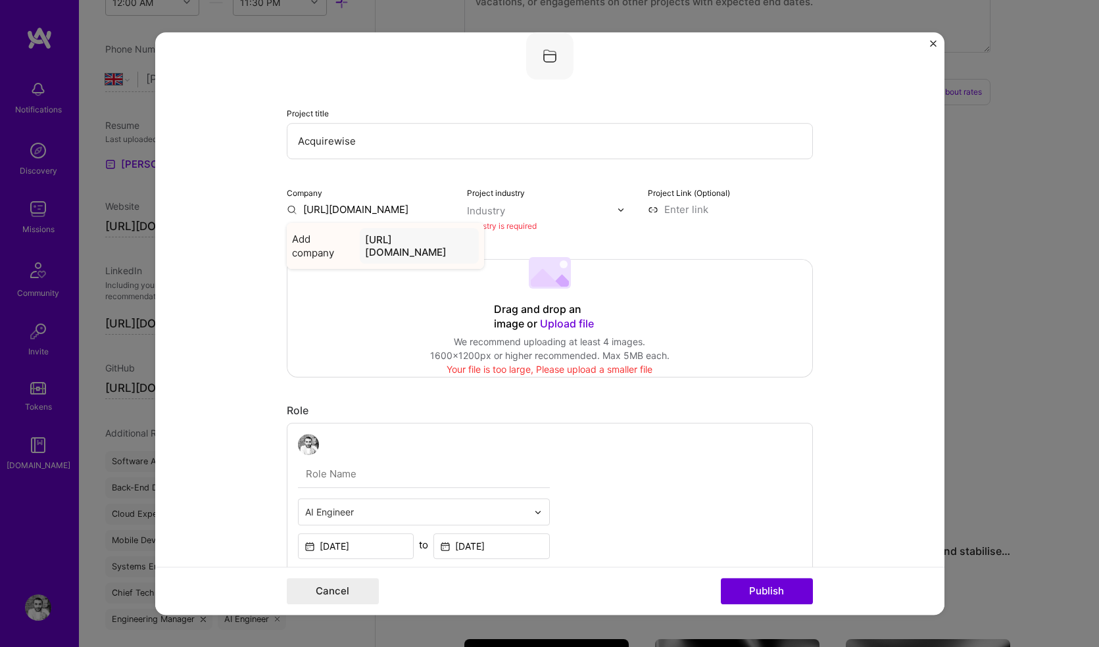
type input "https://acquirewise.co.uk"
click at [372, 240] on div "https://acquirewise.co.uk" at bounding box center [419, 246] width 118 height 36
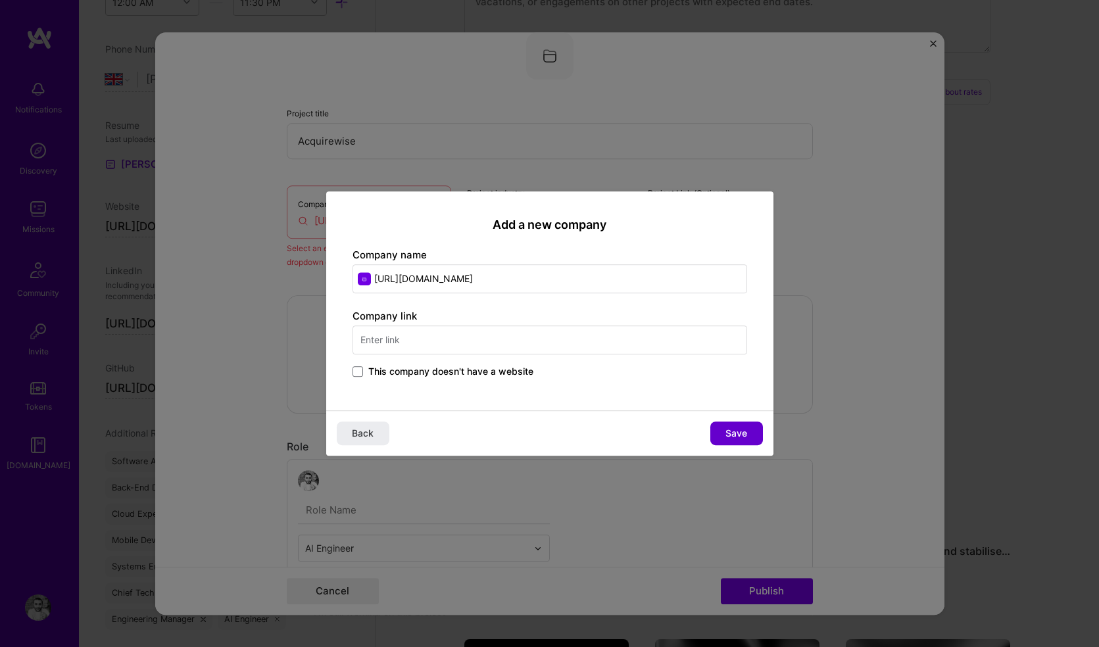
click at [720, 433] on button "Save" at bounding box center [736, 433] width 53 height 24
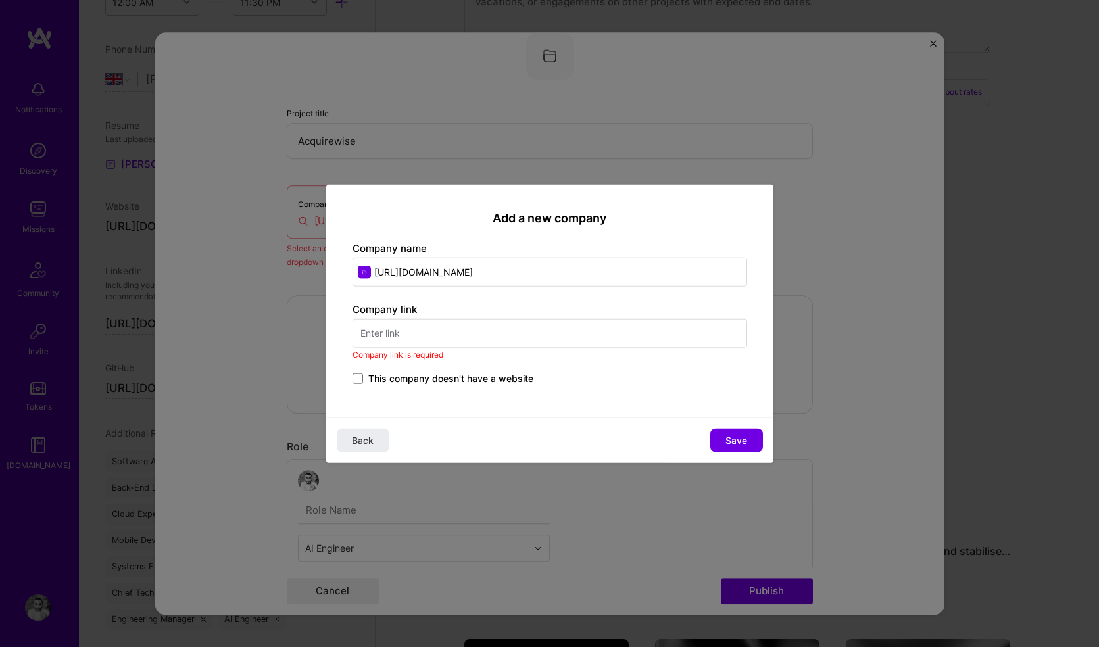
click at [505, 337] on input "text" at bounding box center [549, 332] width 394 height 29
drag, startPoint x: 490, startPoint y: 266, endPoint x: 369, endPoint y: 276, distance: 121.4
click at [369, 276] on input "https://acquirewise.co.uk" at bounding box center [549, 271] width 394 height 29
click at [389, 327] on input "text" at bounding box center [549, 332] width 394 height 29
paste input "https://acquirewise.co.uk"
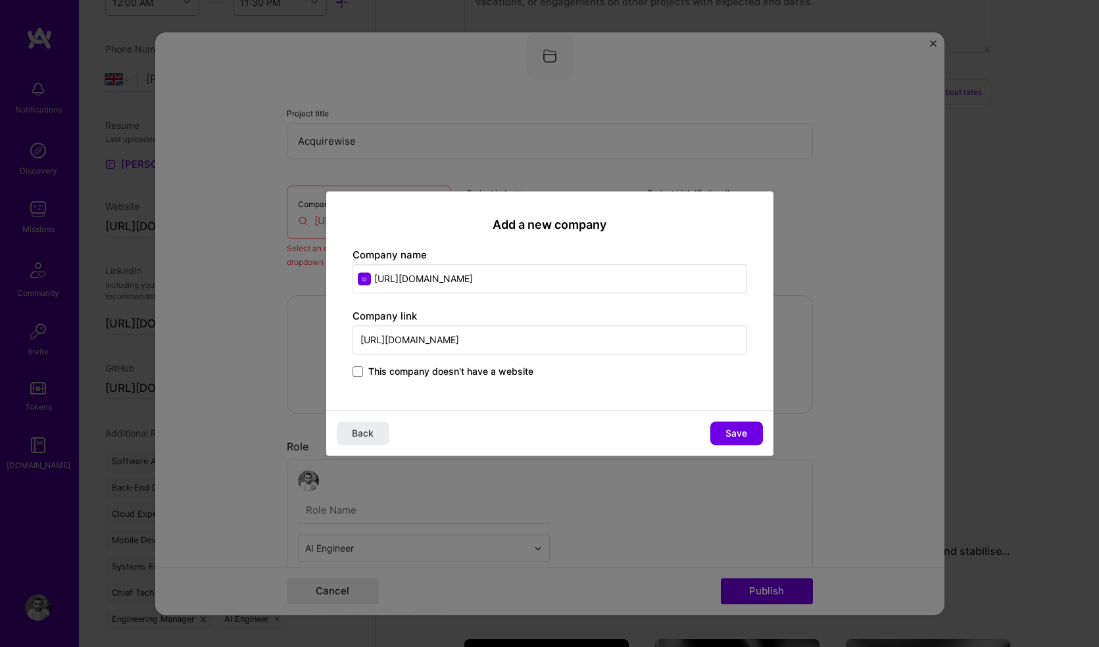
type input "https://acquirewise.co.uk"
drag, startPoint x: 487, startPoint y: 279, endPoint x: 329, endPoint y: 281, distance: 158.4
click at [329, 281] on div "Add a new company Company name https://acquirewise.co.uk Company link https://a…" at bounding box center [549, 300] width 447 height 219
type input "AcquireWise"
click at [732, 429] on span "Save" at bounding box center [736, 433] width 22 height 13
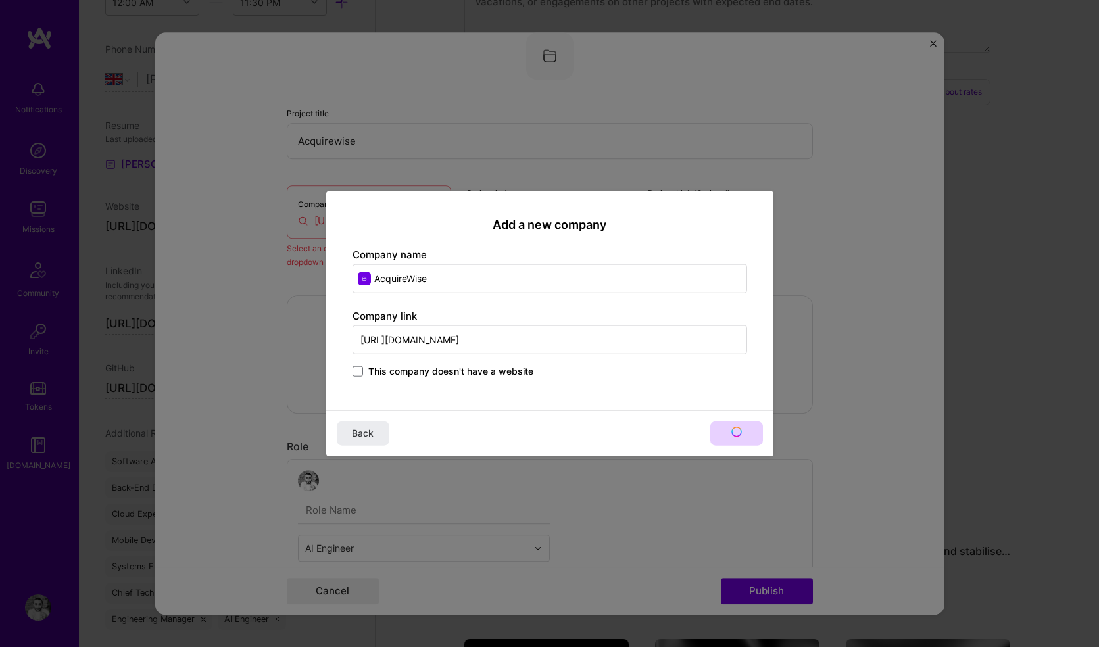
type input "AcquireWise"
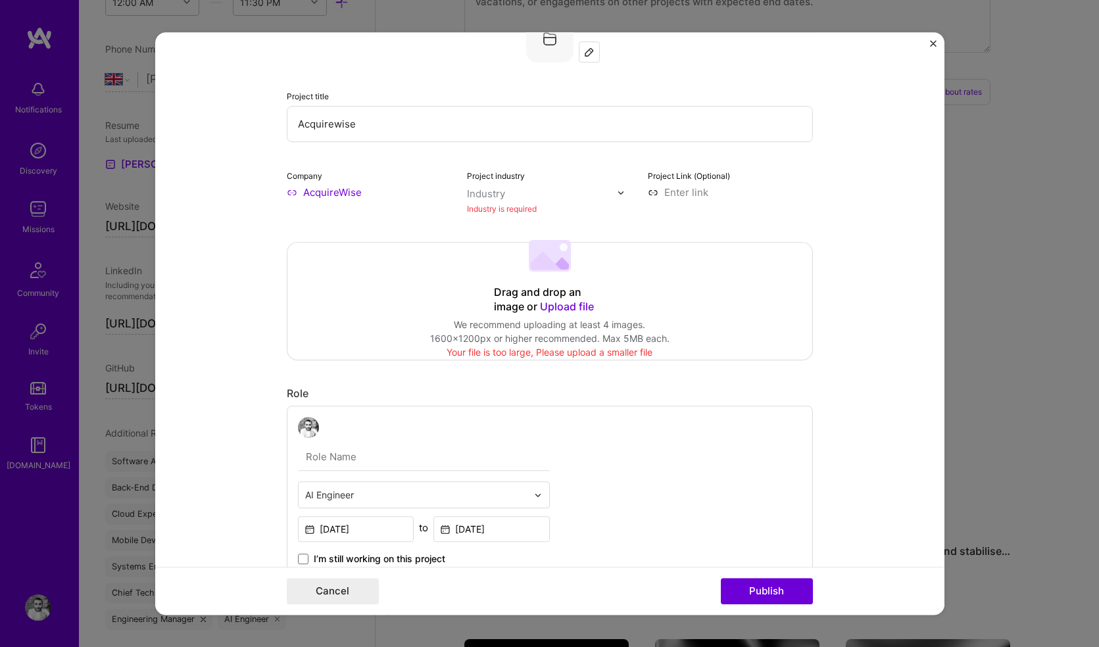
scroll to position [36, 0]
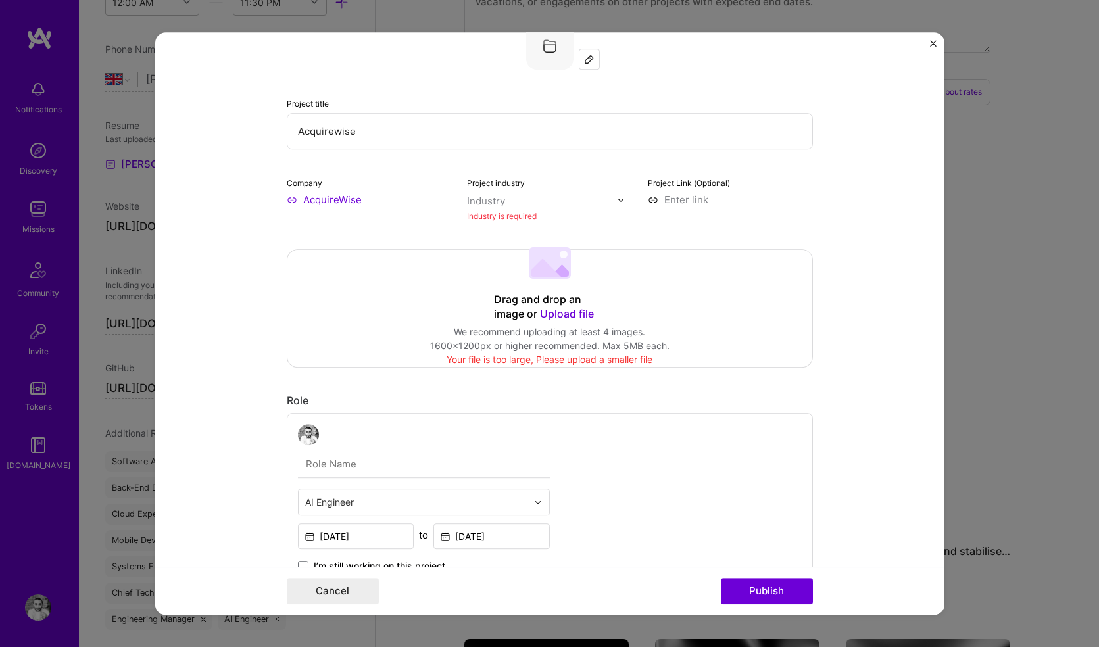
click at [667, 201] on input at bounding box center [730, 200] width 165 height 14
click at [617, 201] on img at bounding box center [621, 200] width 8 height 8
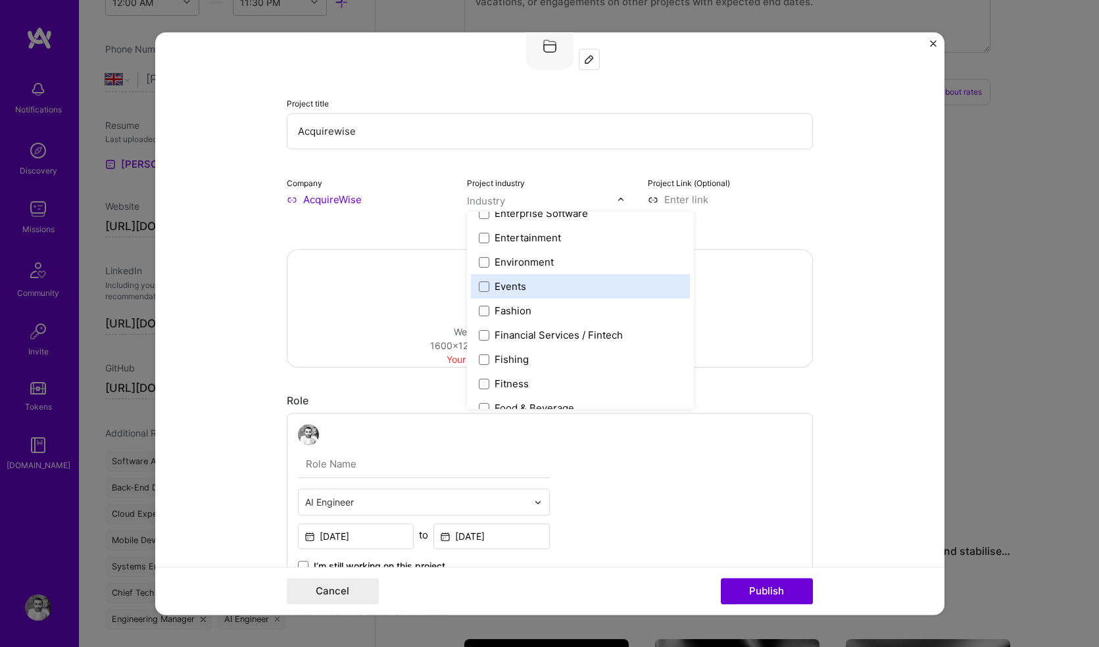
scroll to position [1285, 0]
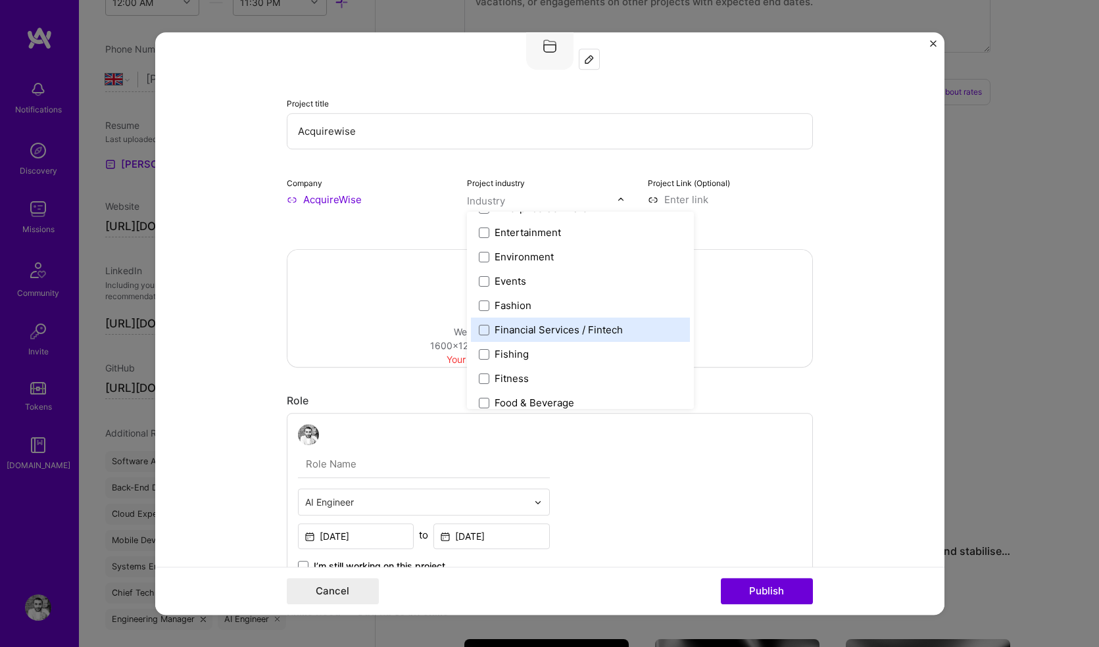
click at [536, 329] on div "Financial Services / Fintech" at bounding box center [558, 330] width 128 height 14
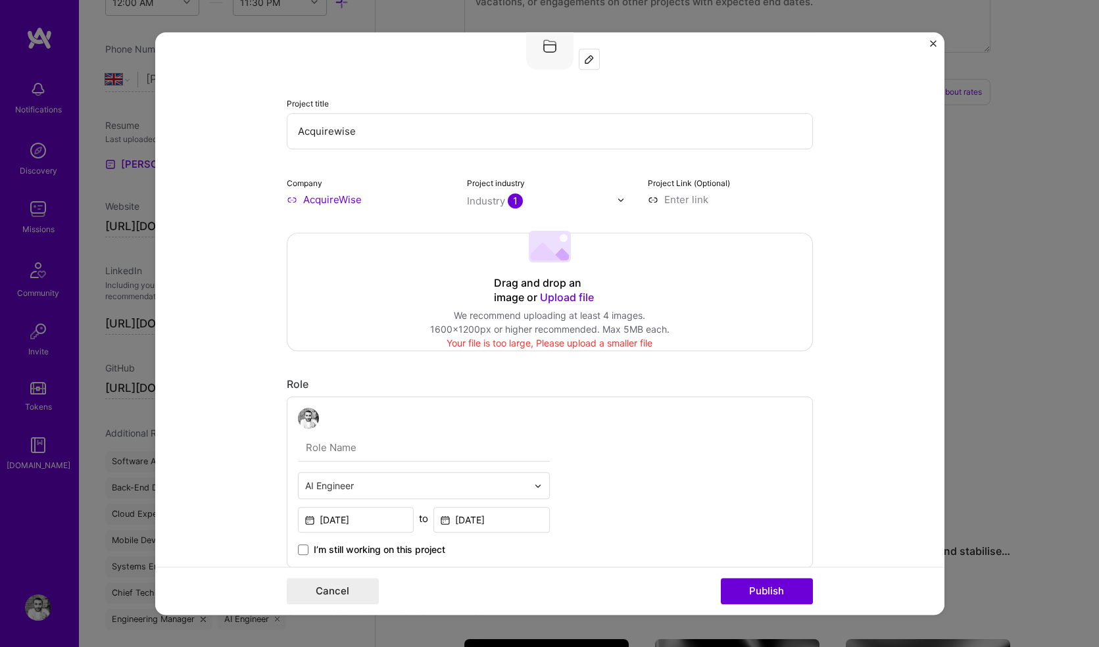
click at [279, 302] on form "Project title Acquirewise Company AcquireWise Project industry Industry 1 Proje…" at bounding box center [549, 323] width 789 height 582
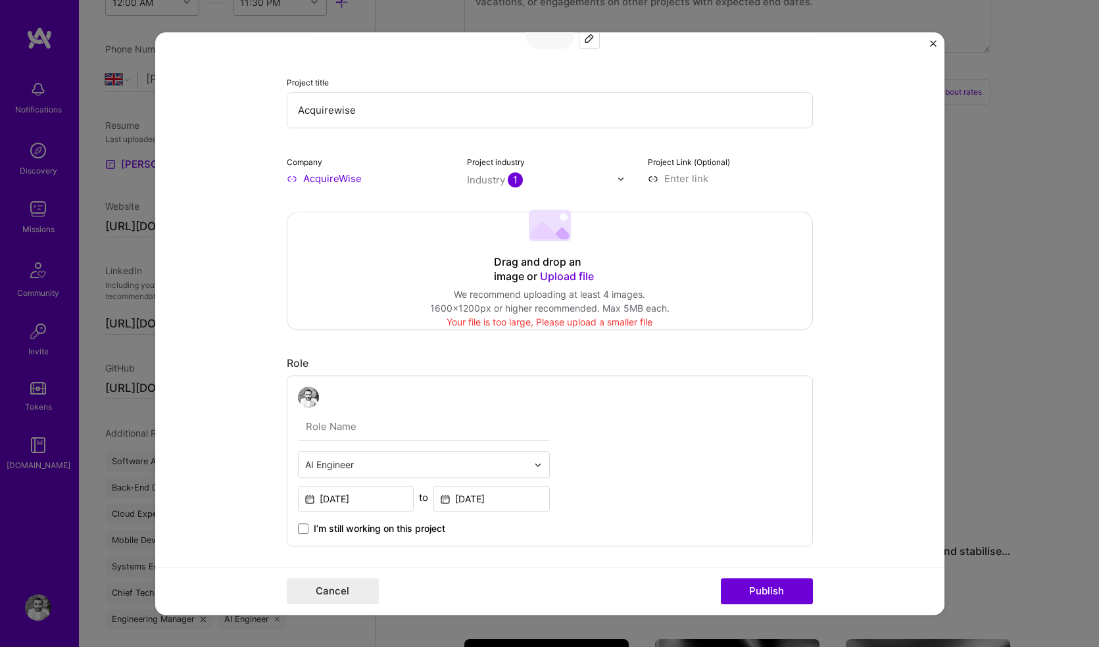
scroll to position [60, 0]
click at [479, 182] on div "Industry 1" at bounding box center [495, 177] width 56 height 14
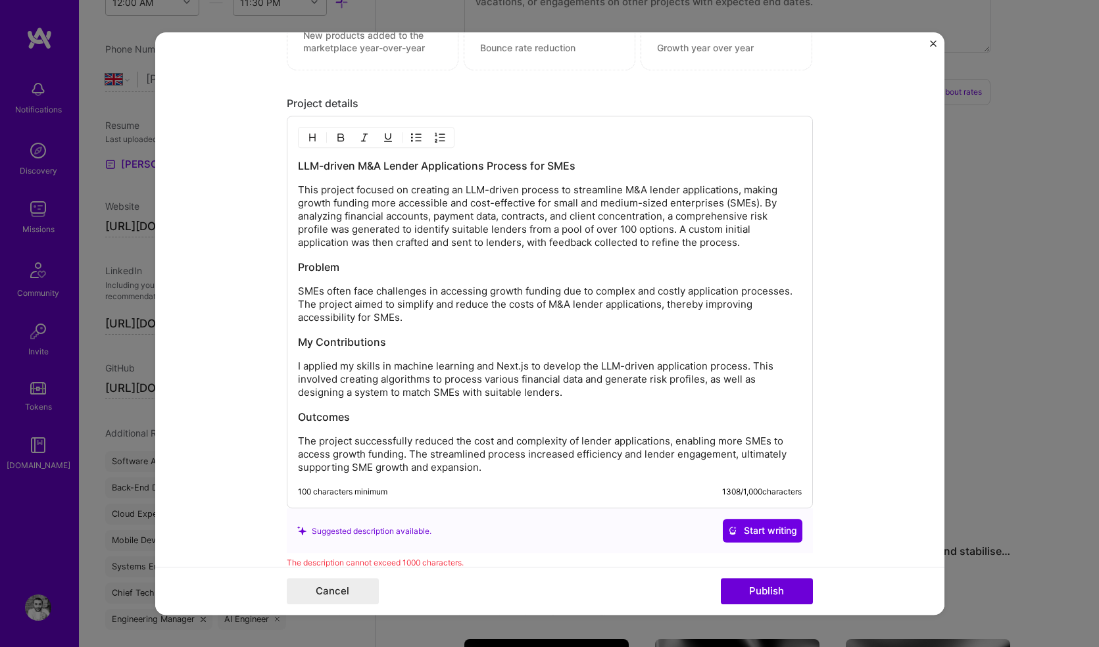
scroll to position [1409, 0]
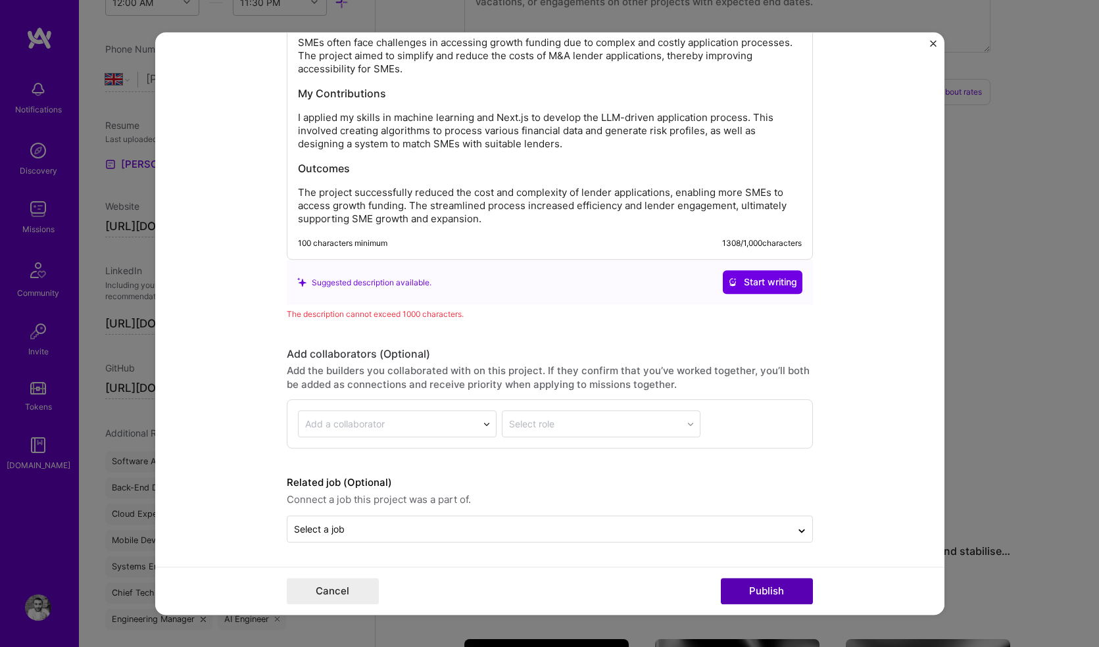
click at [753, 587] on button "Publish" at bounding box center [767, 591] width 92 height 26
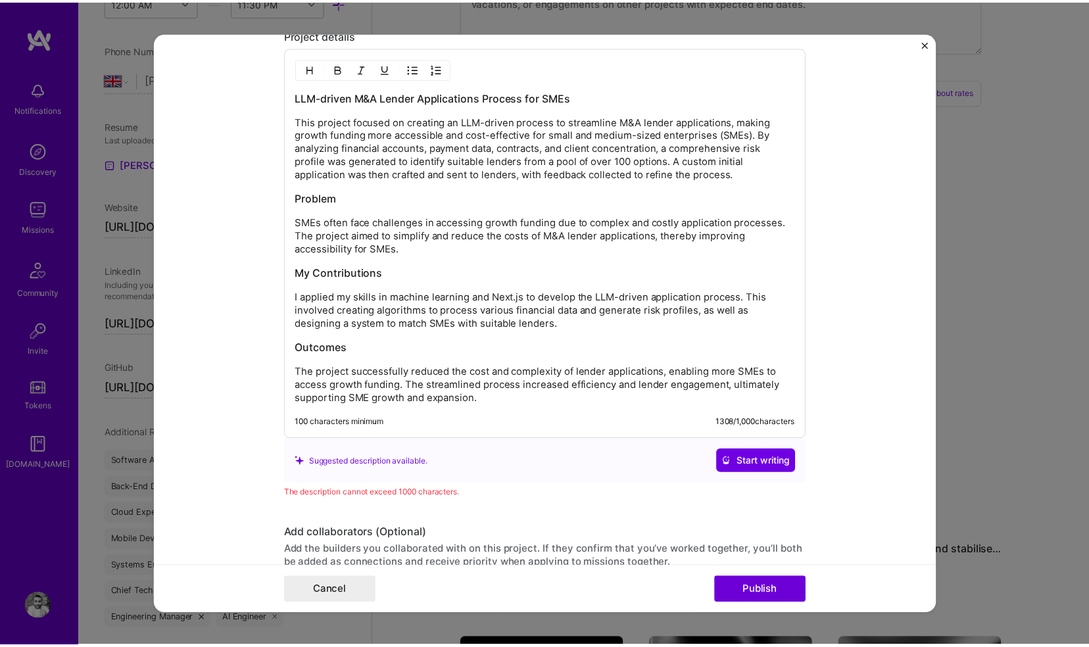
scroll to position [1217, 0]
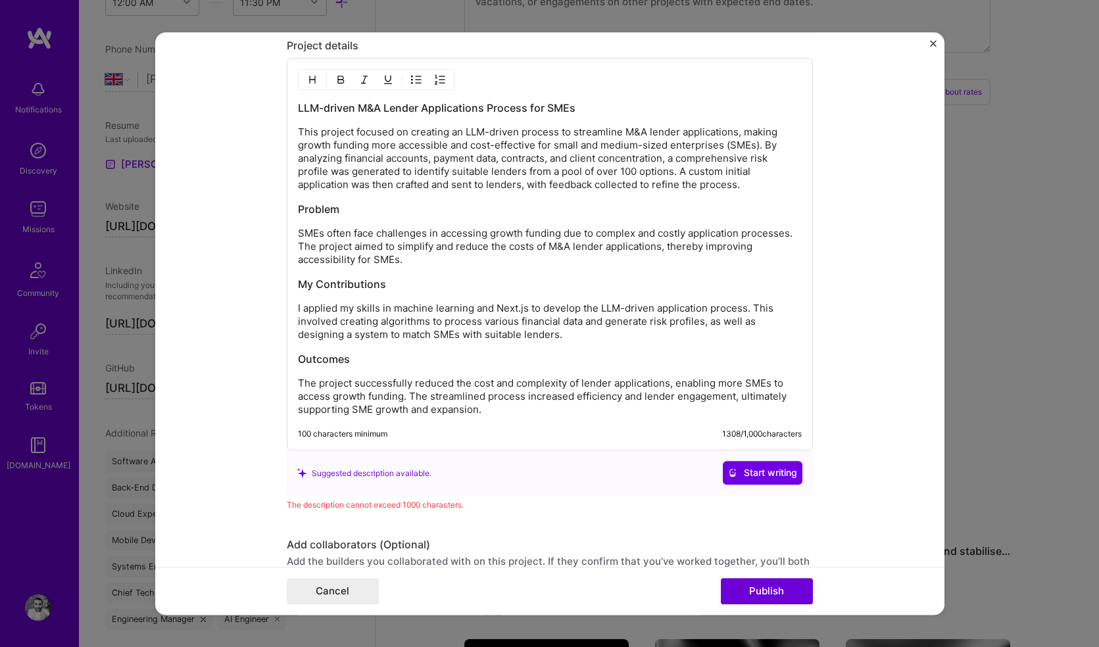
click at [377, 279] on h3 "My Contributions" at bounding box center [550, 284] width 504 height 14
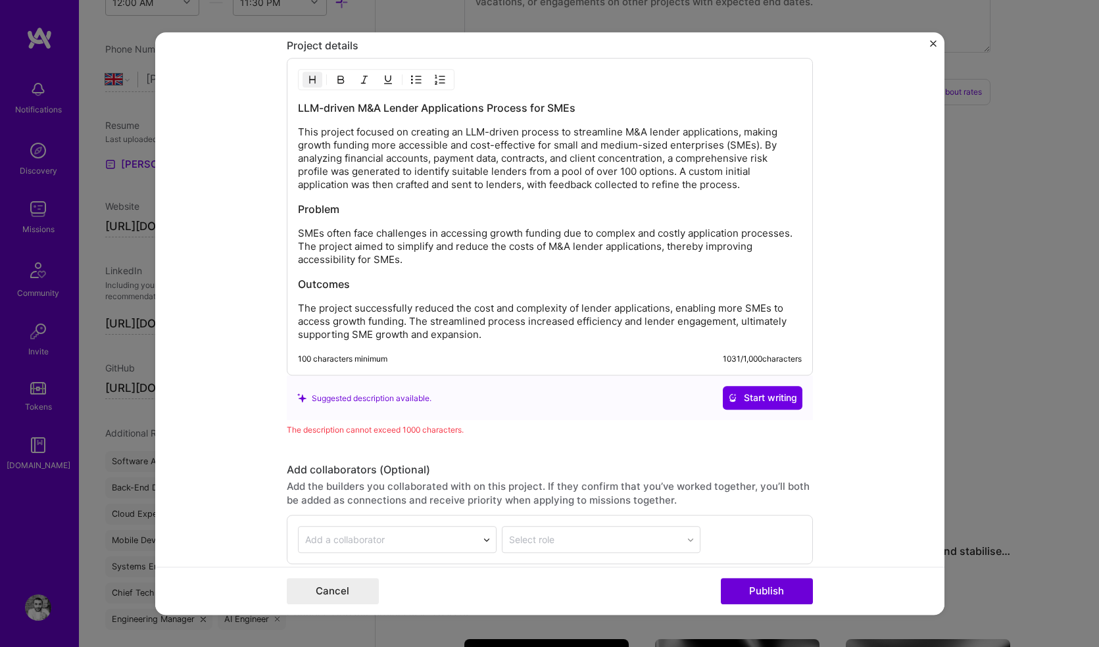
click at [431, 281] on h3 "Outcomes" at bounding box center [550, 284] width 504 height 14
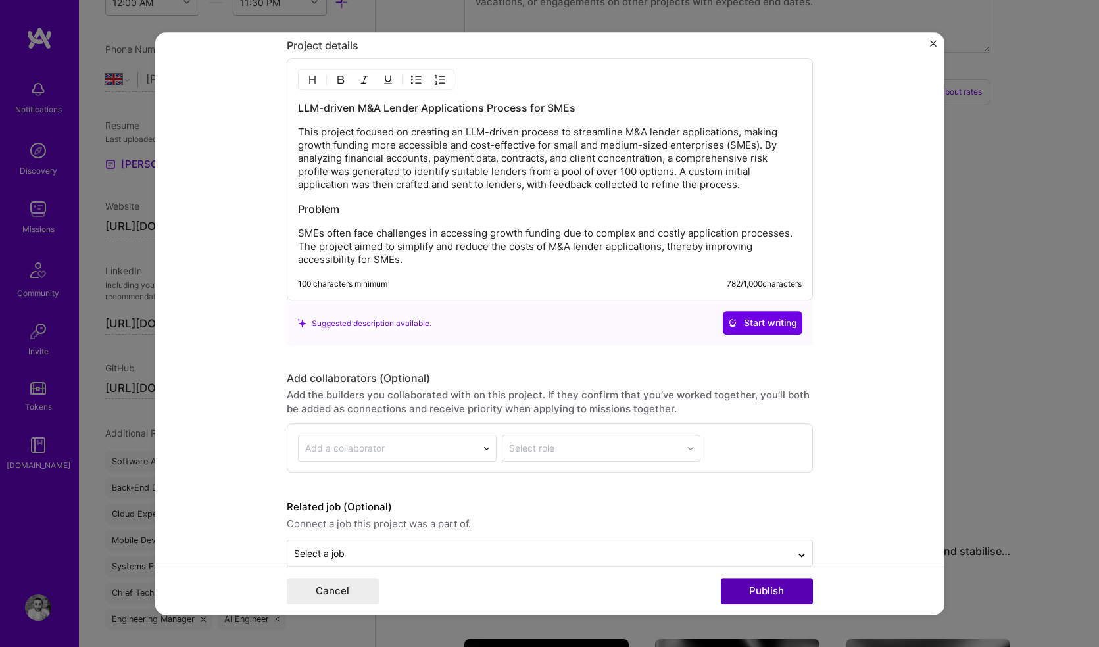
click at [766, 592] on button "Publish" at bounding box center [767, 591] width 92 height 26
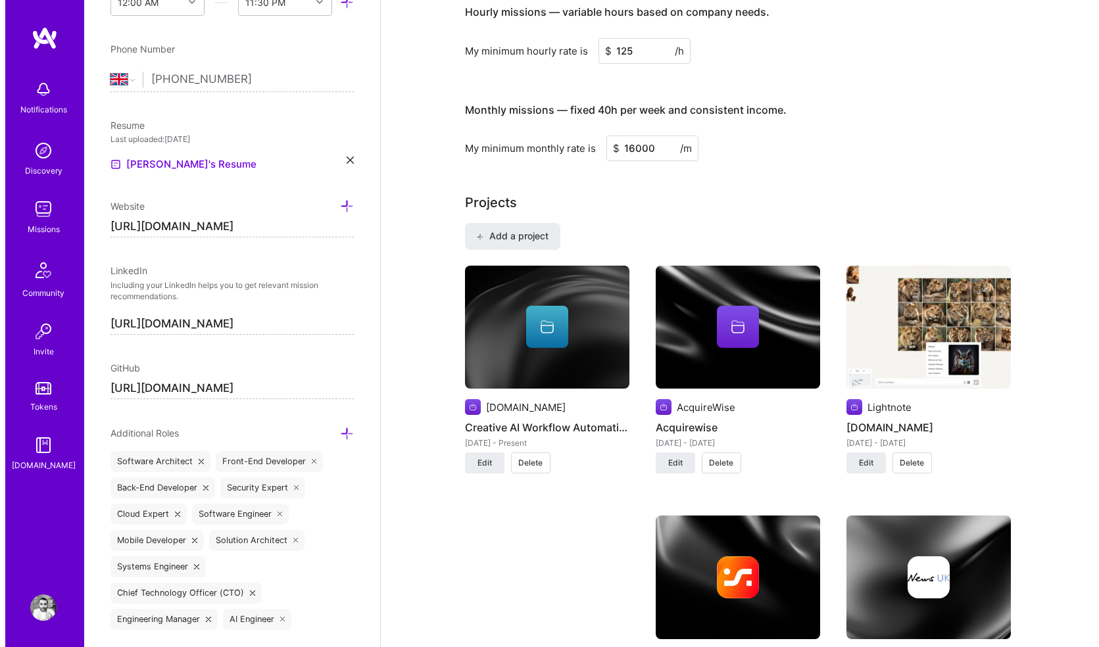
scroll to position [774, 0]
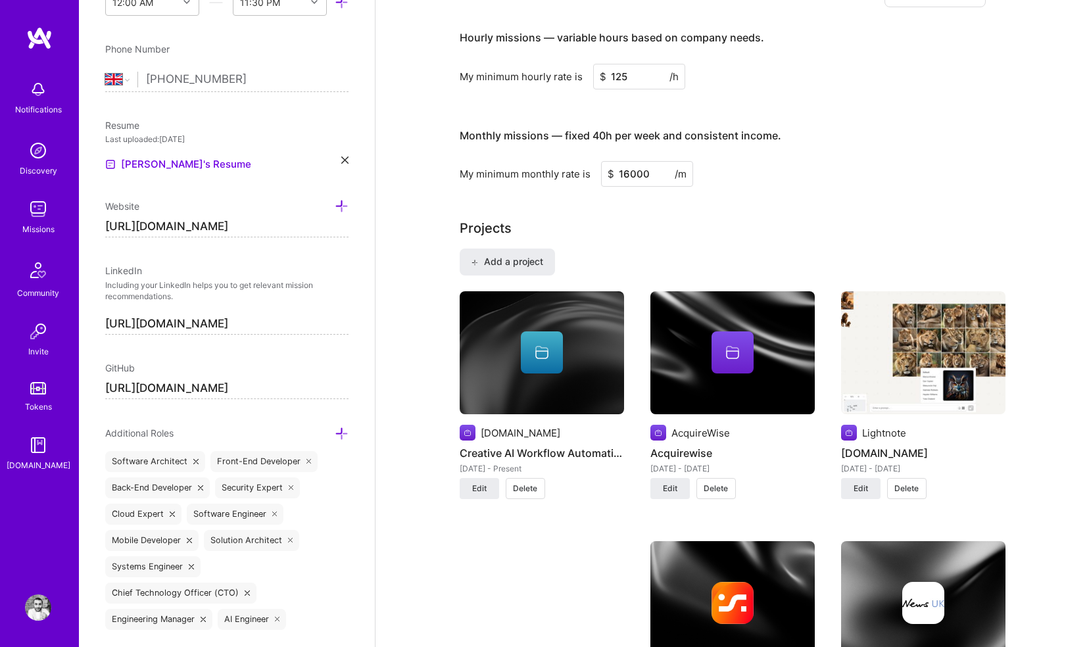
click at [491, 360] on img at bounding box center [542, 353] width 164 height 124
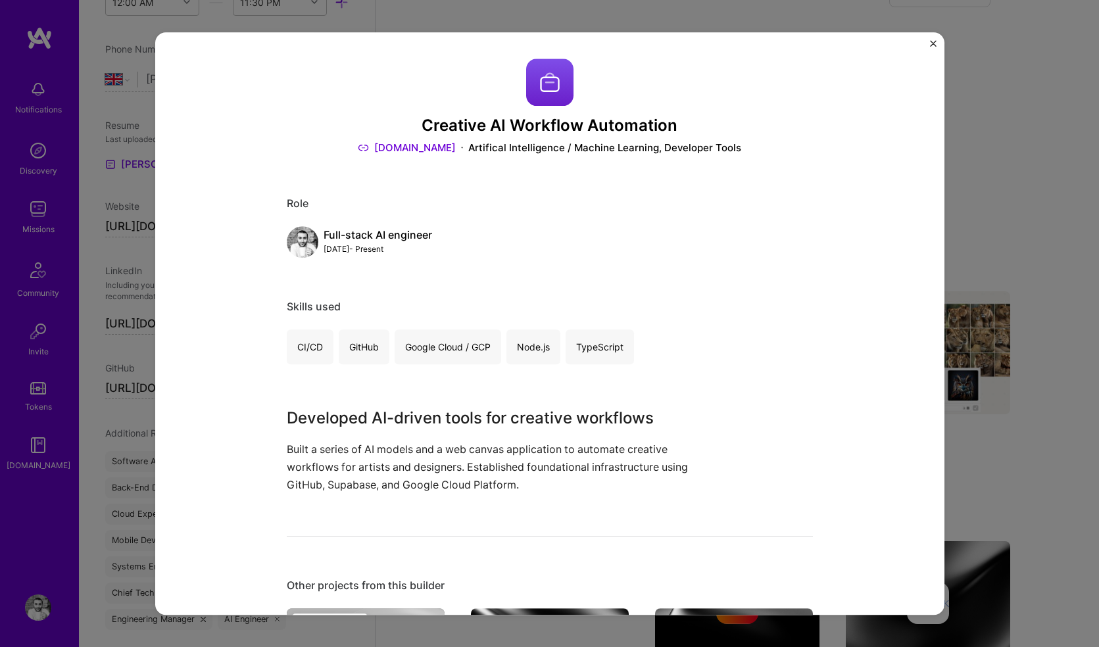
click at [935, 40] on img "Close" at bounding box center [933, 43] width 7 height 7
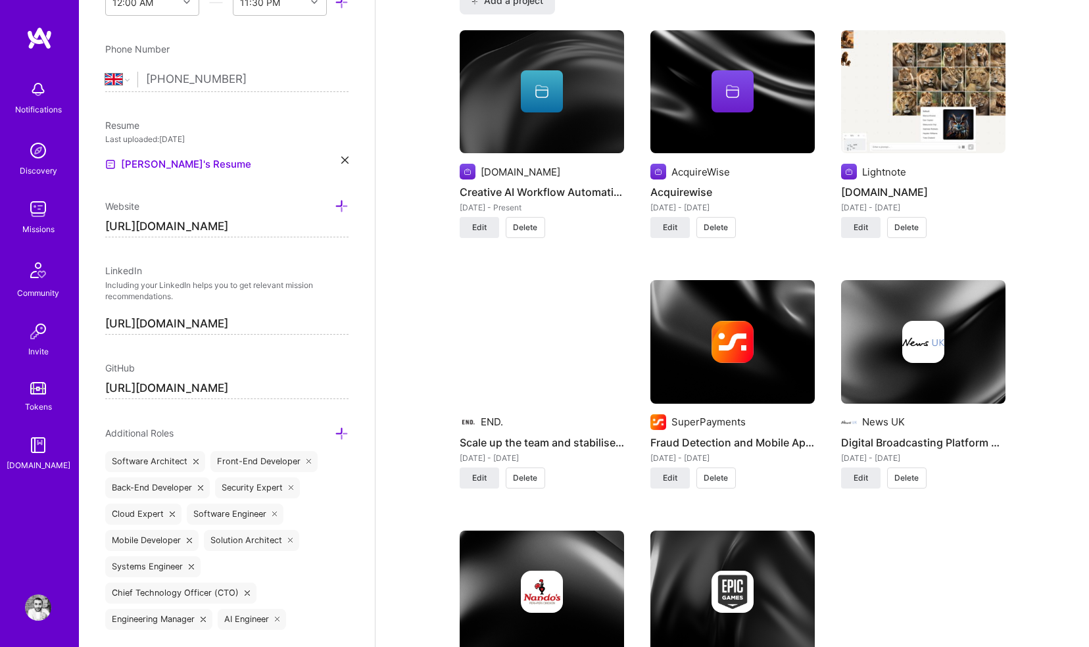
scroll to position [1029, 0]
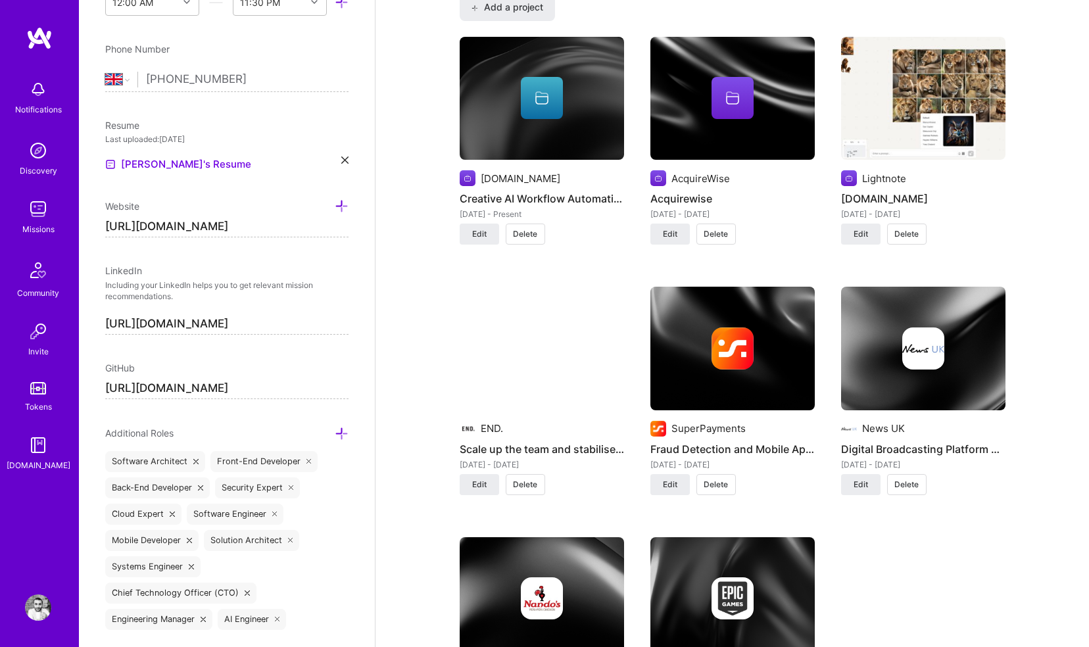
click at [531, 224] on button "Delete" at bounding box center [525, 234] width 39 height 21
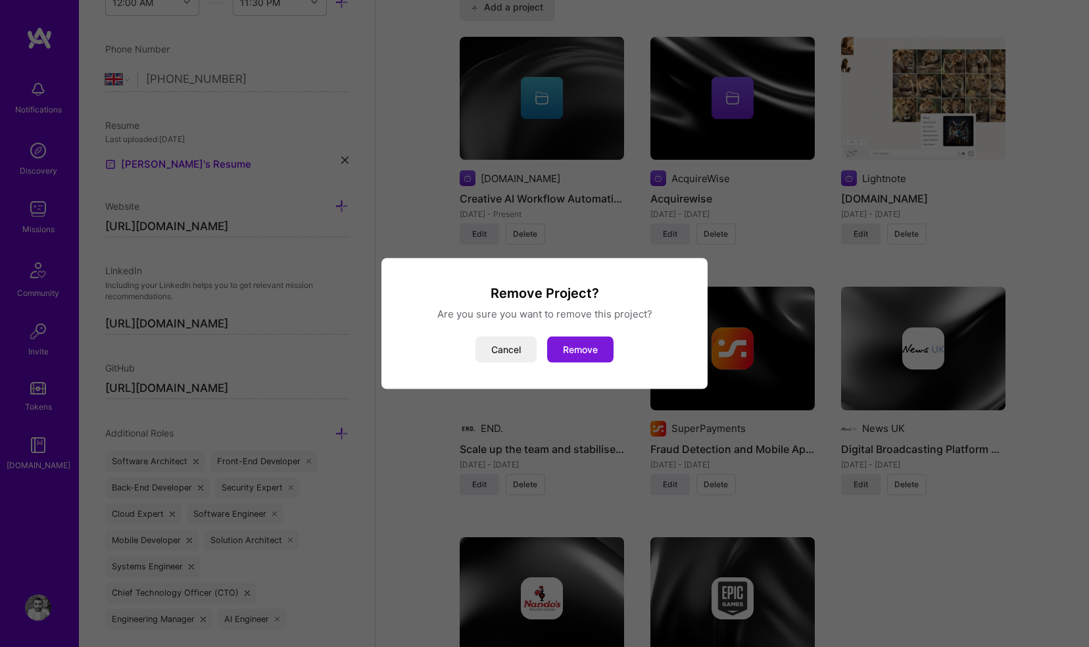
click at [582, 348] on button "Remove" at bounding box center [580, 350] width 66 height 26
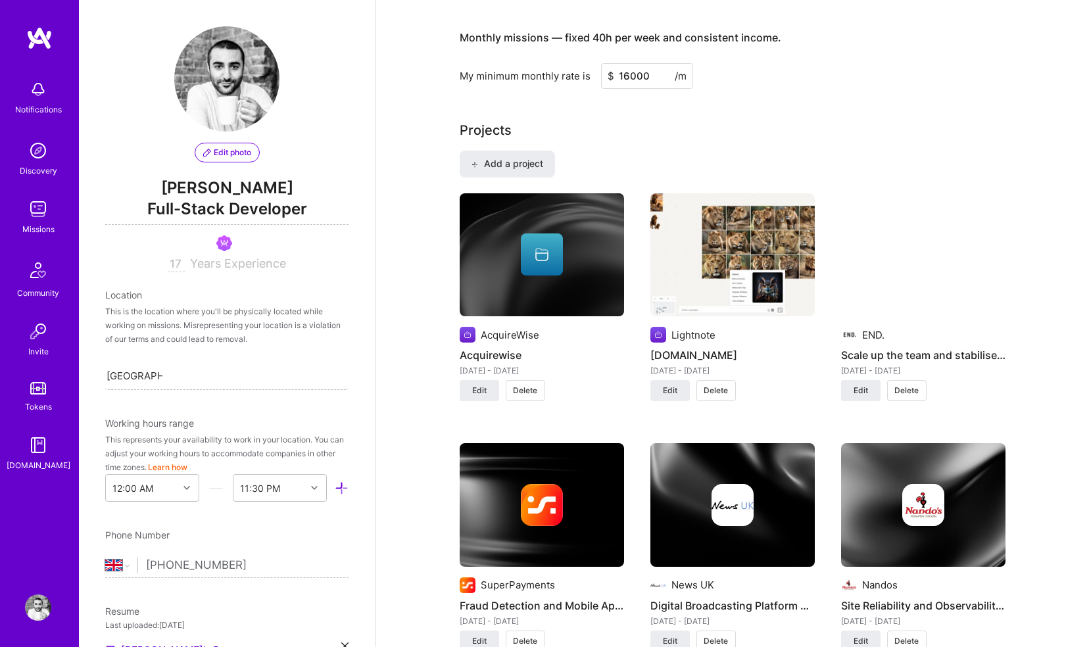
scroll to position [864, 0]
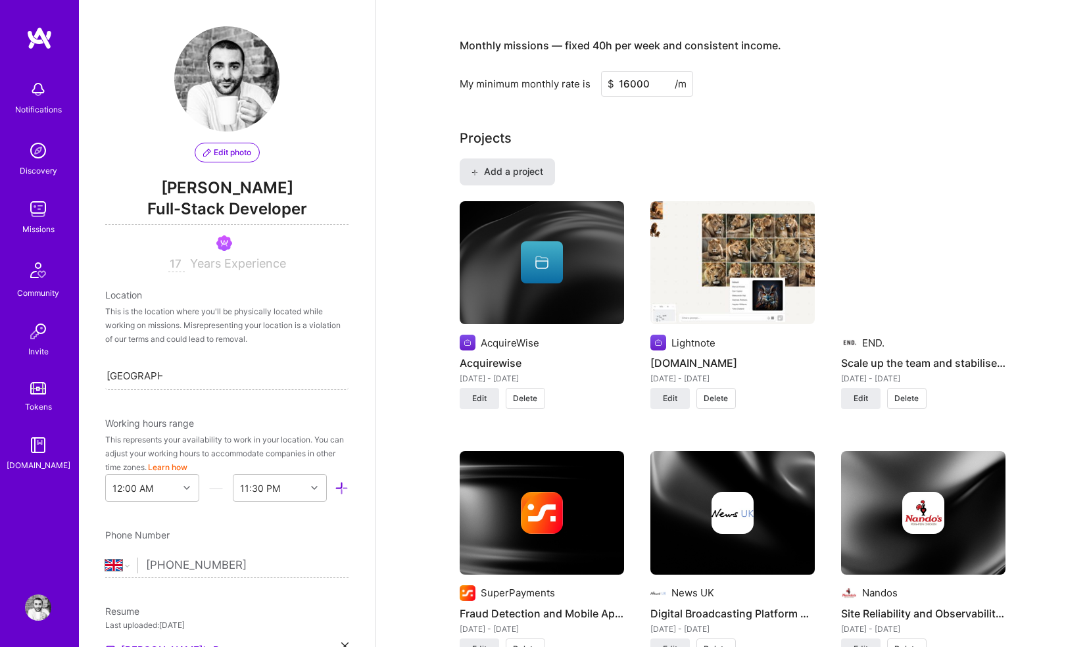
click at [514, 165] on span "Add a project" at bounding box center [507, 171] width 72 height 13
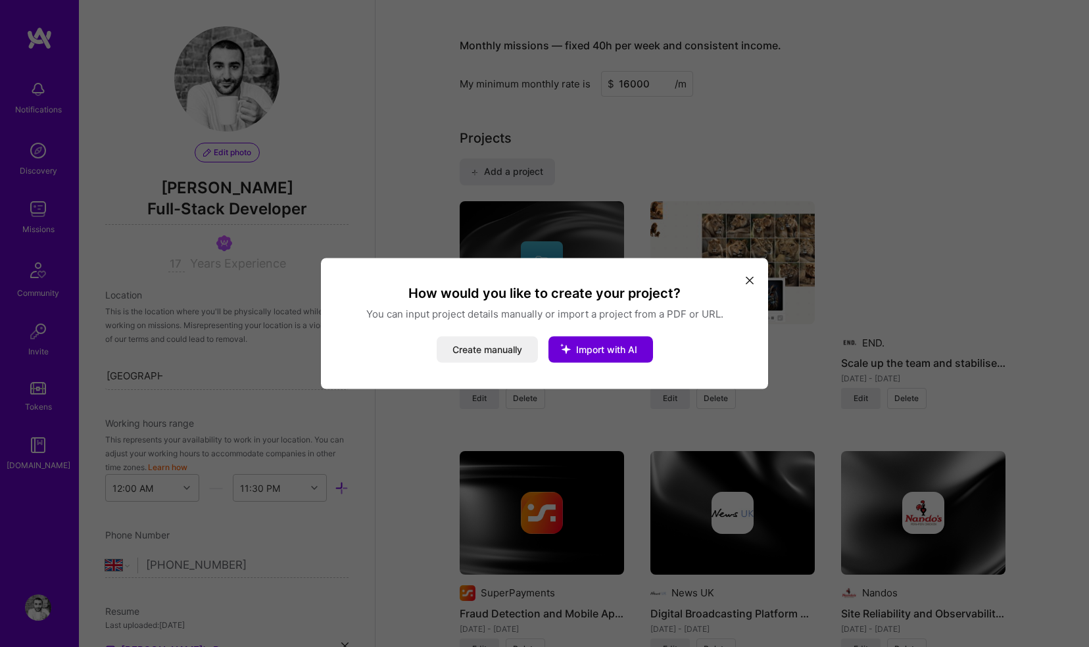
click at [746, 277] on icon "modal" at bounding box center [750, 280] width 8 height 8
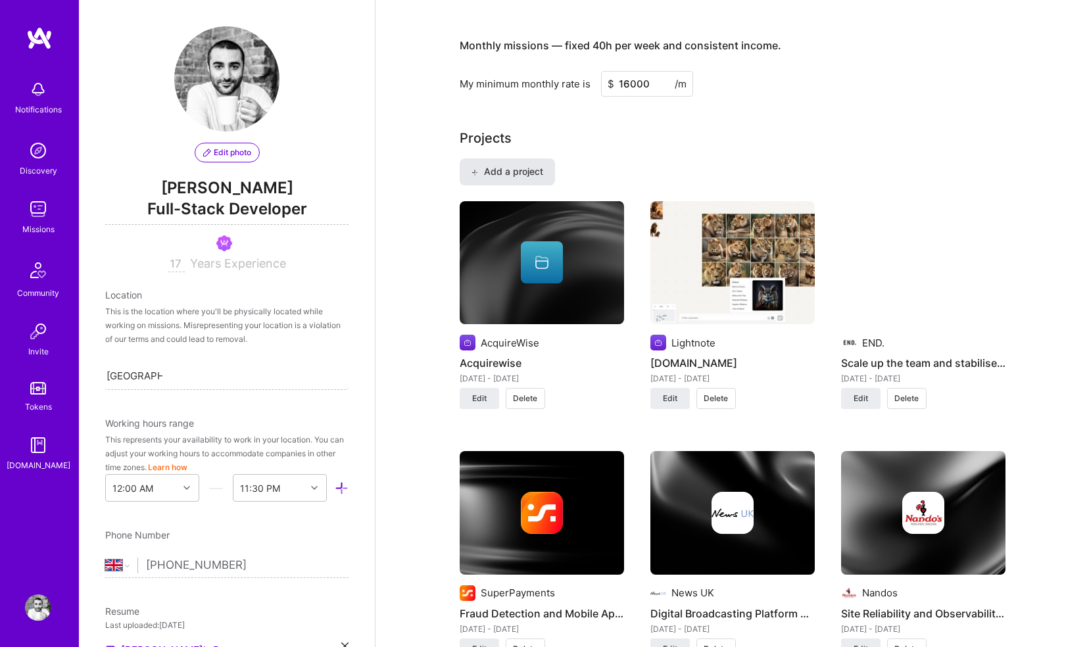
click at [534, 165] on span "Add a project" at bounding box center [507, 171] width 72 height 13
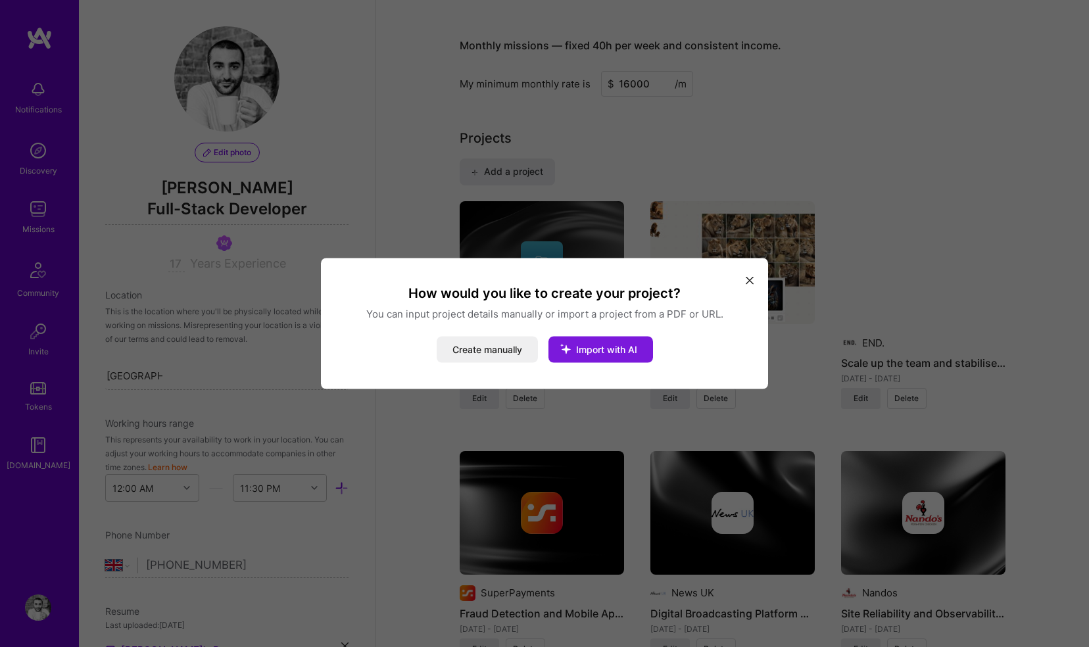
click at [595, 348] on span "Import with AI" at bounding box center [606, 349] width 61 height 11
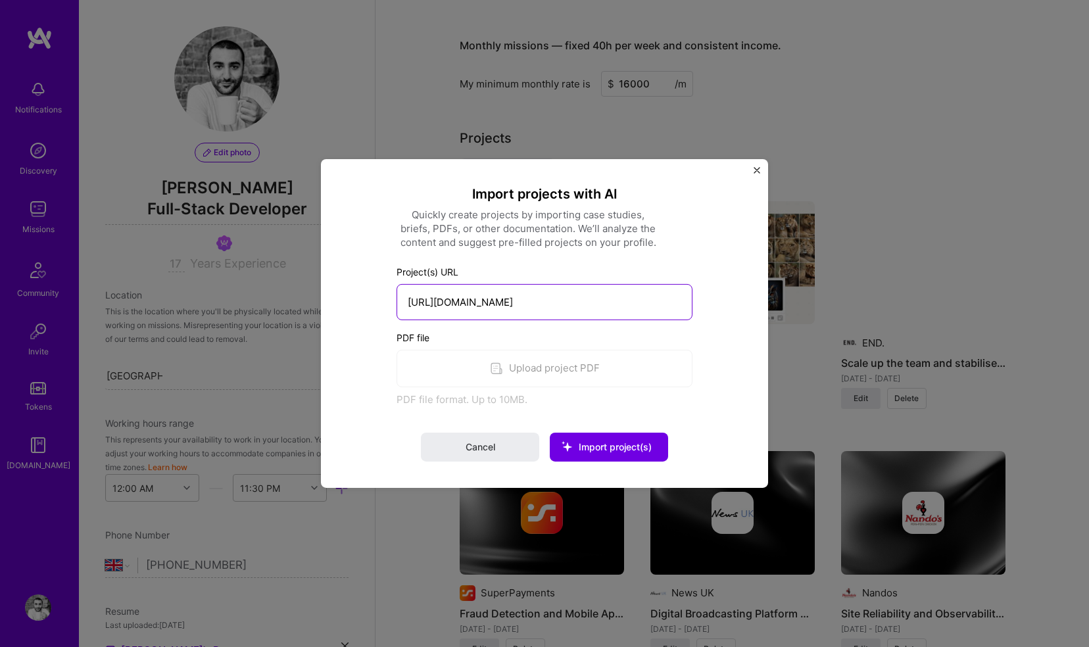
drag, startPoint x: 565, startPoint y: 298, endPoint x: 440, endPoint y: 302, distance: 125.0
click at [440, 302] on input "https://www.acquirewise.co.uk/" at bounding box center [544, 302] width 296 height 36
type input "https://acquirewise.co.uk/"
click at [594, 448] on span "Import project(s)" at bounding box center [615, 446] width 73 height 11
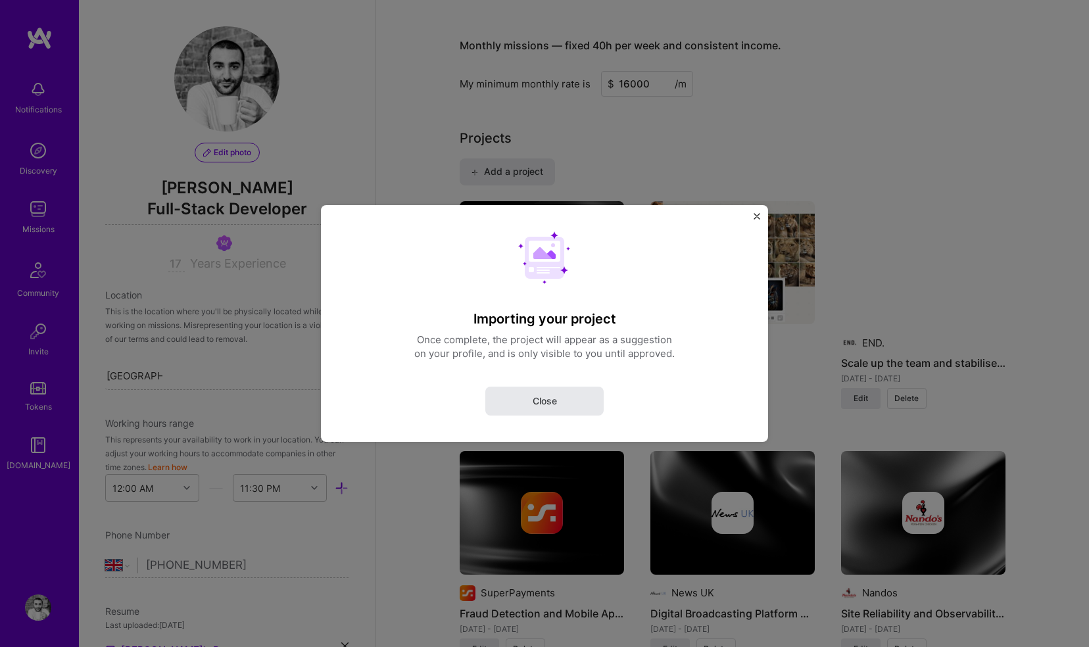
click at [554, 400] on span "Close" at bounding box center [545, 400] width 24 height 13
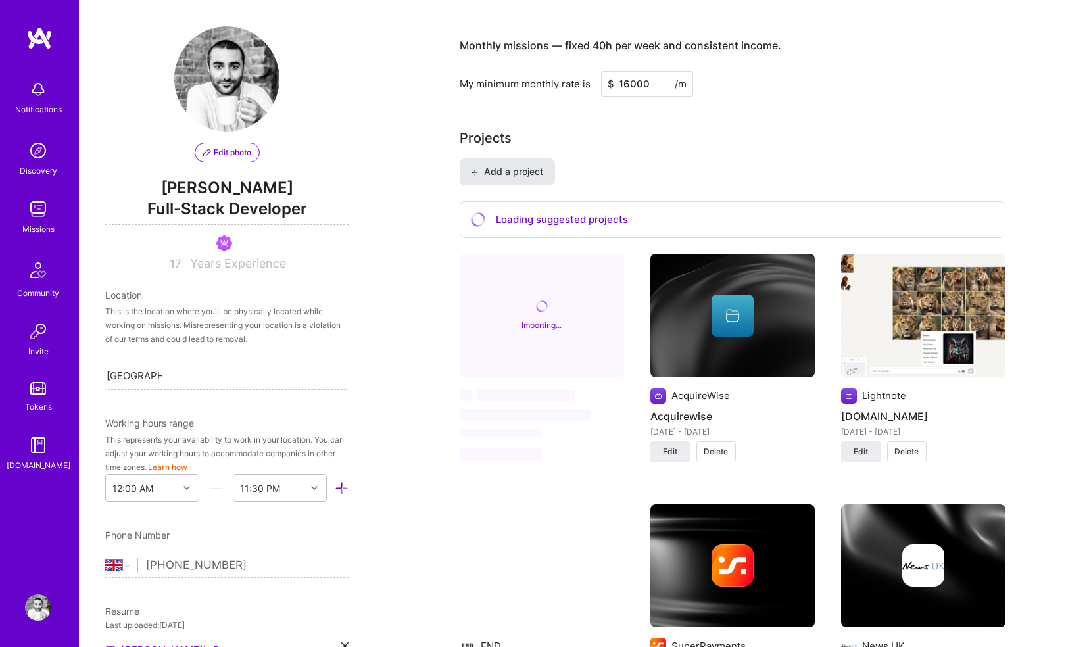
click at [511, 163] on button "Add a project" at bounding box center [507, 171] width 95 height 26
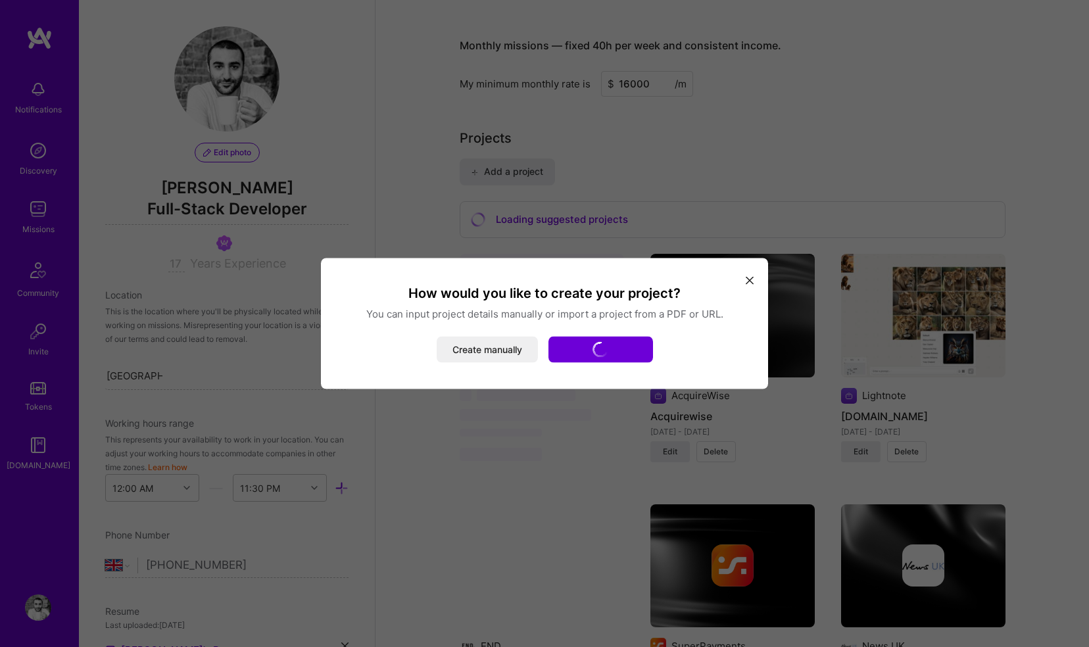
click at [623, 137] on div "How would you like to create your project? You can input project details manual…" at bounding box center [544, 323] width 1089 height 647
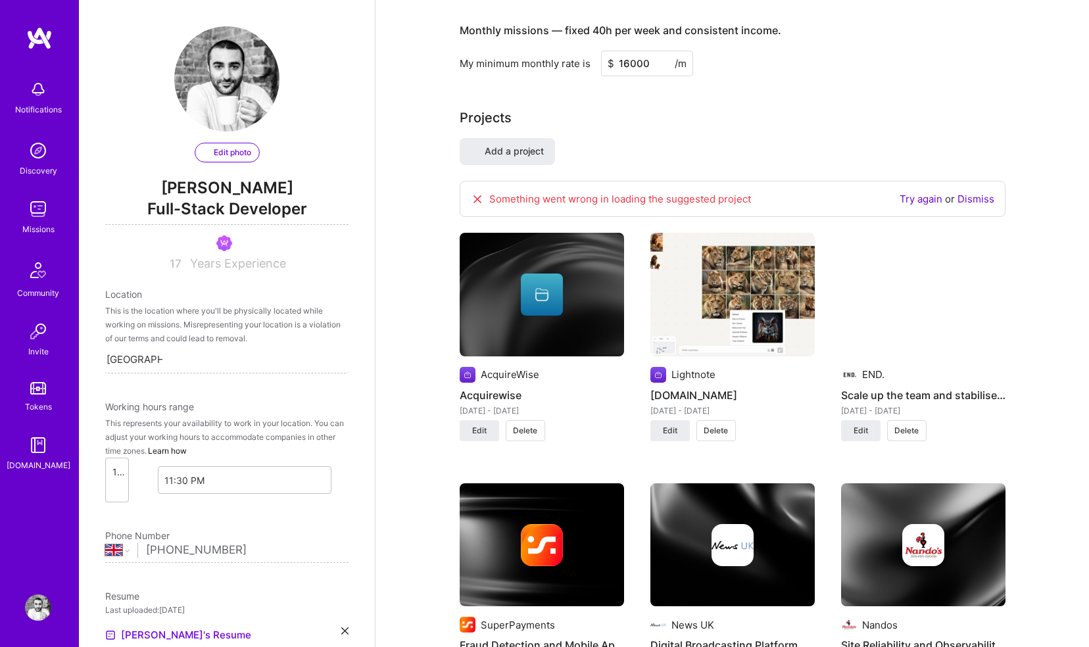
select select "GB"
select select "Right Now"
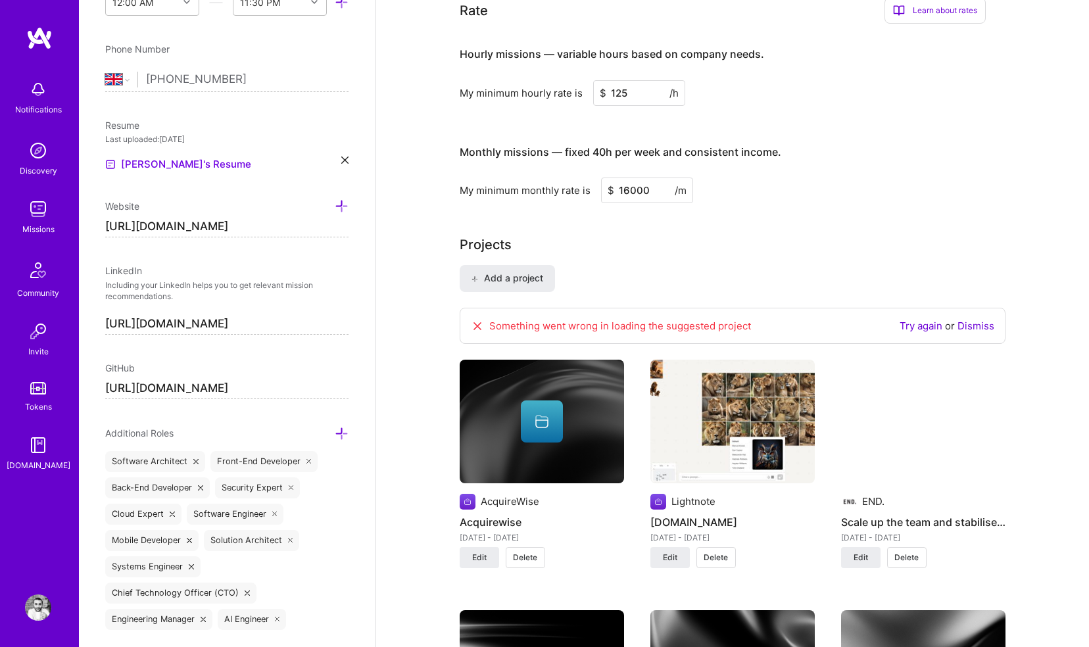
scroll to position [826, 0]
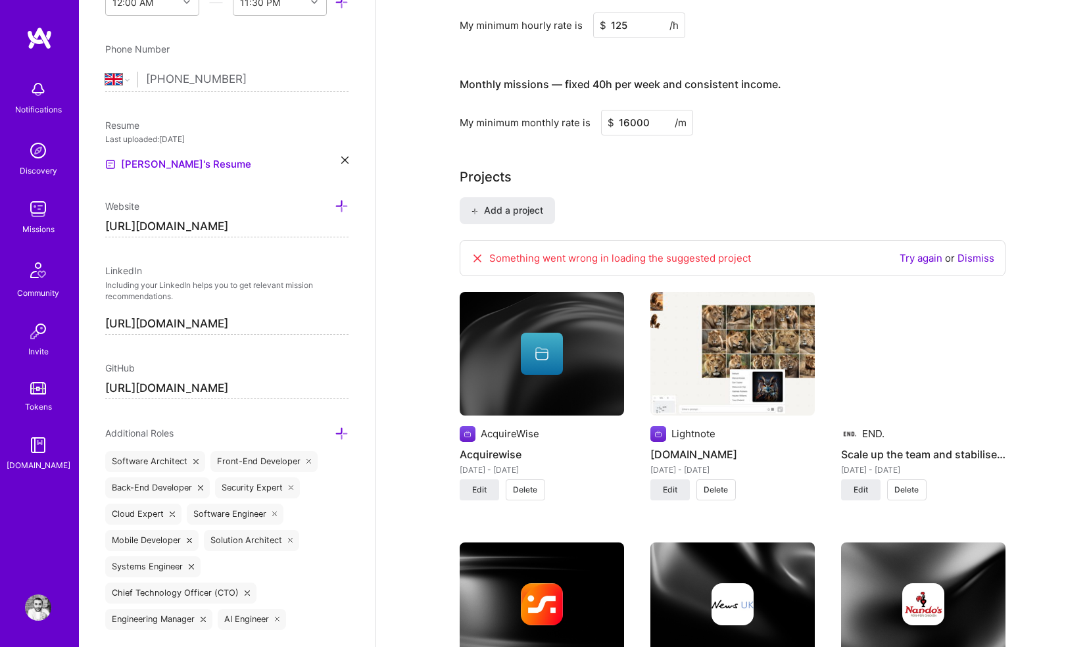
click at [473, 252] on icon at bounding box center [477, 258] width 13 height 13
click at [479, 252] on icon at bounding box center [477, 258] width 13 height 13
click at [964, 252] on link "Dismiss" at bounding box center [975, 258] width 37 height 12
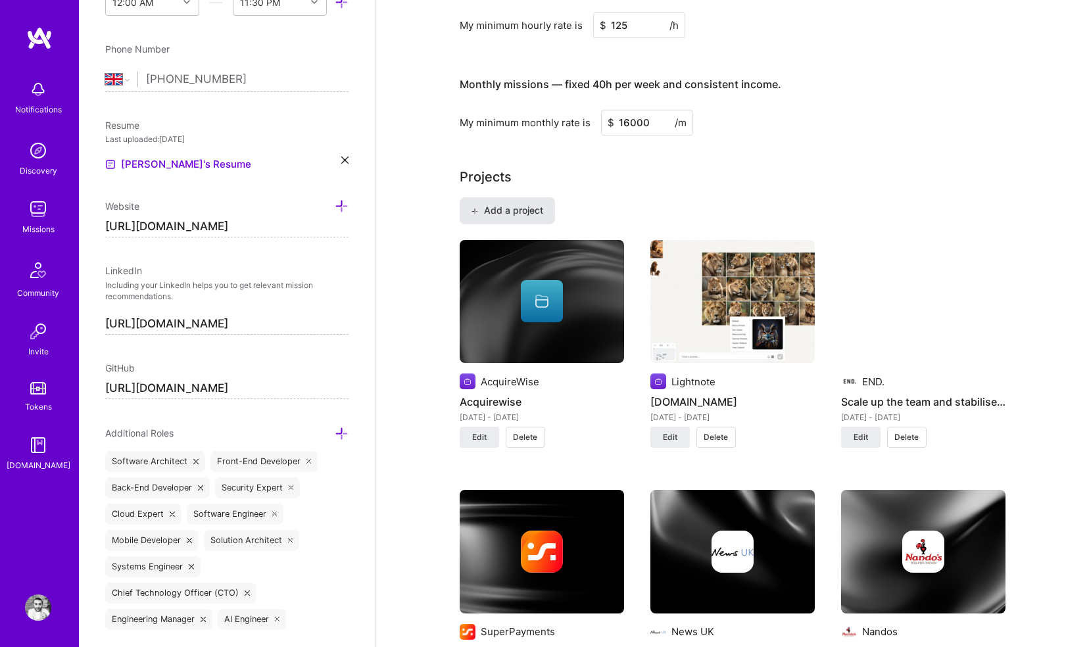
click at [507, 204] on span "Add a project" at bounding box center [507, 210] width 72 height 13
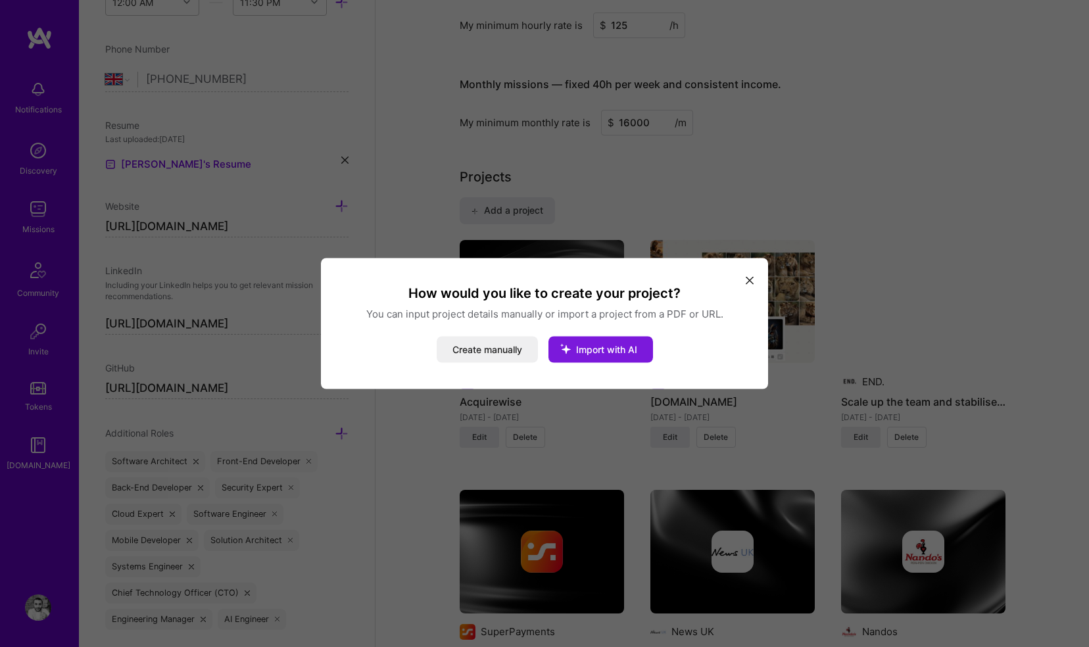
drag, startPoint x: 499, startPoint y: 347, endPoint x: 588, endPoint y: 350, distance: 89.4
click at [588, 350] on div "Create manually Import with AI" at bounding box center [544, 350] width 415 height 26
click at [588, 350] on span "Import with AI" at bounding box center [606, 349] width 61 height 11
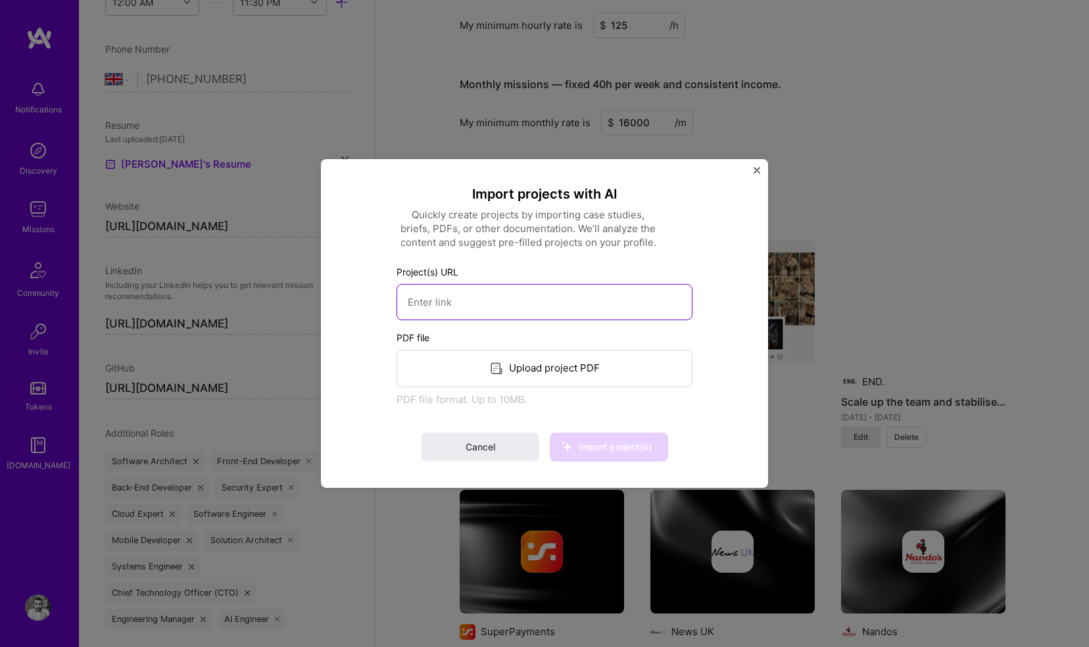
click at [508, 286] on input at bounding box center [544, 302] width 296 height 36
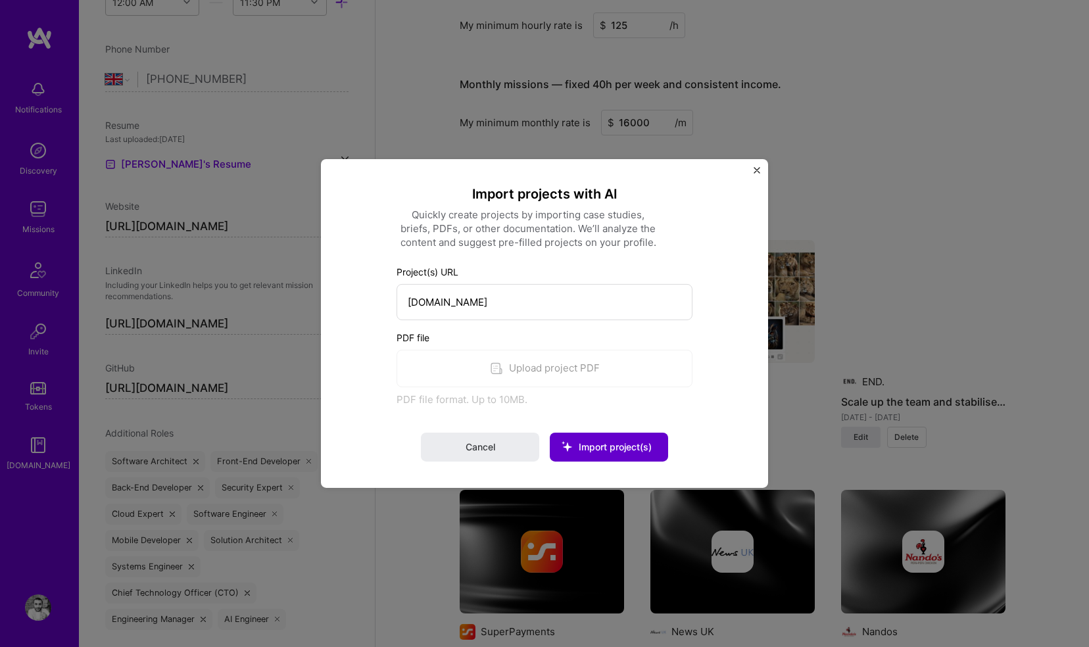
type input "https://amble.app"
click at [598, 450] on span "Import project(s)" at bounding box center [615, 446] width 73 height 11
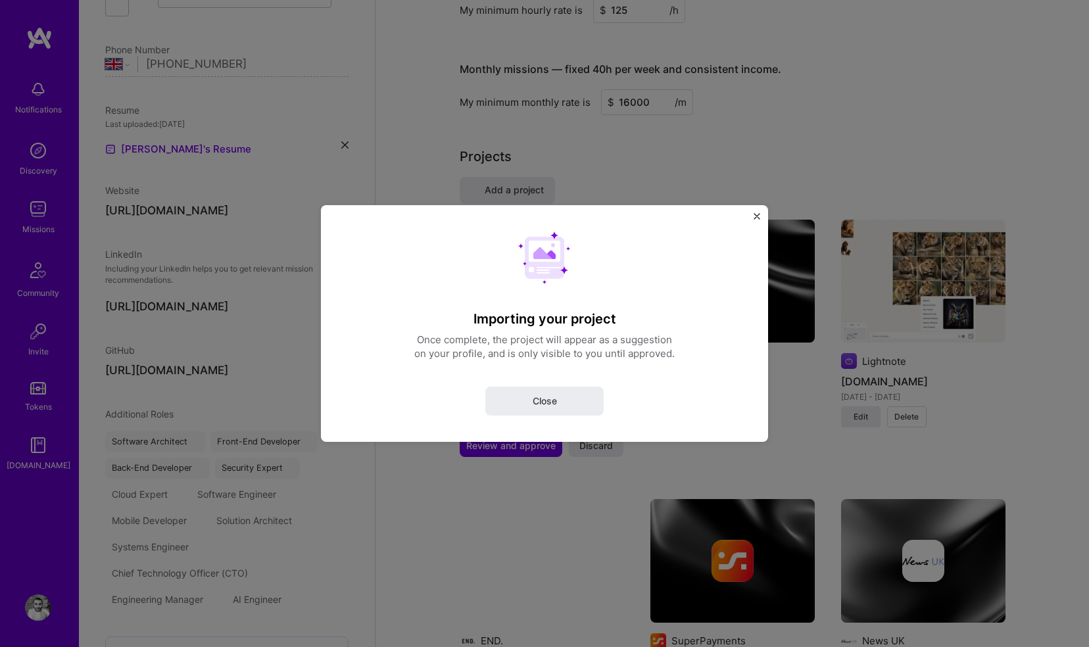
select select "GB"
select select "Right Now"
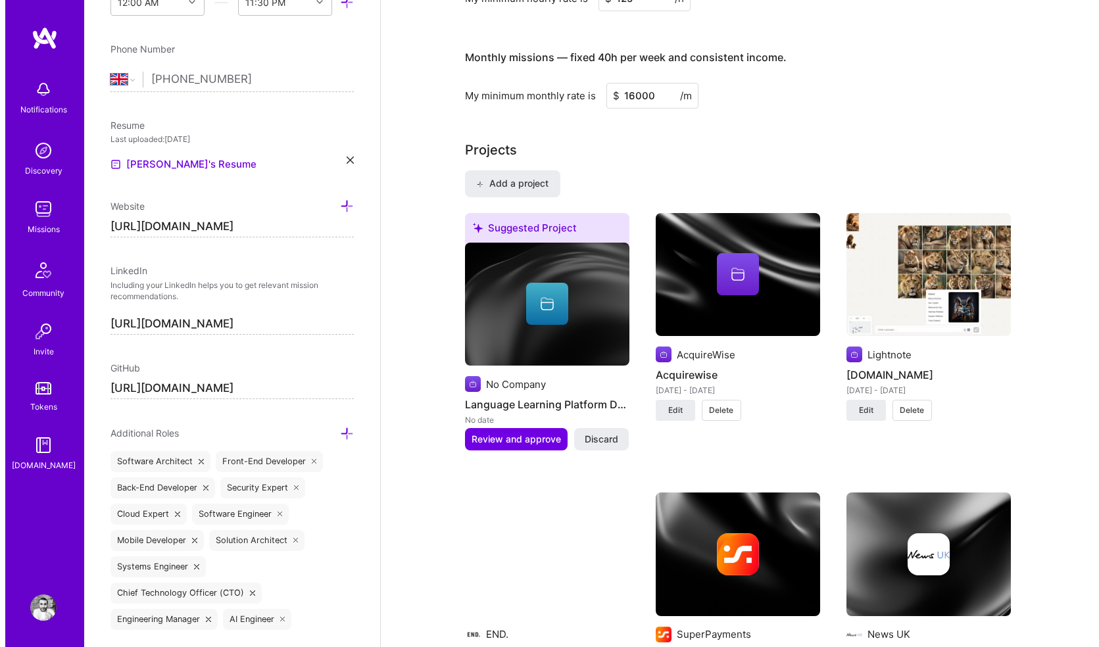
scroll to position [901, 0]
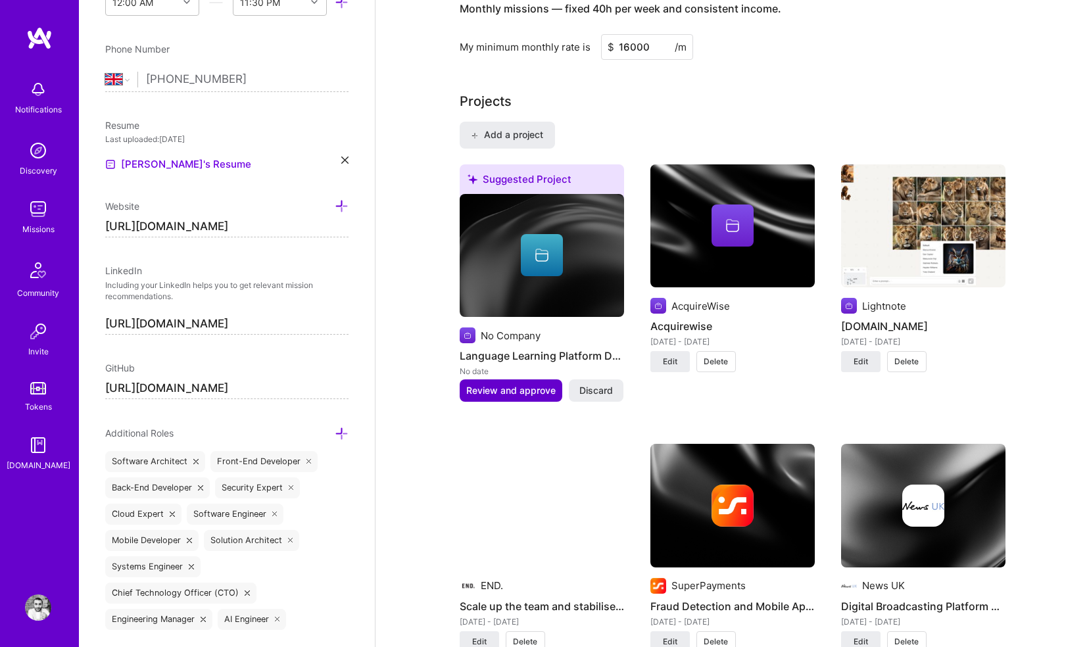
click at [517, 384] on span "Review and approve" at bounding box center [510, 390] width 89 height 13
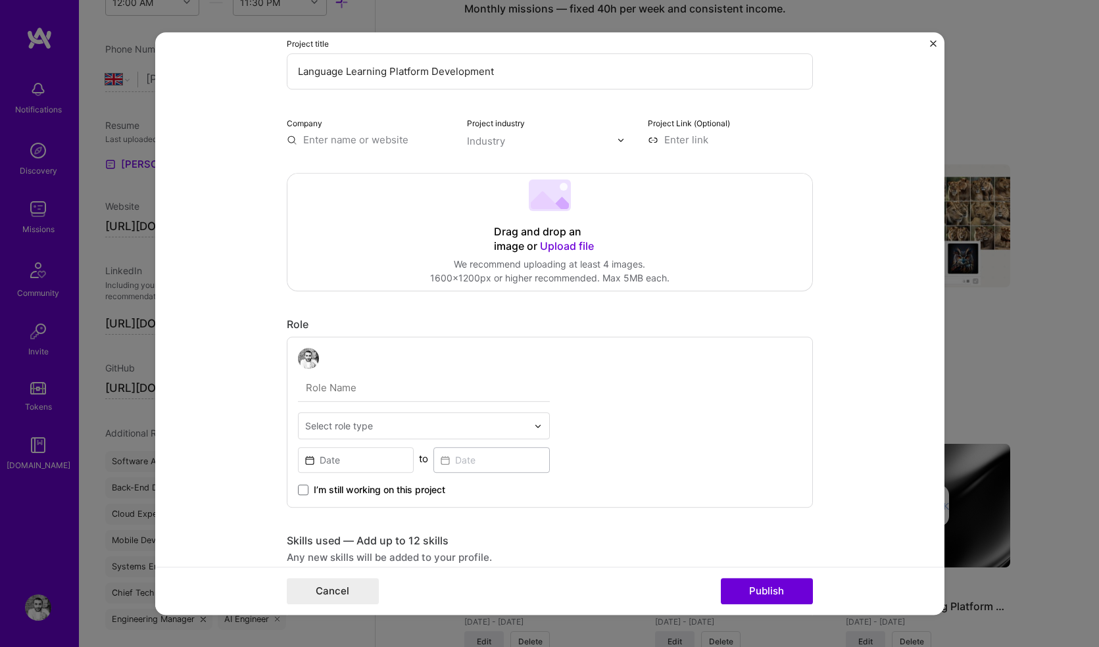
scroll to position [148, 0]
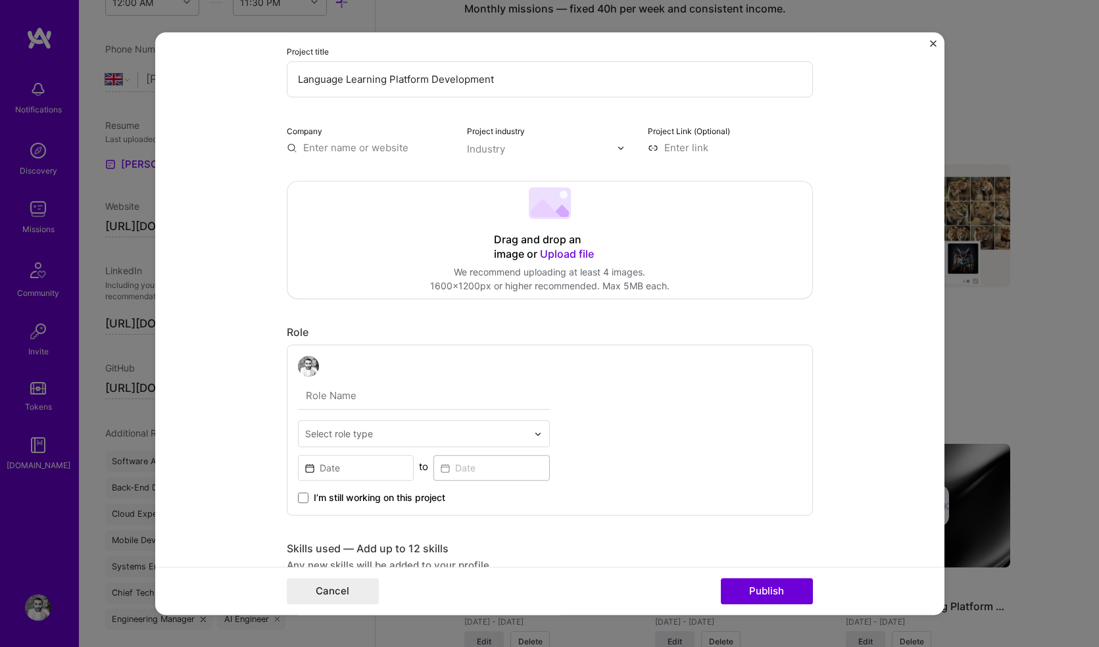
click at [350, 153] on input "text" at bounding box center [369, 148] width 165 height 14
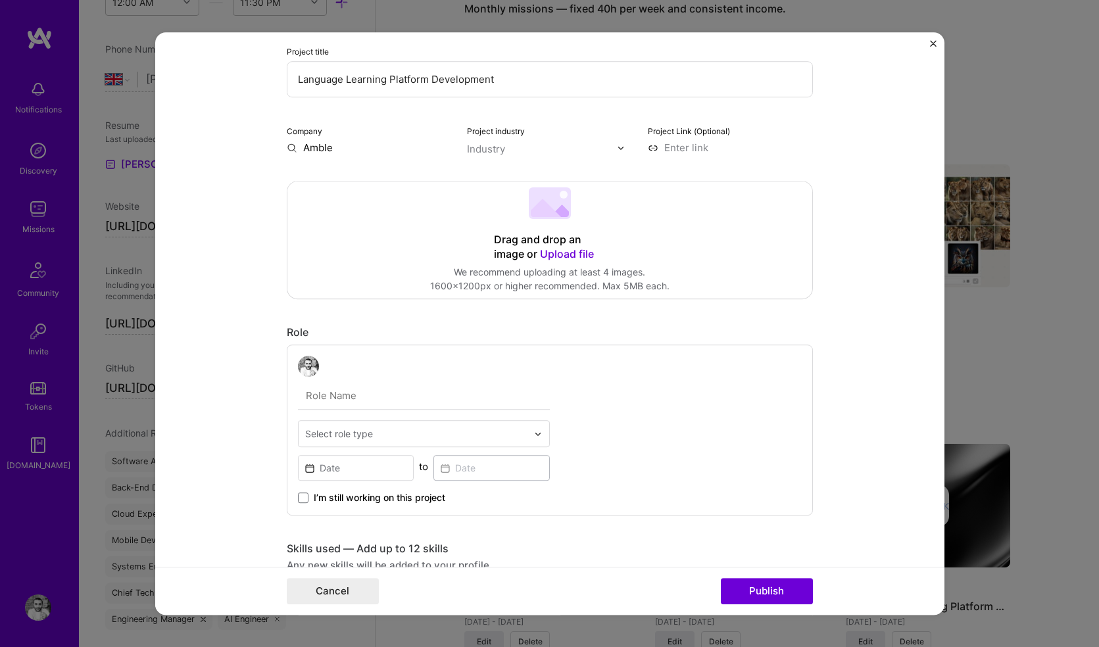
click at [451, 145] on div "Company Amble Project industry Industry Project Link (Optional)" at bounding box center [550, 139] width 526 height 31
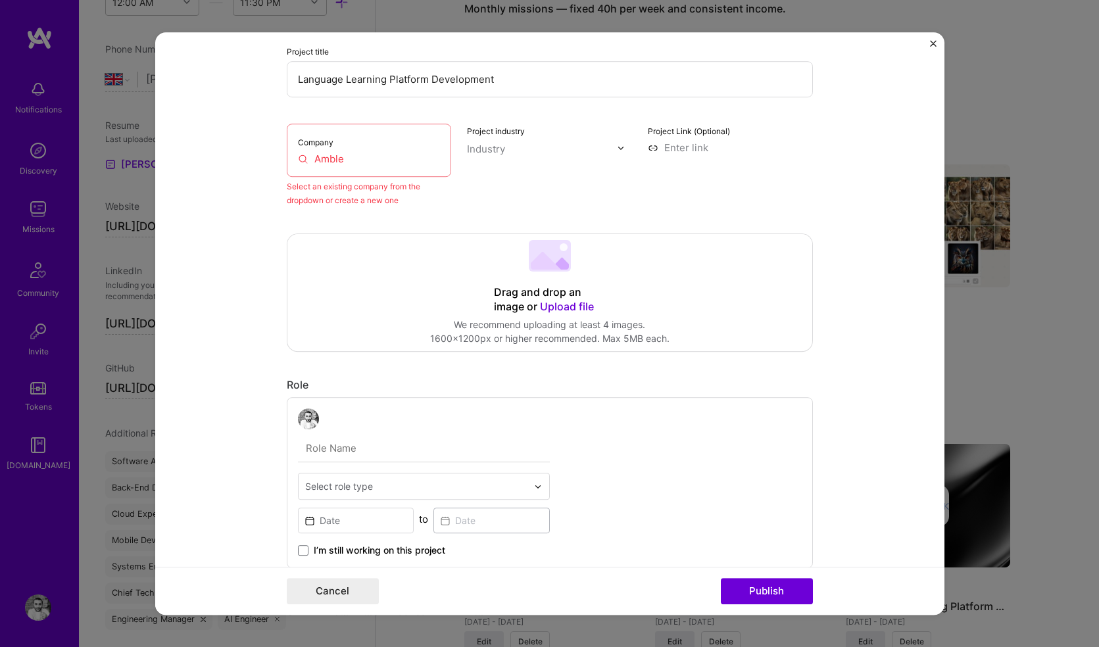
click at [388, 164] on input "Amble" at bounding box center [369, 159] width 143 height 14
click at [363, 159] on input "Amble" at bounding box center [369, 159] width 143 height 14
type input "Ambl"
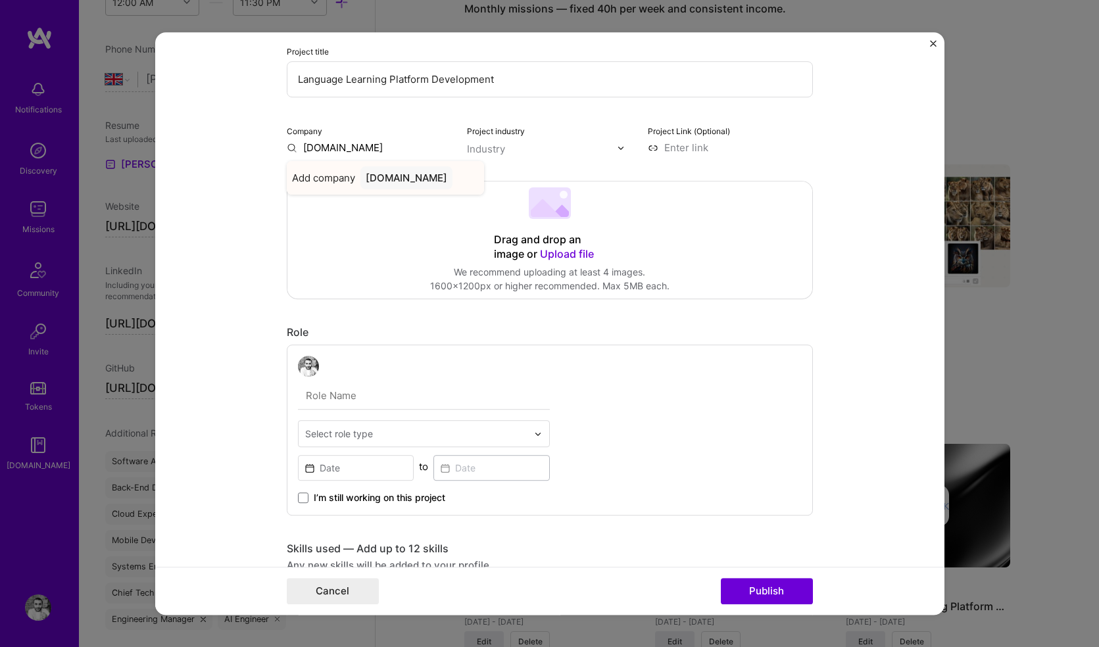
type input "Amble.app"
click at [371, 175] on div "Amble.app" at bounding box center [406, 177] width 92 height 23
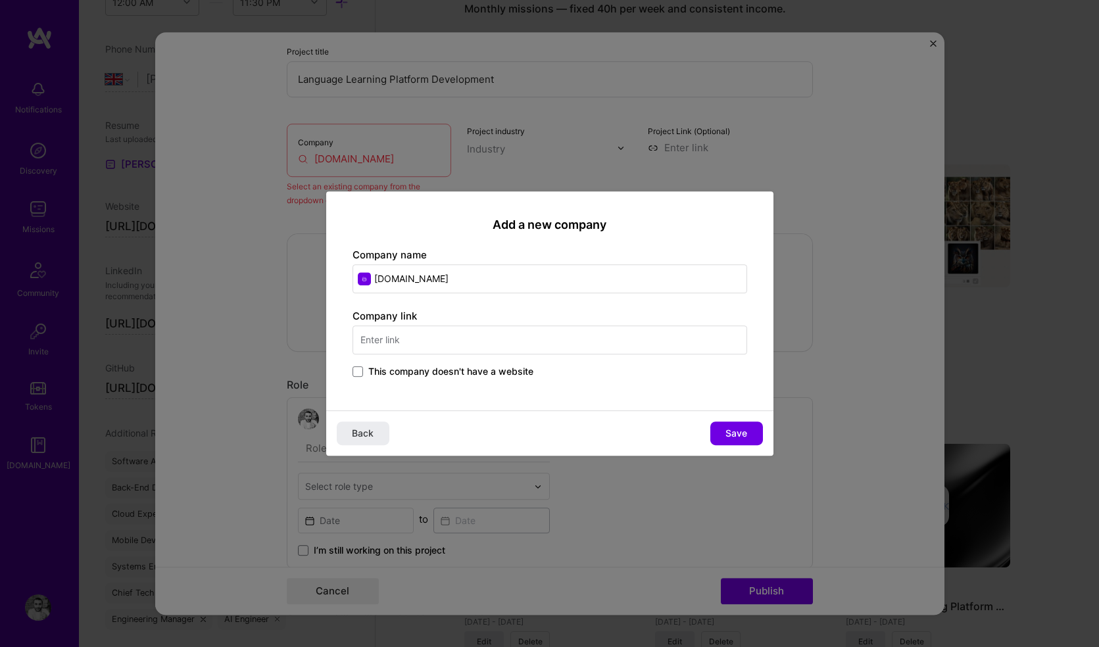
drag, startPoint x: 402, startPoint y: 279, endPoint x: 522, endPoint y: 279, distance: 119.7
click at [522, 279] on input "Amble.app" at bounding box center [549, 278] width 394 height 29
type input "Amble"
click at [442, 343] on input "text" at bounding box center [549, 339] width 394 height 29
click at [584, 341] on input "Amble.app" at bounding box center [549, 339] width 394 height 29
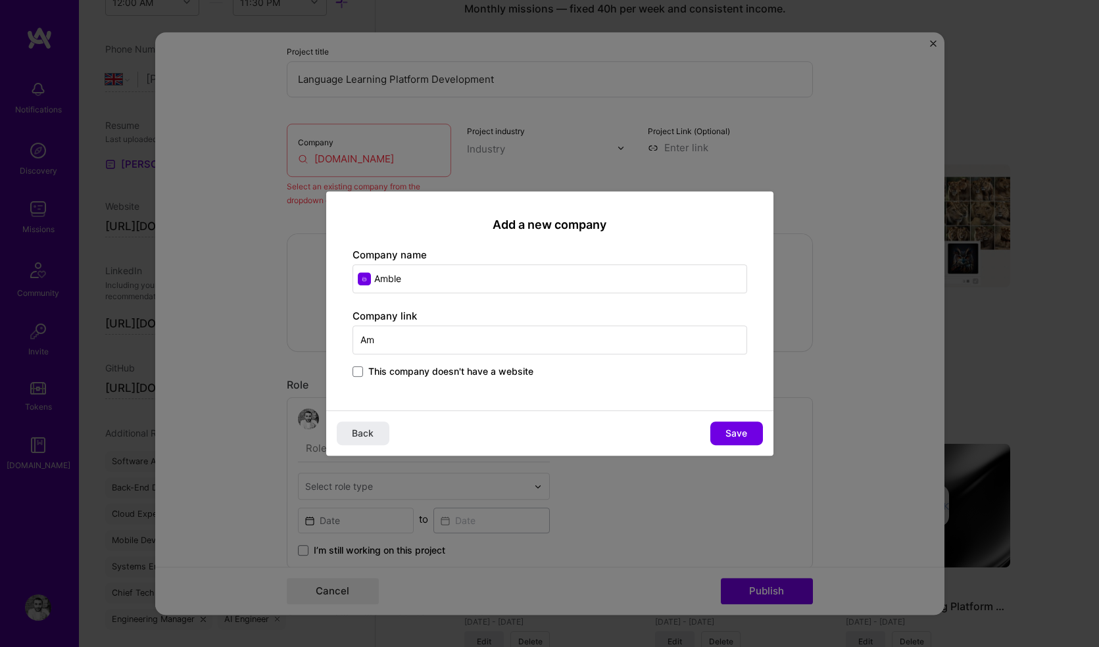
type input "A"
type input "https://amble.app"
click at [730, 440] on button "Save" at bounding box center [736, 433] width 53 height 24
type input "Amble"
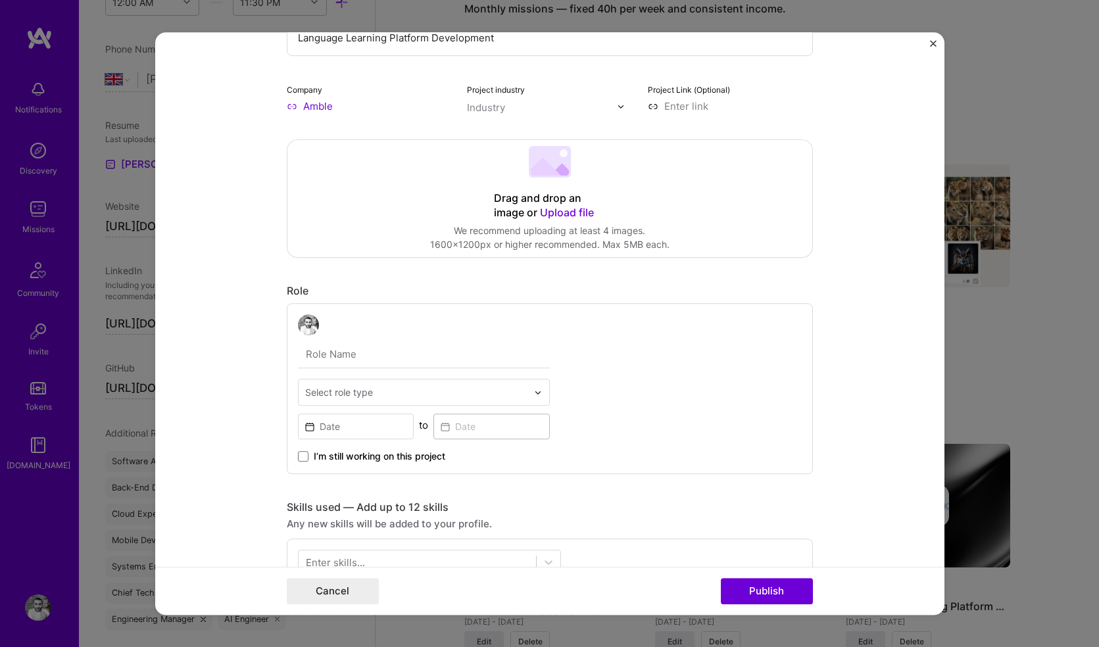
scroll to position [30, 0]
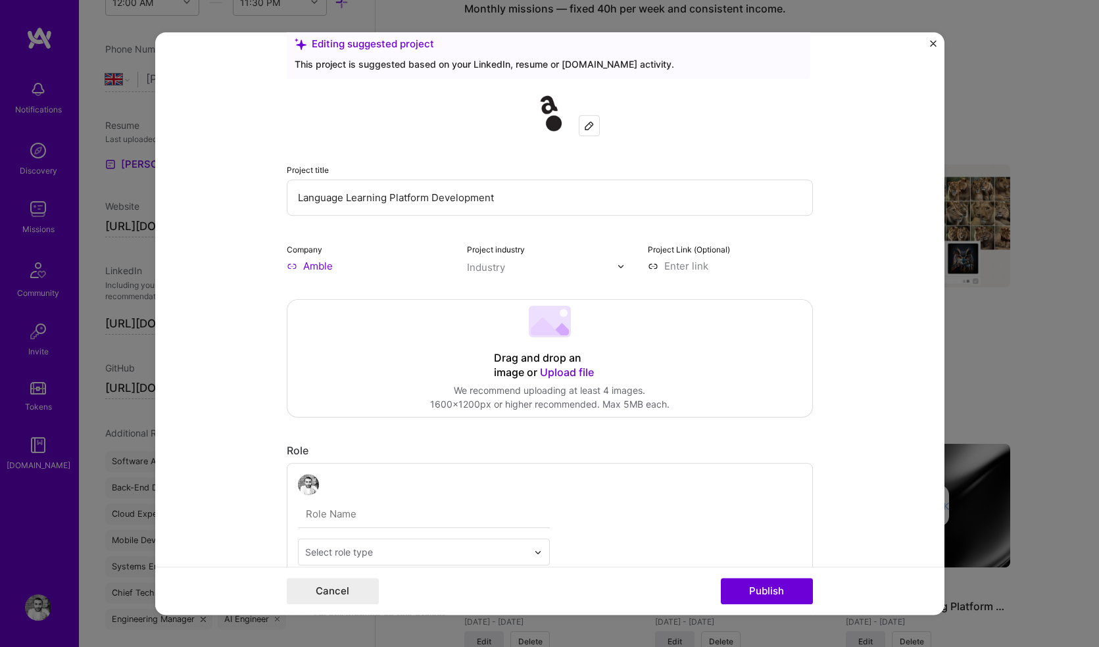
click at [546, 362] on div "Drag and drop an image or Upload file" at bounding box center [550, 365] width 112 height 29
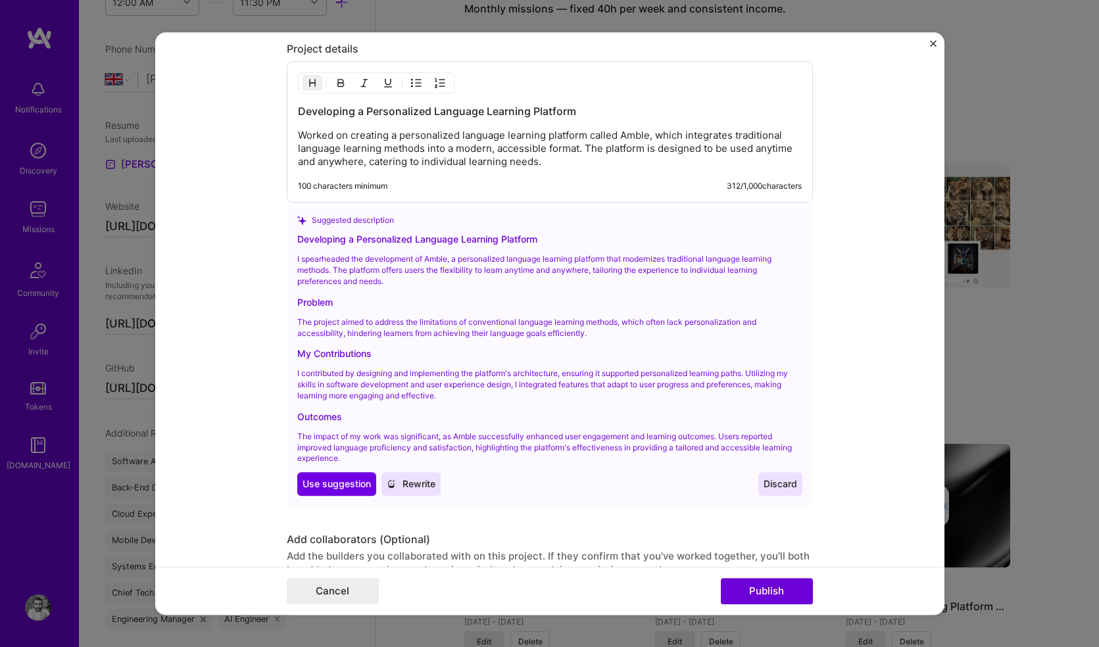
scroll to position [1382, 0]
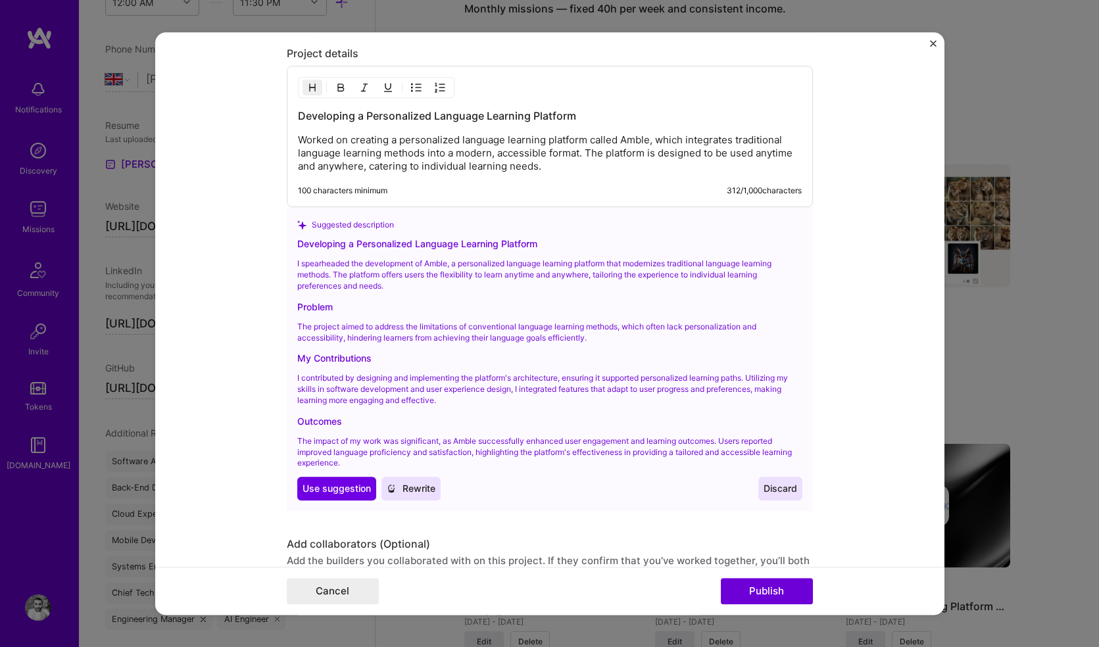
click at [550, 166] on p "Worked on creating a personalized language learning platform called Amble, whic…" at bounding box center [550, 153] width 504 height 39
drag, startPoint x: 290, startPoint y: 141, endPoint x: 300, endPoint y: 137, distance: 10.6
click at [300, 137] on div "Developing a Personalized Language Learning Platform Worked on creating a perso…" at bounding box center [550, 136] width 526 height 141
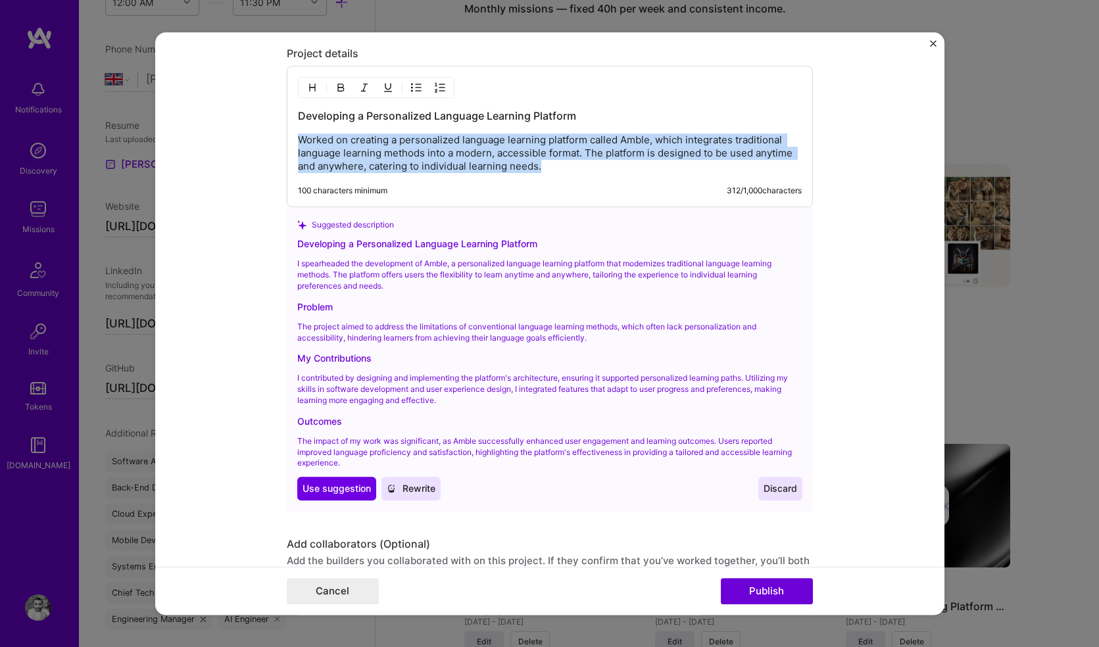
drag, startPoint x: 294, startPoint y: 137, endPoint x: 714, endPoint y: 247, distance: 434.2
click at [714, 247] on div "Project details Developing a Personalized Language Learning Platform Worked on …" at bounding box center [550, 279] width 526 height 464
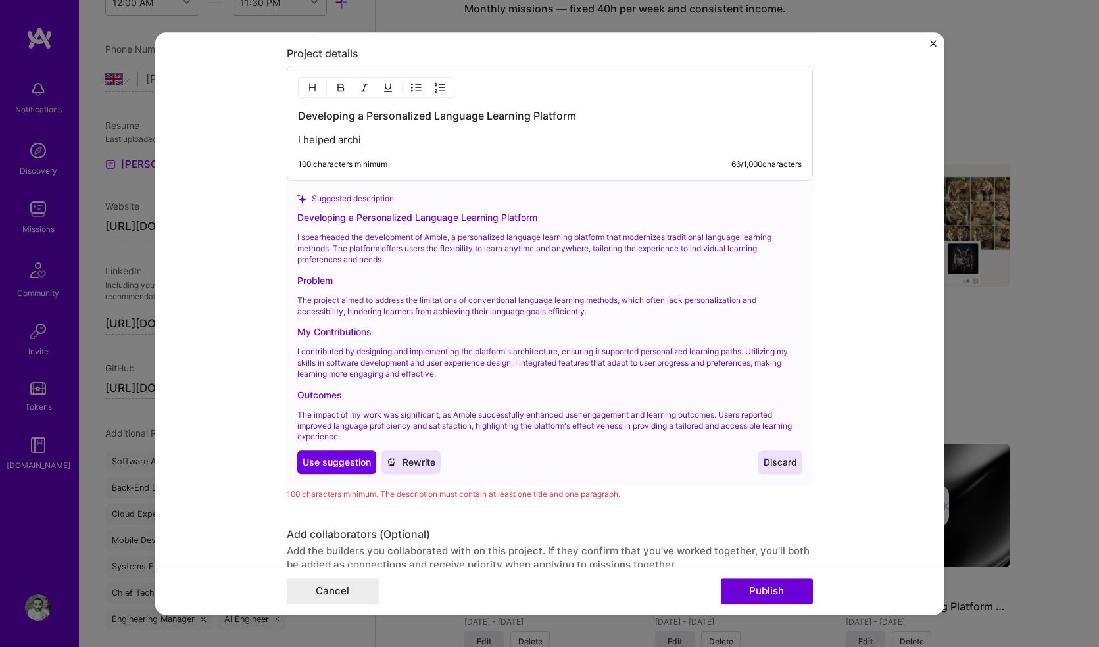
click at [550, 152] on div "Developing a Personalized Language Learning Platform I helped archi 100 charact…" at bounding box center [550, 123] width 526 height 115
drag, startPoint x: 294, startPoint y: 140, endPoint x: 458, endPoint y: 164, distance: 165.4
click at [458, 164] on div "Developing a Personalized Language Learning Platform I helped arch 100 characte…" at bounding box center [550, 123] width 526 height 115
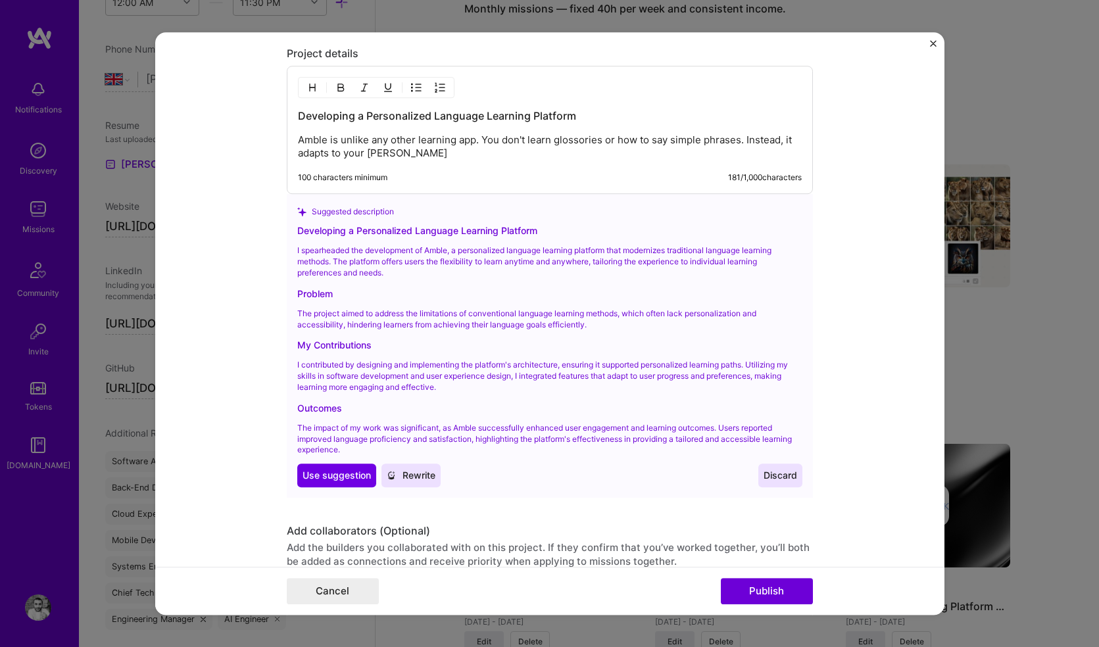
click at [402, 153] on p "Amble is unlike any other learning app. You don't learn glossories or how to sa…" at bounding box center [550, 147] width 504 height 26
click at [679, 157] on p "Amble is unlike any other learning app. You don't learn glossories or how to sa…" at bounding box center [550, 147] width 504 height 26
click at [734, 150] on p "Amble is unlike any other learning app. You don't learn glossories or how to sa…" at bounding box center [550, 147] width 504 height 26
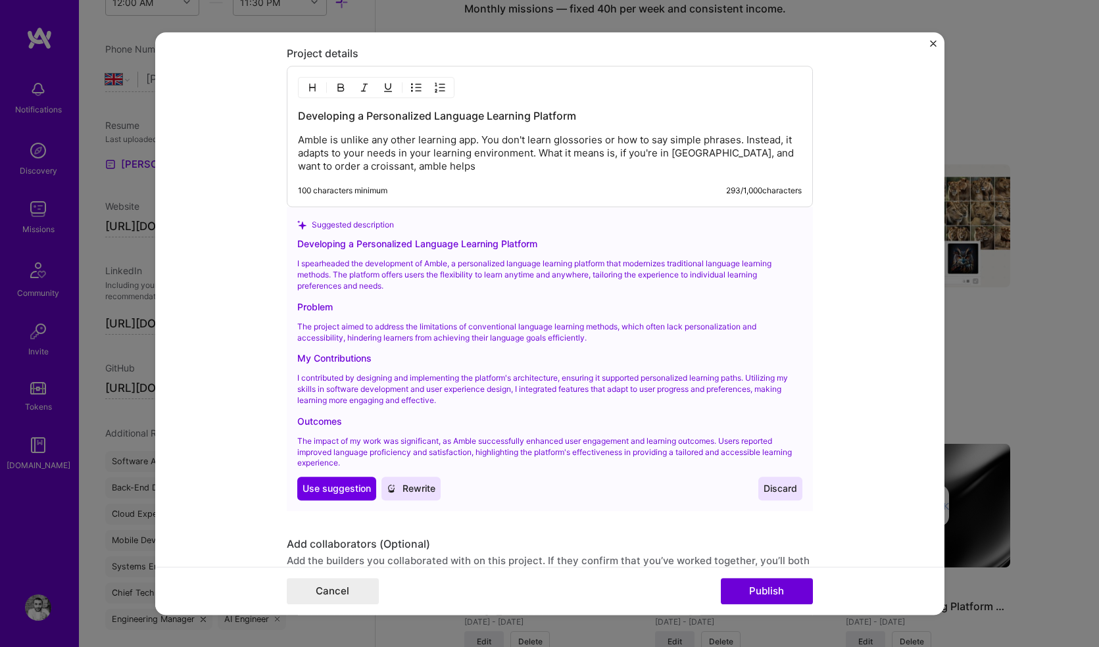
click at [350, 167] on p "Amble is unlike any other learning app. You don't learn glossories or how to sa…" at bounding box center [550, 153] width 504 height 39
drag, startPoint x: 341, startPoint y: 165, endPoint x: 564, endPoint y: 187, distance: 224.0
click at [564, 187] on div "Developing a Personalized Language Learning Platform Amble is unlike any other …" at bounding box center [550, 136] width 526 height 141
click at [410, 137] on p "Amble is unlike any other learning app. You don't learn glossories or how to sa…" at bounding box center [550, 153] width 504 height 39
click at [291, 154] on div "Developing a Personalized Language Learning Platform Amble is unlike any other …" at bounding box center [550, 136] width 526 height 141
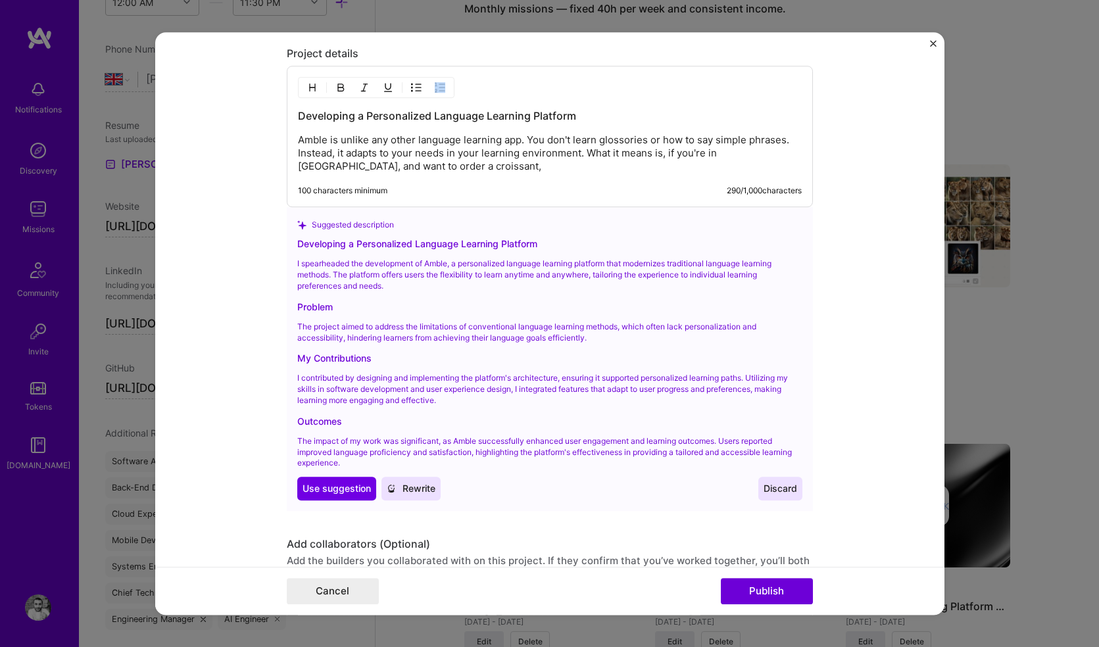
drag, startPoint x: 291, startPoint y: 153, endPoint x: 381, endPoint y: 164, distance: 90.8
click at [380, 164] on div "Developing a Personalized Language Learning Platform Amble is unlike any other …" at bounding box center [550, 136] width 526 height 141
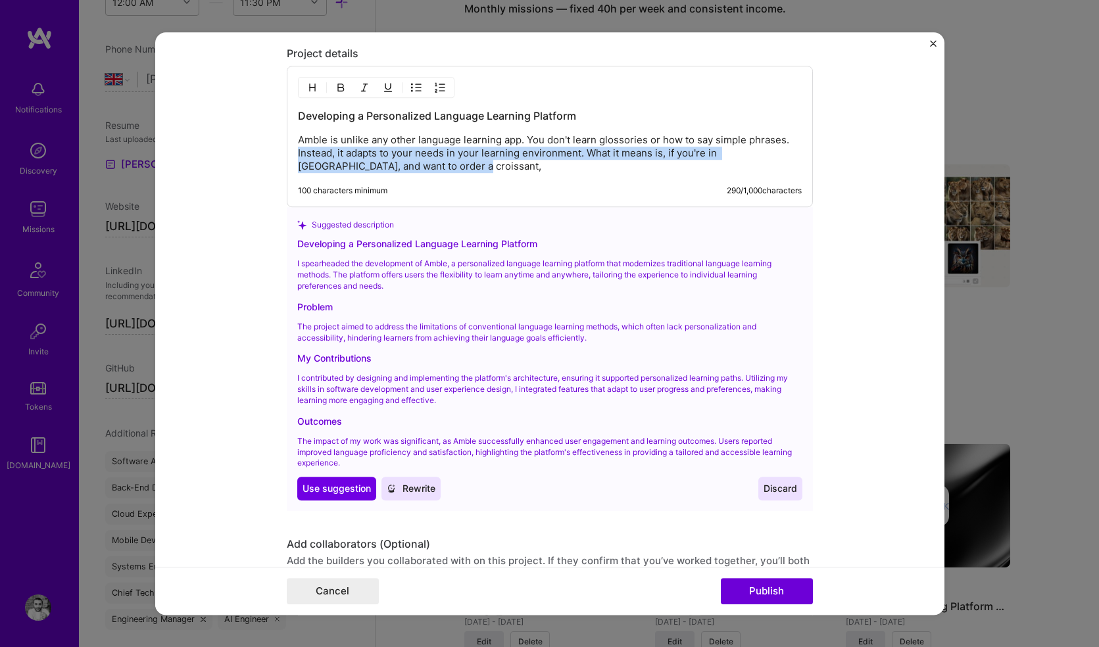
drag, startPoint x: 392, startPoint y: 169, endPoint x: 284, endPoint y: 158, distance: 109.0
click at [287, 158] on div "Developing a Personalized Language Learning Platform Amble is unlike any other …" at bounding box center [550, 136] width 526 height 141
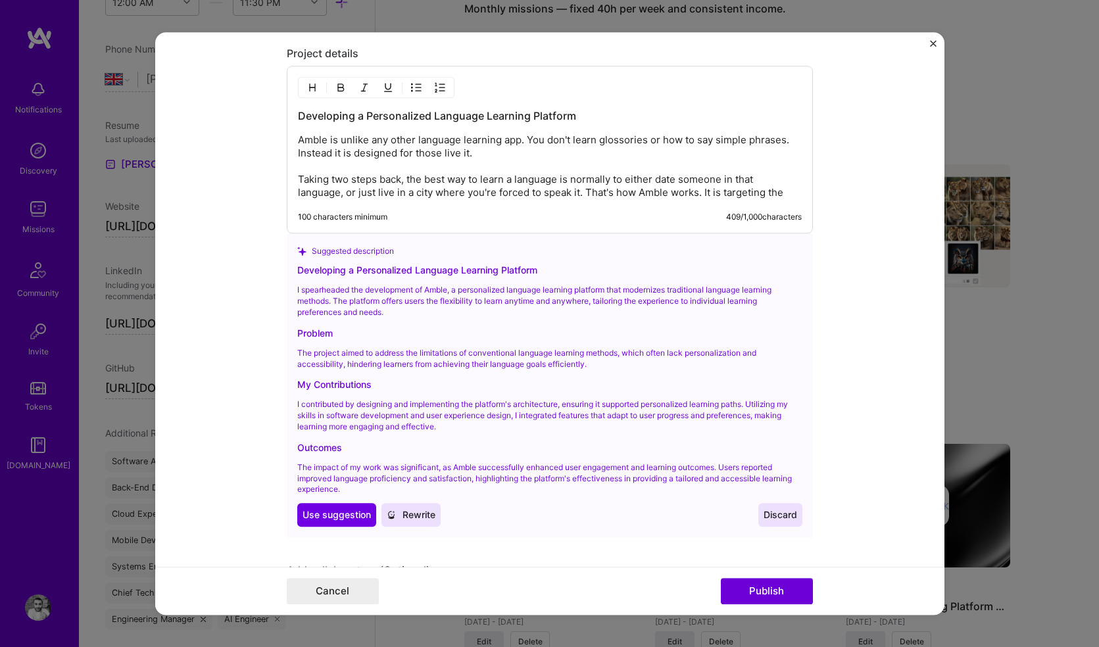
click at [778, 196] on p "Amble is unlike any other language learning app. You don't learn glossories or …" at bounding box center [550, 167] width 504 height 66
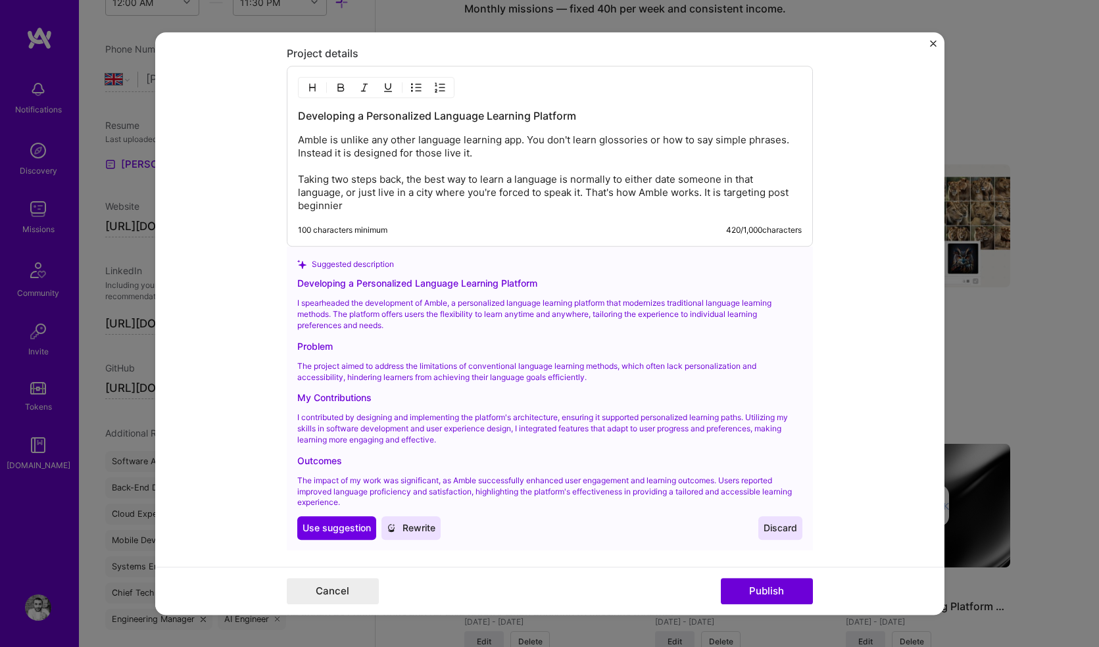
click at [327, 206] on p "Amble is unlike any other language learning app. You don't learn glossories or …" at bounding box center [550, 173] width 504 height 79
click at [318, 206] on p "Amble is unlike any other language learning app. You don't learn glossories or …" at bounding box center [550, 173] width 504 height 79
click at [298, 204] on p "Amble is unlike any other language learning app. You don't learn glossories or …" at bounding box center [550, 173] width 504 height 79
click at [389, 212] on p "Amble is unlike any other language learning app. You don't learn glossories or …" at bounding box center [550, 173] width 504 height 79
drag, startPoint x: 721, startPoint y: 195, endPoint x: 739, endPoint y: 216, distance: 28.0
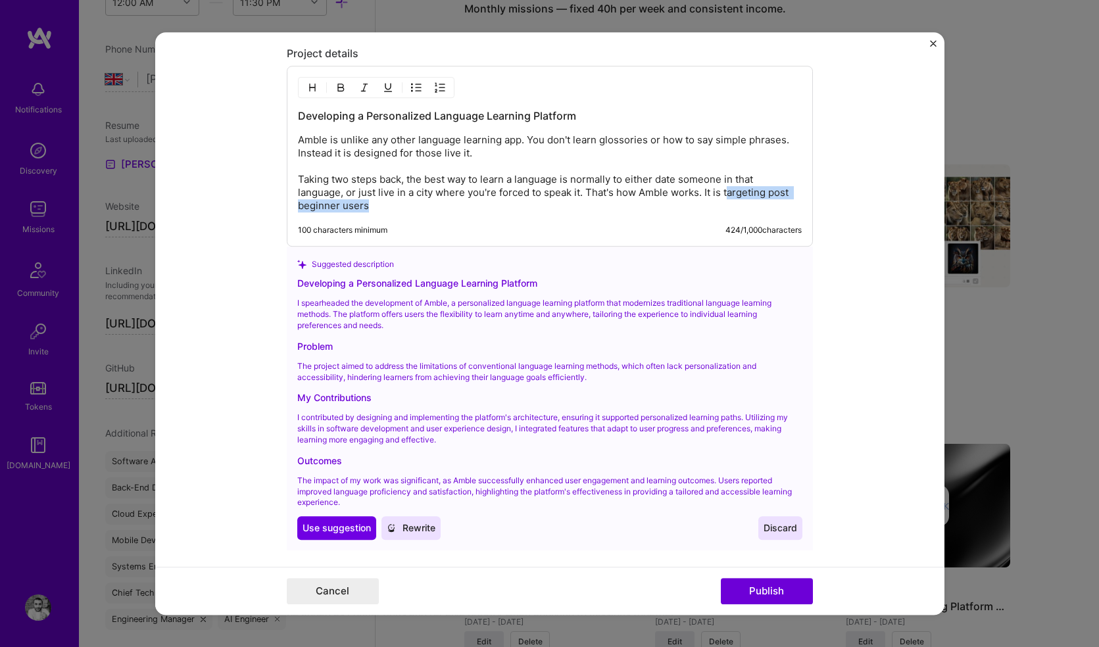
click at [739, 216] on div "Developing a Personalized Language Learning Platform Amble is unlike any other …" at bounding box center [550, 156] width 526 height 181
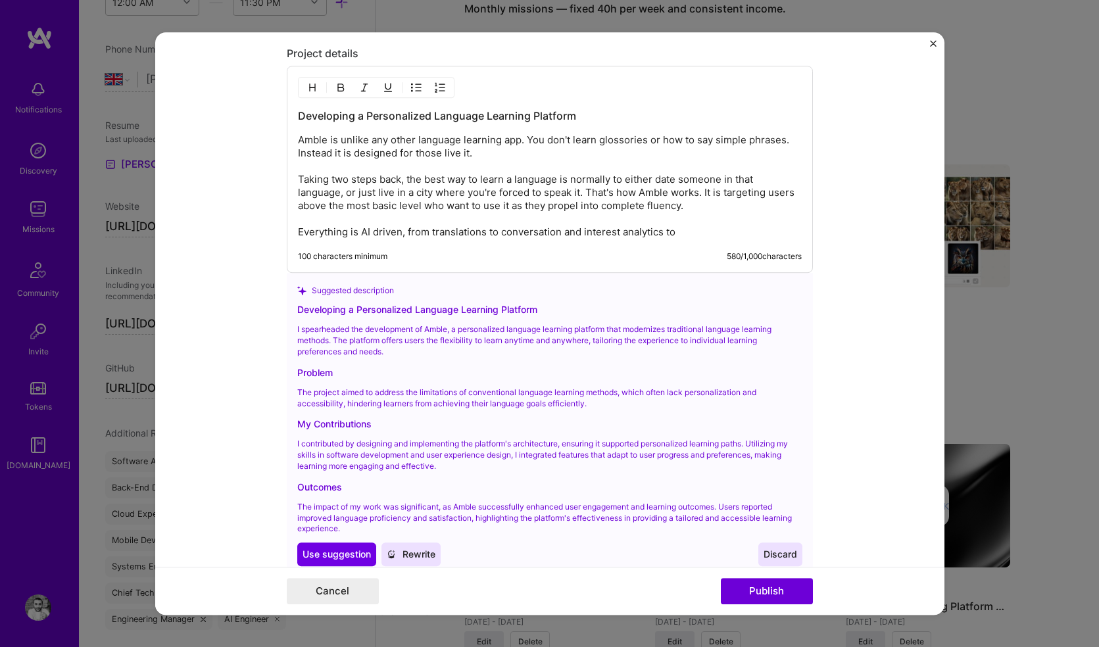
click at [405, 179] on p "Amble is unlike any other language learning app. You don't learn glossories or …" at bounding box center [550, 186] width 504 height 105
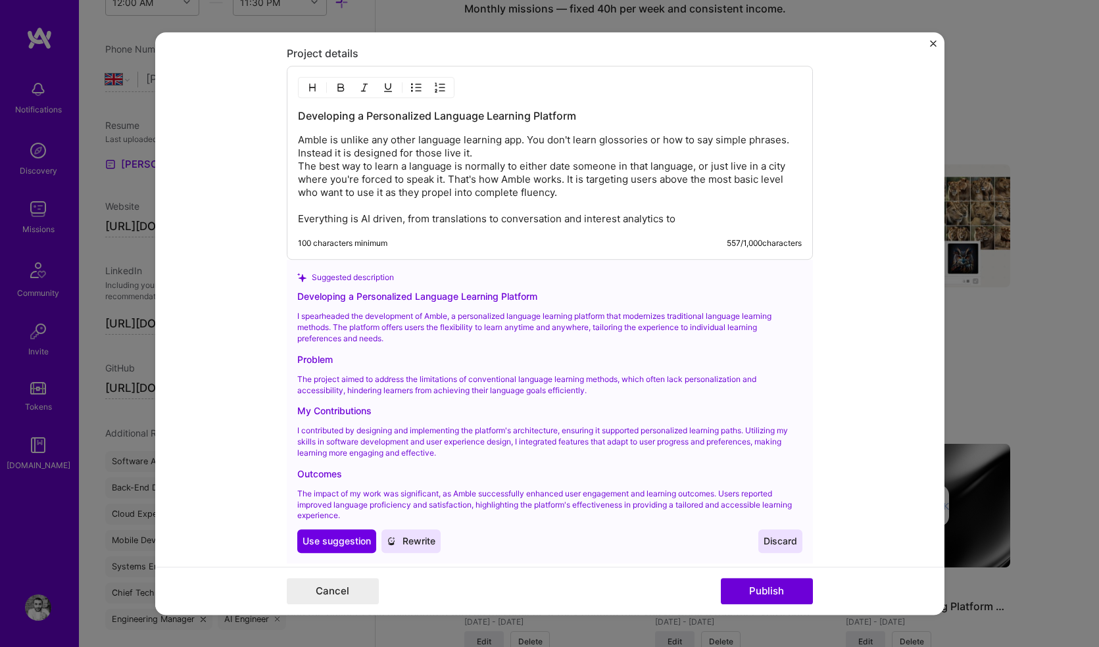
click at [483, 149] on p "Amble is unlike any other language learning app. You don't learn glossories or …" at bounding box center [550, 180] width 504 height 92
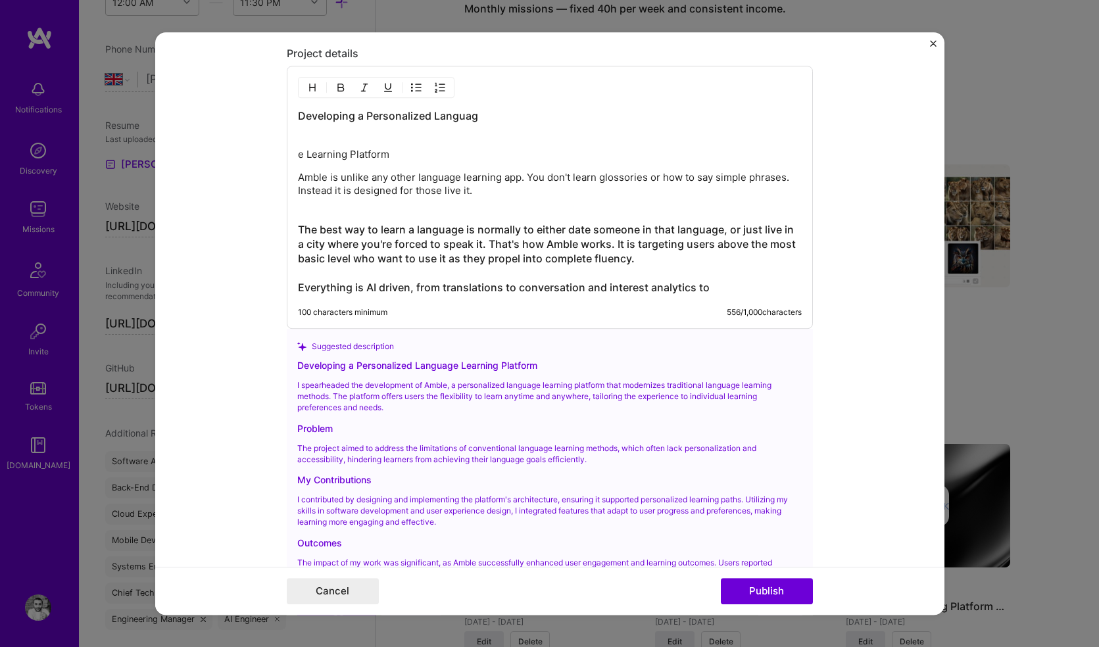
click at [335, 88] on img "button" at bounding box center [340, 88] width 11 height 11
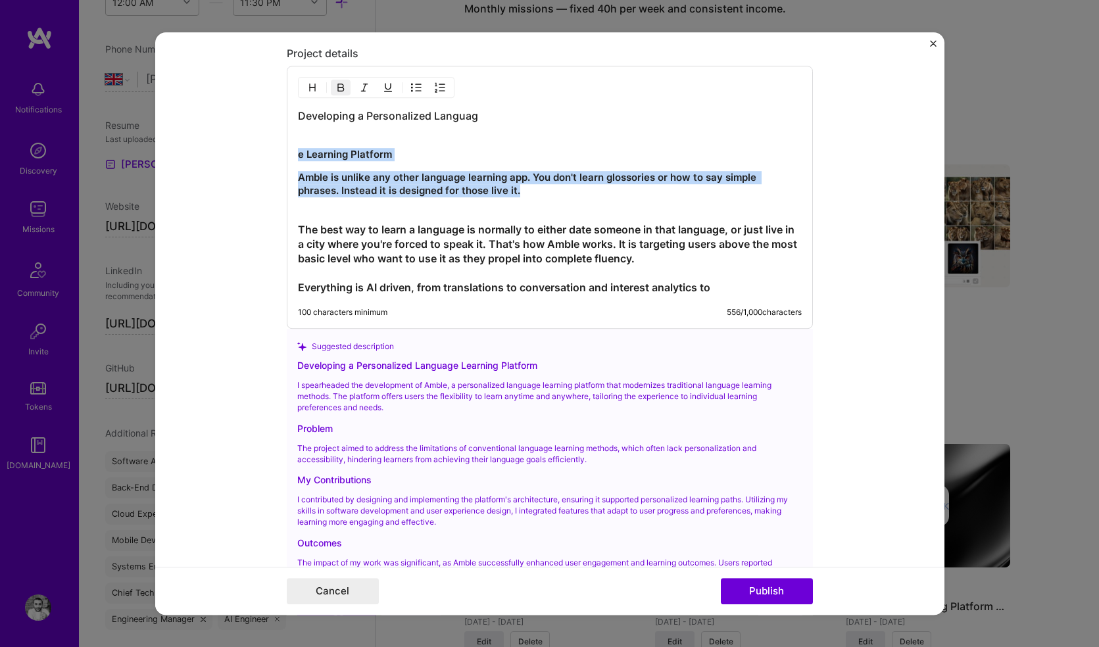
click at [335, 89] on img "button" at bounding box center [340, 88] width 11 height 11
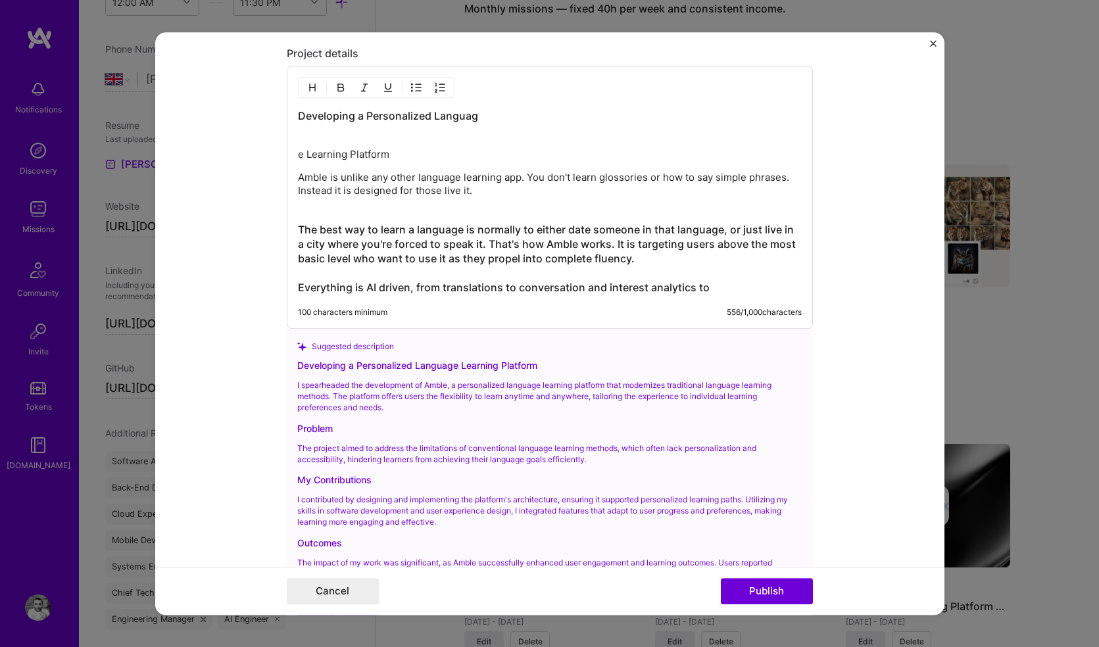
click at [312, 114] on h3 "Developing a Personalized Languag" at bounding box center [550, 123] width 504 height 29
click at [303, 156] on p "e Learning Platform" at bounding box center [550, 155] width 504 height 13
click at [307, 88] on img "button" at bounding box center [312, 88] width 11 height 11
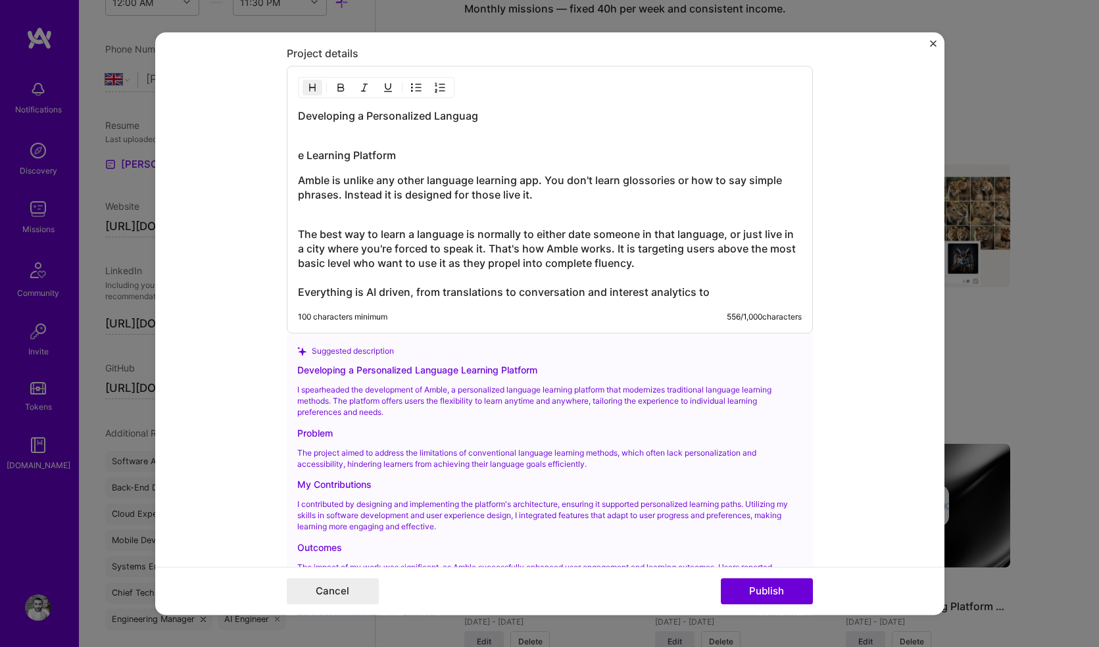
click at [307, 88] on img "button" at bounding box center [312, 88] width 11 height 11
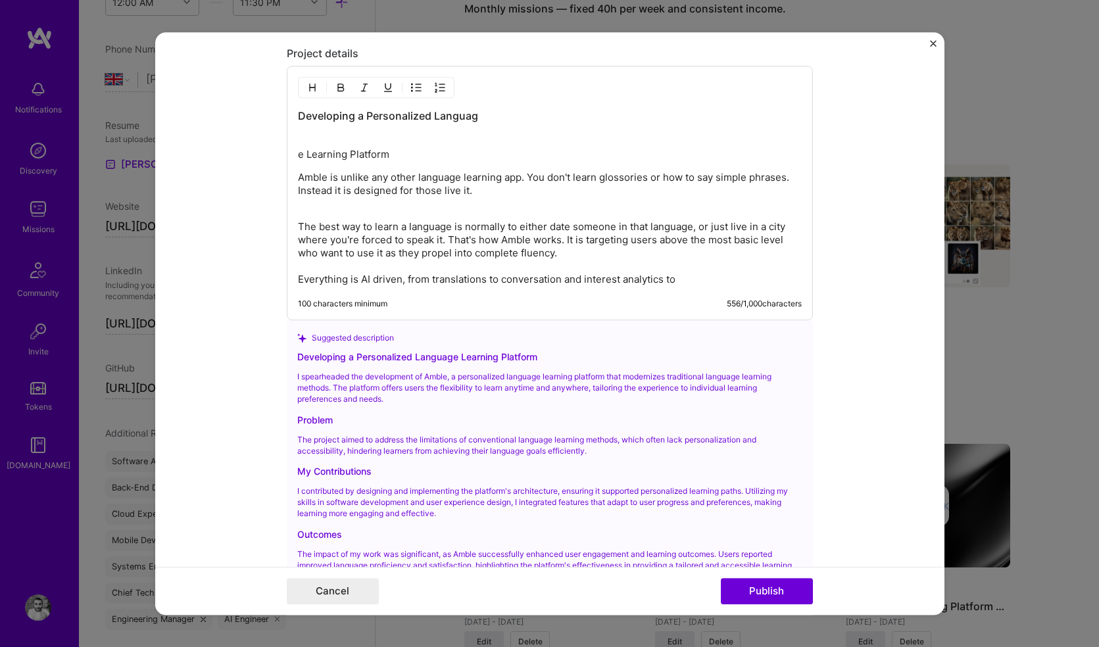
click at [317, 134] on h3 "Developing a Personalized Languag" at bounding box center [550, 123] width 504 height 29
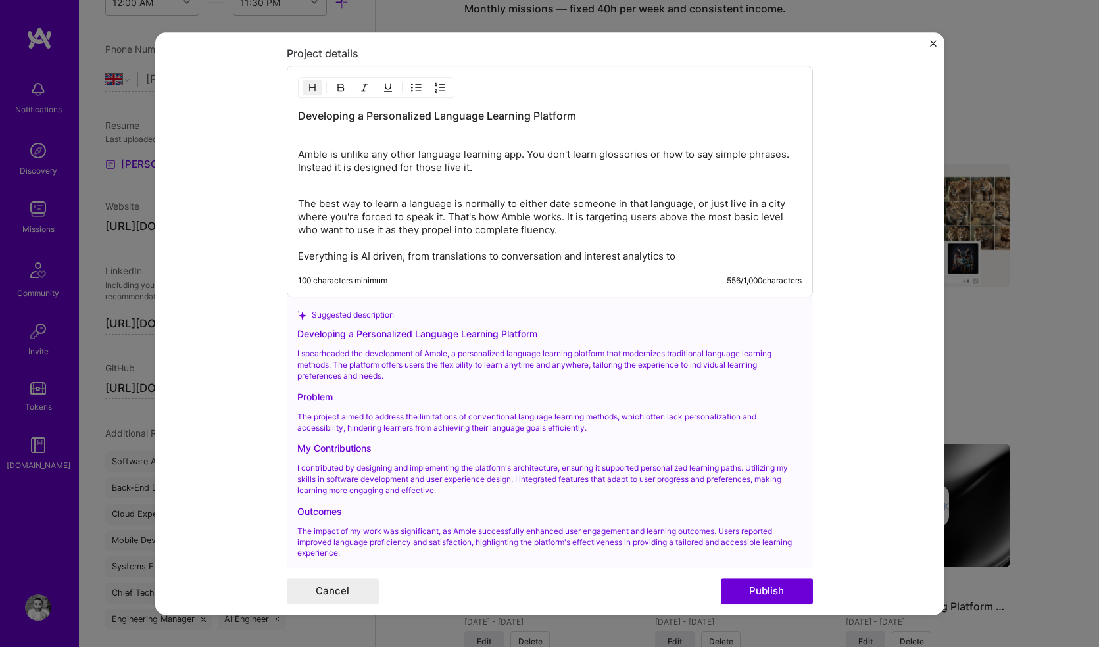
click at [315, 145] on div "Developing a Personalized Language Learning Platform Amble is unlike any other …" at bounding box center [550, 186] width 504 height 154
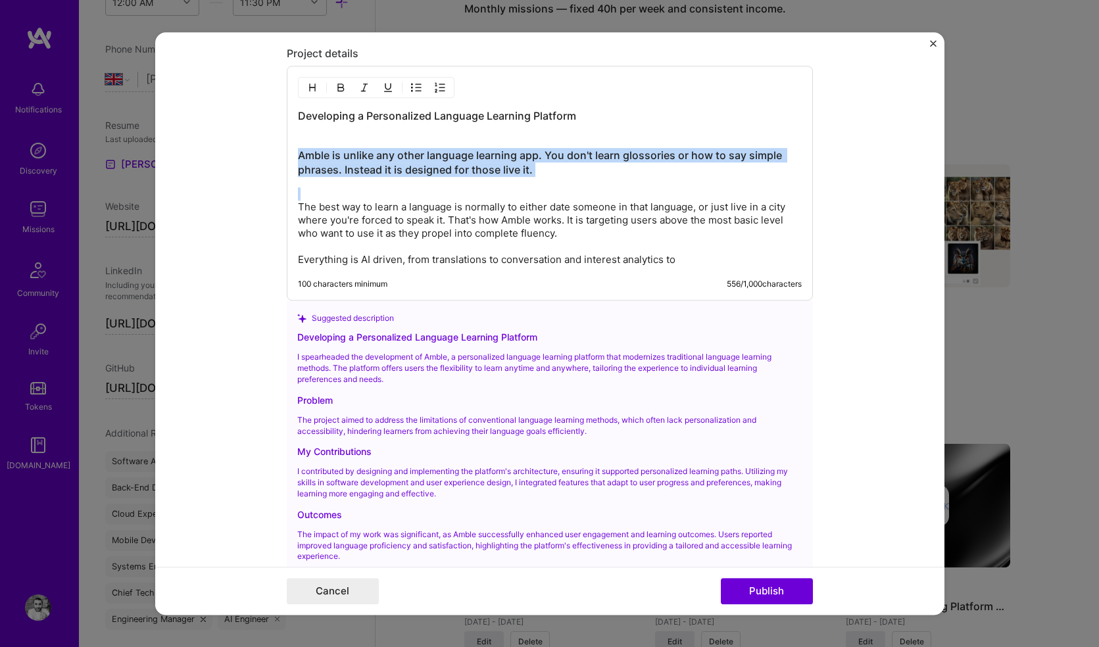
click at [312, 87] on img "button" at bounding box center [312, 88] width 11 height 11
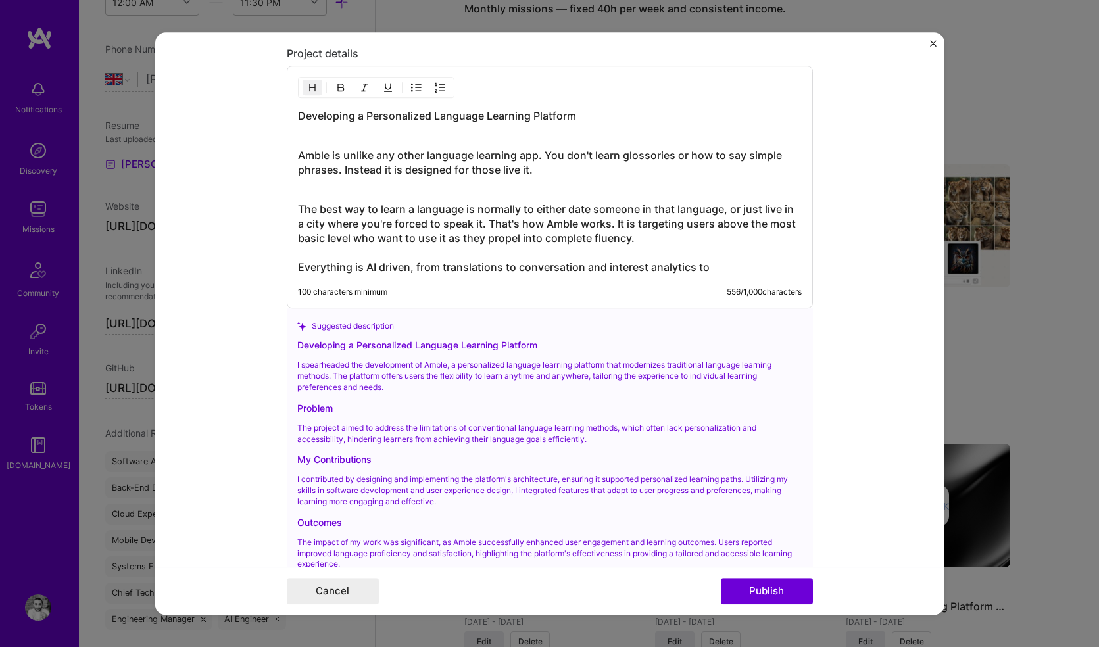
click at [310, 89] on img "button" at bounding box center [312, 88] width 11 height 11
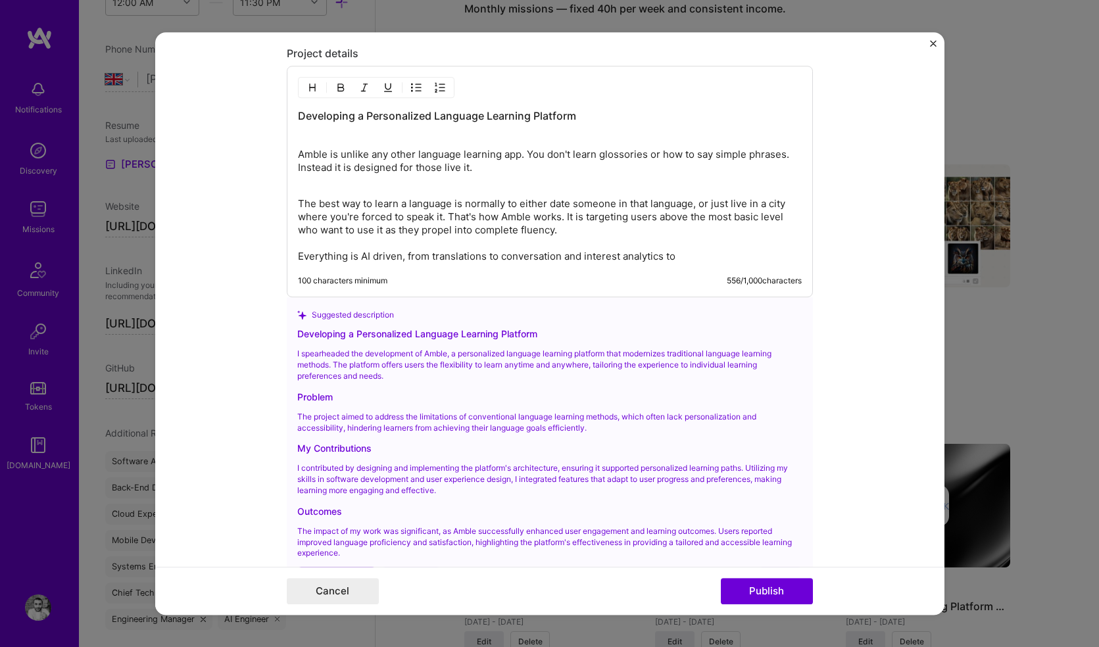
click at [326, 151] on p "Amble is unlike any other language learning app. You don't learn glossories or …" at bounding box center [550, 162] width 504 height 26
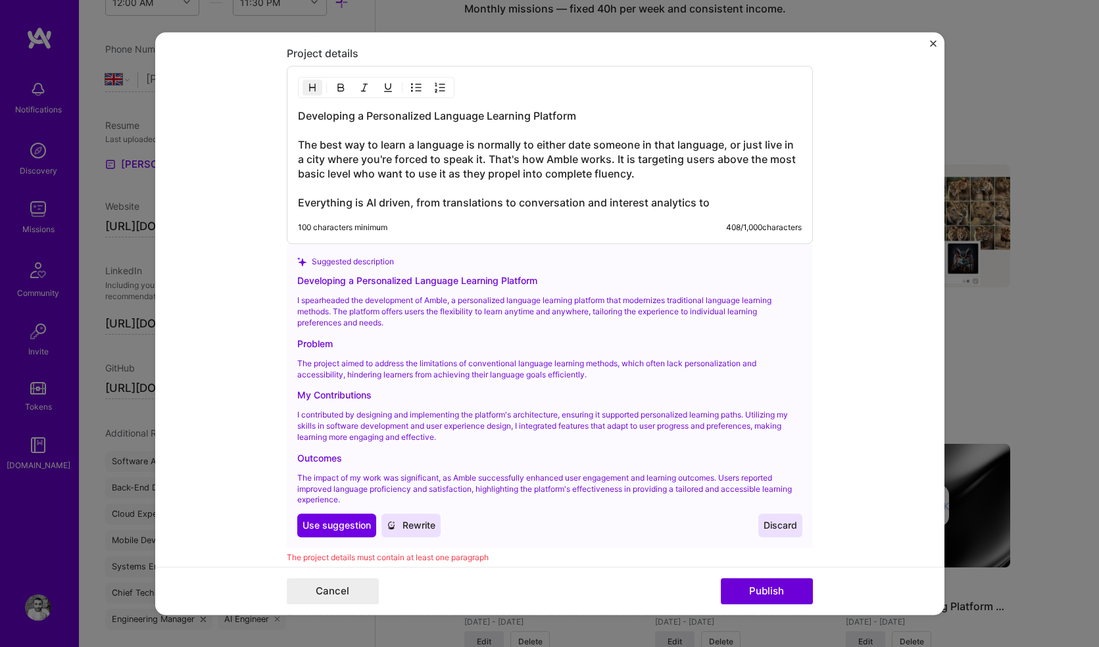
click at [307, 88] on img "button" at bounding box center [312, 88] width 11 height 11
click at [298, 132] on h3 "Developing a Personalized Language Learning Platform The best way to learn a la…" at bounding box center [550, 159] width 504 height 101
click at [307, 88] on img "button" at bounding box center [312, 88] width 11 height 11
drag, startPoint x: 296, startPoint y: 145, endPoint x: 609, endPoint y: 231, distance: 323.9
click at [609, 231] on div "Developing a Personalized Language Learning Platform The best way to learn a la…" at bounding box center [550, 155] width 526 height 178
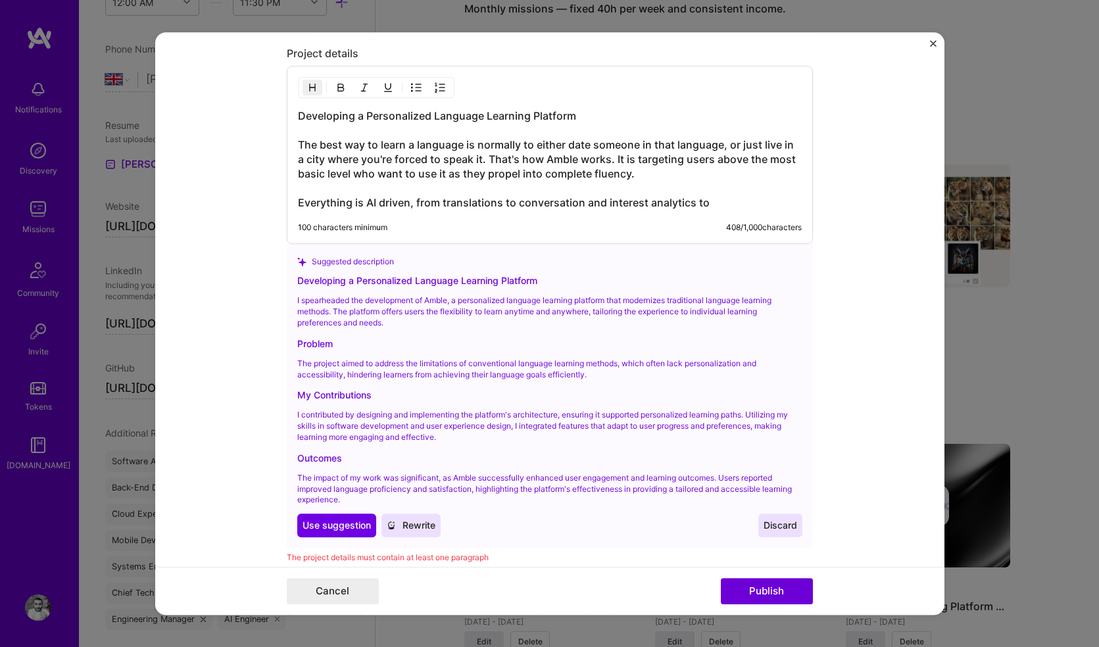
click at [307, 89] on img "button" at bounding box center [312, 88] width 11 height 11
click at [298, 131] on h3 "Developing a Personalized Language Learning Platform The best way to learn a la…" at bounding box center [550, 159] width 504 height 101
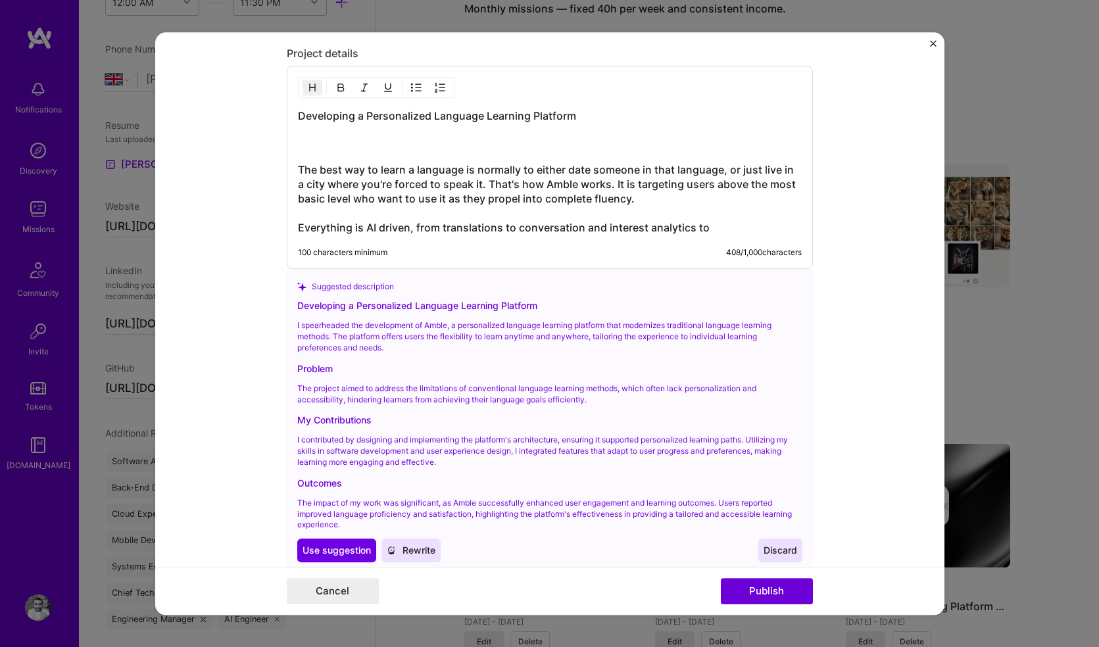
click at [307, 83] on img "button" at bounding box center [312, 88] width 11 height 11
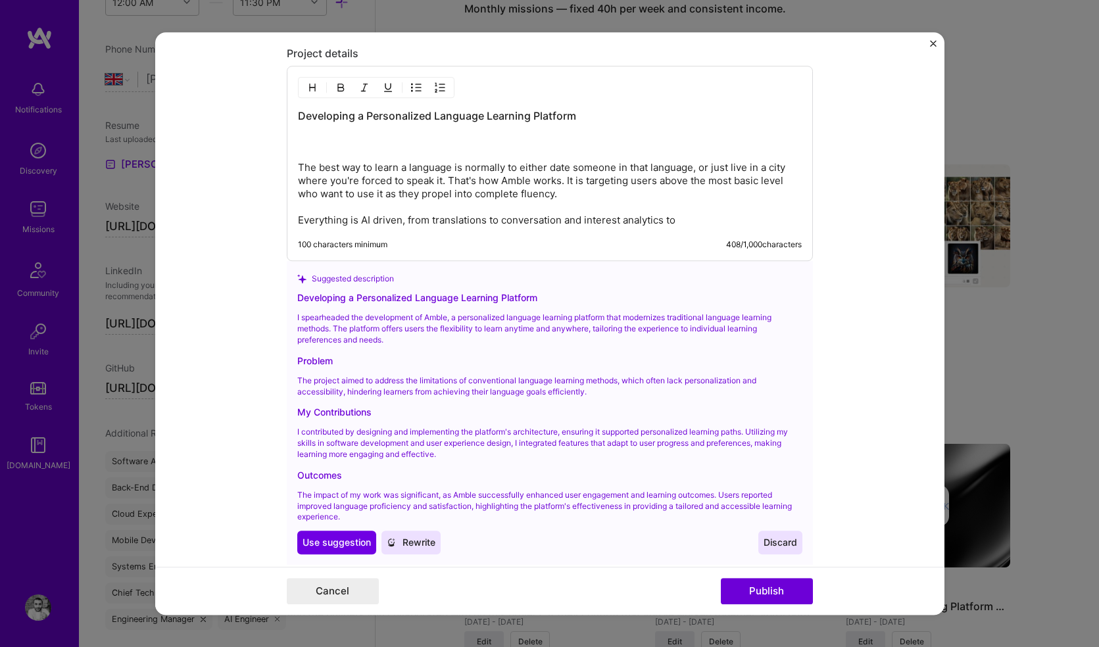
click at [339, 145] on div "Developing a Personalized Language Learning Platform The best way to learn a la…" at bounding box center [550, 168] width 504 height 118
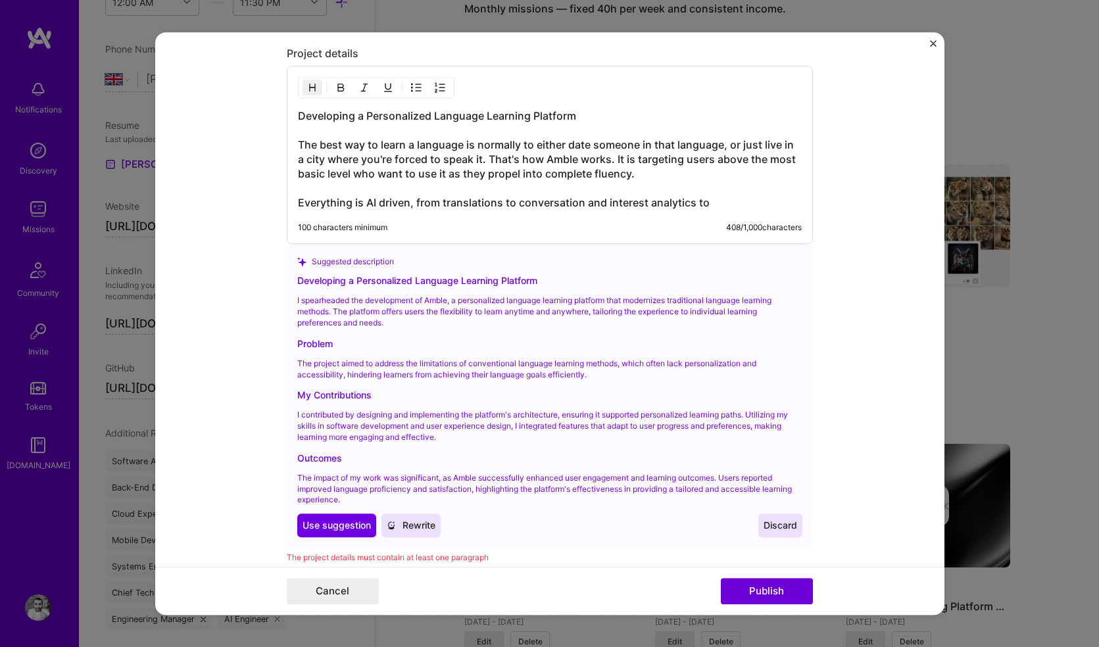
click at [308, 84] on img "button" at bounding box center [312, 88] width 11 height 11
click at [303, 134] on h3 "Developing a Personalized Language Learning Platform The best way to learn a la…" at bounding box center [550, 159] width 504 height 101
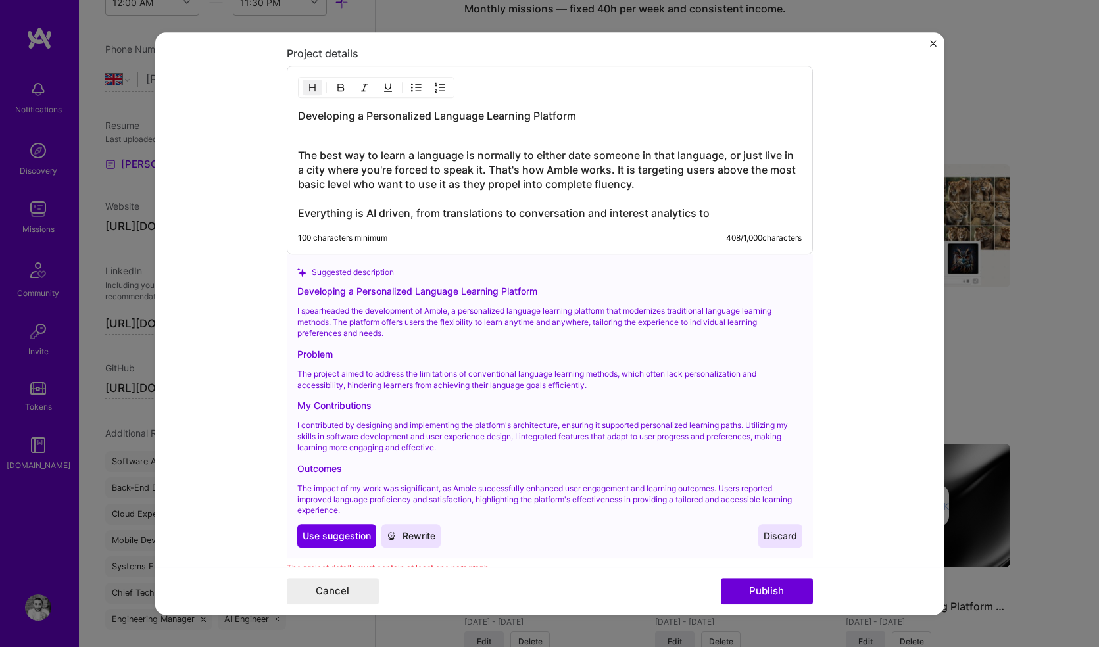
click at [307, 89] on img "button" at bounding box center [312, 88] width 11 height 11
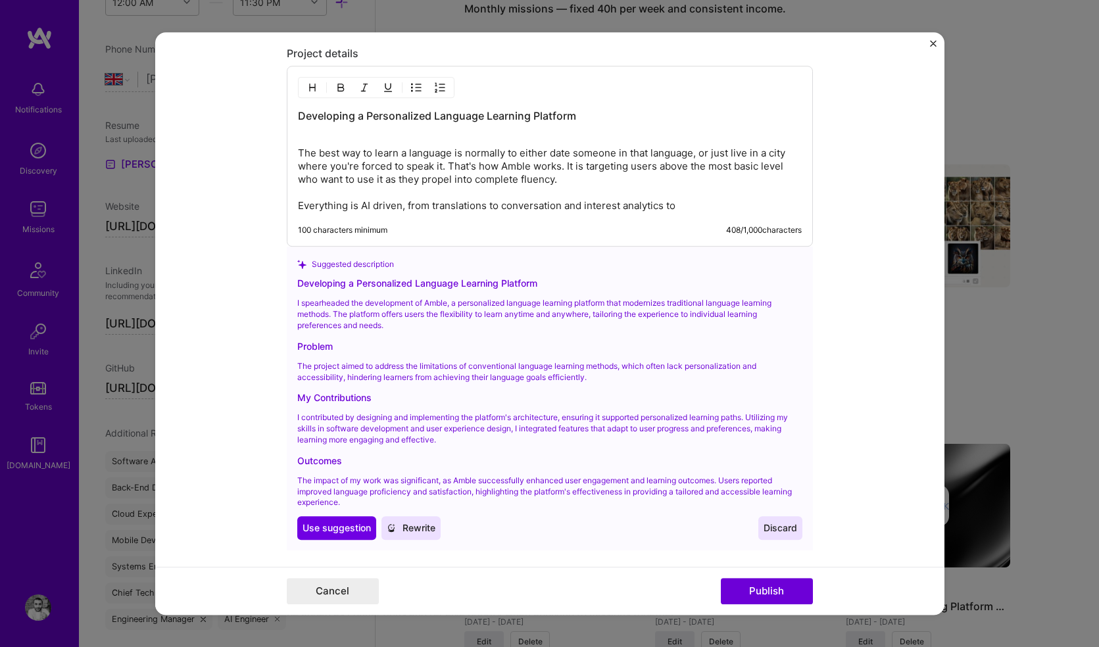
click at [444, 168] on p "The best way to learn a language is normally to either date someone in that lan…" at bounding box center [550, 173] width 504 height 79
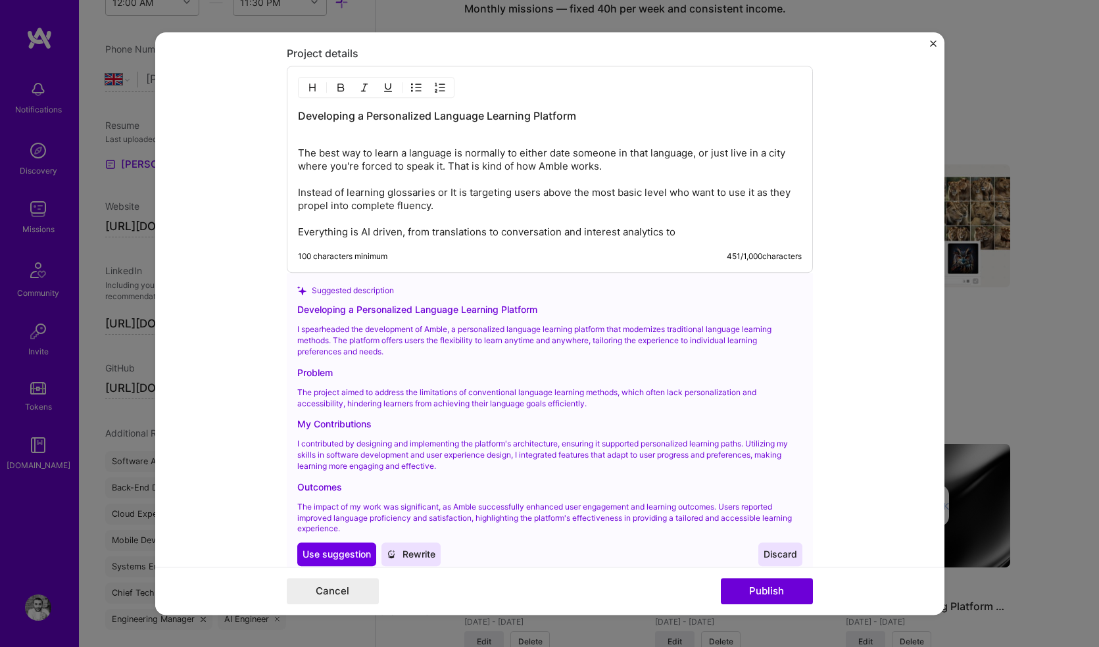
click at [444, 195] on p "The best way to learn a language is normally to either date someone in that lan…" at bounding box center [550, 186] width 504 height 105
click at [713, 193] on p "The best way to learn a language is normally to either date someone in that lan…" at bounding box center [550, 186] width 504 height 105
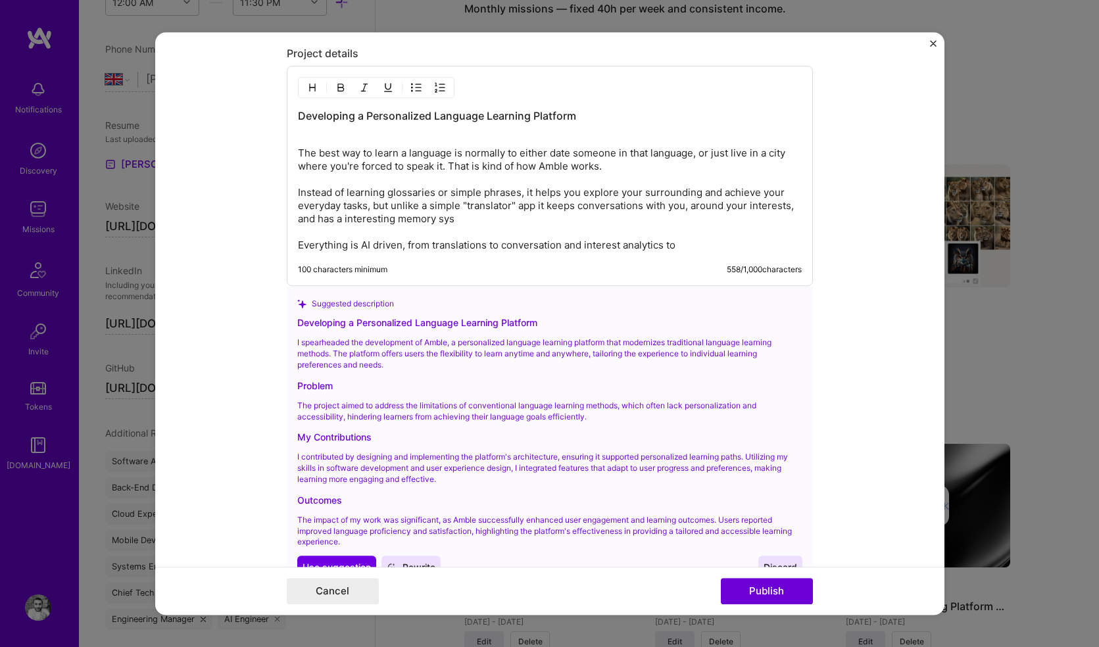
click at [339, 219] on p "The best way to learn a language is normally to either date someone in that lan…" at bounding box center [550, 193] width 504 height 118
click at [719, 247] on p "The best way to learn a language is normally to either date someone in that lan…" at bounding box center [550, 193] width 504 height 118
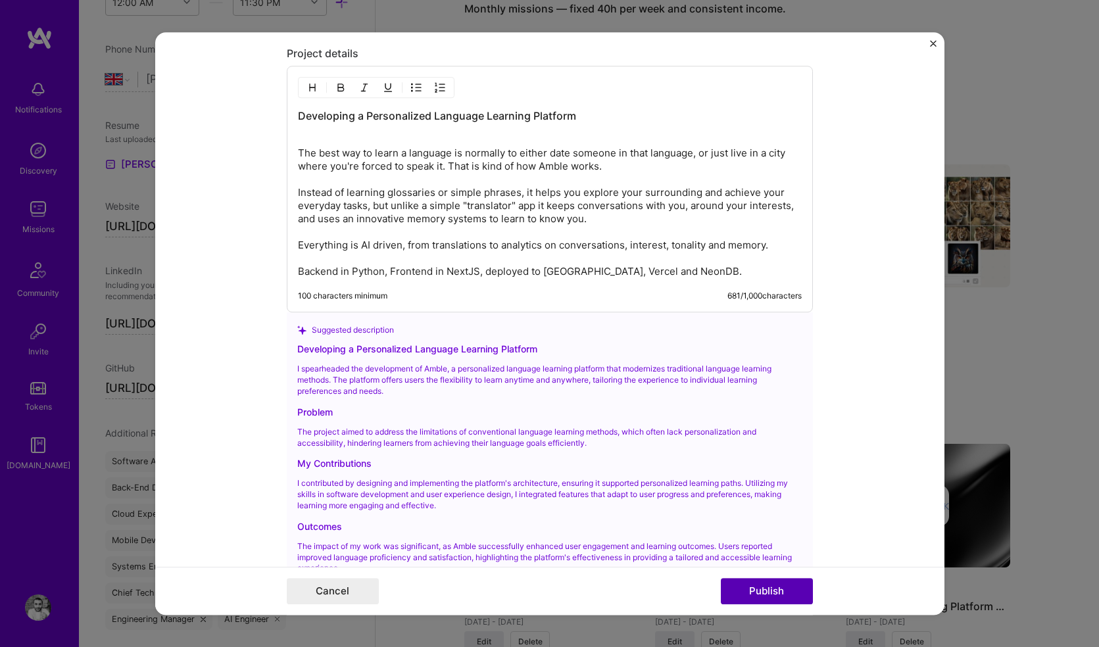
click at [765, 584] on button "Publish" at bounding box center [767, 591] width 92 height 26
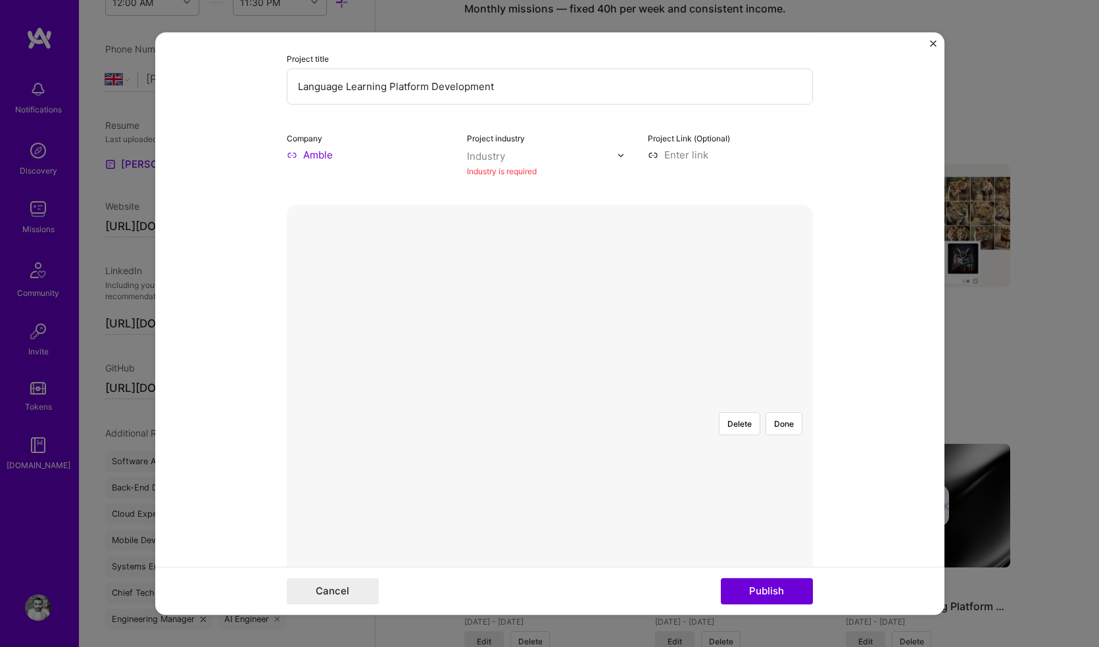
scroll to position [214, 0]
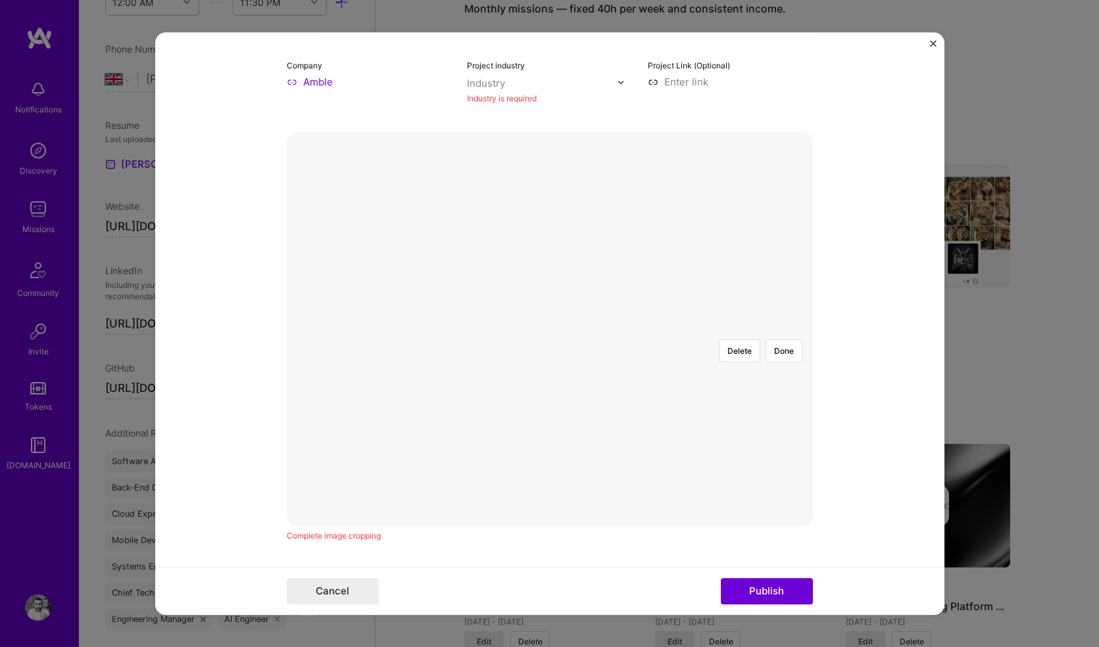
click at [630, 329] on div at bounding box center [789, 492] width 435 height 327
click at [753, 590] on button "Publish" at bounding box center [767, 591] width 92 height 26
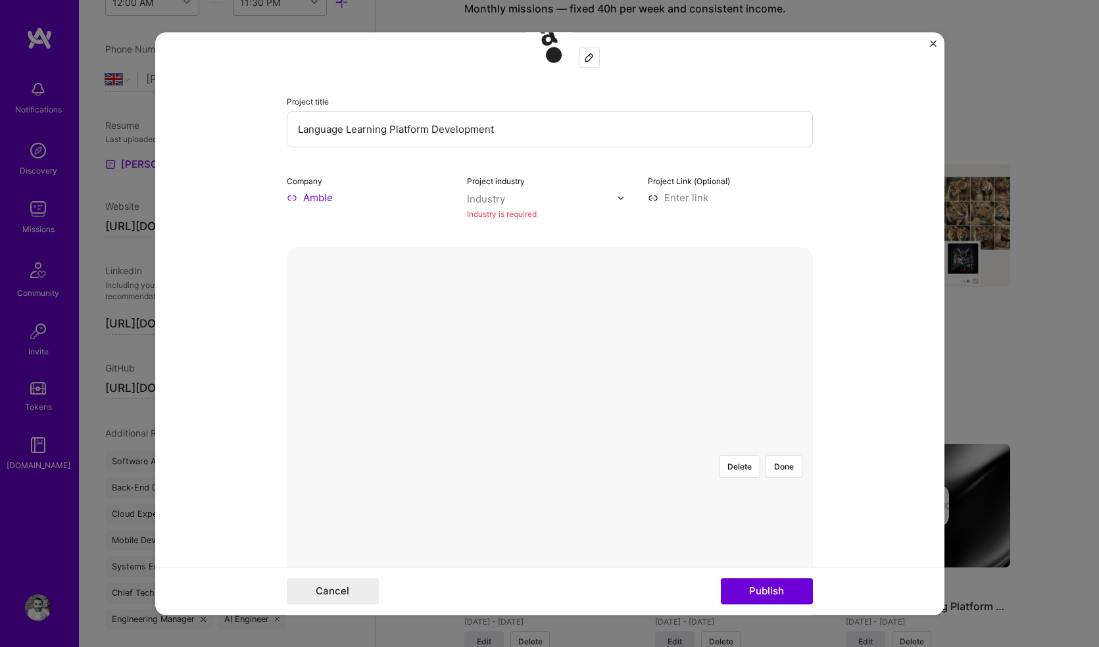
scroll to position [86, 0]
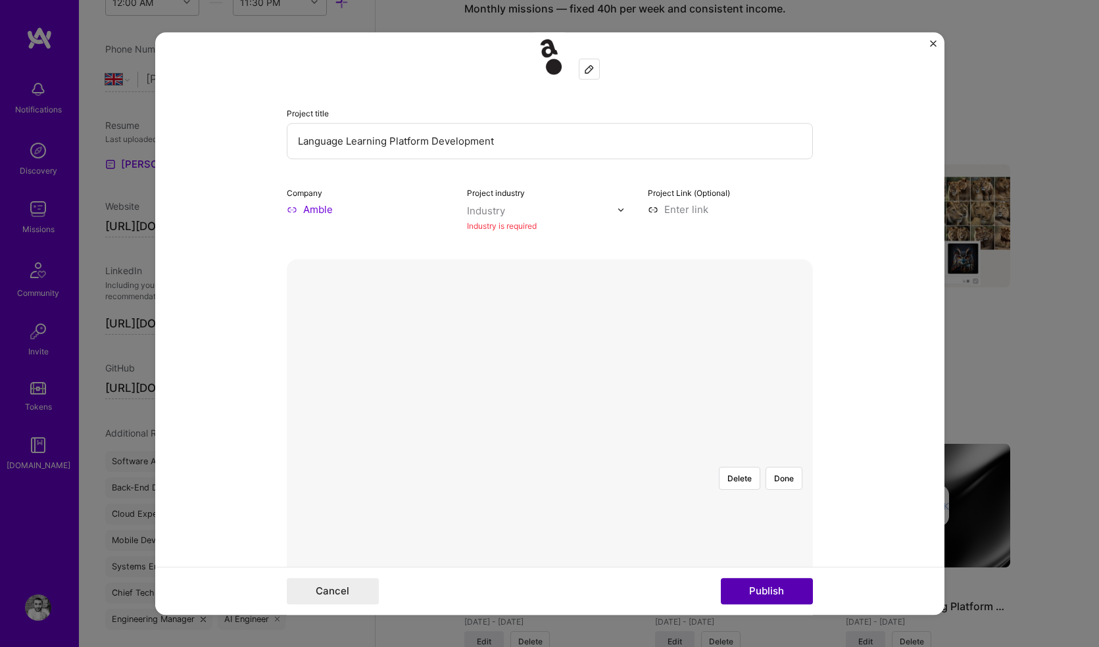
click at [759, 592] on button "Publish" at bounding box center [767, 591] width 92 height 26
click at [782, 467] on button "Done" at bounding box center [783, 478] width 37 height 23
click at [770, 591] on button "Publish" at bounding box center [767, 591] width 92 height 26
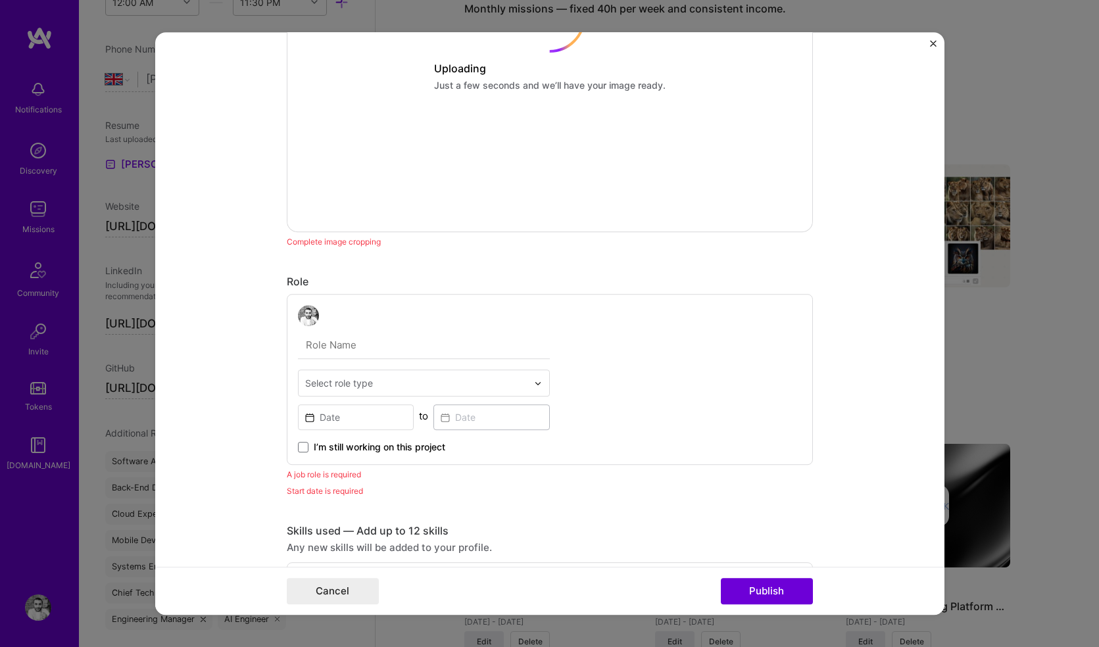
scroll to position [649, 0]
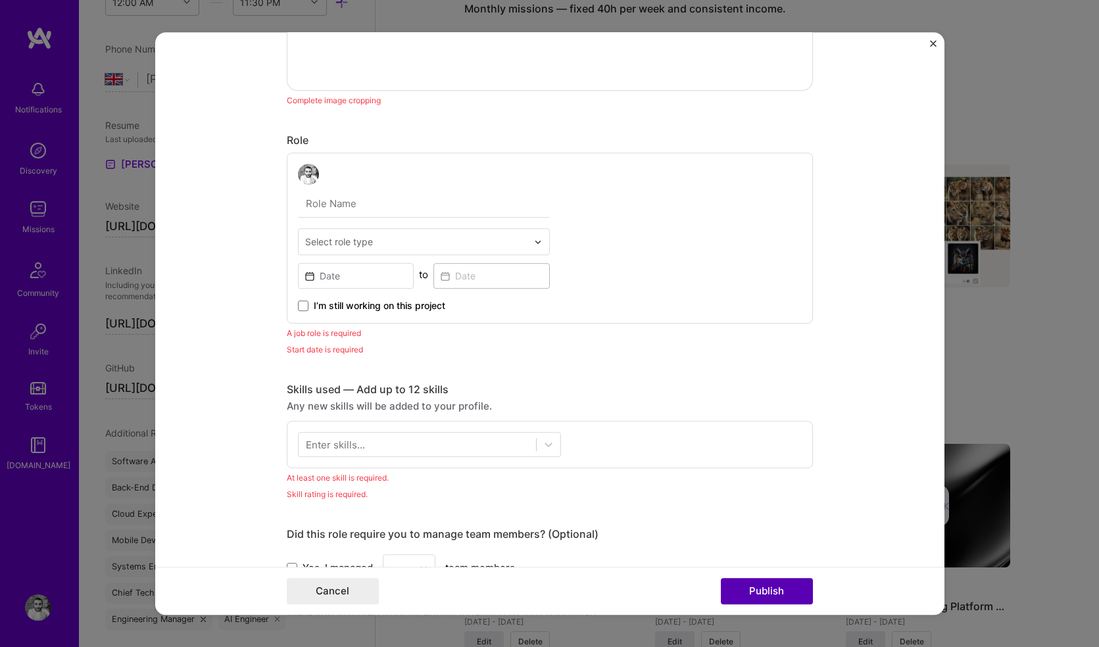
click at [761, 591] on button "Publish" at bounding box center [767, 591] width 92 height 26
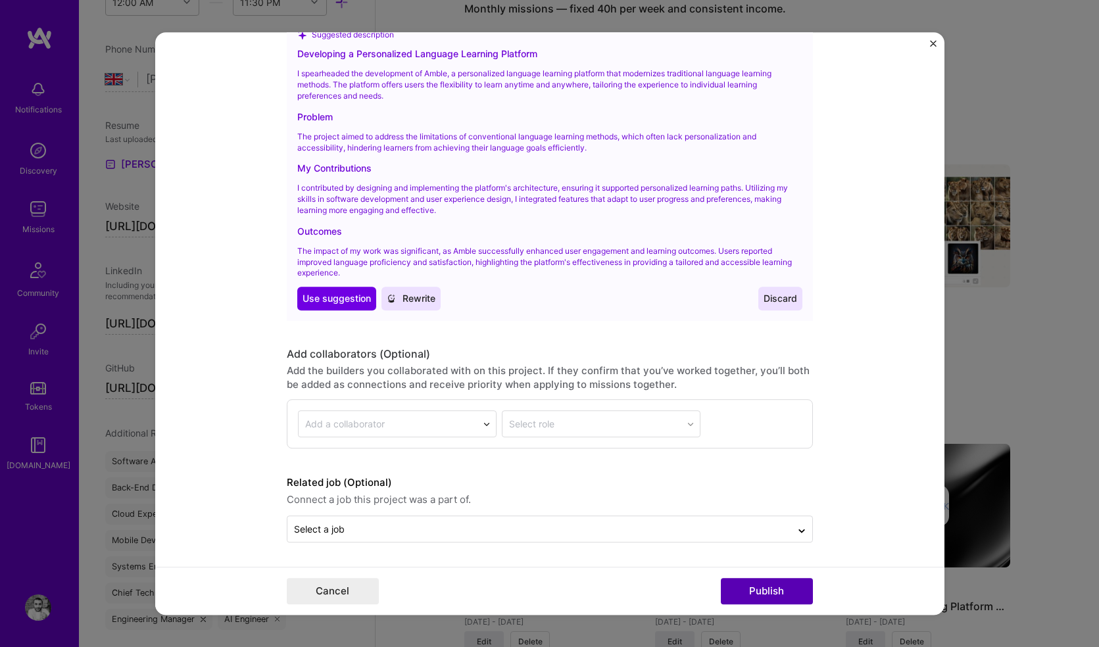
click at [747, 587] on button "Publish" at bounding box center [767, 591] width 92 height 26
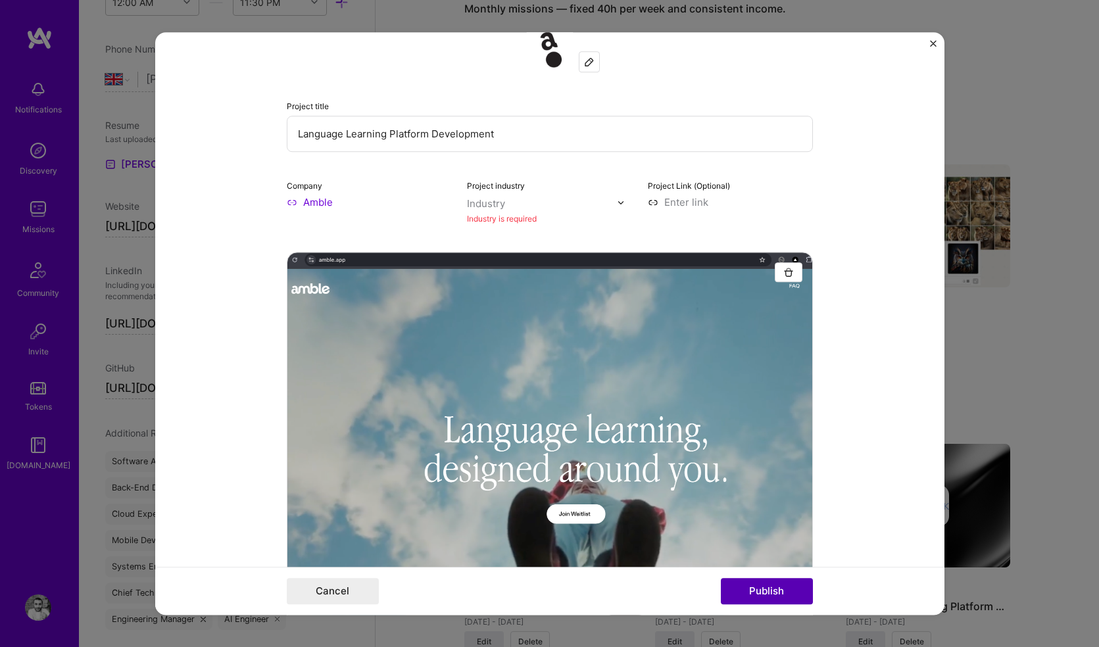
scroll to position [86, 0]
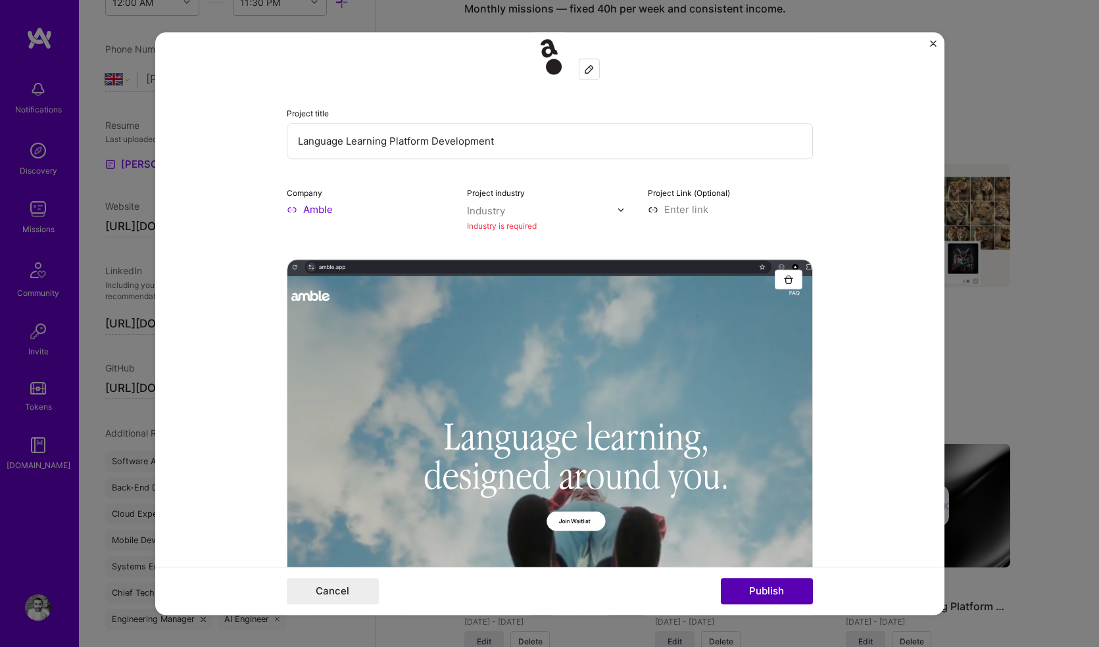
click at [758, 589] on button "Publish" at bounding box center [767, 591] width 92 height 26
click at [546, 132] on input "Language Learning Platform Development" at bounding box center [550, 141] width 526 height 36
click at [513, 224] on div "Industry is required" at bounding box center [549, 226] width 165 height 14
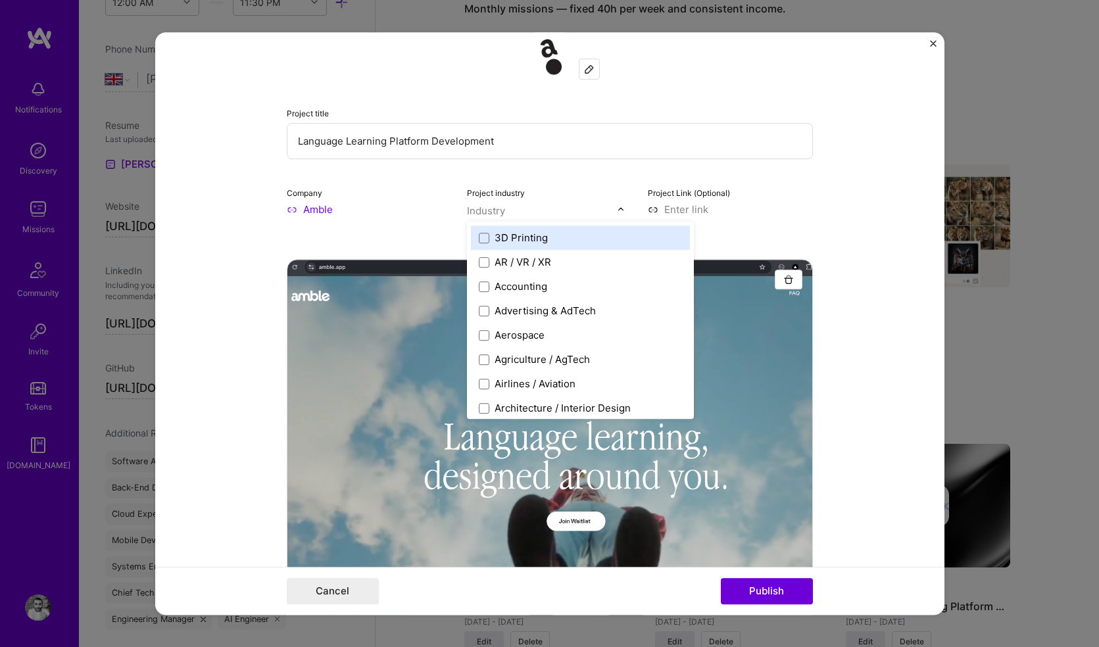
click at [618, 211] on img at bounding box center [621, 210] width 8 height 8
type input "t"
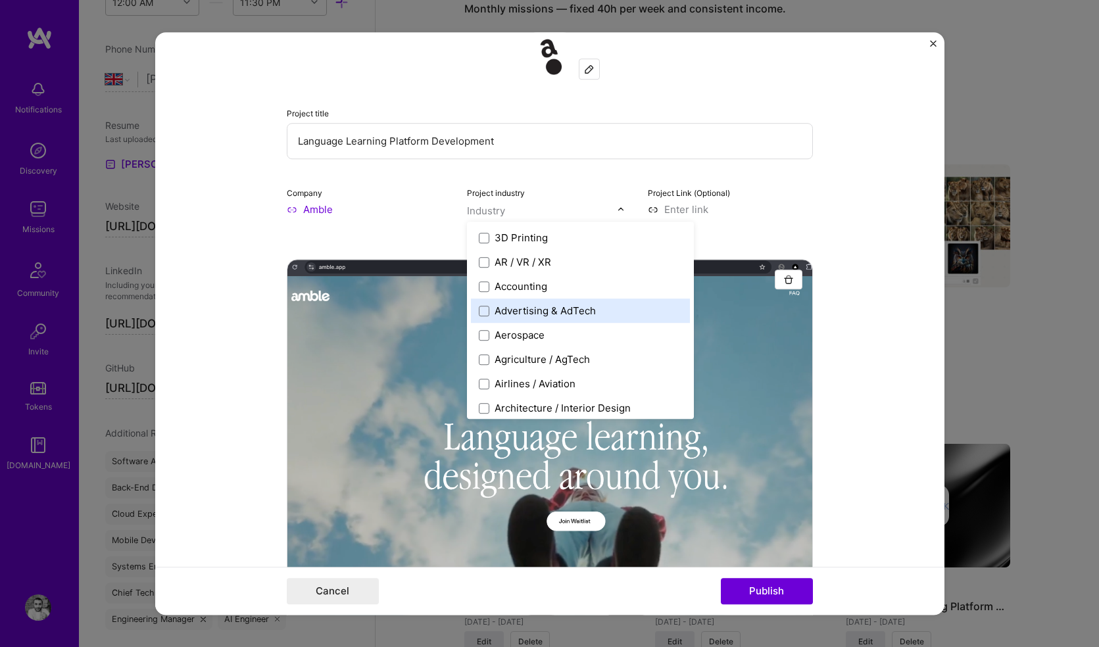
click at [517, 303] on div "Advertising & AdTech" at bounding box center [580, 310] width 219 height 24
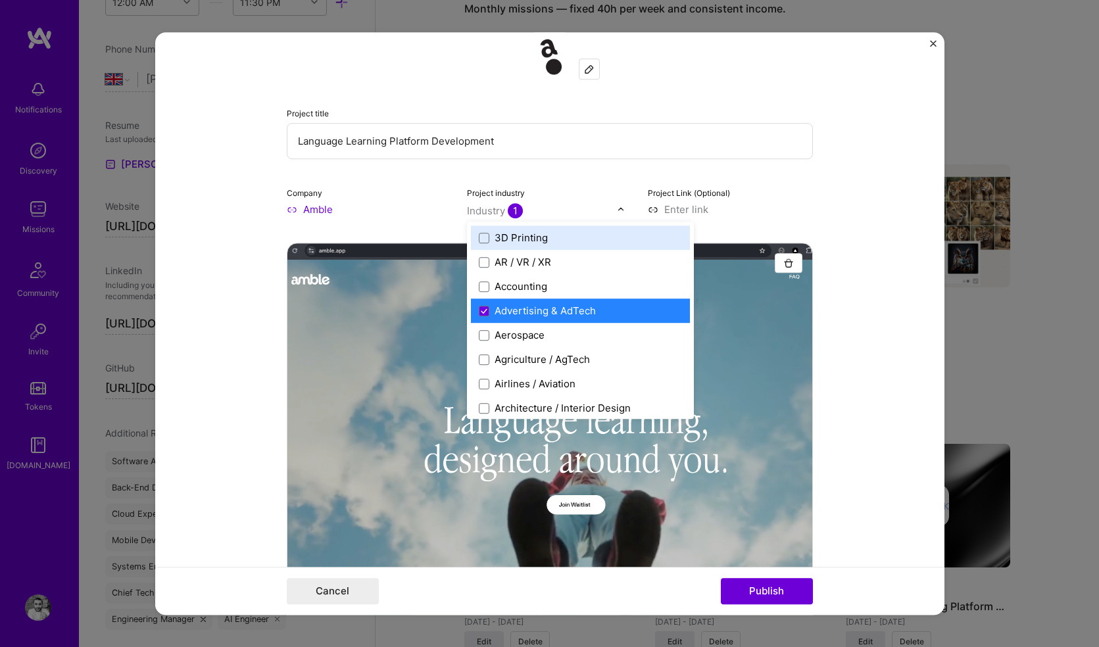
type input "l"
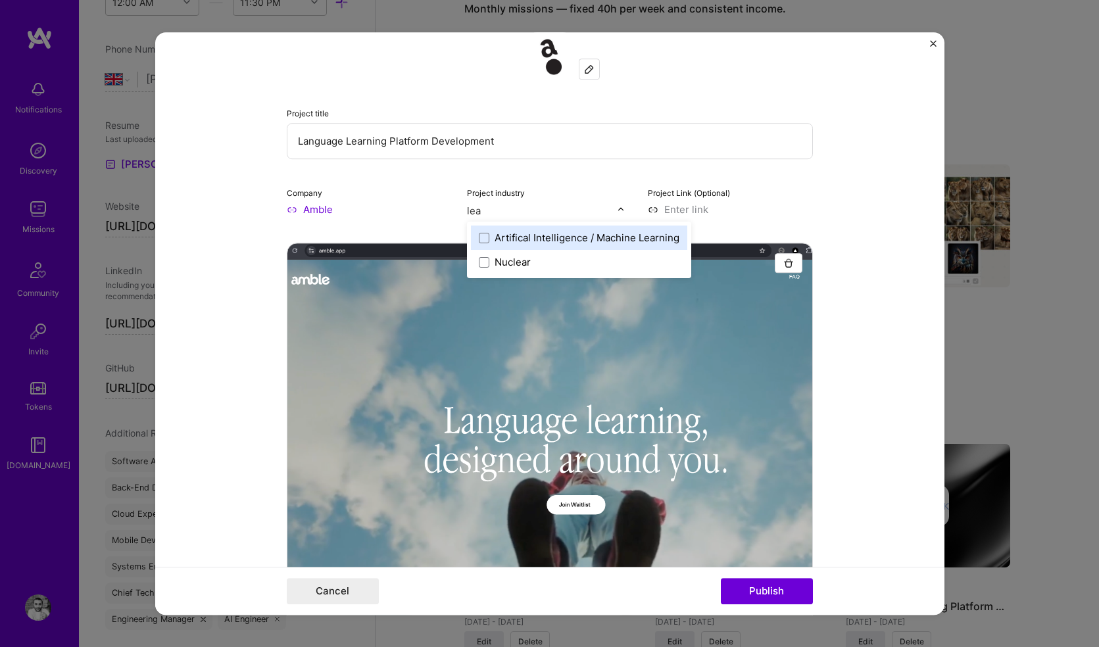
type input "lear"
click at [509, 241] on div "Artifical Intelligence / Machine Learning" at bounding box center [586, 238] width 185 height 14
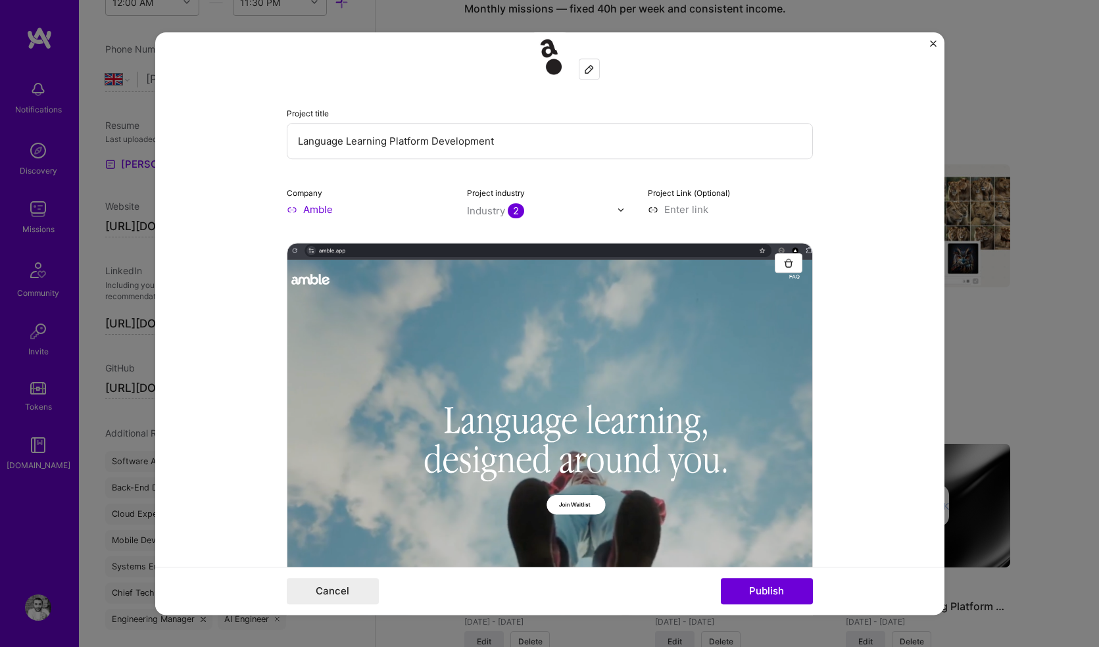
click at [484, 212] on div "Industry 2" at bounding box center [495, 211] width 57 height 14
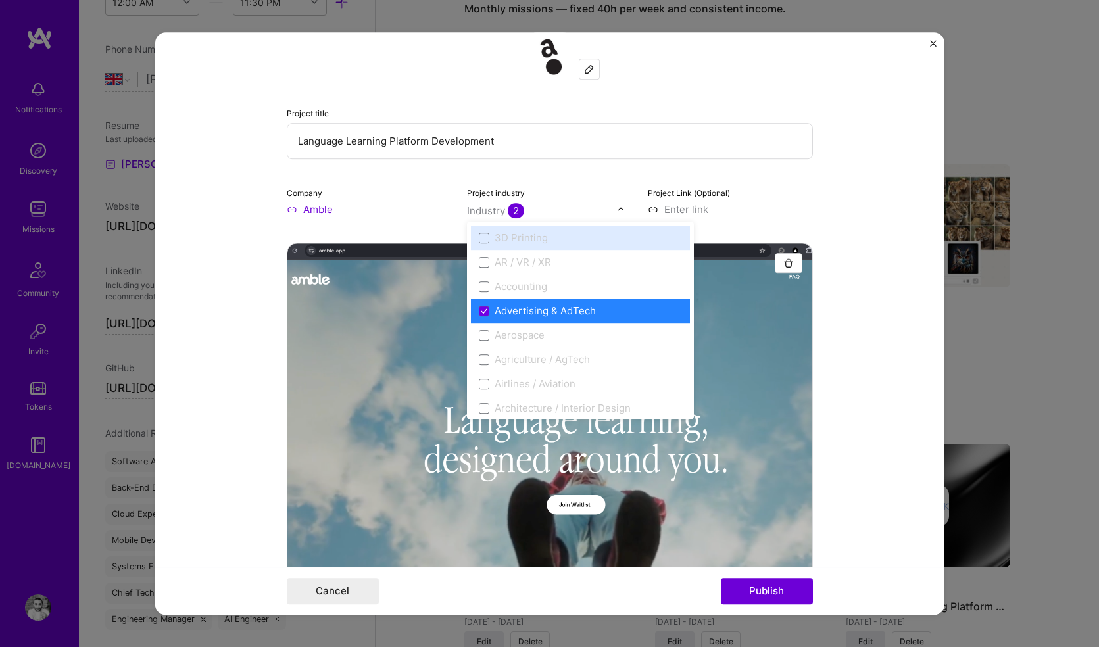
click at [474, 211] on div "Industry 2" at bounding box center [495, 211] width 57 height 14
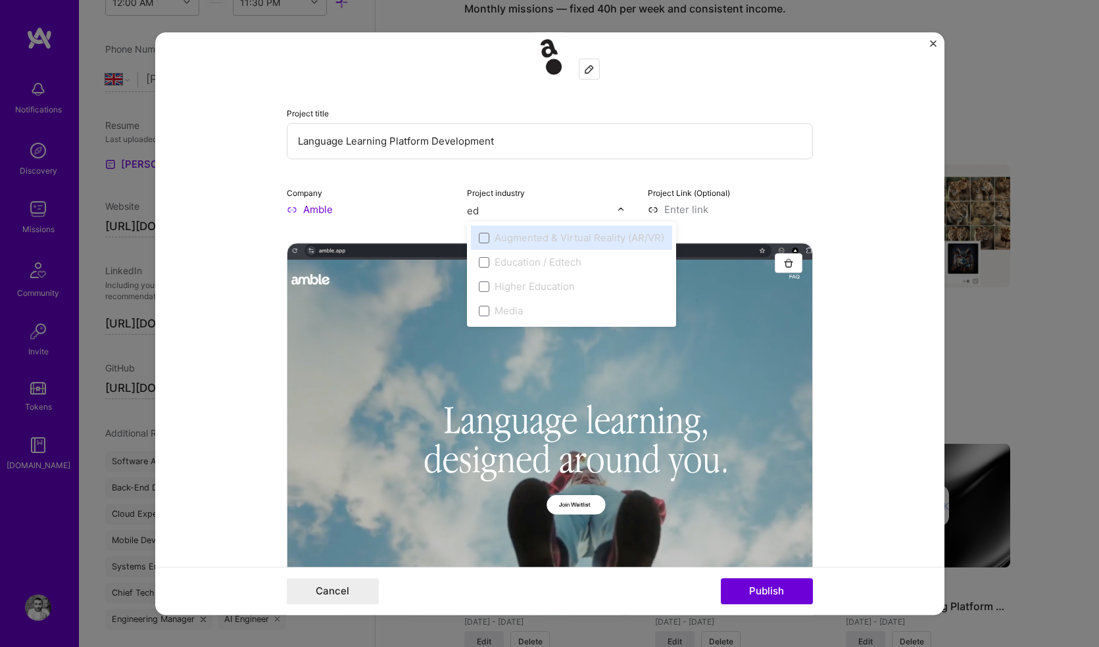
type input "e"
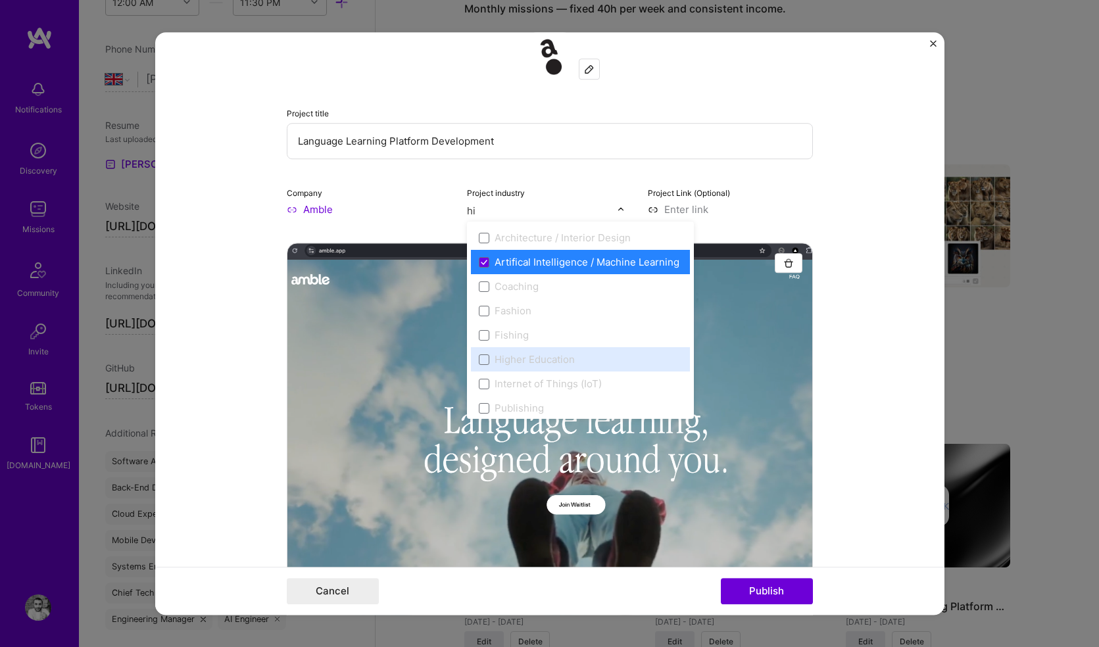
type input "h"
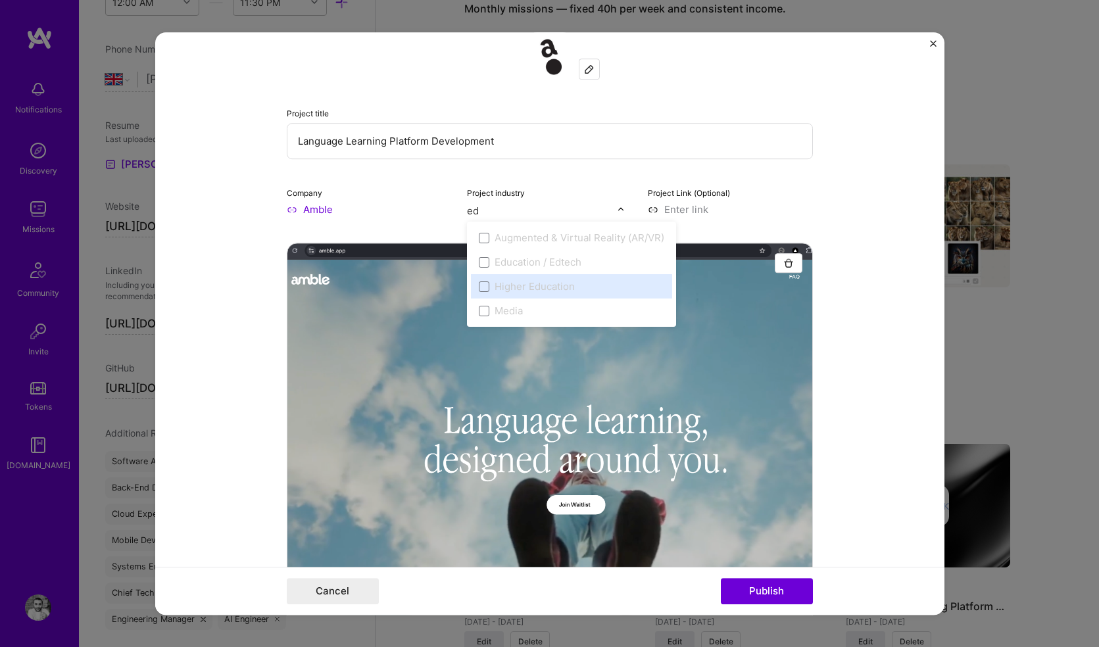
type input "e"
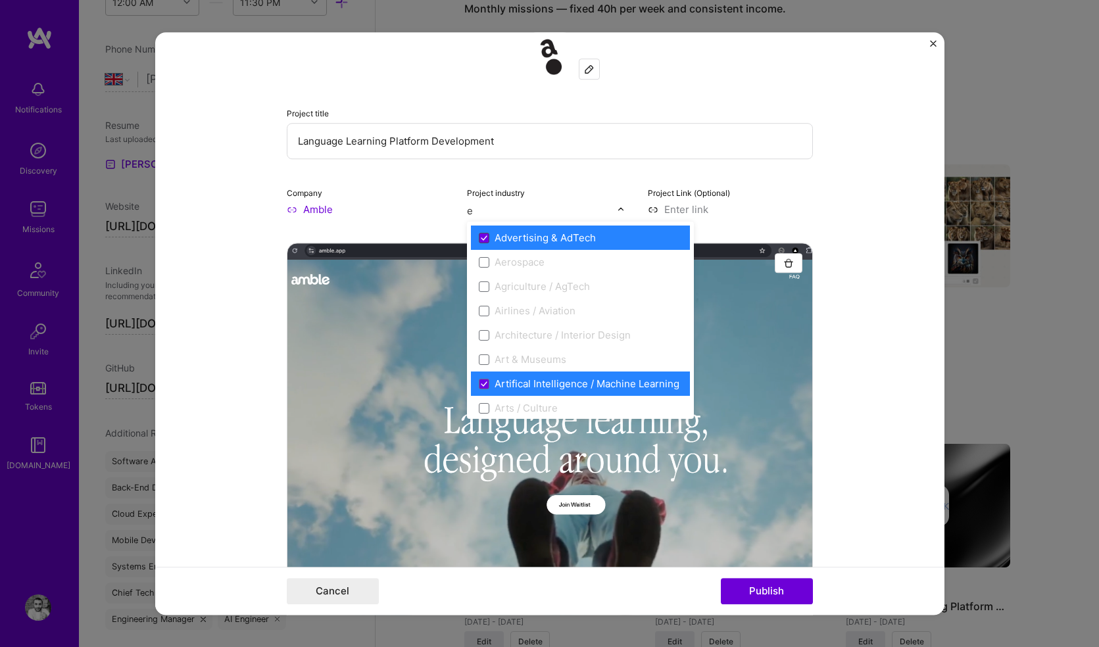
click at [479, 243] on span at bounding box center [484, 238] width 11 height 11
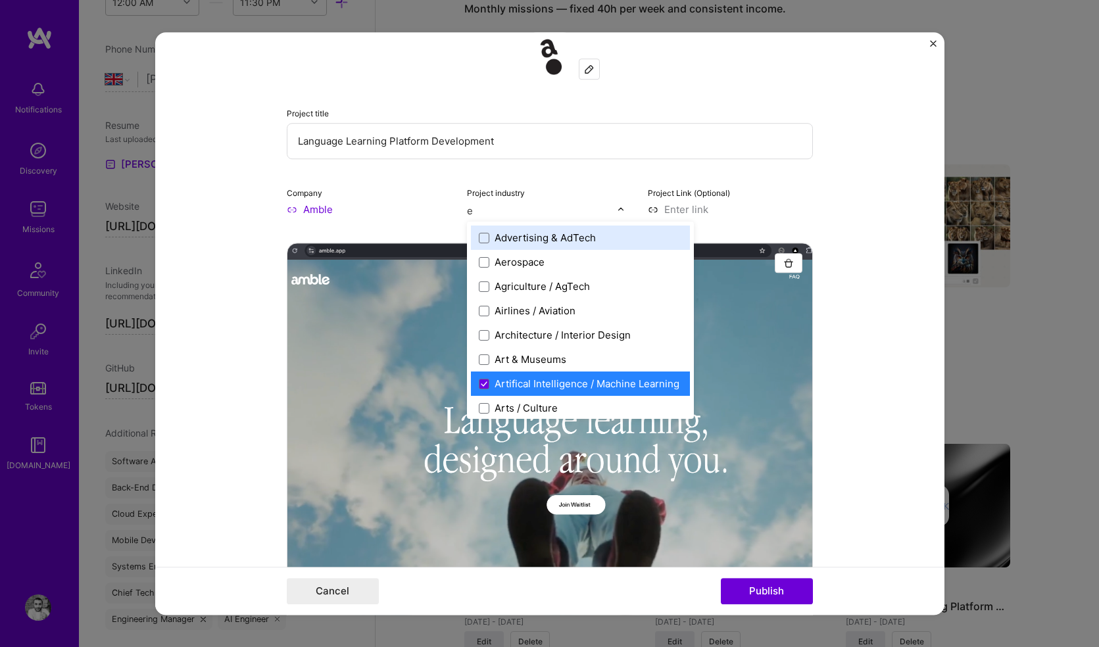
type input "ed"
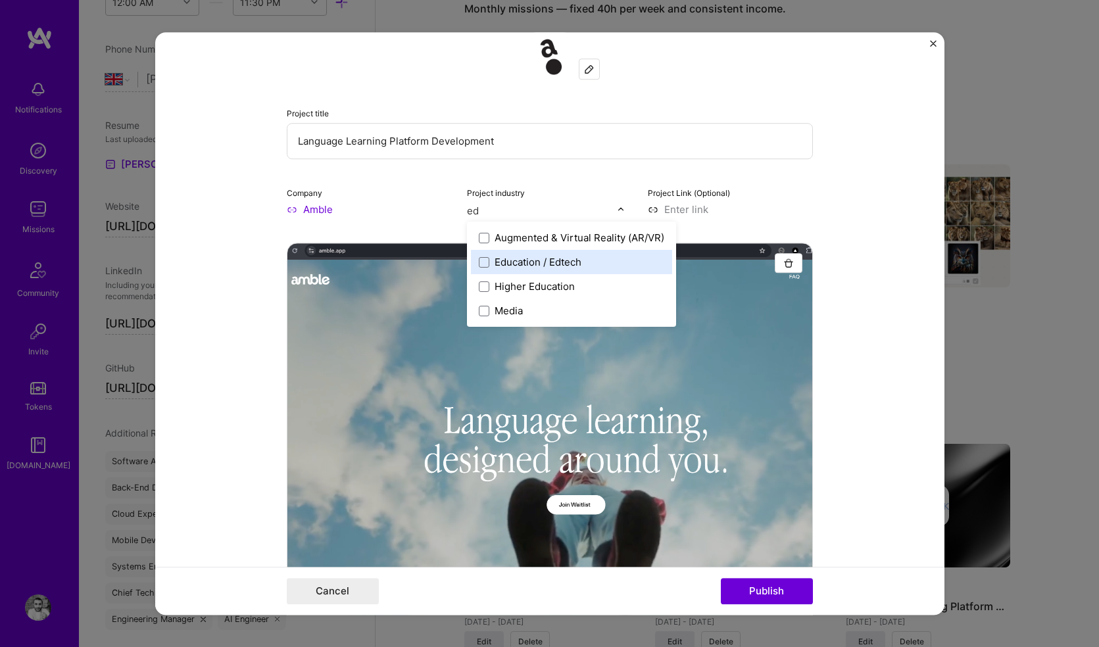
click at [489, 260] on label "Education / Edtech" at bounding box center [571, 262] width 185 height 14
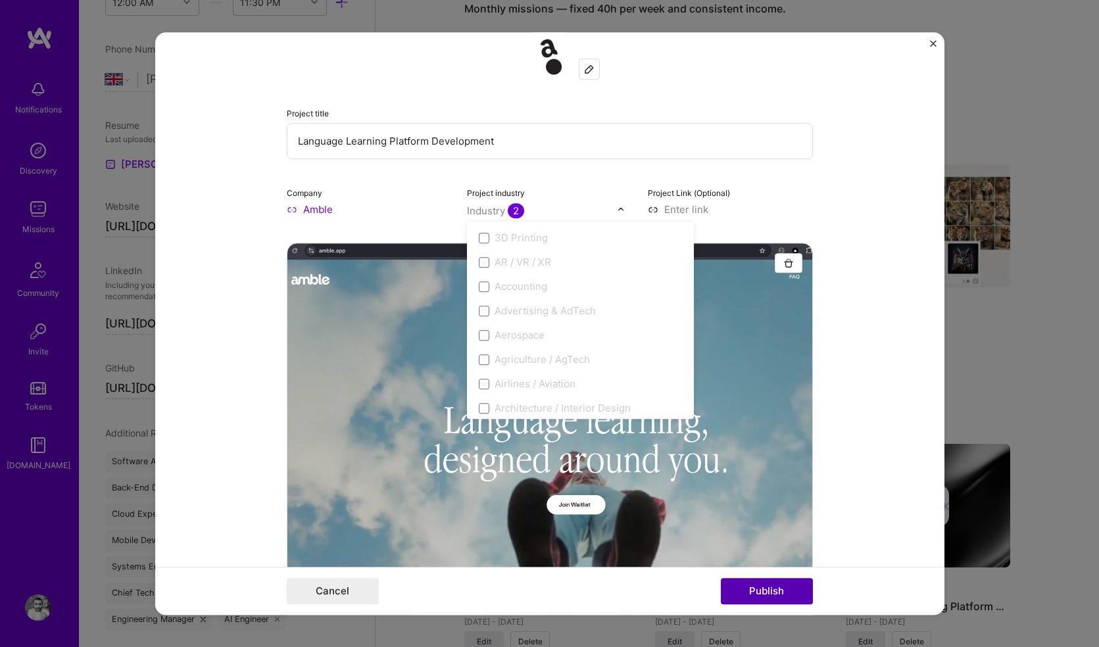
click at [757, 592] on button "Publish" at bounding box center [767, 591] width 92 height 26
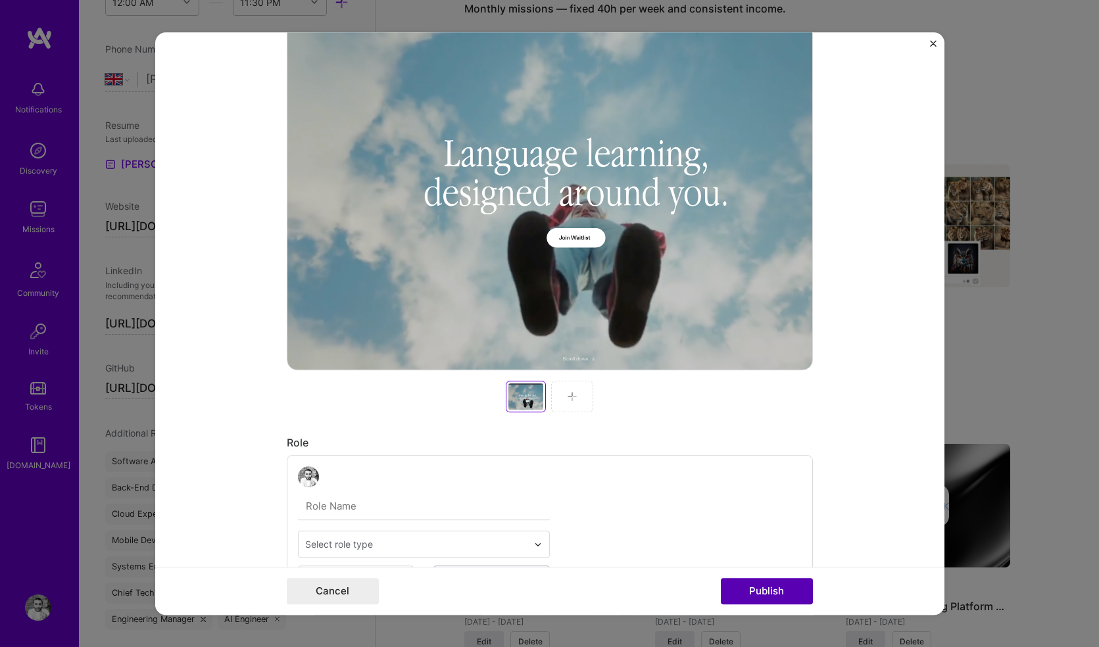
click at [760, 594] on button "Publish" at bounding box center [767, 591] width 92 height 26
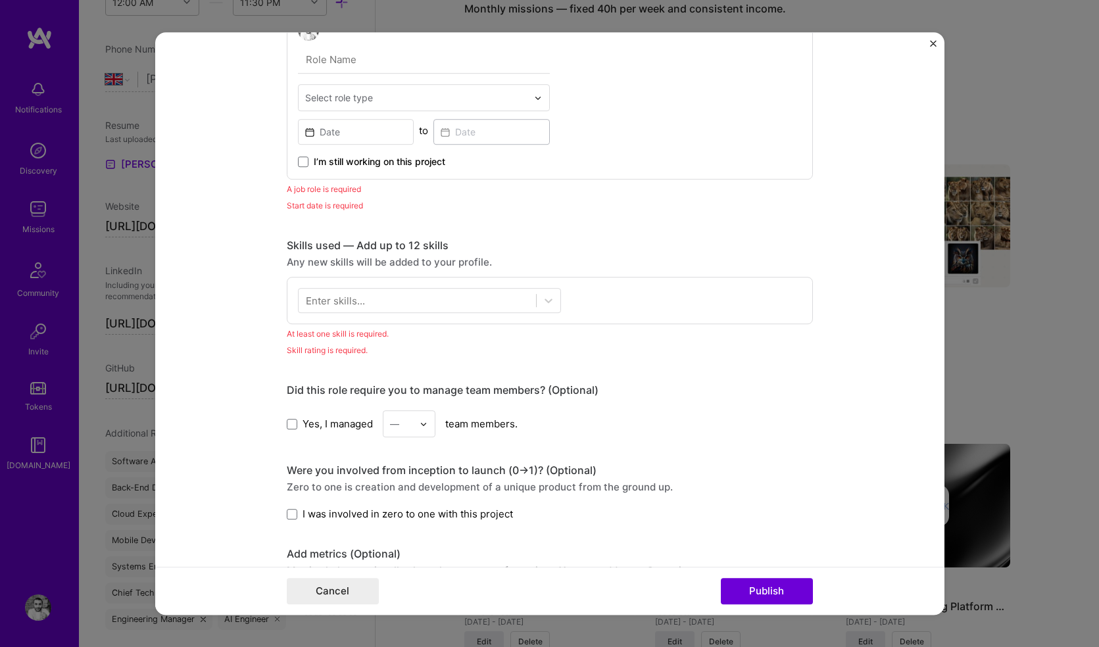
scroll to position [830, 0]
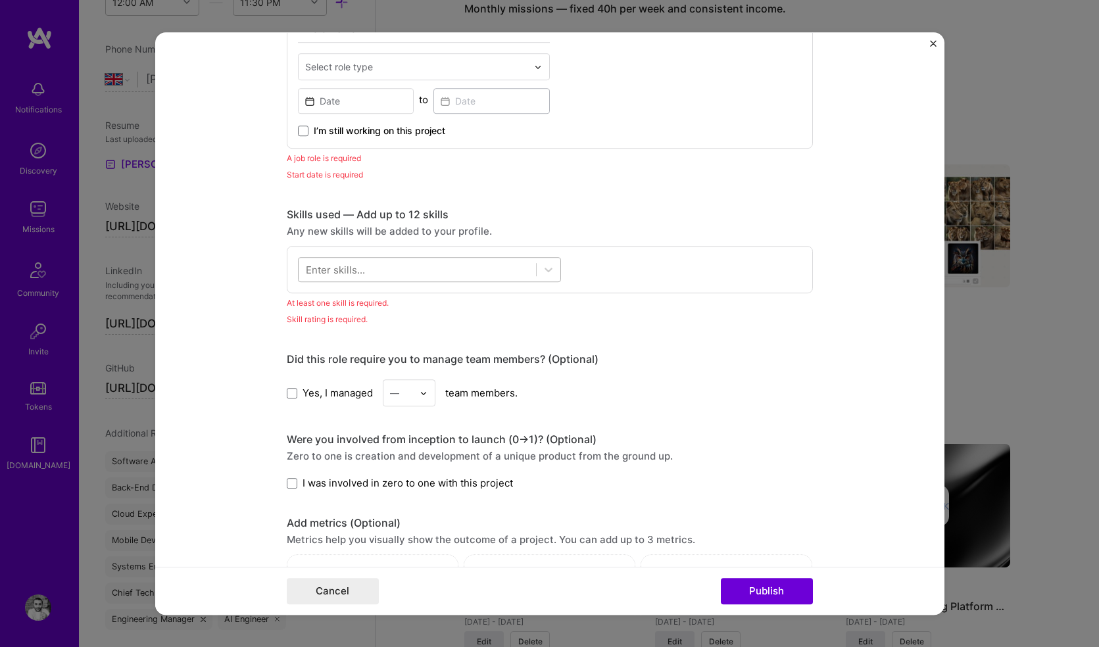
click at [419, 267] on div at bounding box center [416, 270] width 237 height 22
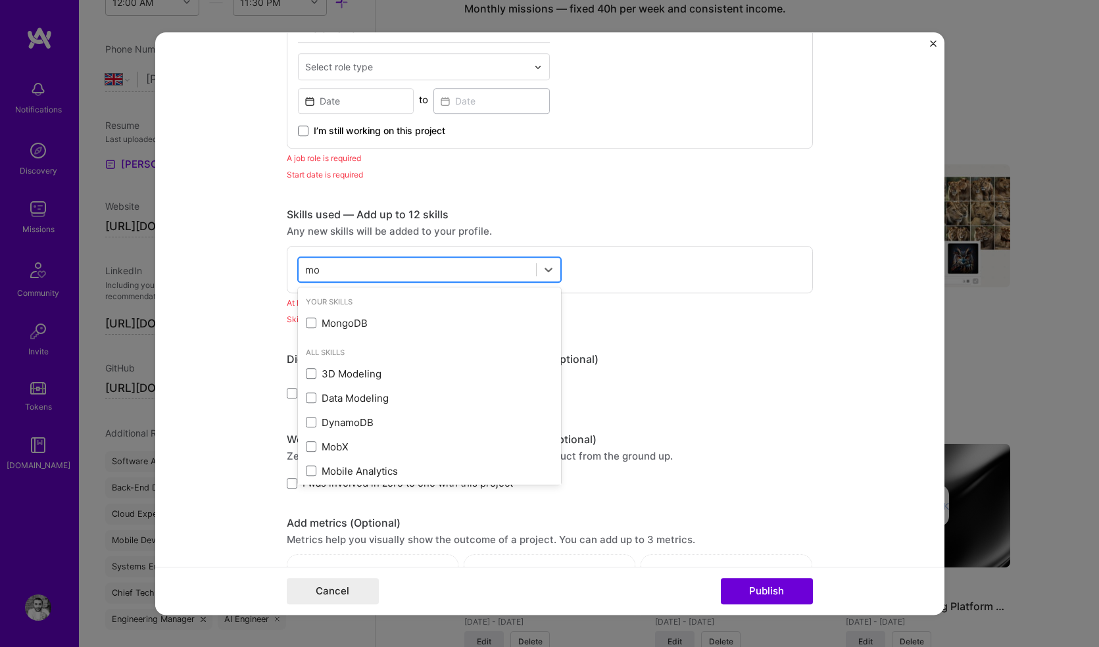
type input "m"
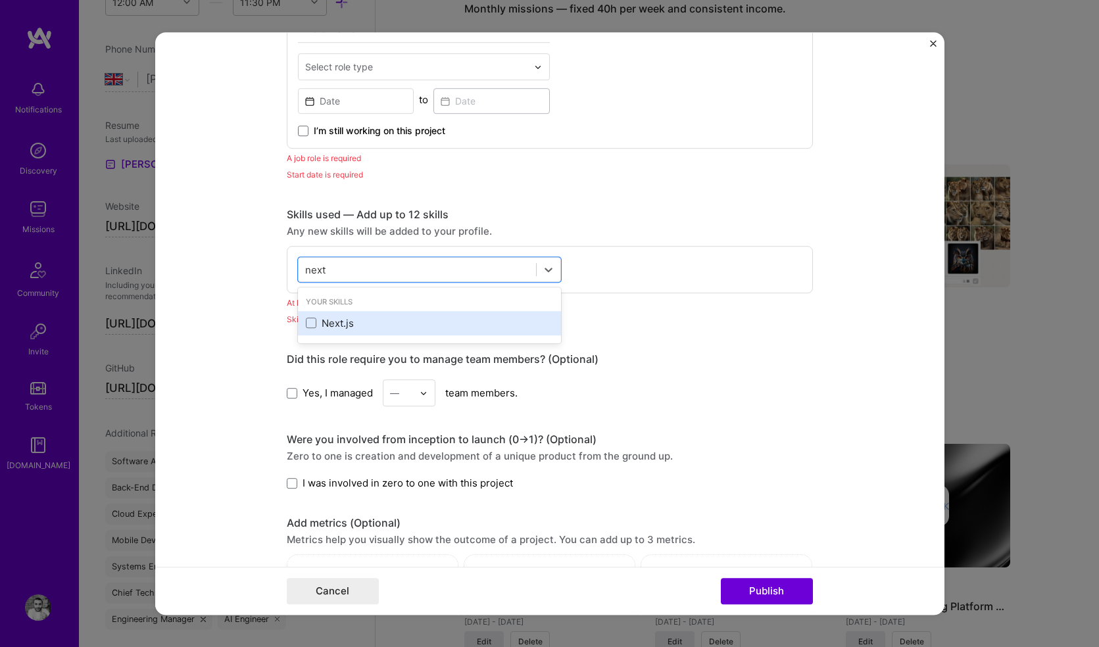
click at [368, 323] on div "Next.js" at bounding box center [429, 323] width 247 height 14
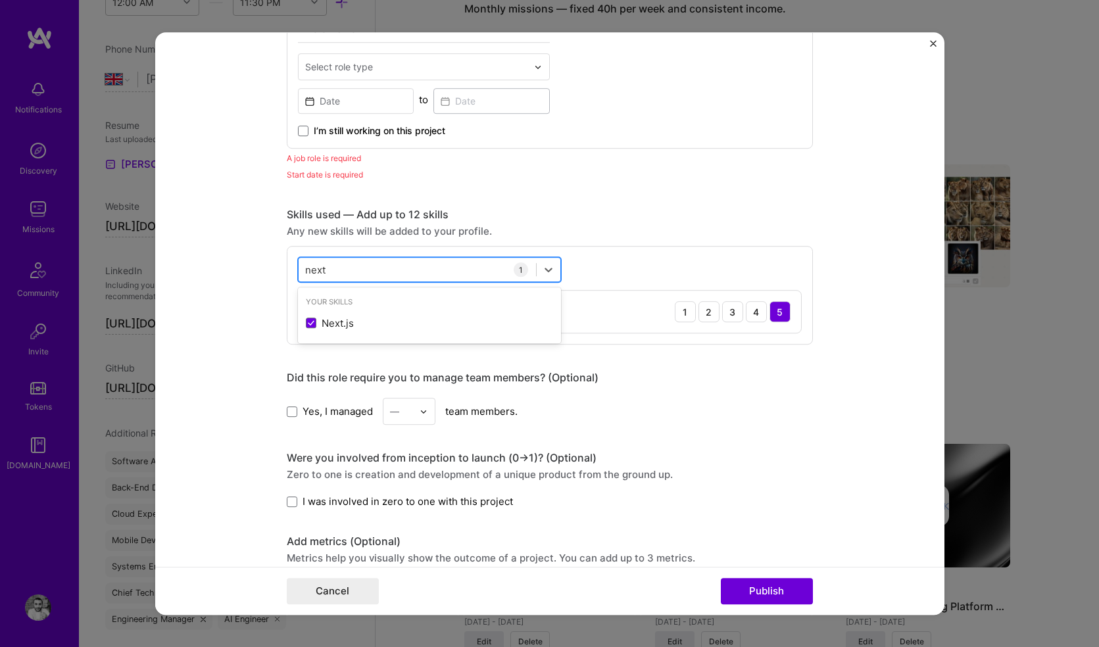
click at [400, 272] on div "next next" at bounding box center [416, 270] width 237 height 22
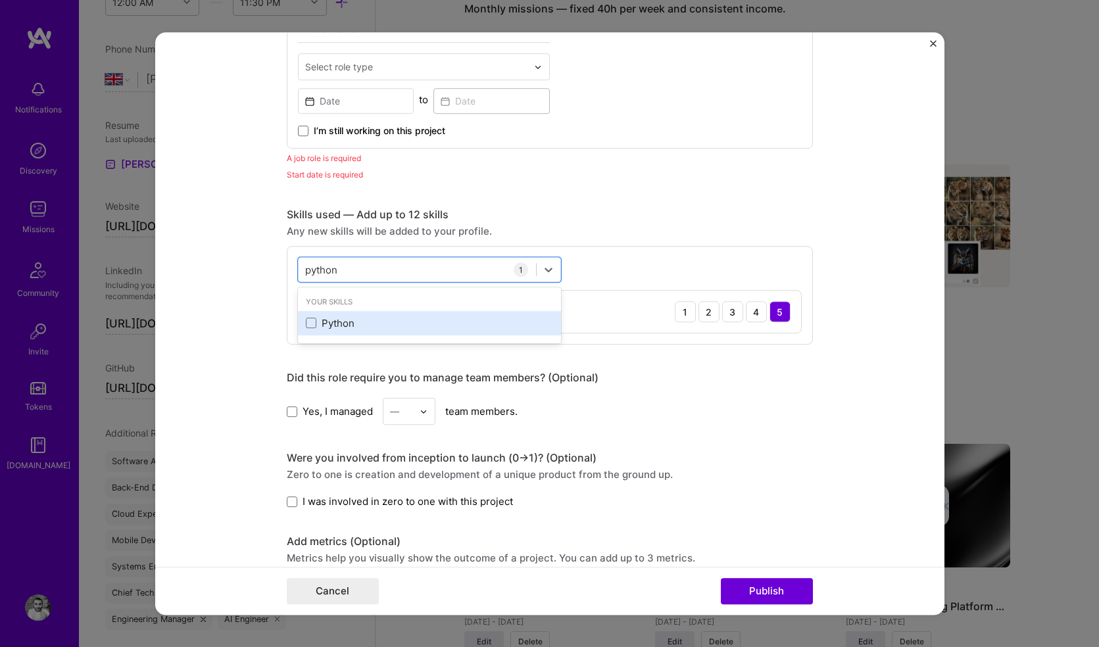
click at [427, 326] on div "Python" at bounding box center [429, 323] width 247 height 14
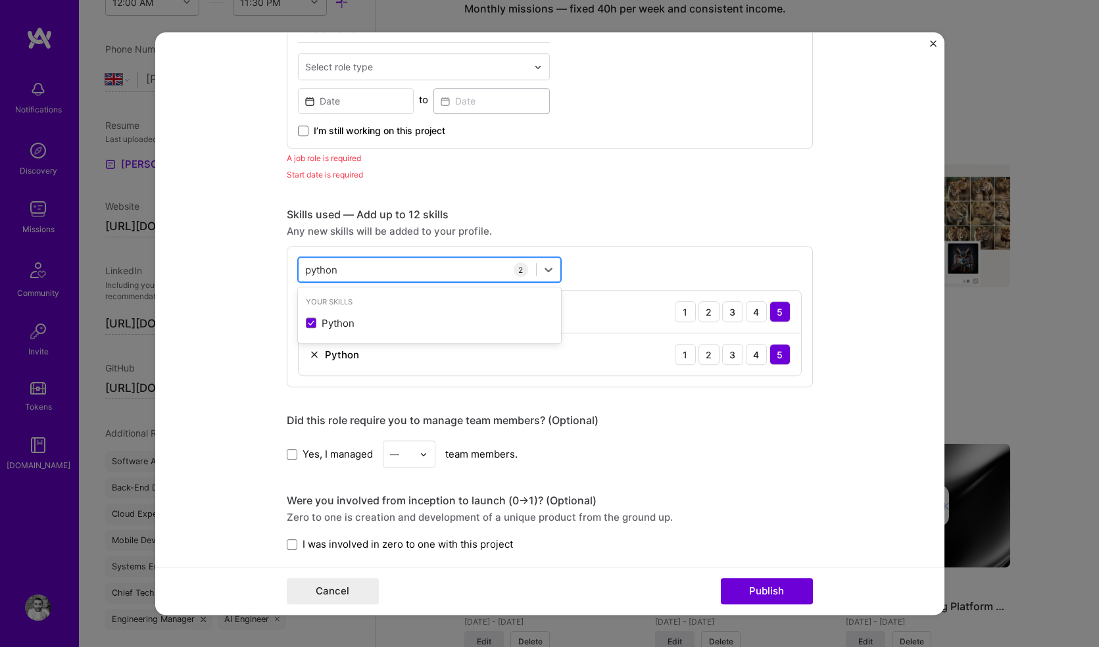
click at [426, 272] on div "python python" at bounding box center [416, 270] width 237 height 22
type input "machin"
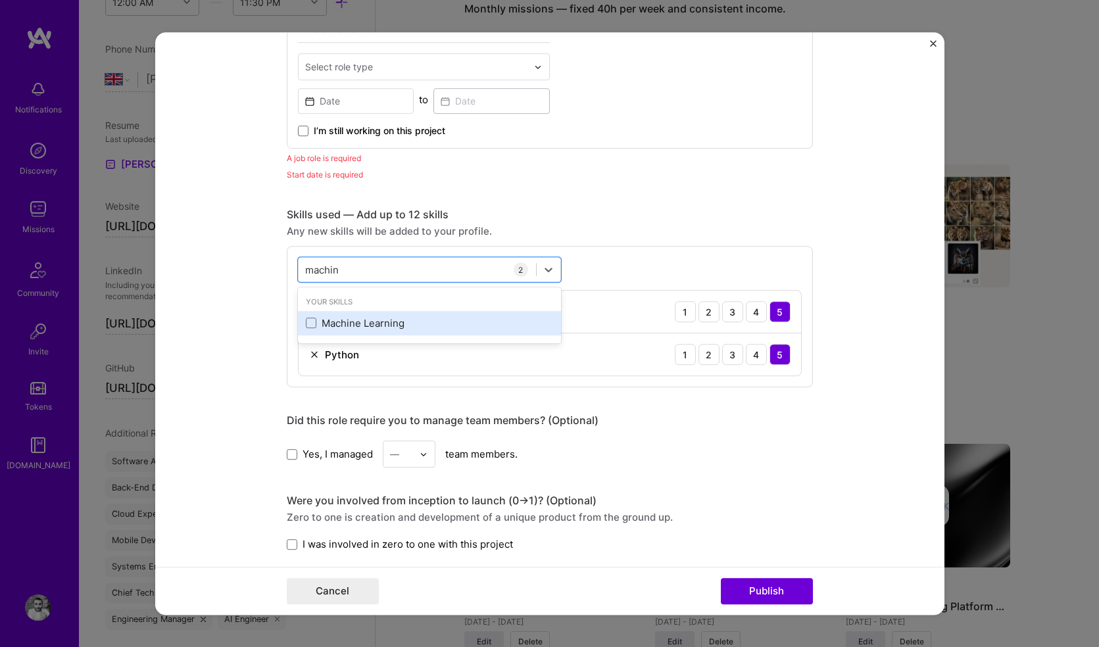
click at [383, 322] on div "Machine Learning" at bounding box center [429, 323] width 247 height 14
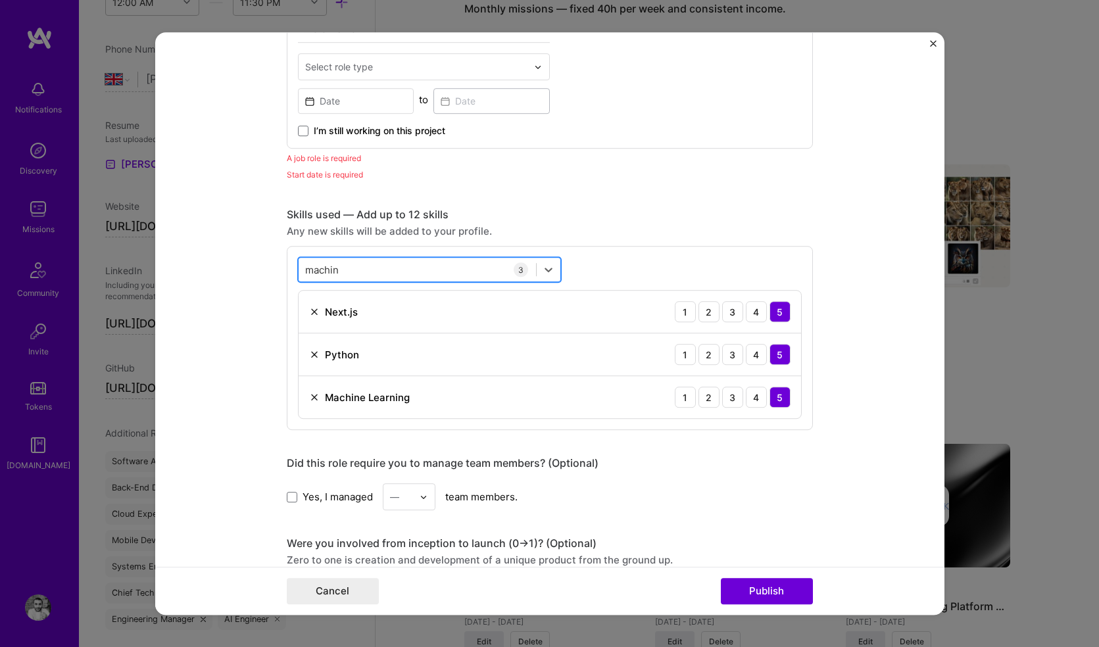
click at [412, 280] on div "machin machin" at bounding box center [416, 270] width 237 height 22
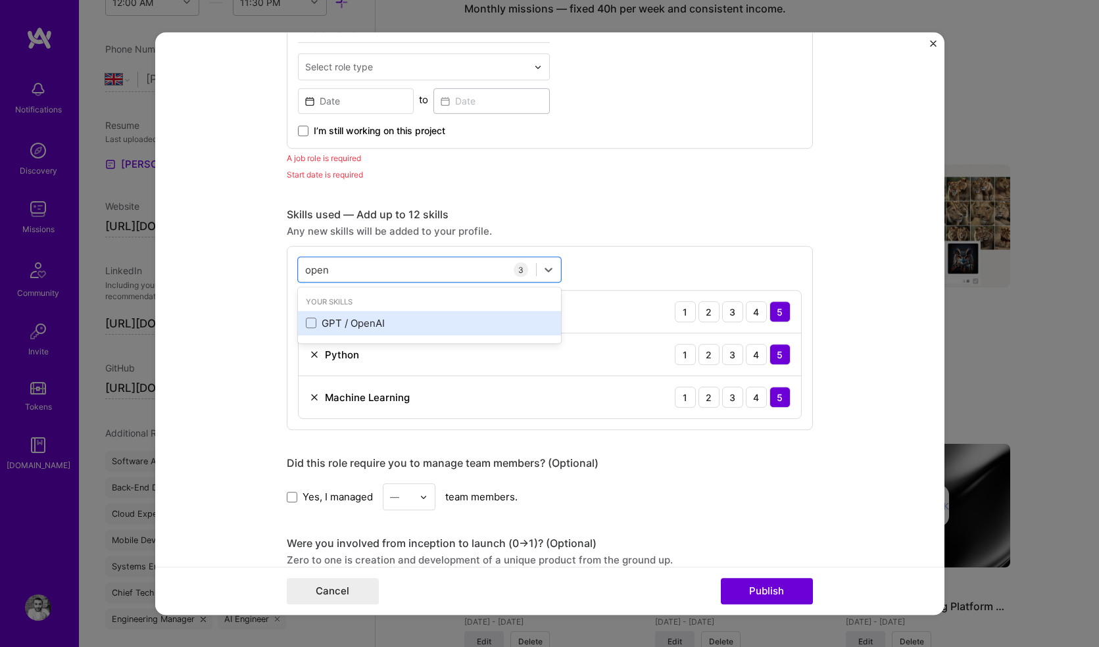
click at [368, 314] on div "GPT / OpenAI" at bounding box center [429, 323] width 263 height 24
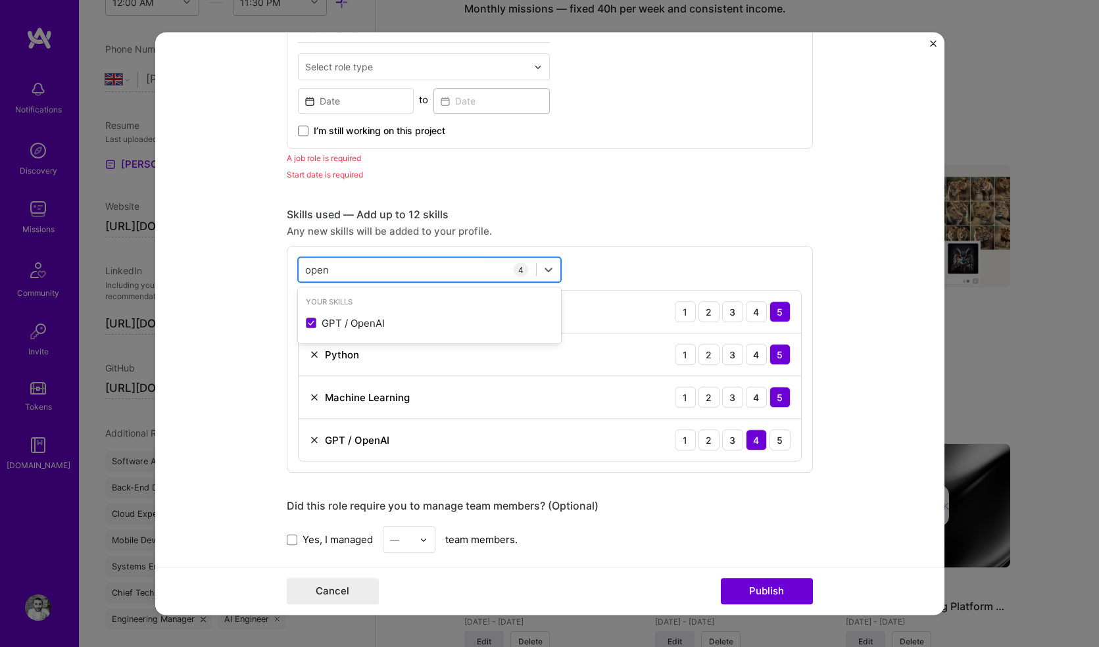
click at [390, 268] on div "open open" at bounding box center [416, 270] width 237 height 22
type input "open"
click at [772, 442] on div "5" at bounding box center [779, 439] width 21 height 21
click at [381, 273] on div "open open" at bounding box center [416, 270] width 237 height 22
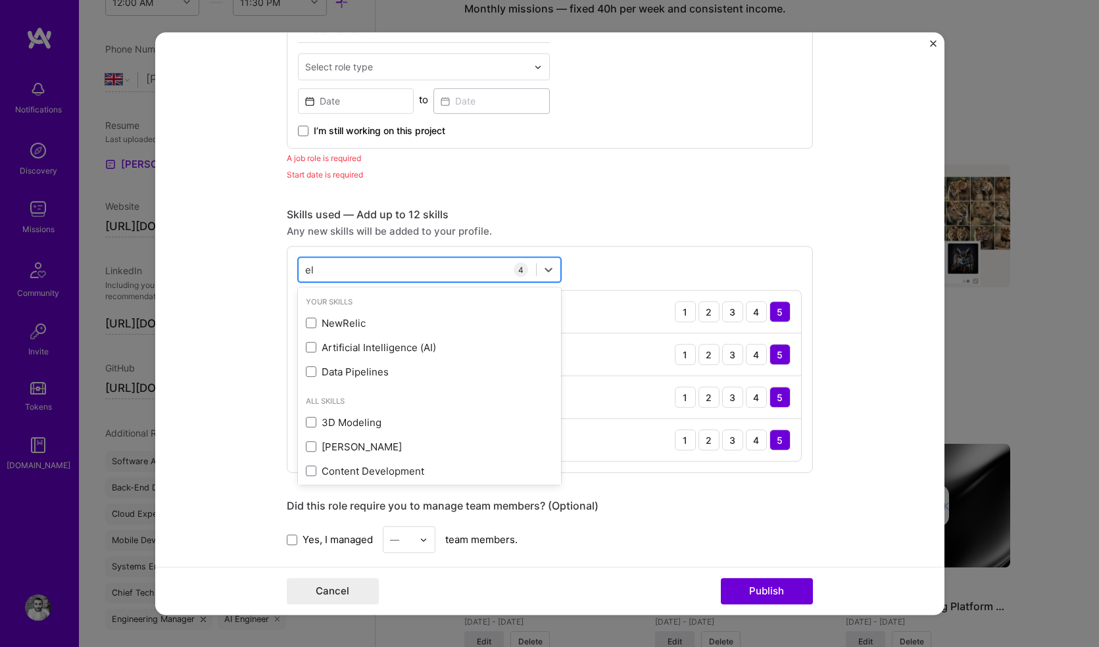
type input "e"
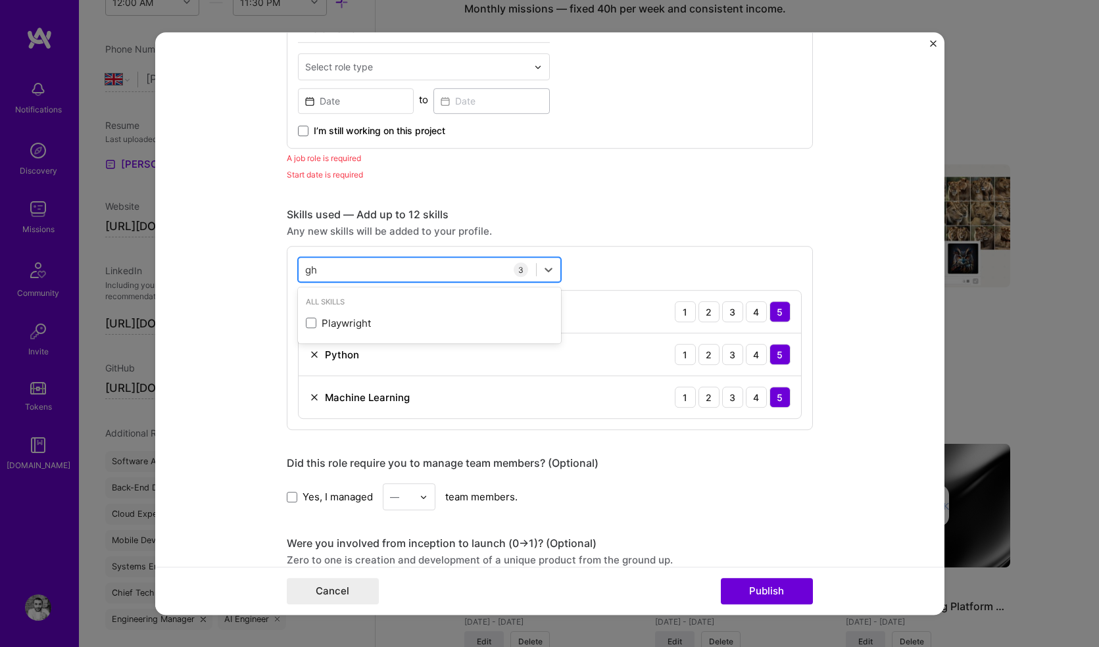
type input "g"
type input "p"
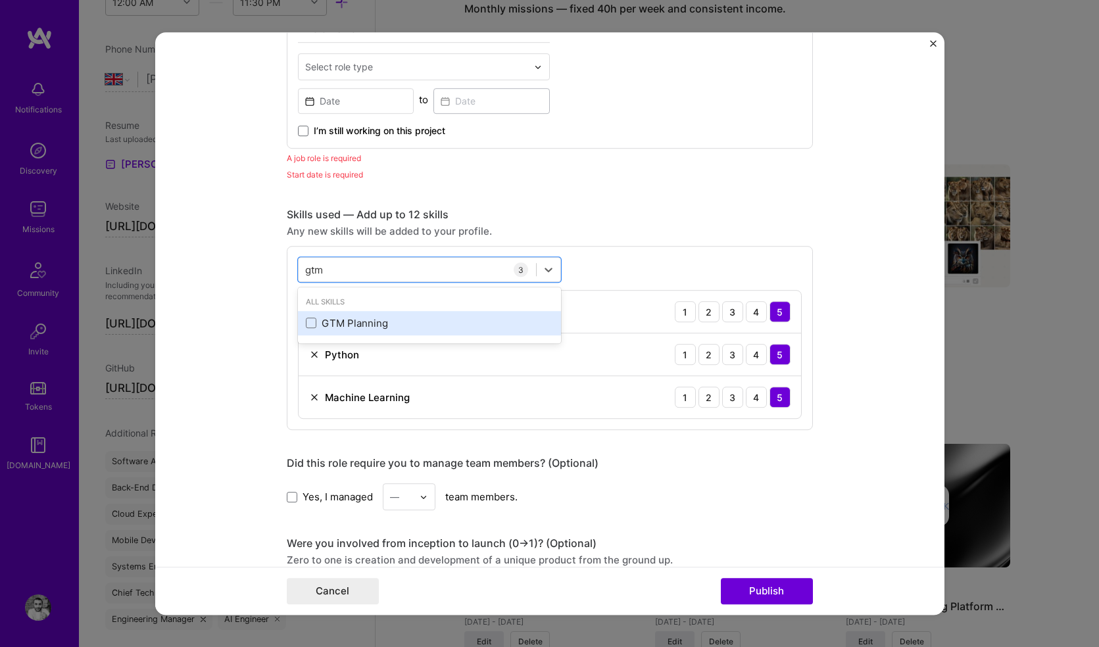
click at [334, 320] on div "GTM Planning" at bounding box center [429, 323] width 247 height 14
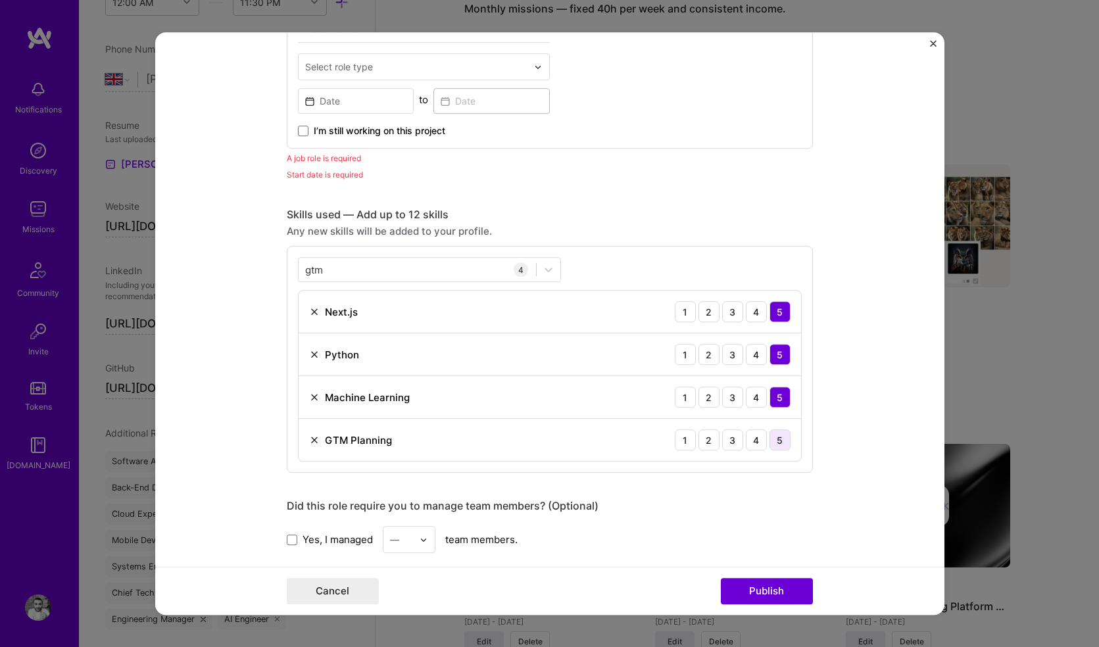
click at [769, 444] on div "5" at bounding box center [779, 439] width 21 height 21
click at [434, 268] on div "gtm gtm" at bounding box center [416, 270] width 237 height 22
type input "g"
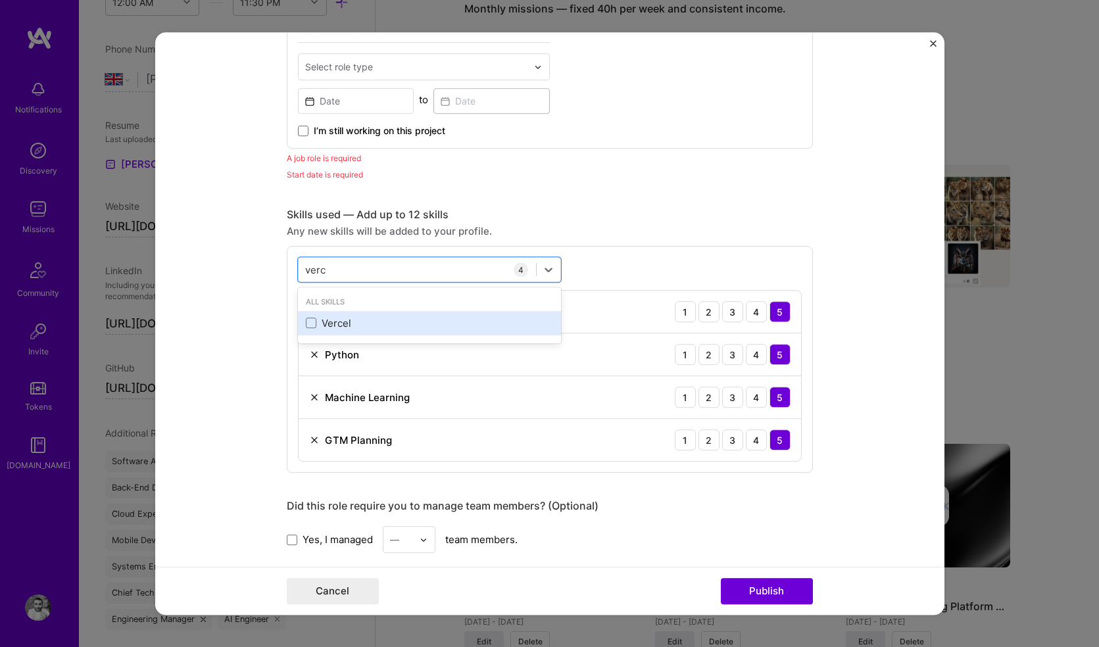
click at [372, 320] on div "Vercel" at bounding box center [429, 323] width 247 height 14
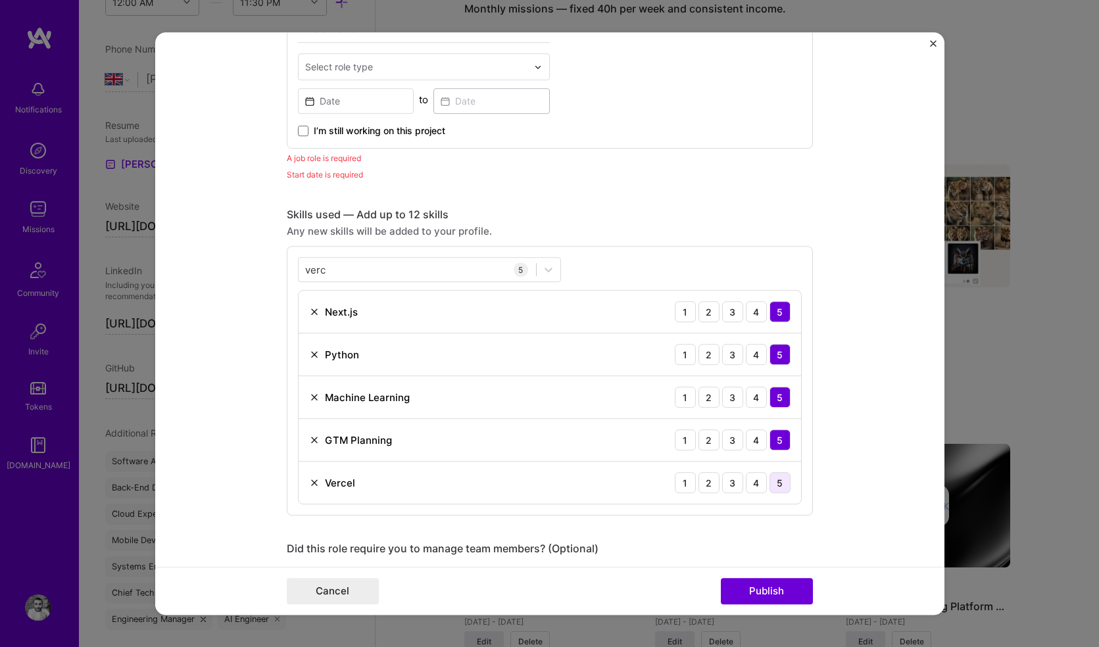
click at [769, 479] on div "5" at bounding box center [779, 482] width 21 height 21
click at [438, 255] on div "verc verc 5 Next.js 1 2 3 4 5 Python 1 2 3 4 5 Machine Learning 1 2 3 4 5 GTM P…" at bounding box center [550, 381] width 526 height 270
click at [448, 271] on div "verc verc" at bounding box center [416, 270] width 237 height 22
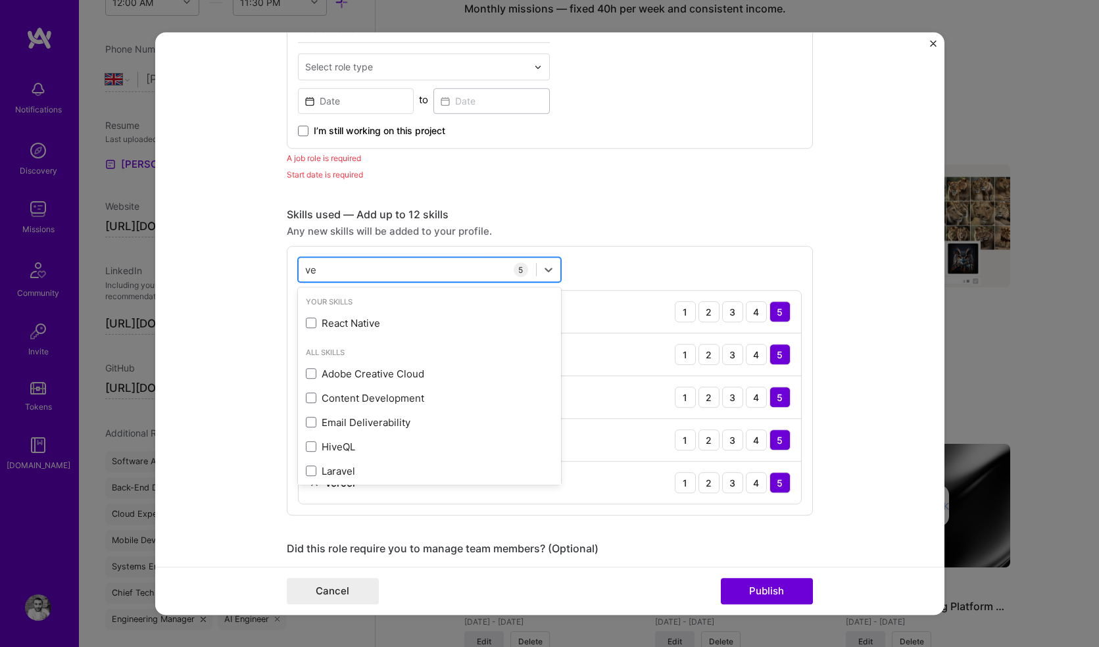
type input "v"
type input "g"
type input "c"
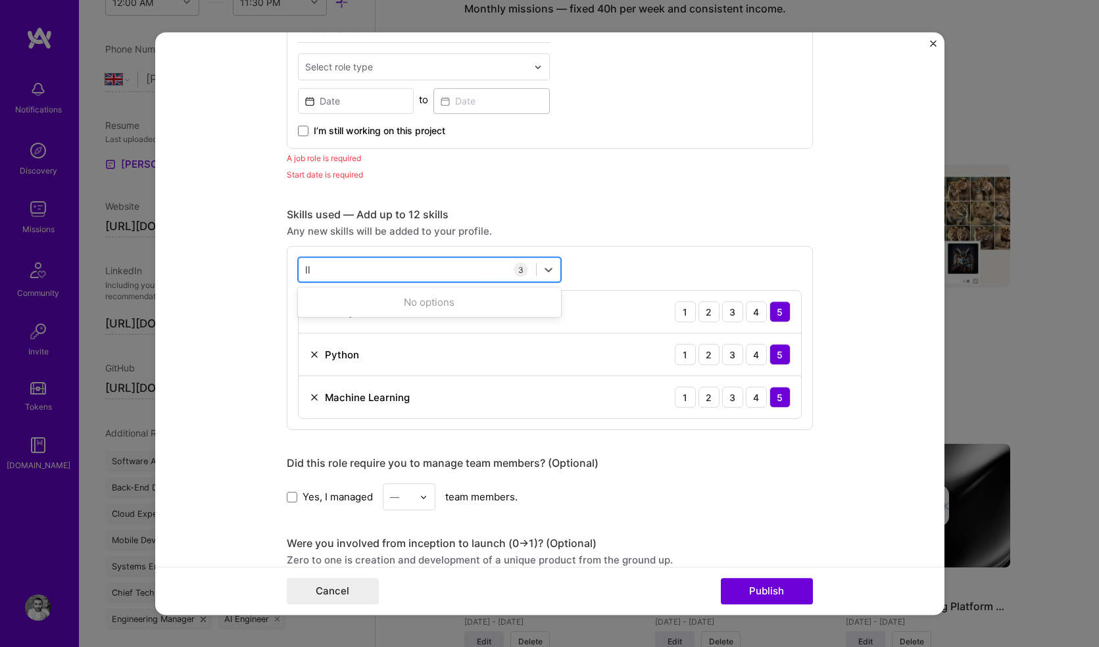
type input "l"
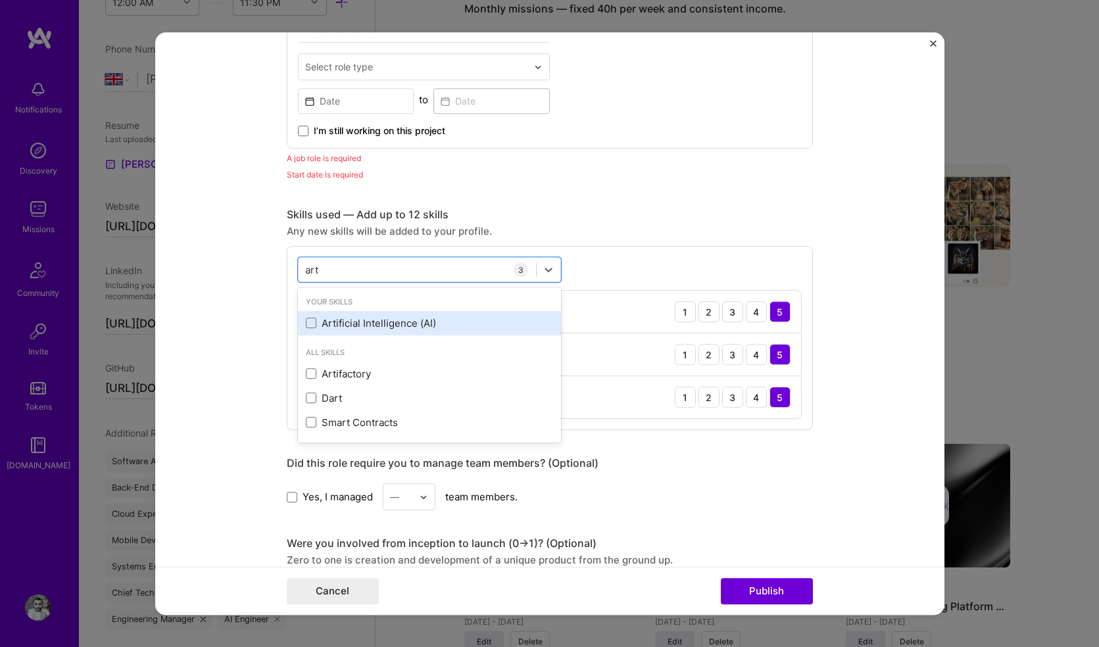
click at [380, 321] on div "Artificial Intelligence (AI)" at bounding box center [429, 323] width 247 height 14
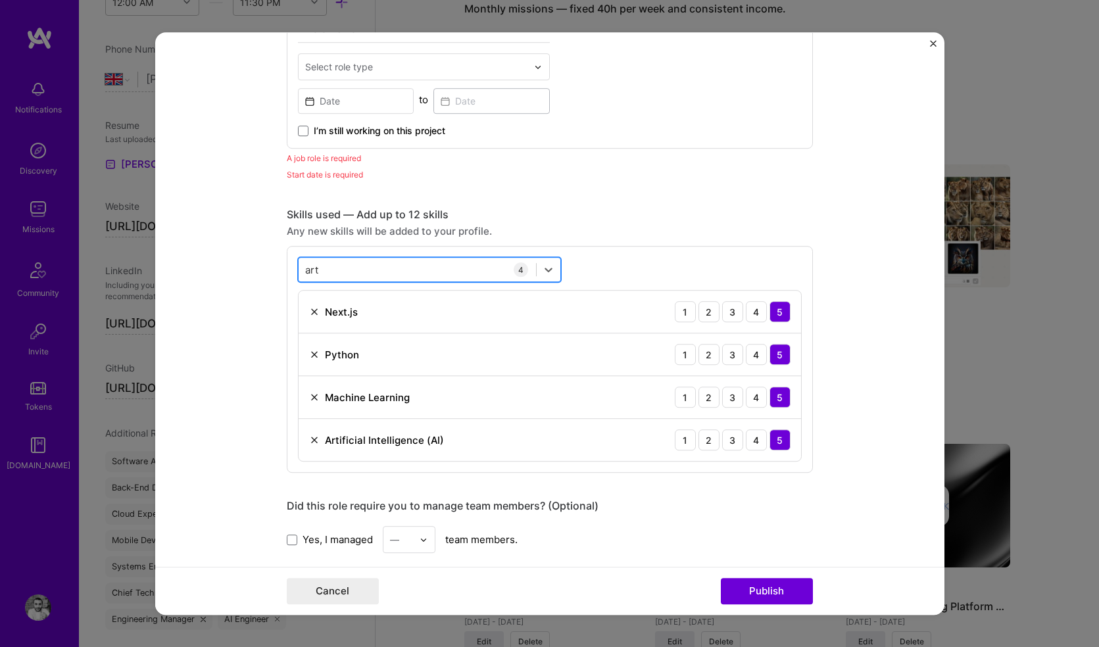
click at [380, 264] on div "art art" at bounding box center [416, 270] width 237 height 22
click at [376, 266] on div "art art" at bounding box center [416, 270] width 237 height 22
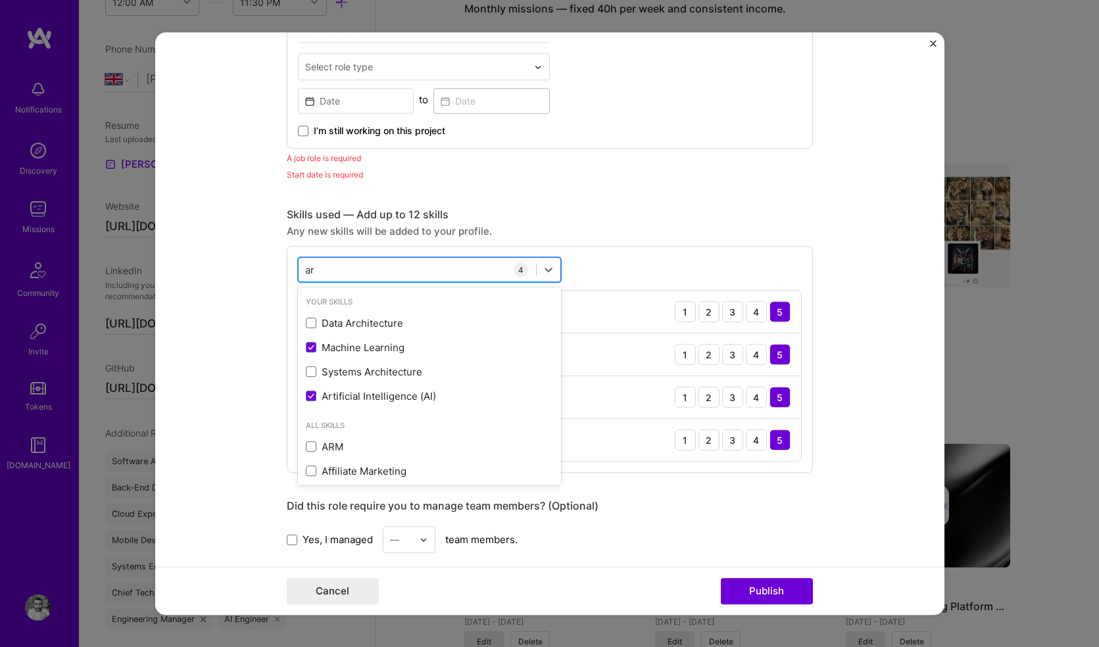
type input "a"
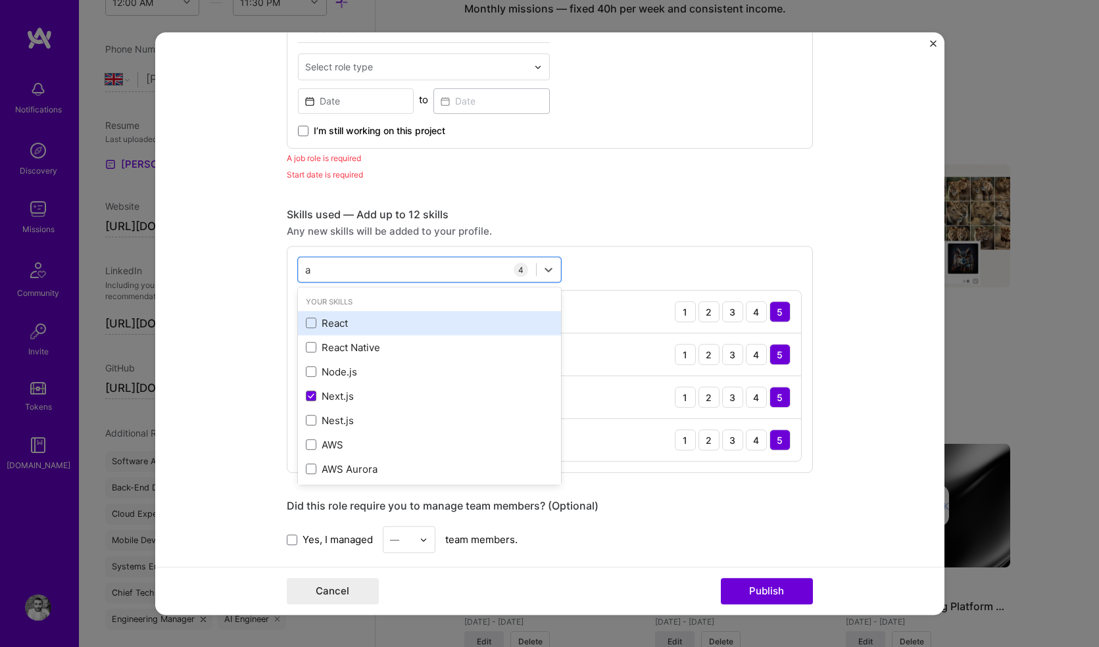
click at [306, 329] on div "React" at bounding box center [429, 323] width 247 height 14
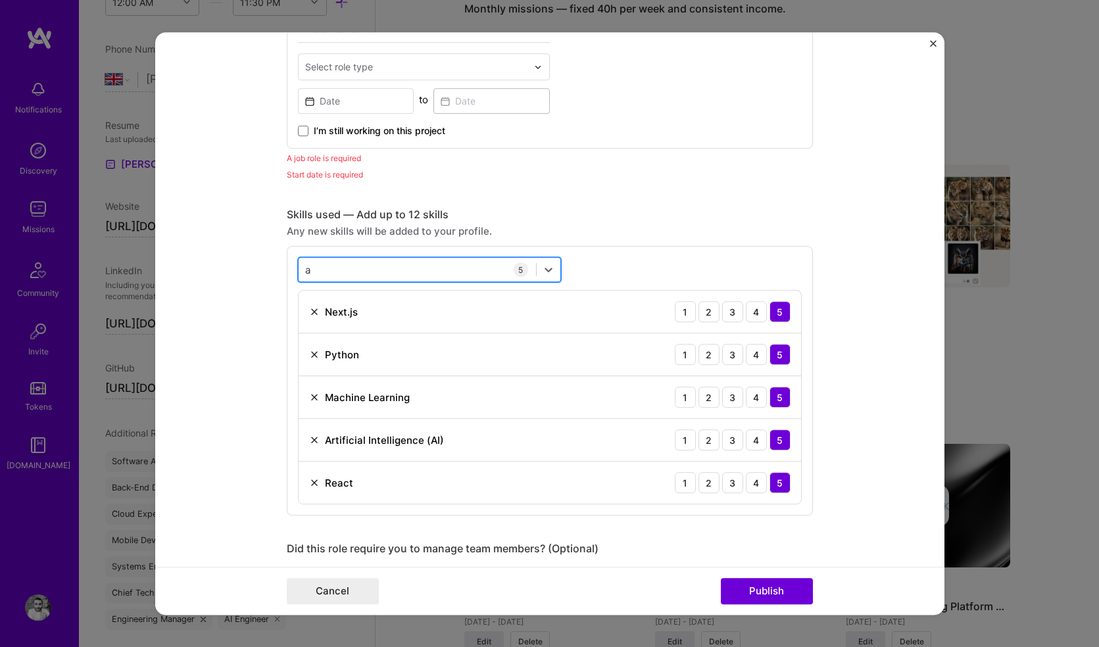
click at [349, 272] on div "a a" at bounding box center [416, 270] width 237 height 22
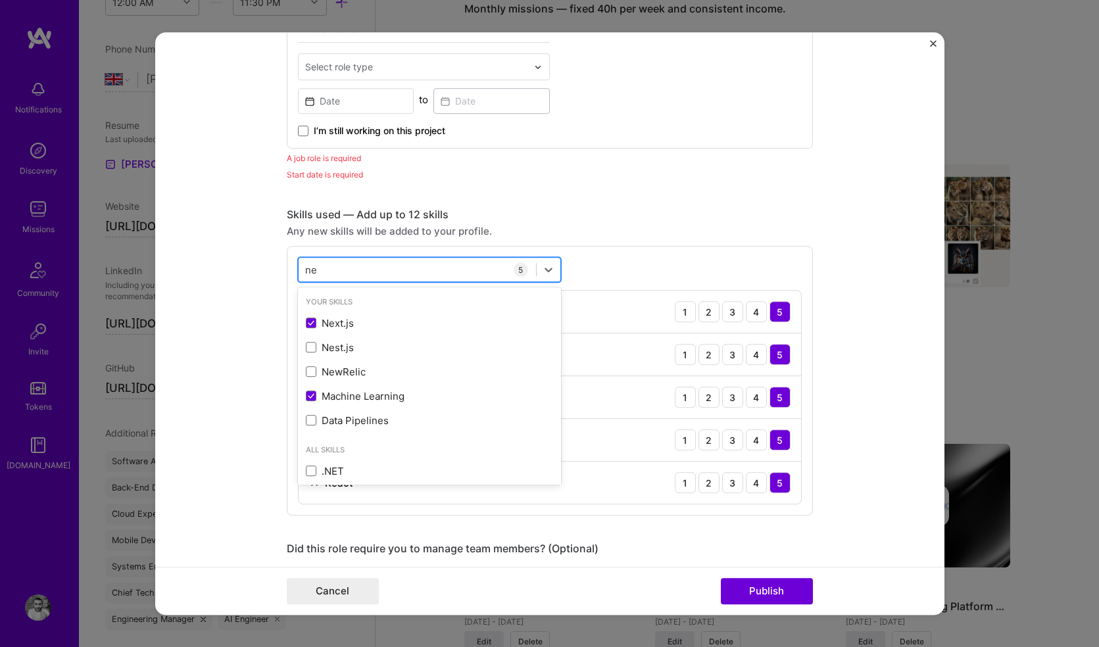
type input "n"
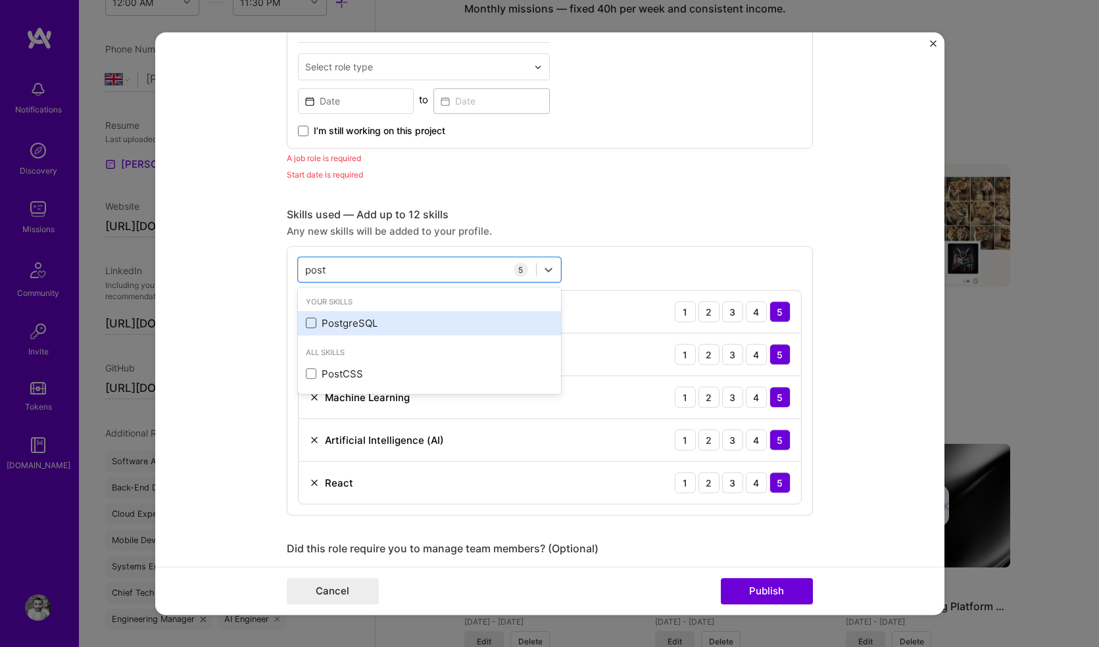
click at [306, 325] on span at bounding box center [311, 323] width 11 height 11
click at [0, 0] on input "checkbox" at bounding box center [0, 0] width 0 height 0
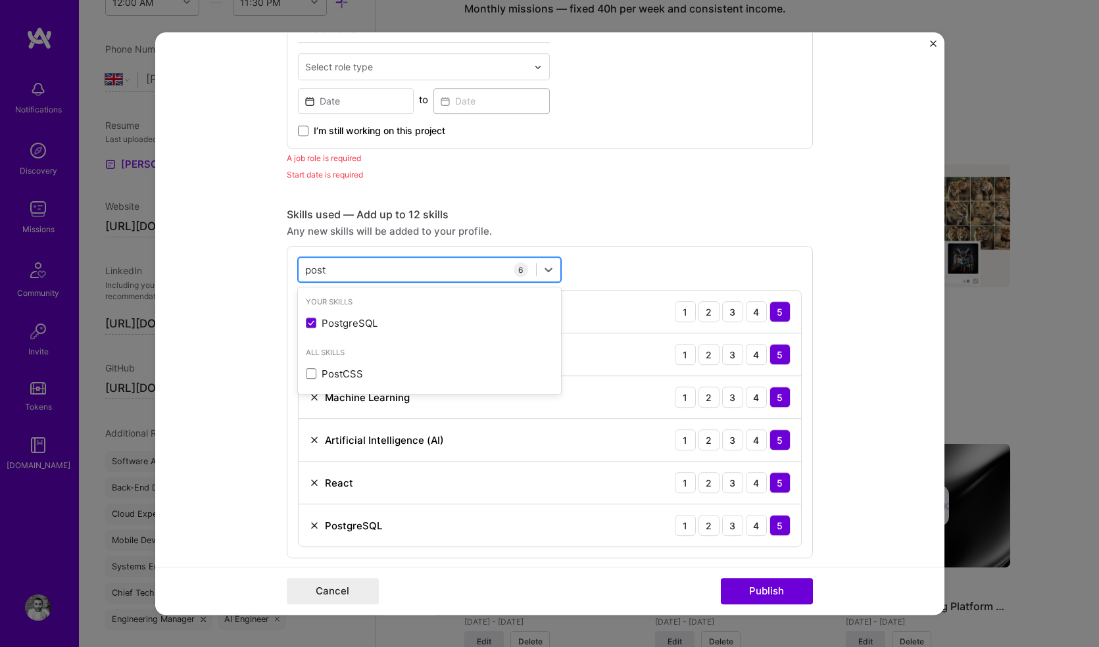
click at [331, 275] on div "post post" at bounding box center [416, 270] width 237 height 22
click at [333, 264] on div "post post" at bounding box center [416, 270] width 237 height 22
type input "p"
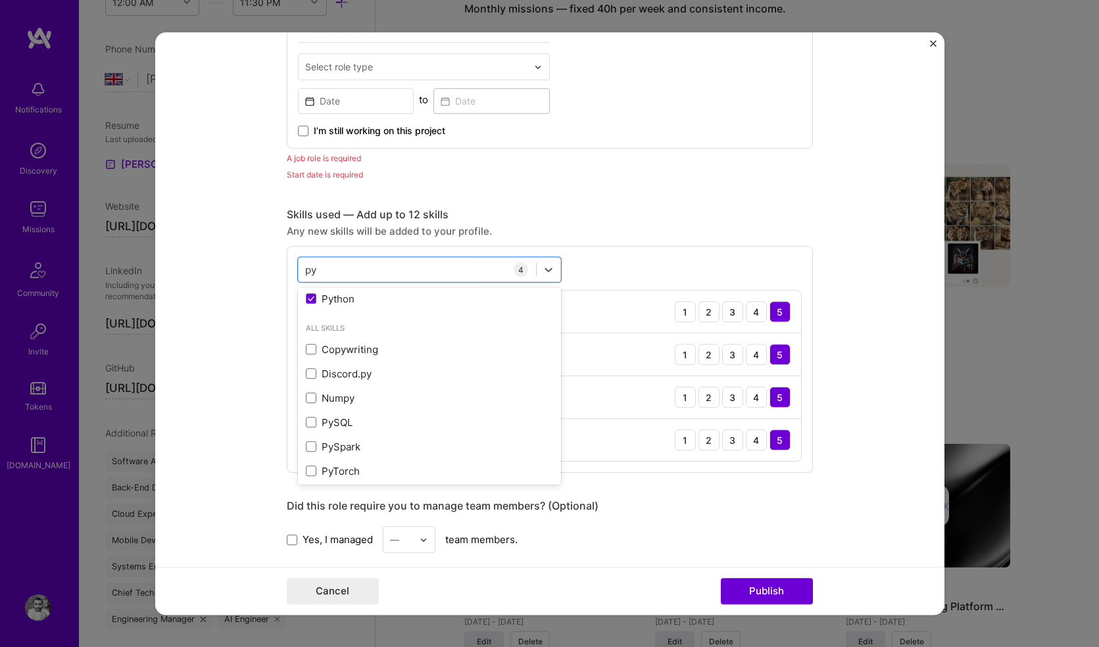
scroll to position [30, 0]
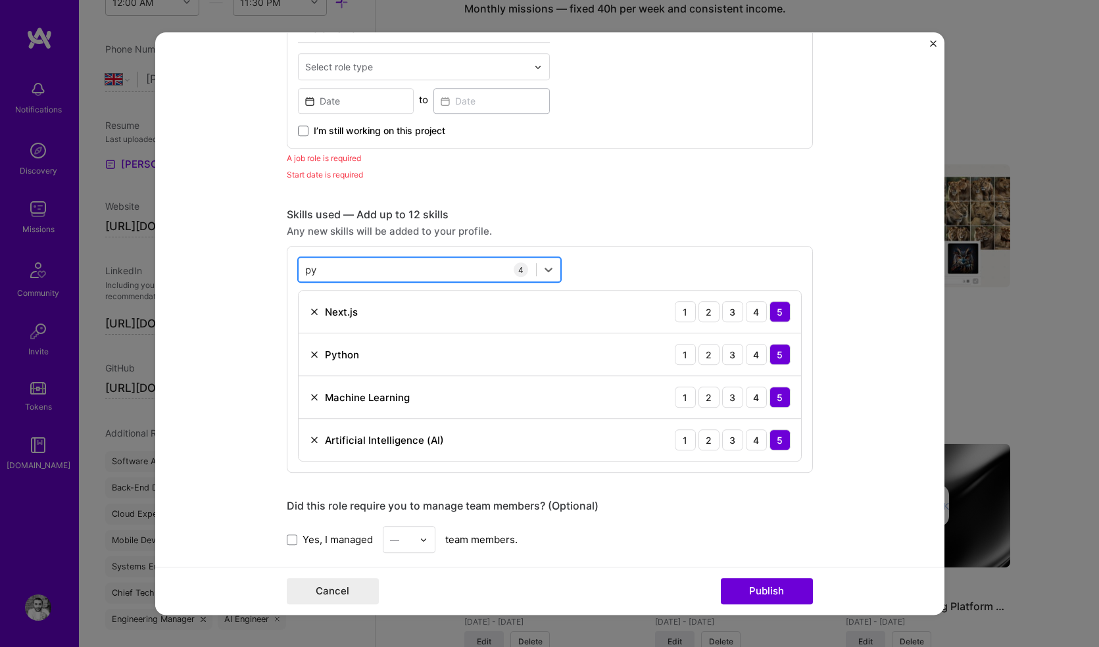
click at [352, 270] on div "py py" at bounding box center [416, 270] width 237 height 22
type input "p"
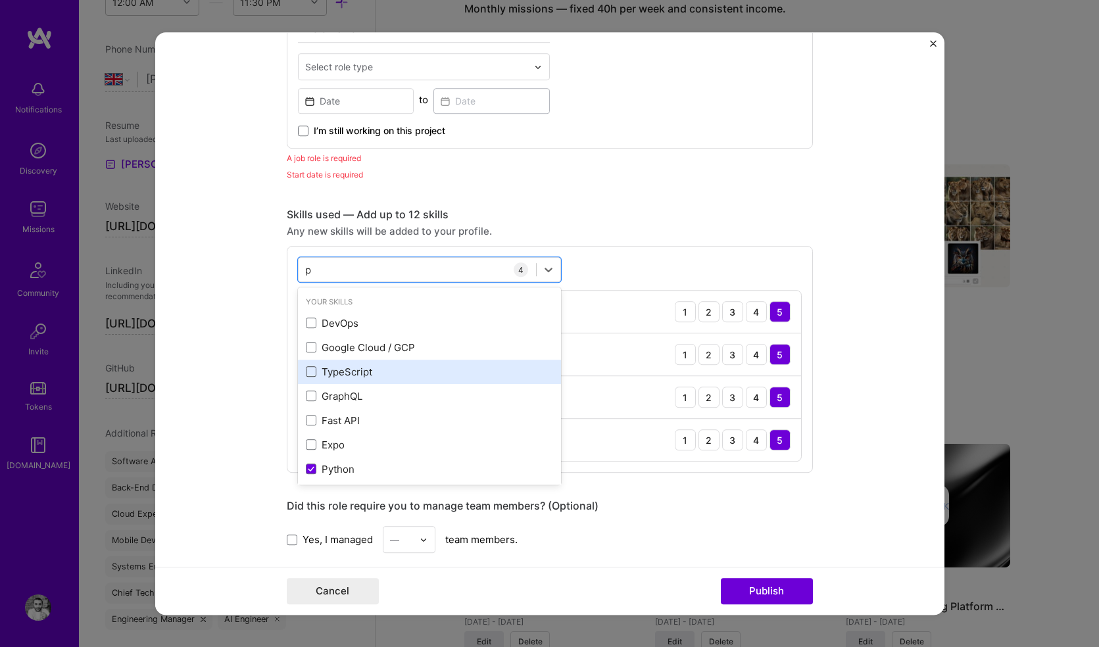
click at [306, 371] on span at bounding box center [311, 372] width 11 height 11
click at [0, 0] on input "checkbox" at bounding box center [0, 0] width 0 height 0
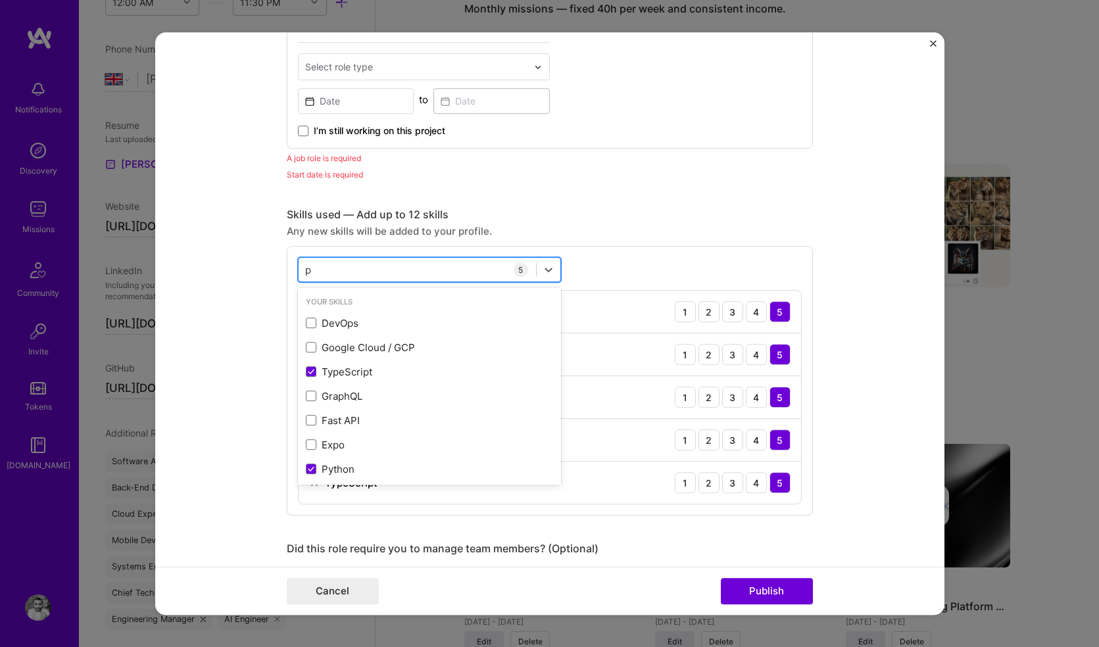
click at [323, 266] on div "p p" at bounding box center [416, 270] width 237 height 22
click at [210, 357] on form "Editing suggested project This project is suggested based on your LinkedIn, res…" at bounding box center [549, 323] width 789 height 582
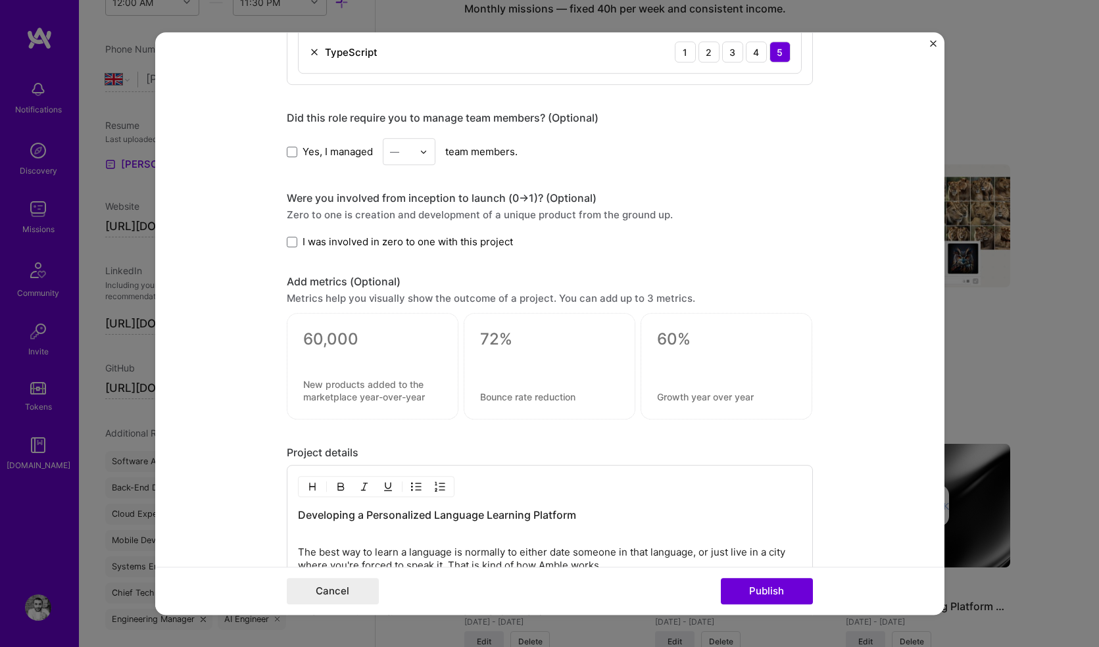
scroll to position [1252, 0]
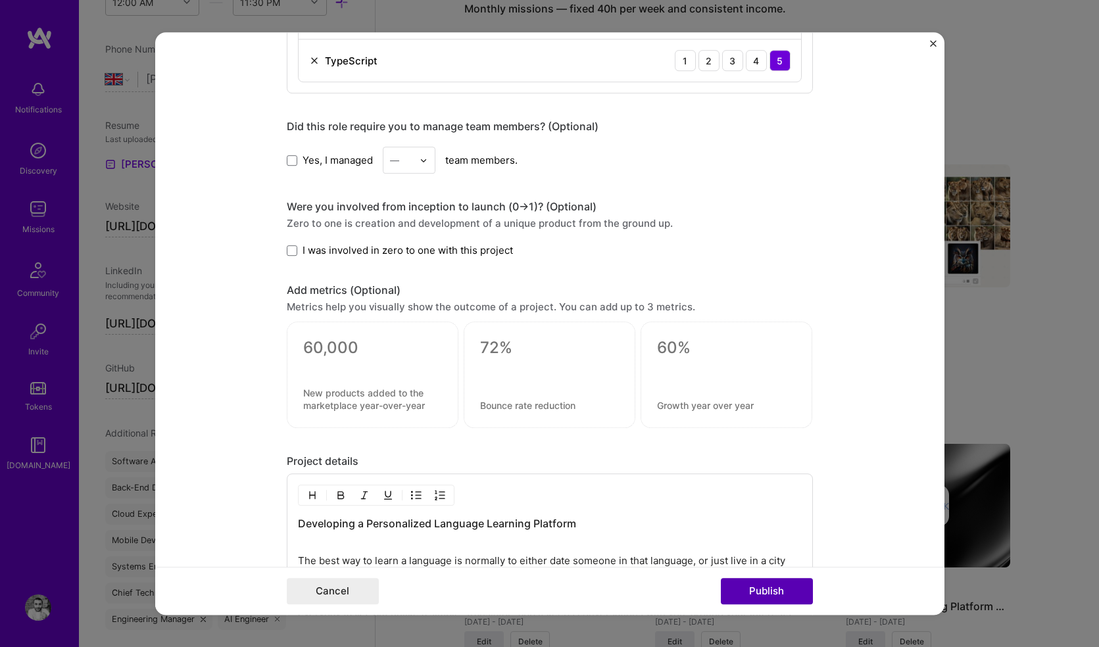
click at [761, 589] on button "Publish" at bounding box center [767, 591] width 92 height 26
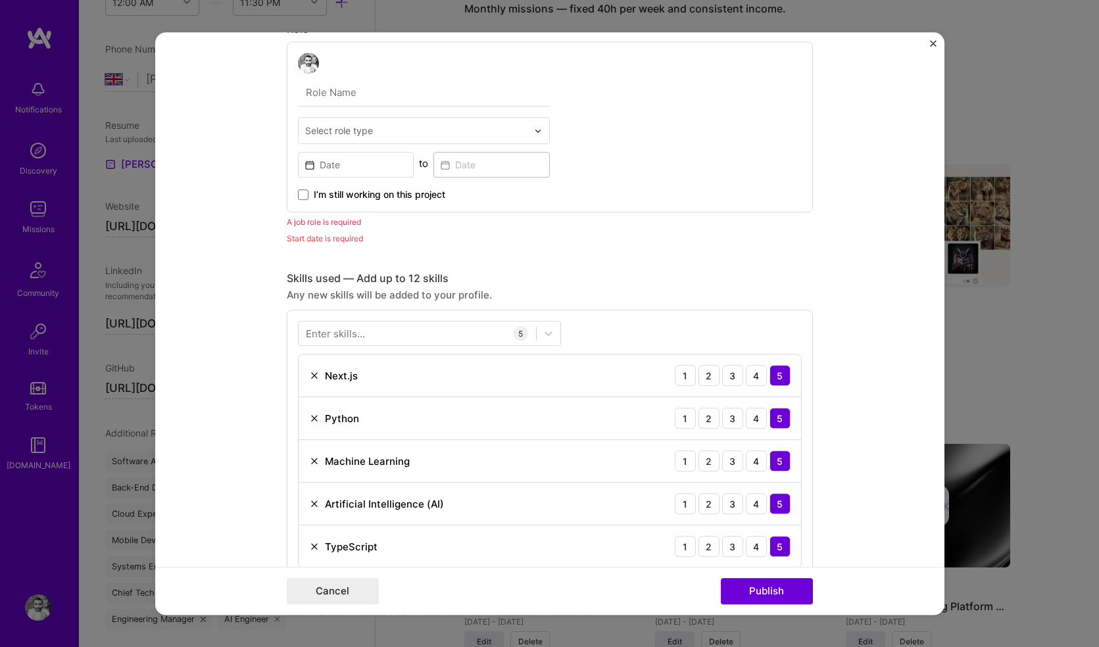
scroll to position [757, 0]
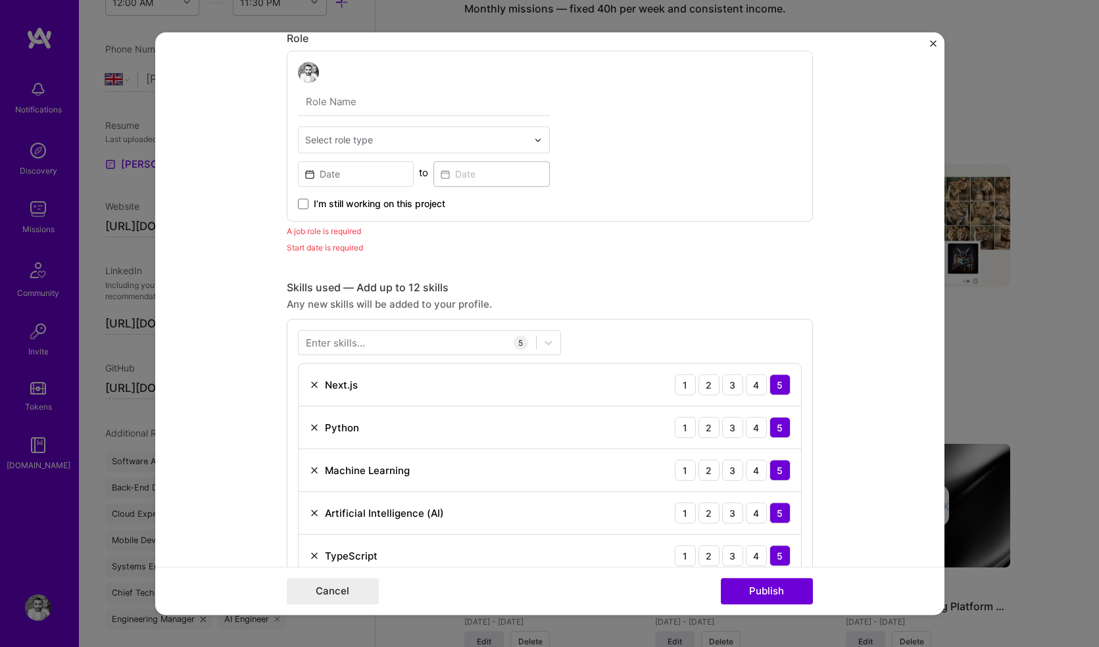
click at [344, 137] on div "Select role type" at bounding box center [339, 140] width 68 height 14
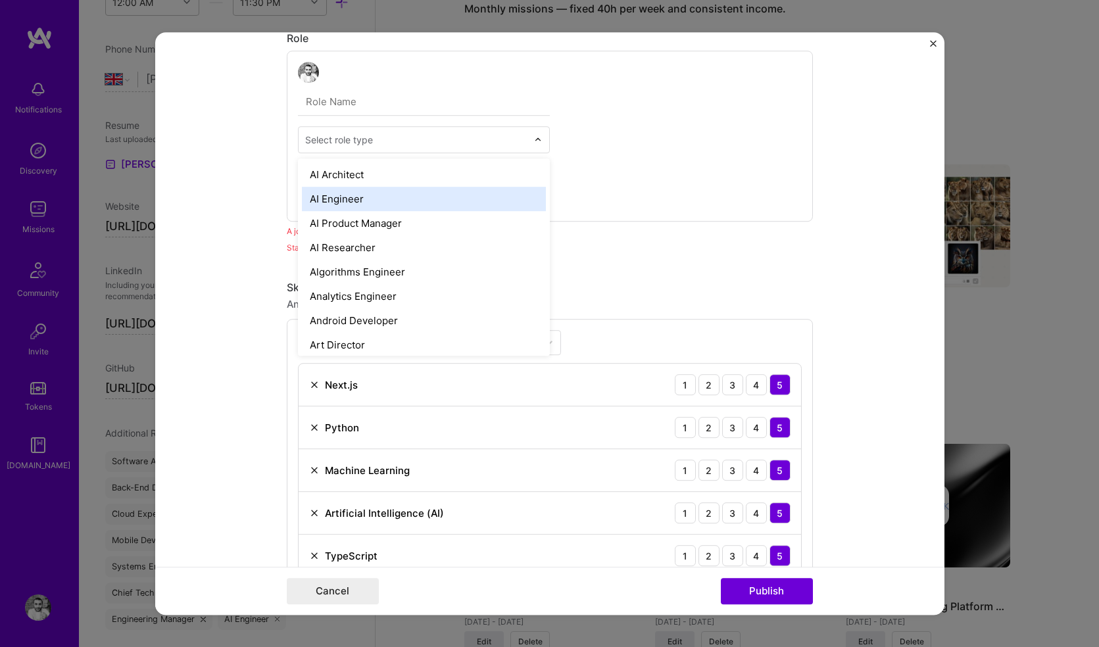
click at [346, 196] on div "AI Engineer" at bounding box center [424, 199] width 244 height 24
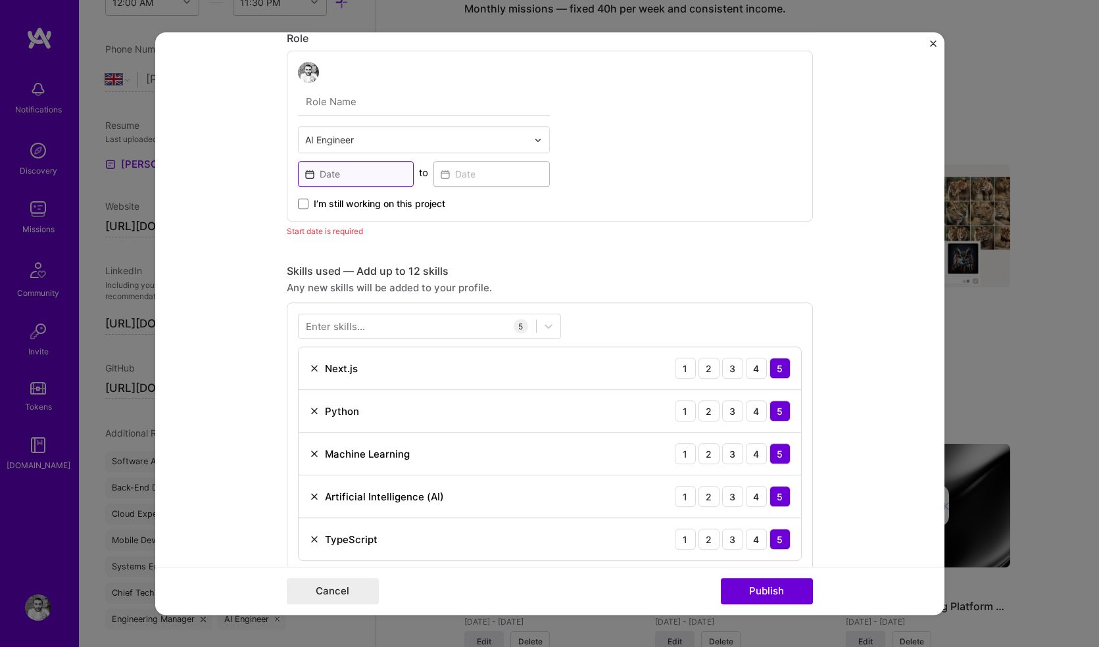
click at [334, 175] on input at bounding box center [356, 174] width 116 height 26
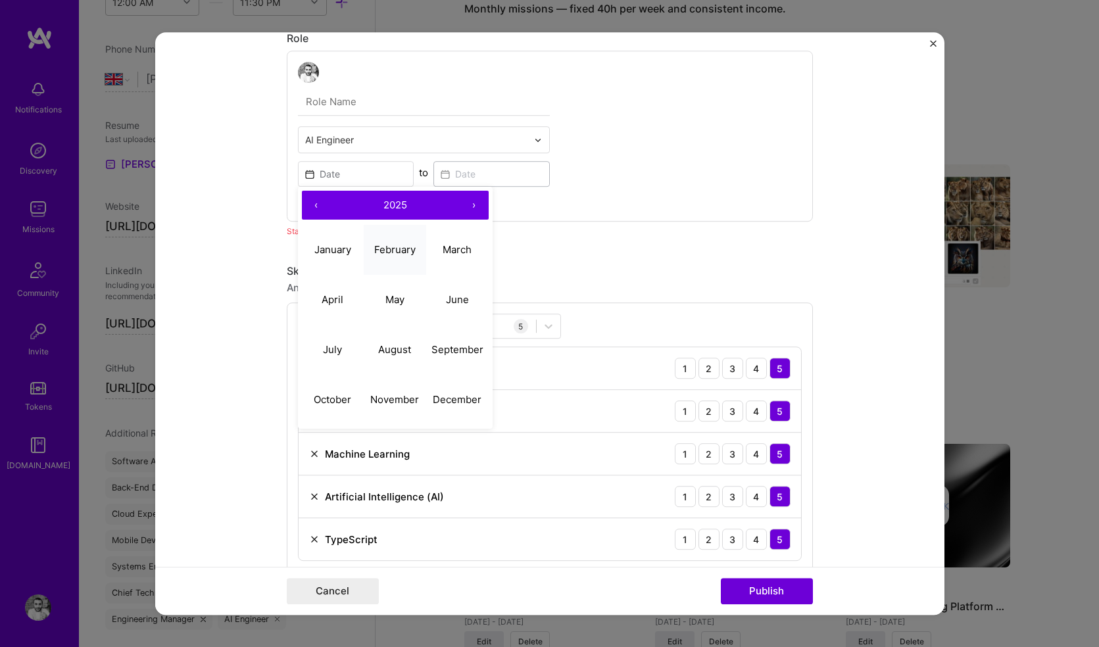
click at [383, 254] on abbr "February" at bounding box center [394, 249] width 41 height 12
type input "Feb, 2025"
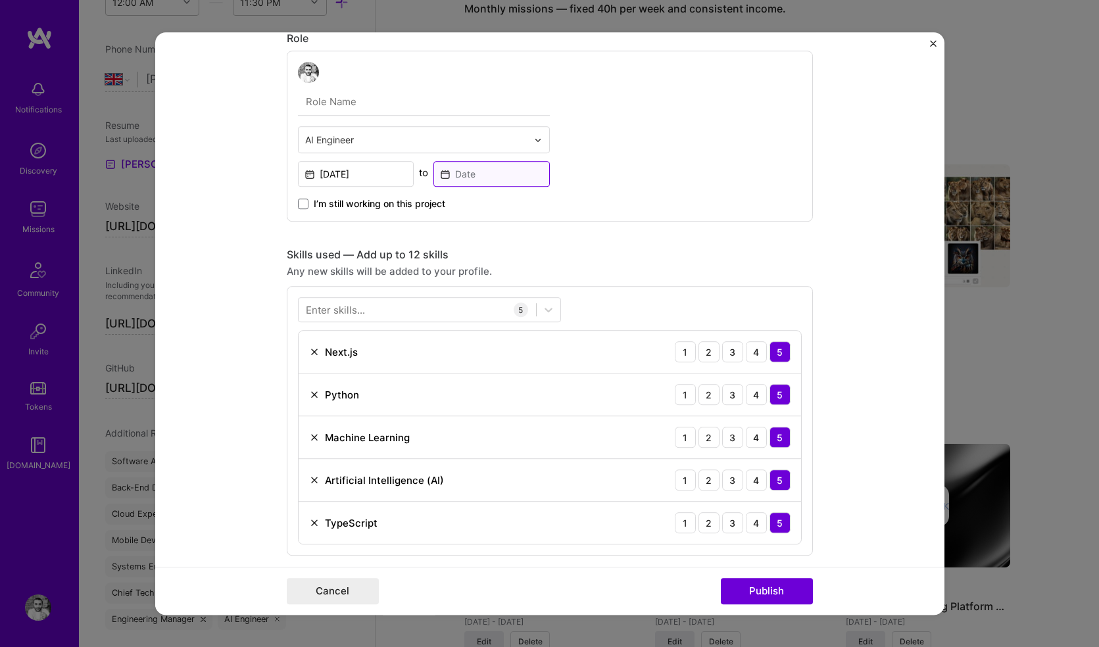
click at [474, 173] on input at bounding box center [491, 174] width 116 height 26
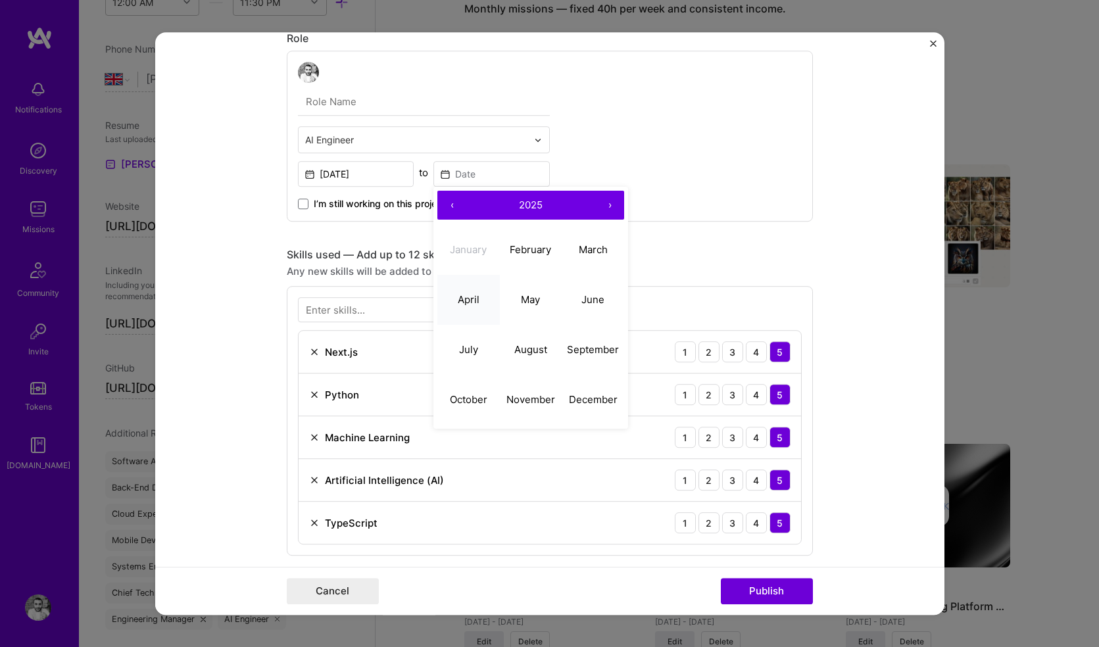
click at [475, 297] on button "April" at bounding box center [468, 300] width 62 height 50
type input "Apr, 2025"
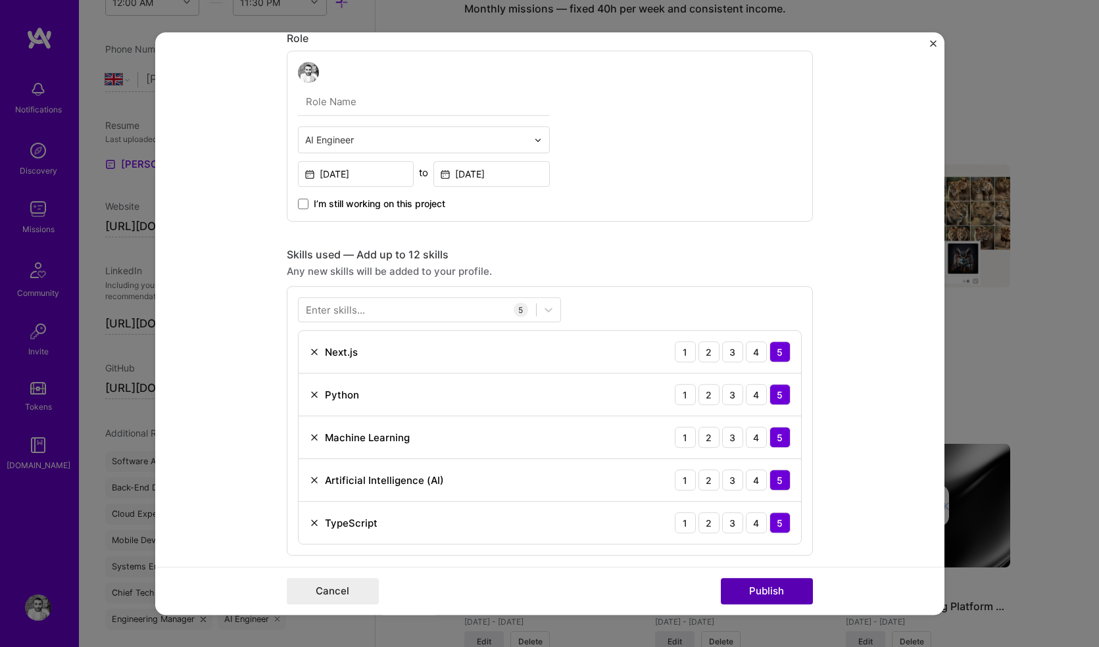
click at [751, 588] on button "Publish" at bounding box center [767, 591] width 92 height 26
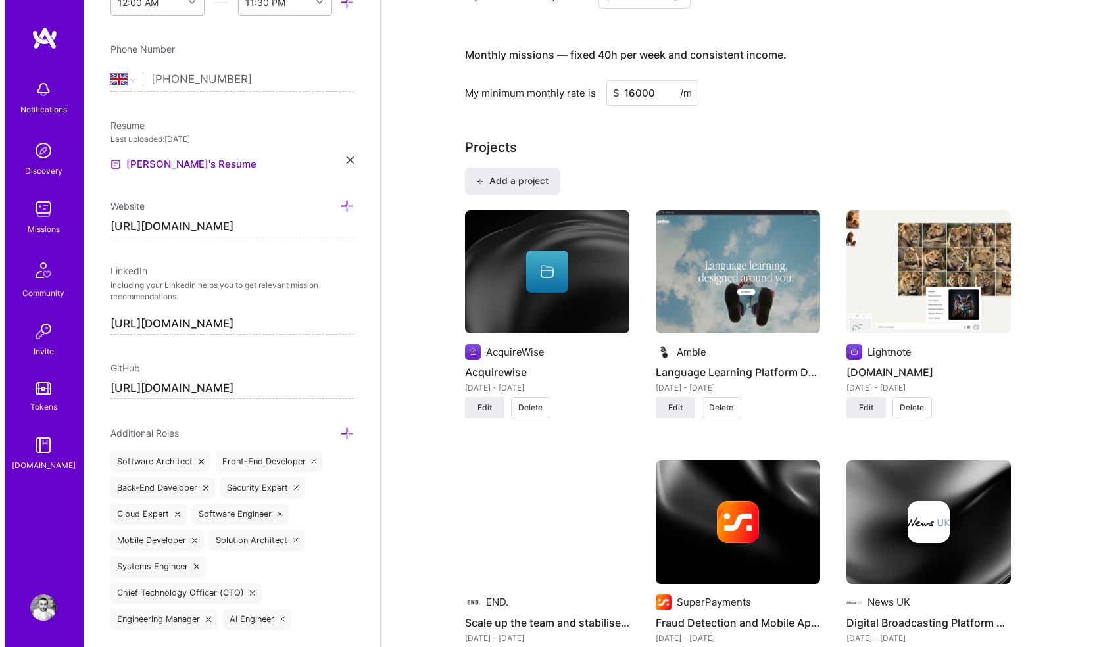
scroll to position [851, 0]
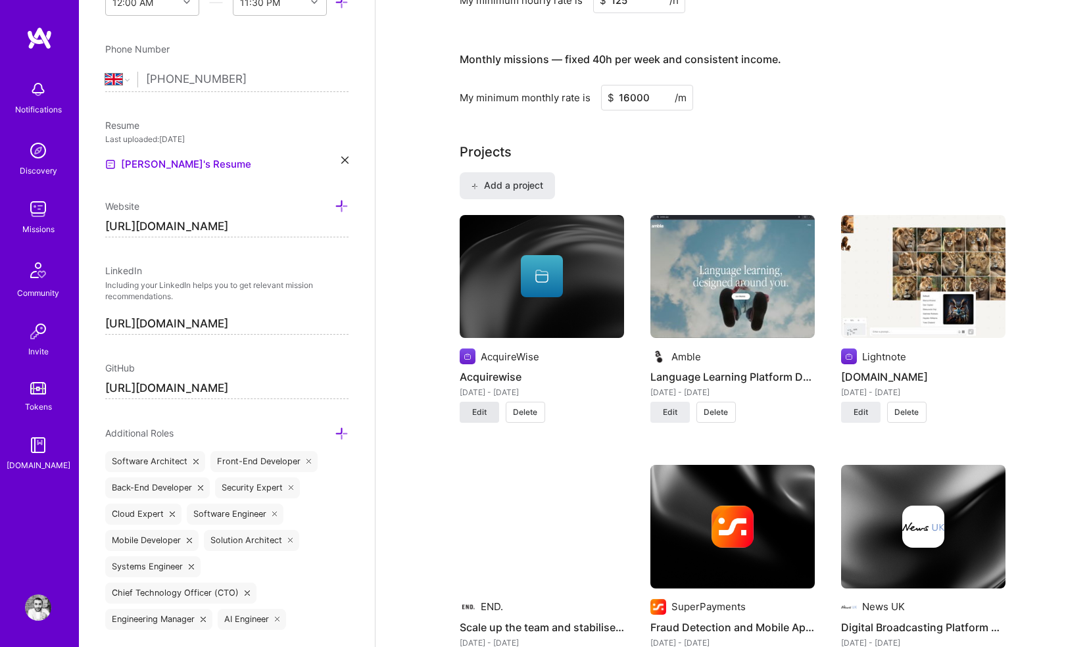
click at [482, 402] on button "Edit" at bounding box center [479, 412] width 39 height 21
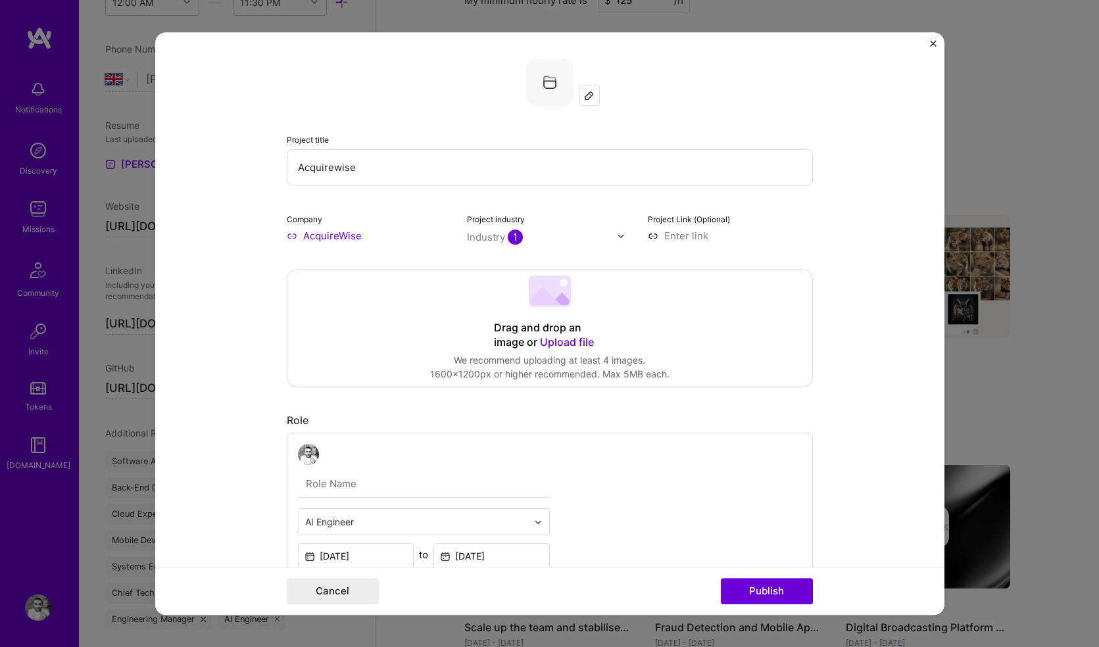
click at [550, 341] on span "Upload file" at bounding box center [567, 341] width 54 height 13
click at [552, 331] on span "Upload file" at bounding box center [567, 333] width 54 height 13
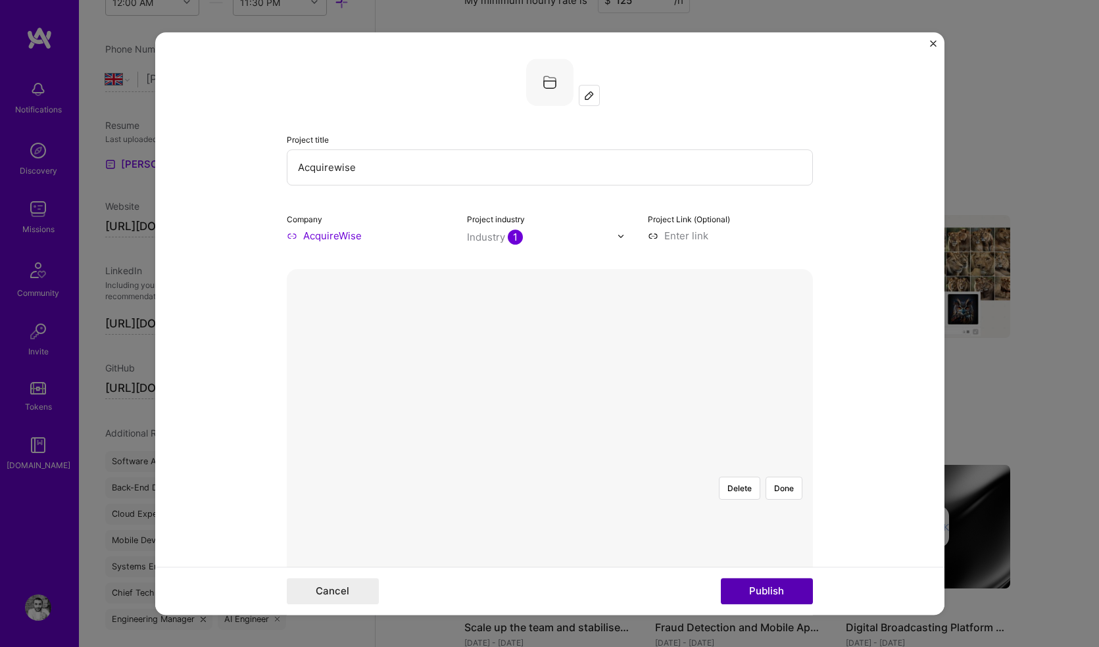
click at [762, 593] on button "Publish" at bounding box center [767, 591] width 92 height 26
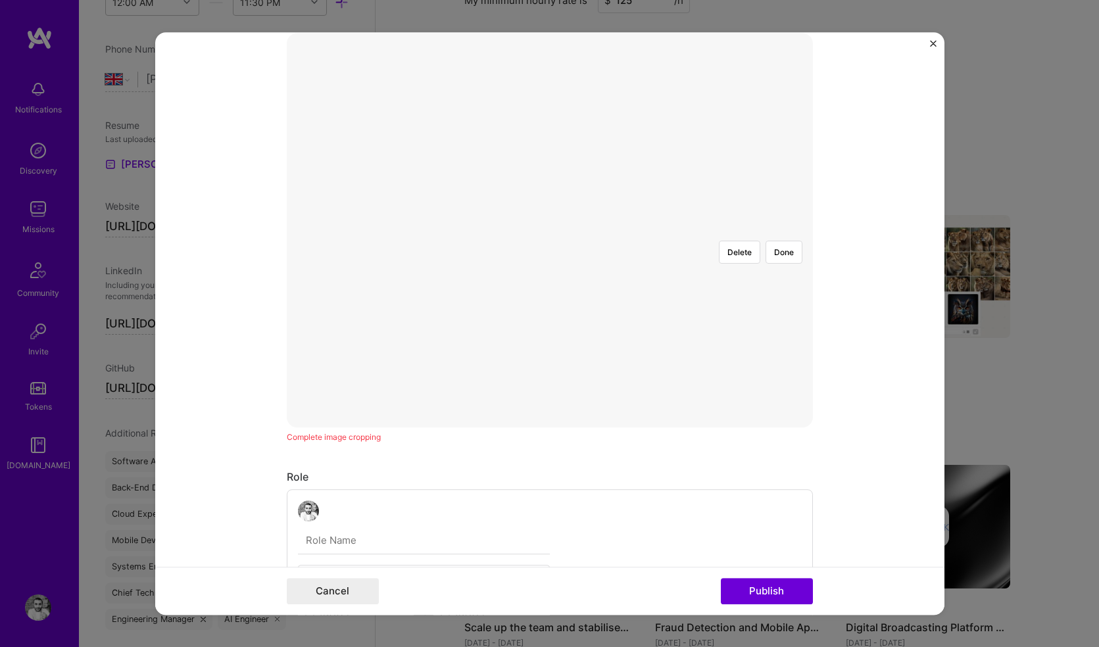
scroll to position [237, 0]
click at [563, 325] on div at bounding box center [773, 407] width 446 height 335
click at [755, 600] on button "Publish" at bounding box center [767, 591] width 92 height 26
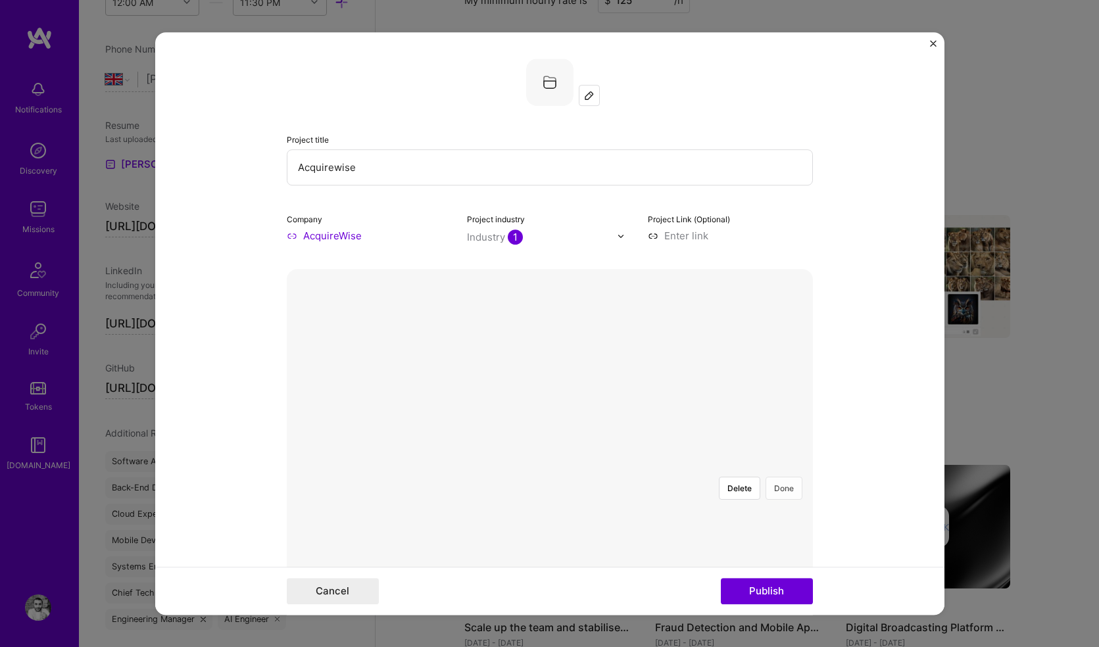
click at [777, 477] on button "Done" at bounding box center [783, 488] width 37 height 23
click at [755, 594] on button "Publish" at bounding box center [767, 591] width 92 height 26
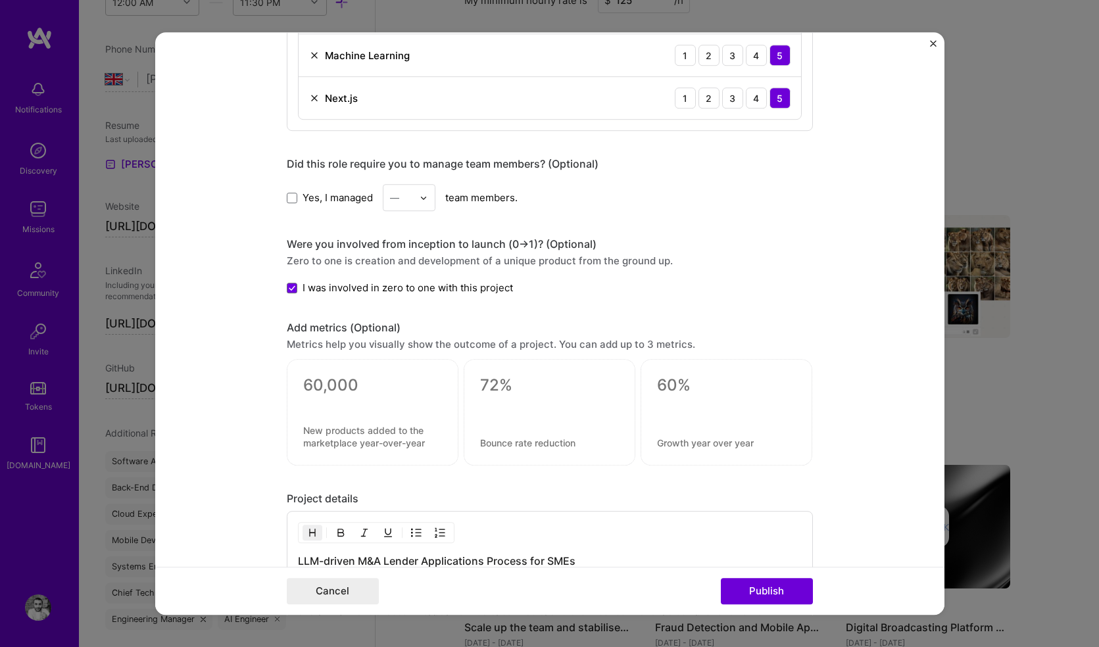
scroll to position [1242, 0]
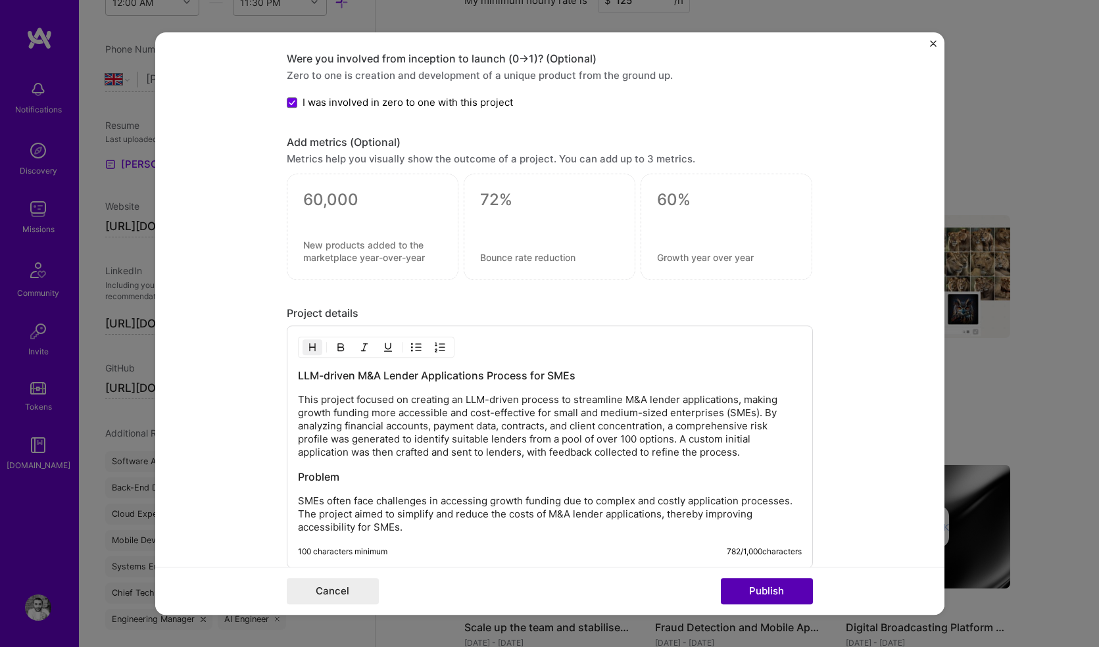
click at [762, 594] on button "Publish" at bounding box center [767, 591] width 92 height 26
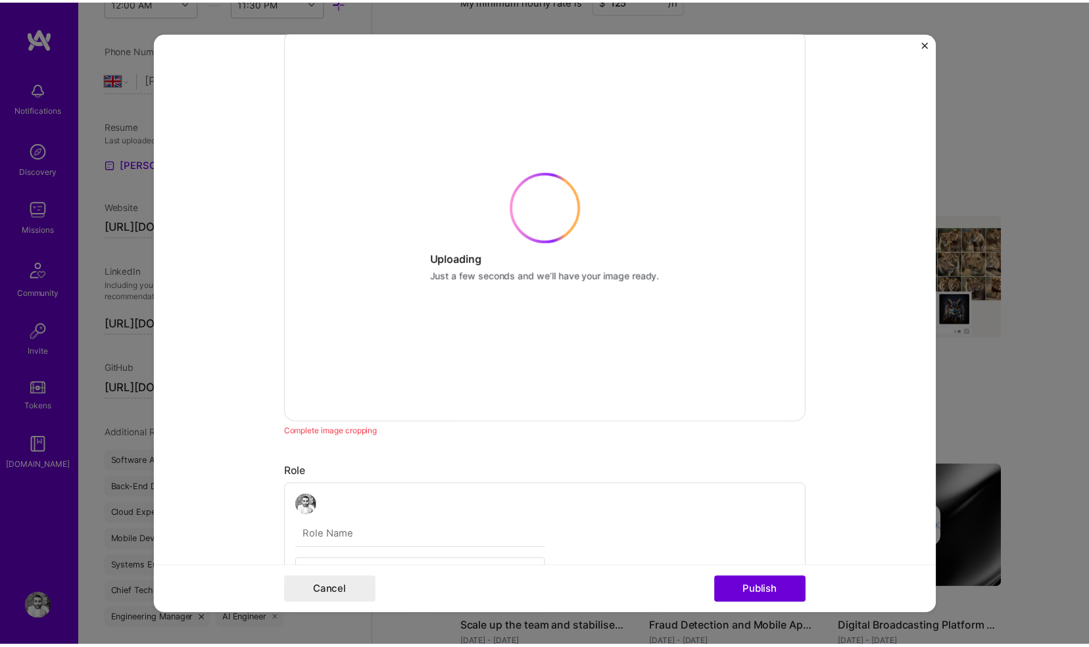
scroll to position [237, 0]
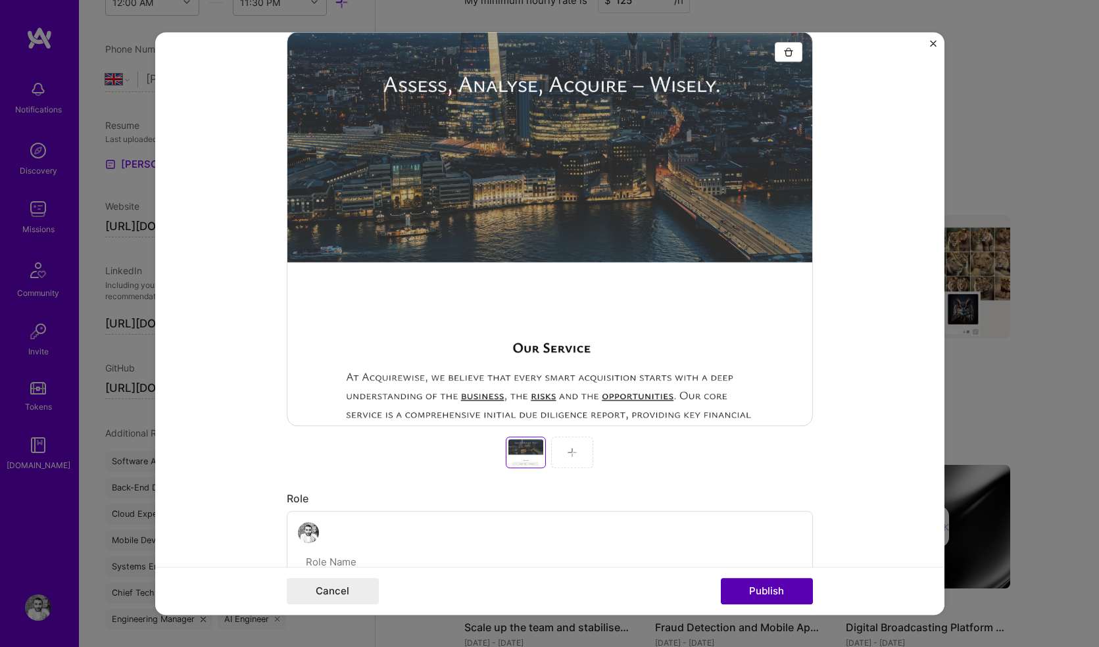
click at [763, 594] on button "Publish" at bounding box center [767, 591] width 92 height 26
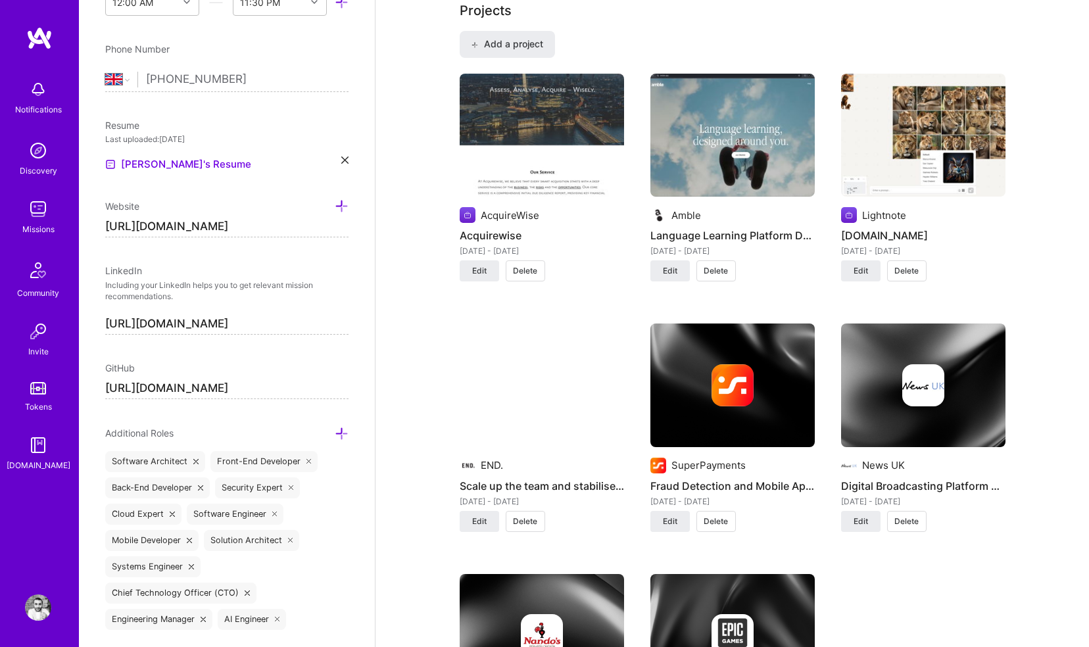
scroll to position [993, 0]
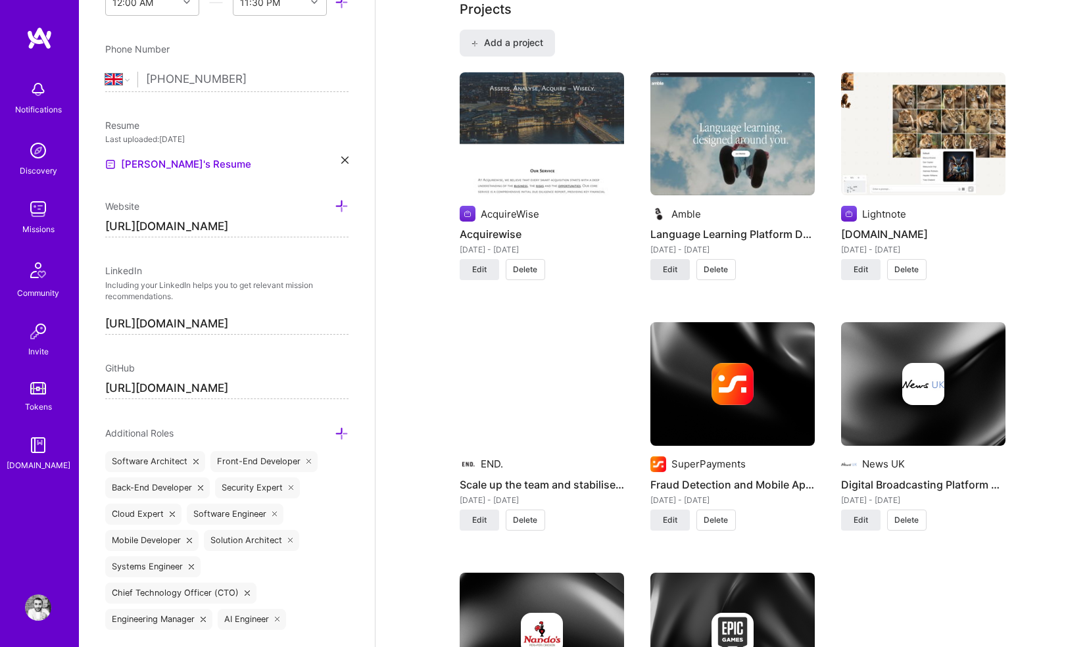
click at [673, 264] on span "Edit" at bounding box center [670, 270] width 14 height 12
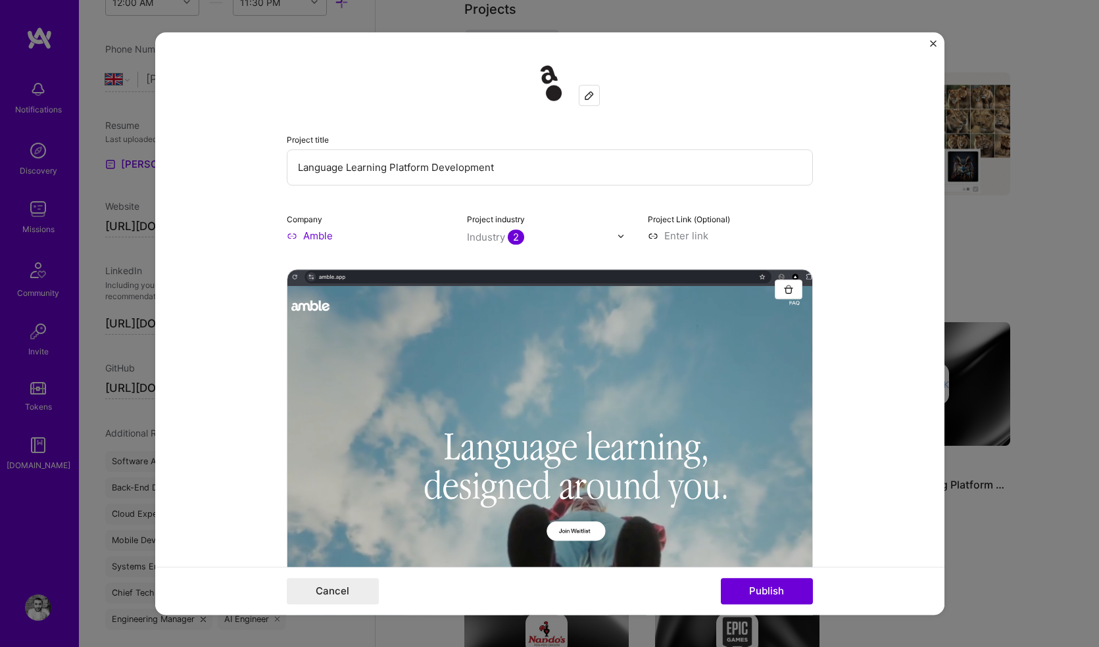
click at [302, 172] on input "Language Learning Platform Development" at bounding box center [550, 167] width 526 height 36
type input "Amble - Language Learning Platform Development"
click at [753, 579] on button "Publish" at bounding box center [767, 591] width 92 height 26
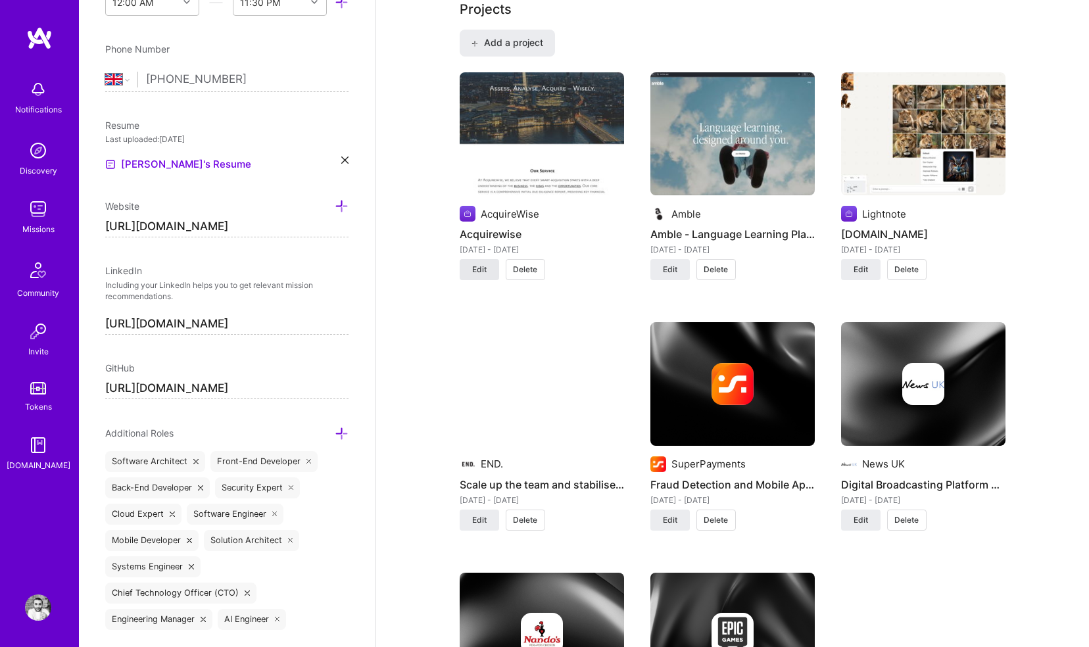
click at [477, 264] on span "Edit" at bounding box center [479, 270] width 14 height 12
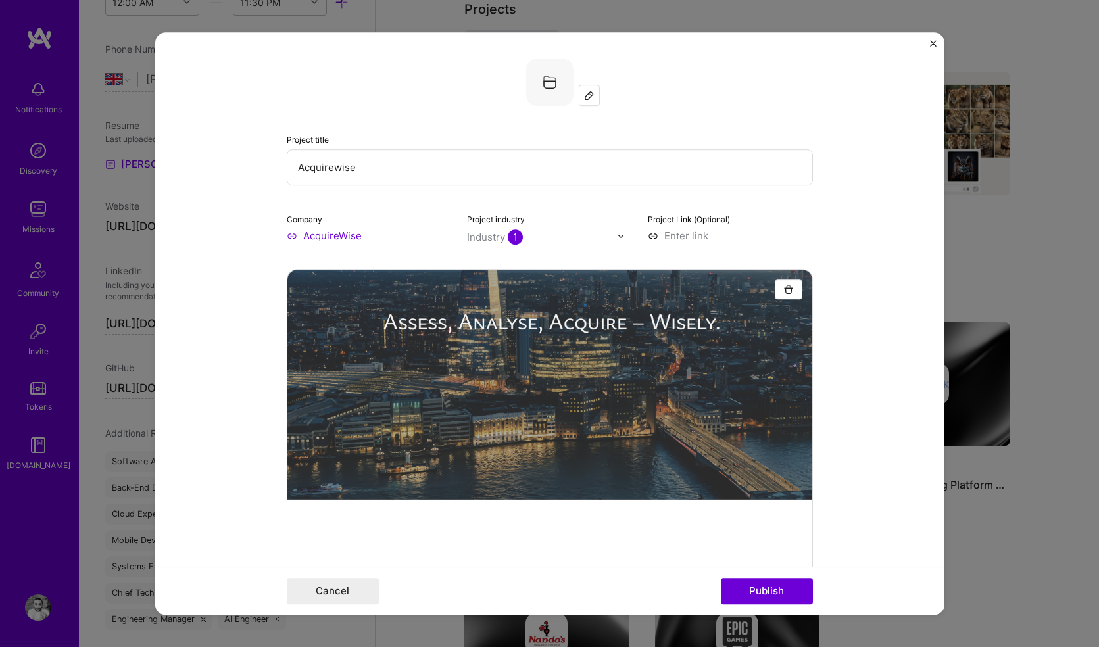
click at [417, 174] on input "Acquirewise" at bounding box center [550, 167] width 526 height 36
type input "Acquirewise - Business Loans for SME Acquisitions"
click at [745, 582] on button "Publish" at bounding box center [767, 591] width 92 height 26
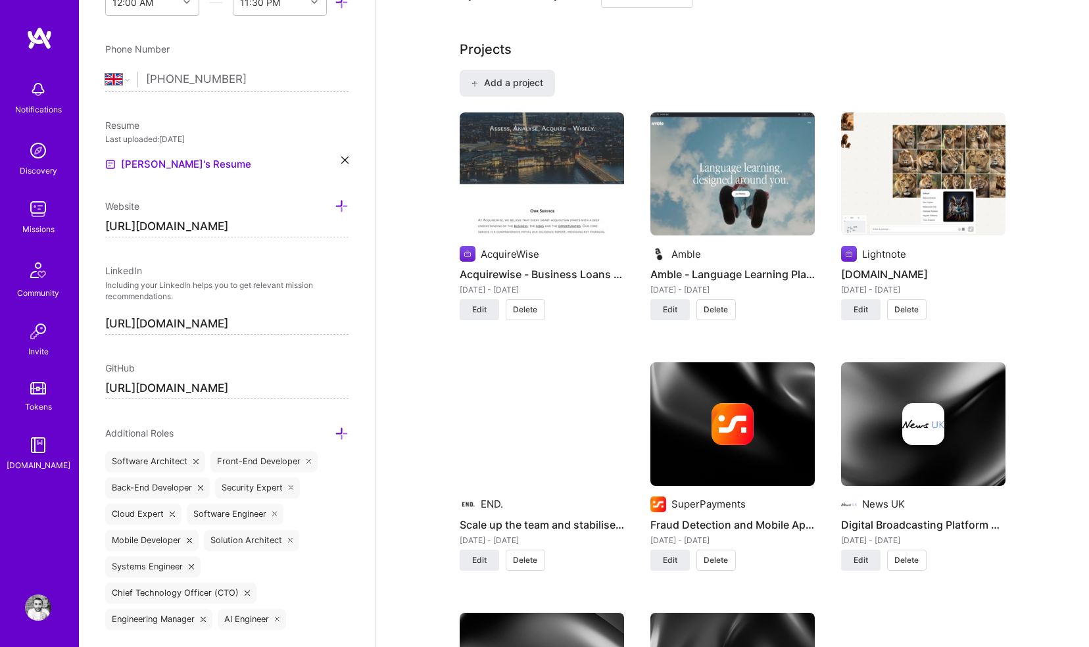
scroll to position [950, 0]
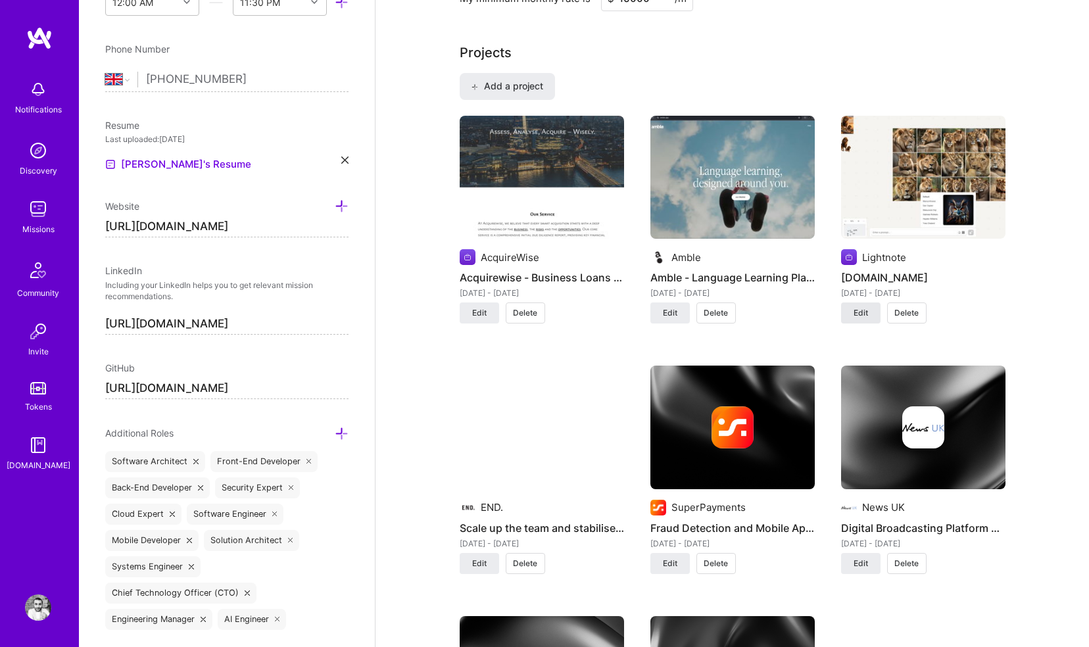
click at [864, 307] on span "Edit" at bounding box center [860, 313] width 14 height 12
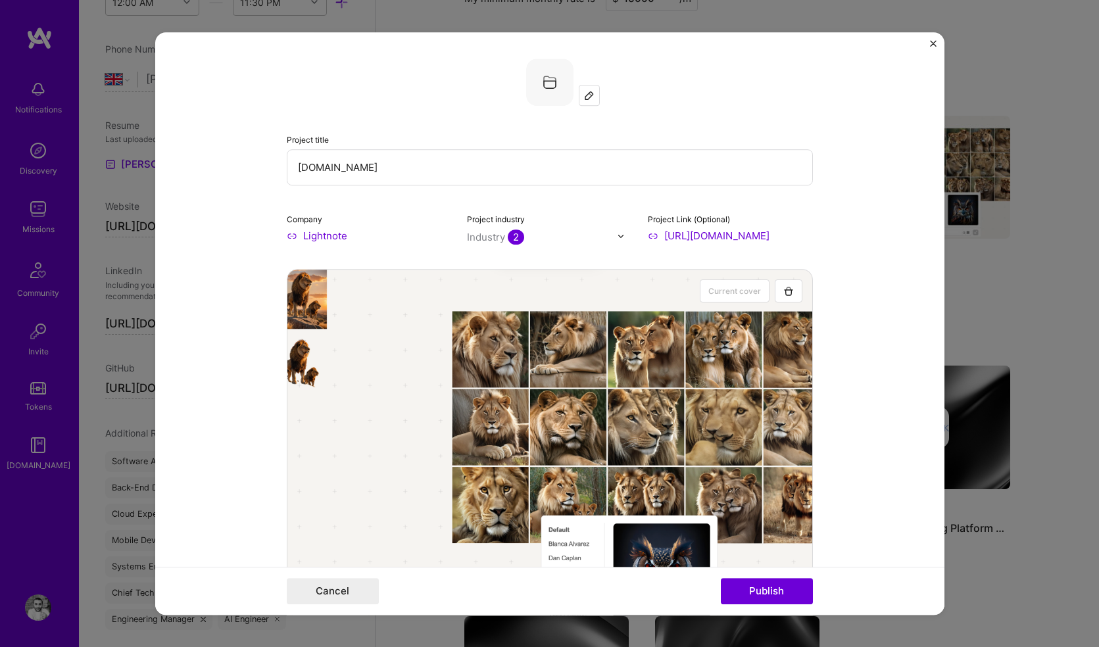
click at [508, 158] on input "Lightnote.io" at bounding box center [550, 167] width 526 height 36
click at [525, 174] on input "Lightnote.io" at bounding box center [550, 167] width 526 height 36
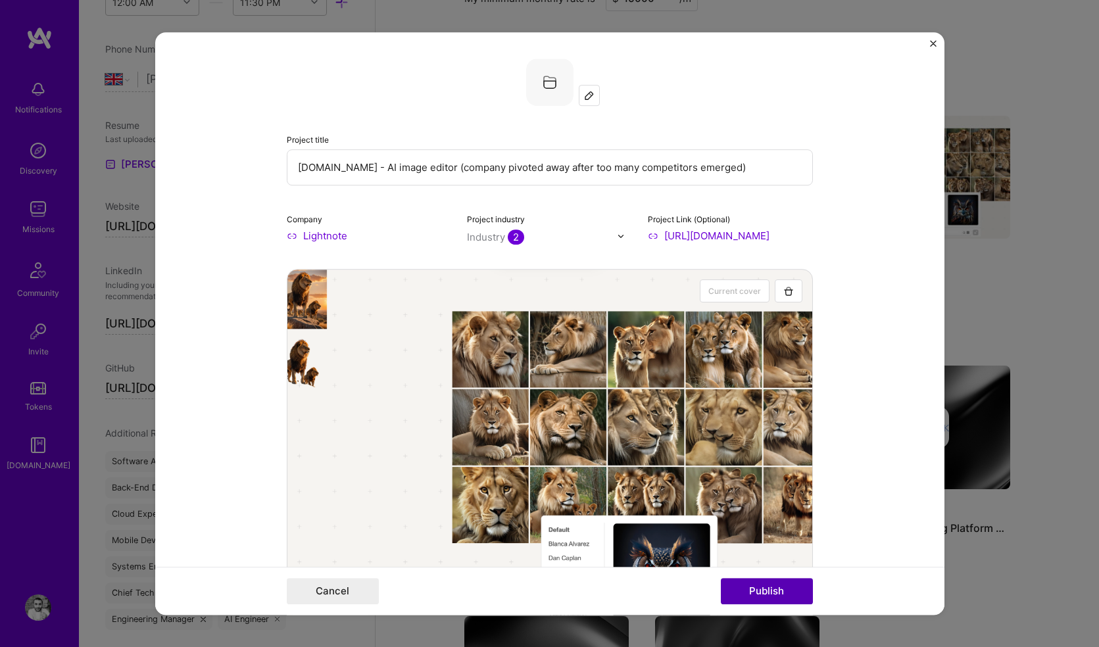
type input "[DOMAIN_NAME] - AI image editor (company pivoted away after too many competitor…"
click at [757, 590] on button "Publish" at bounding box center [767, 591] width 92 height 26
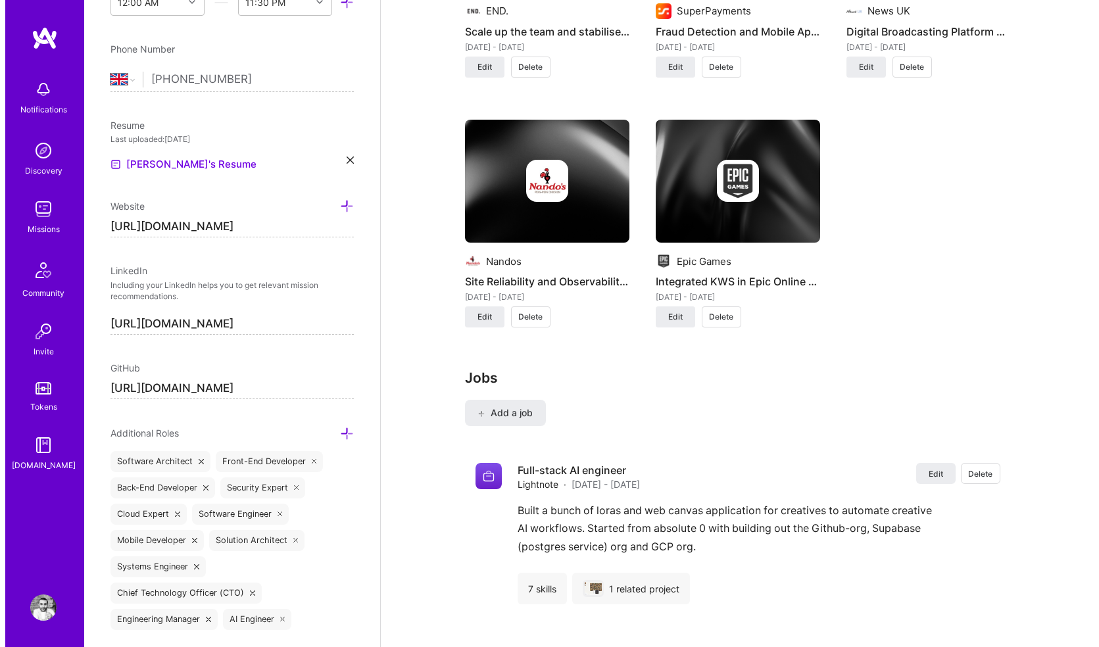
scroll to position [1308, 0]
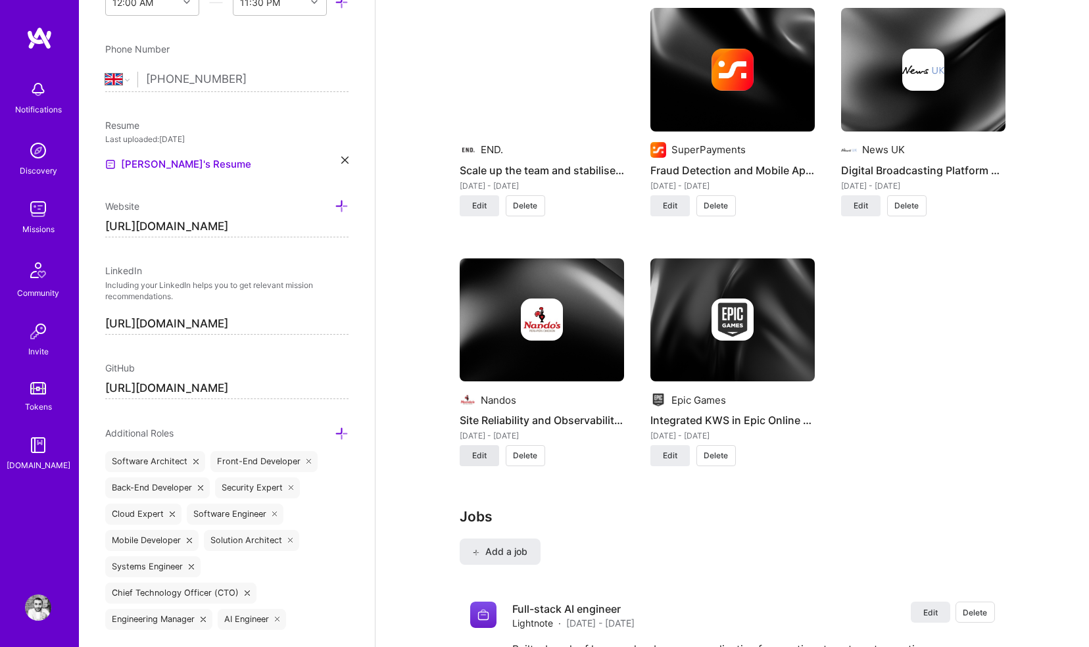
click at [476, 450] on span "Edit" at bounding box center [479, 456] width 14 height 12
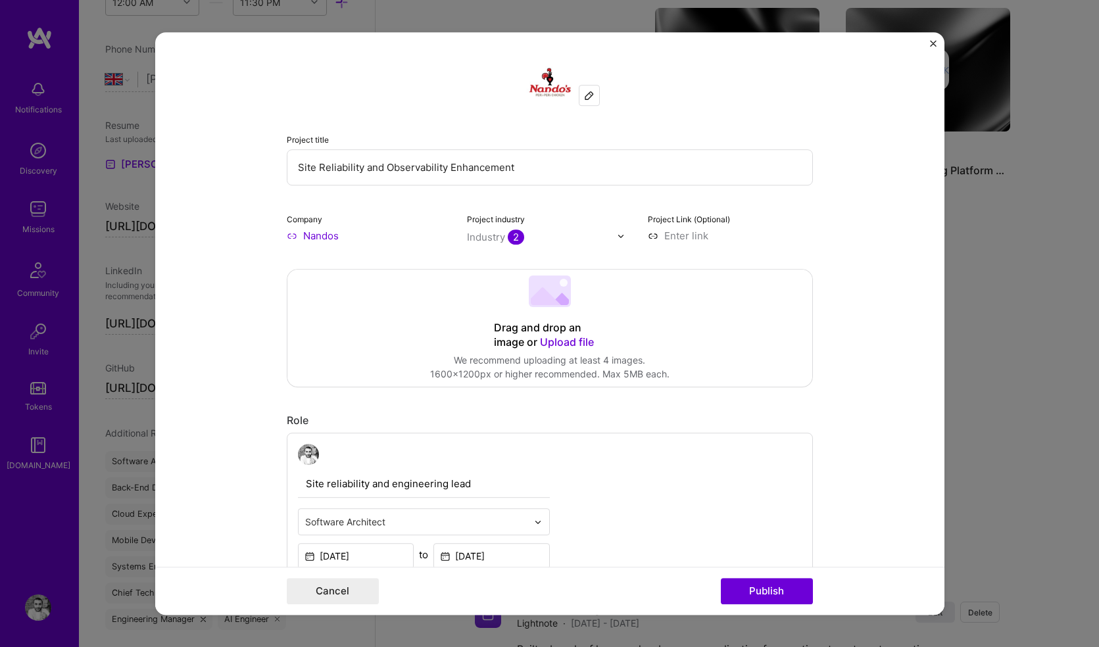
drag, startPoint x: 533, startPoint y: 164, endPoint x: 336, endPoint y: 142, distance: 198.4
click at [336, 142] on div "Project title Site Reliability and Observability Enhancement" at bounding box center [550, 158] width 526 height 53
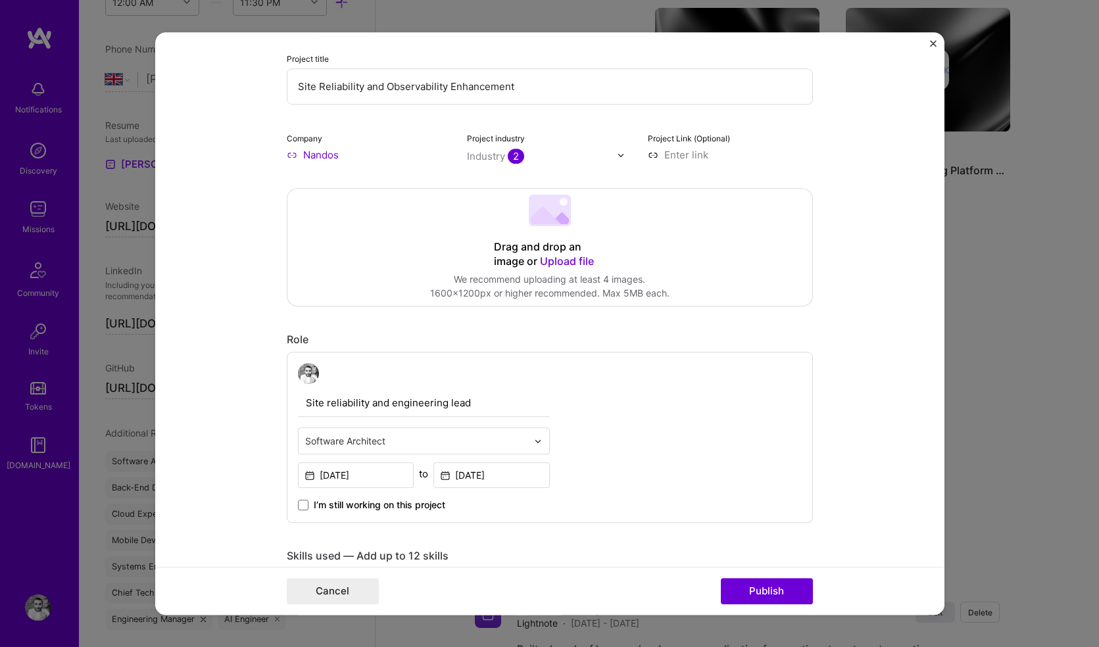
scroll to position [61, 0]
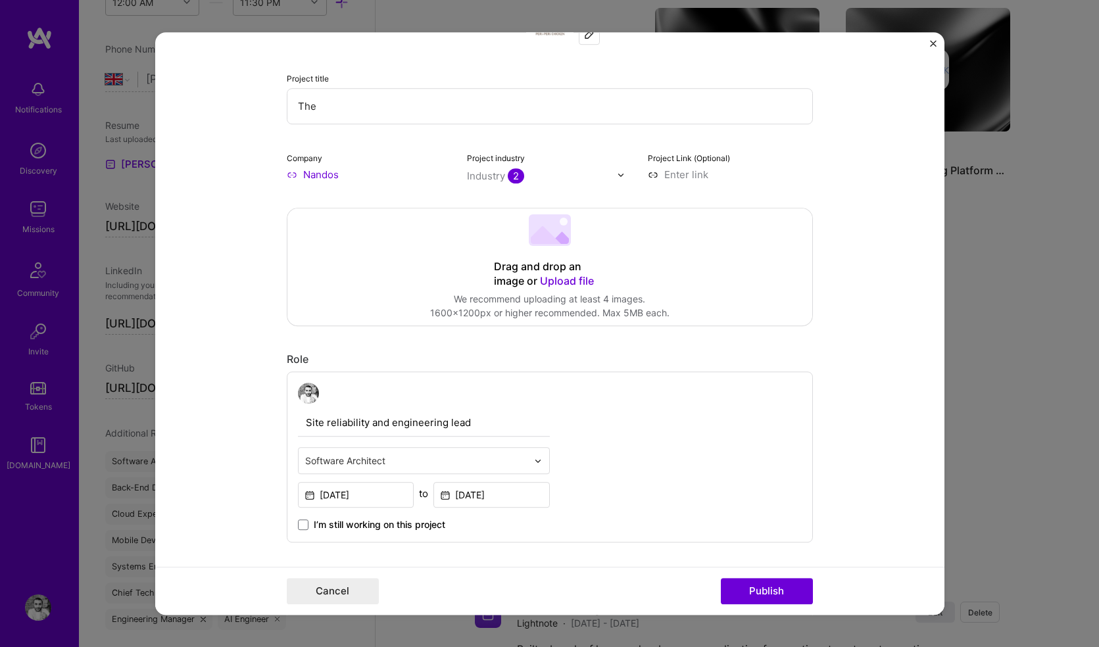
type input "The"
type input "E"
type input "The lead engineer behind al"
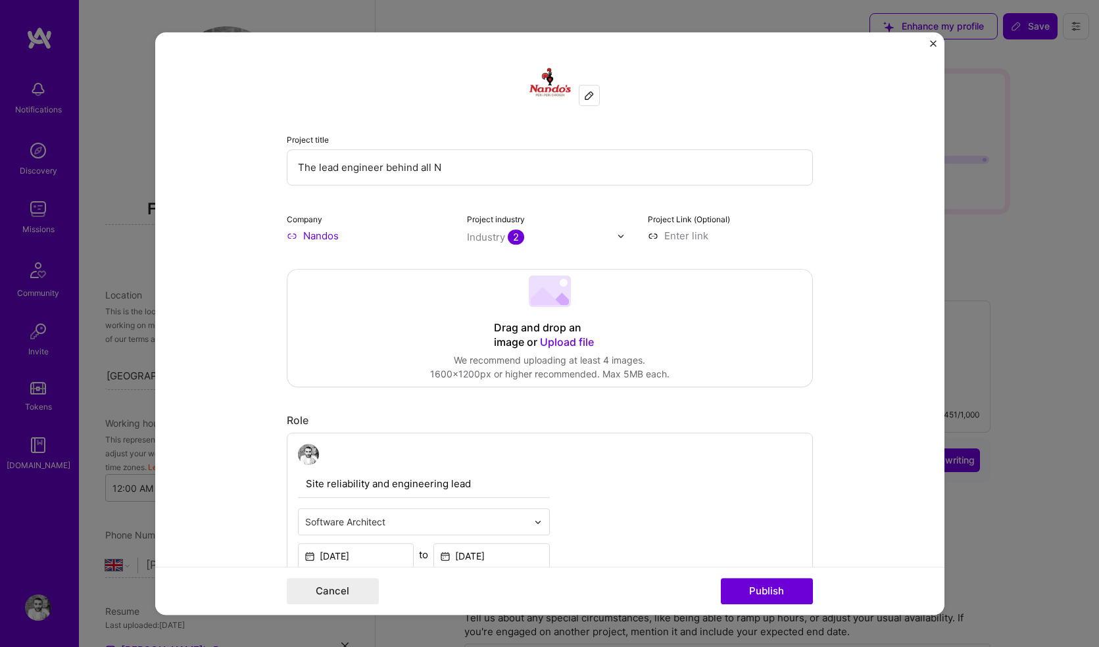
select select "GB"
select select "Right Now"
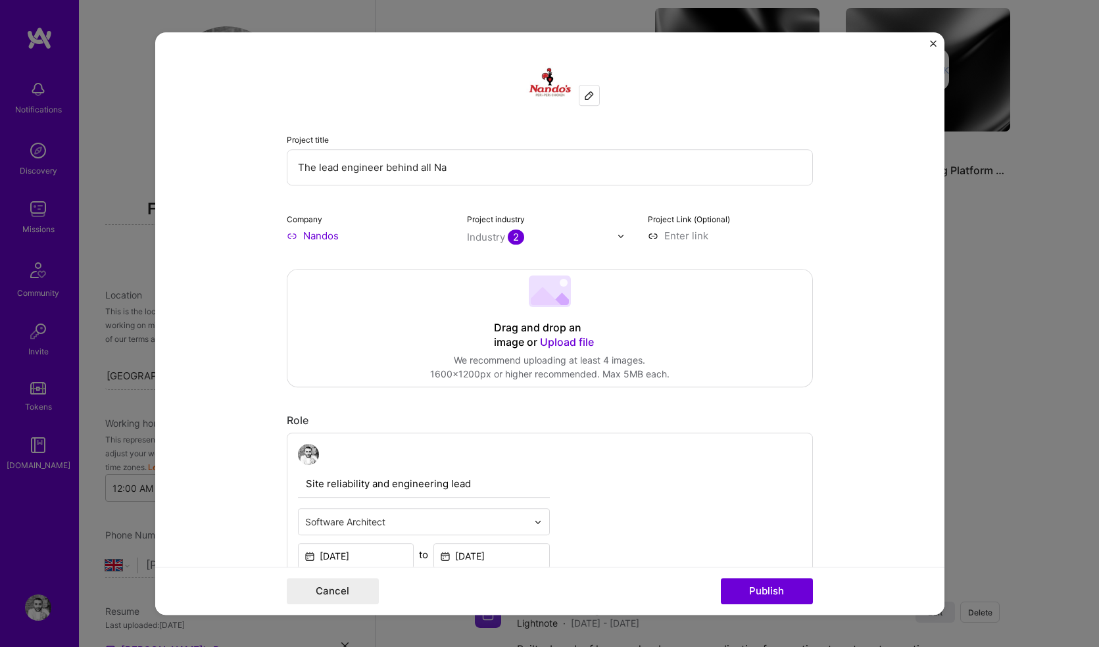
scroll to position [61, 0]
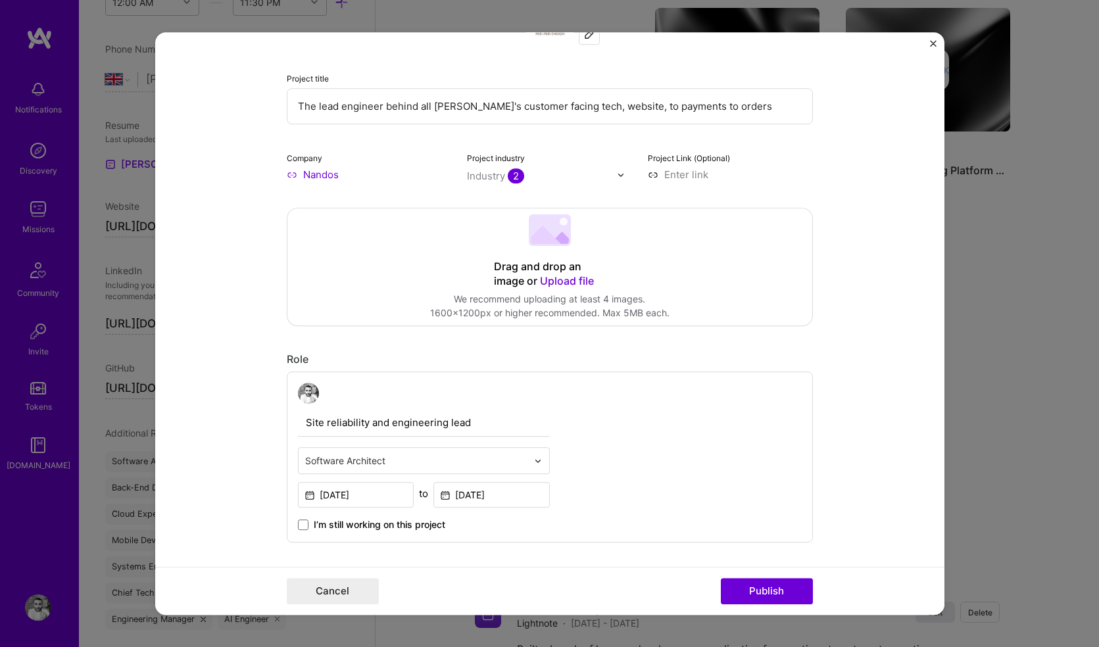
click at [567, 108] on input "The lead engineer behind all Nando's customer facing tech, website, to payments…" at bounding box center [550, 106] width 526 height 36
type input "The lead engineer behind all Nando's customer facing tech, website, payments, o…"
click at [546, 285] on span "Upload file" at bounding box center [567, 280] width 54 height 13
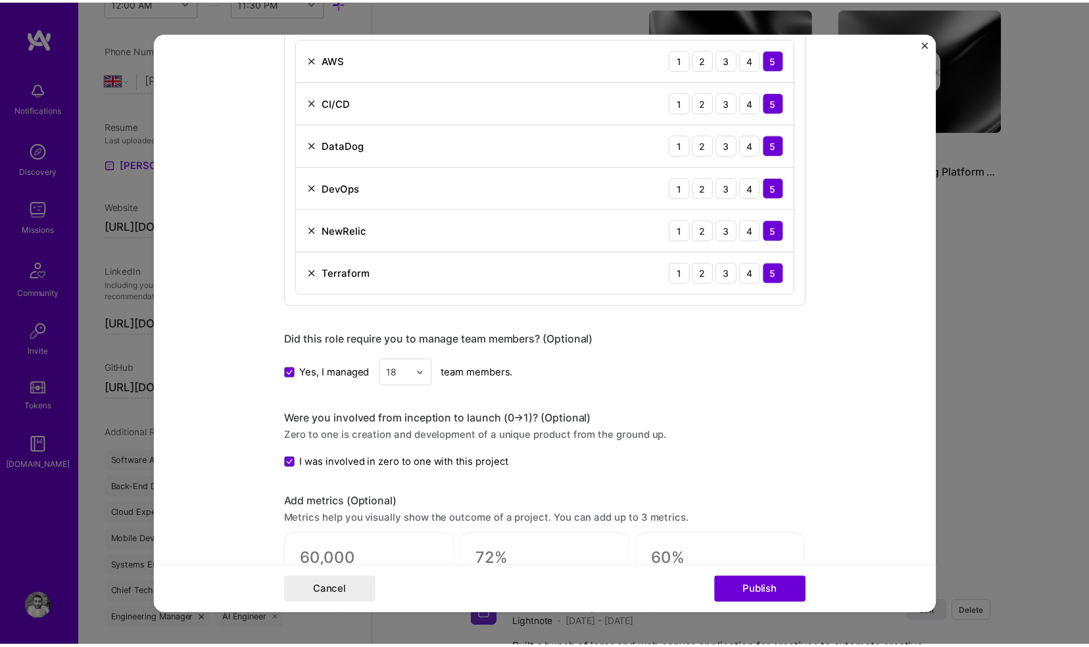
scroll to position [707, 0]
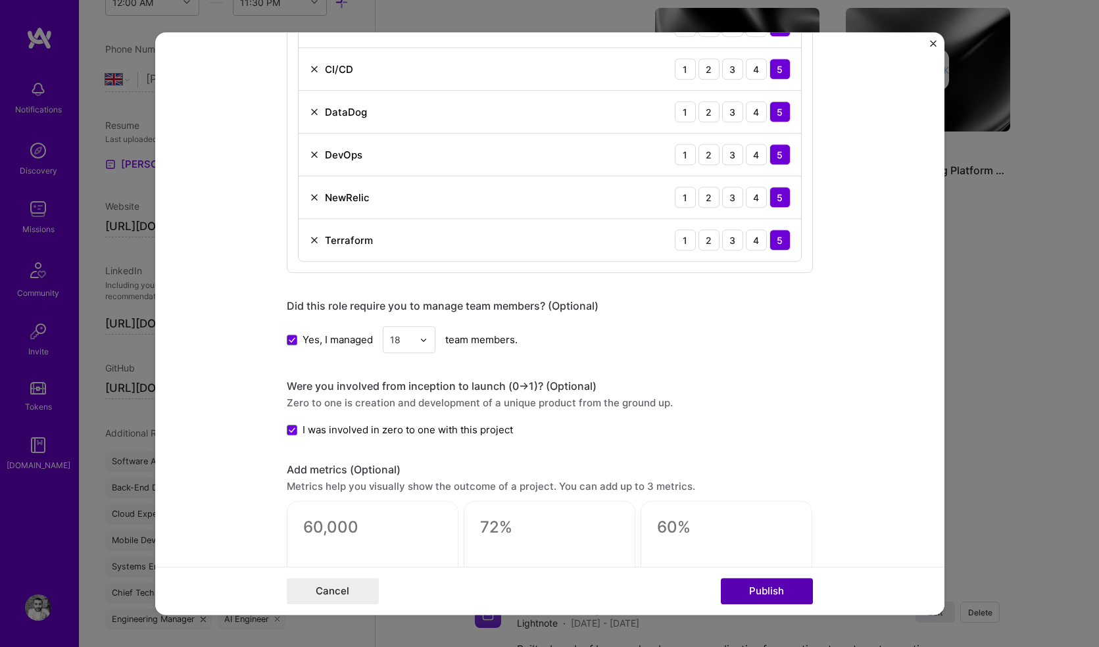
click at [761, 590] on button "Publish" at bounding box center [767, 591] width 92 height 26
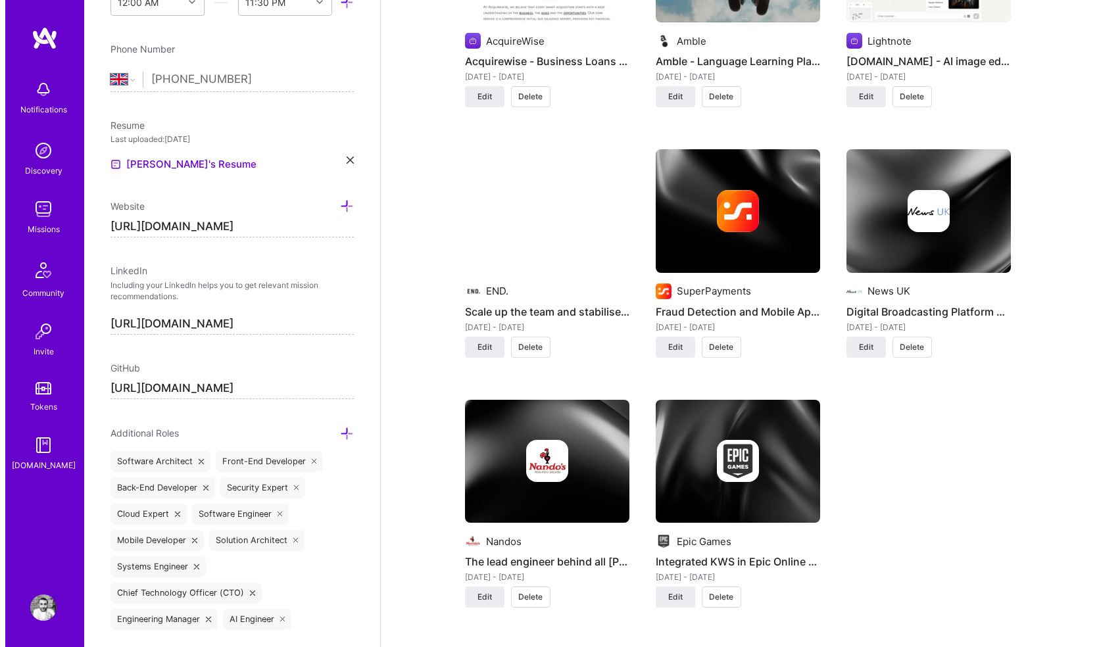
scroll to position [1156, 0]
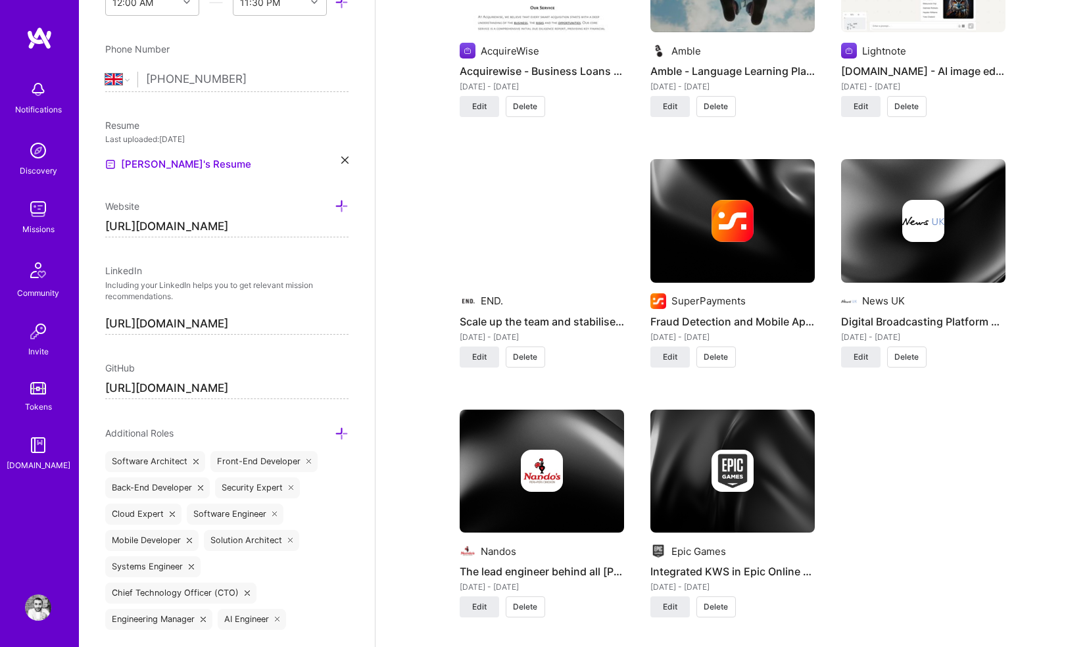
click at [548, 460] on img at bounding box center [542, 471] width 42 height 42
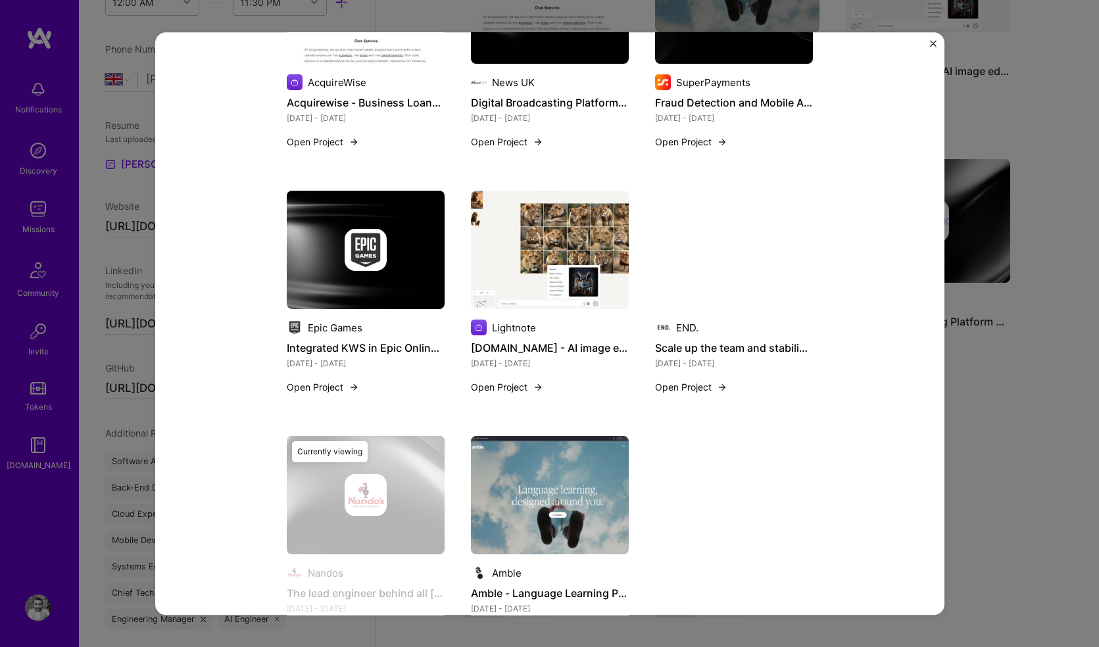
scroll to position [878, 0]
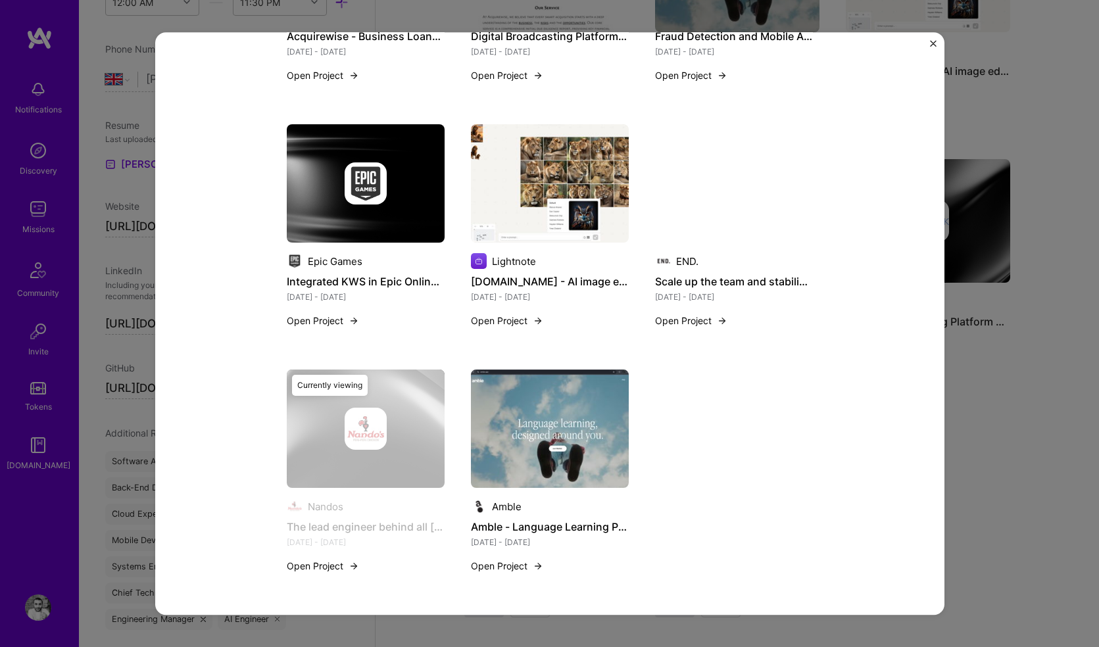
click at [318, 565] on button "Open Project" at bounding box center [323, 566] width 72 height 14
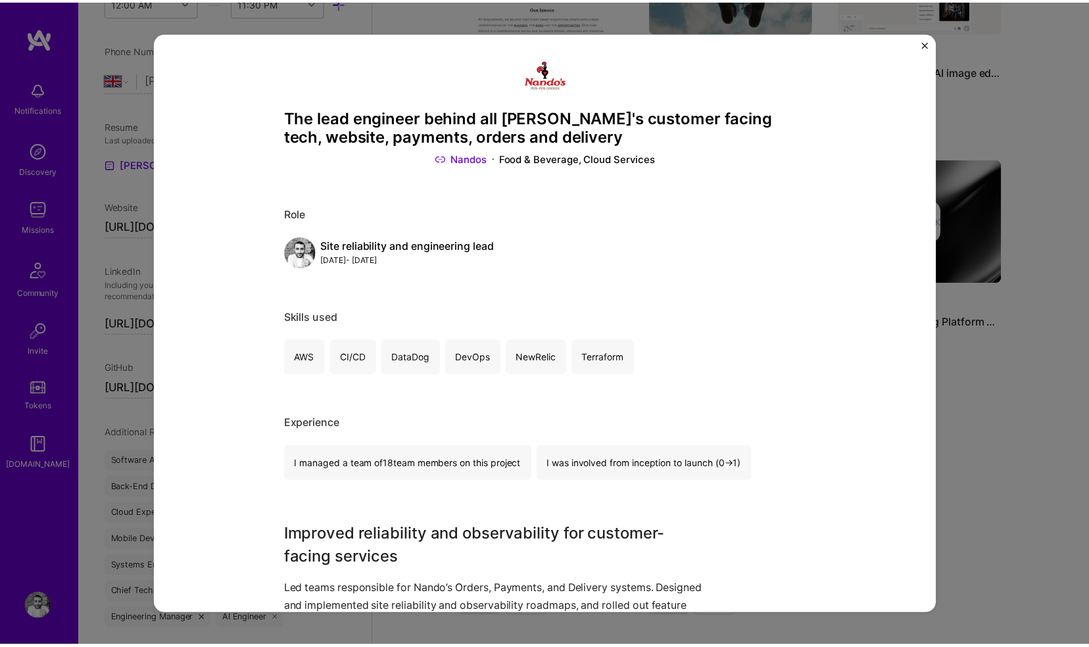
scroll to position [0, 0]
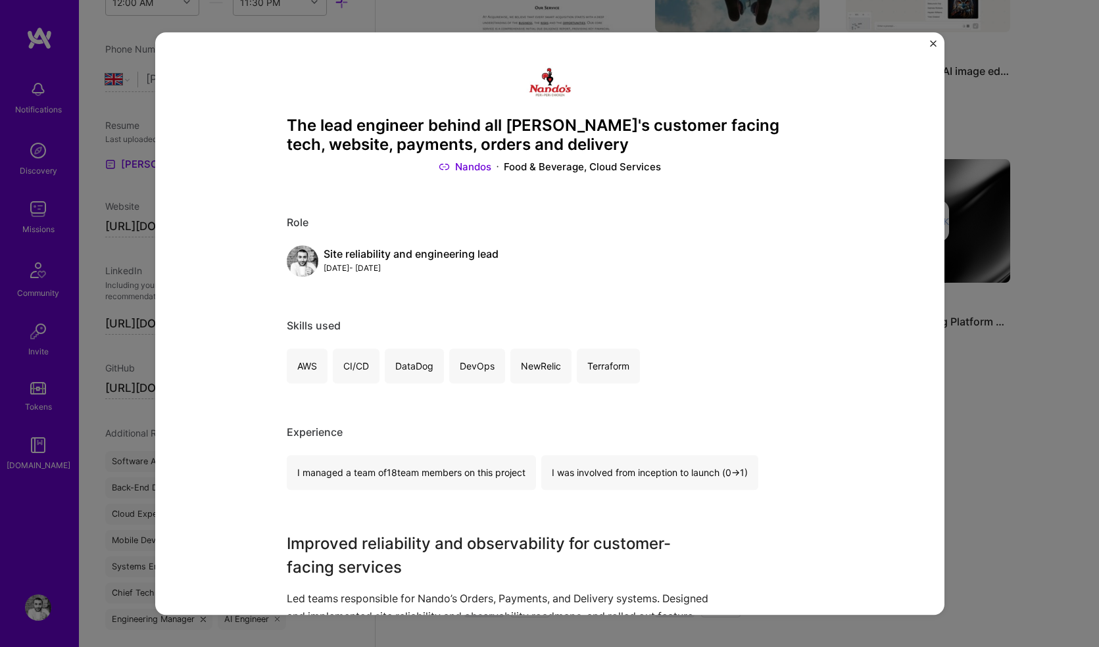
click at [930, 47] on button "Close" at bounding box center [933, 47] width 7 height 14
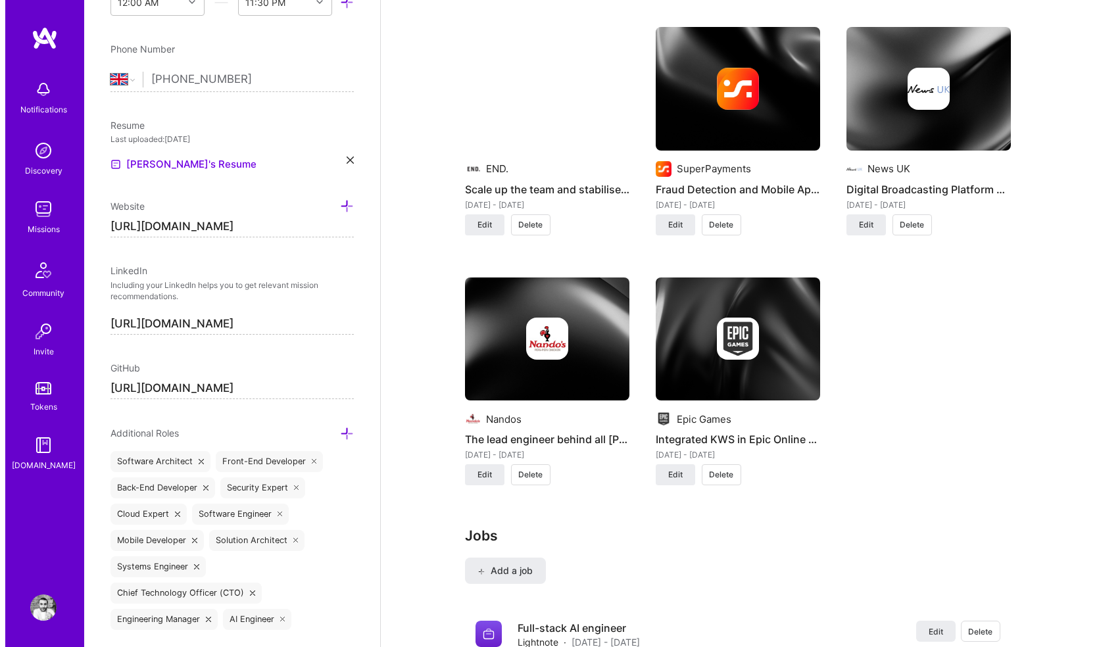
scroll to position [1326, 0]
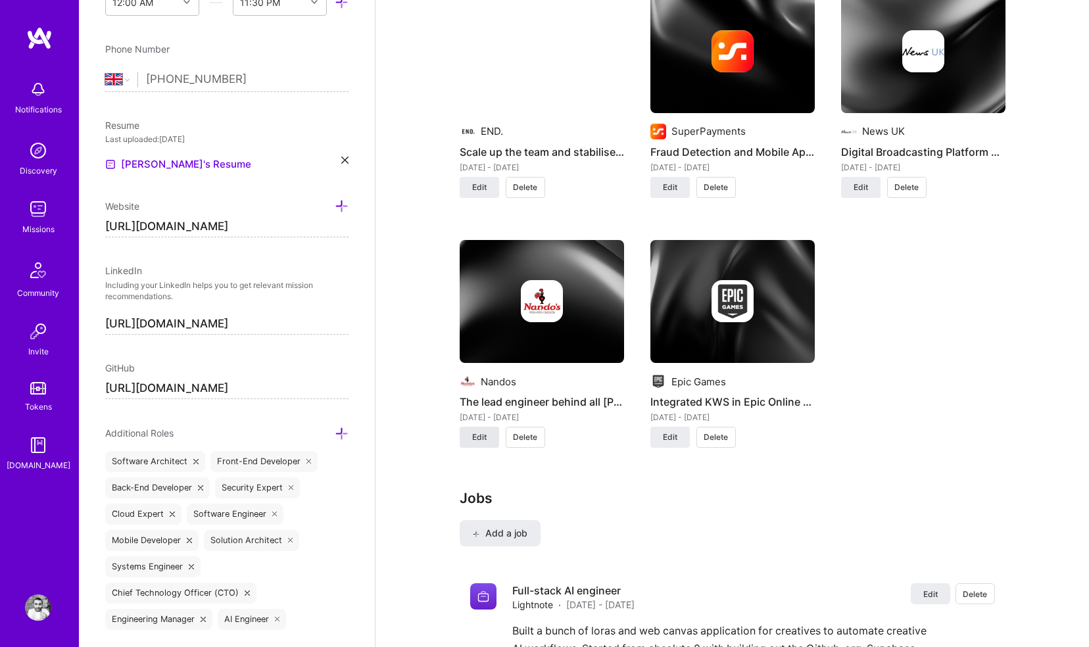
click at [473, 431] on span "Edit" at bounding box center [479, 437] width 14 height 12
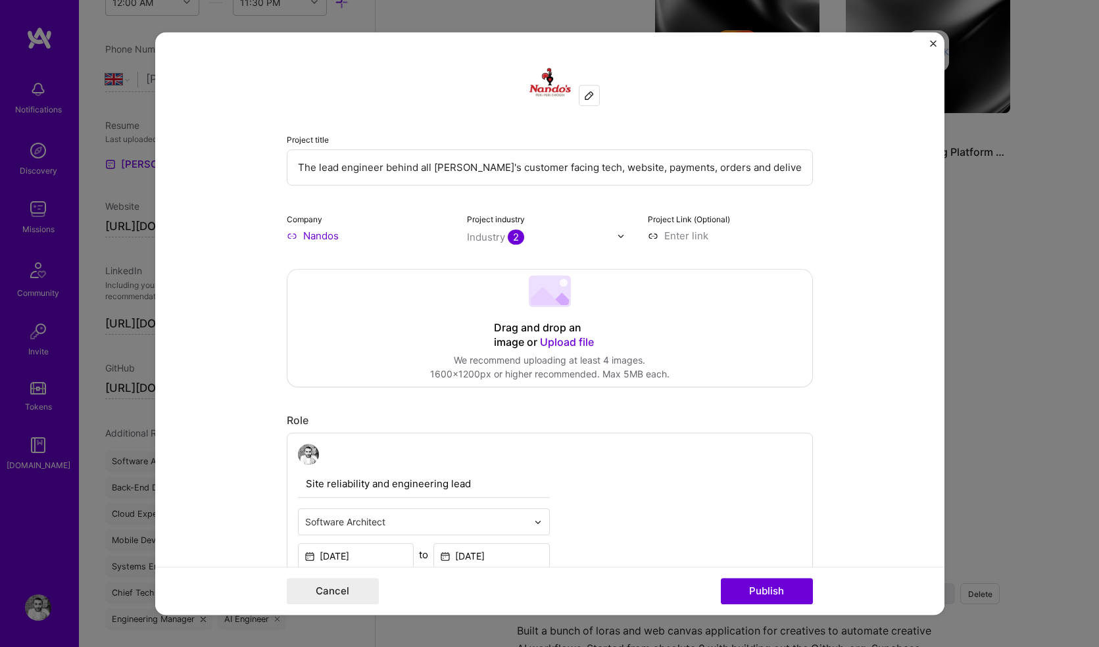
click at [554, 340] on span "Upload file" at bounding box center [567, 341] width 54 height 13
click at [555, 327] on div "Drag and drop an image or Upload file" at bounding box center [550, 326] width 112 height 29
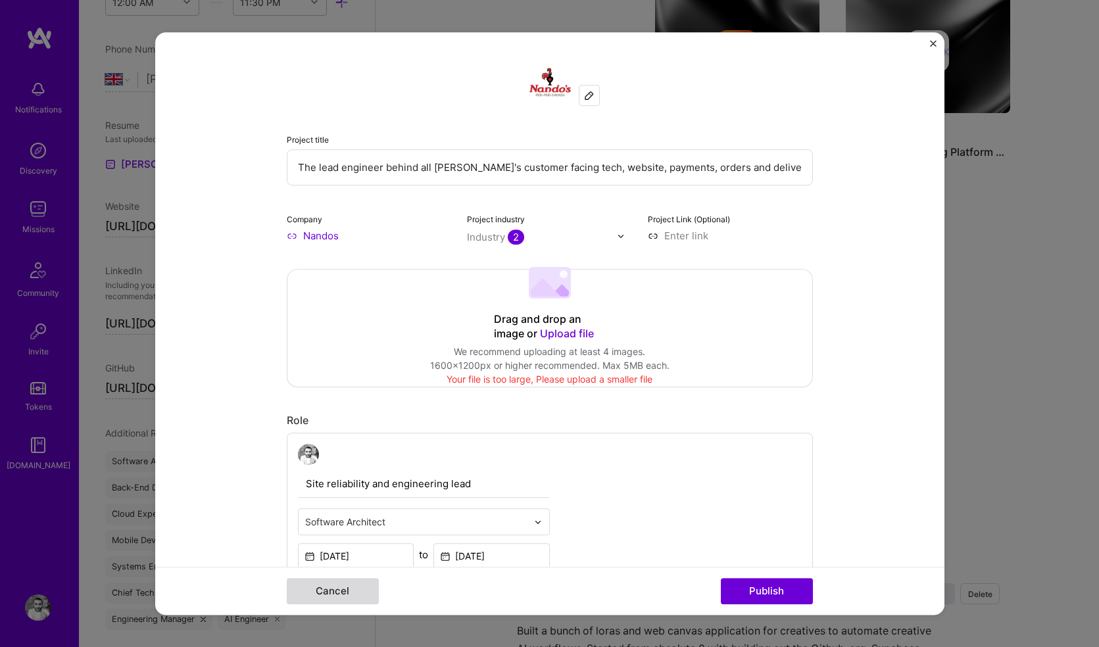
click at [321, 589] on button "Cancel" at bounding box center [333, 591] width 92 height 26
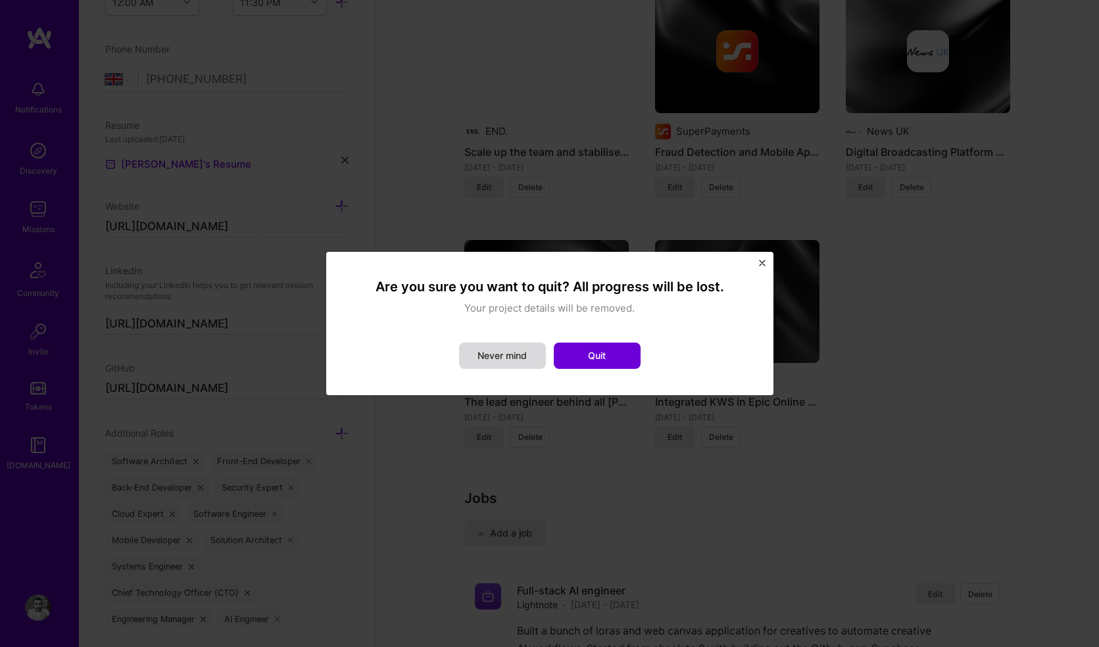
click at [490, 364] on button "Never mind" at bounding box center [502, 356] width 87 height 26
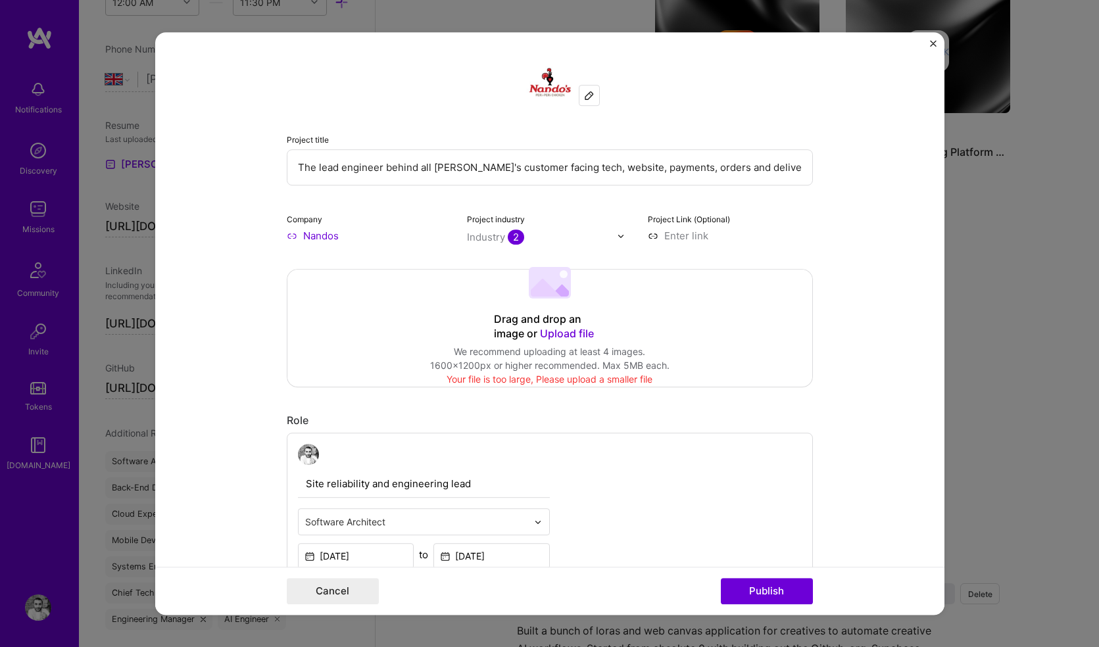
click at [548, 331] on span "Upload file" at bounding box center [567, 333] width 54 height 13
click at [345, 588] on button "Cancel" at bounding box center [333, 591] width 92 height 26
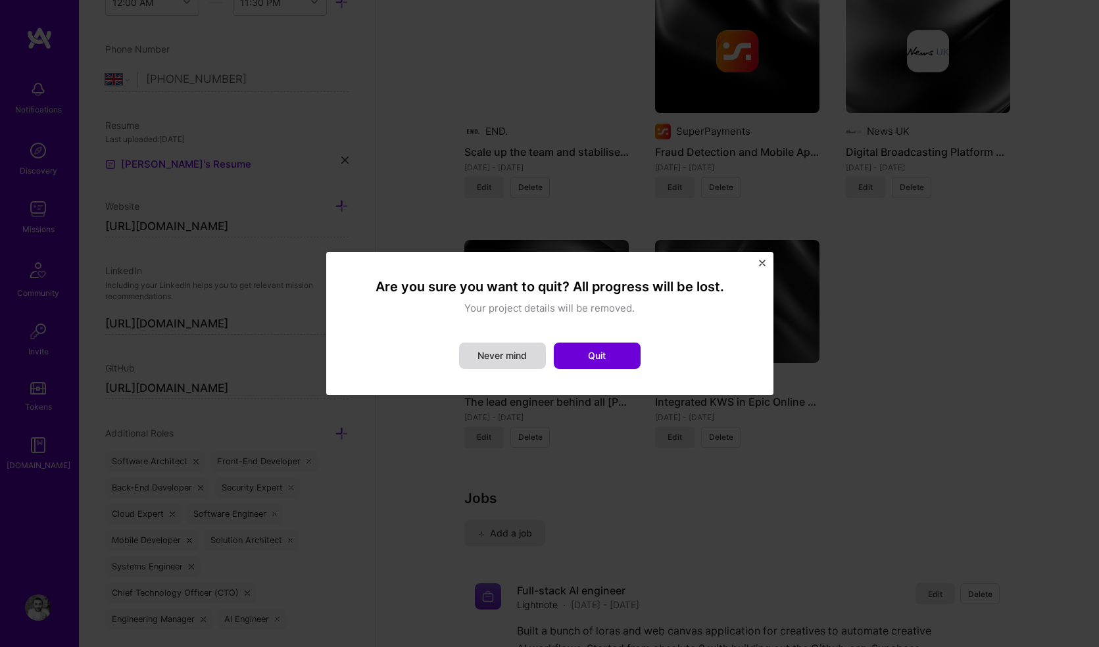
click at [505, 357] on button "Never mind" at bounding box center [502, 356] width 87 height 26
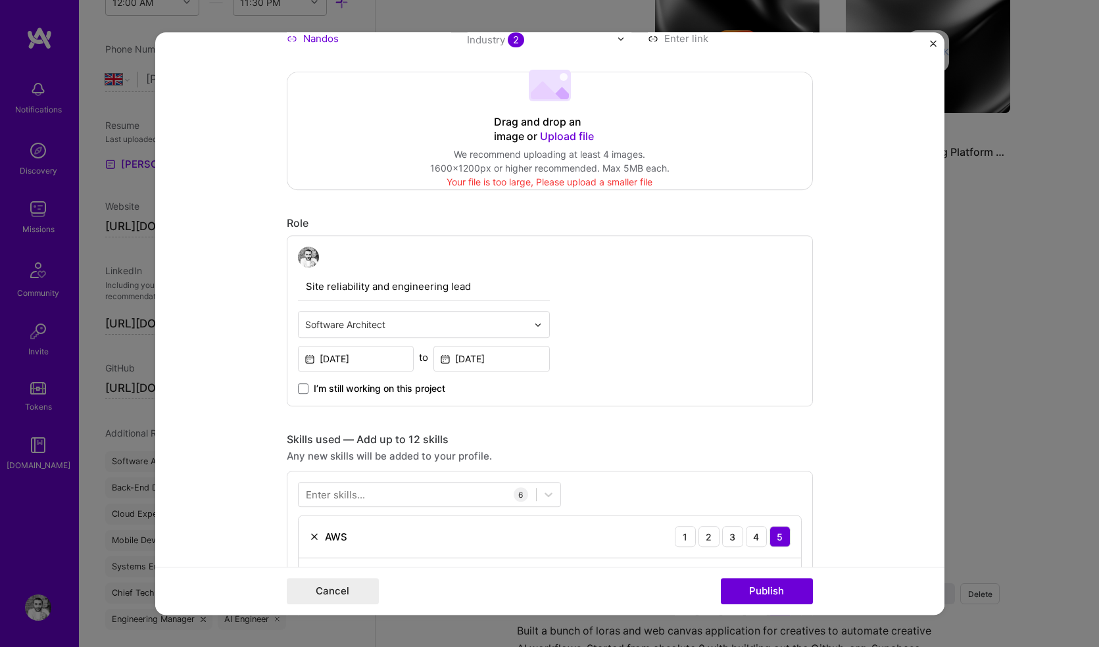
scroll to position [203, 0]
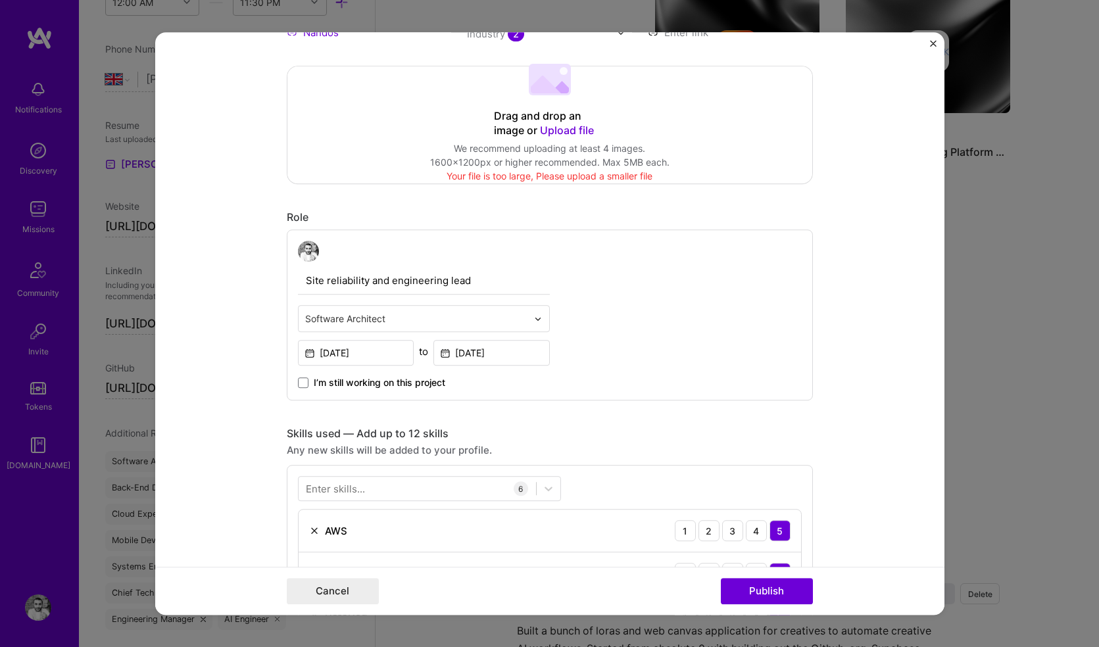
click at [550, 133] on span "Upload file" at bounding box center [567, 130] width 54 height 13
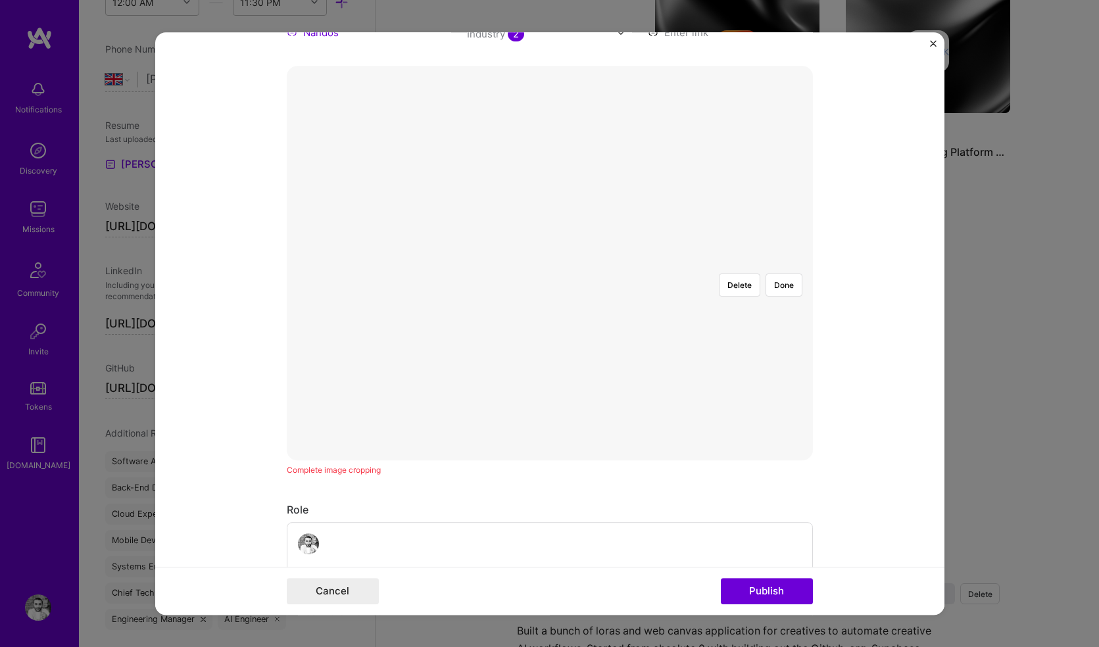
click at [601, 309] on div at bounding box center [808, 419] width 414 height 312
click at [761, 592] on button "Publish" at bounding box center [767, 591] width 92 height 26
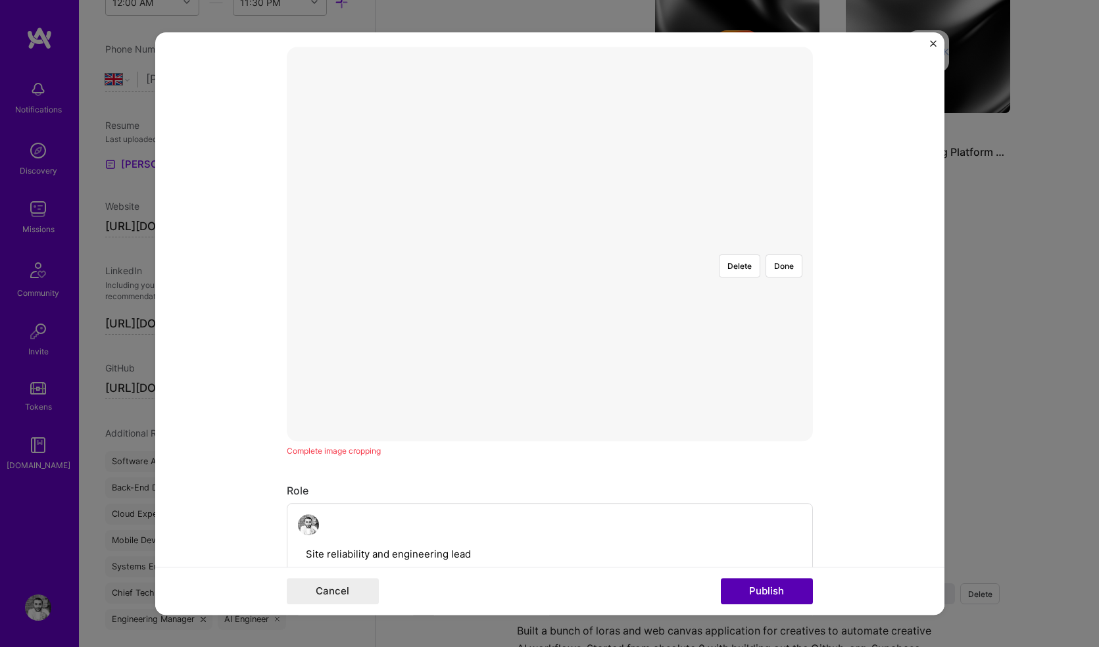
scroll to position [237, 0]
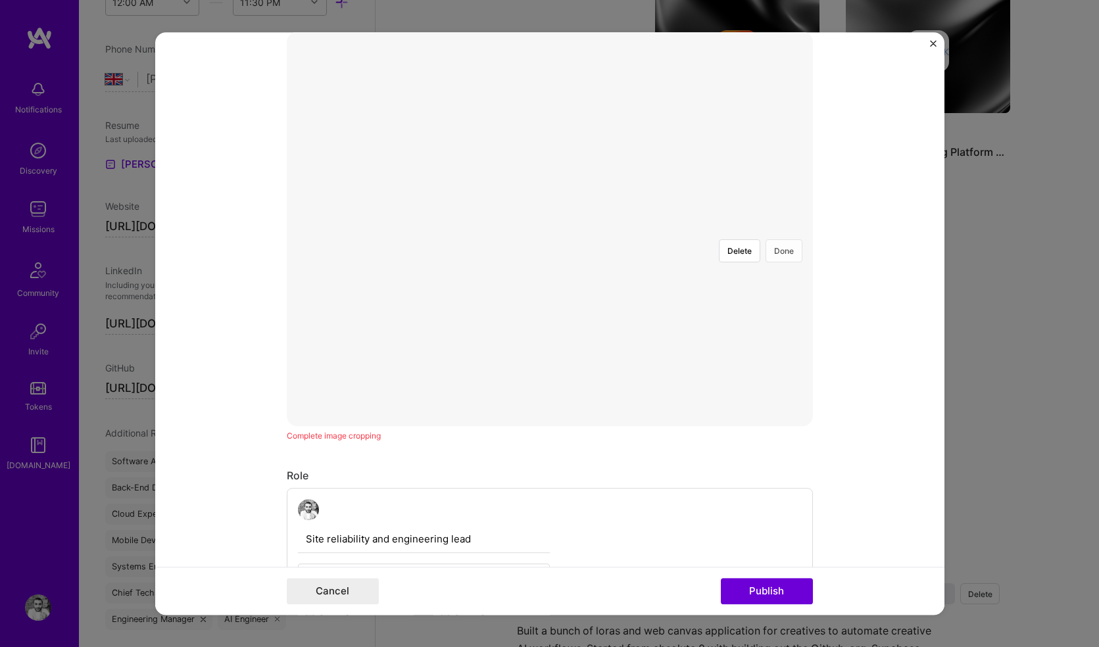
click at [778, 239] on button "Done" at bounding box center [783, 250] width 37 height 23
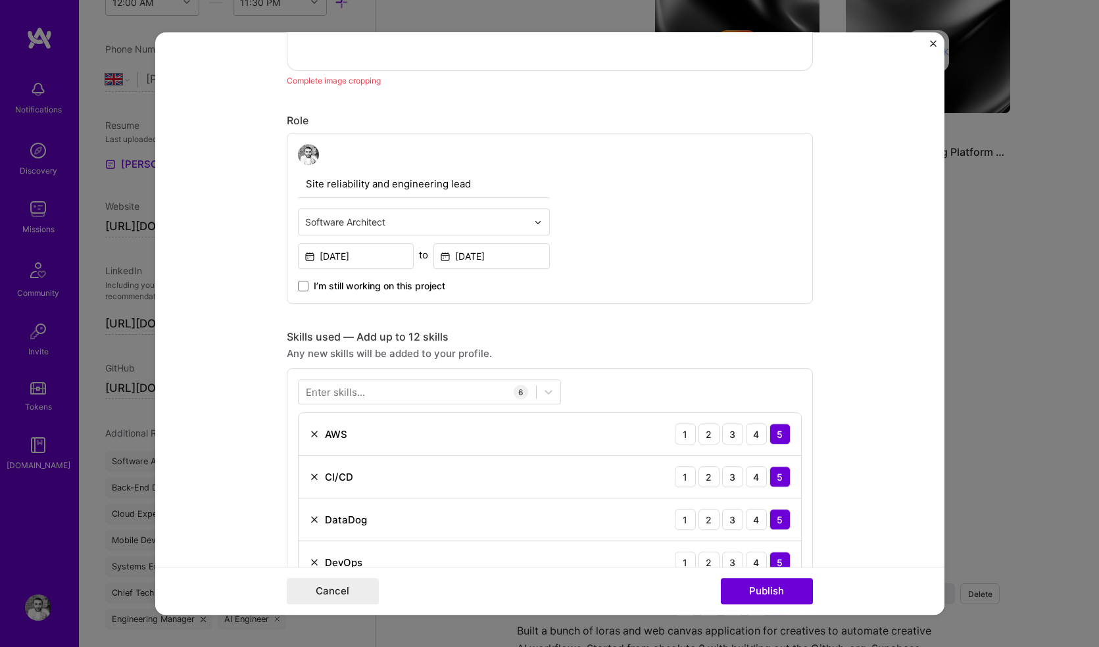
scroll to position [599, 0]
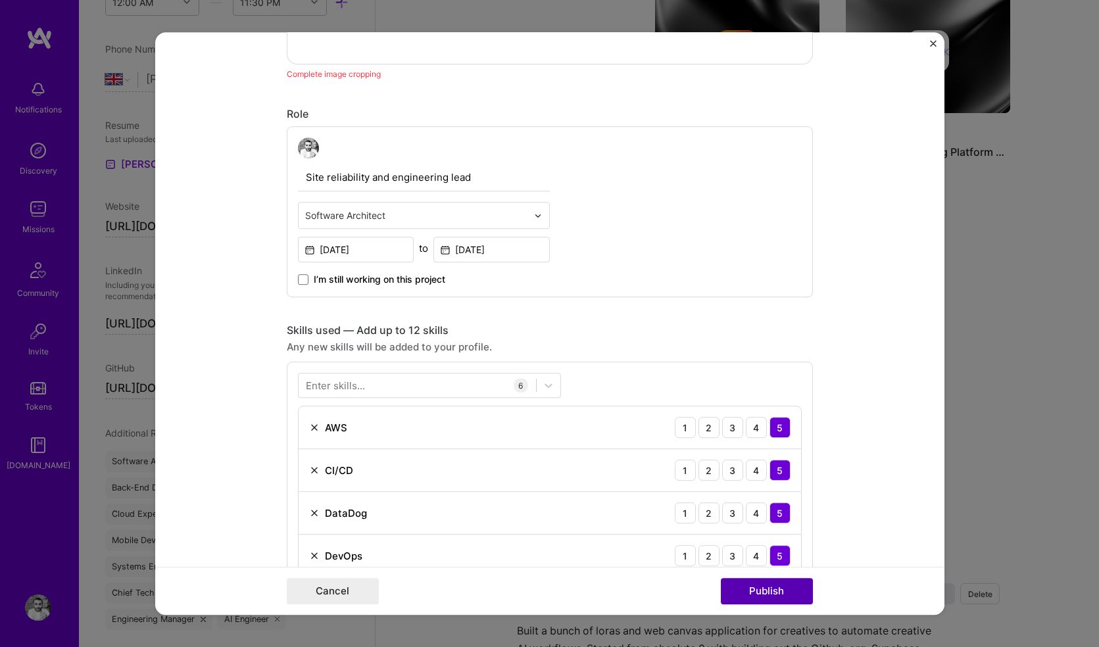
click at [763, 590] on button "Publish" at bounding box center [767, 591] width 92 height 26
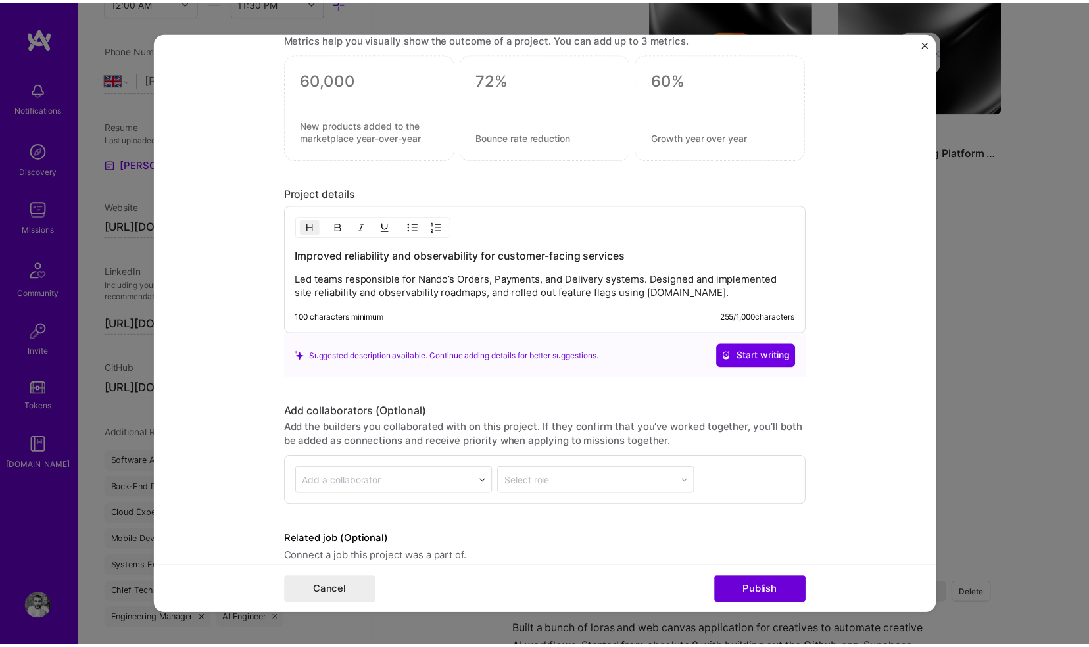
scroll to position [1529, 0]
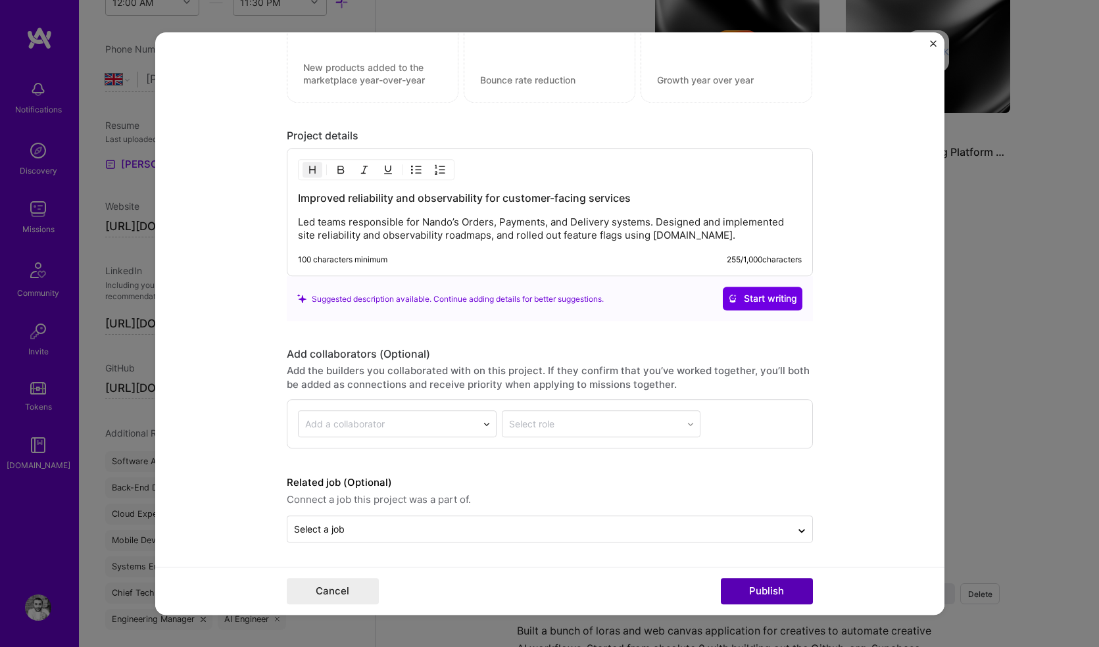
click at [778, 590] on button "Publish" at bounding box center [767, 591] width 92 height 26
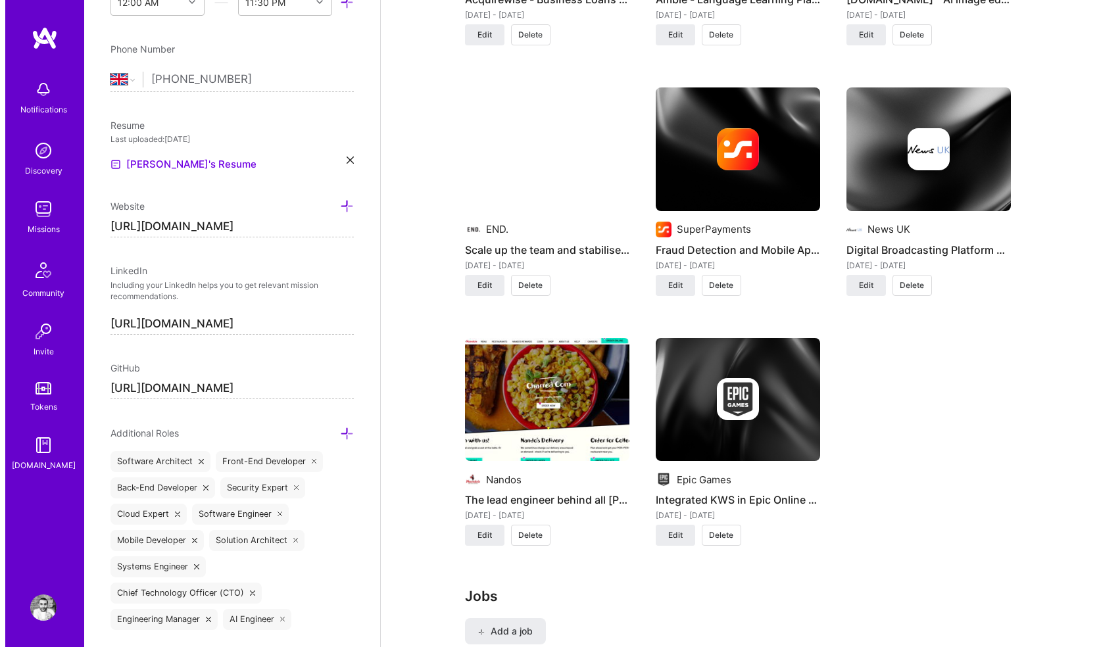
scroll to position [1288, 0]
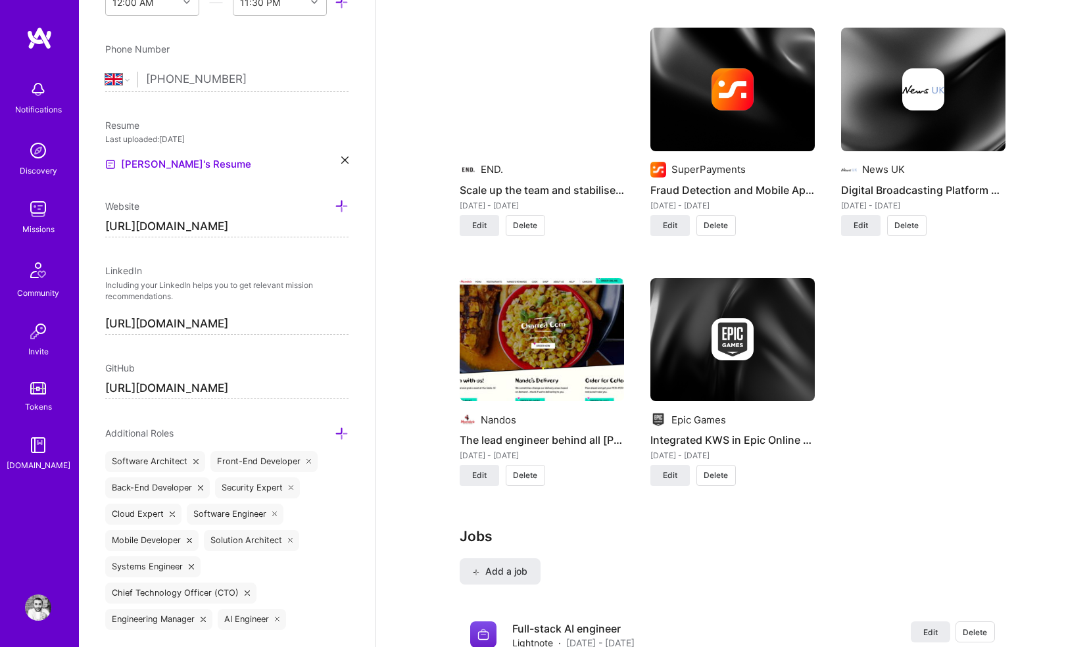
click at [553, 90] on img at bounding box center [542, 90] width 164 height 124
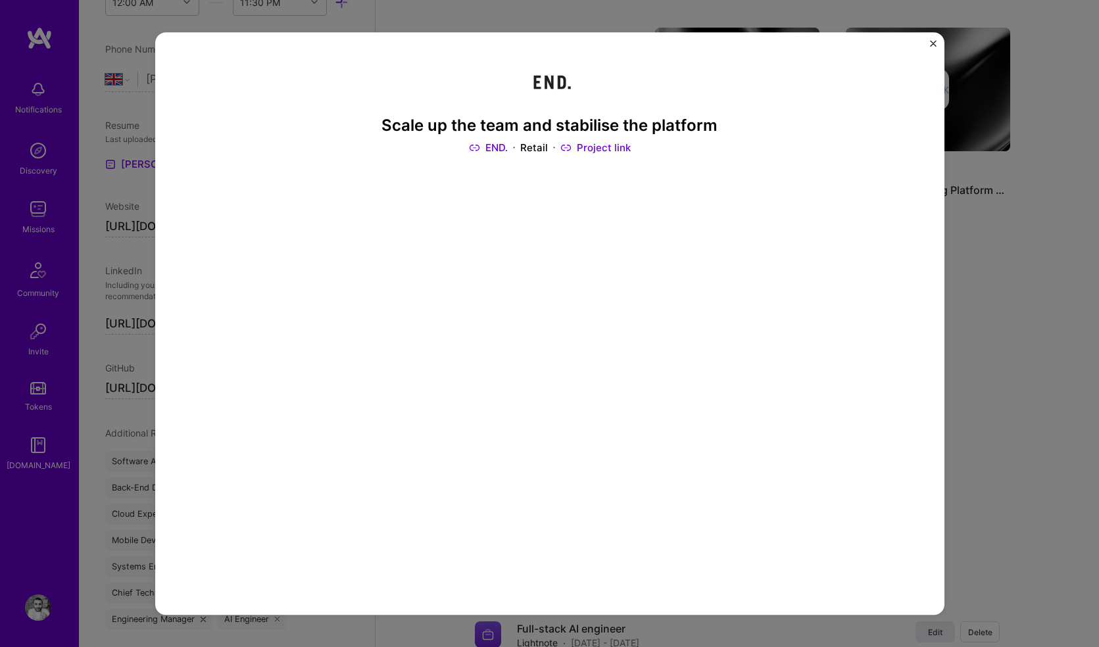
click at [1023, 315] on div "Scale up the team and stabilise the platform END. Retail Project link Role Full…" at bounding box center [549, 323] width 1099 height 647
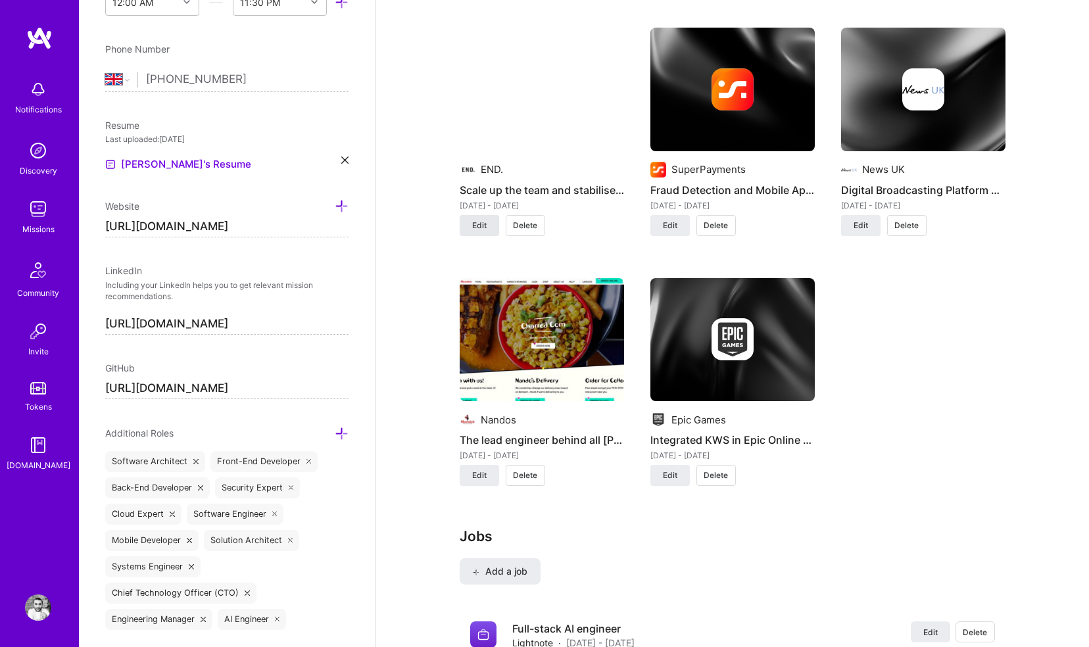
click at [490, 215] on button "Edit" at bounding box center [479, 225] width 39 height 21
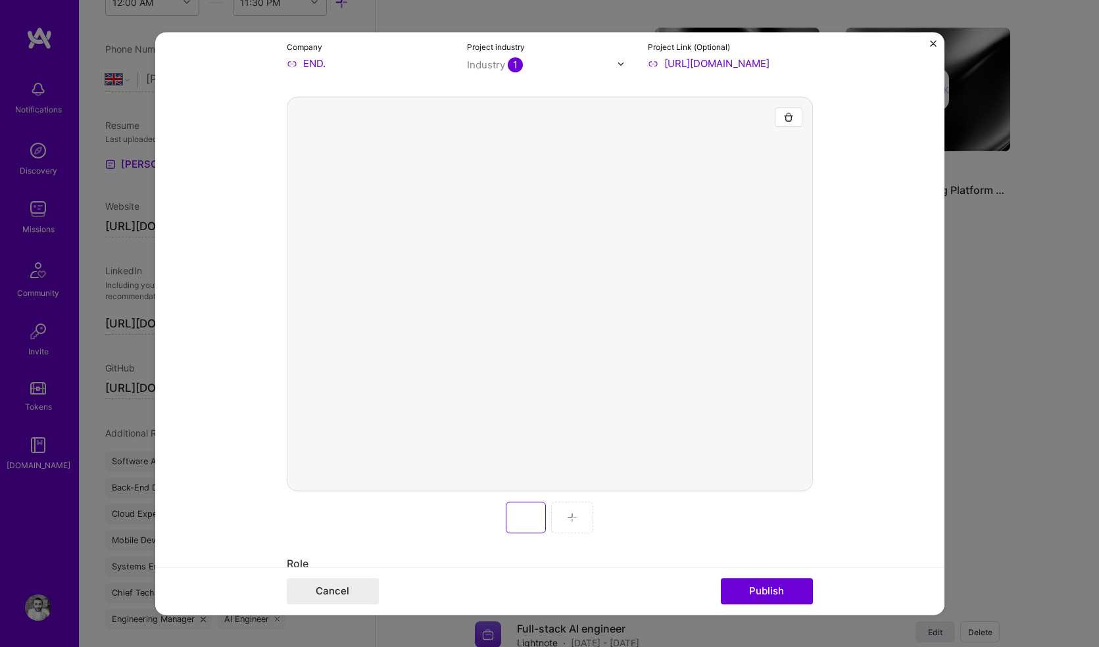
scroll to position [164, 0]
click at [783, 126] on img "button" at bounding box center [788, 125] width 11 height 11
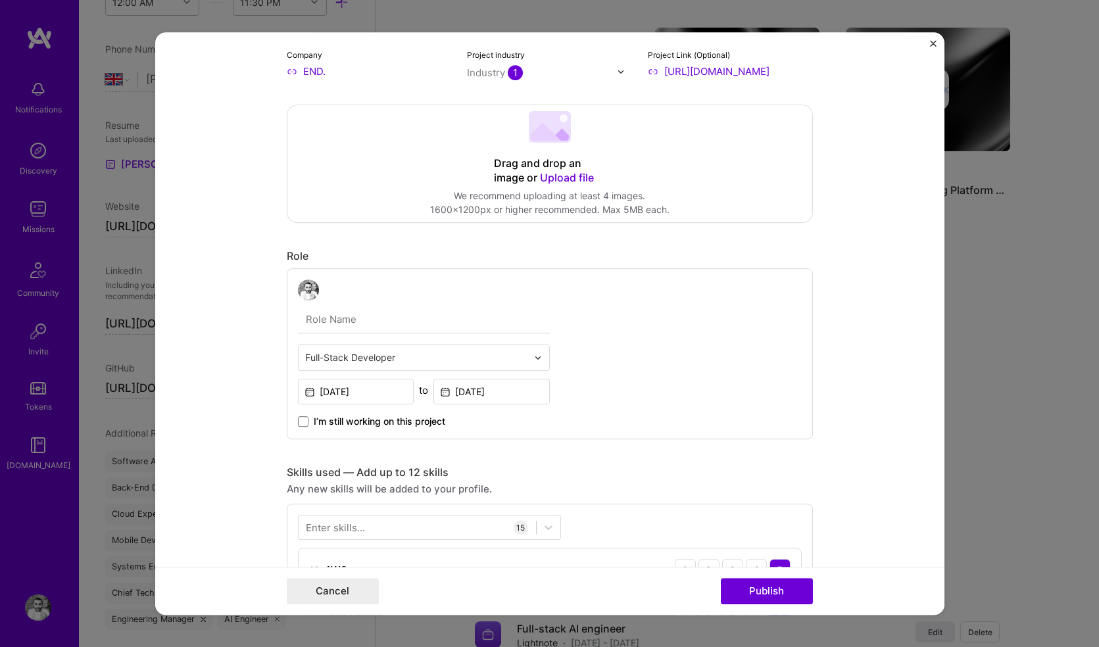
click at [560, 174] on span "Upload file" at bounding box center [567, 177] width 54 height 13
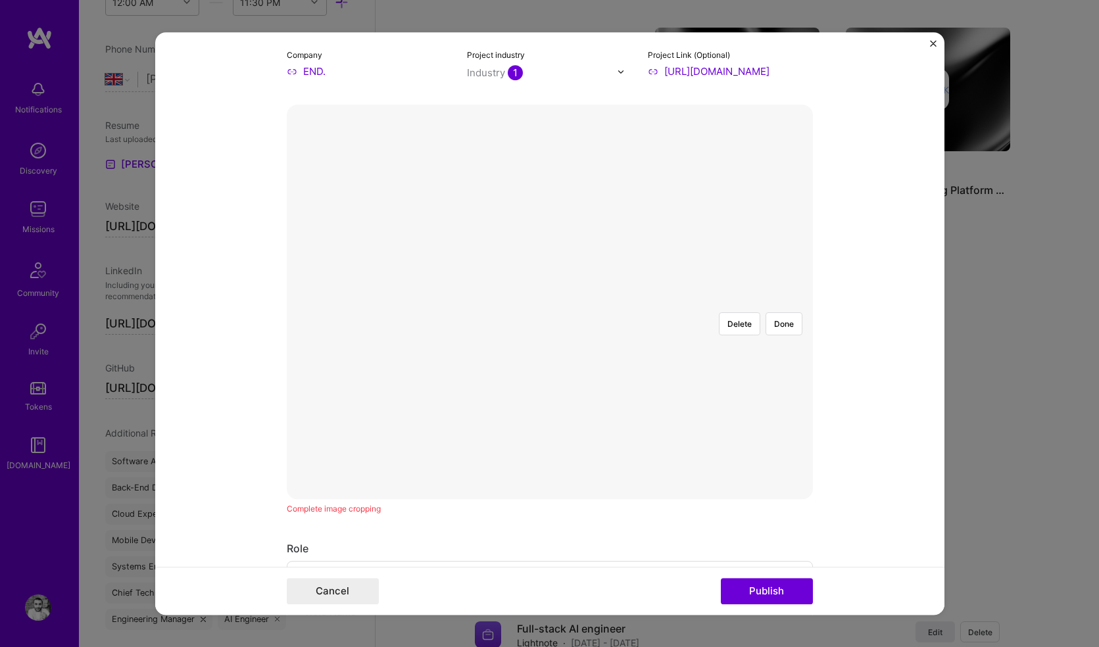
click at [649, 302] on div at bounding box center [790, 466] width 438 height 329
click at [759, 591] on button "Publish" at bounding box center [767, 591] width 92 height 26
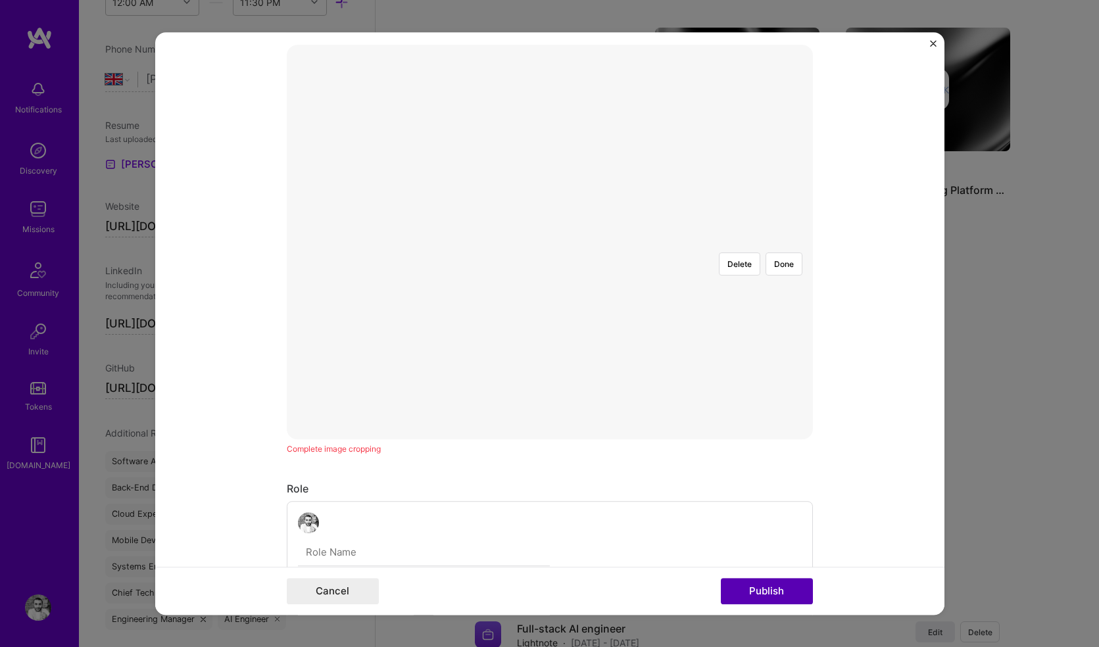
scroll to position [237, 0]
click at [772, 239] on button "Done" at bounding box center [783, 250] width 37 height 23
click at [761, 592] on button "Publish" at bounding box center [767, 591] width 92 height 26
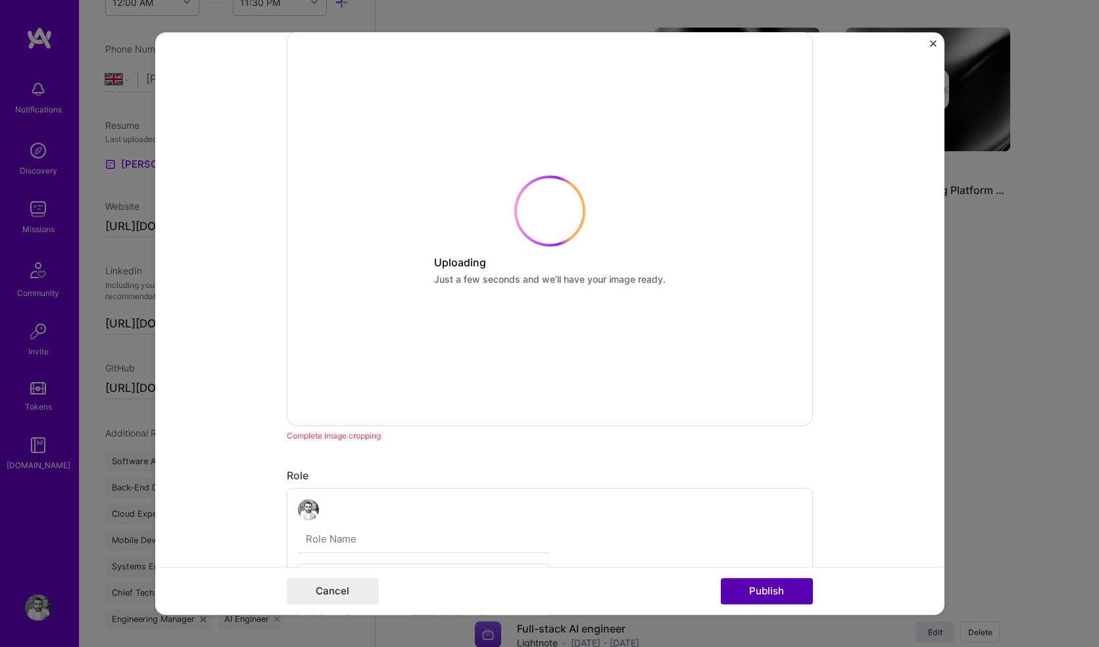
click at [742, 586] on button "Publish" at bounding box center [767, 591] width 92 height 26
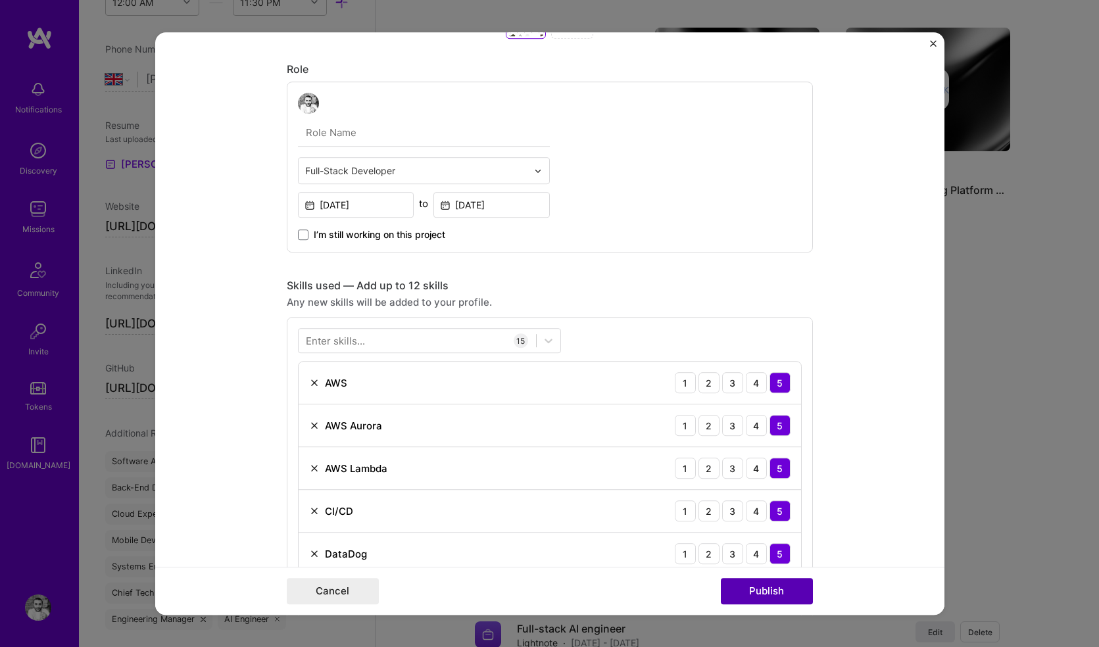
click at [759, 602] on button "Publish" at bounding box center [767, 591] width 92 height 26
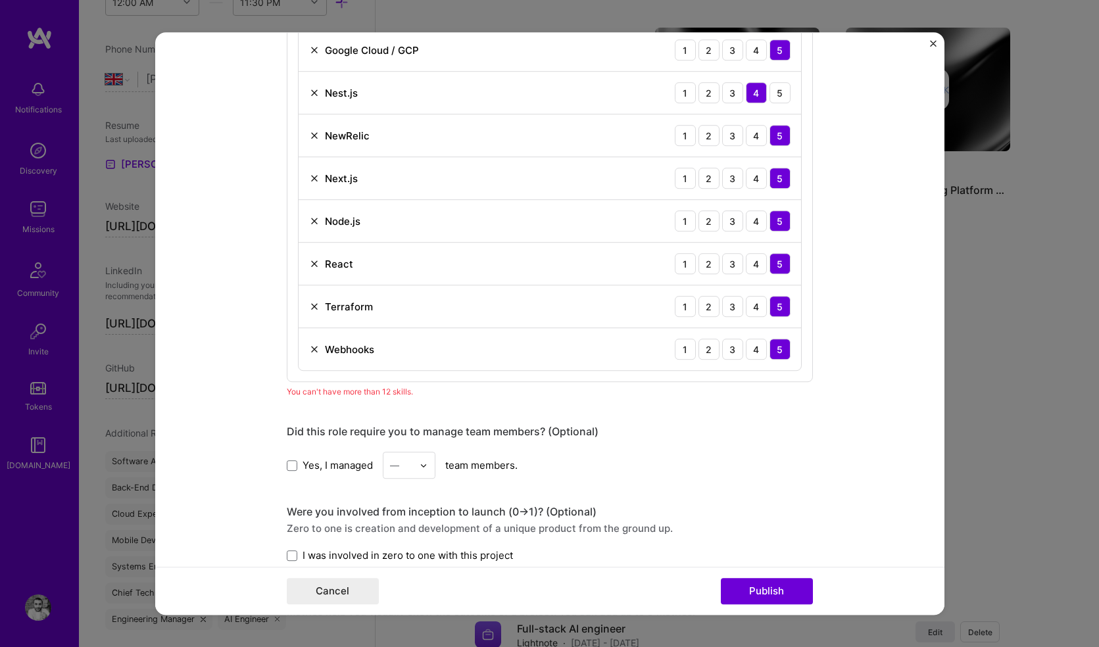
scroll to position [1274, 0]
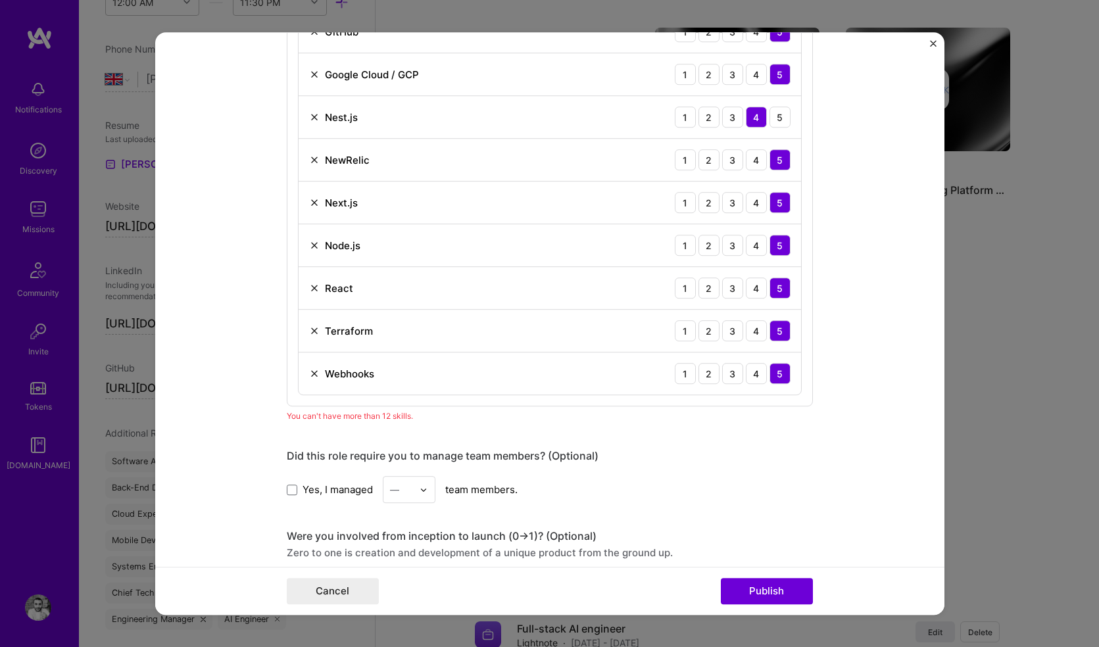
click at [309, 116] on img at bounding box center [314, 117] width 11 height 11
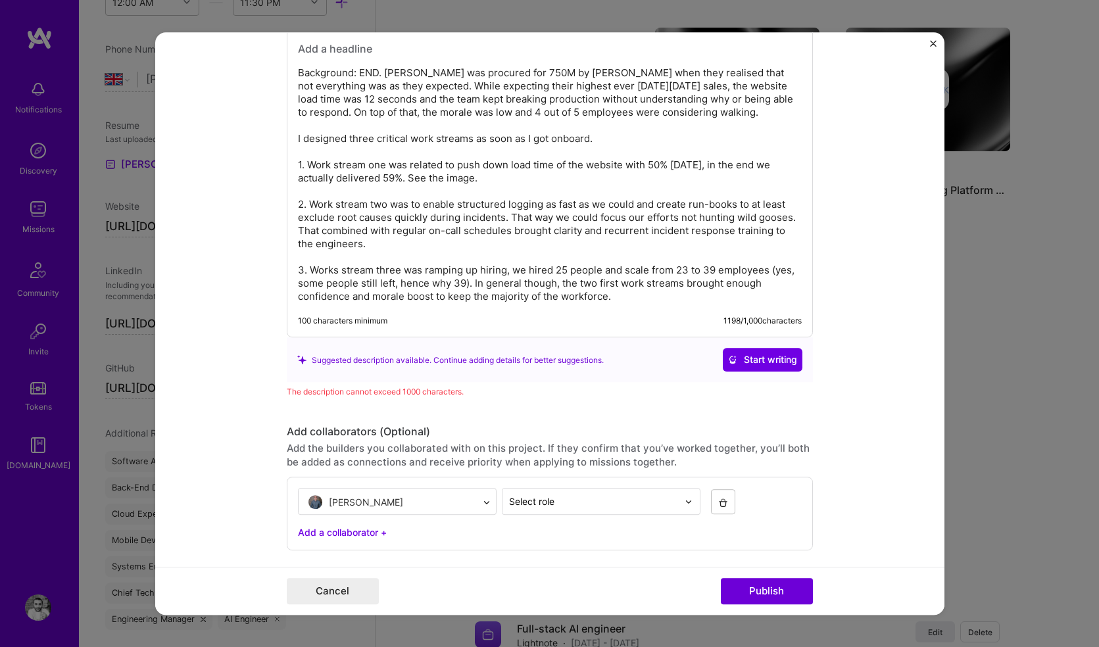
scroll to position [2035, 0]
click at [425, 235] on p "Background: END. Clothing was procured for 750M by Carlyle when they realised t…" at bounding box center [550, 186] width 504 height 237
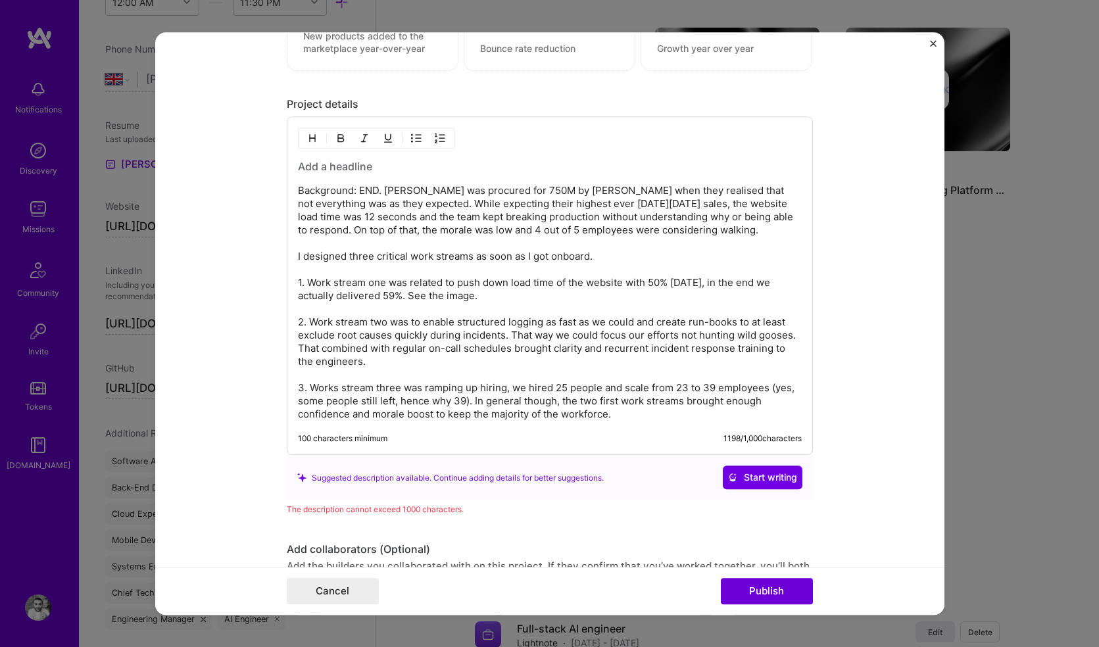
scroll to position [1912, 0]
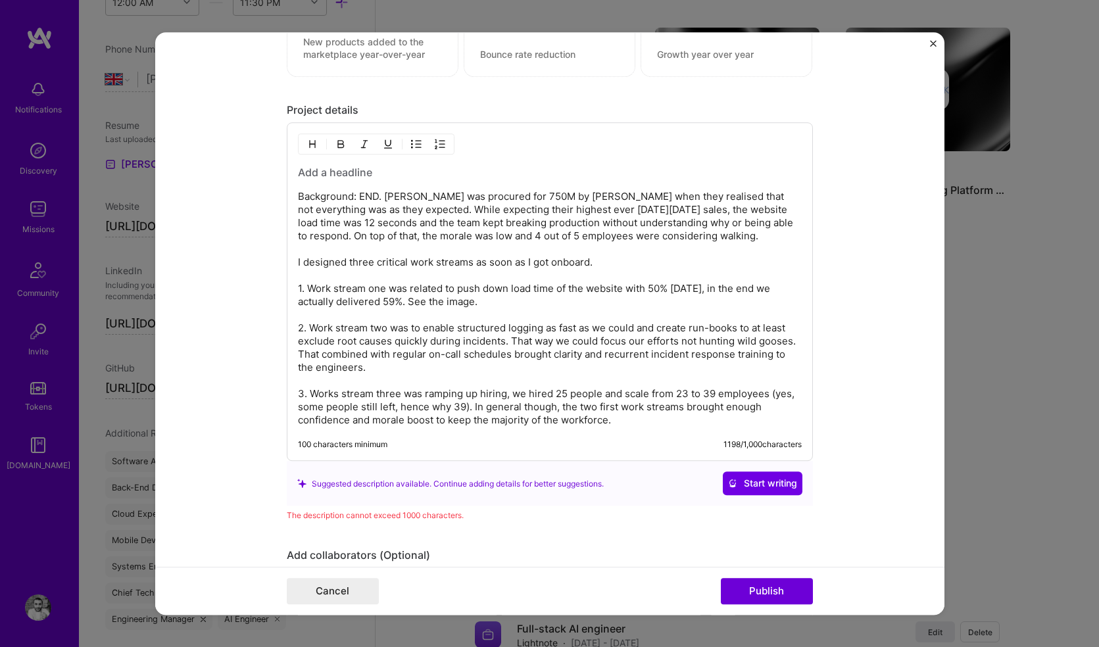
click at [307, 258] on p "Background: END. Clothing was procured for 750M by Carlyle when they realised t…" at bounding box center [550, 309] width 504 height 237
click at [348, 197] on p "Background: END. Clothing was procured for 750M by Carlyle when they realised t…" at bounding box center [550, 309] width 504 height 237
click at [623, 426] on p "Background: END. Clothing was procured for 750M by Carlyle when they realised t…" at bounding box center [550, 309] width 504 height 237
click at [391, 252] on p "Background: END. Clothing was procured for 750M by Carlyle when they realised t…" at bounding box center [550, 309] width 504 height 237
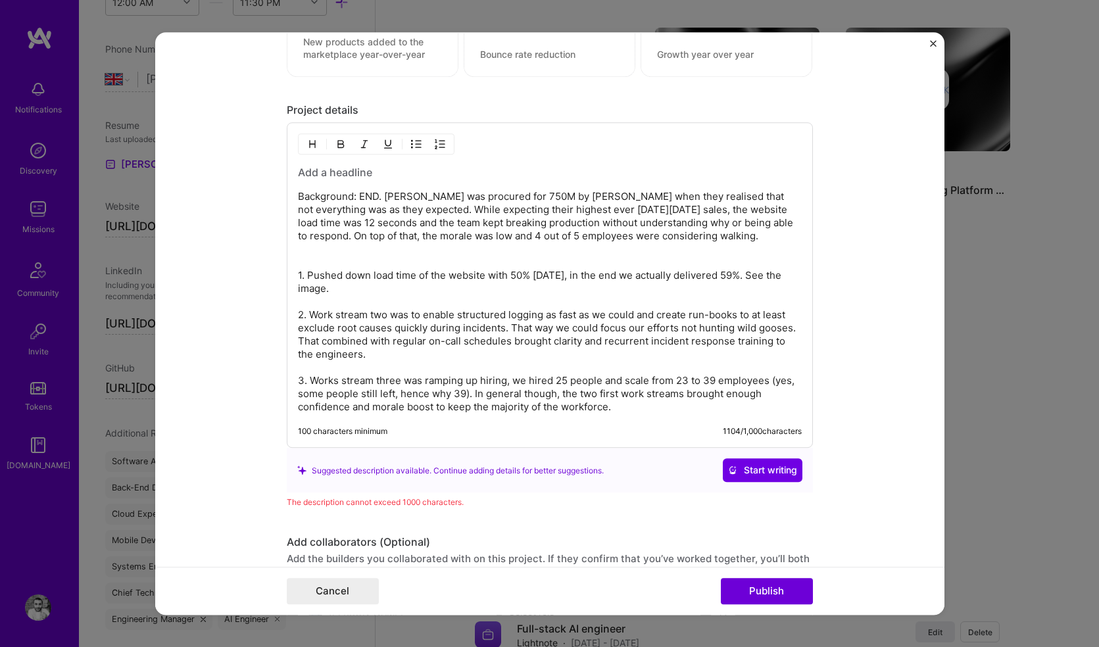
click at [765, 279] on p "Background: END. Clothing was procured for 750M by Carlyle when they realised t…" at bounding box center [550, 303] width 504 height 224
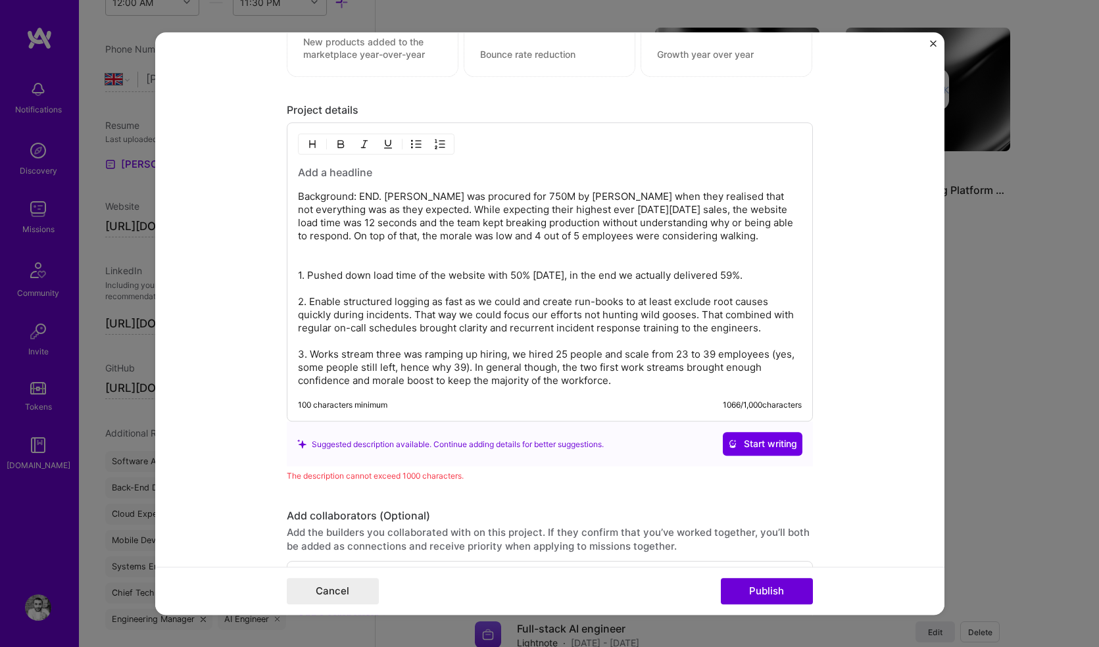
click at [408, 315] on p "Background: END. Clothing was procured for 750M by Carlyle when they realised t…" at bounding box center [550, 289] width 504 height 197
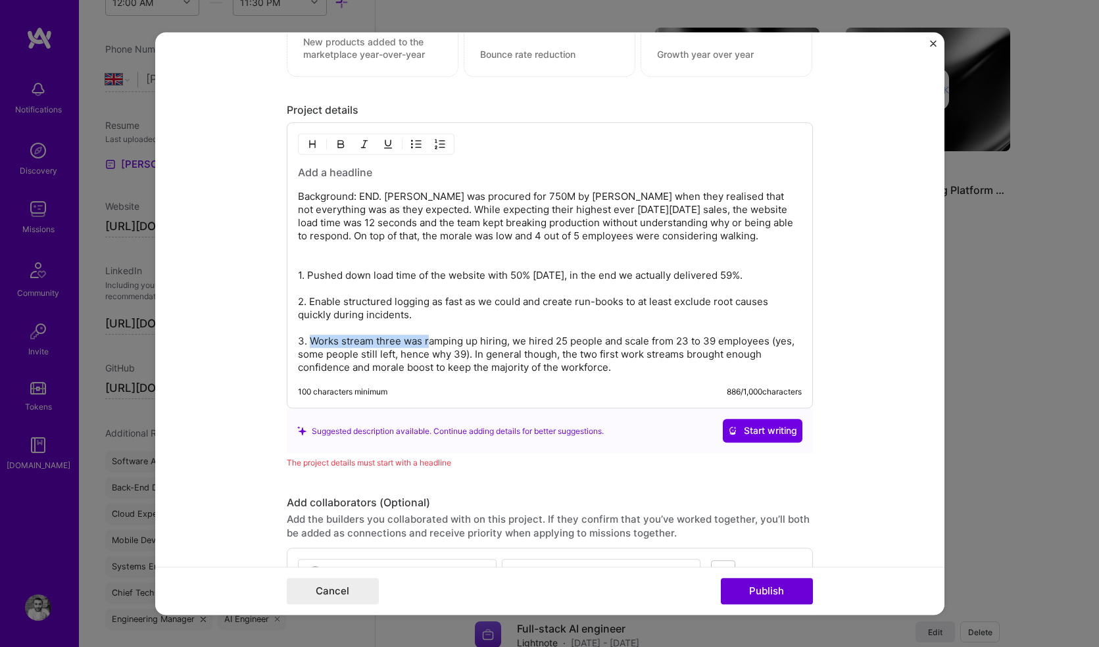
drag, startPoint x: 306, startPoint y: 342, endPoint x: 425, endPoint y: 342, distance: 119.6
click at [425, 342] on p "Background: END. Clothing was procured for 750M by Carlyle when they realised t…" at bounding box center [550, 283] width 504 height 184
click at [391, 343] on p "Background: END. Clothing was procured for 750M by Carlyle when they realised t…" at bounding box center [550, 283] width 504 height 184
drag, startPoint x: 550, startPoint y: 343, endPoint x: 729, endPoint y: 337, distance: 179.6
click at [729, 337] on p "Background: END. Clothing was procured for 750M by Carlyle when they realised t…" at bounding box center [550, 283] width 504 height 184
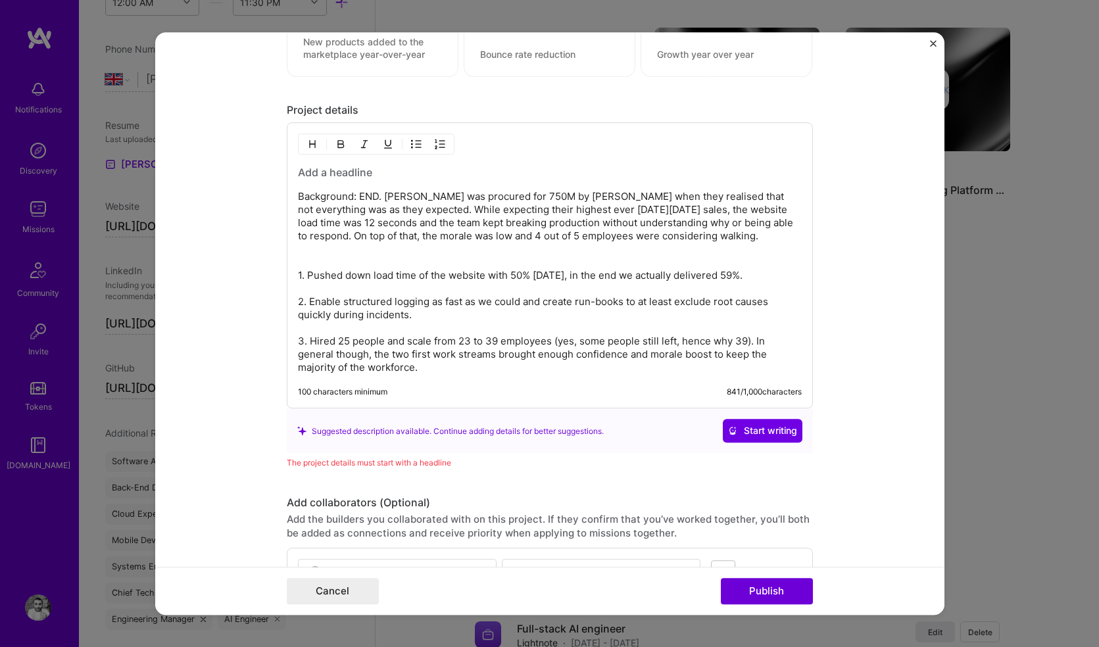
click at [580, 389] on div "100 characters minimum 841 / 1,000 characters" at bounding box center [550, 392] width 504 height 11
click at [397, 259] on p "Background: END. Clothing was procured for 750M by Carlyle when they realised t…" at bounding box center [550, 283] width 504 height 184
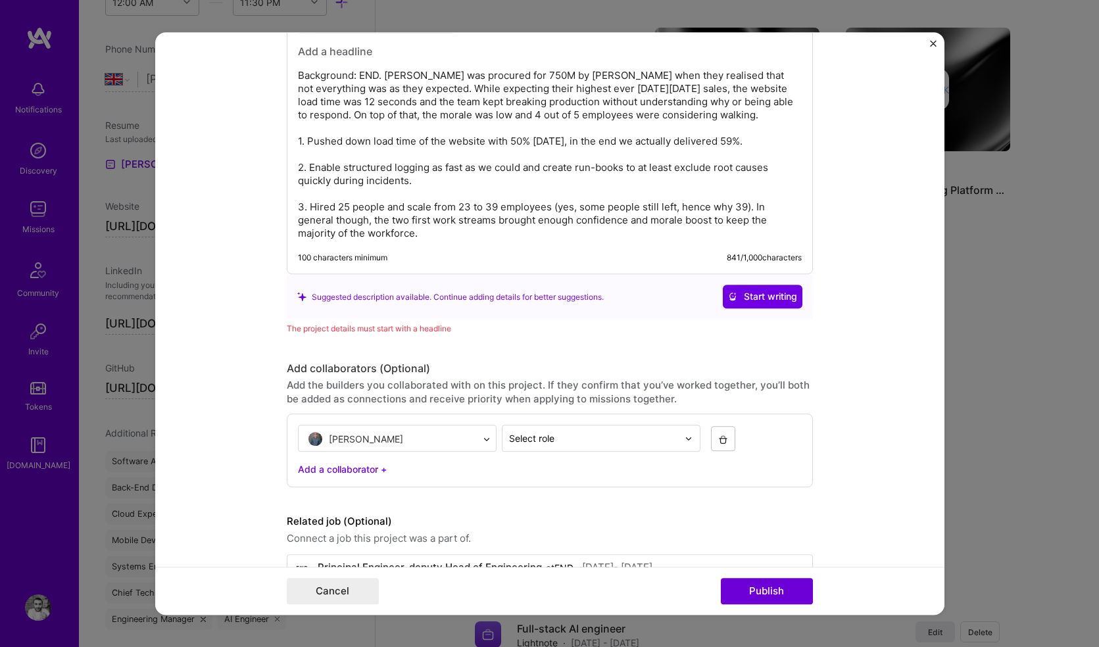
scroll to position [2072, 0]
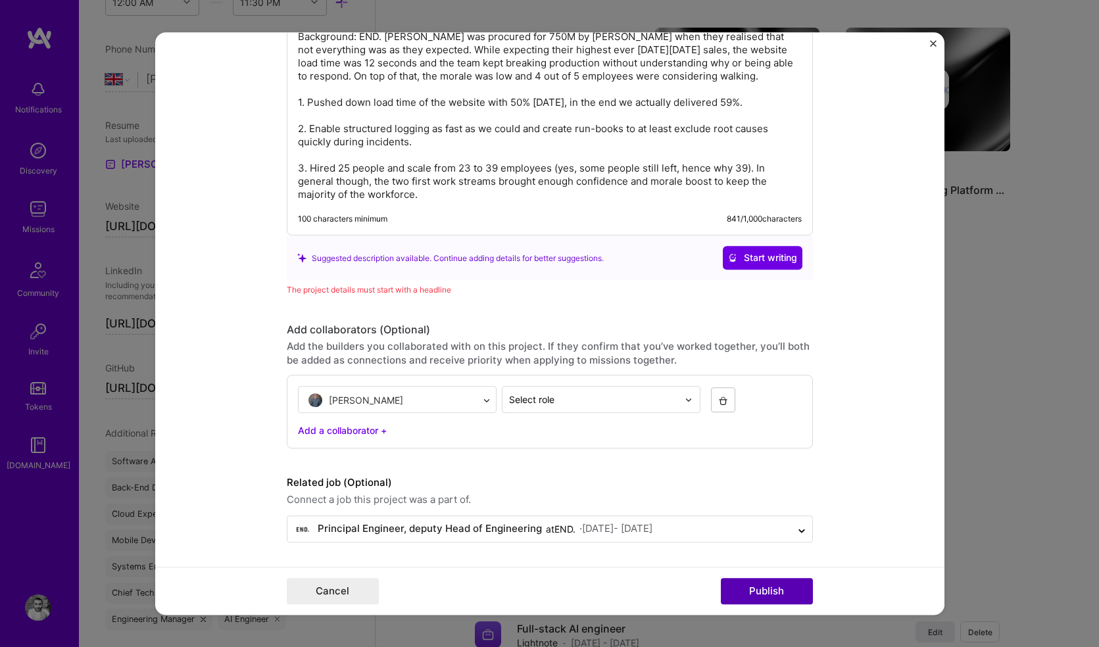
click at [758, 590] on button "Publish" at bounding box center [767, 591] width 92 height 26
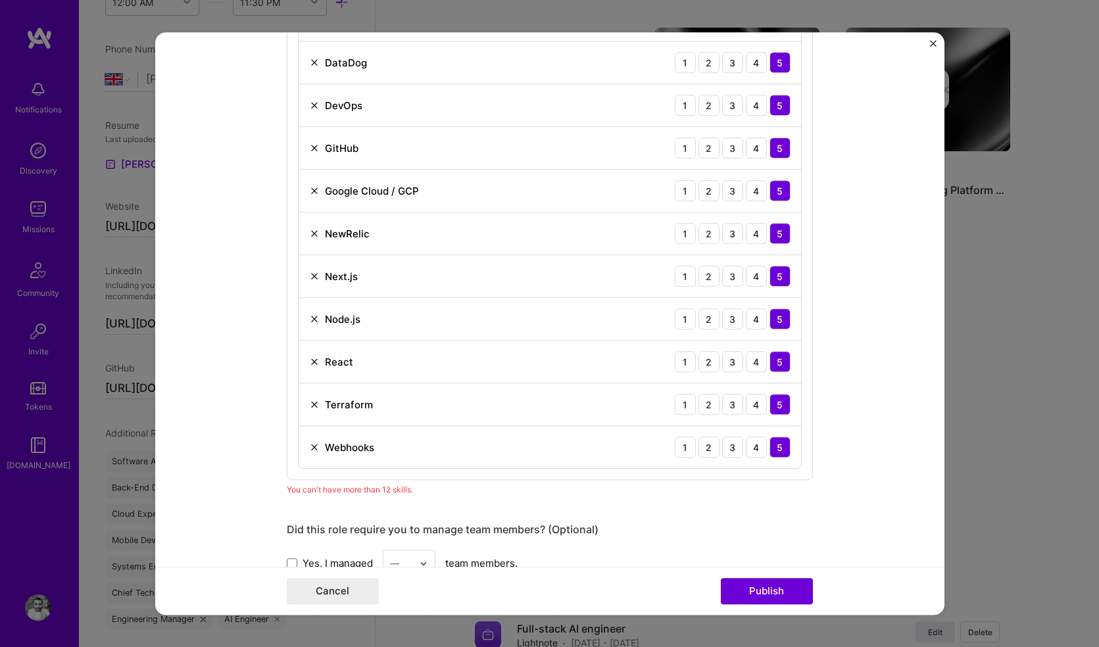
scroll to position [1262, 0]
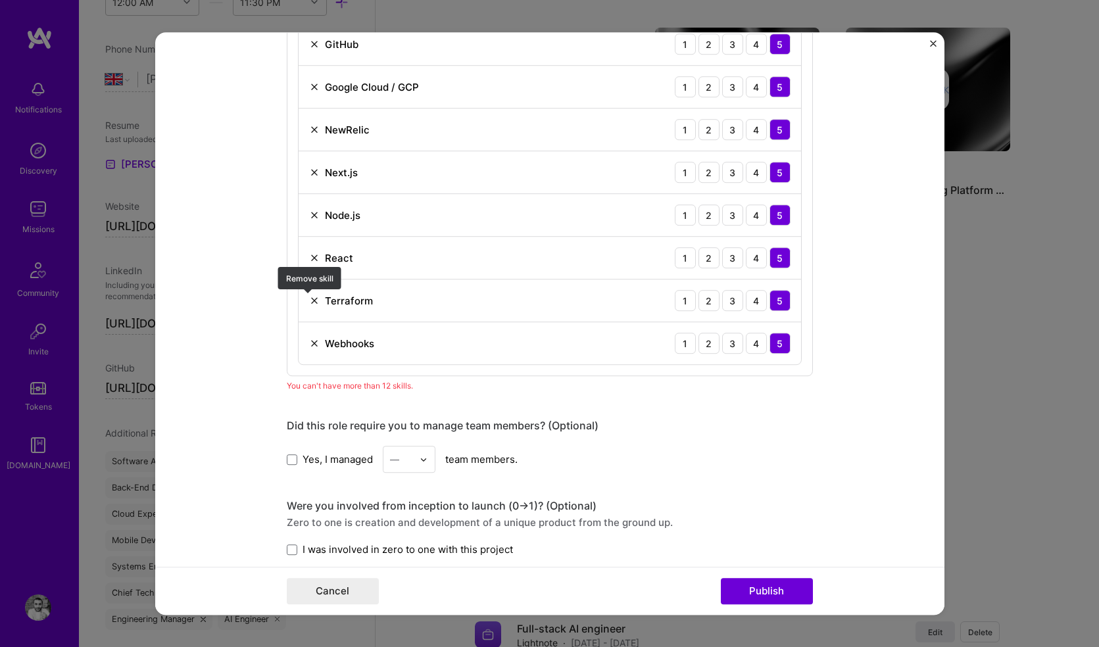
click at [309, 299] on img at bounding box center [314, 300] width 11 height 11
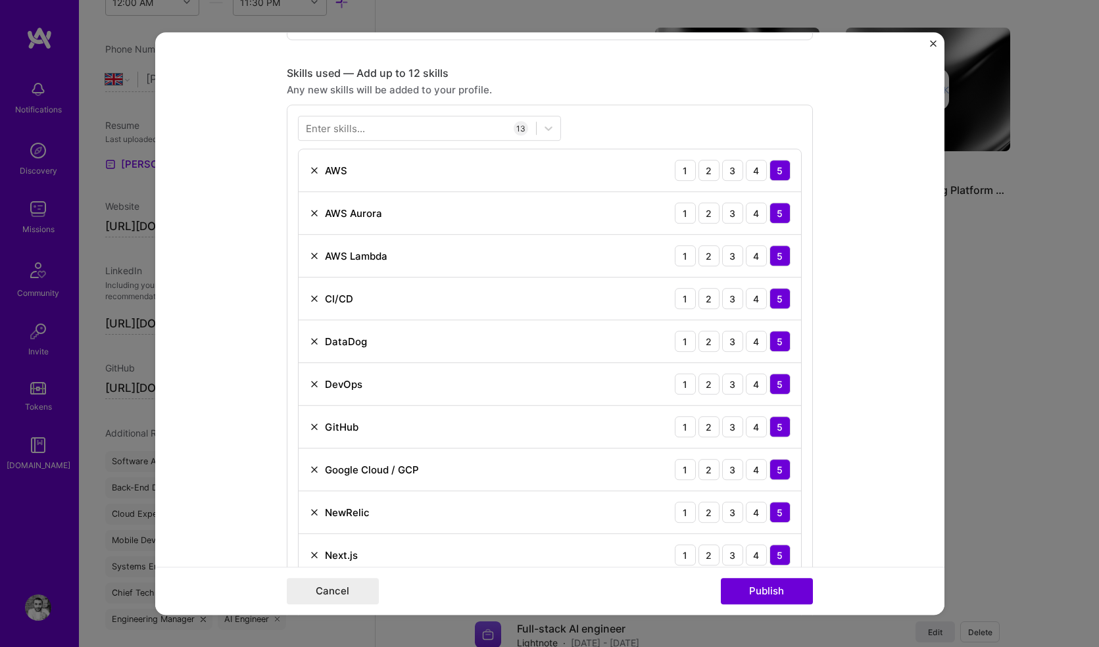
scroll to position [869, 0]
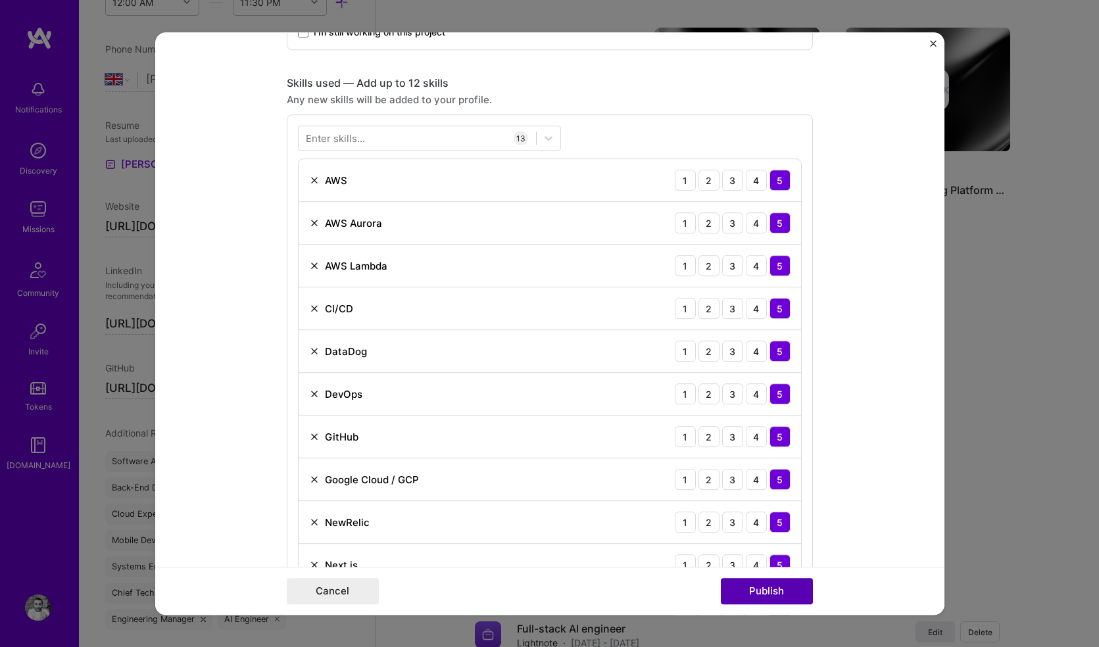
click at [760, 592] on button "Publish" at bounding box center [767, 591] width 92 height 26
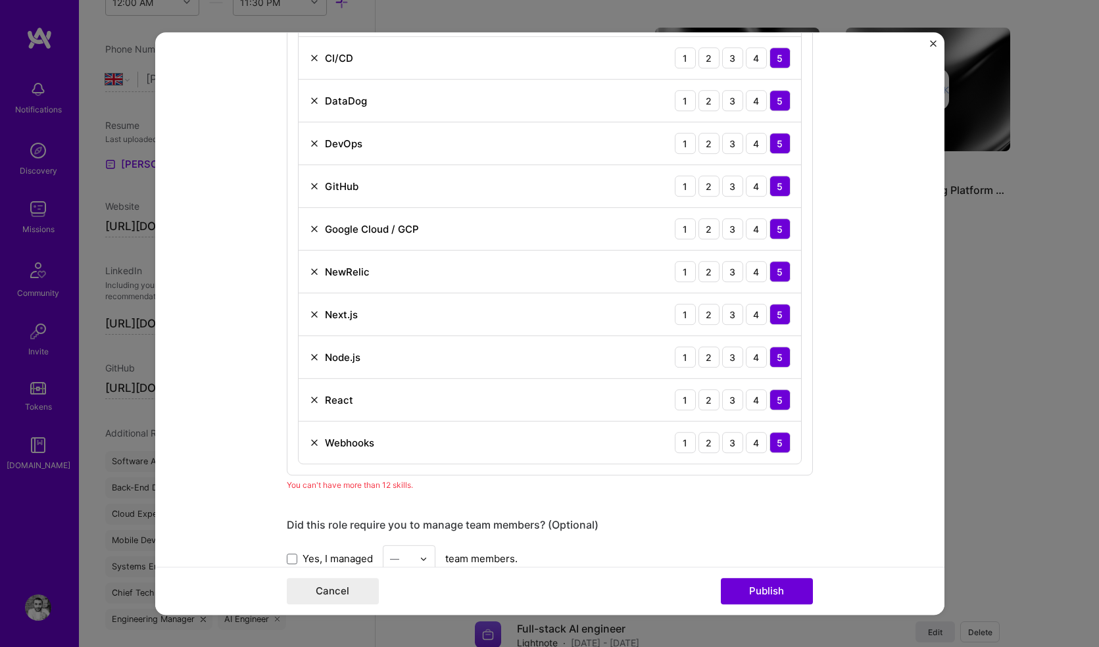
scroll to position [1118, 0]
click at [311, 442] on img at bounding box center [314, 443] width 11 height 11
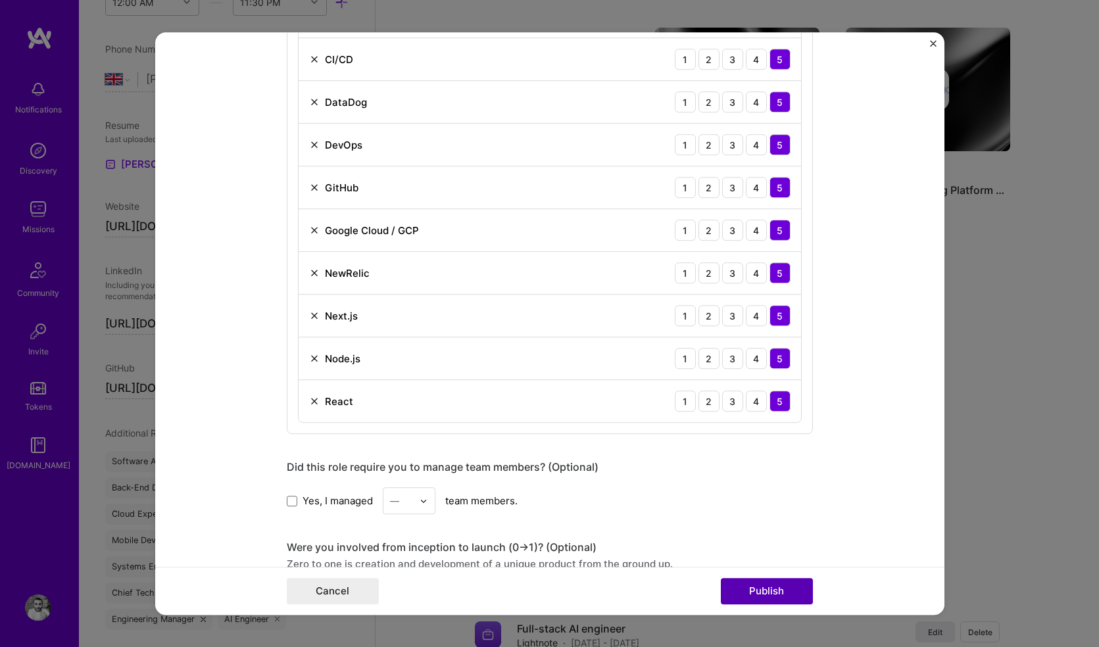
click at [761, 592] on button "Publish" at bounding box center [767, 591] width 92 height 26
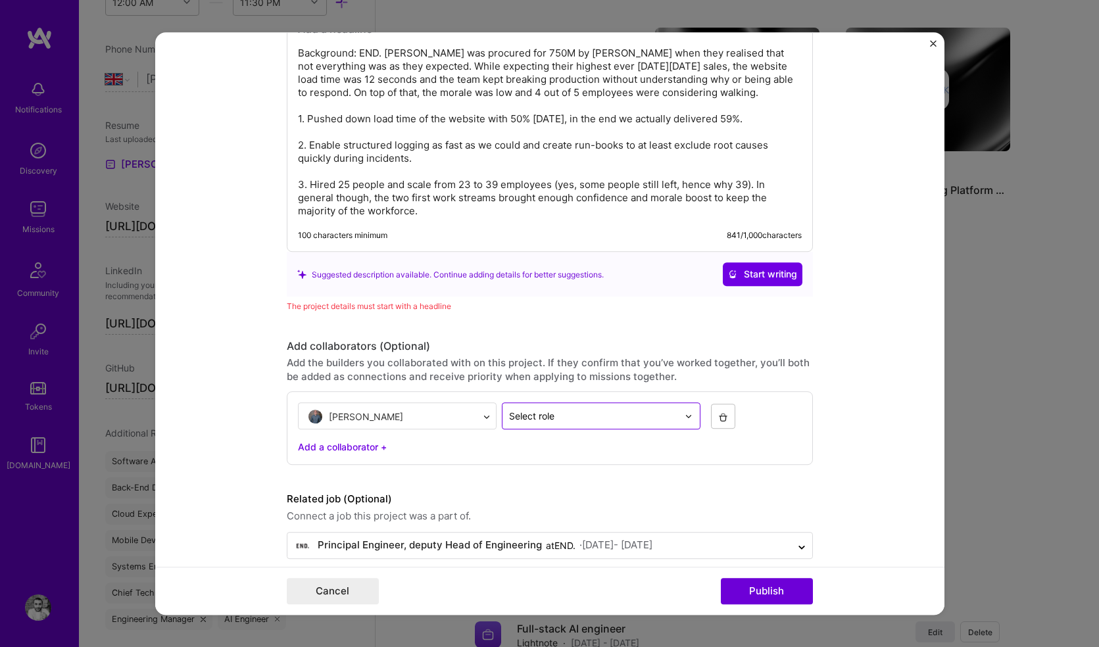
scroll to position [1971, 0]
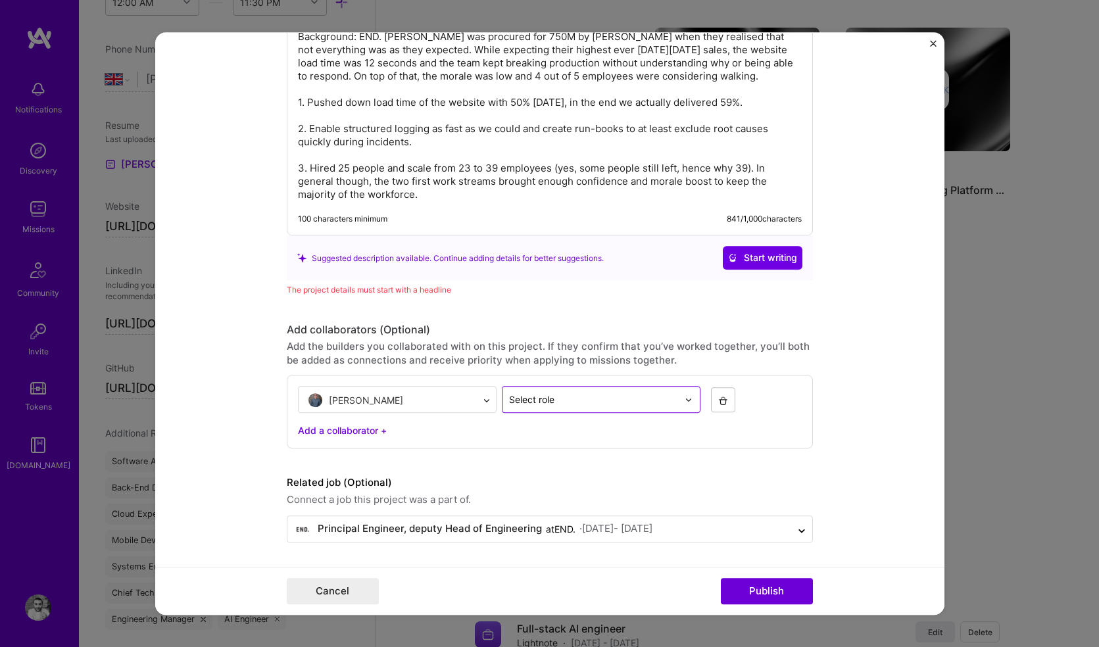
click at [623, 400] on input "text" at bounding box center [593, 400] width 169 height 14
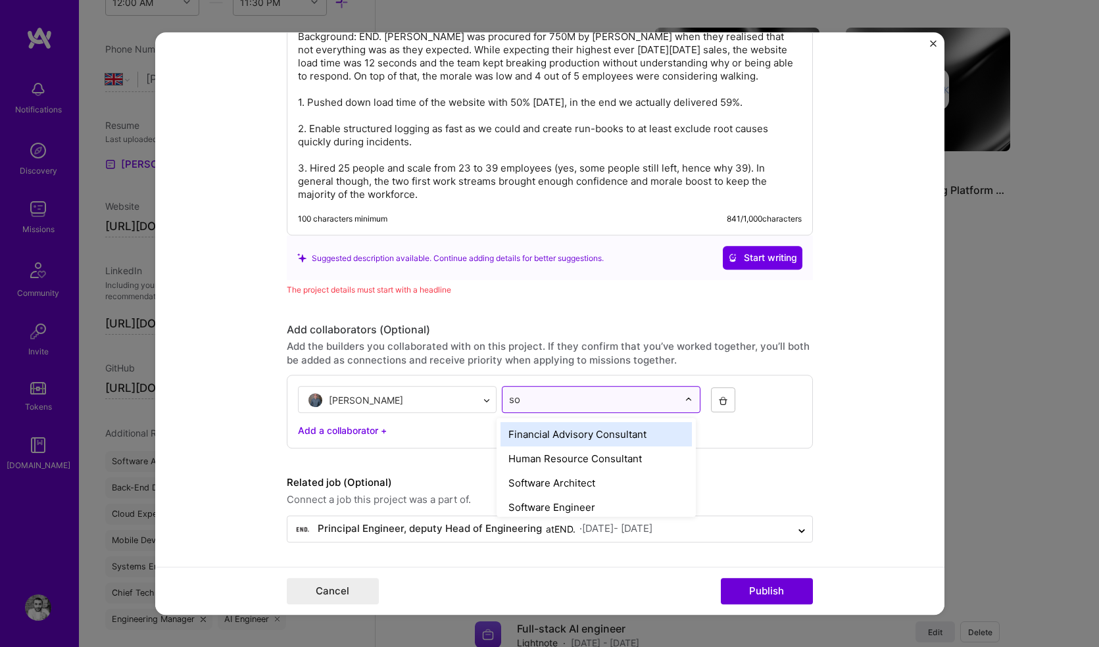
type input "sof"
click at [572, 439] on div "Software Architect" at bounding box center [595, 434] width 191 height 24
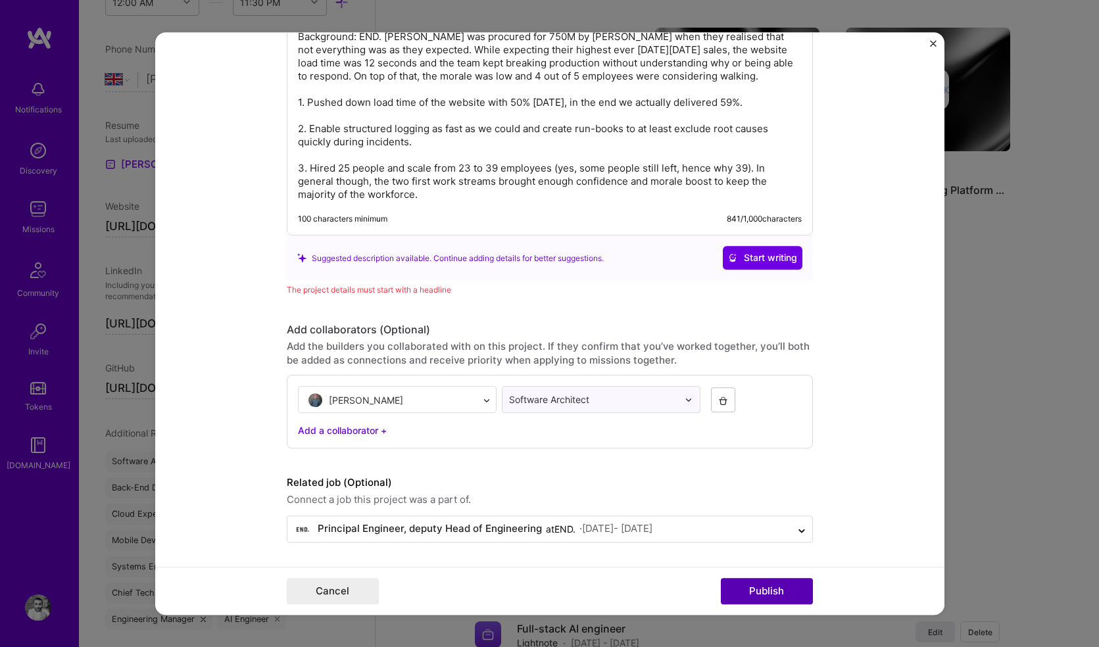
click at [757, 592] on button "Publish" at bounding box center [767, 591] width 92 height 26
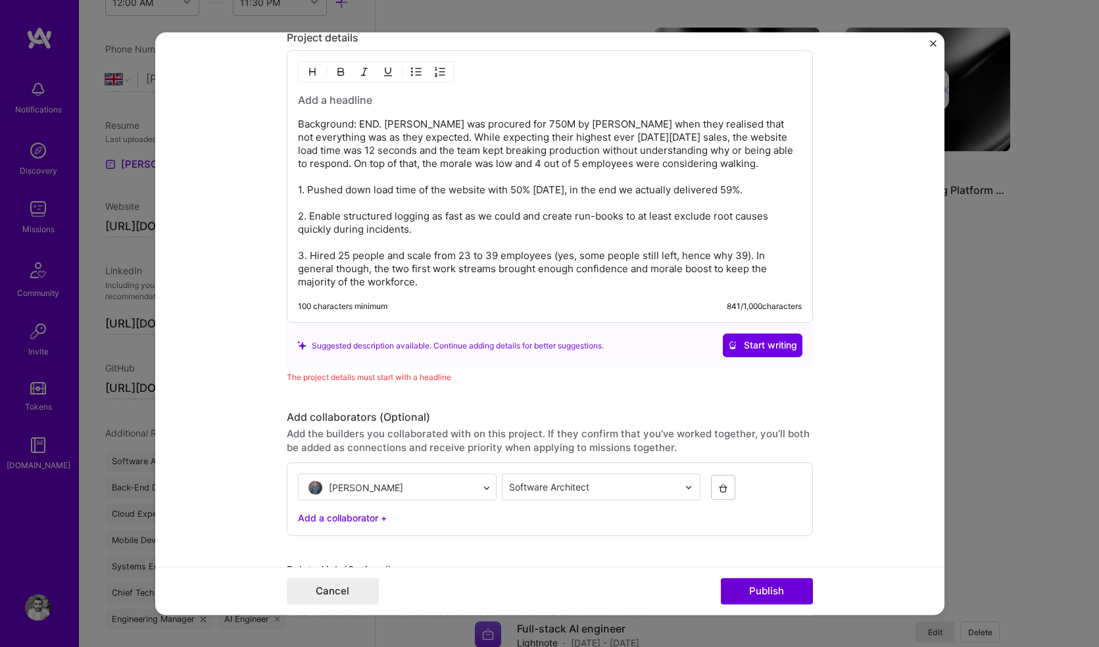
scroll to position [1882, 0]
click at [367, 96] on h3 at bounding box center [550, 101] width 504 height 14
click at [371, 105] on h3 at bounding box center [550, 101] width 504 height 14
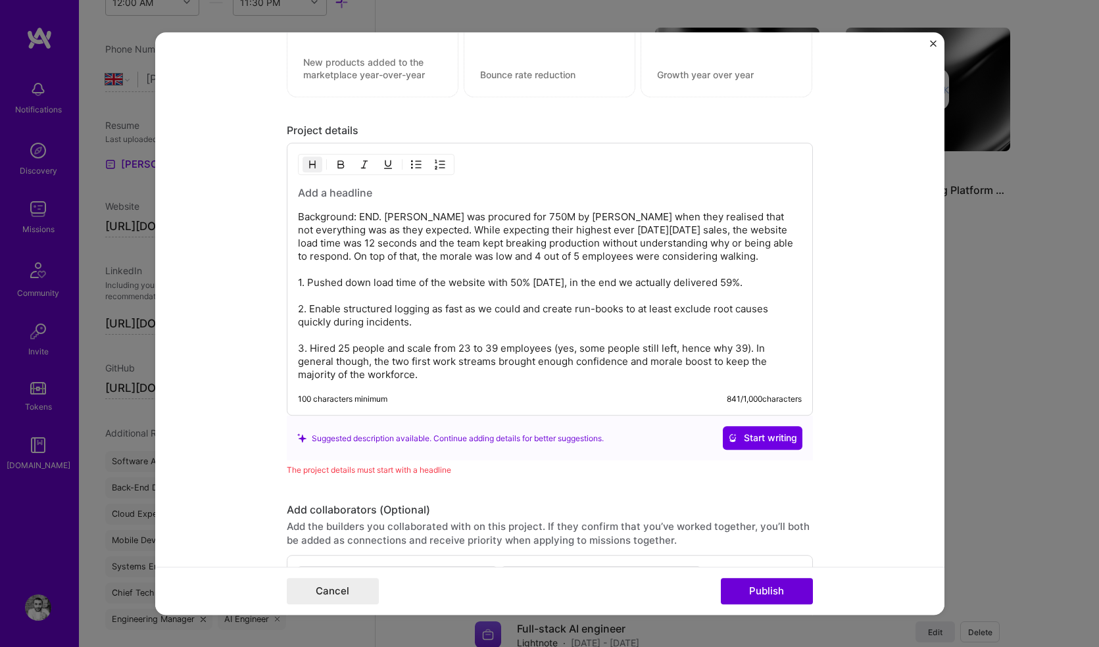
scroll to position [1780, 0]
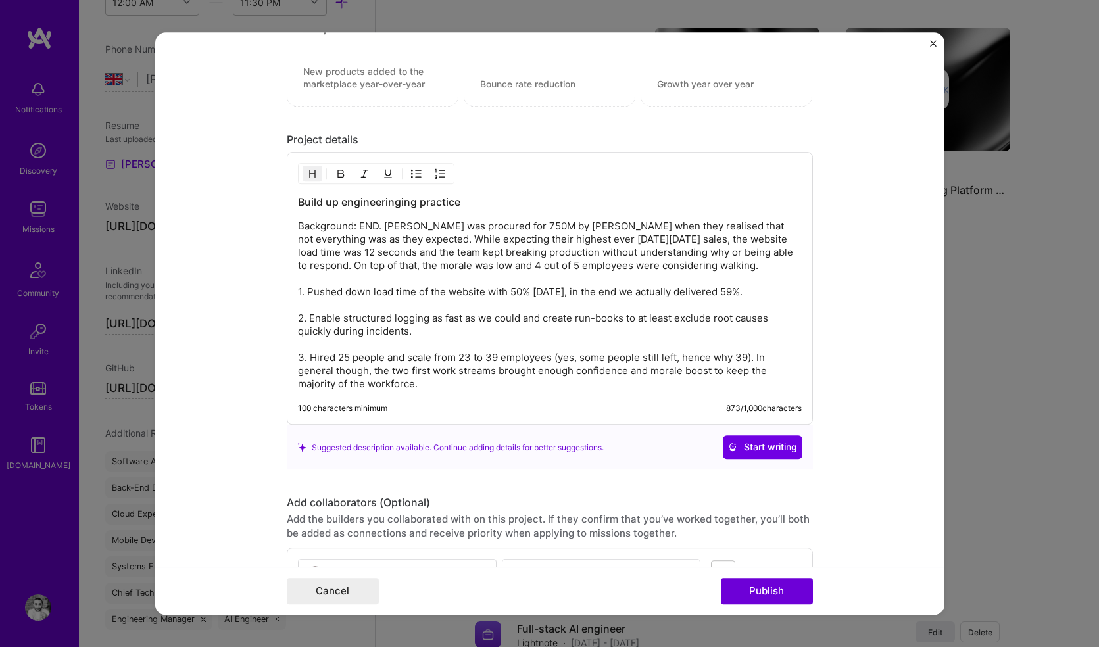
click at [473, 201] on h3 "Build up engineeringing practice" at bounding box center [550, 202] width 504 height 14
click at [335, 201] on h3 "Build up engineeringing practice" at bounding box center [550, 202] width 504 height 14
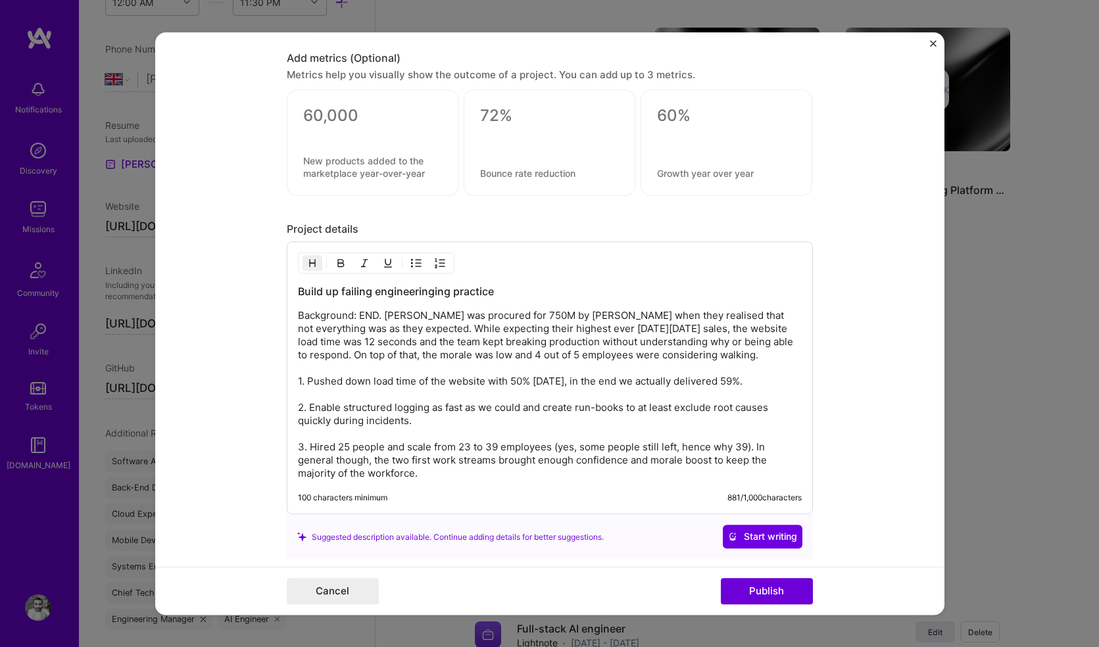
scroll to position [1553, 0]
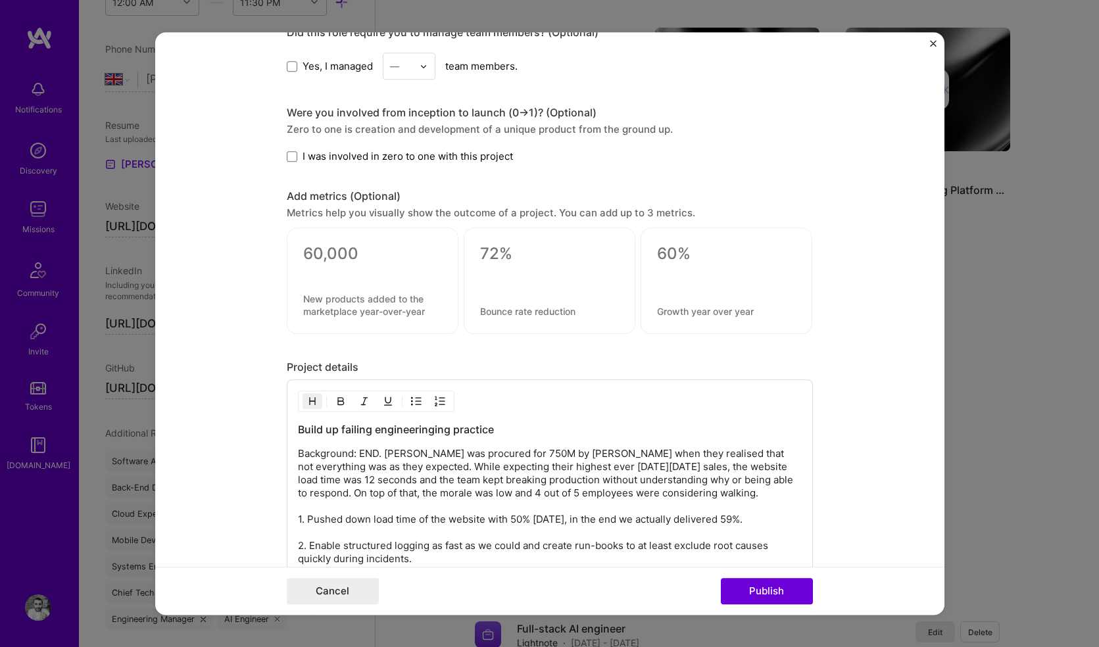
click at [318, 429] on h3 "Build up failing engineeringing practice" at bounding box center [550, 430] width 504 height 14
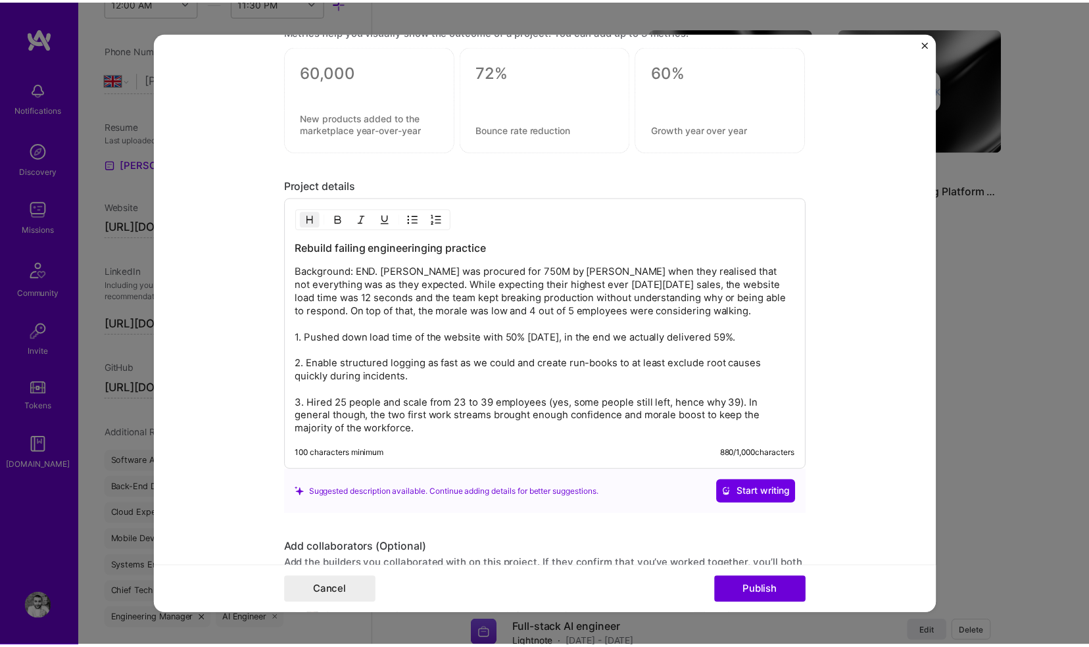
scroll to position [1954, 0]
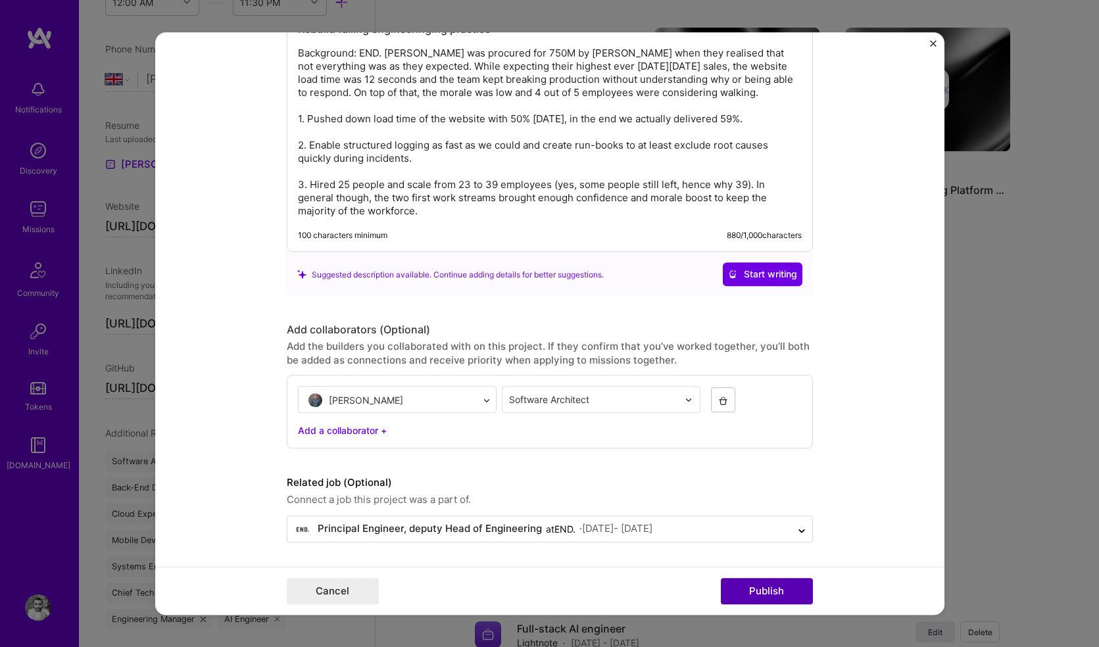
click at [739, 580] on button "Publish" at bounding box center [767, 591] width 92 height 26
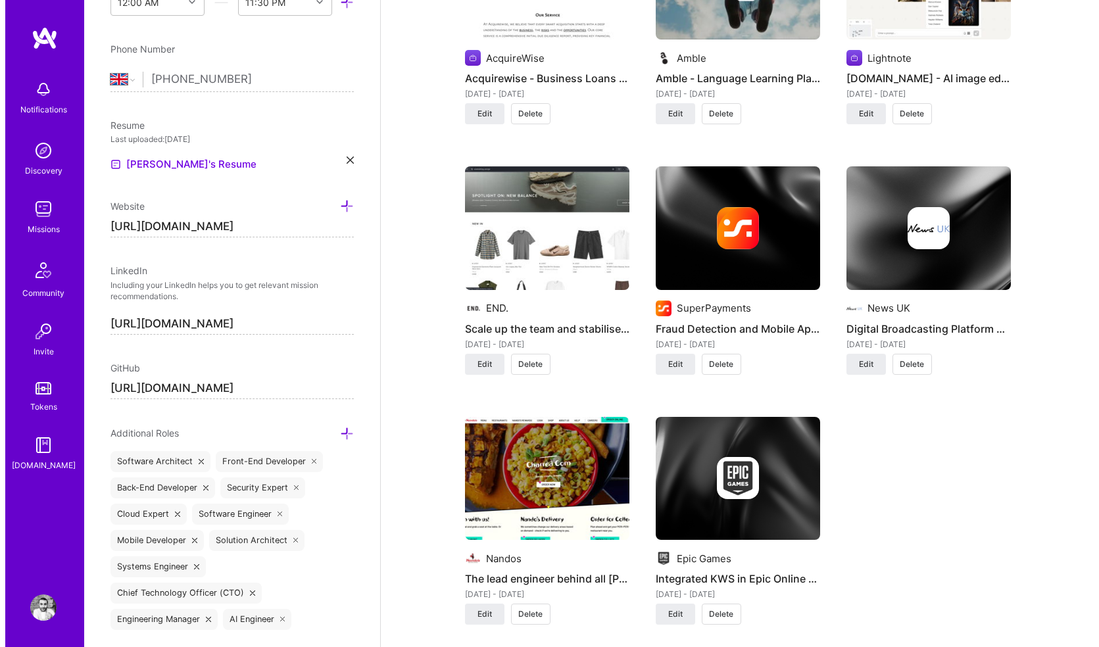
scroll to position [1149, 0]
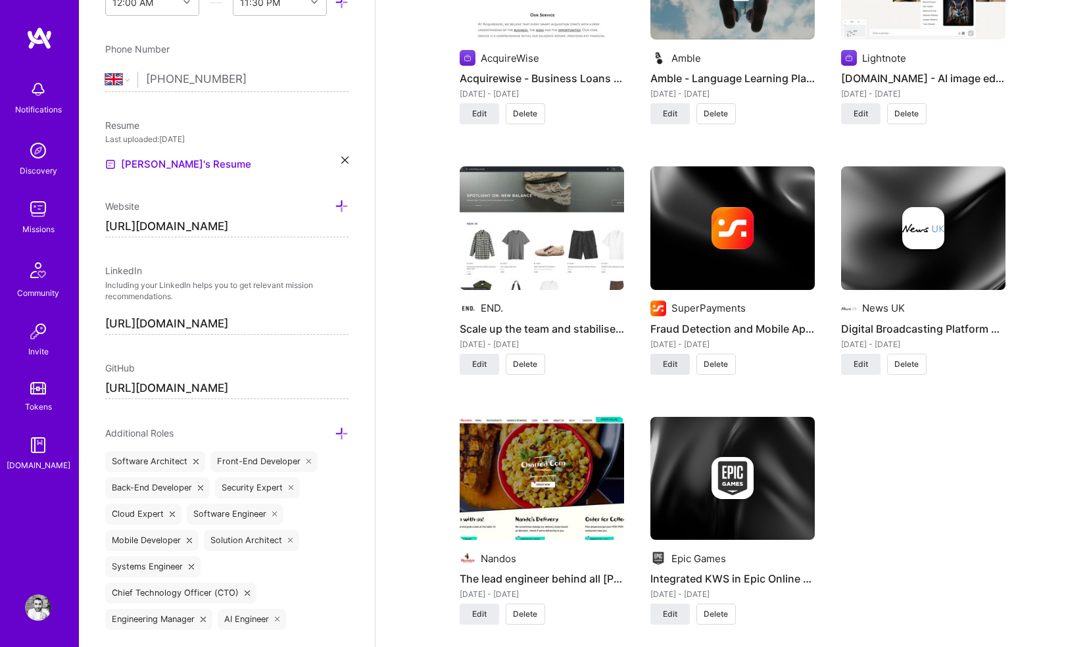
click at [664, 358] on span "Edit" at bounding box center [670, 364] width 14 height 12
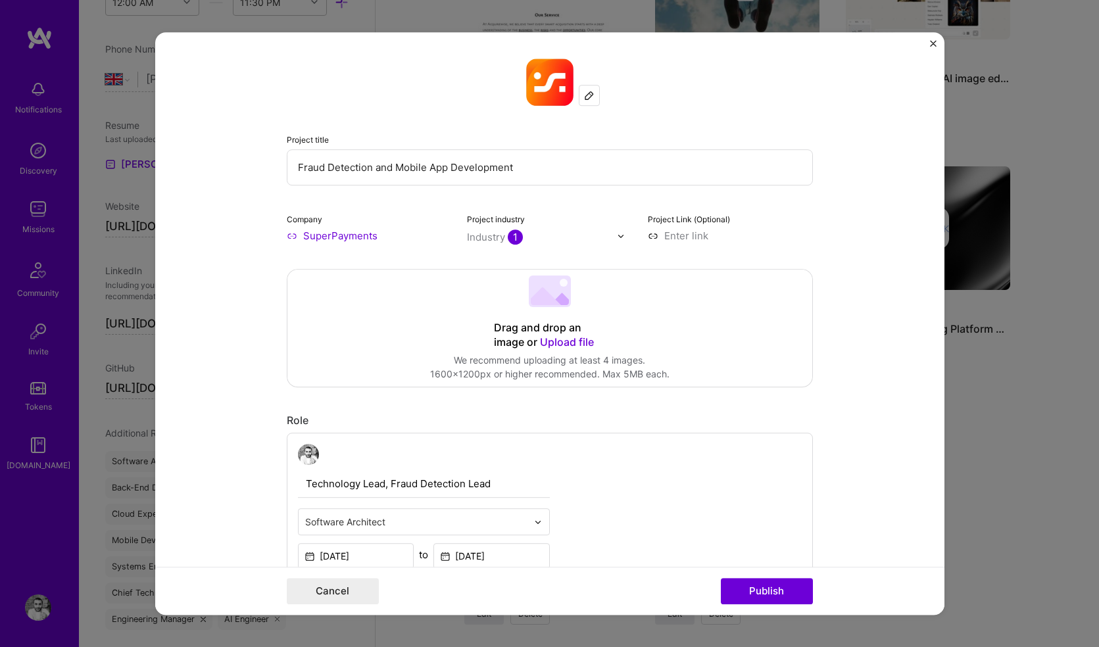
click at [550, 346] on span "Upload file" at bounding box center [567, 341] width 54 height 13
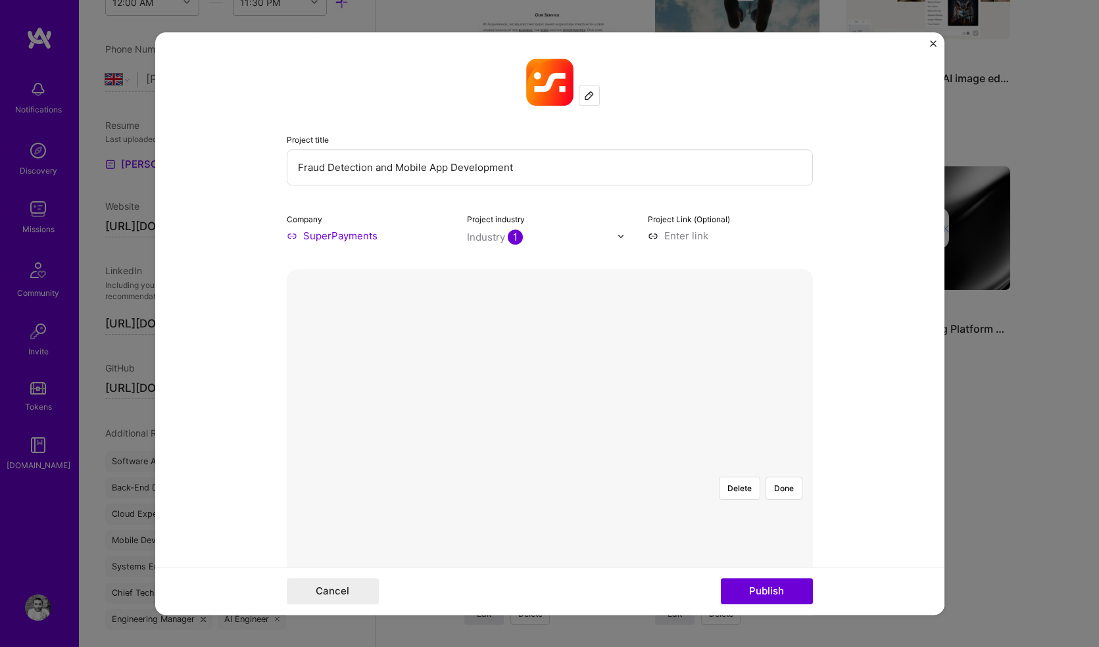
click at [613, 466] on div at bounding box center [790, 623] width 417 height 314
click at [550, 466] on img at bounding box center [550, 466] width 0 height 0
click at [779, 477] on button "Done" at bounding box center [783, 488] width 37 height 23
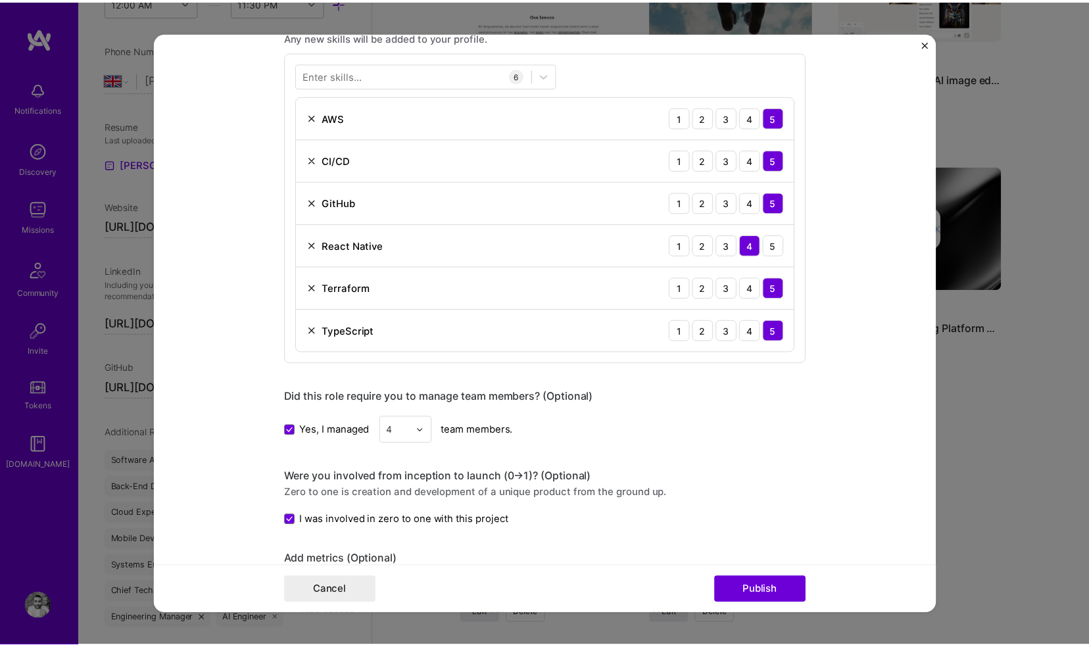
scroll to position [932, 0]
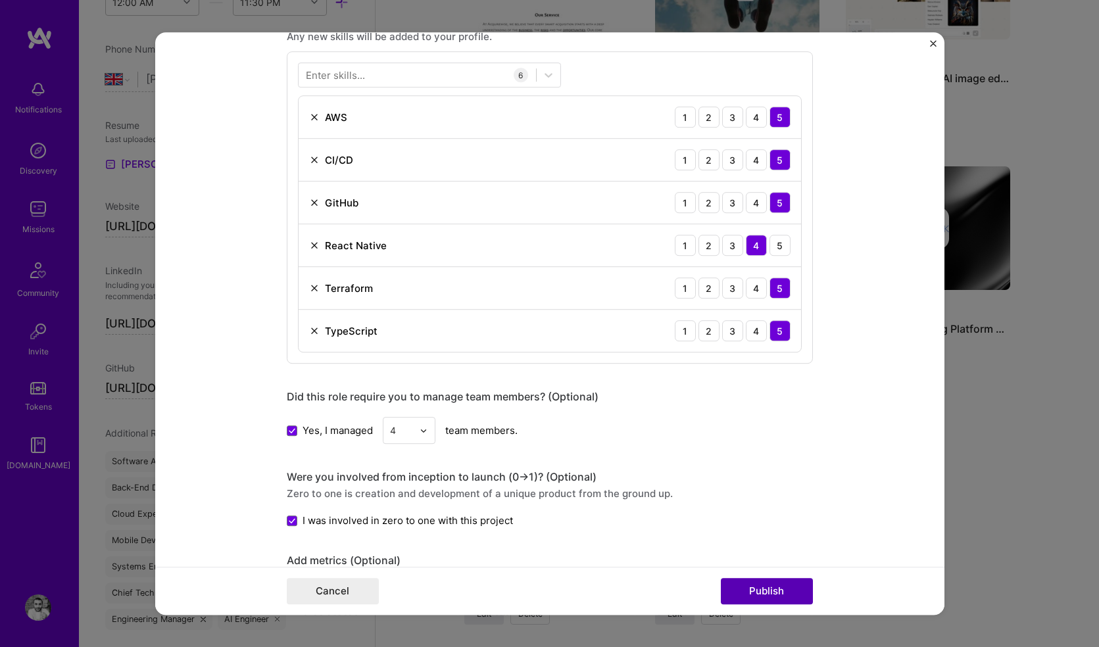
click at [763, 593] on button "Publish" at bounding box center [767, 591] width 92 height 26
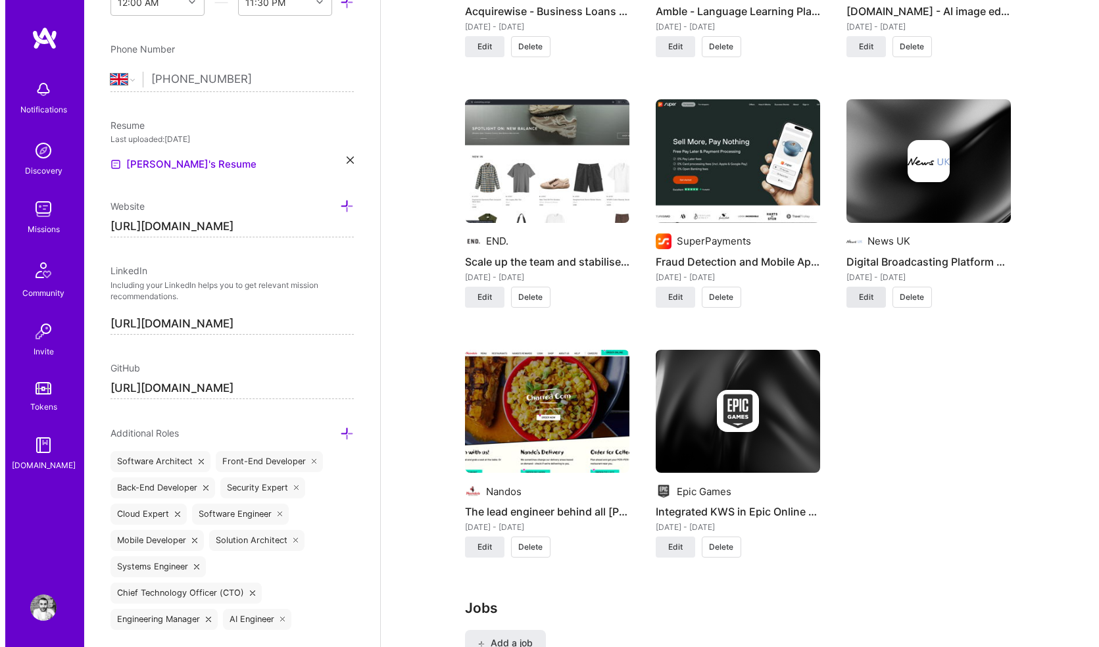
scroll to position [1230, 0]
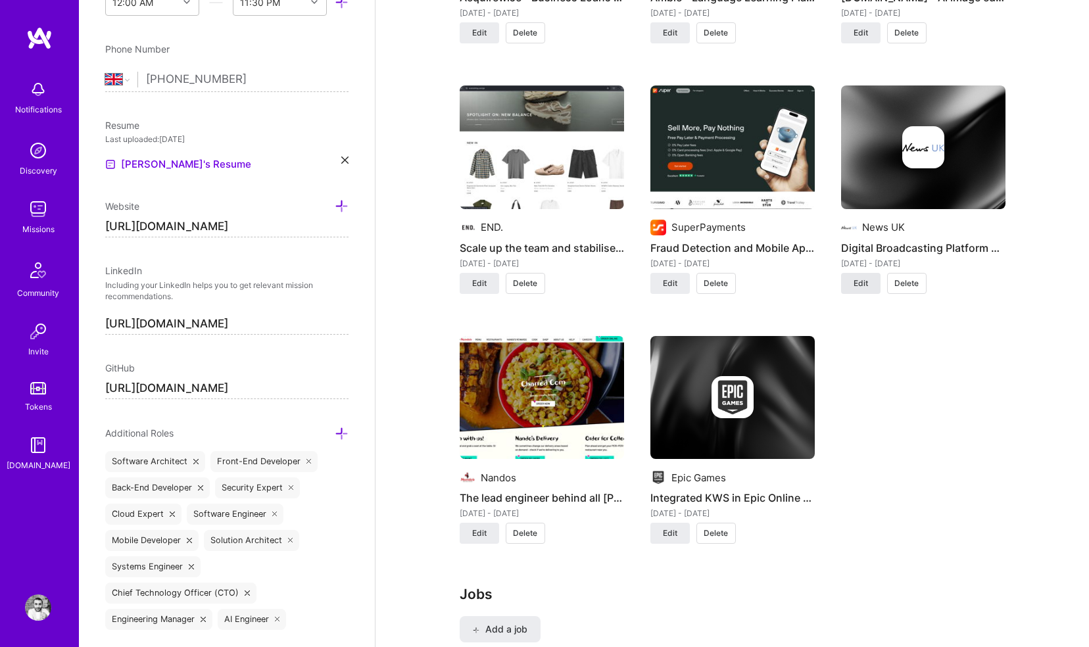
click at [863, 277] on span "Edit" at bounding box center [860, 283] width 14 height 12
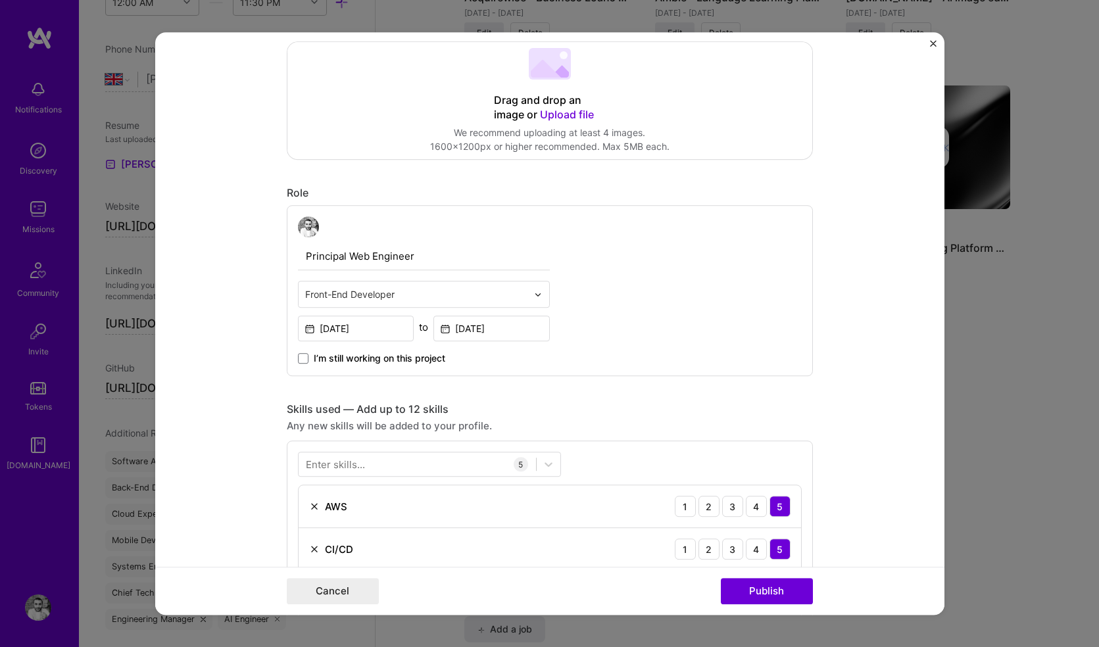
scroll to position [0, 0]
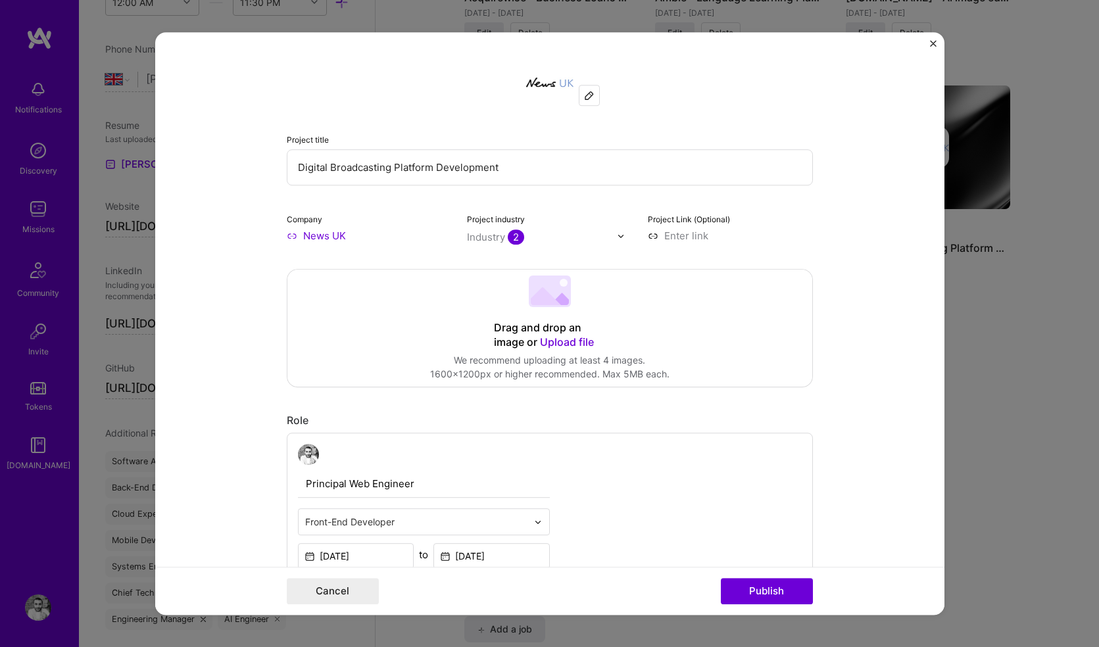
click at [551, 344] on span "Upload file" at bounding box center [567, 341] width 54 height 13
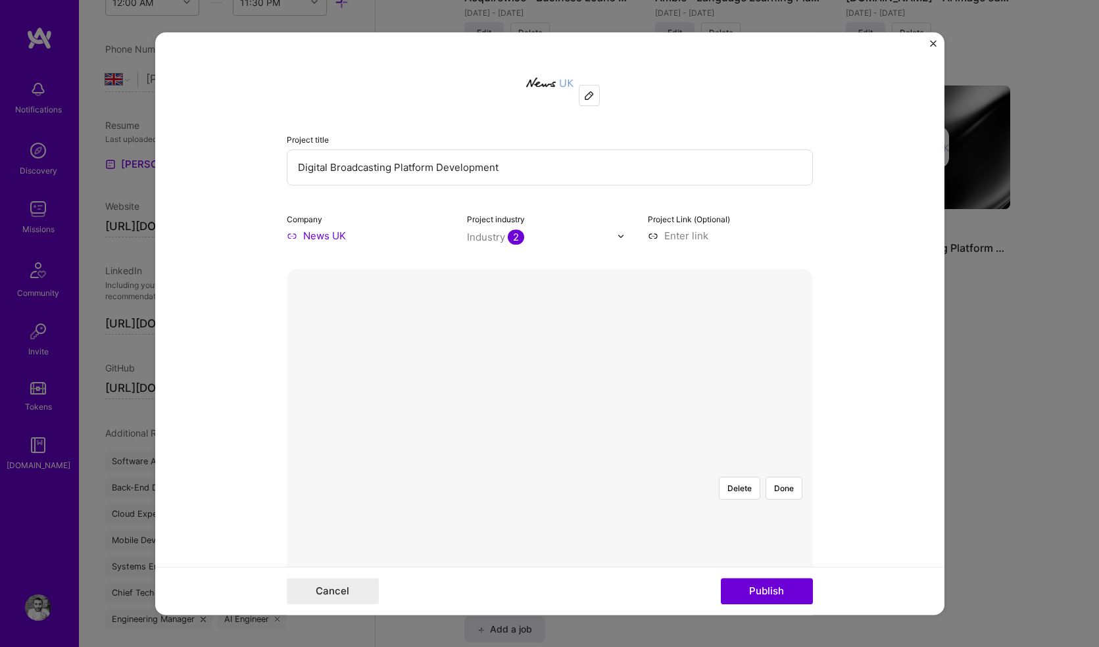
click at [617, 494] on div at bounding box center [783, 639] width 461 height 346
click at [745, 582] on button "Publish" at bounding box center [767, 591] width 92 height 26
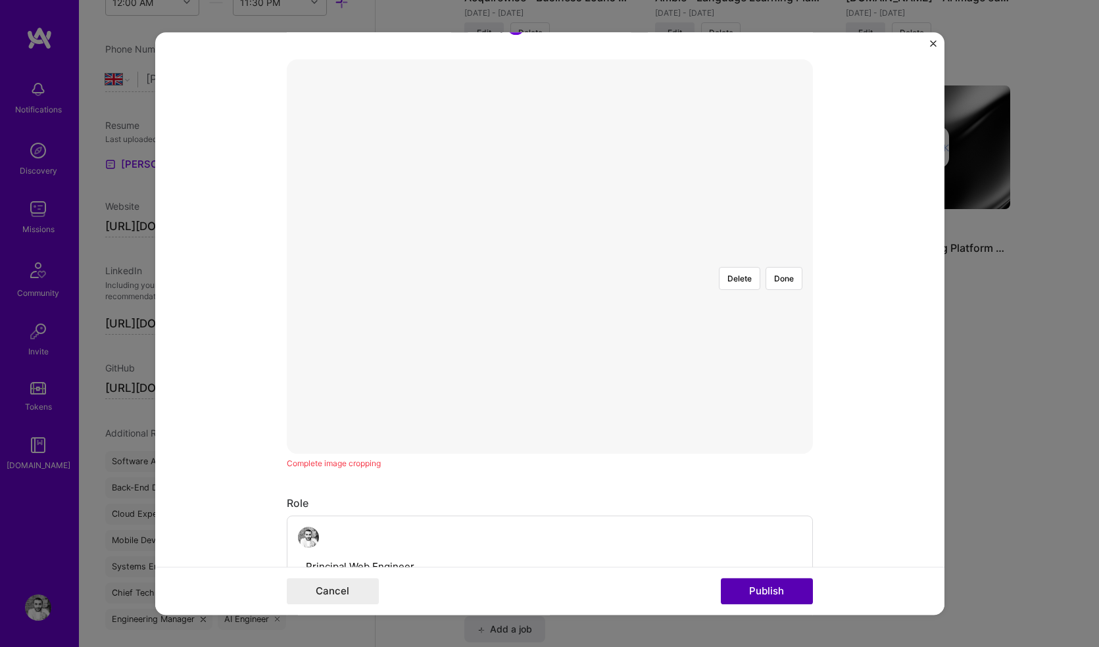
scroll to position [237, 0]
click at [755, 594] on button "Publish" at bounding box center [767, 591] width 92 height 26
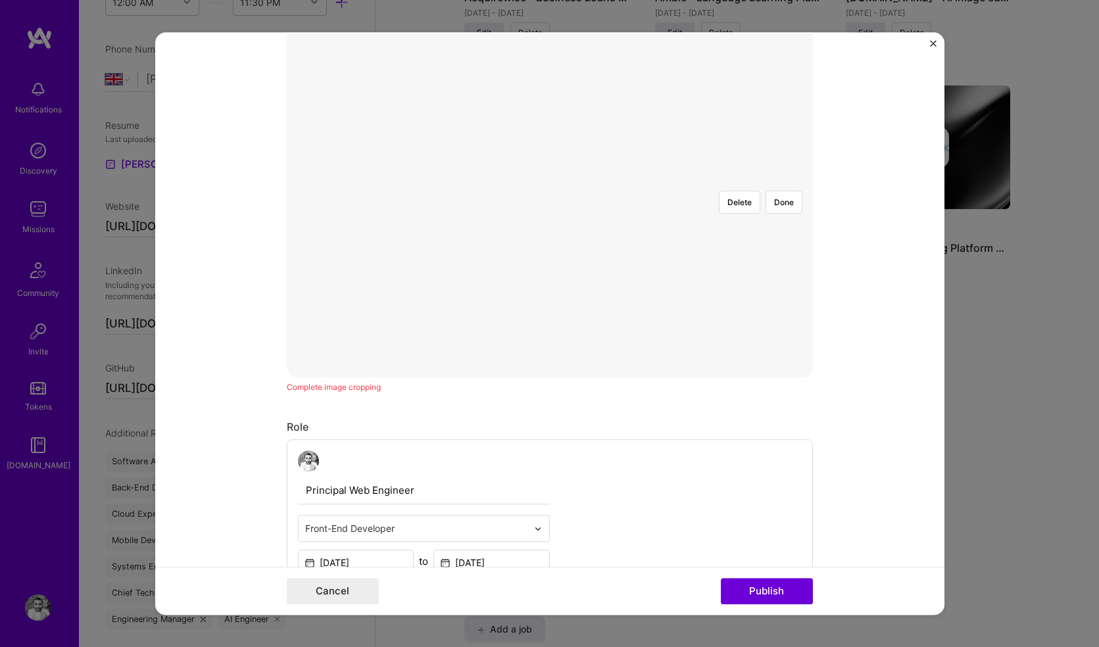
scroll to position [277, 0]
click at [784, 200] on button "Done" at bounding box center [783, 211] width 37 height 23
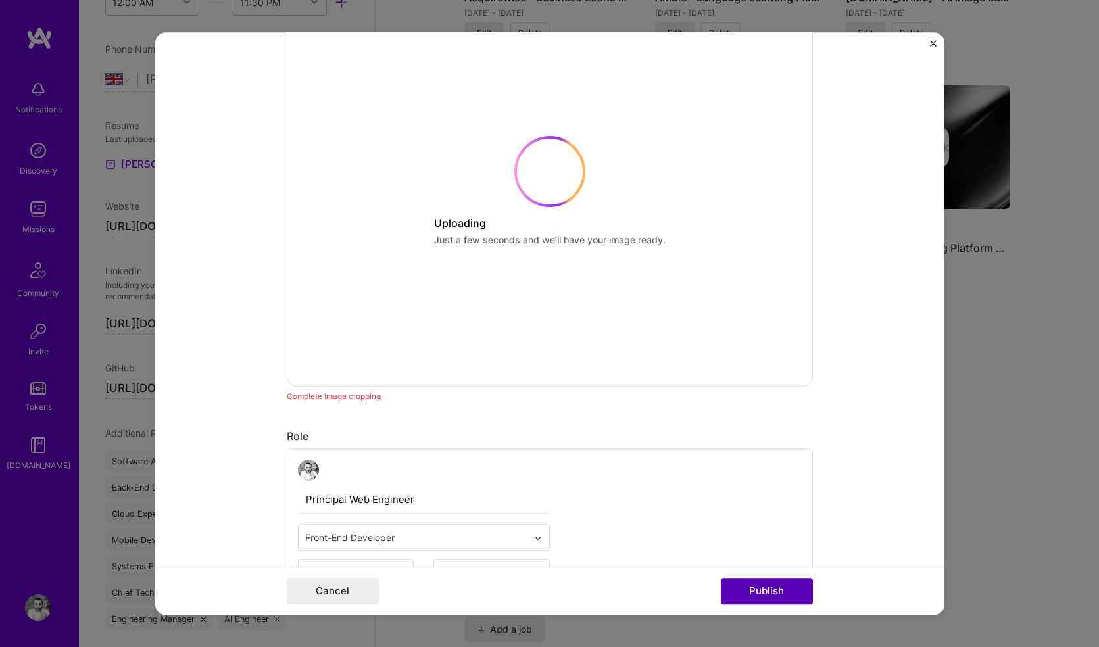
click at [769, 592] on button "Publish" at bounding box center [767, 591] width 92 height 26
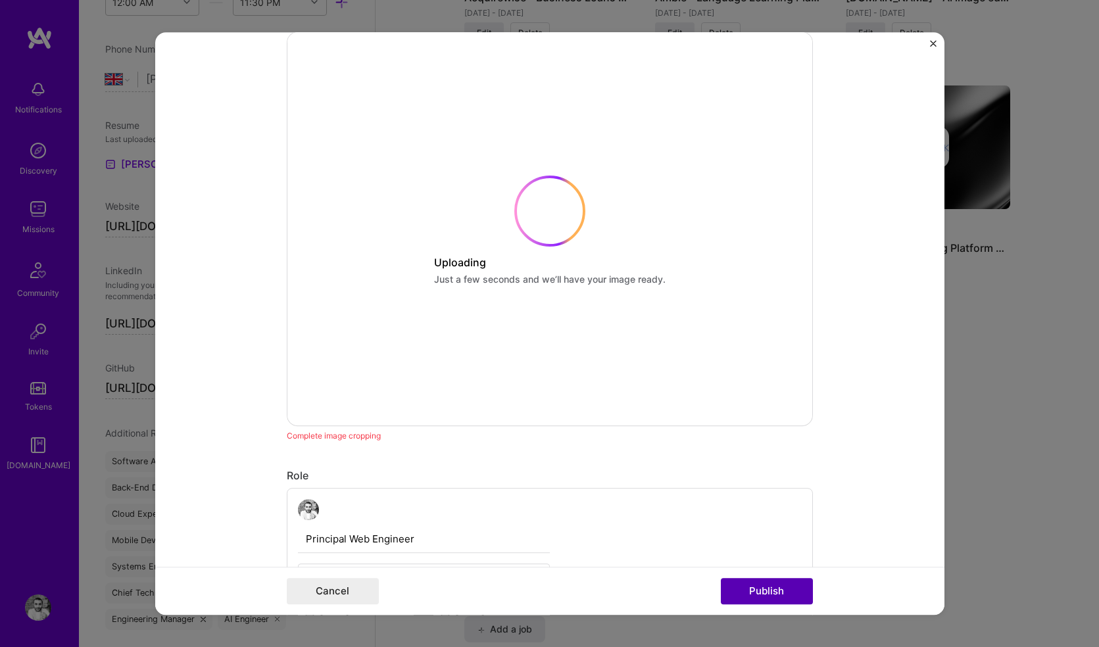
click at [764, 590] on button "Publish" at bounding box center [767, 591] width 92 height 26
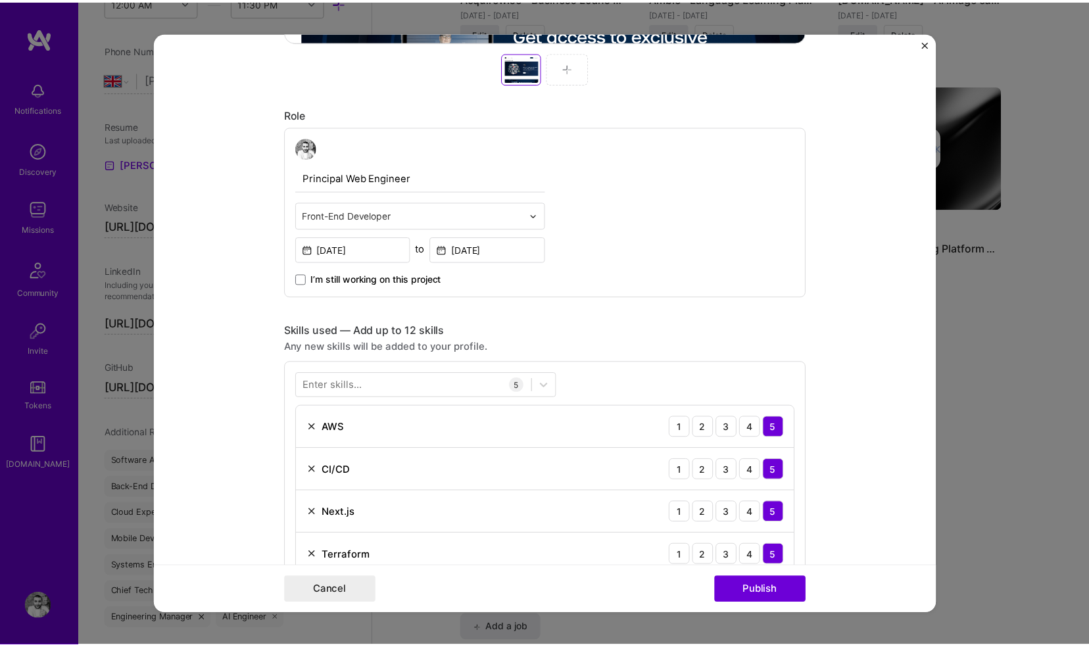
scroll to position [757, 0]
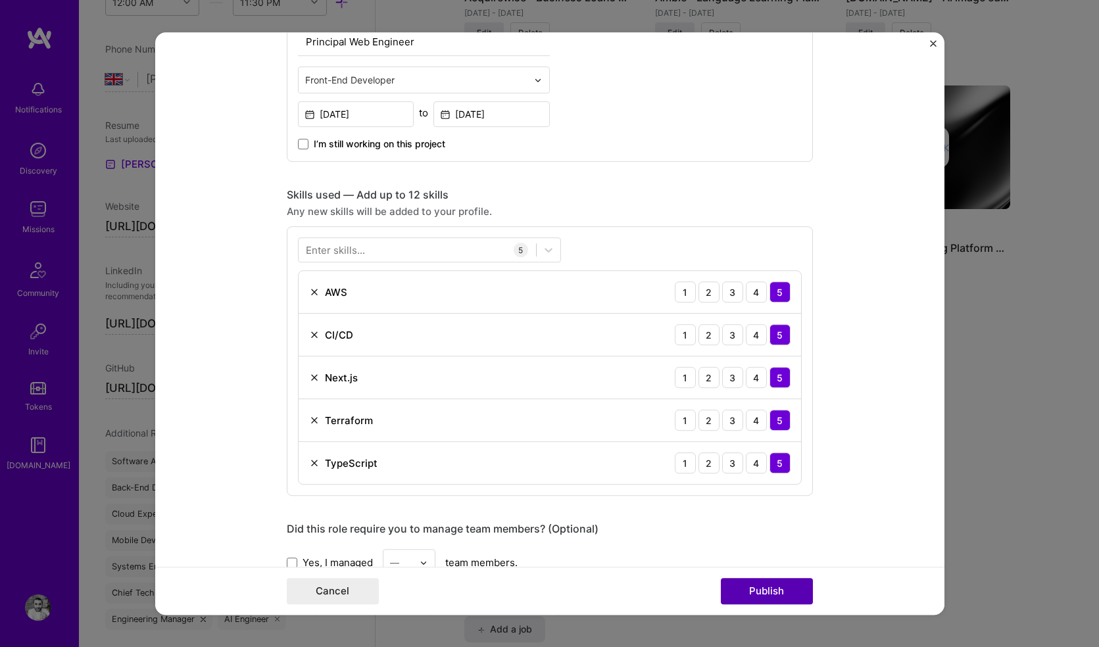
click at [782, 590] on button "Publish" at bounding box center [767, 591] width 92 height 26
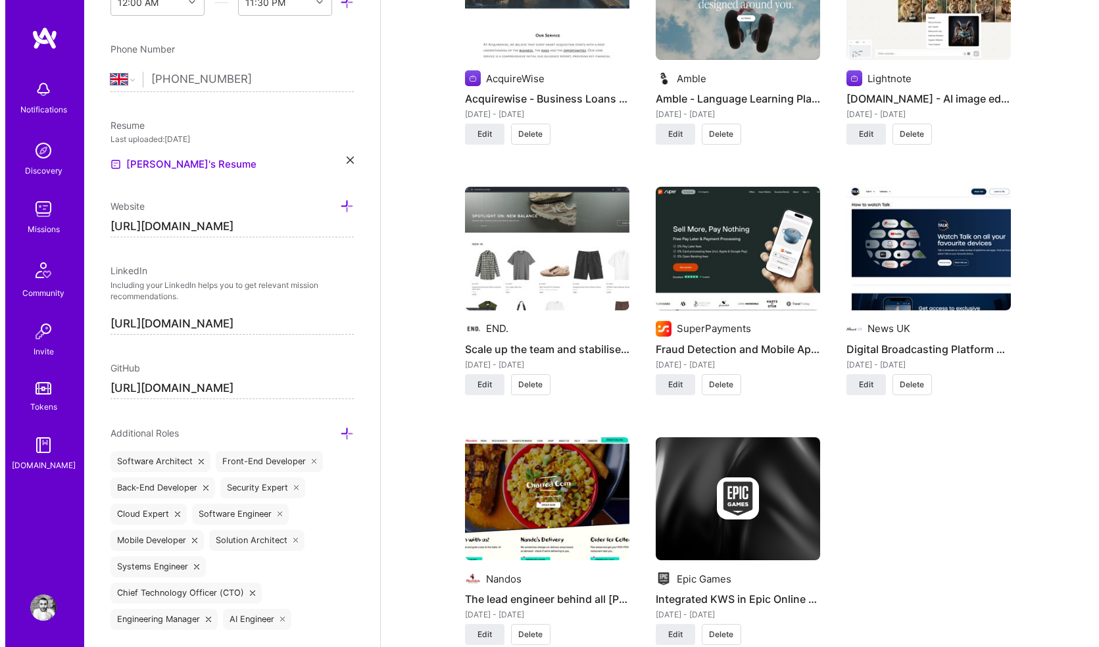
scroll to position [1168, 0]
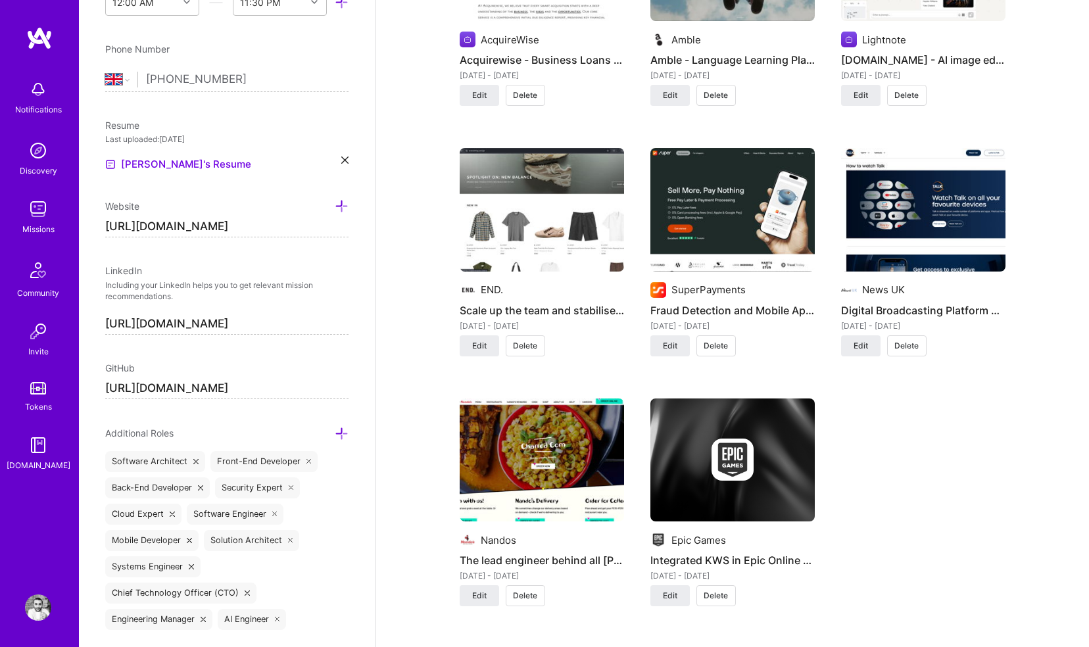
click at [725, 440] on img at bounding box center [732, 459] width 42 height 42
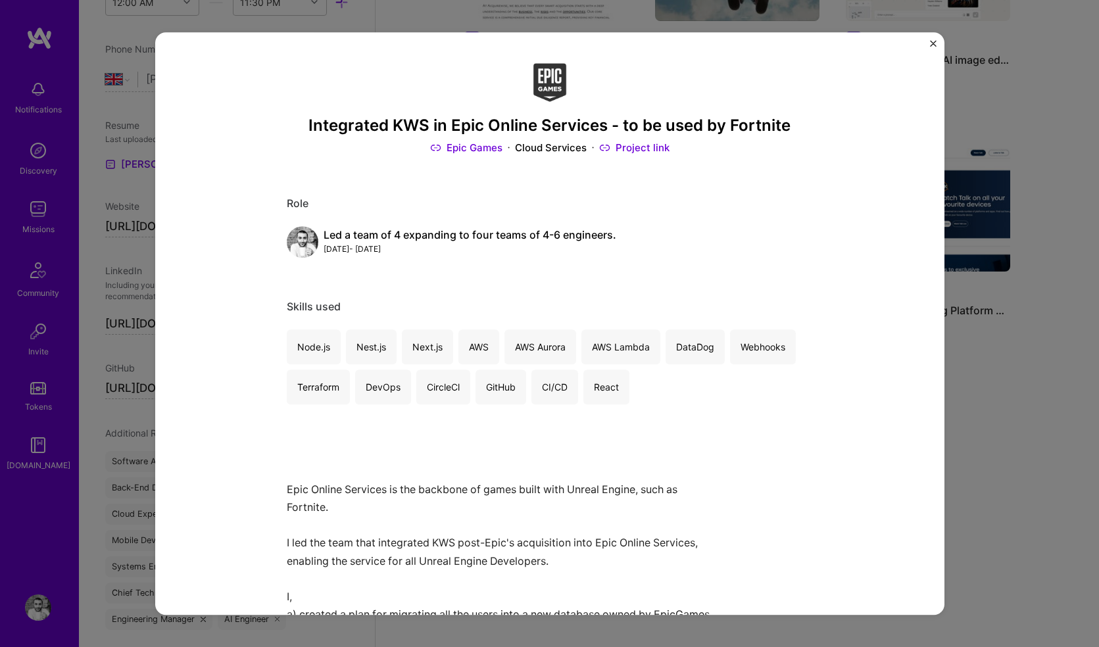
click at [932, 41] on img "Close" at bounding box center [933, 43] width 7 height 7
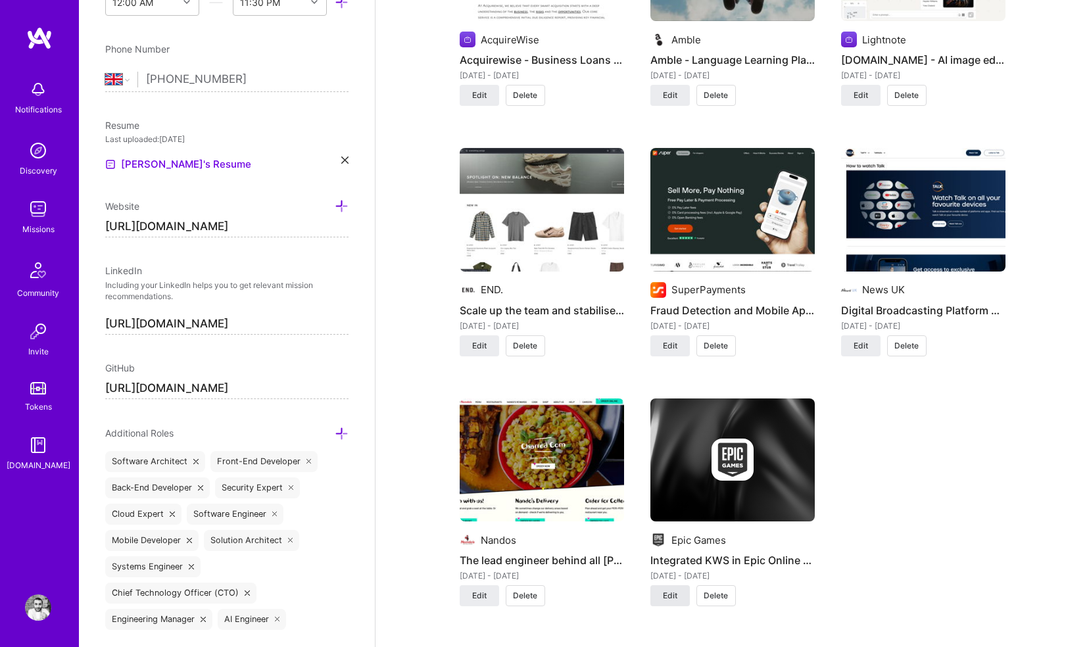
click at [674, 590] on span "Edit" at bounding box center [670, 596] width 14 height 12
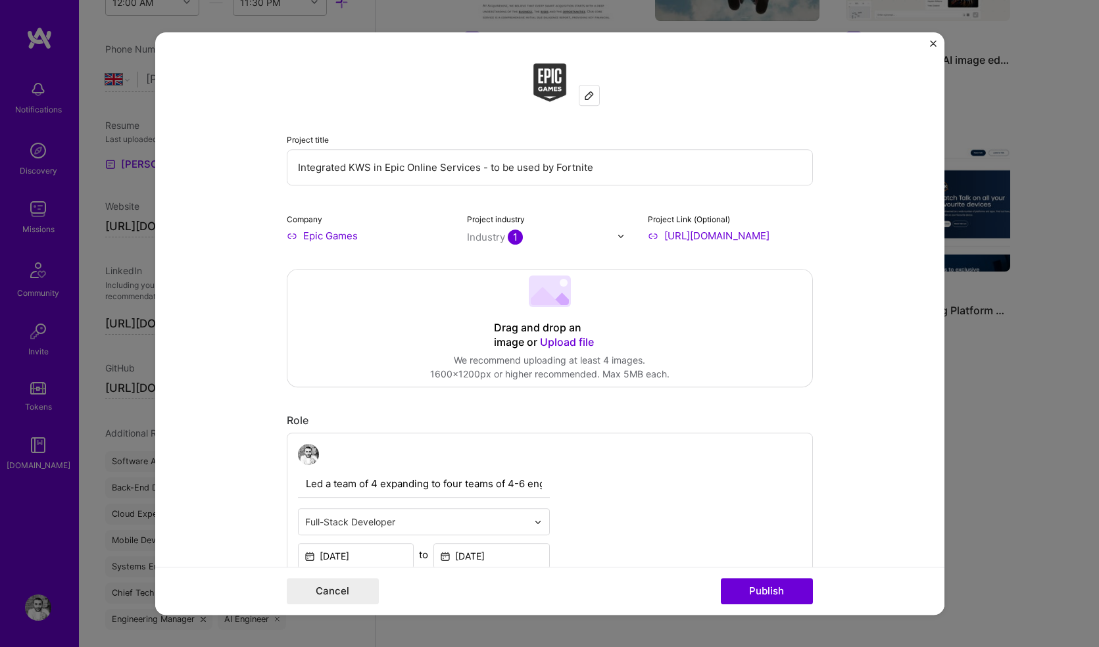
click at [577, 342] on span "Upload file" at bounding box center [567, 341] width 54 height 13
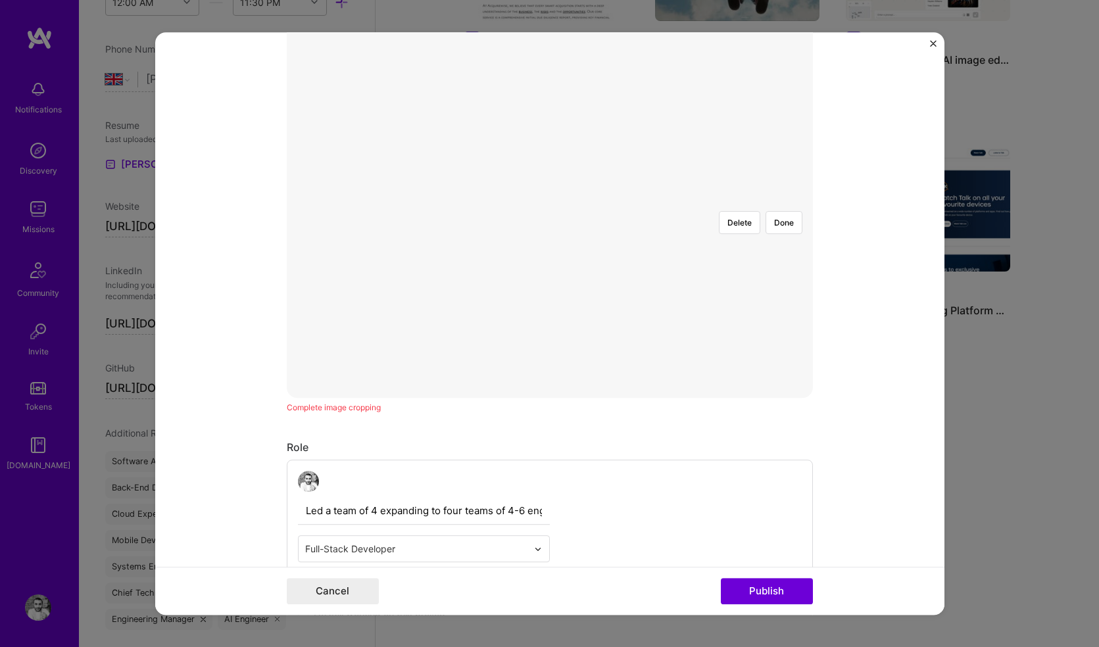
scroll to position [268, 0]
click at [771, 594] on button "Publish" at bounding box center [767, 591] width 92 height 26
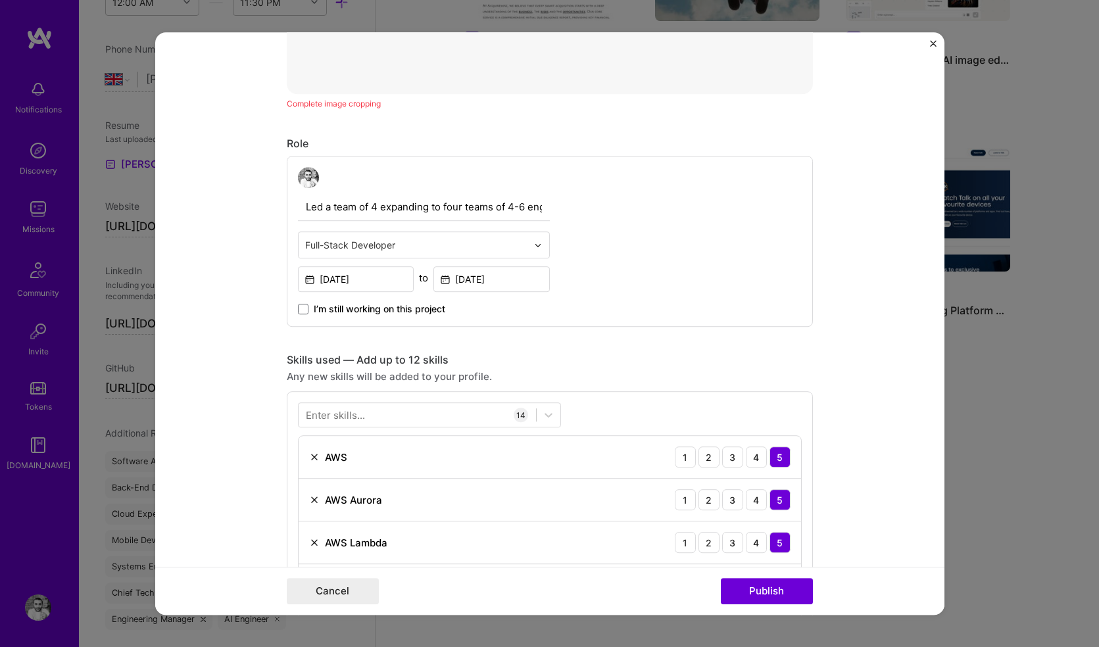
scroll to position [651, 0]
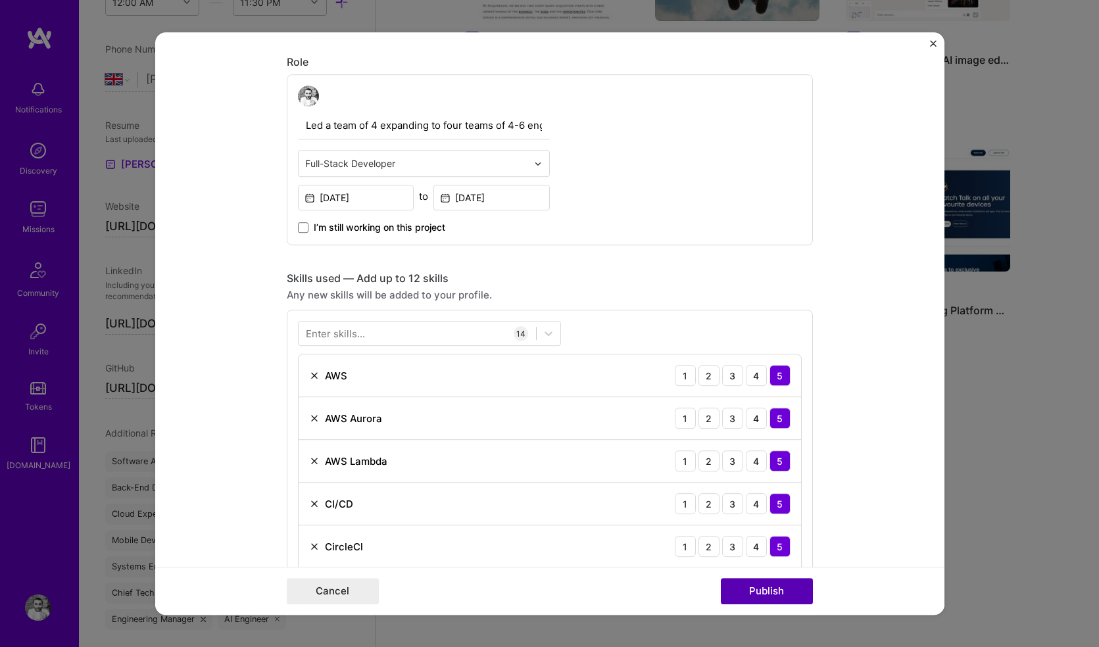
click at [767, 592] on button "Publish" at bounding box center [767, 591] width 92 height 26
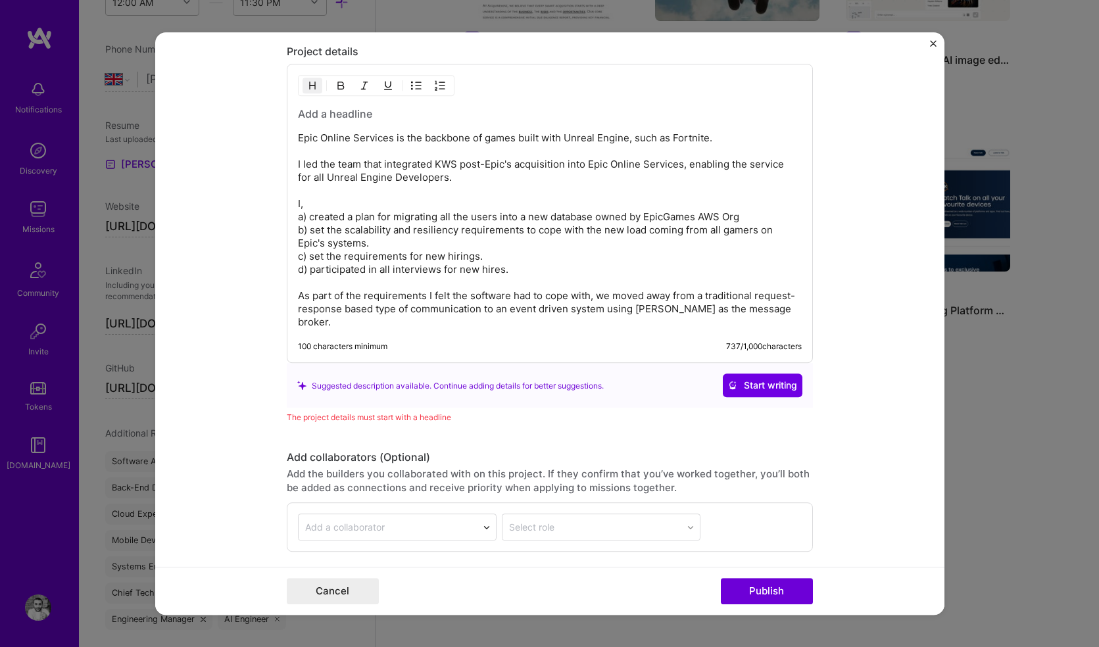
scroll to position [2039, 0]
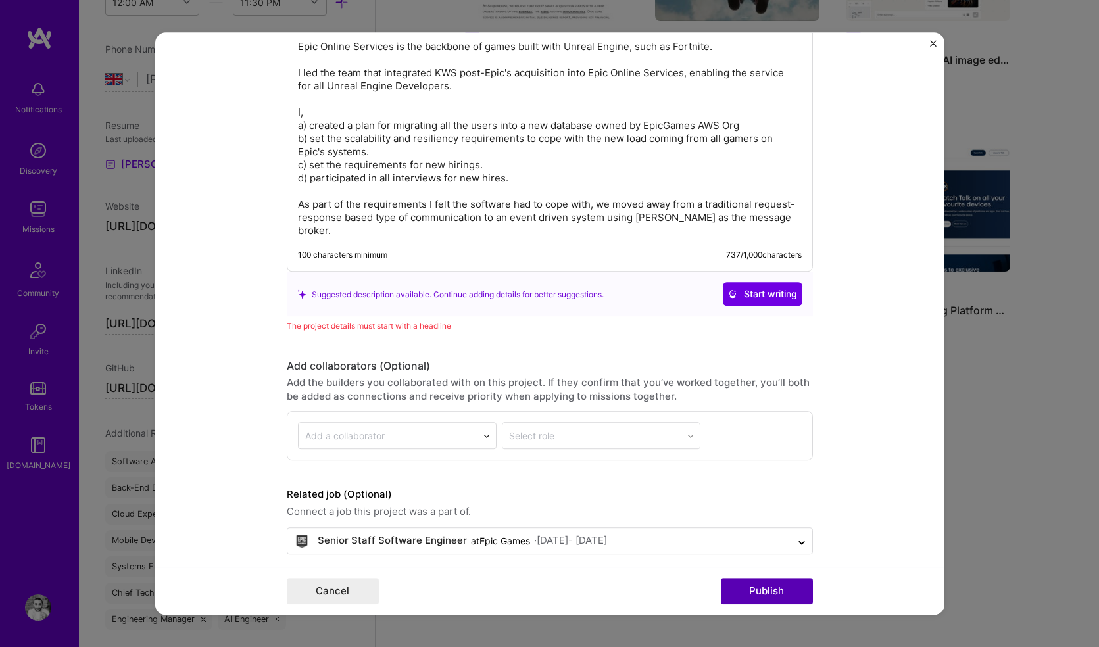
click at [757, 591] on button "Publish" at bounding box center [767, 591] width 92 height 26
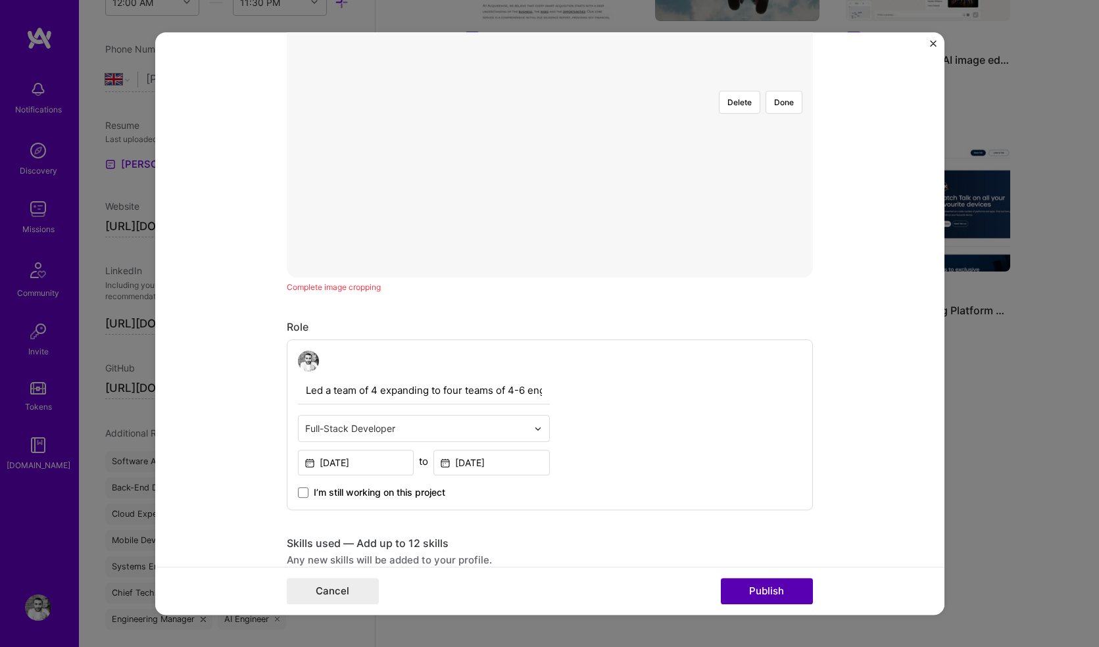
scroll to position [237, 0]
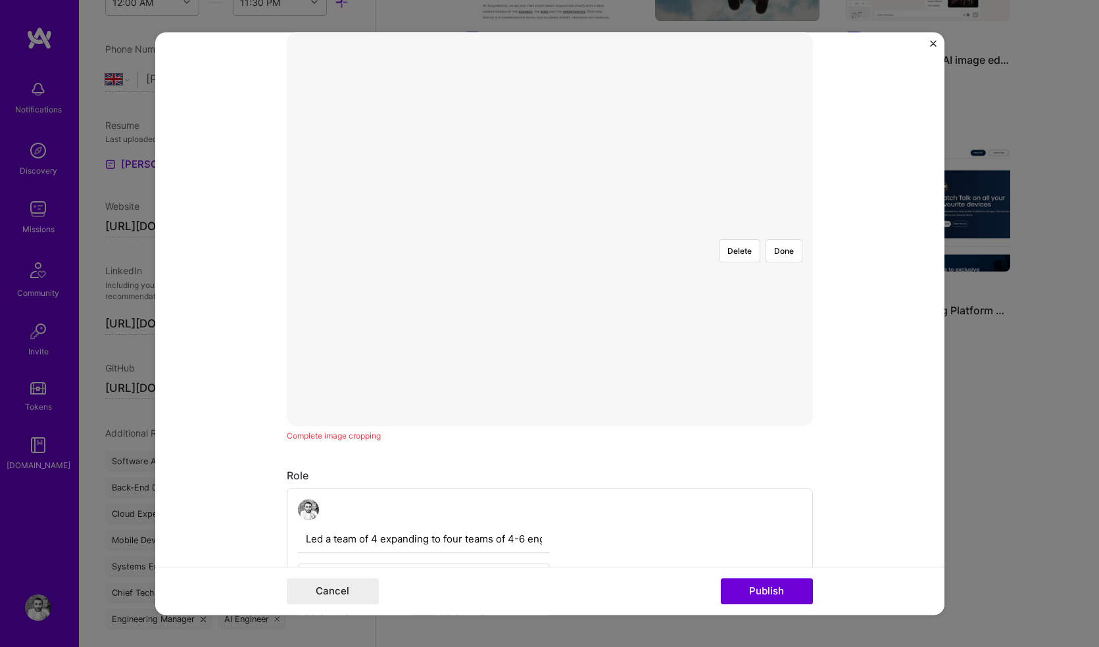
click at [613, 229] on div at bounding box center [764, 390] width 429 height 322
click at [774, 239] on button "Done" at bounding box center [783, 250] width 37 height 23
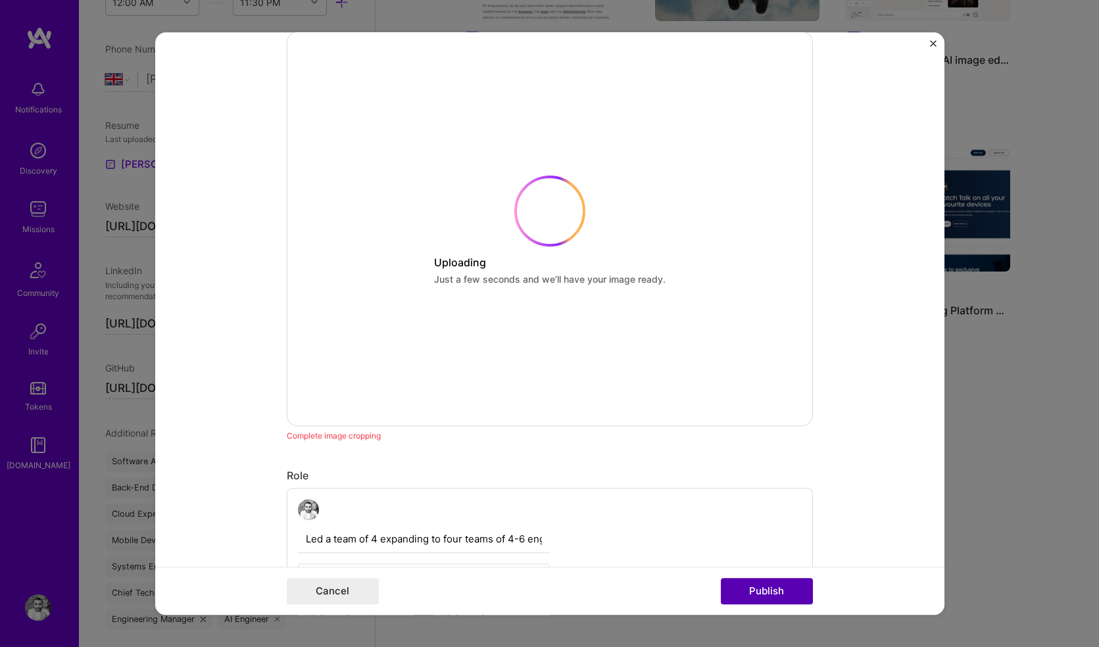
click at [769, 592] on button "Publish" at bounding box center [767, 591] width 92 height 26
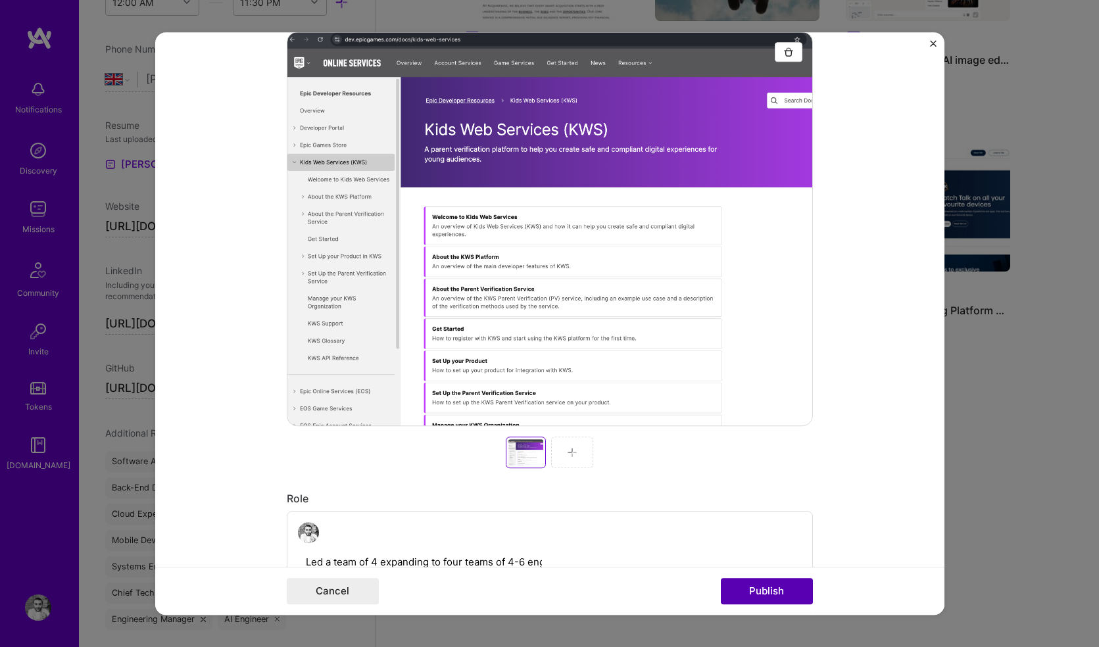
click at [785, 592] on button "Publish" at bounding box center [767, 591] width 92 height 26
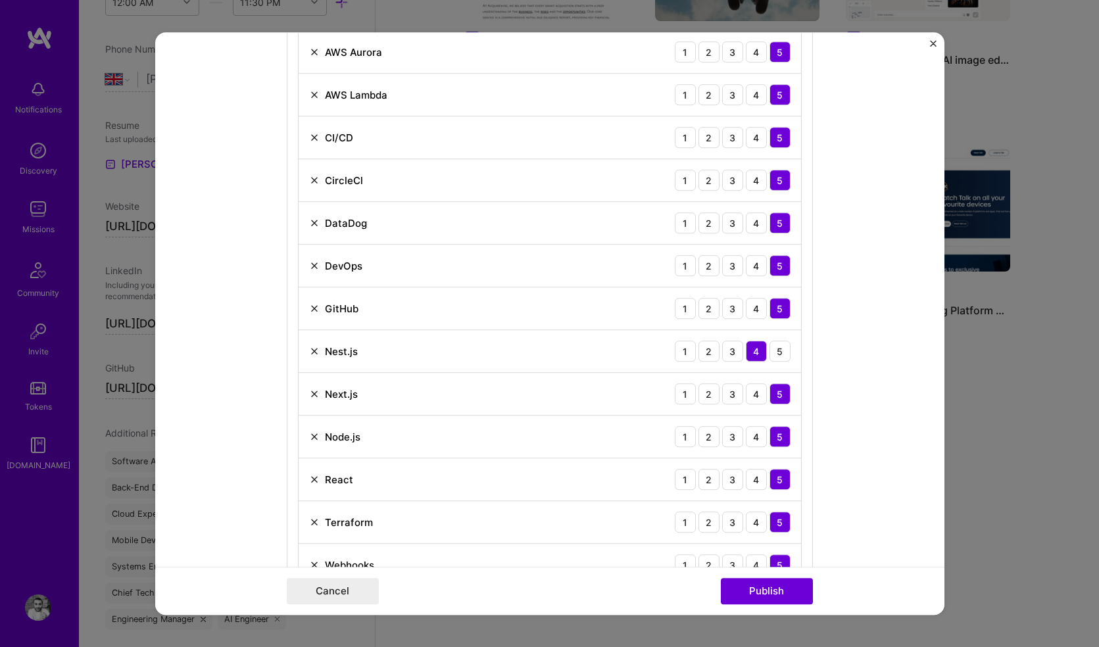
scroll to position [1045, 0]
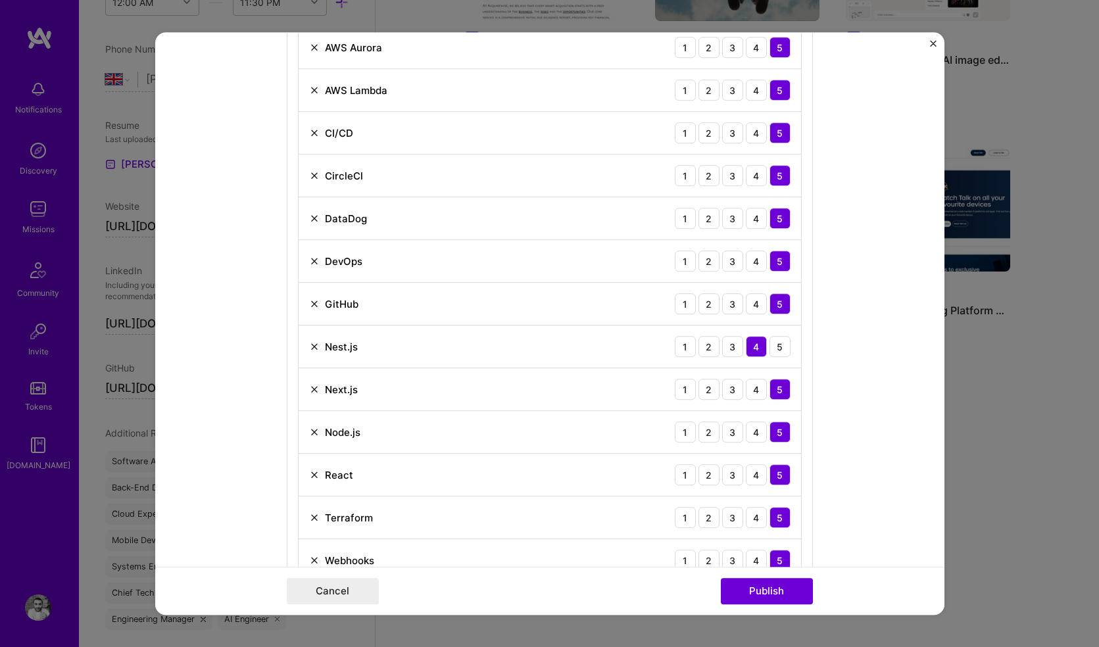
click at [309, 345] on img at bounding box center [314, 346] width 11 height 11
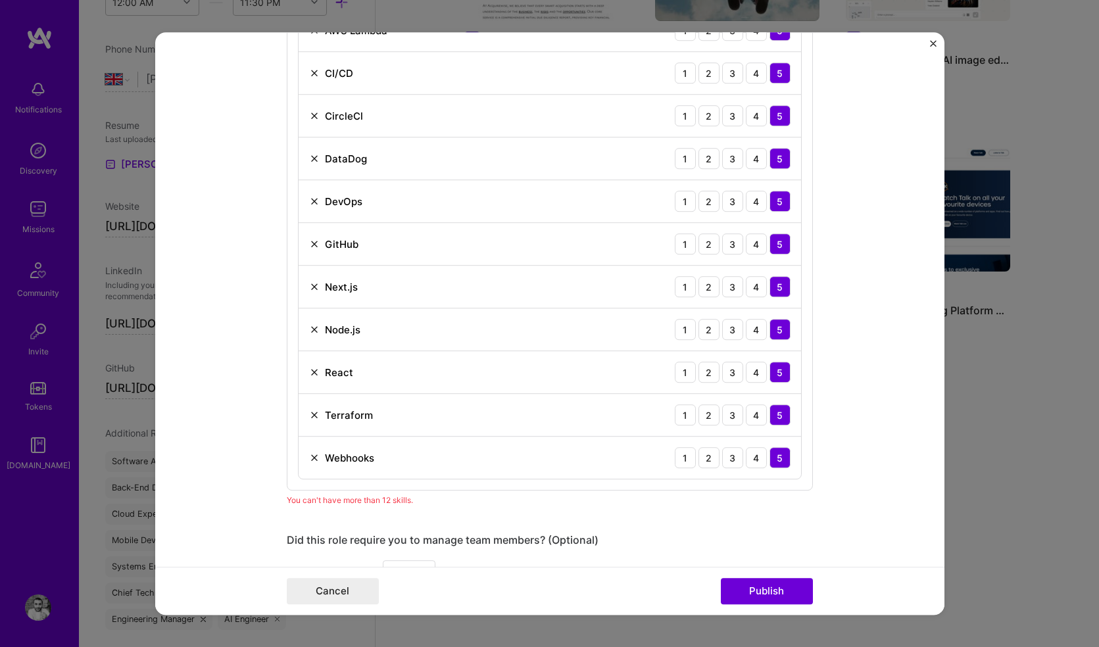
scroll to position [1108, 0]
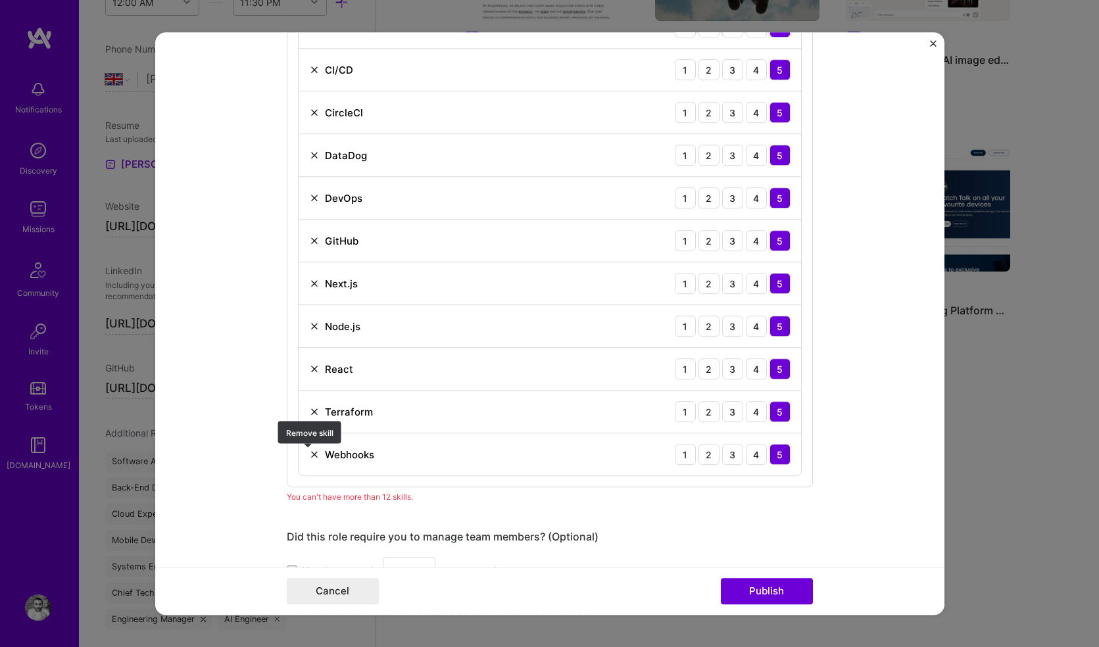
click at [309, 452] on img at bounding box center [314, 454] width 11 height 11
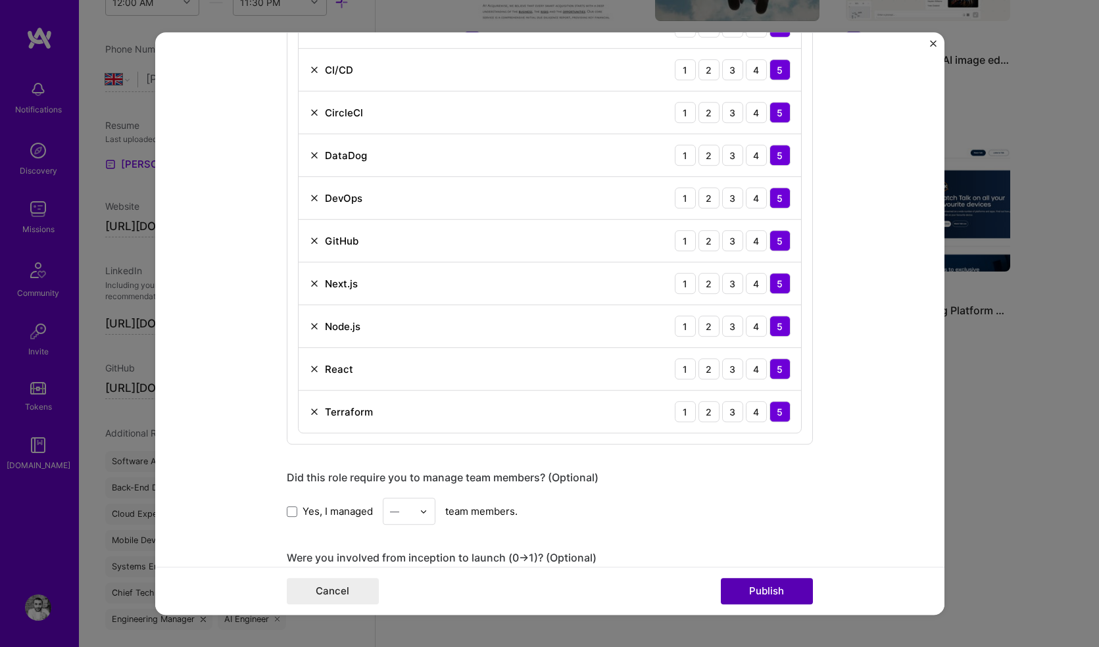
click at [749, 586] on button "Publish" at bounding box center [767, 591] width 92 height 26
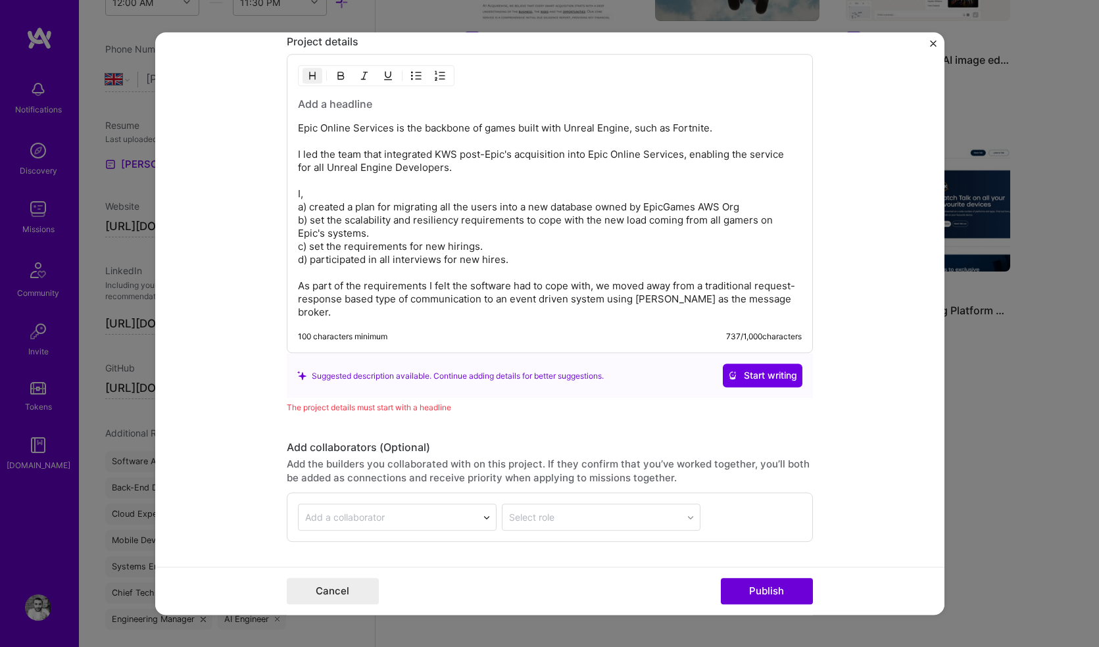
scroll to position [1882, 0]
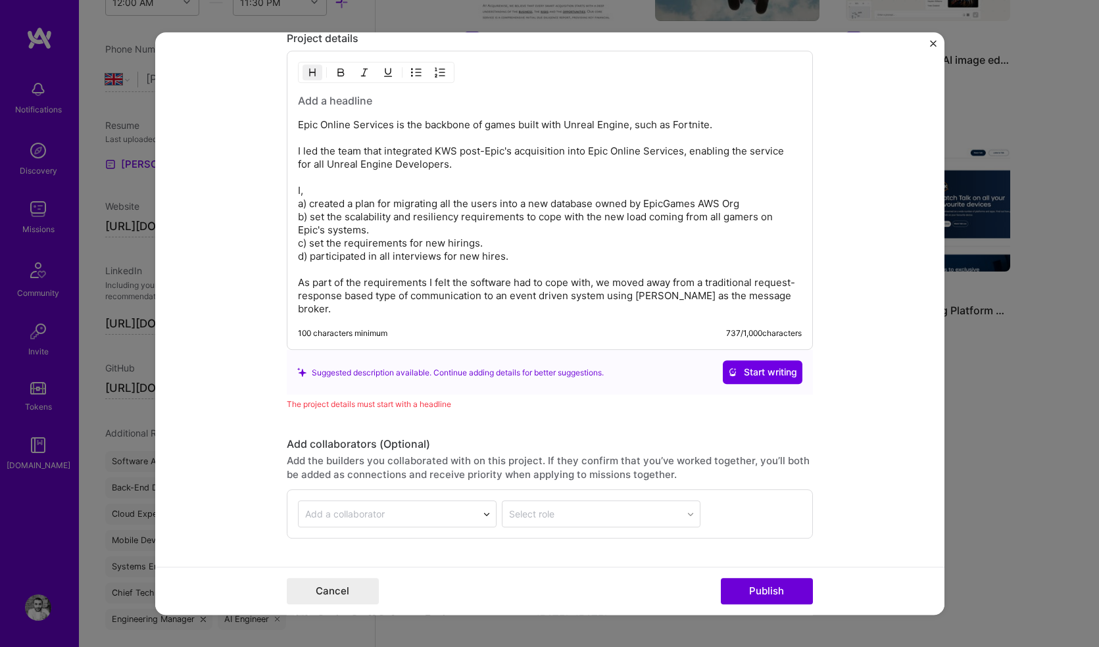
click at [379, 199] on p "Epic Online Services is the backbone of games built with Unreal Engine, such as…" at bounding box center [550, 217] width 504 height 197
click at [316, 105] on h3 at bounding box center [550, 101] width 504 height 14
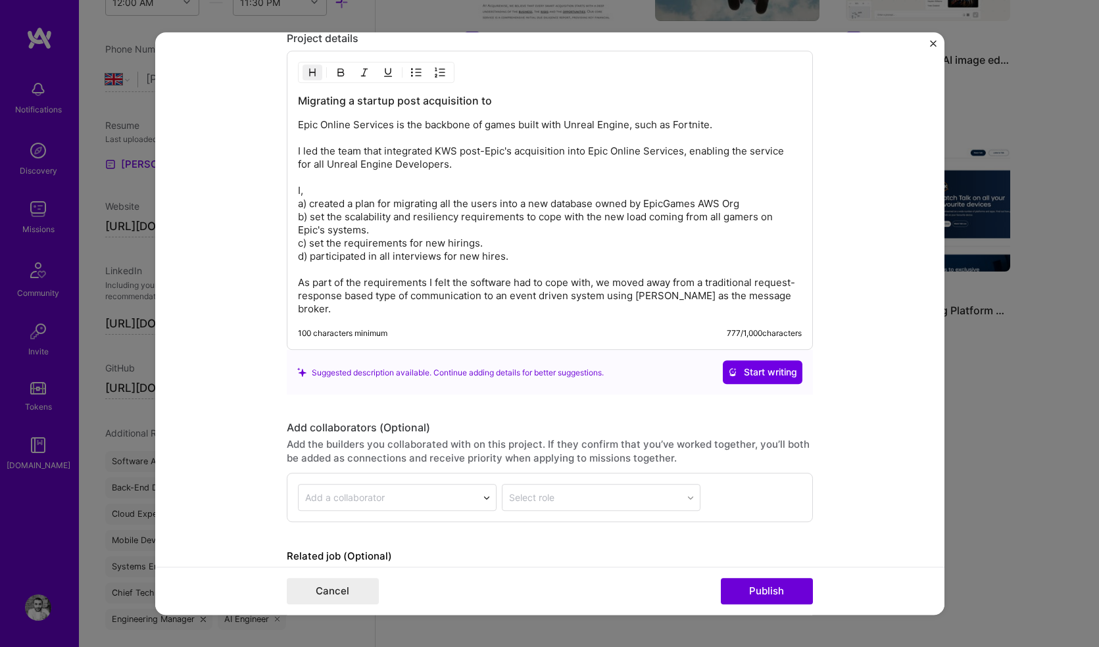
click at [515, 99] on h3 "Migrating a startup post acquisition to" at bounding box center [550, 101] width 504 height 14
click at [303, 189] on p "Epic Online Services is the backbone of games built with Unreal Engine, such as…" at bounding box center [550, 217] width 504 height 197
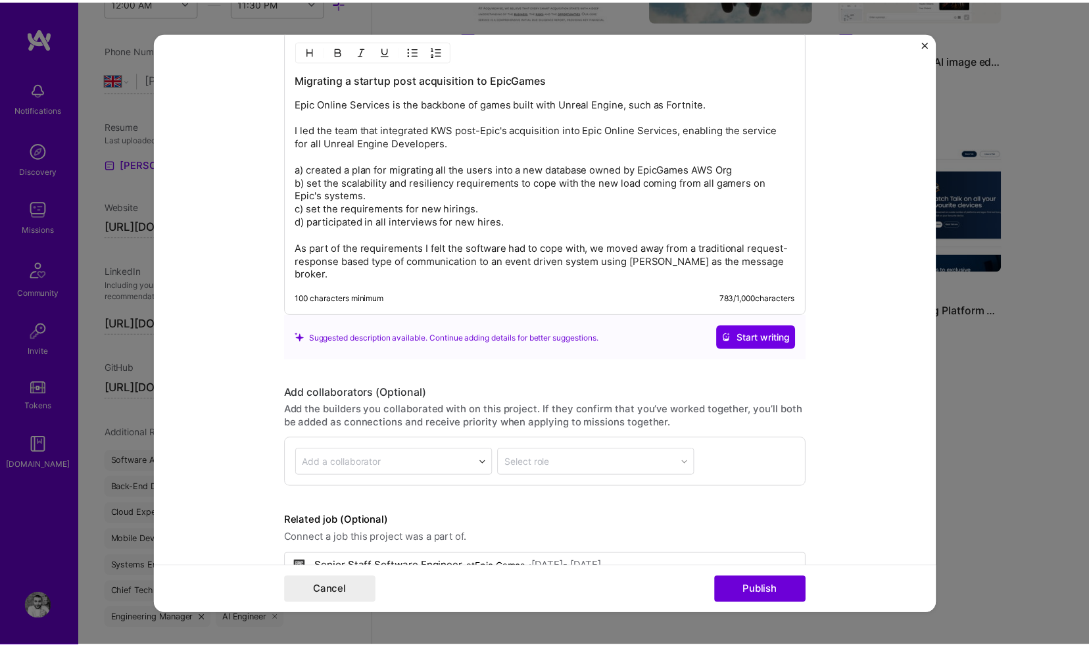
scroll to position [1915, 0]
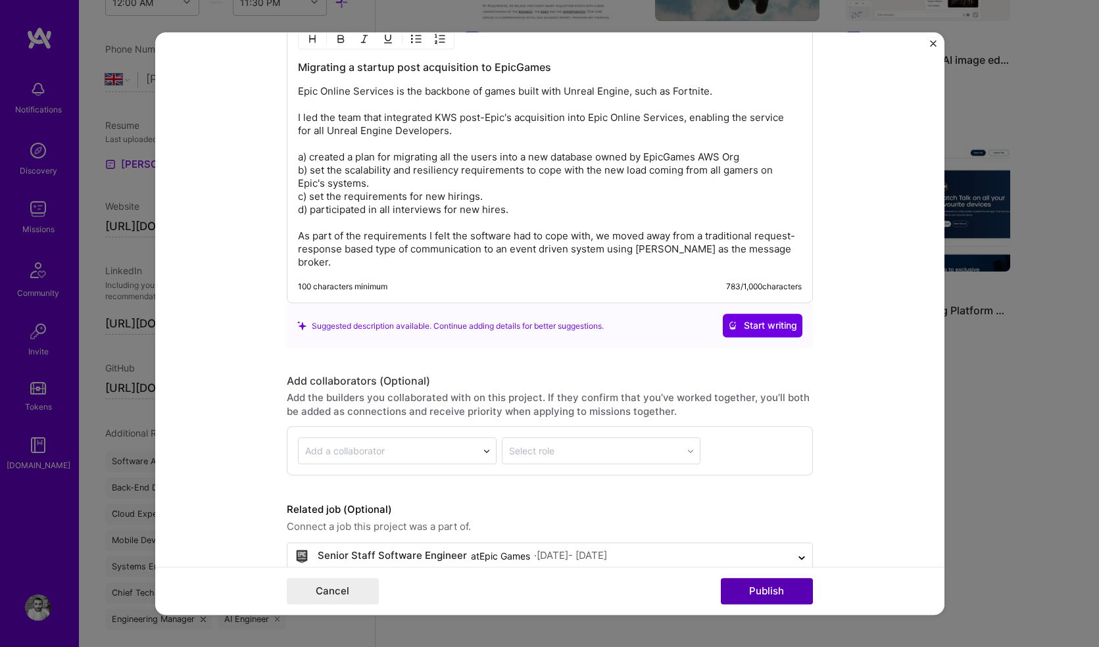
click at [761, 597] on button "Publish" at bounding box center [767, 591] width 92 height 26
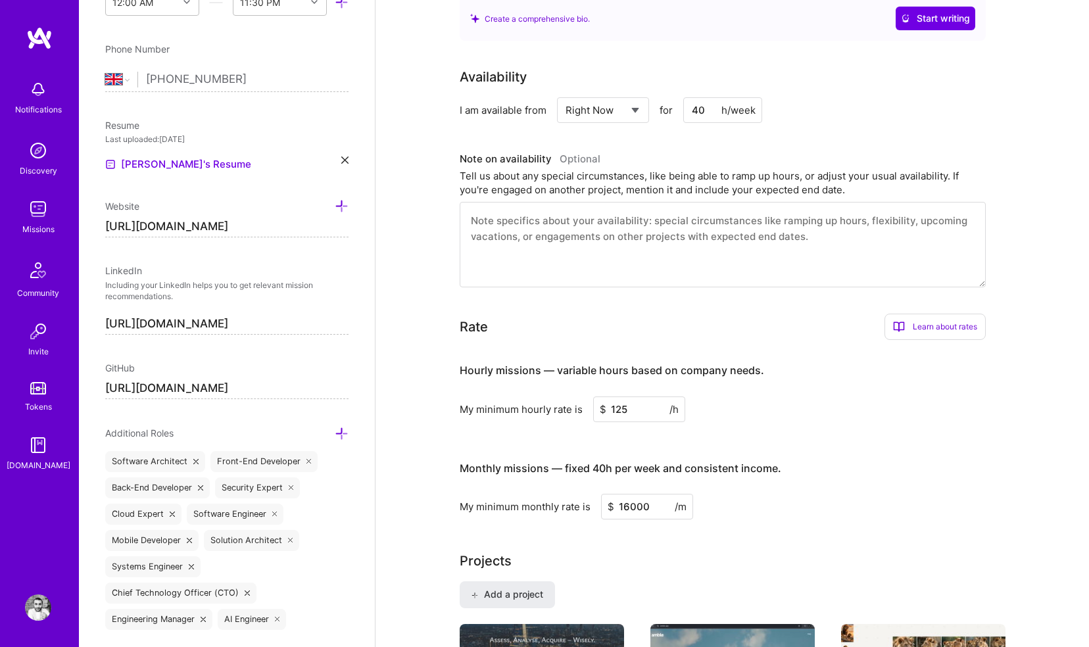
scroll to position [352, 0]
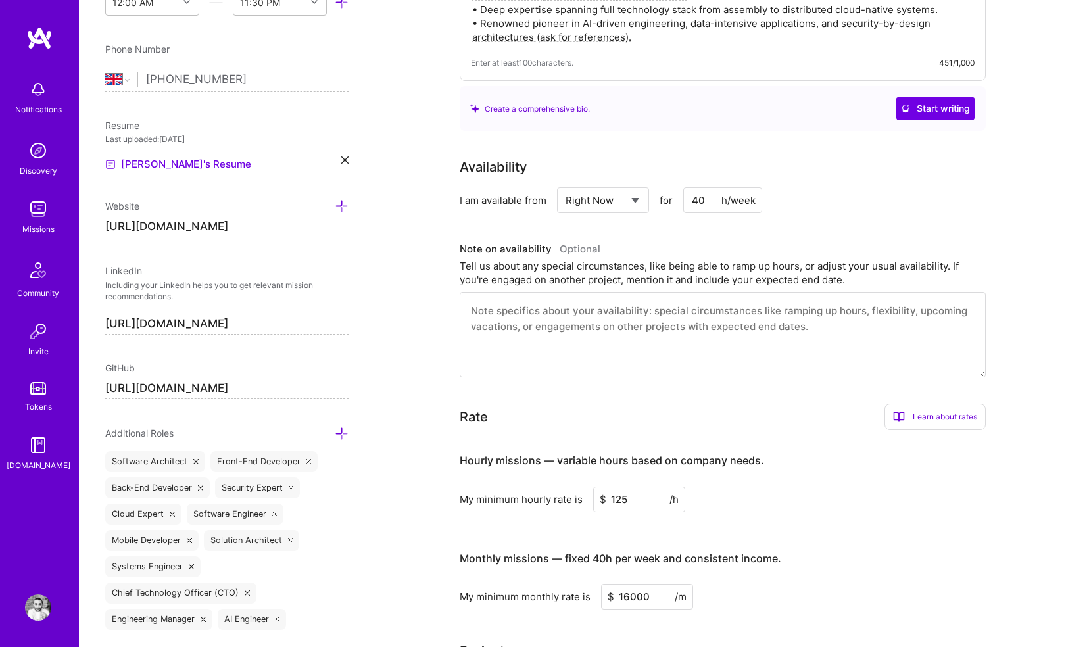
click at [573, 305] on textarea at bounding box center [723, 334] width 526 height 85
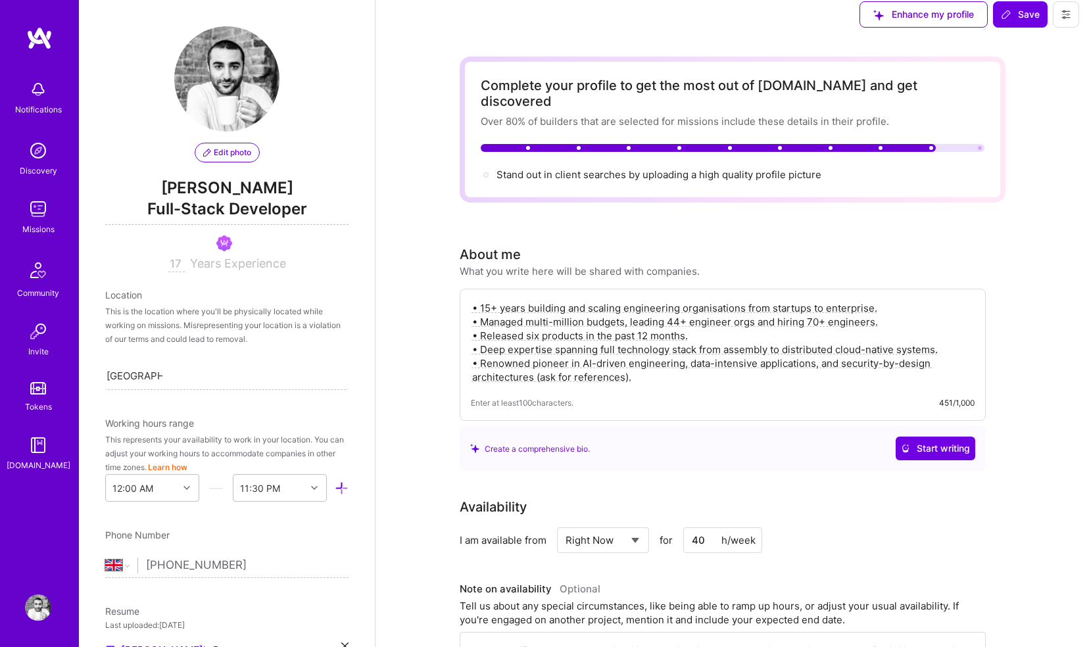
scroll to position [0, 0]
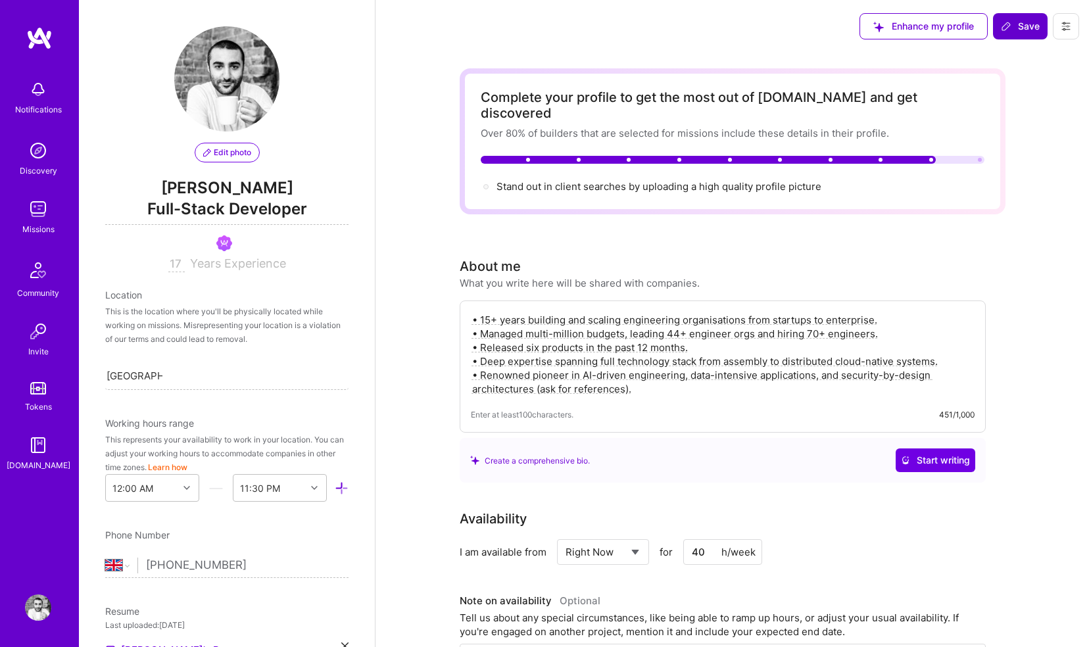
click at [1027, 24] on span "Save" at bounding box center [1020, 26] width 39 height 13
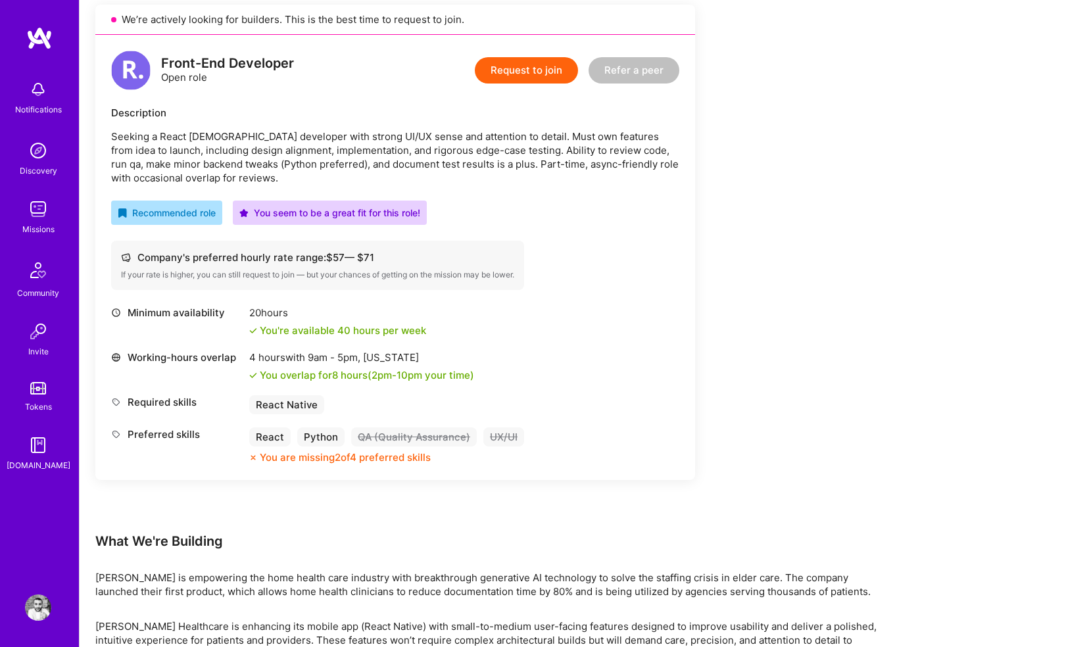
scroll to position [302, 0]
click at [520, 76] on button "Request to join" at bounding box center [526, 71] width 103 height 26
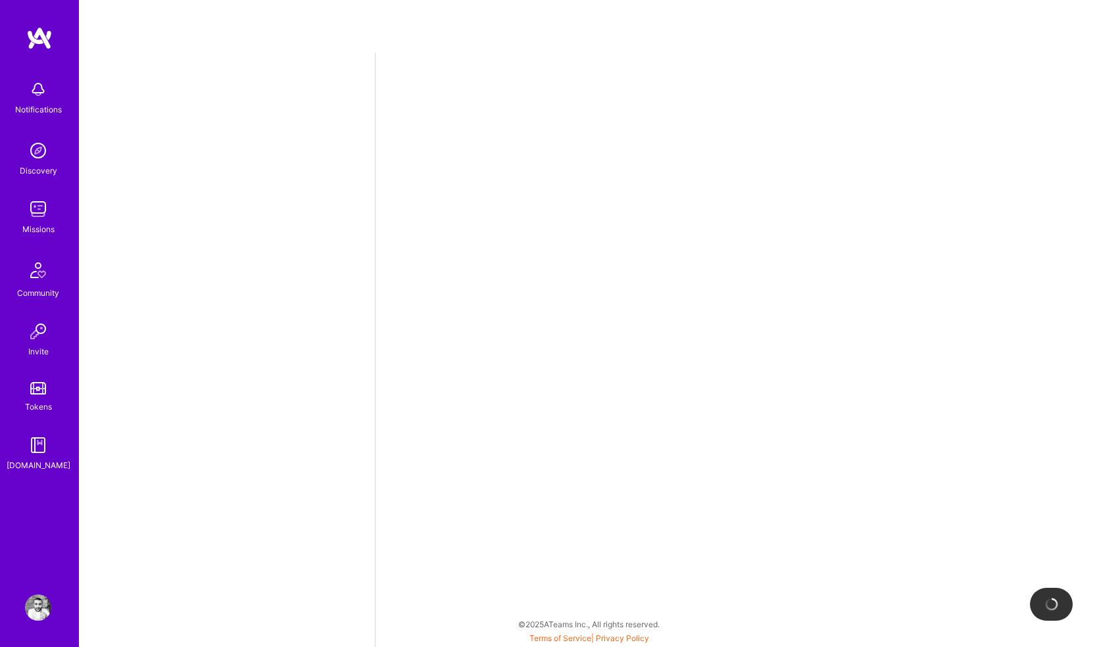
select select "GB"
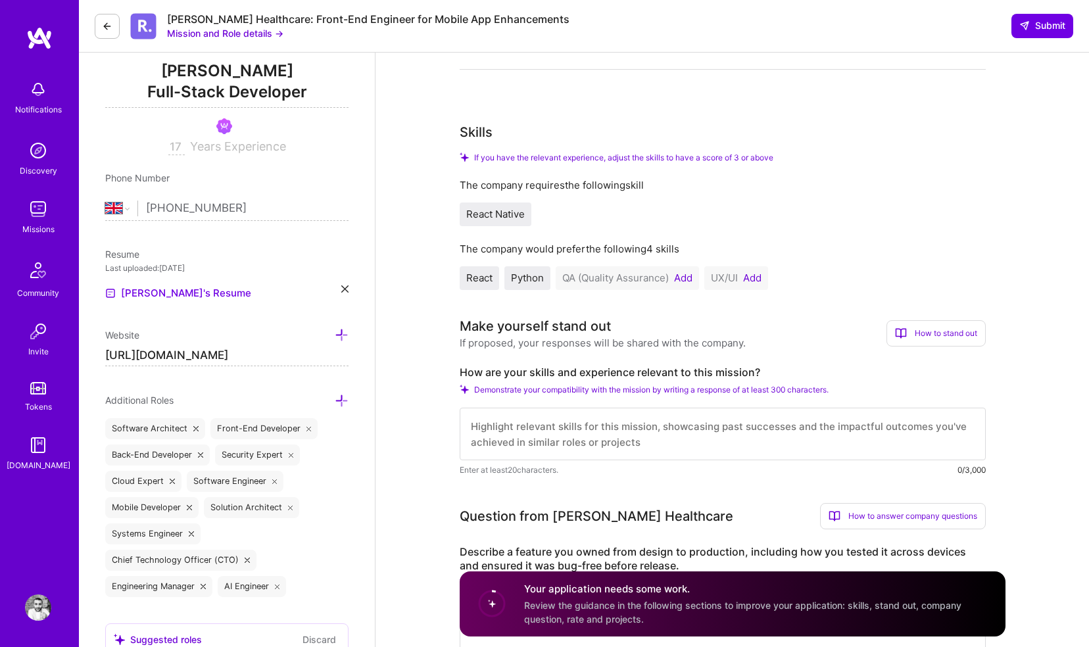
scroll to position [174, 0]
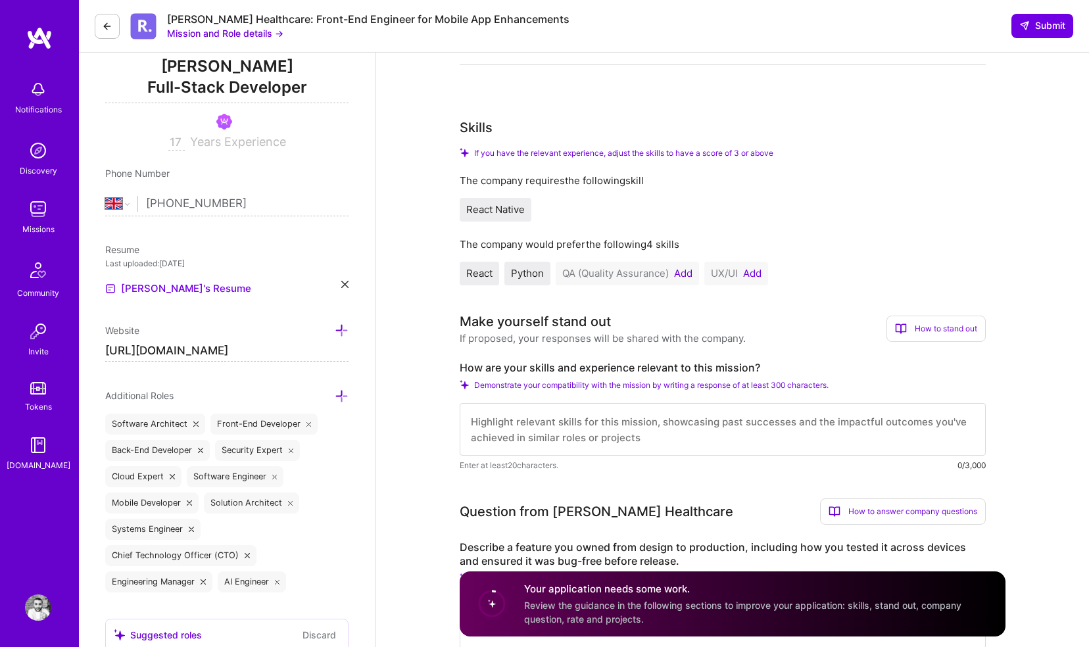
click at [684, 273] on button "Add" at bounding box center [683, 273] width 18 height 11
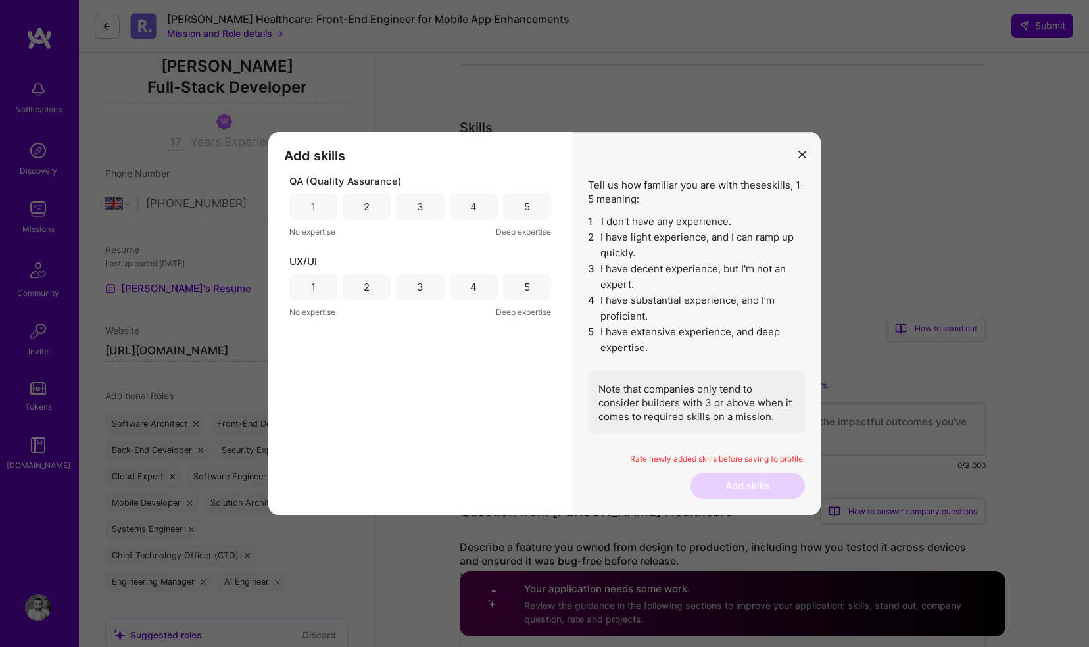
click at [528, 211] on div "5" at bounding box center [527, 207] width 6 height 14
click at [525, 291] on div "5" at bounding box center [527, 287] width 6 height 14
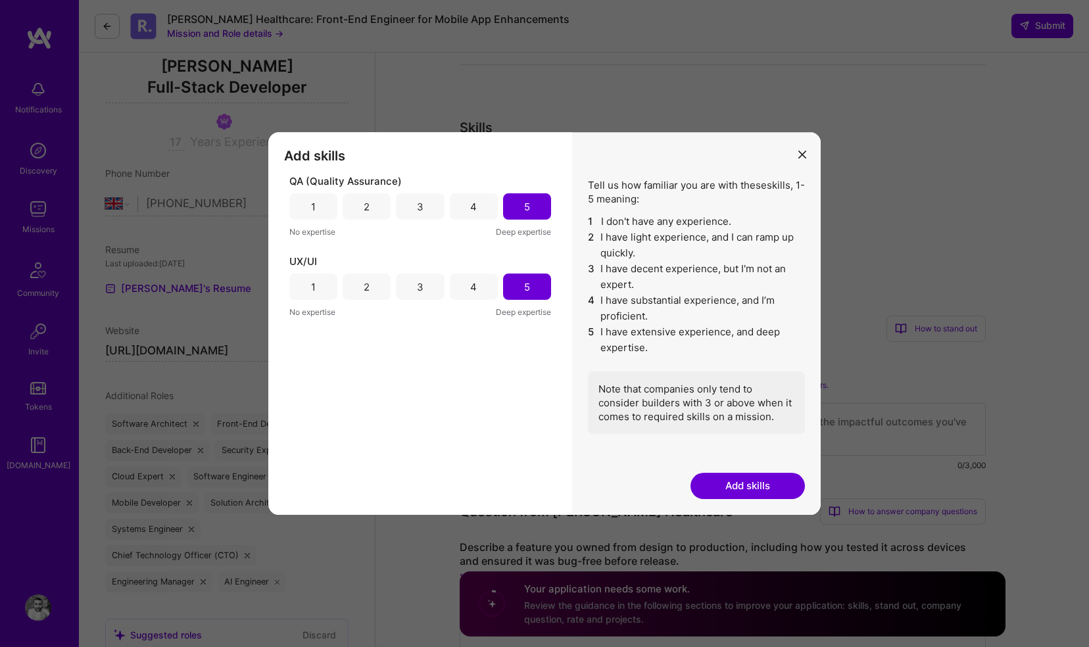
click at [775, 492] on button "Add skills" at bounding box center [747, 486] width 114 height 26
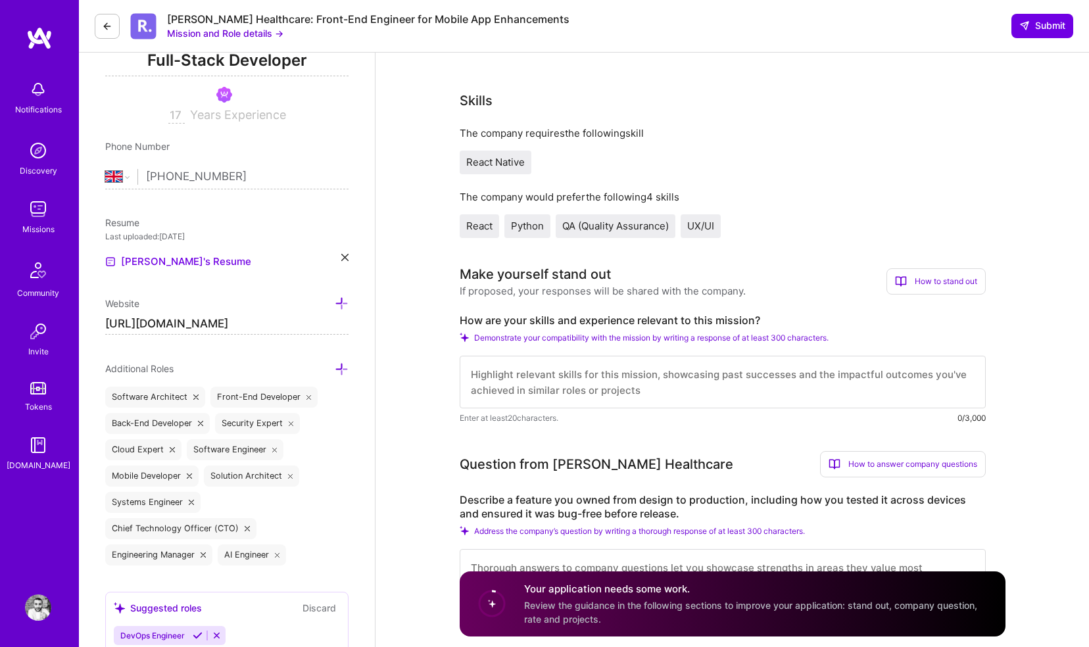
scroll to position [214, 0]
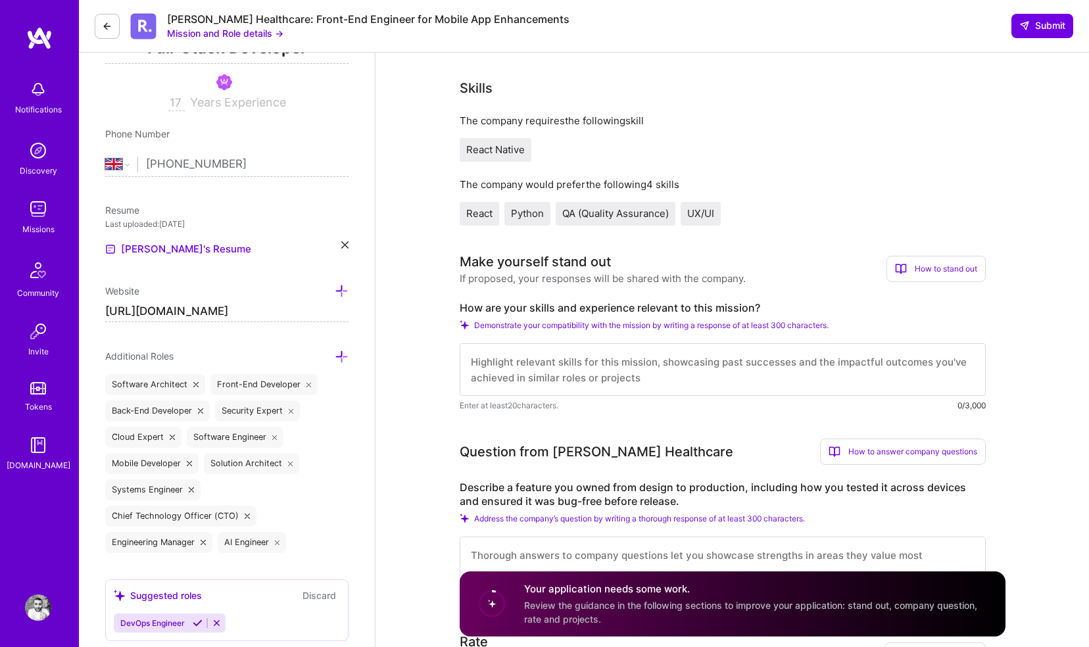
click at [650, 368] on textarea at bounding box center [723, 369] width 526 height 53
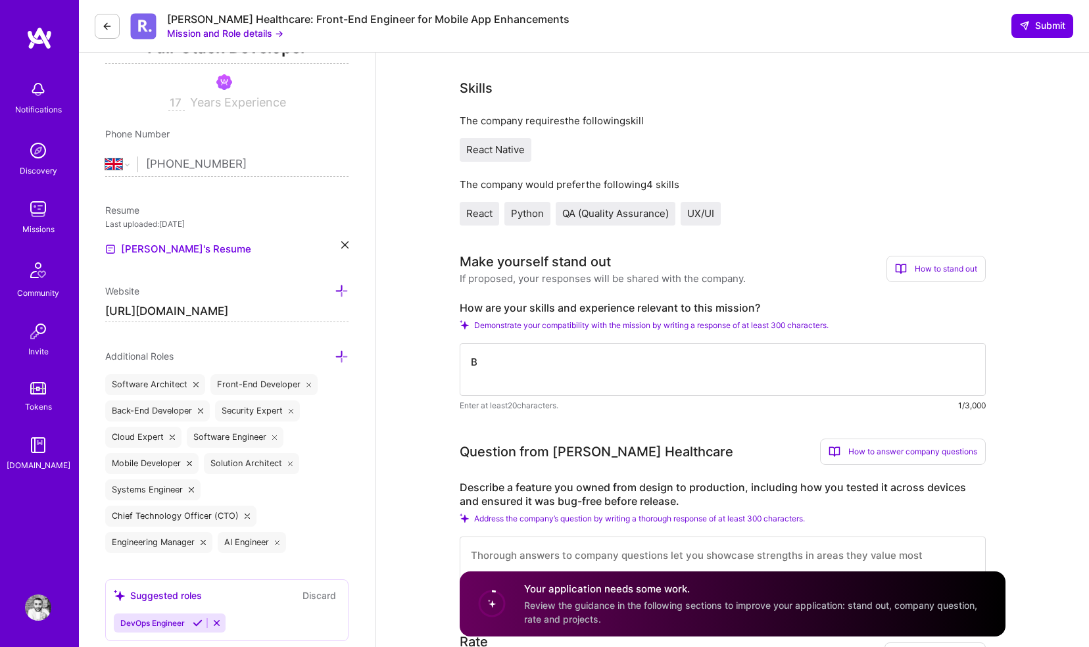
scroll to position [0, 0]
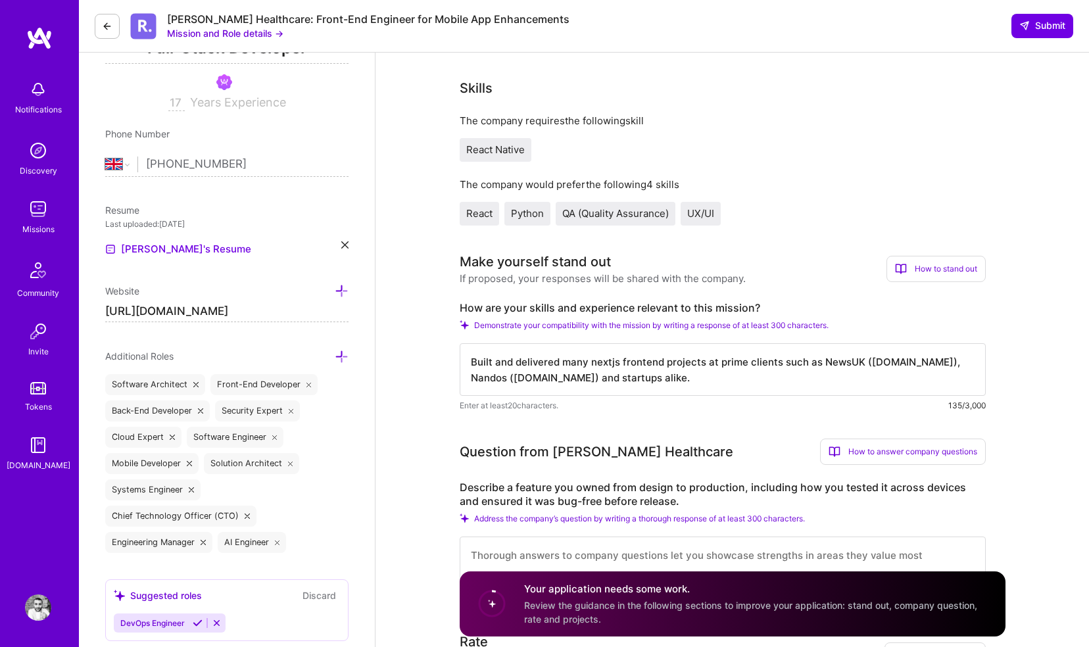
click at [593, 363] on textarea "Built and delivered many nextjs frontend projects at prime clients such as News…" at bounding box center [723, 369] width 526 height 53
type textarea "Built and delivered many Nextjs frontend projects at prime clients such as News…"
drag, startPoint x: 644, startPoint y: 379, endPoint x: 426, endPoint y: 358, distance: 219.3
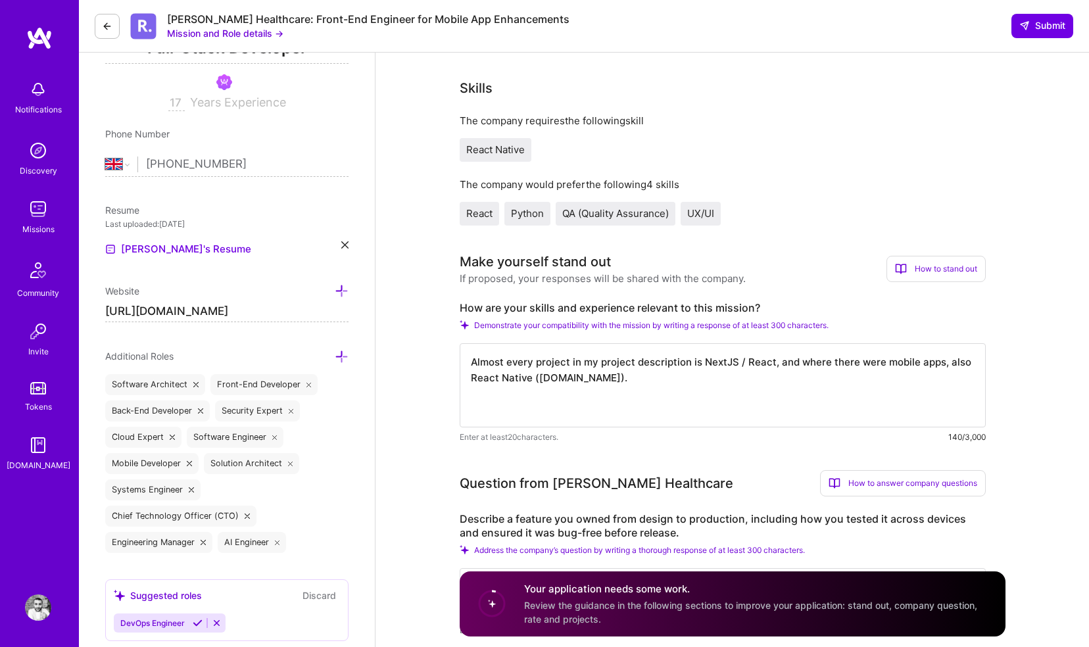
scroll to position [1, 0]
click at [735, 360] on textarea "Almost every project in my project description is NextJS / React, and where the…" at bounding box center [723, 385] width 526 height 84
drag, startPoint x: 932, startPoint y: 364, endPoint x: 955, endPoint y: 364, distance: 23.0
click at [955, 364] on textarea "Almost every project in my project description is Next / React, and where there…" at bounding box center [723, 385] width 526 height 84
click at [638, 377] on textarea "Almost every project in my project description is Next / React, and where there…" at bounding box center [723, 385] width 526 height 84
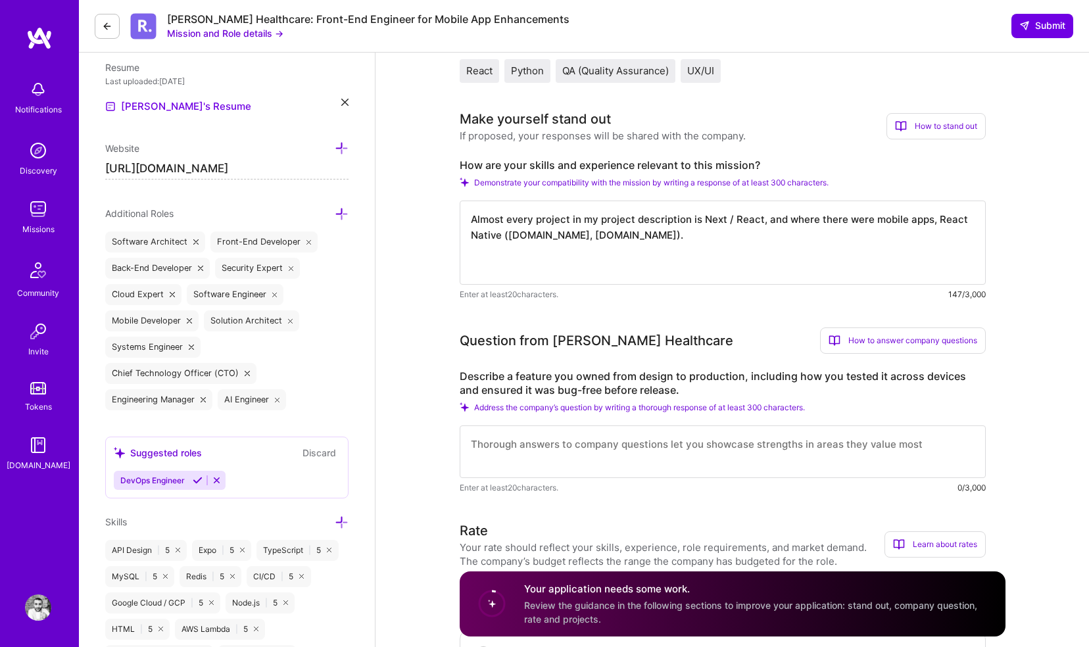
scroll to position [414, 0]
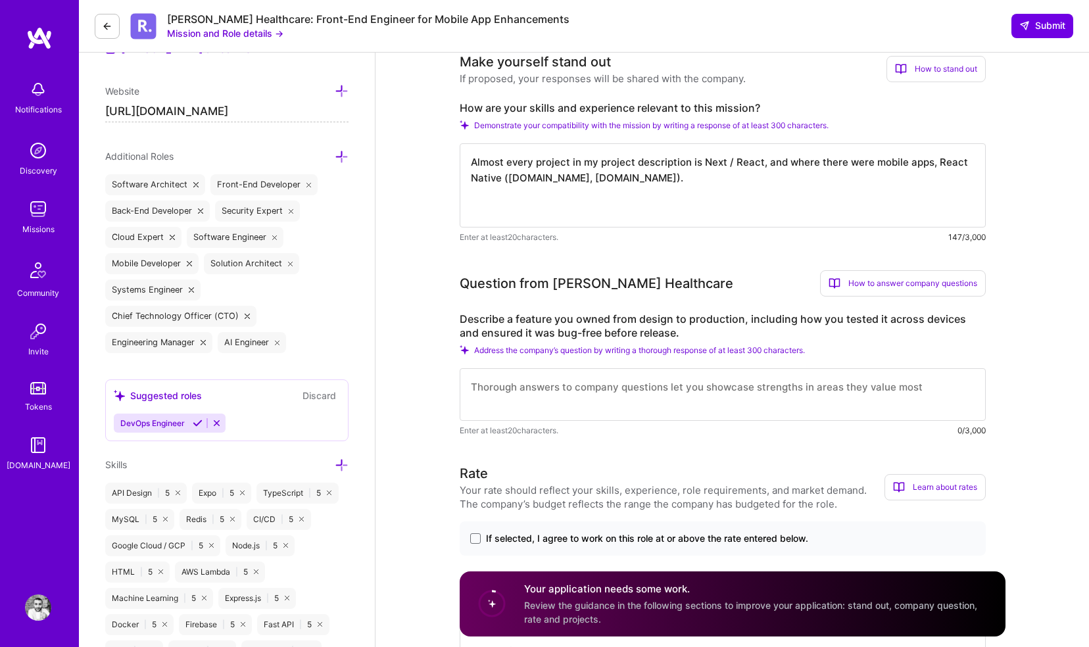
type textarea "Almost every project in my project description is Next / React, and where there…"
click at [623, 392] on textarea at bounding box center [723, 394] width 526 height 53
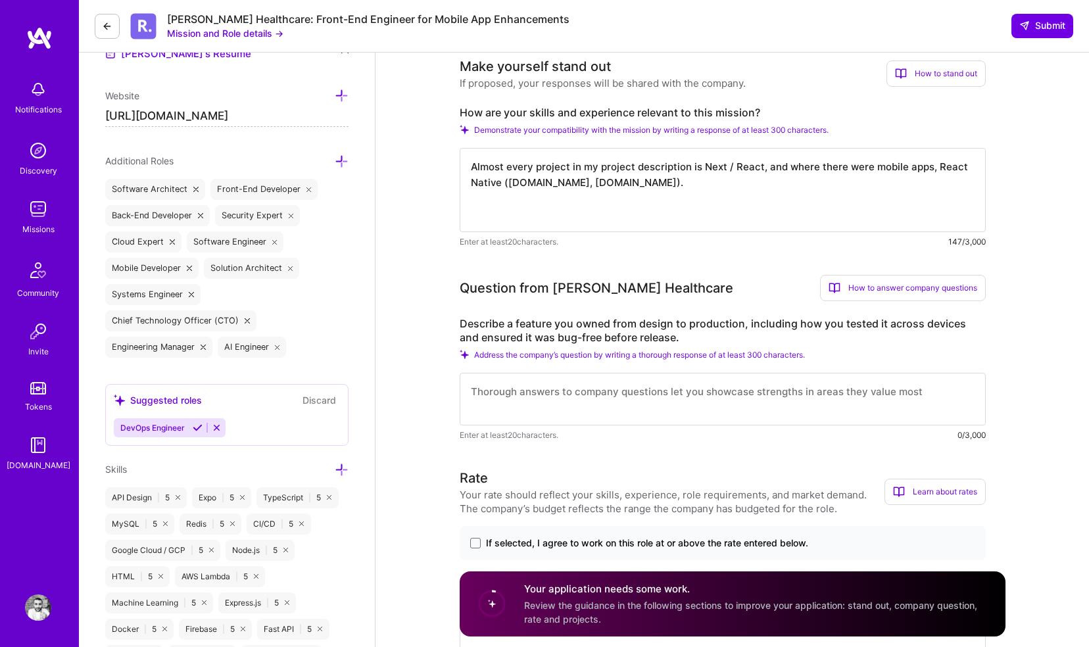
click at [571, 387] on textarea at bounding box center [723, 399] width 526 height 53
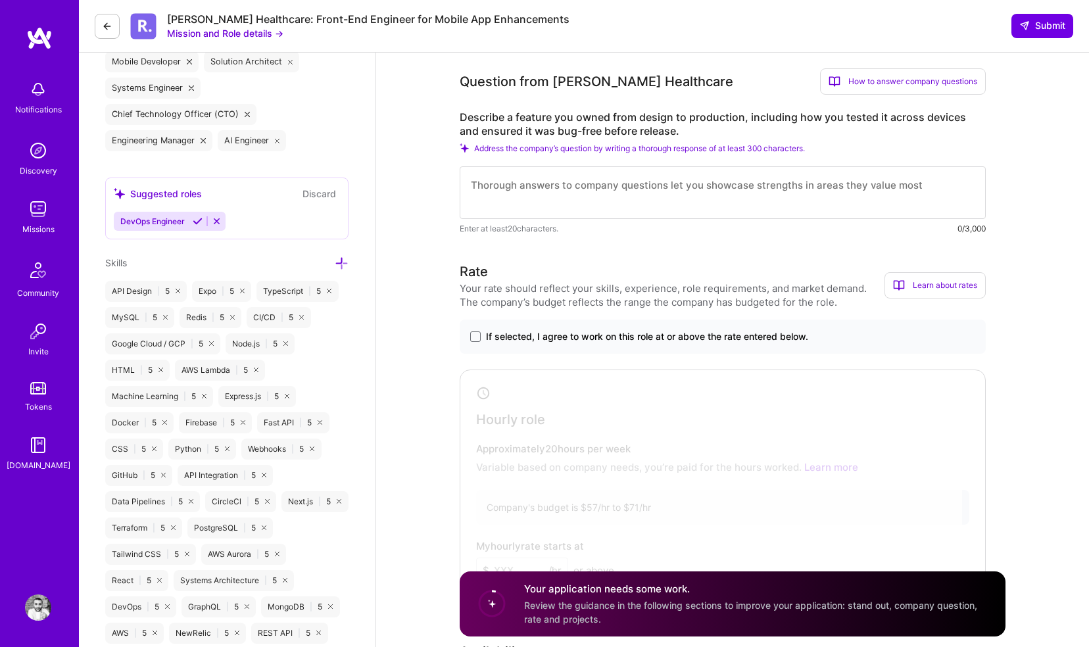
scroll to position [511, 0]
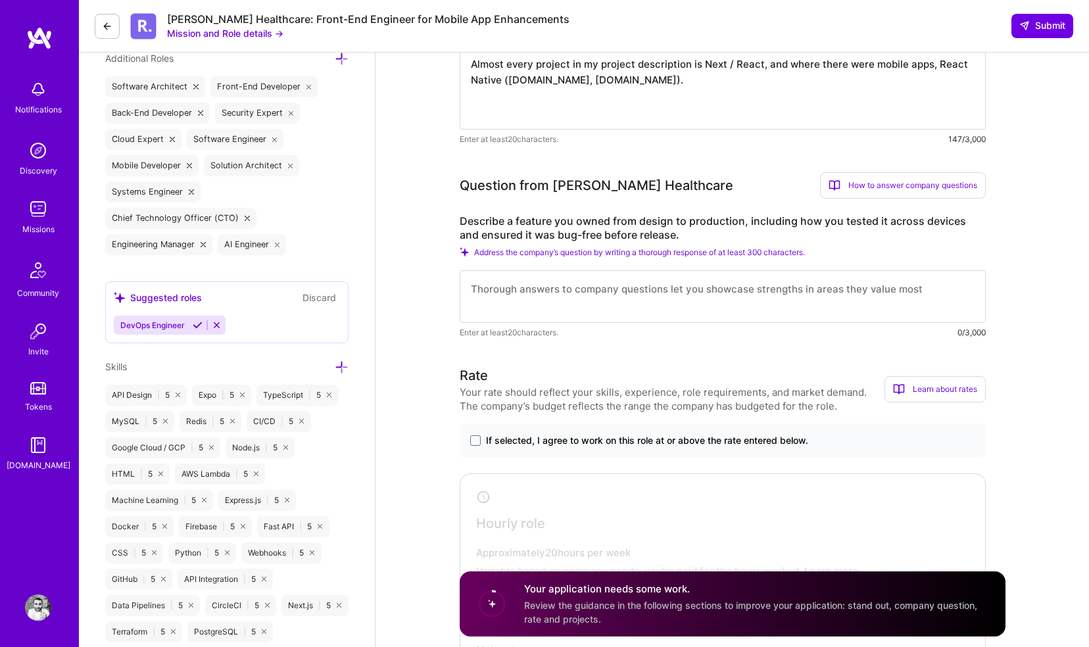
click at [461, 216] on label "Describe a feature you owned from design to production, including how you teste…" at bounding box center [723, 228] width 526 height 28
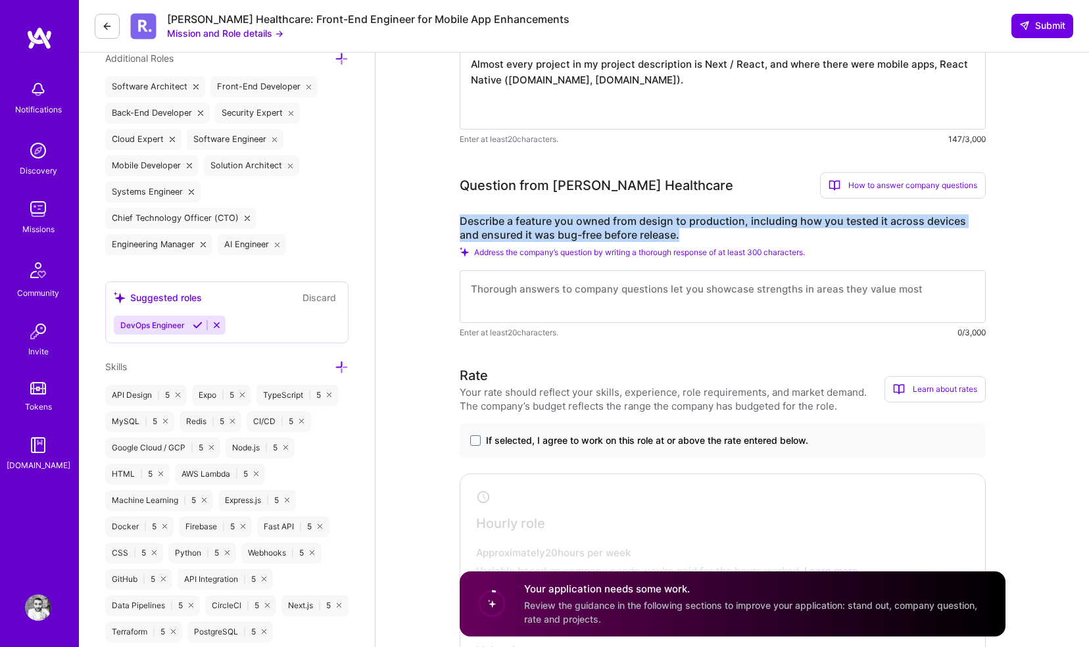
drag, startPoint x: 456, startPoint y: 217, endPoint x: 676, endPoint y: 231, distance: 220.1
copy label "Describe a feature you owned from design to production, including how you teste…"
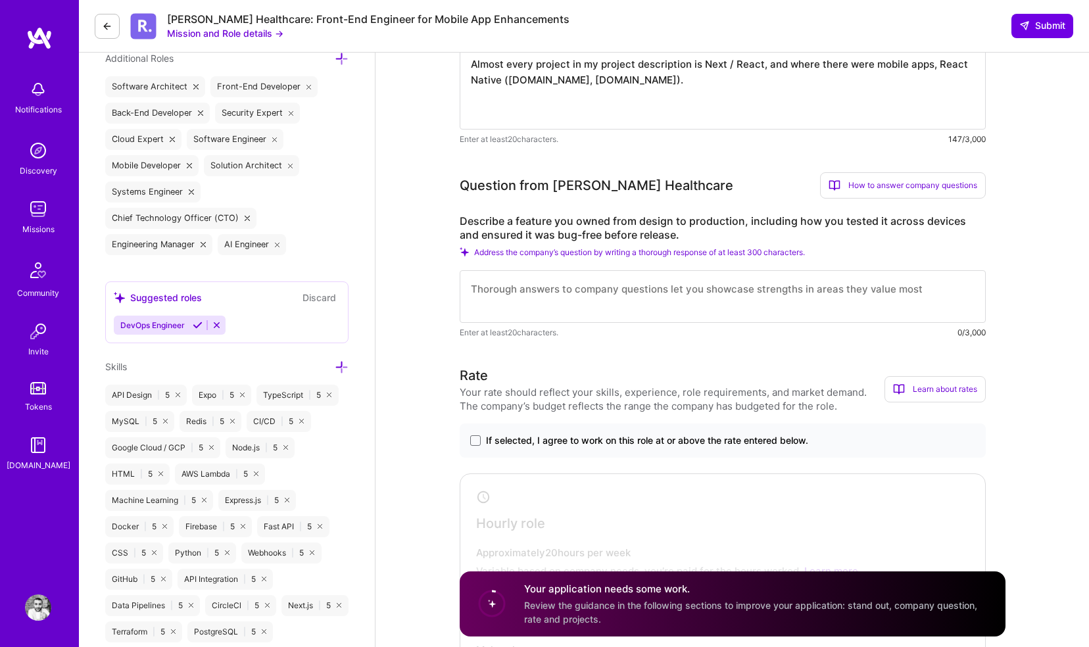
click at [588, 306] on textarea at bounding box center [723, 296] width 526 height 53
paste textarea "Owned the full lifecycle of biometric authentication for the SuperPayments mobi…"
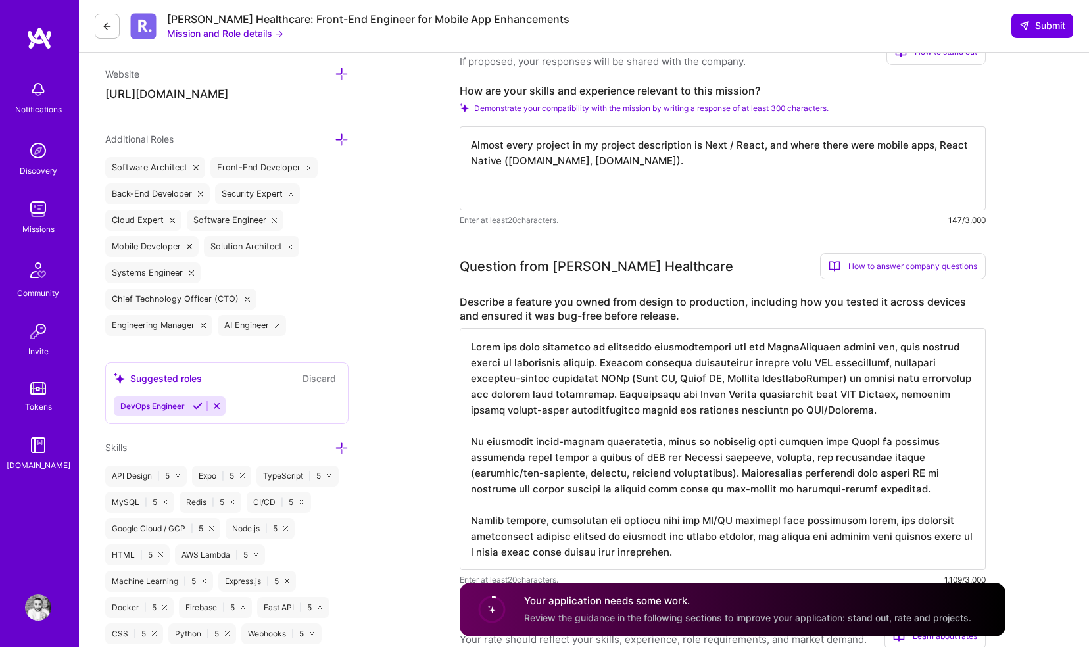
scroll to position [425, 0]
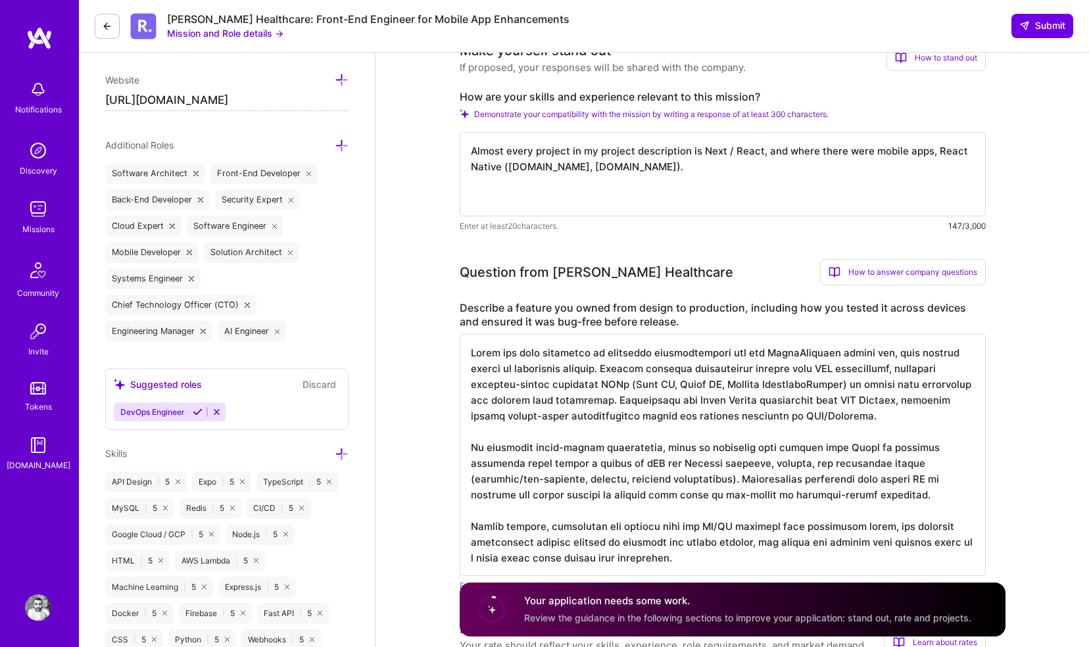
drag, startPoint x: 877, startPoint y: 354, endPoint x: 602, endPoint y: 371, distance: 276.0
click at [602, 371] on textarea at bounding box center [723, 455] width 526 height 242
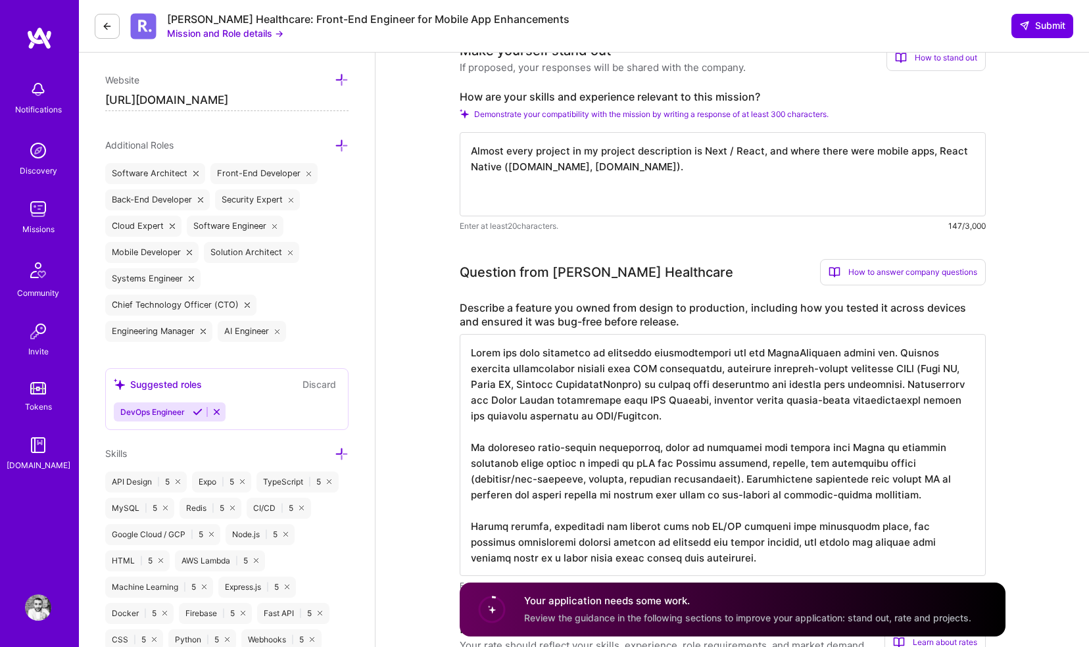
drag, startPoint x: 884, startPoint y: 352, endPoint x: 680, endPoint y: 369, distance: 205.2
click at [680, 369] on textarea at bounding box center [723, 455] width 526 height 242
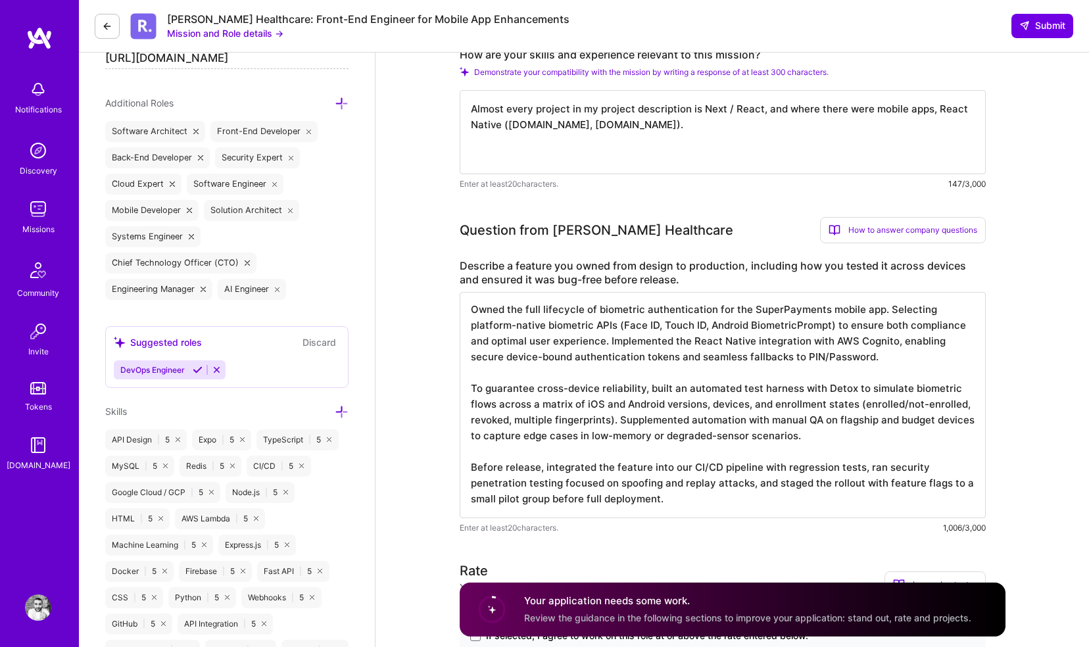
scroll to position [472, 0]
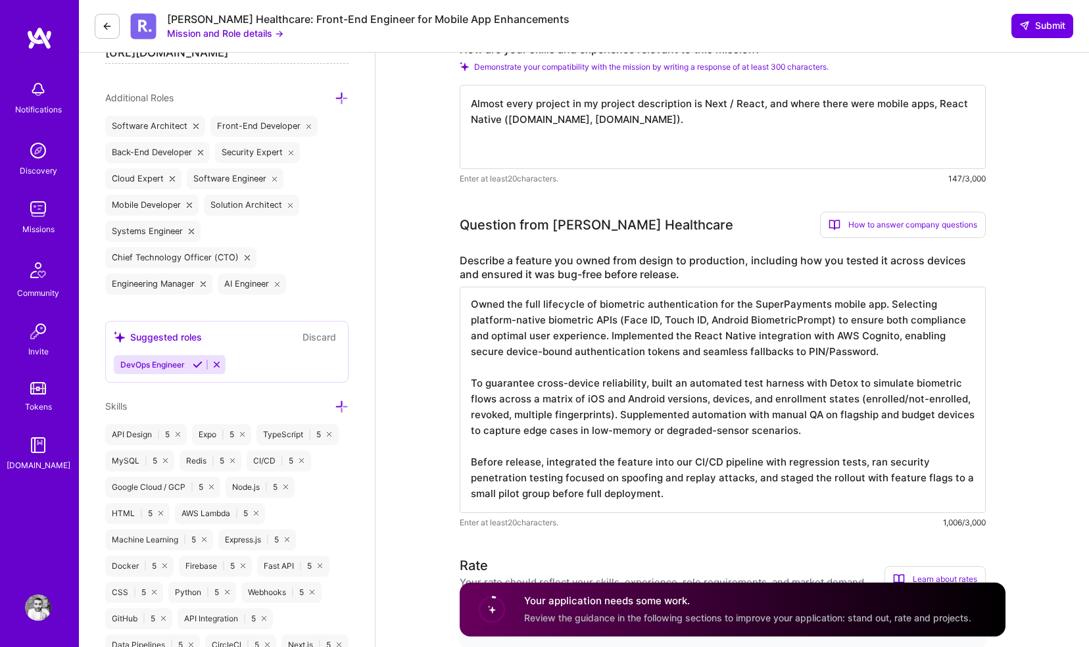
drag, startPoint x: 619, startPoint y: 415, endPoint x: 835, endPoint y: 431, distance: 216.3
click at [835, 431] on textarea "Owned the full lifecycle of biometric authentication for the SuperPayments mobi…" at bounding box center [723, 400] width 526 height 226
click at [737, 437] on textarea "Owned the full lifecycle of biometric authentication for the SuperPayments mobi…" at bounding box center [723, 400] width 526 height 226
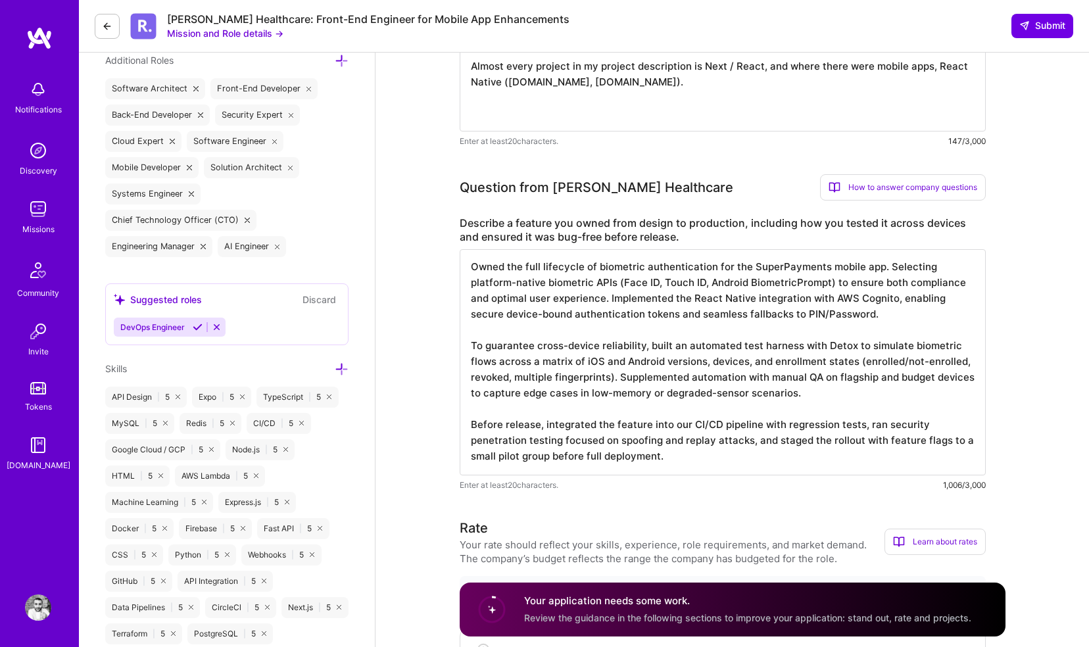
scroll to position [507, 0]
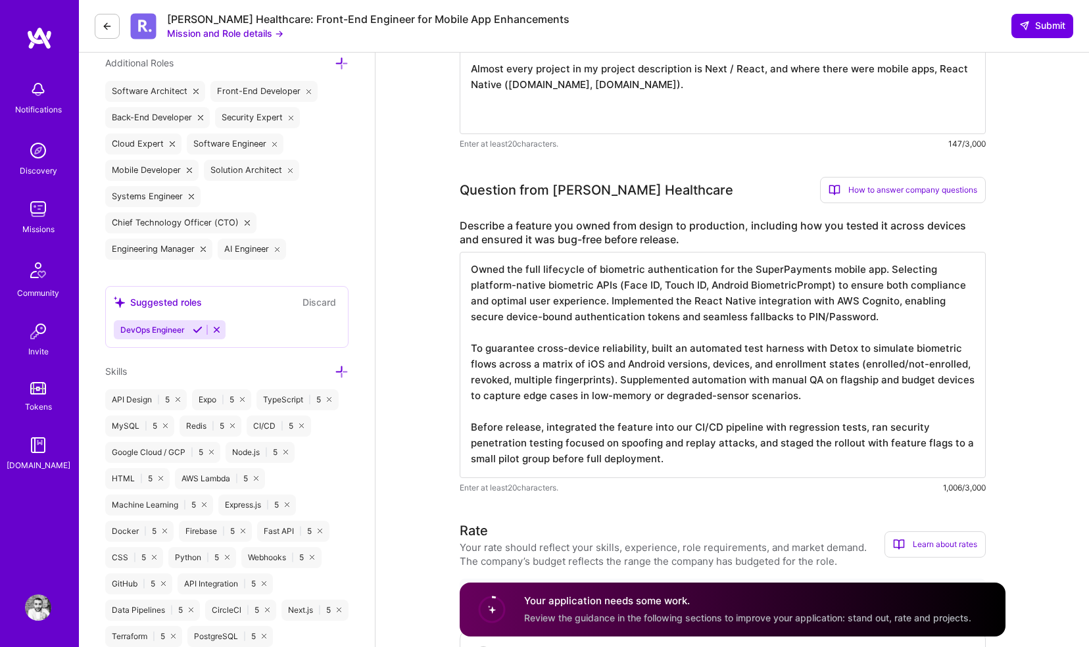
click at [668, 463] on textarea "Owned the full lifecycle of biometric authentication for the SuperPayments mobi…" at bounding box center [723, 365] width 526 height 226
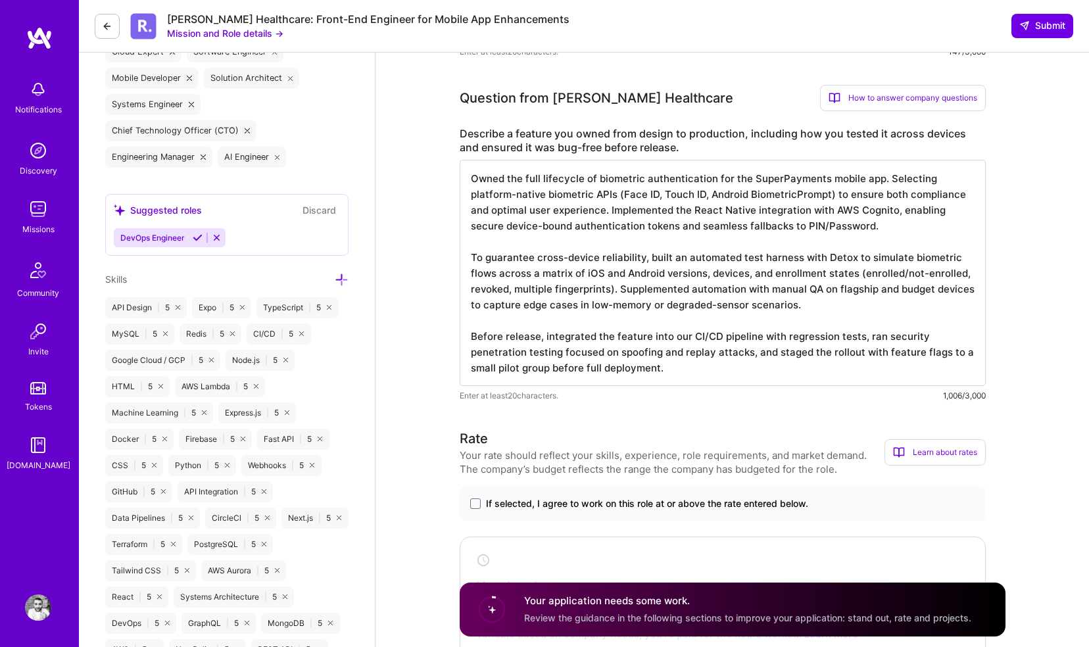
scroll to position [1, 0]
type textarea "Owned the full lifecycle of biometric authentication for the SuperPayments mobi…"
click at [476, 504] on span at bounding box center [475, 503] width 11 height 11
click at [0, 0] on input "If selected, I agree to work on this role at or above the rate entered below." at bounding box center [0, 0] width 0 height 0
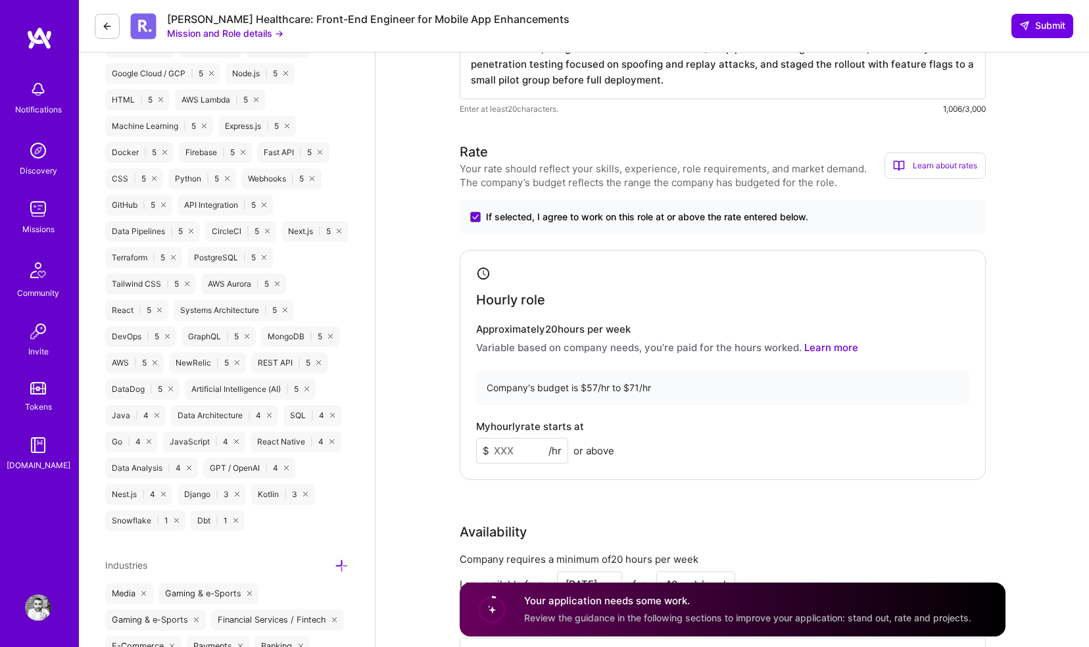
scroll to position [915, 0]
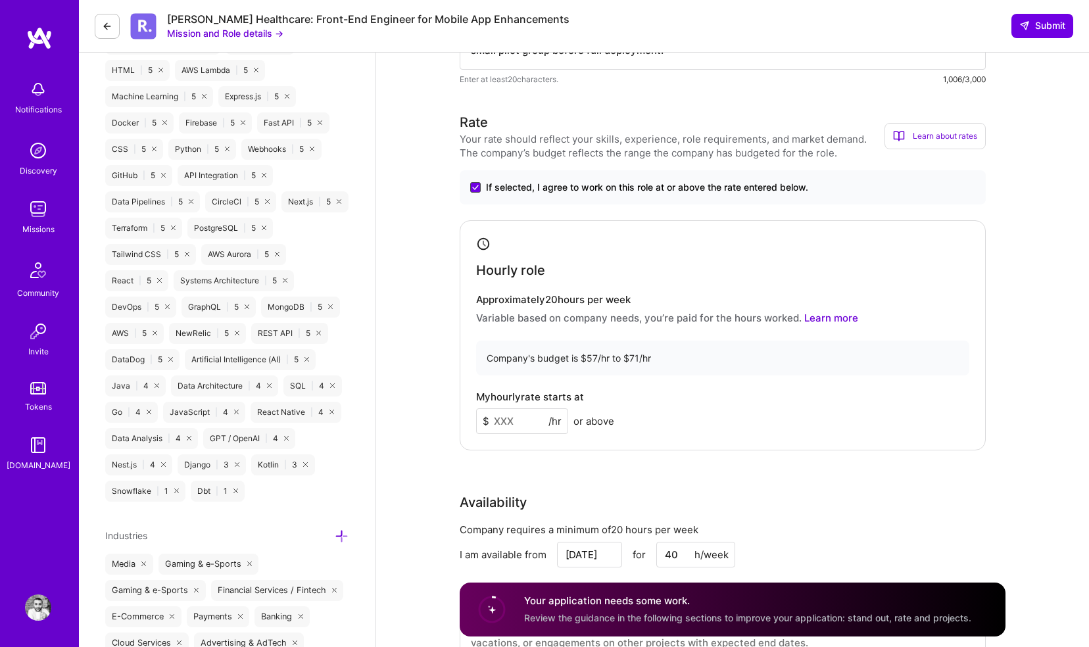
click at [474, 185] on icon at bounding box center [475, 187] width 7 height 5
click at [0, 0] on input "If selected, I agree to work on this role at or above the rate entered below." at bounding box center [0, 0] width 0 height 0
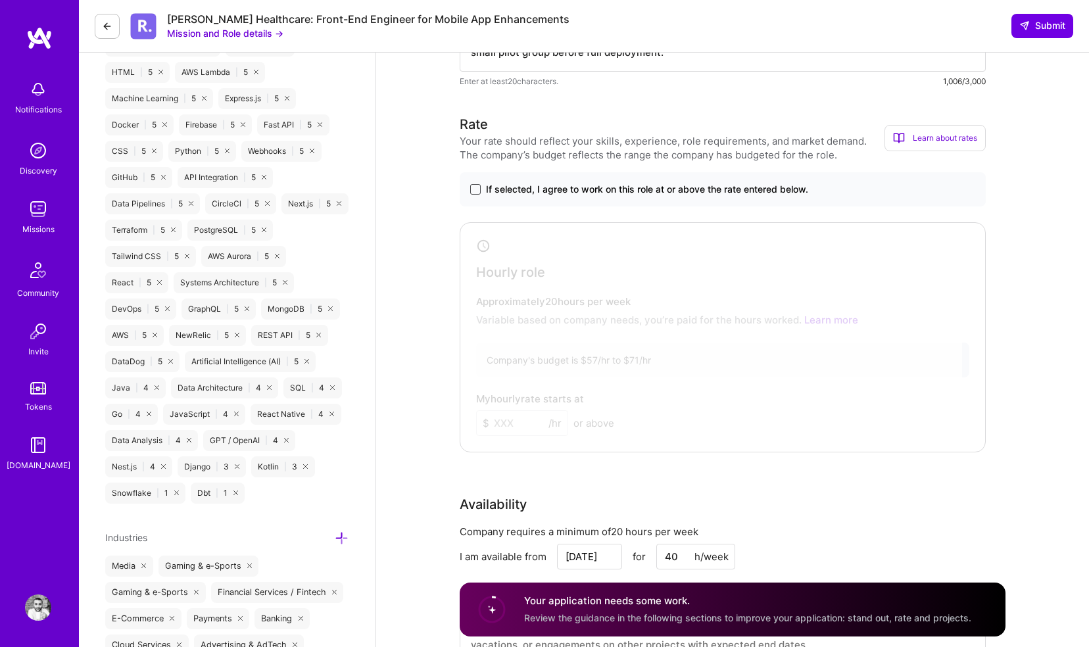
scroll to position [928, 0]
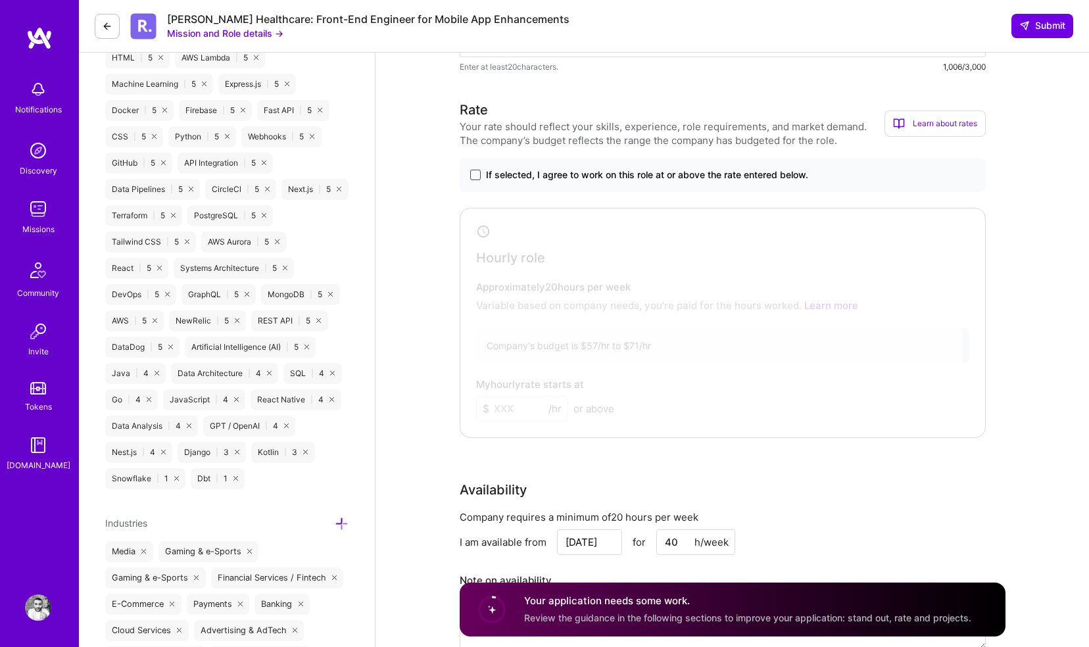
click at [485, 231] on div at bounding box center [712, 320] width 498 height 217
click at [478, 175] on span at bounding box center [475, 175] width 11 height 11
click at [0, 0] on input "If selected, I agree to work on this role at or above the rate entered below." at bounding box center [0, 0] width 0 height 0
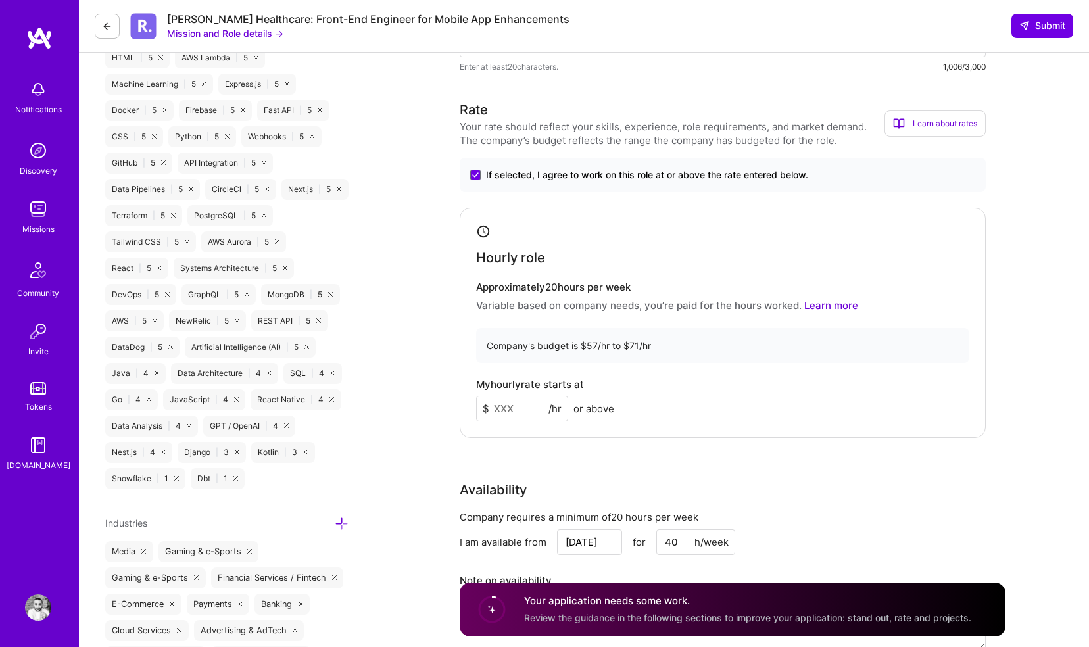
click at [533, 404] on input at bounding box center [522, 409] width 92 height 26
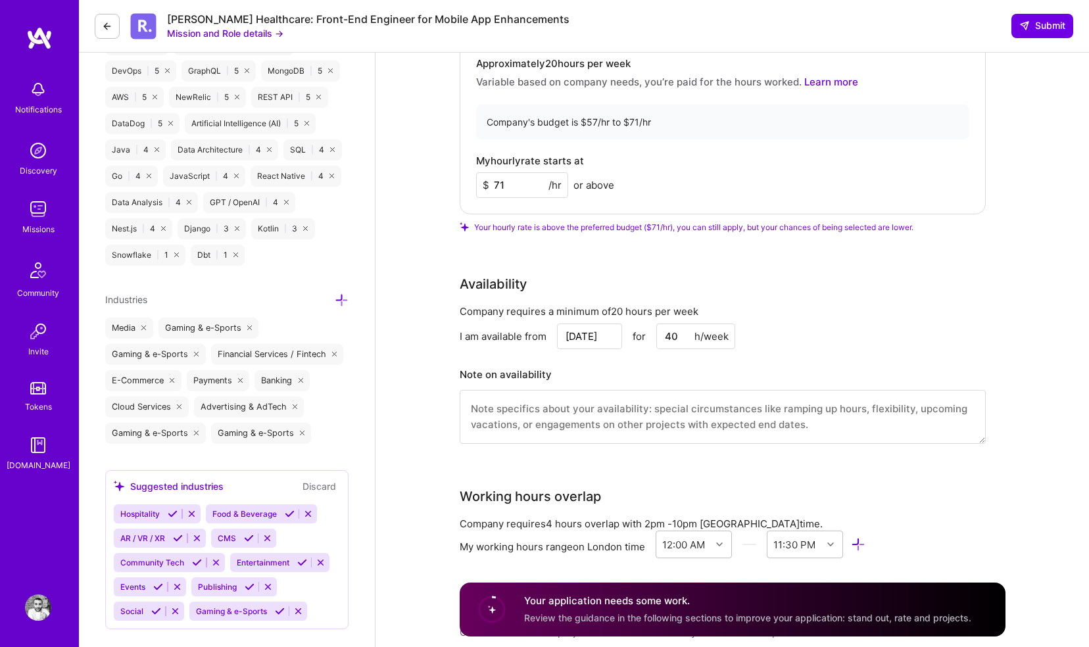
scroll to position [1148, 0]
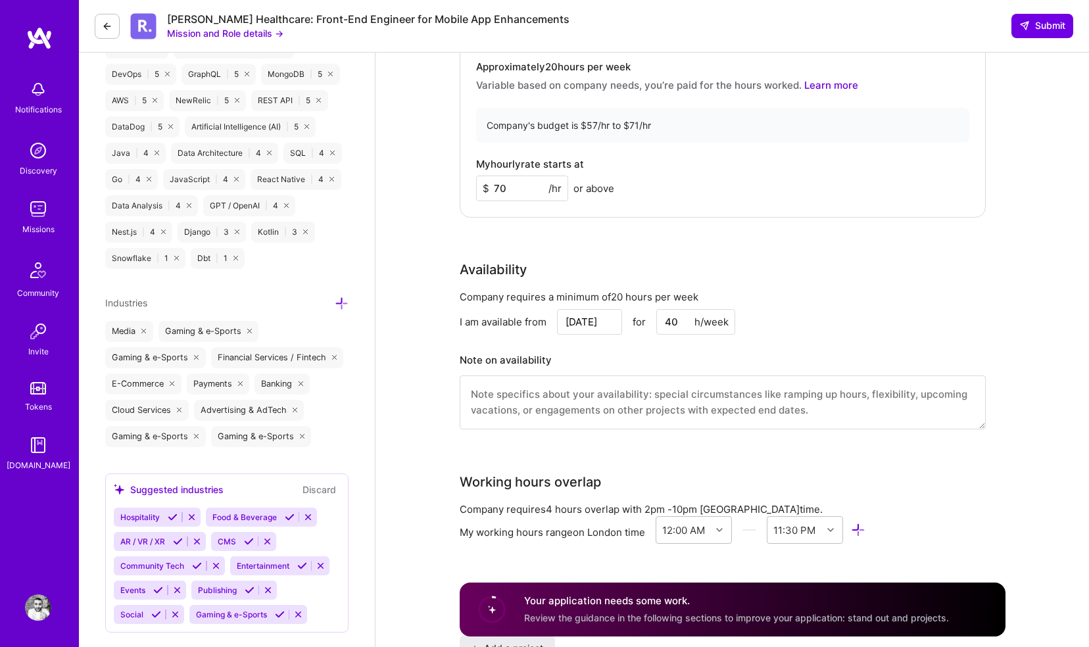
type input "70"
drag, startPoint x: 523, startPoint y: 239, endPoint x: 521, endPoint y: 231, distance: 8.0
click at [521, 231] on div "Rate Your rate should reflect your skills, experience, role requirements, and m…" at bounding box center [733, 163] width 546 height 566
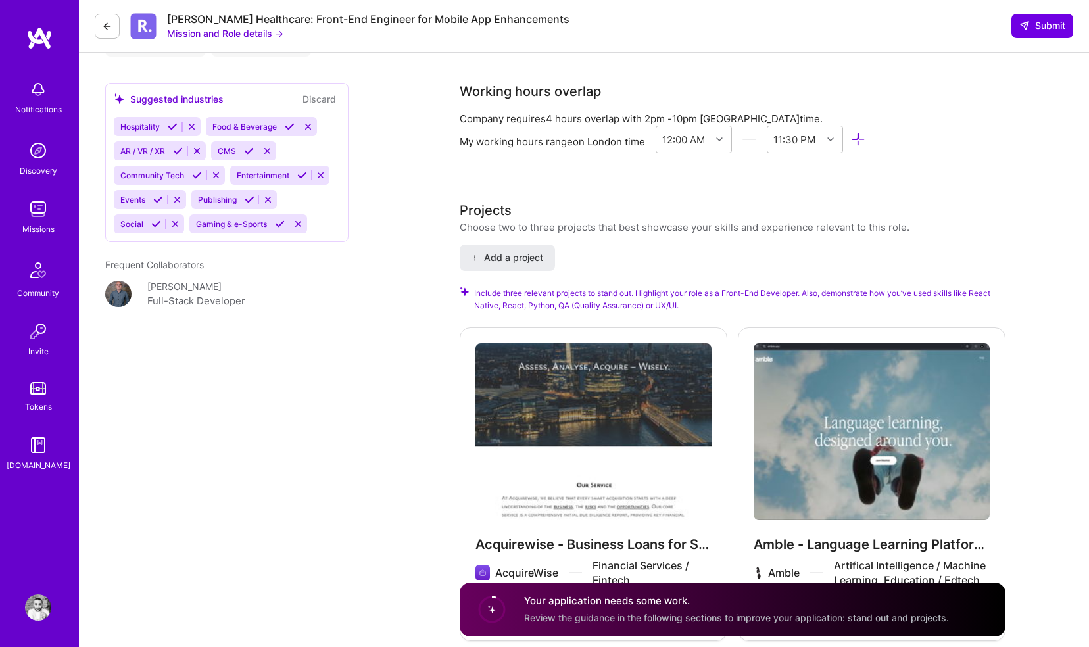
scroll to position [1571, 0]
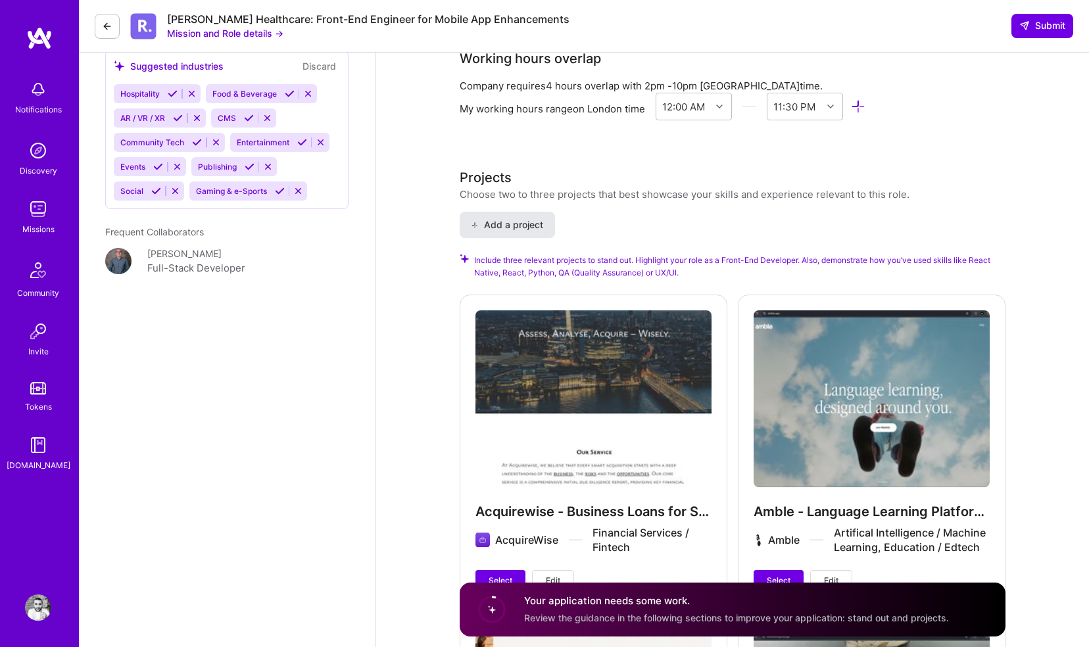
click at [506, 221] on span "Add a project" at bounding box center [507, 224] width 72 height 13
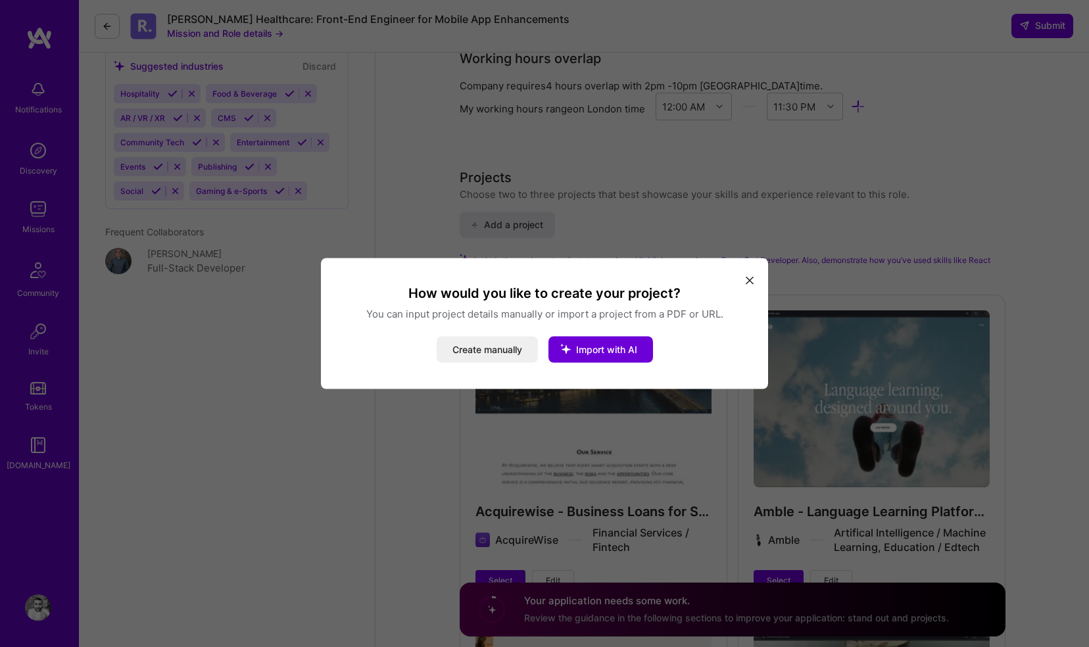
click at [746, 282] on icon "modal" at bounding box center [750, 280] width 8 height 8
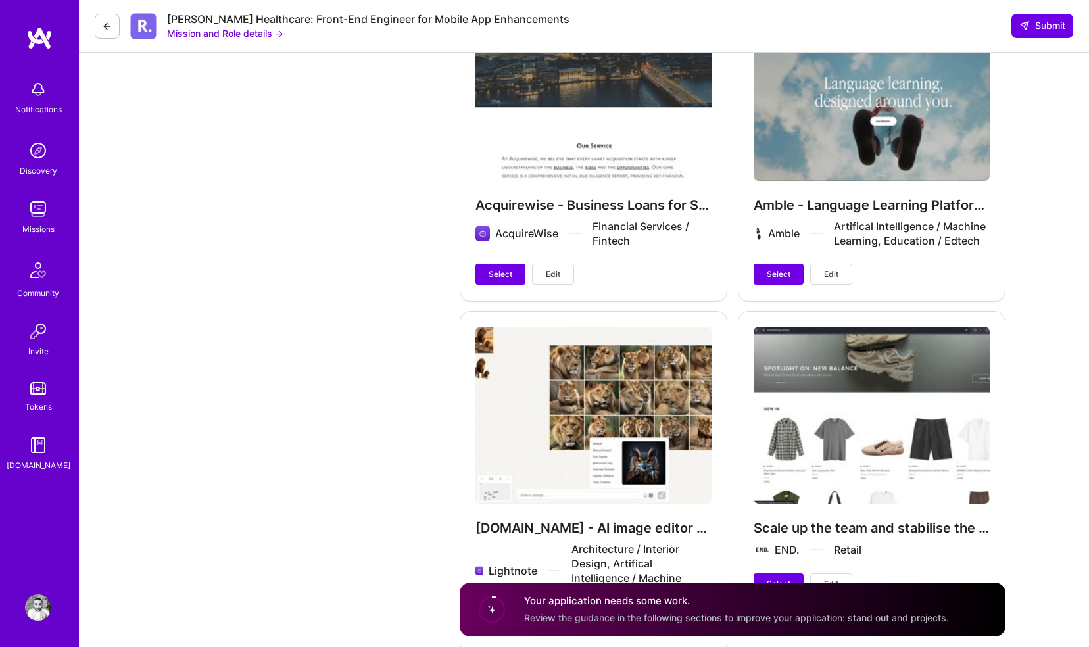
scroll to position [1882, 0]
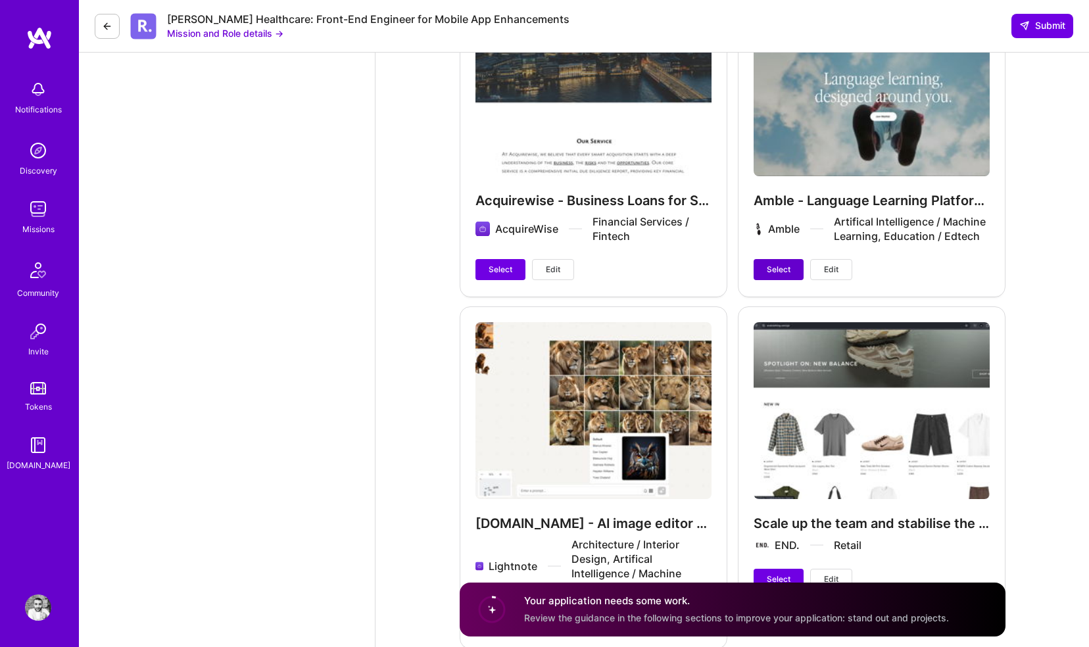
click at [769, 270] on span "Select" at bounding box center [779, 270] width 24 height 12
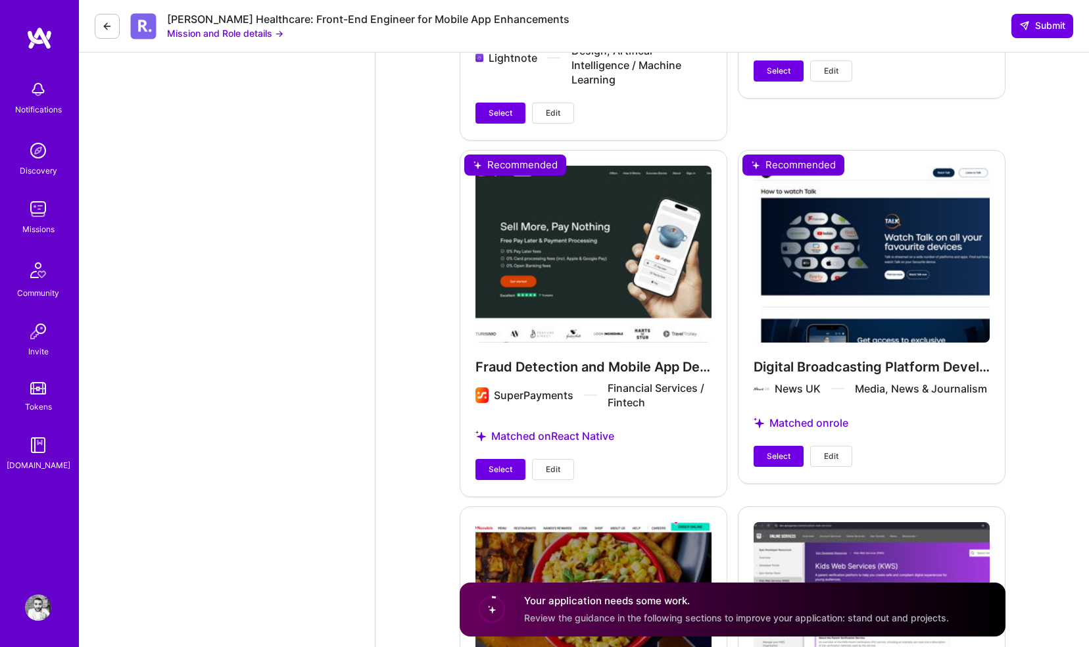
scroll to position [2400, 0]
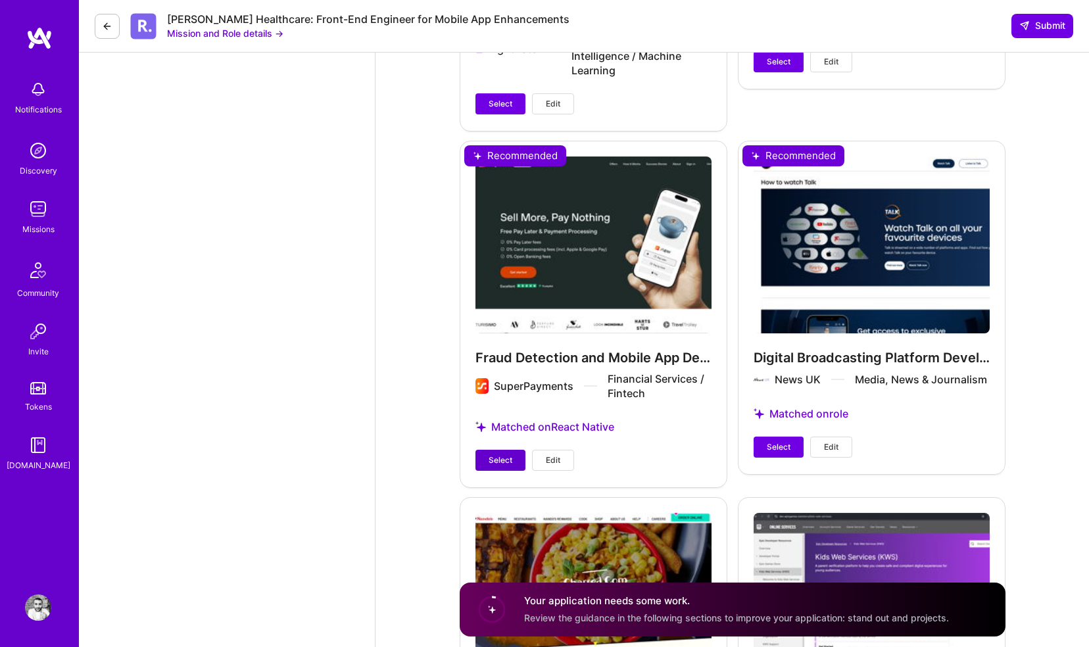
click at [491, 466] on span "Select" at bounding box center [500, 460] width 24 height 12
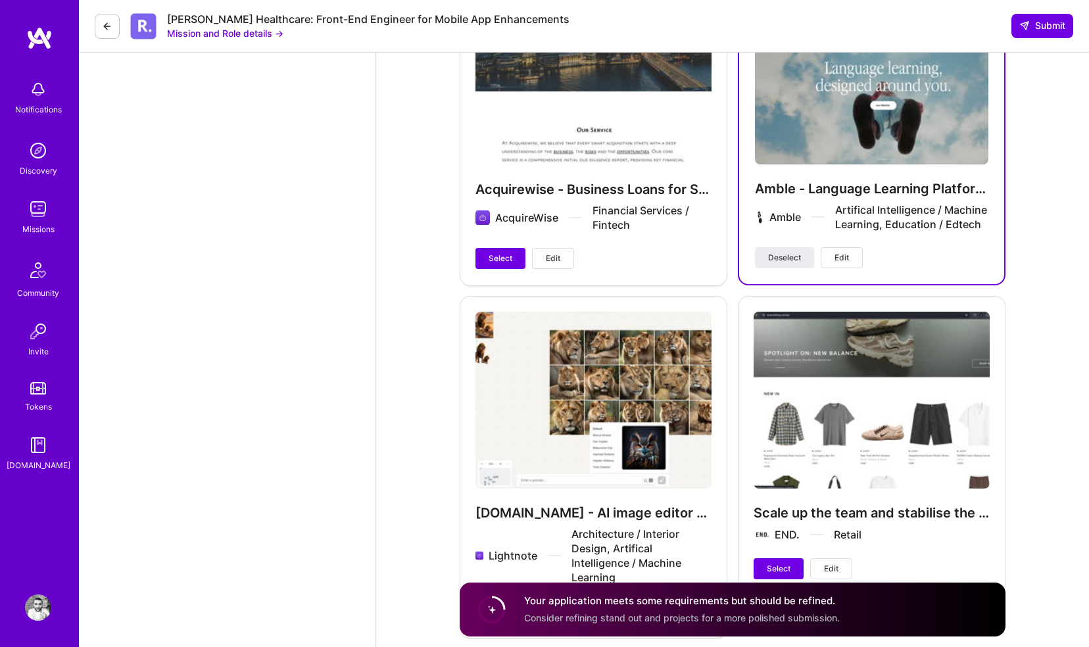
scroll to position [1892, 0]
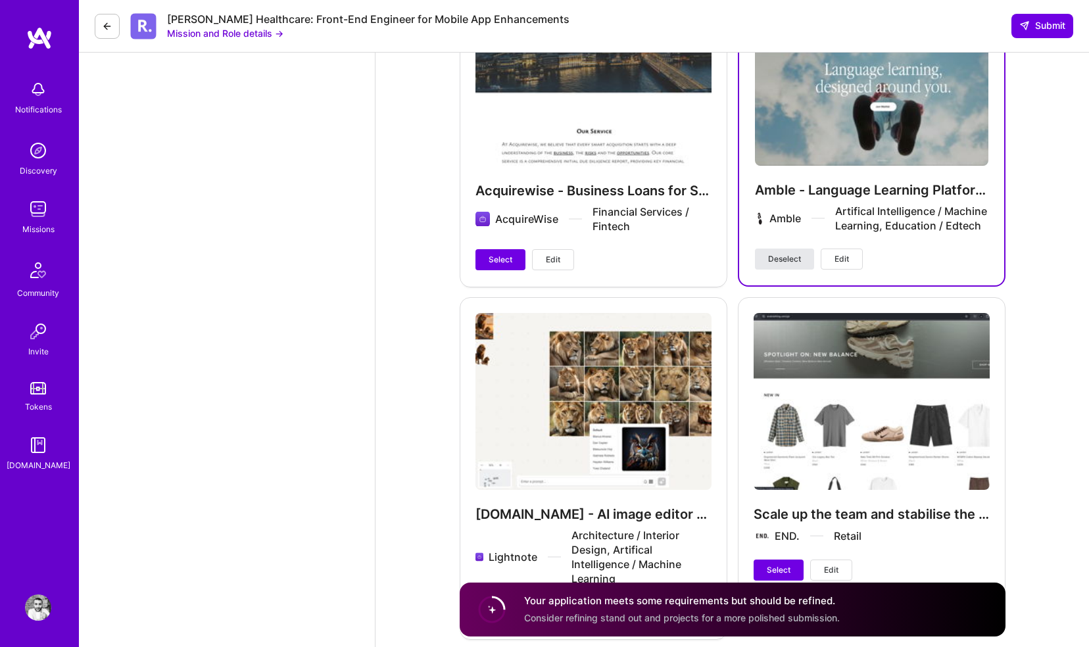
click at [770, 265] on span "Deselect" at bounding box center [784, 259] width 33 height 12
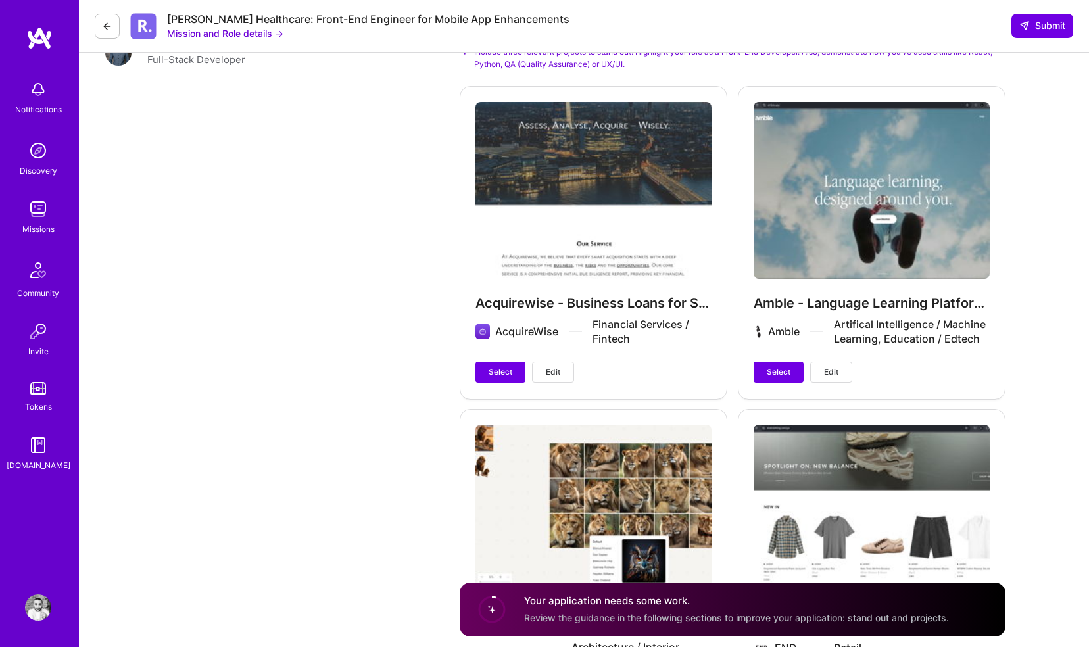
scroll to position [1774, 0]
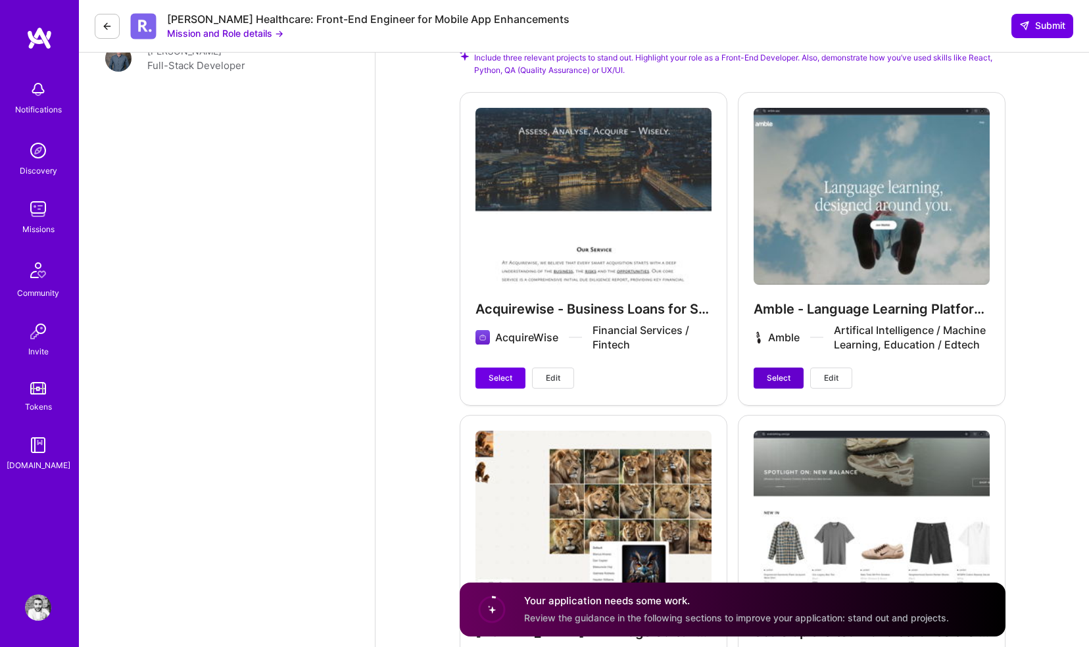
click at [788, 372] on span "Select" at bounding box center [779, 378] width 24 height 12
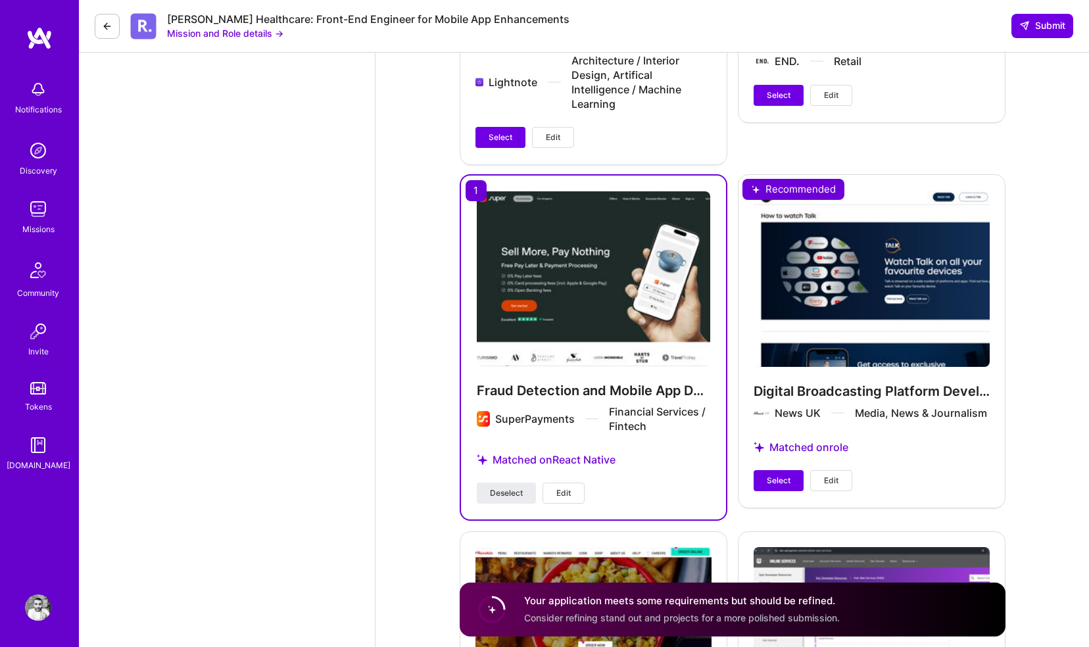
scroll to position [2376, 0]
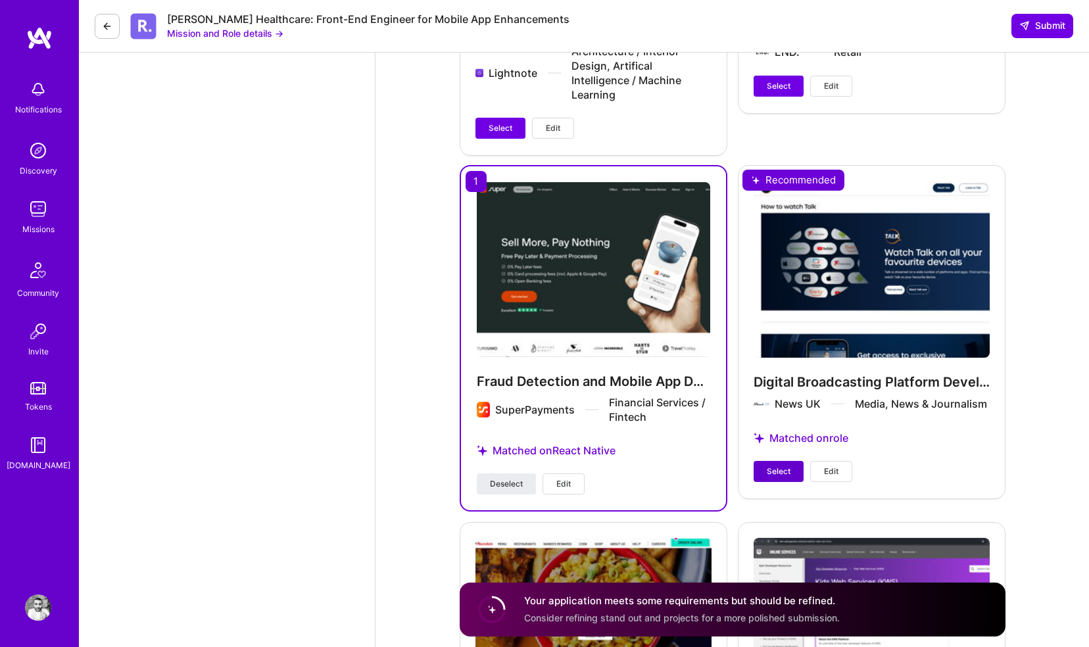
click at [782, 477] on span "Select" at bounding box center [779, 471] width 24 height 12
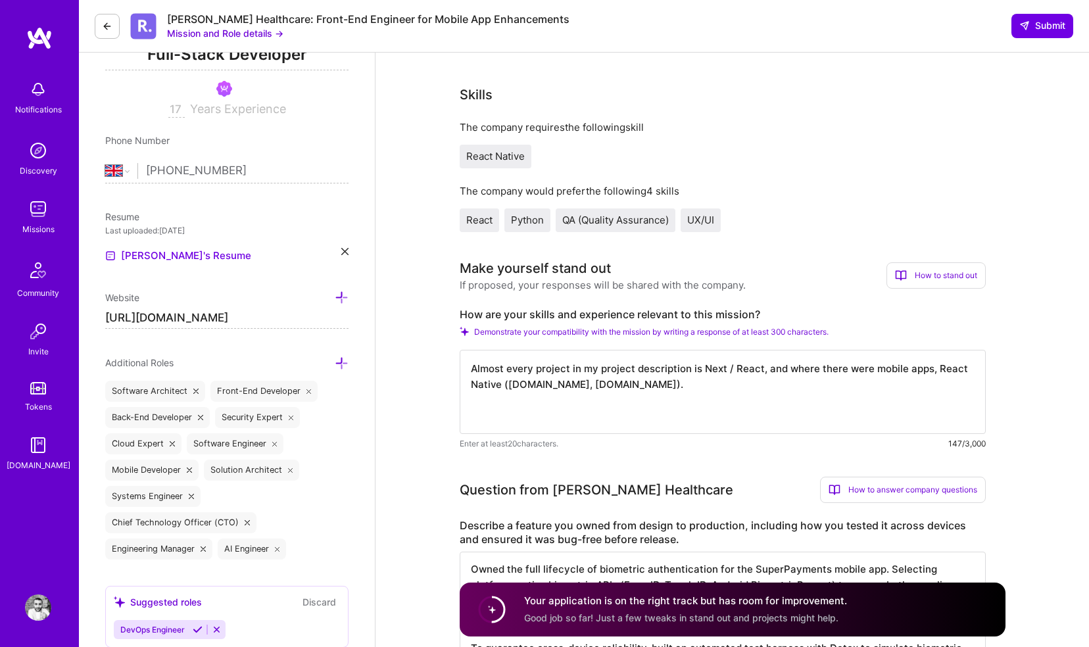
scroll to position [0, 0]
click at [685, 387] on textarea "Almost every project in my project description is Next / React, and where there…" at bounding box center [723, 392] width 526 height 84
type textarea "Almost every project in my project description is Next / React, and where there…"
click at [1041, 24] on span "Submit" at bounding box center [1042, 25] width 46 height 13
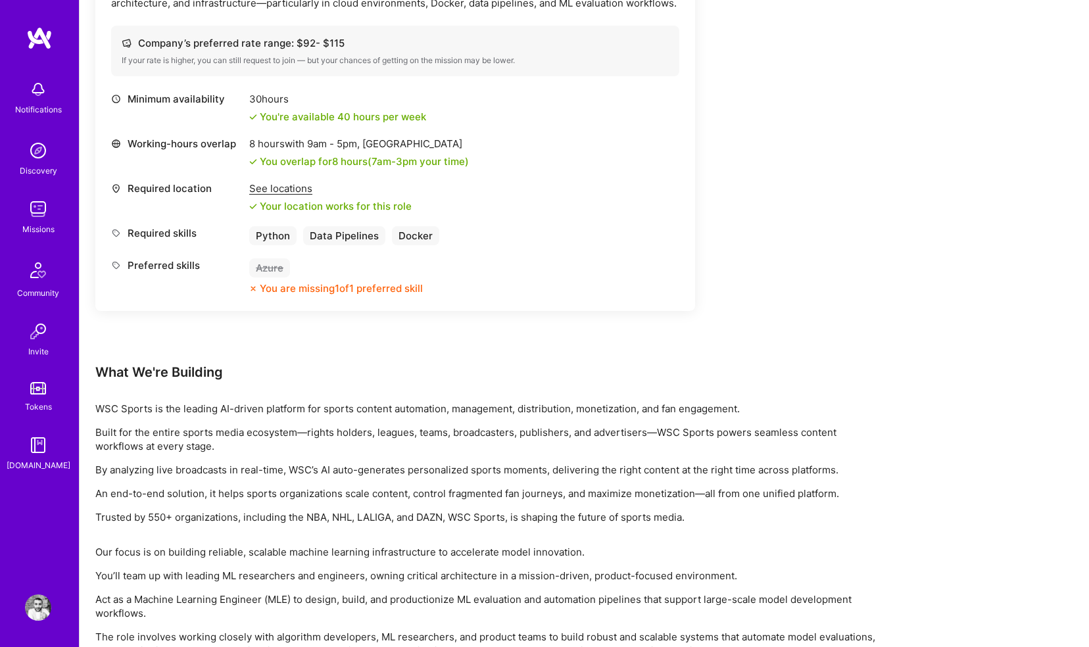
scroll to position [440, 0]
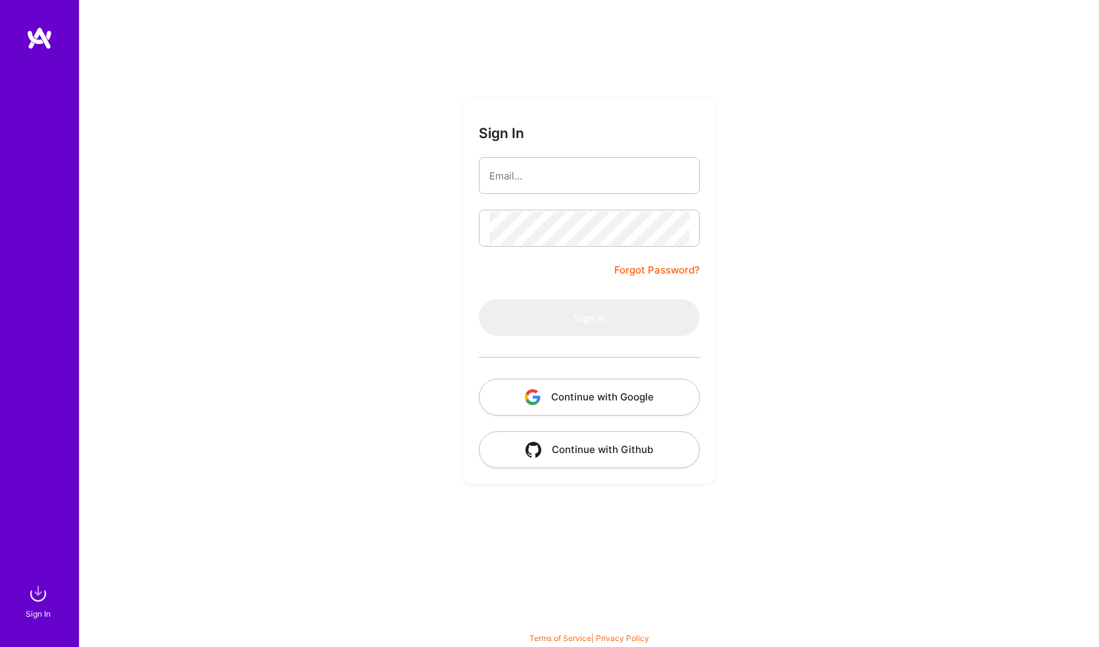
click at [540, 442] on img "button" at bounding box center [533, 450] width 16 height 16
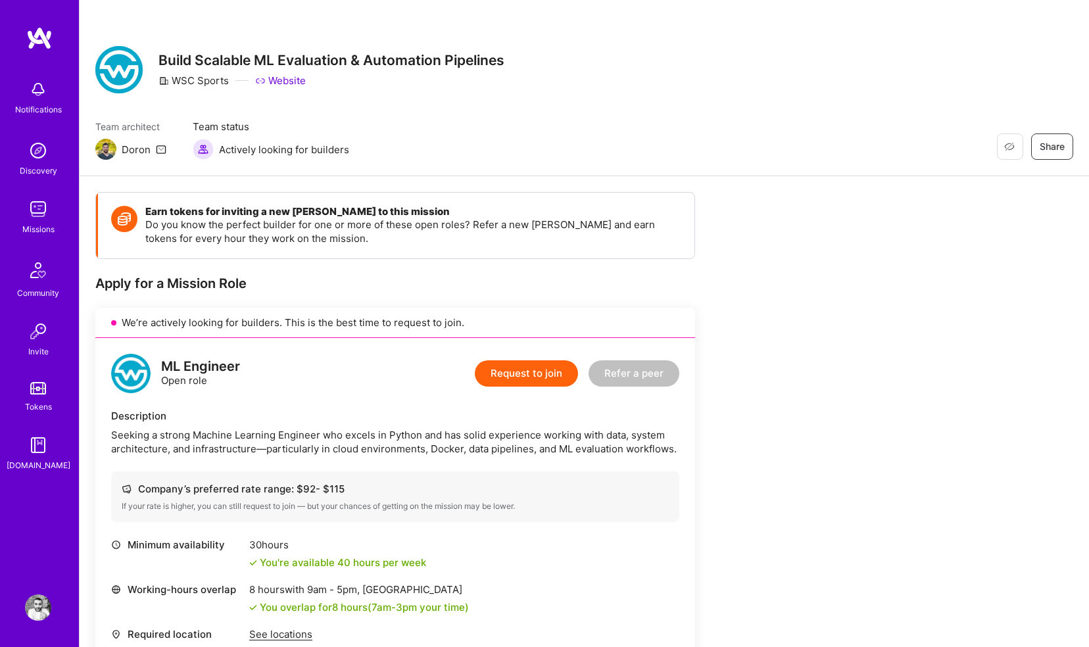
click at [516, 374] on button "Request to join" at bounding box center [526, 373] width 103 height 26
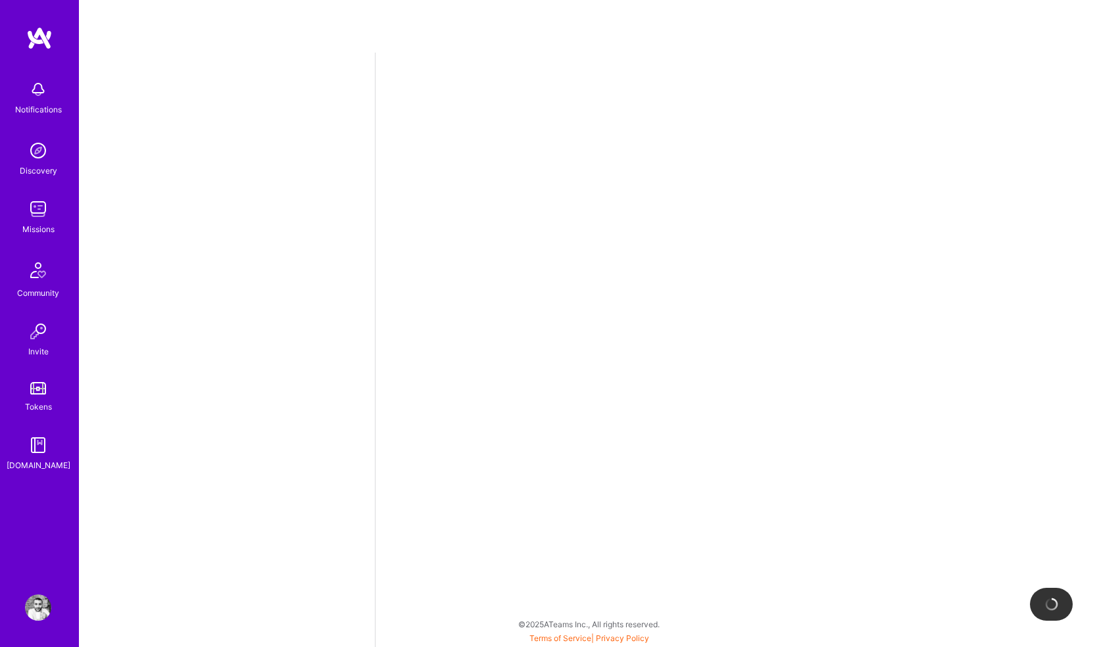
select select "GB"
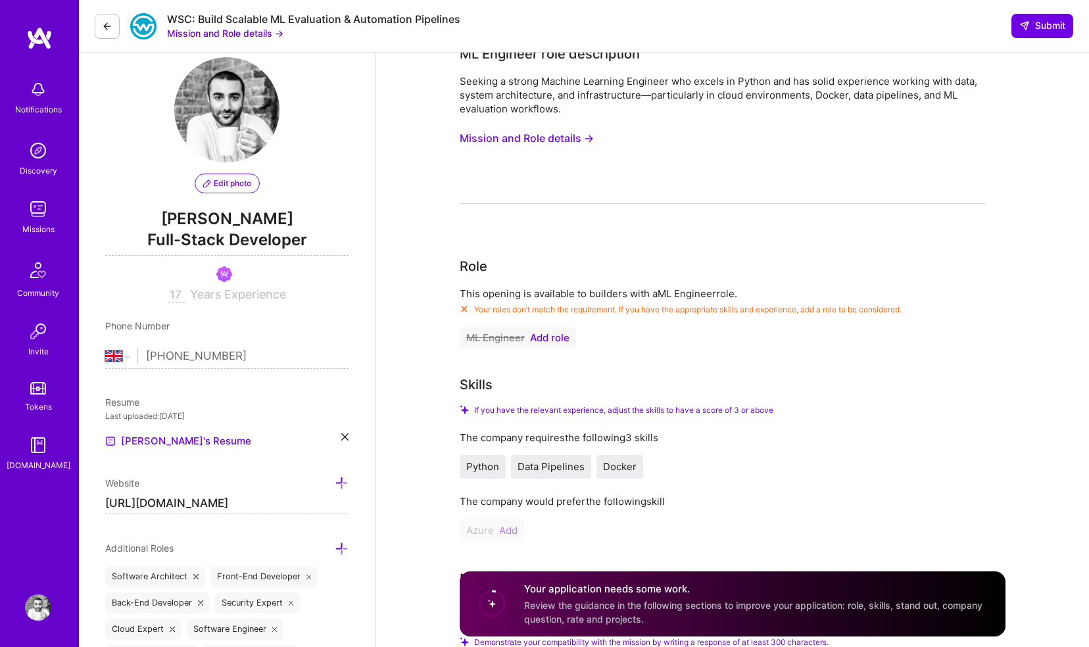
scroll to position [21, 0]
click at [221, 233] on span "Full-Stack Developer" at bounding box center [226, 242] width 243 height 27
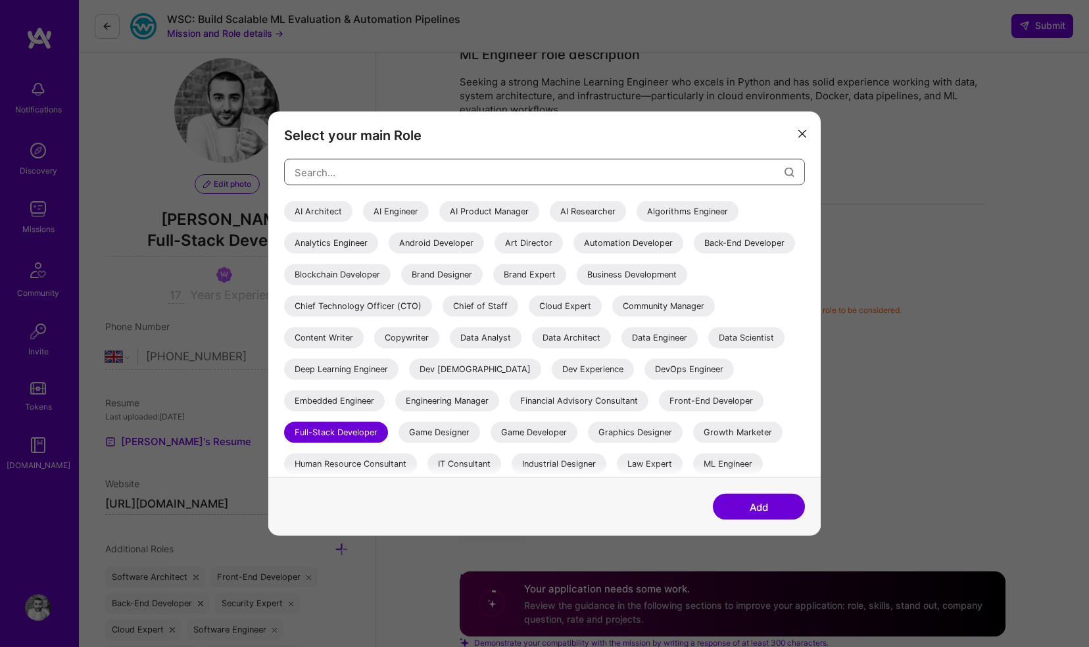
click at [414, 164] on input "modal" at bounding box center [540, 172] width 490 height 34
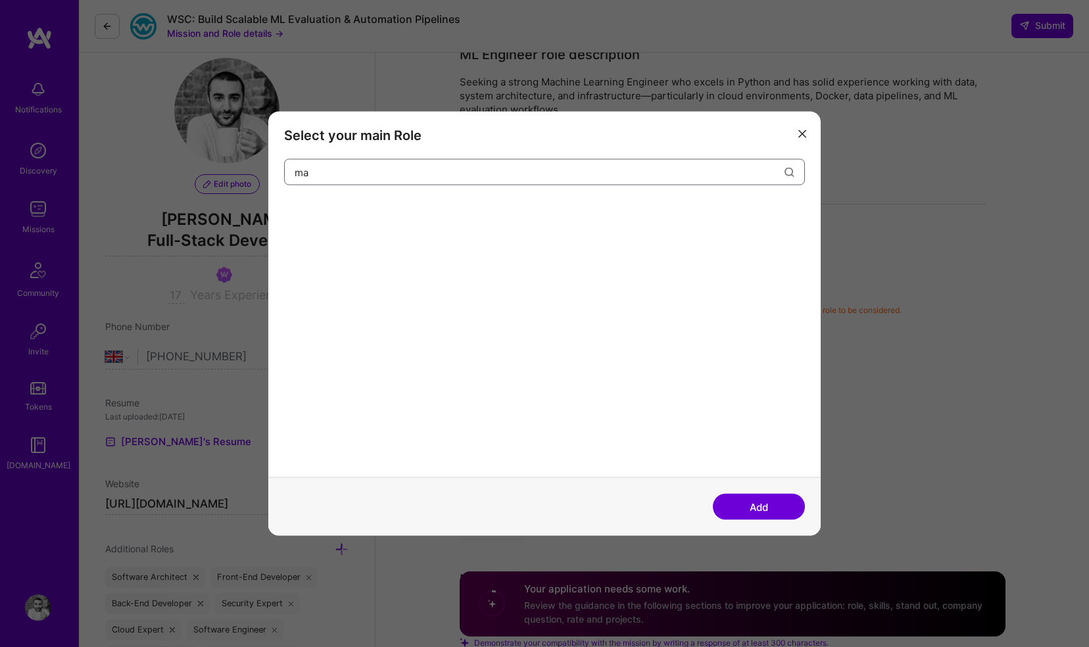
type input "m"
type input "ai"
click at [394, 210] on div "AI Engineer" at bounding box center [396, 211] width 66 height 21
click at [761, 514] on button "Add" at bounding box center [759, 507] width 92 height 26
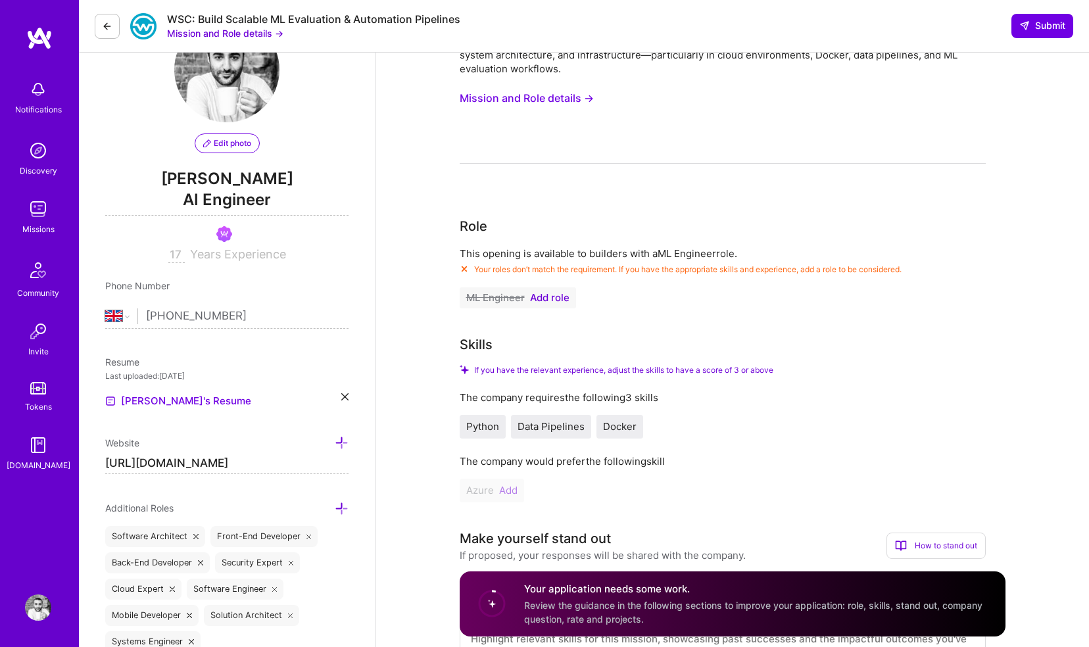
scroll to position [97, 0]
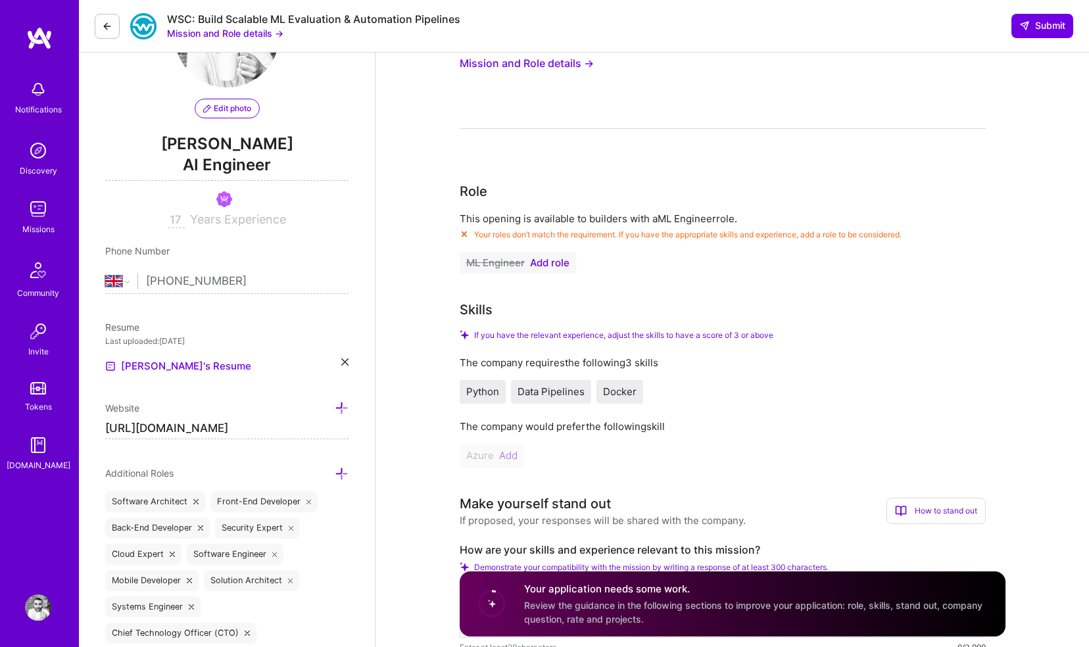
click at [561, 264] on span "Add role" at bounding box center [549, 263] width 39 height 11
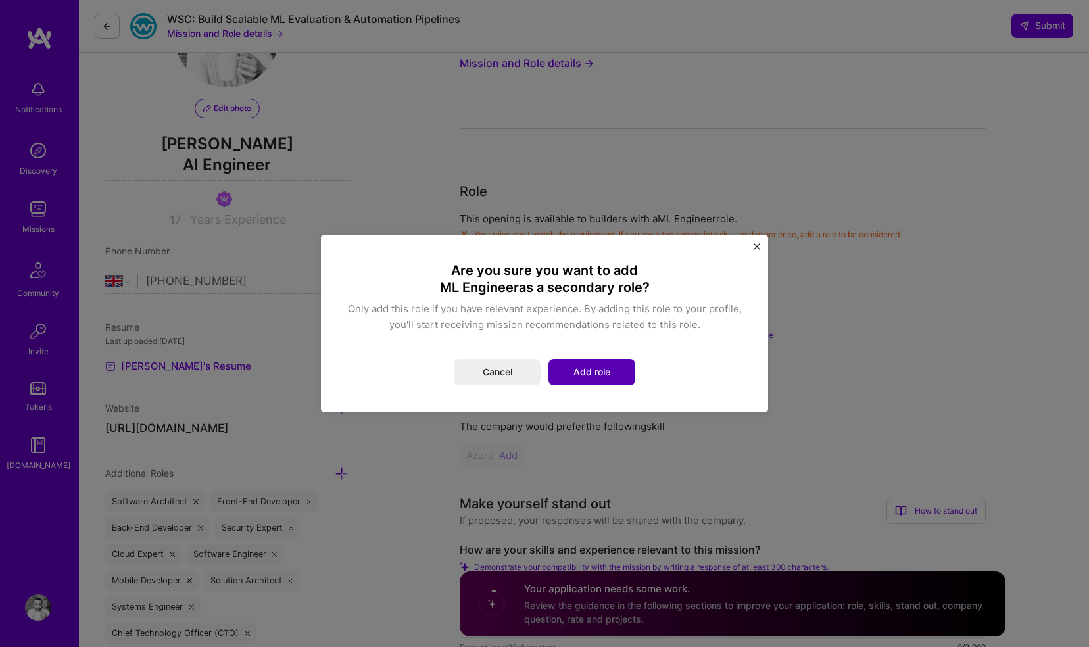
click at [568, 371] on button "Add role" at bounding box center [591, 372] width 87 height 26
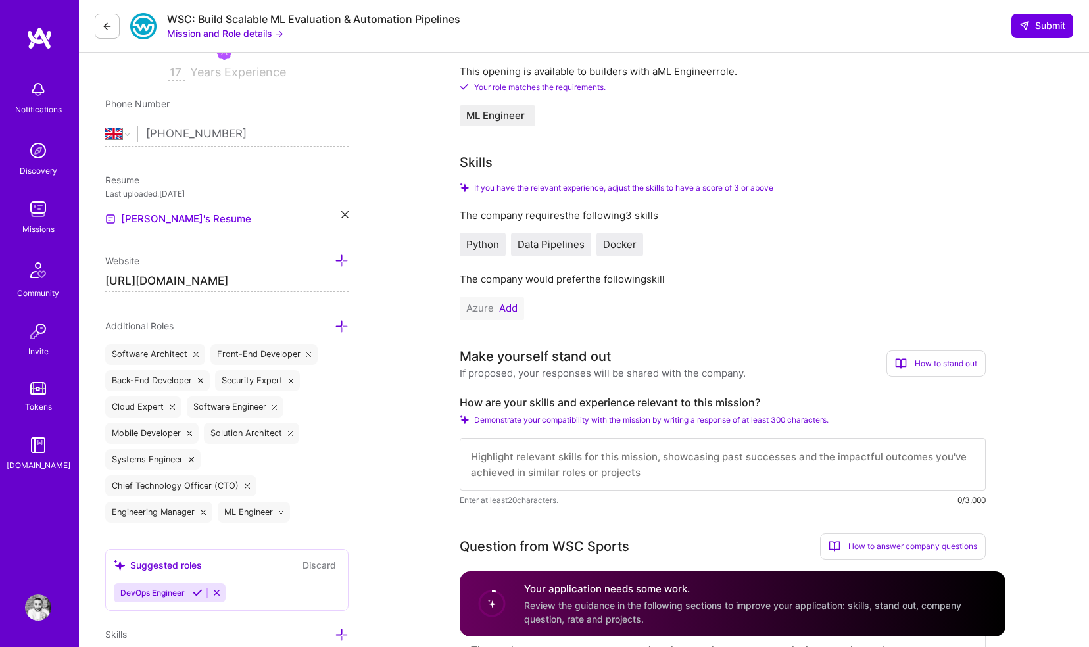
scroll to position [277, 0]
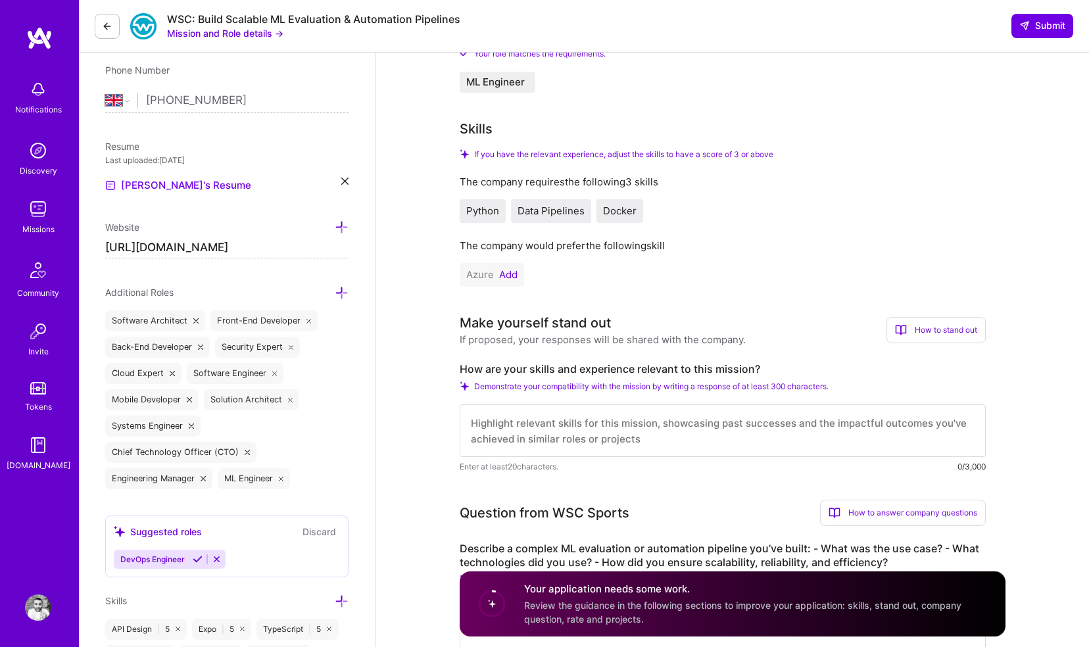
click at [501, 276] on button "Add" at bounding box center [508, 275] width 18 height 11
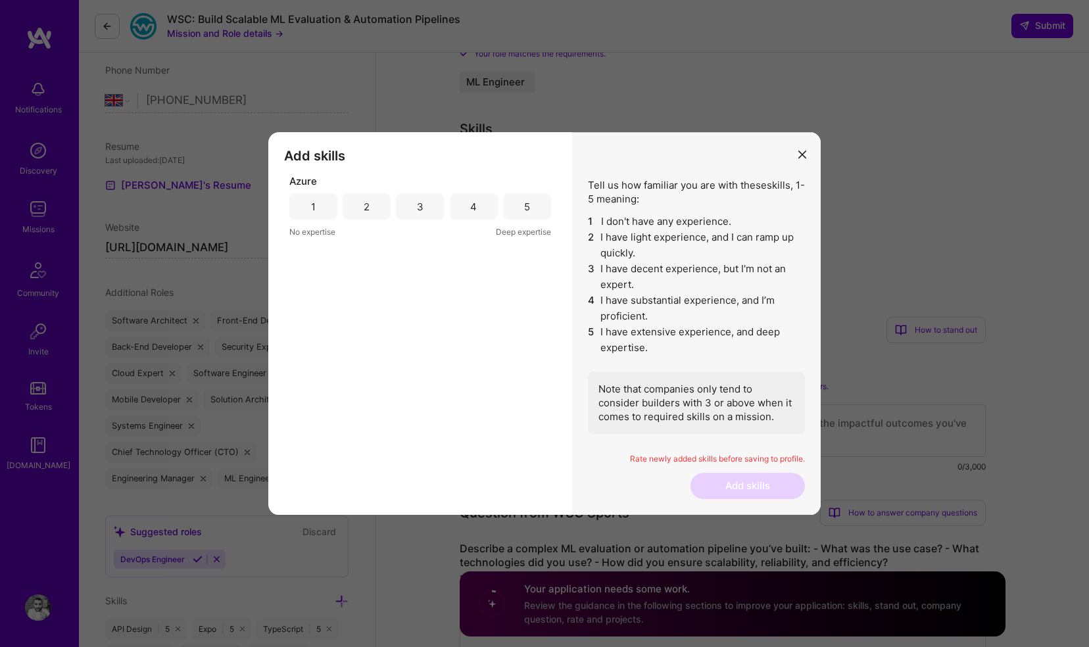
click at [520, 209] on div "5" at bounding box center [527, 206] width 48 height 26
click at [462, 210] on div "4" at bounding box center [474, 206] width 48 height 26
click at [430, 208] on div "3" at bounding box center [420, 206] width 48 height 26
click at [532, 212] on div "5" at bounding box center [527, 206] width 48 height 26
click at [764, 486] on button "Add skills" at bounding box center [747, 486] width 114 height 26
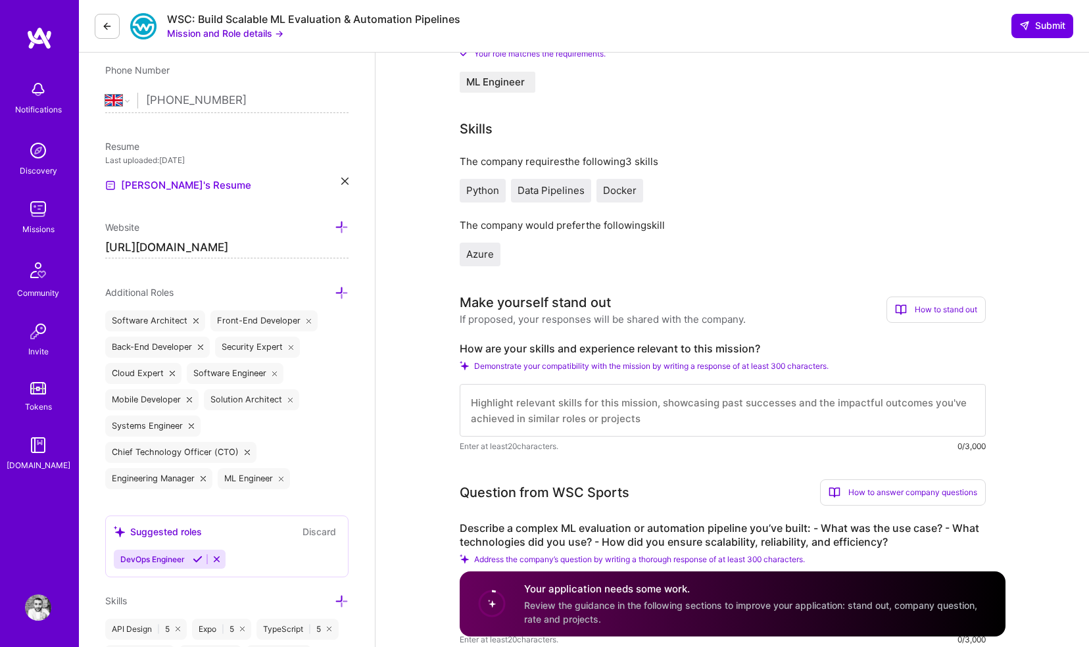
click at [628, 415] on textarea at bounding box center [723, 410] width 526 height 53
paste textarea "End-to-End ML Pipelines: Architected and built a multi-source ML pipeline for M…"
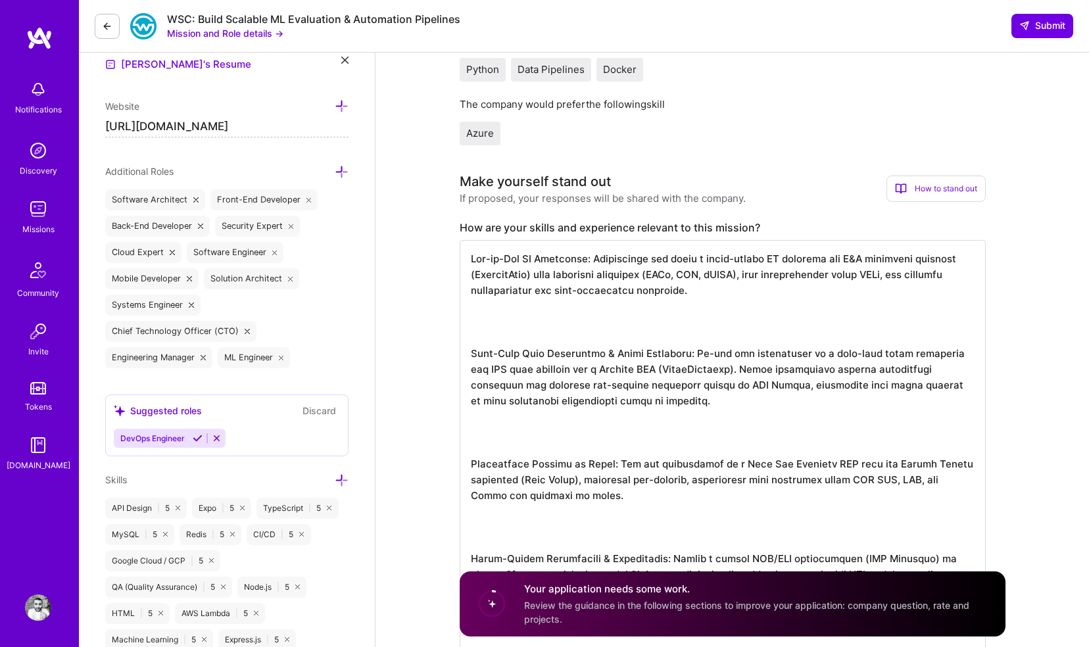
scroll to position [396, 0]
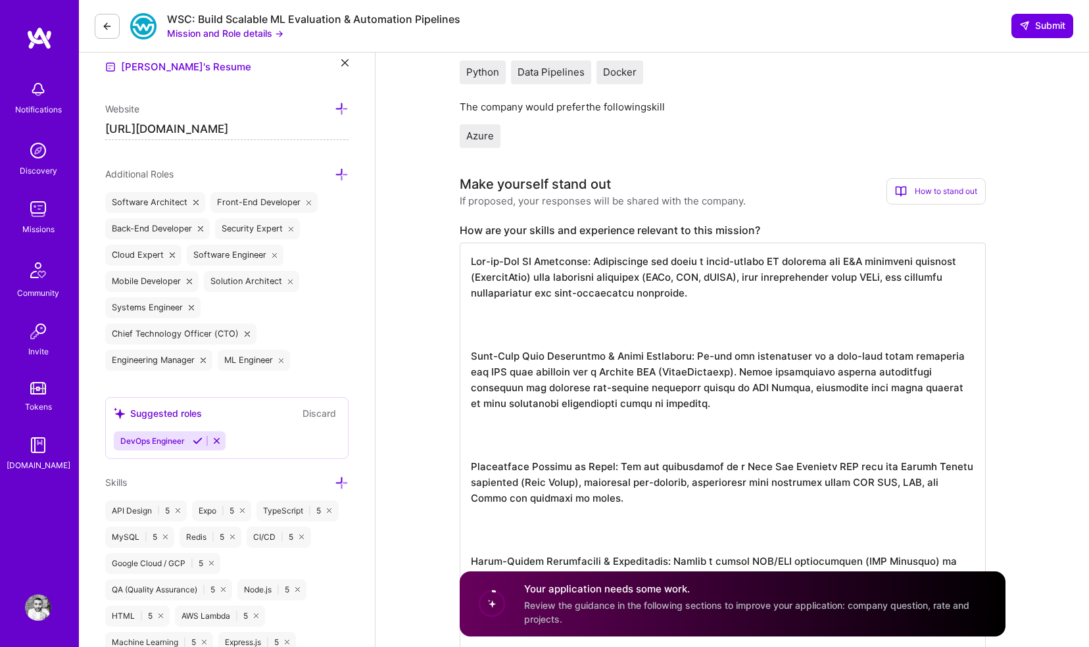
click at [570, 334] on textarea at bounding box center [723, 474] width 526 height 463
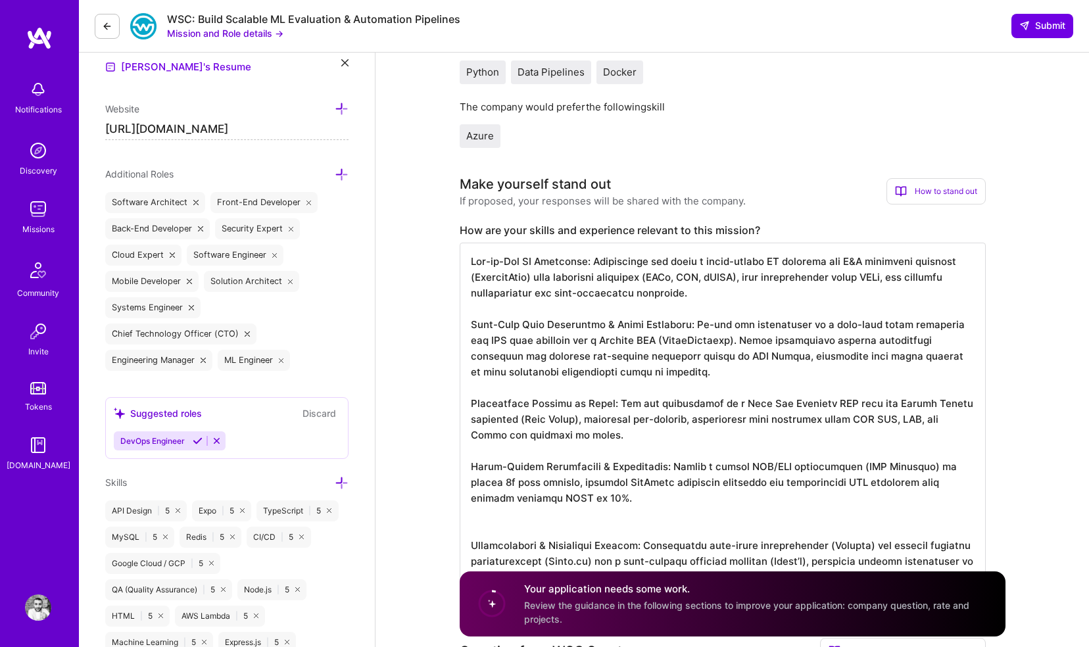
type textarea "End-to-End ML Pipelines: Architected and built a multi-source ML pipeline for M…"
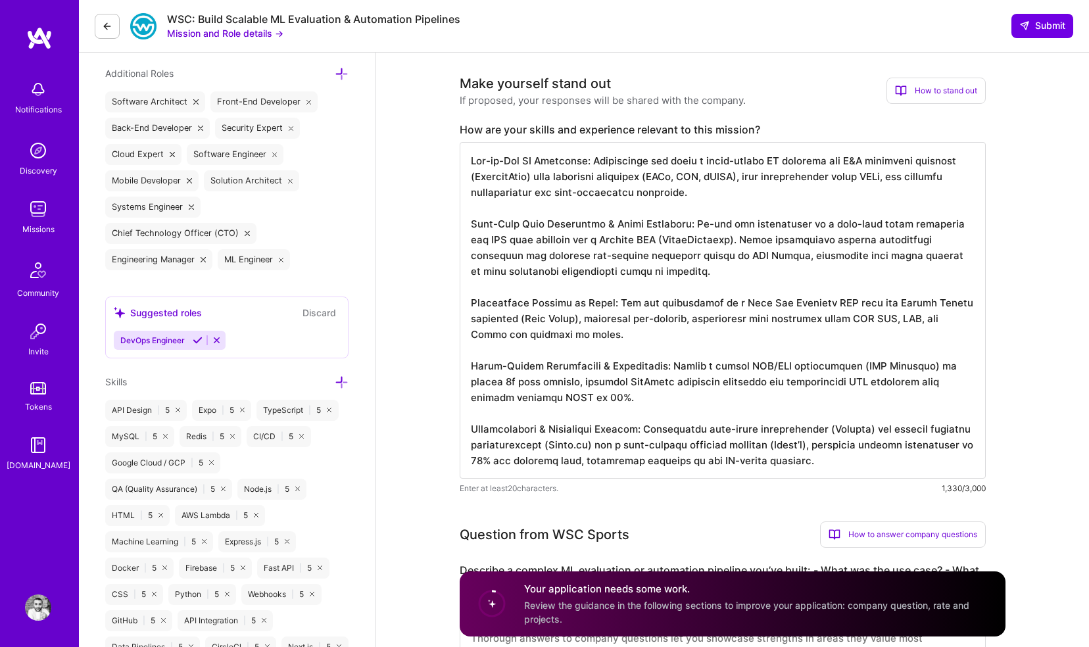
scroll to position [496, 0]
click at [532, 288] on textarea at bounding box center [723, 311] width 526 height 337
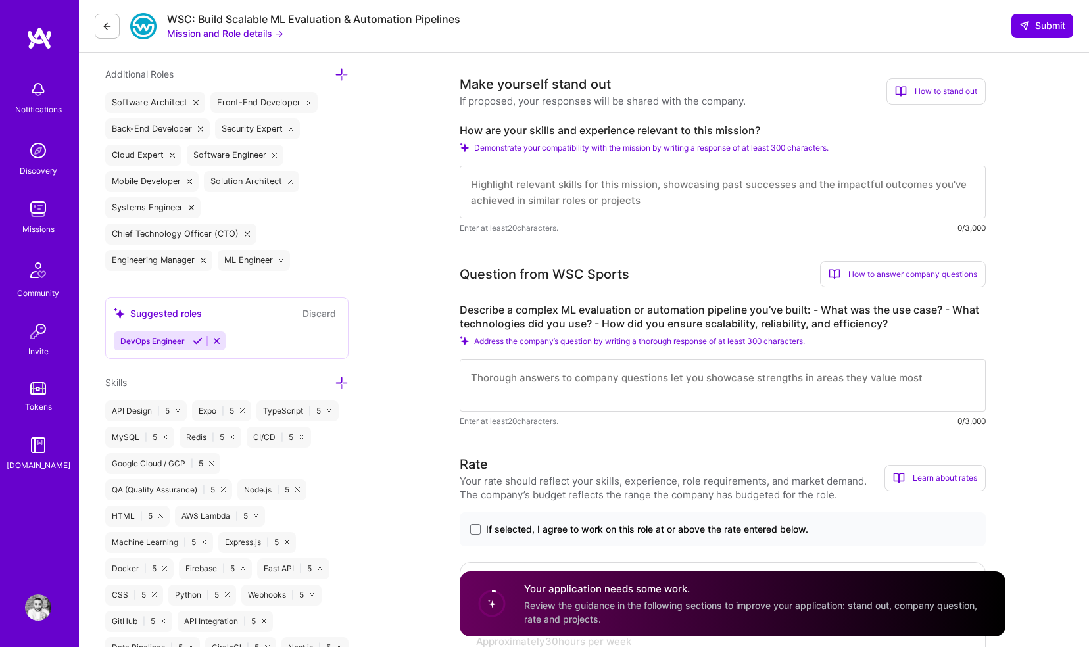
paste textarea "Loremip (Dolorsitam.con): Adipiscinge se doe-te-inc UT laboreet dol M&A enimadm…"
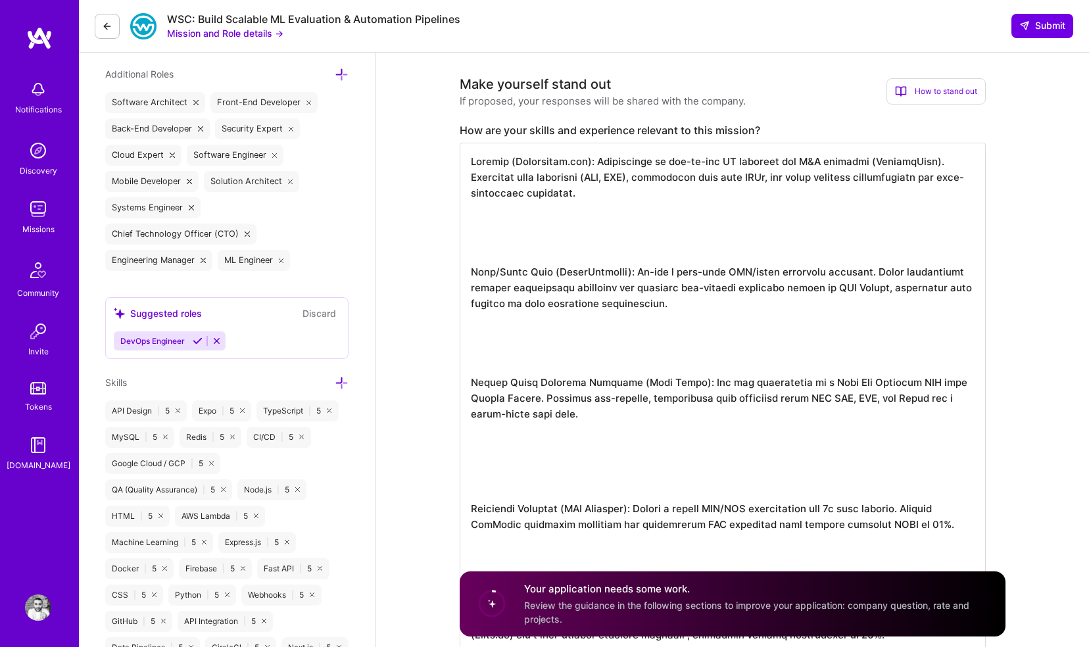
click at [510, 233] on textarea at bounding box center [723, 398] width 526 height 510
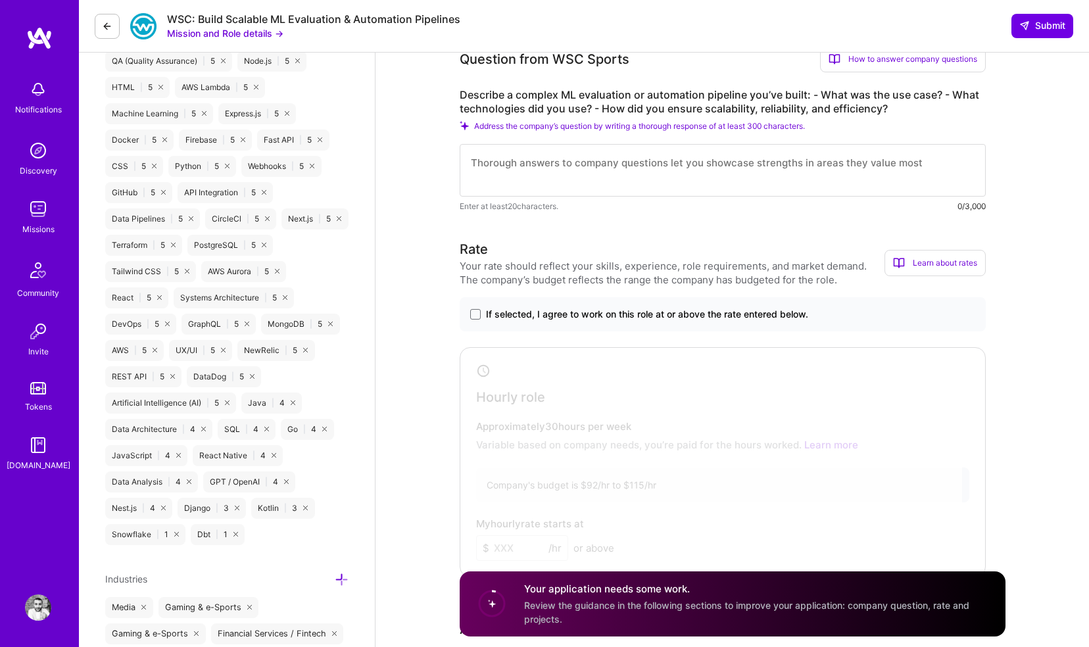
scroll to position [922, 0]
type textarea "Loremip (Dolorsitam.con): Adipiscinge se doe-te-inc UT laboreet dol M&A enimadm…"
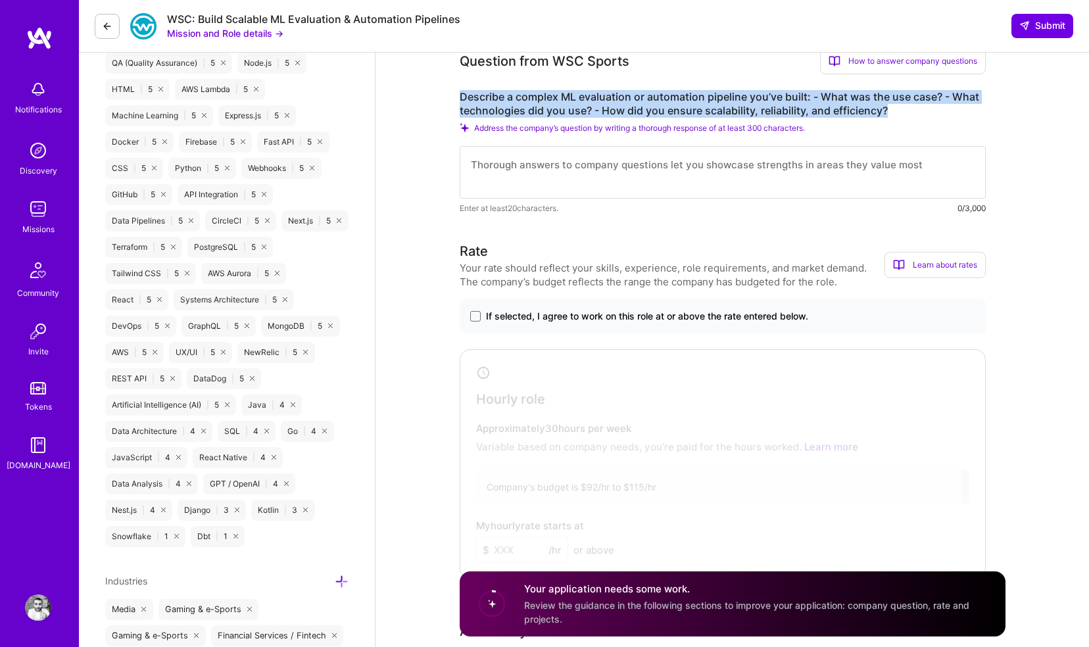
drag, startPoint x: 460, startPoint y: 94, endPoint x: 892, endPoint y: 114, distance: 433.1
click at [892, 114] on label "Describe a complex ML evaluation or automation pipeline you’ve built: - What wa…" at bounding box center [723, 104] width 526 height 28
copy label "Describe a complex ML evaluation or automation pipeline you’ve built: - What wa…"
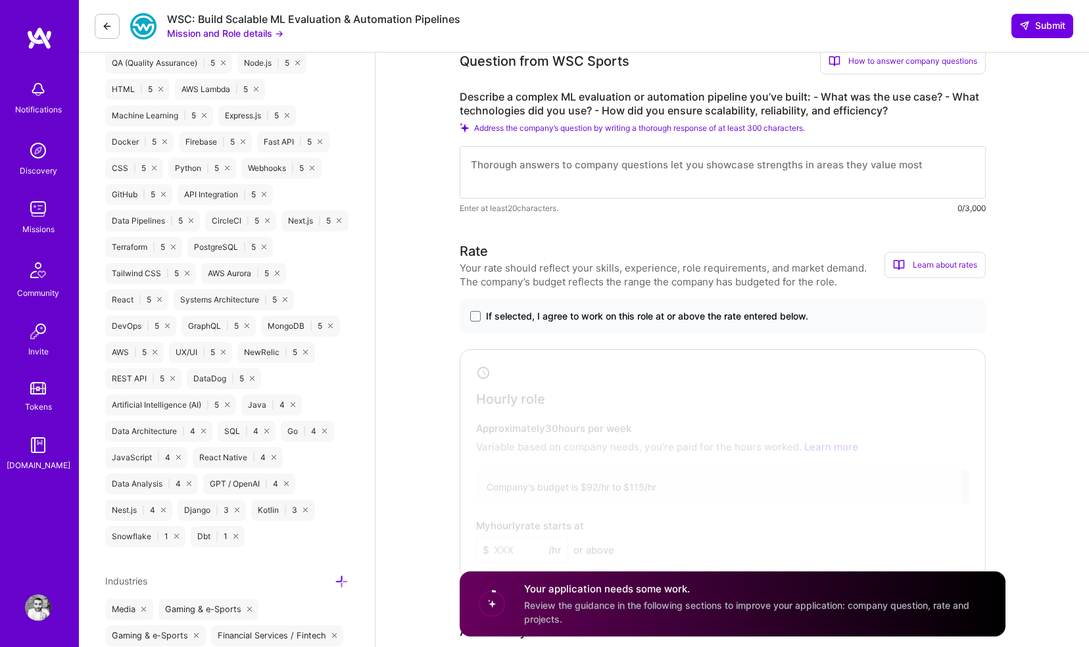
click at [524, 178] on textarea at bounding box center [723, 172] width 526 height 53
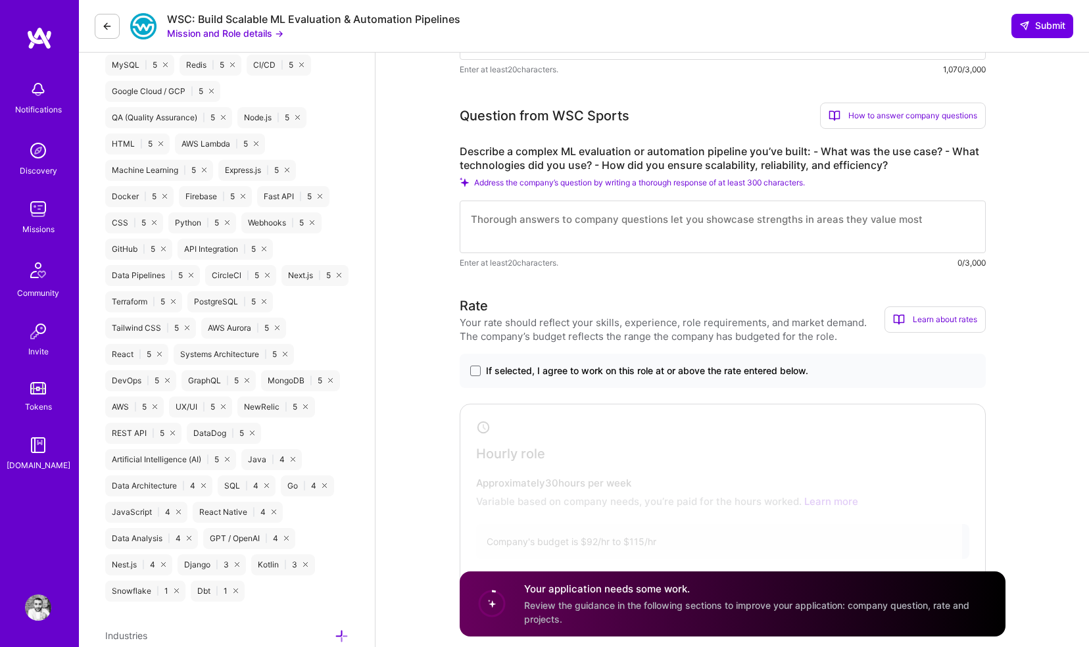
scroll to position [866, 0]
paste textarea "The AcquireWise pipeline was engineered for heavy, burst-driven workloads using…"
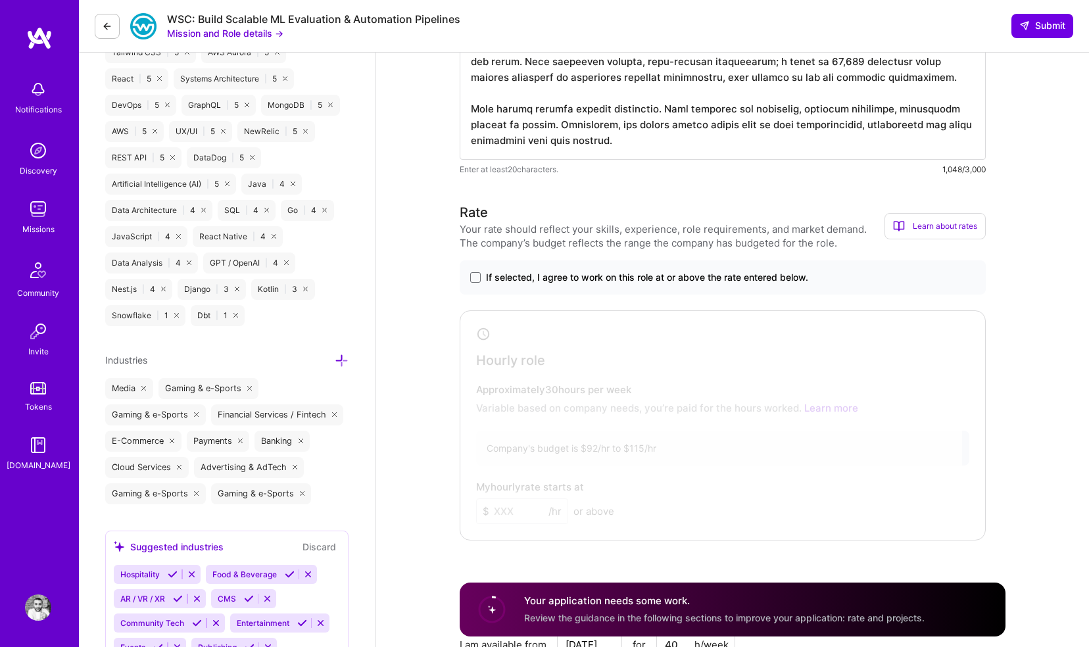
scroll to position [1256, 0]
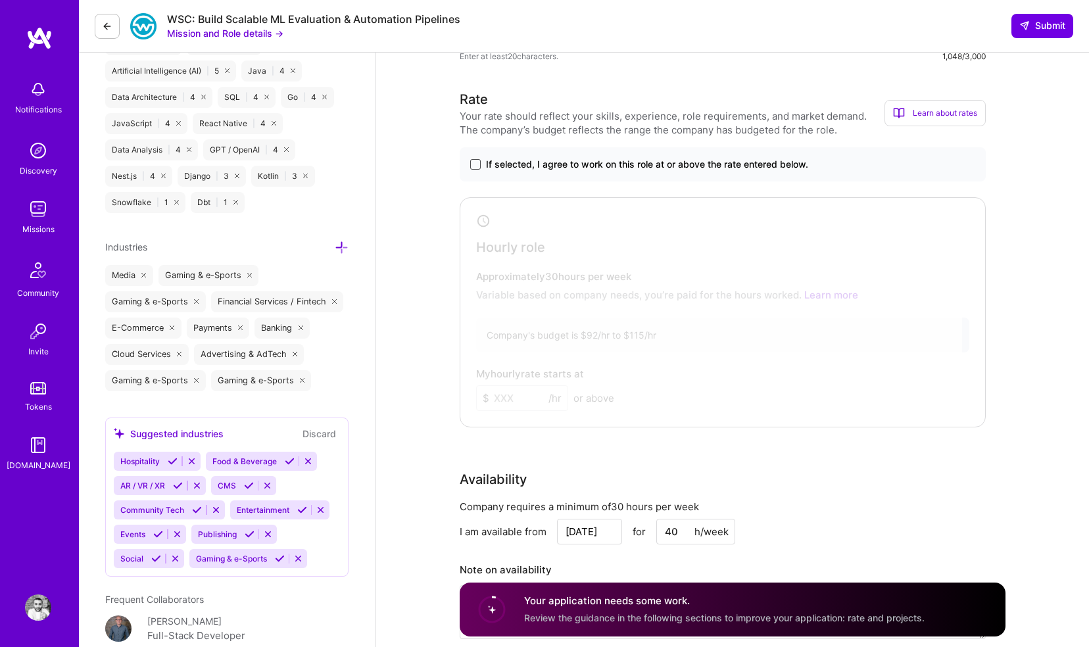
type textarea "The AcquireWise pipeline was engineered for heavy, burst-driven workloads using…"
click at [475, 168] on span at bounding box center [475, 164] width 11 height 11
click at [0, 0] on input "If selected, I agree to work on this role at or above the rate entered below." at bounding box center [0, 0] width 0 height 0
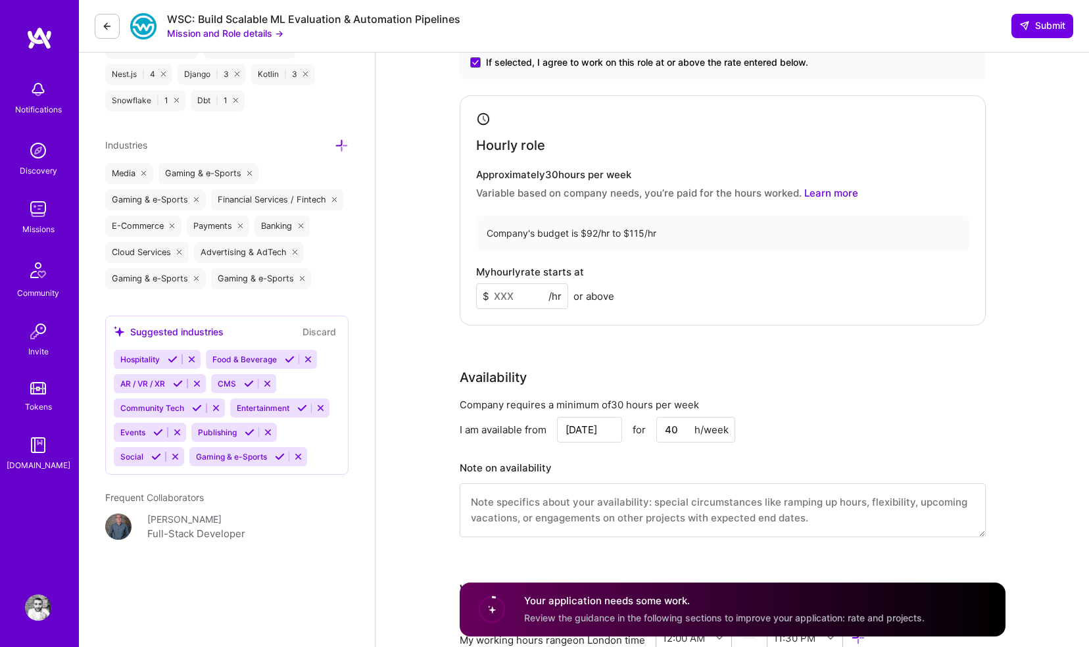
scroll to position [1361, 0]
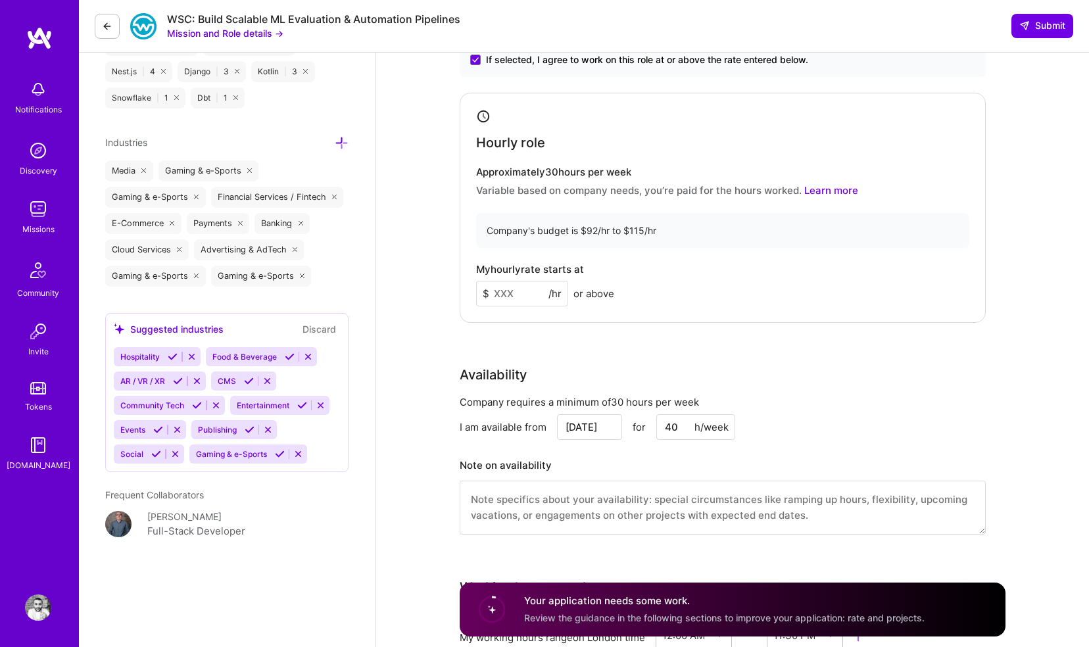
click at [506, 297] on input at bounding box center [522, 294] width 92 height 26
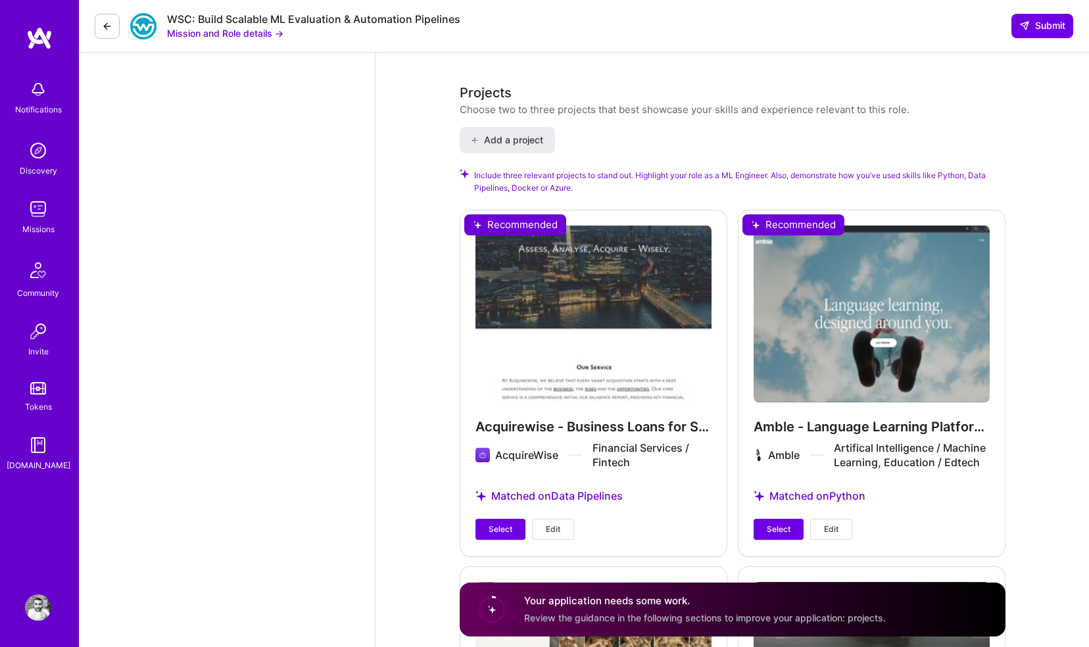
scroll to position [2029, 0]
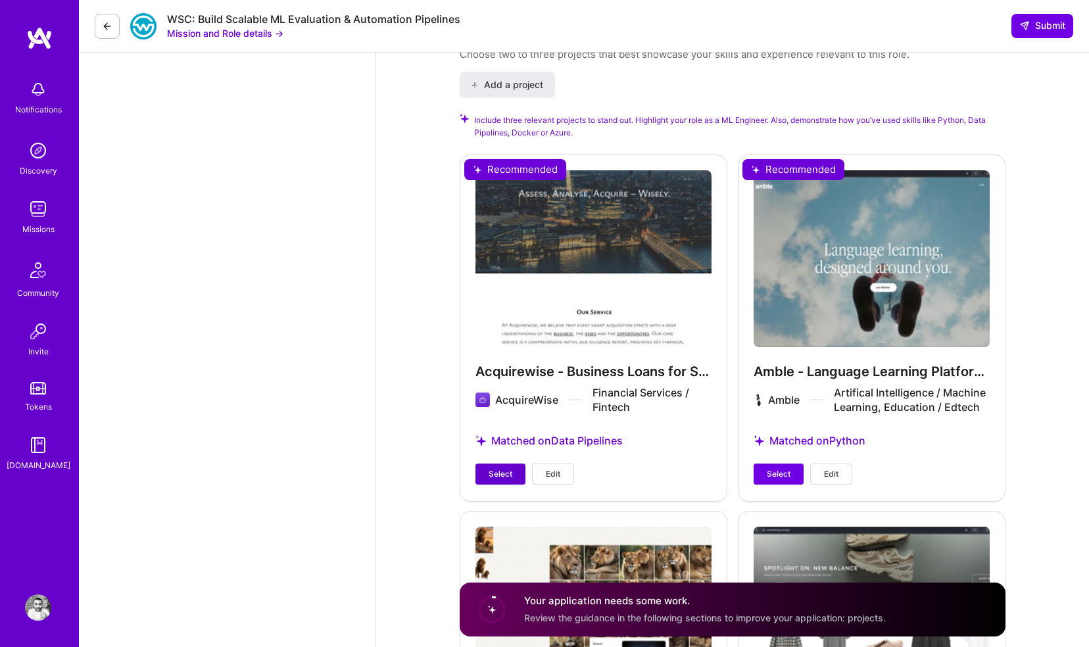
type input "100"
click at [509, 469] on span "Select" at bounding box center [500, 474] width 24 height 12
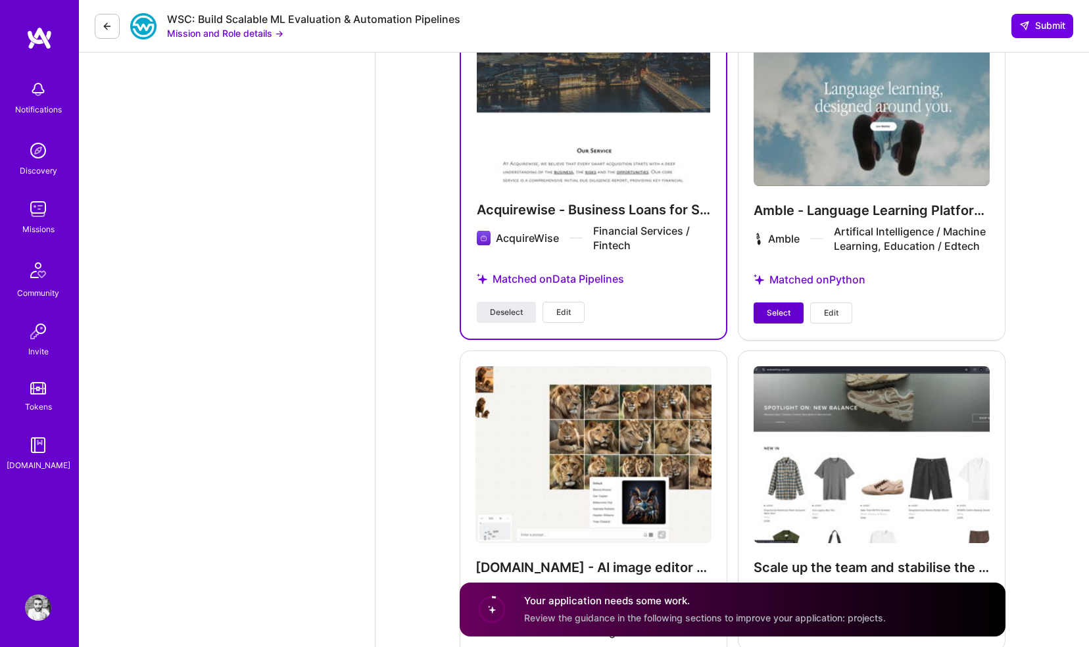
click at [770, 310] on span "Select" at bounding box center [779, 313] width 24 height 12
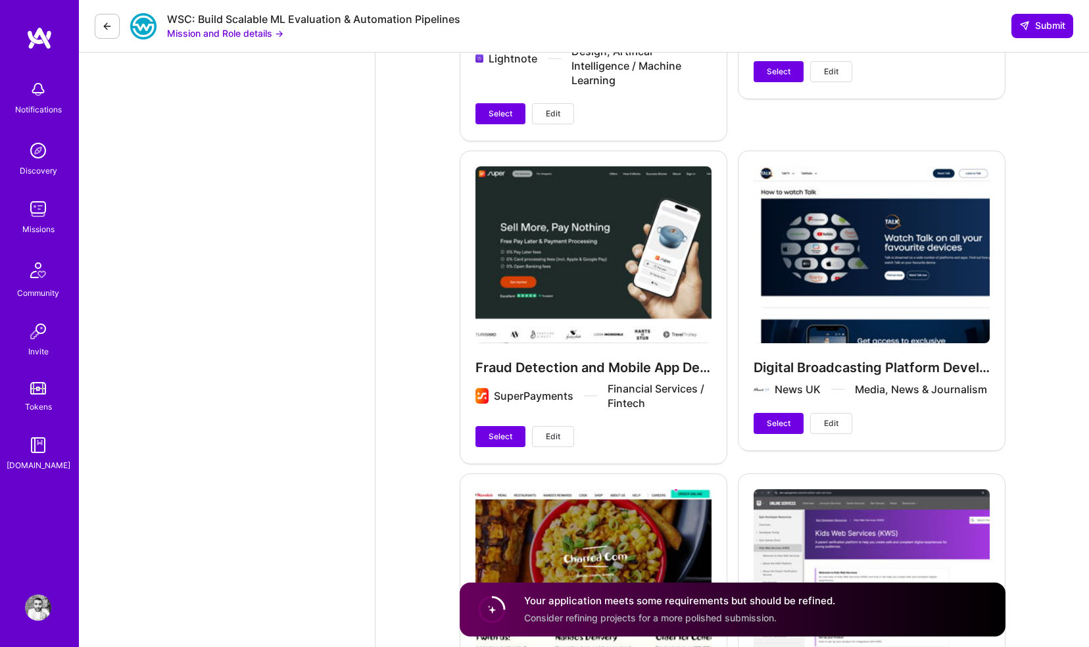
scroll to position [2728, 0]
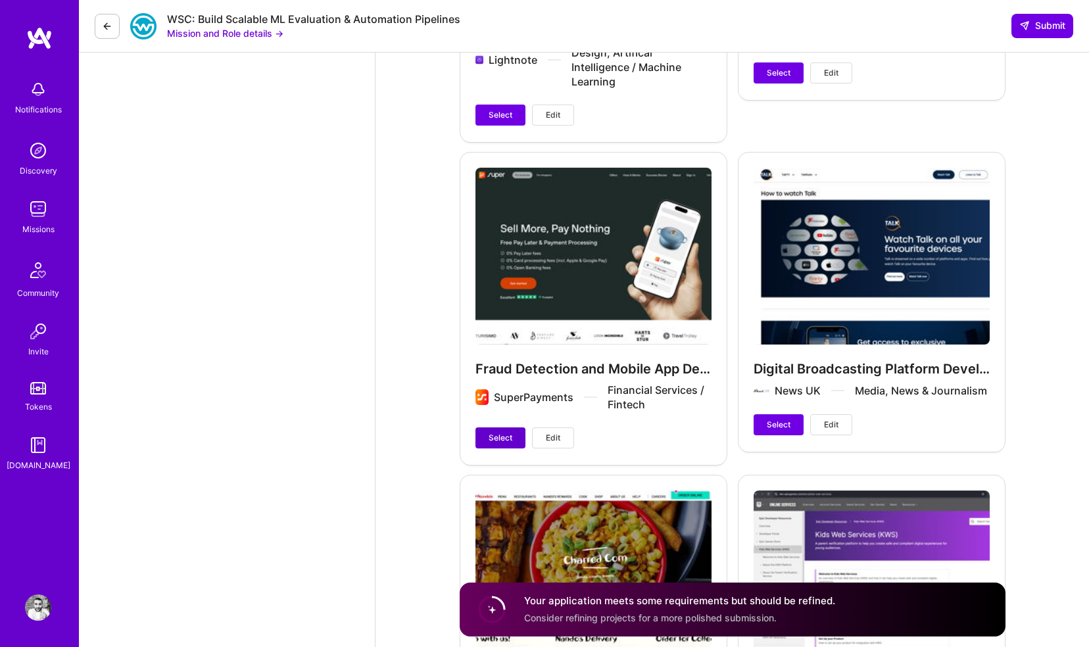
click at [502, 444] on span "Select" at bounding box center [500, 438] width 24 height 12
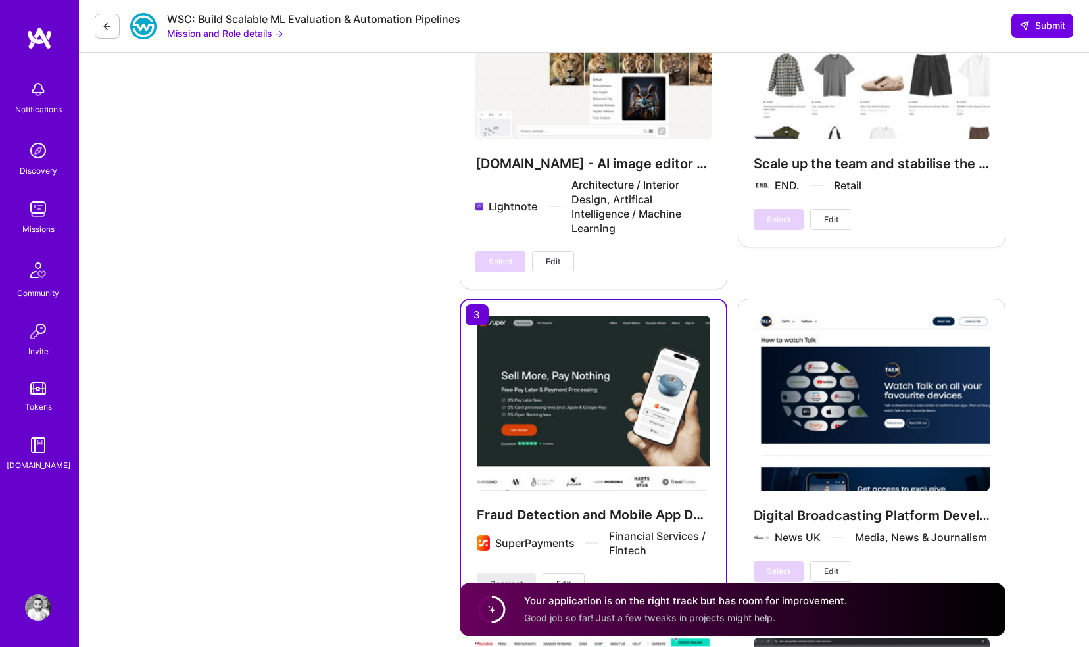
scroll to position [2601, 0]
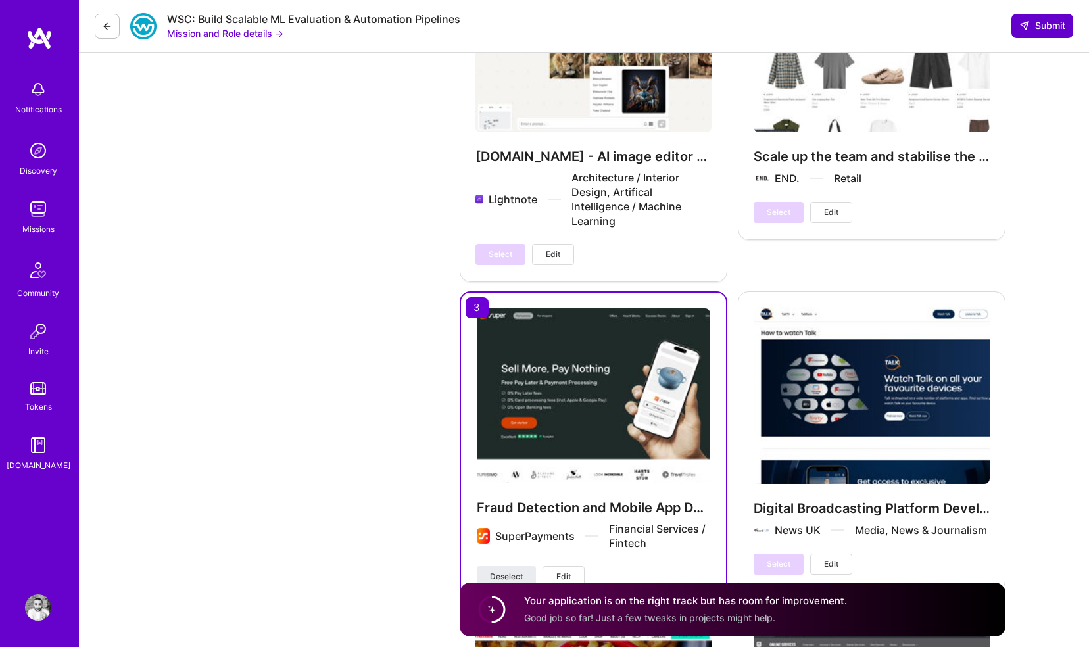
click at [1033, 27] on span "Submit" at bounding box center [1042, 25] width 46 height 13
click at [1040, 27] on span "Submit" at bounding box center [1042, 25] width 46 height 13
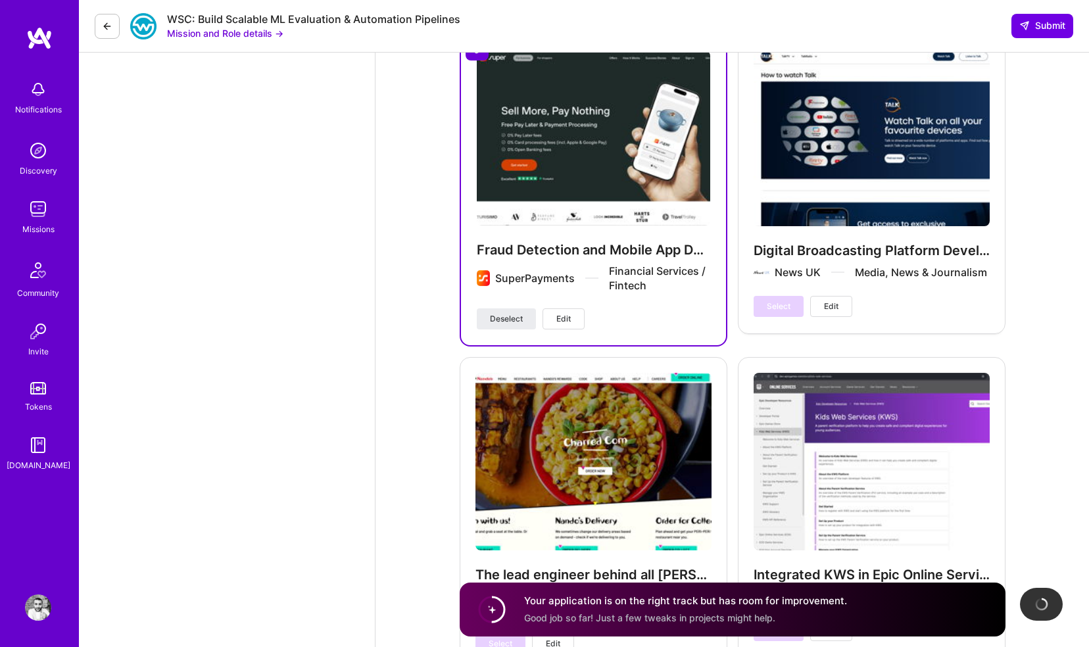
scroll to position [2989, 0]
